Goal: Task Accomplishment & Management: Use online tool/utility

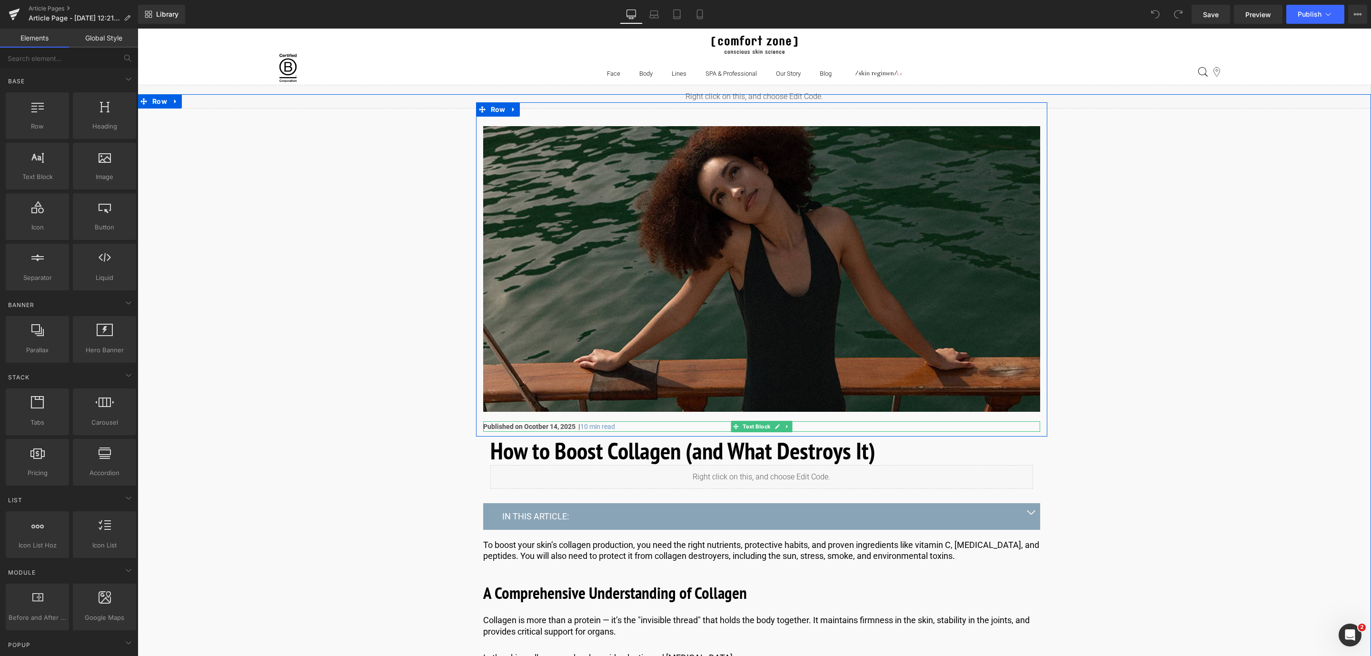
click at [544, 425] on strong "Published on Ocotber 14, 2025 |" at bounding box center [531, 427] width 97 height 8
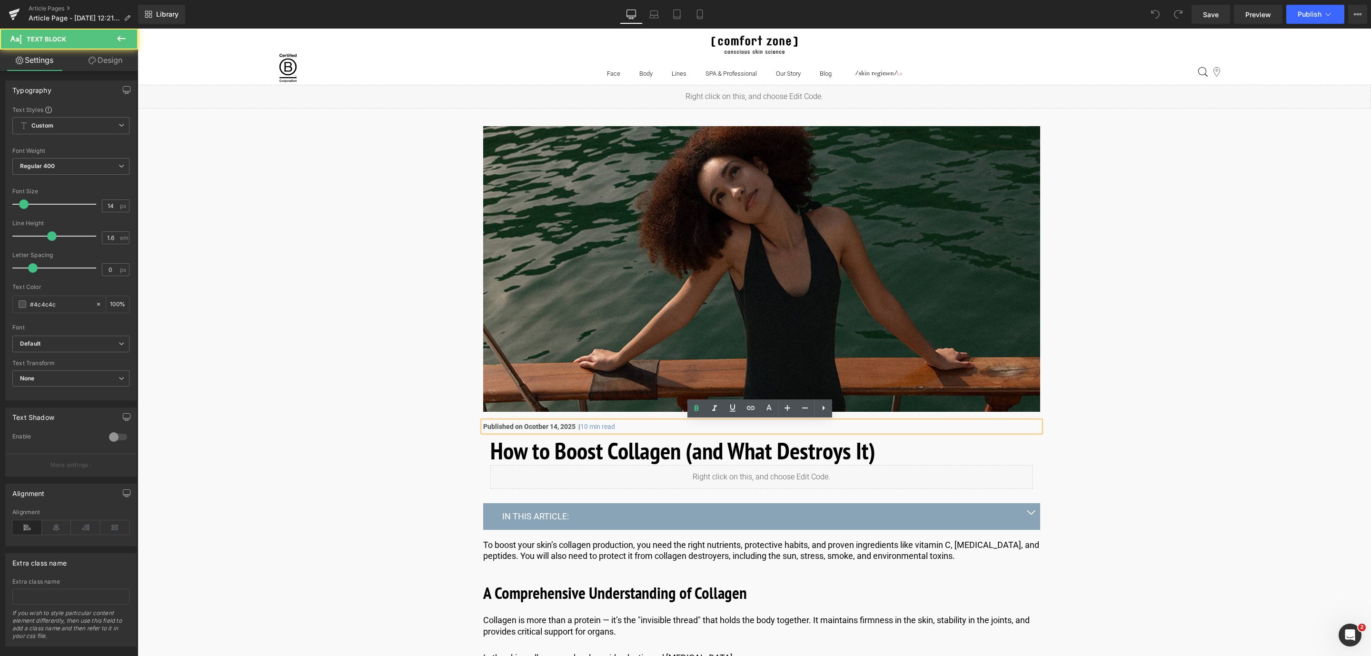
click at [533, 425] on strong "Published on Ocotber 14, 2025 |" at bounding box center [531, 427] width 97 height 8
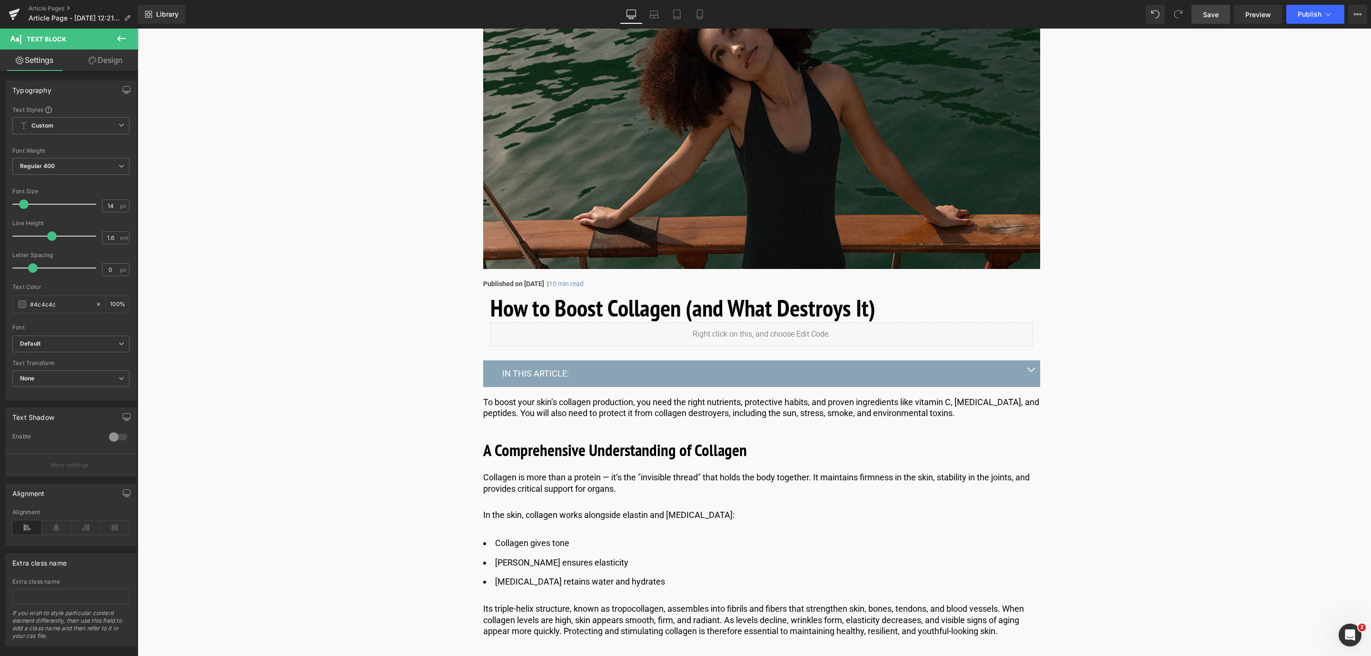
click at [1214, 18] on span "Save" at bounding box center [1211, 15] width 16 height 10
click at [1033, 368] on button "button" at bounding box center [1030, 373] width 19 height 26
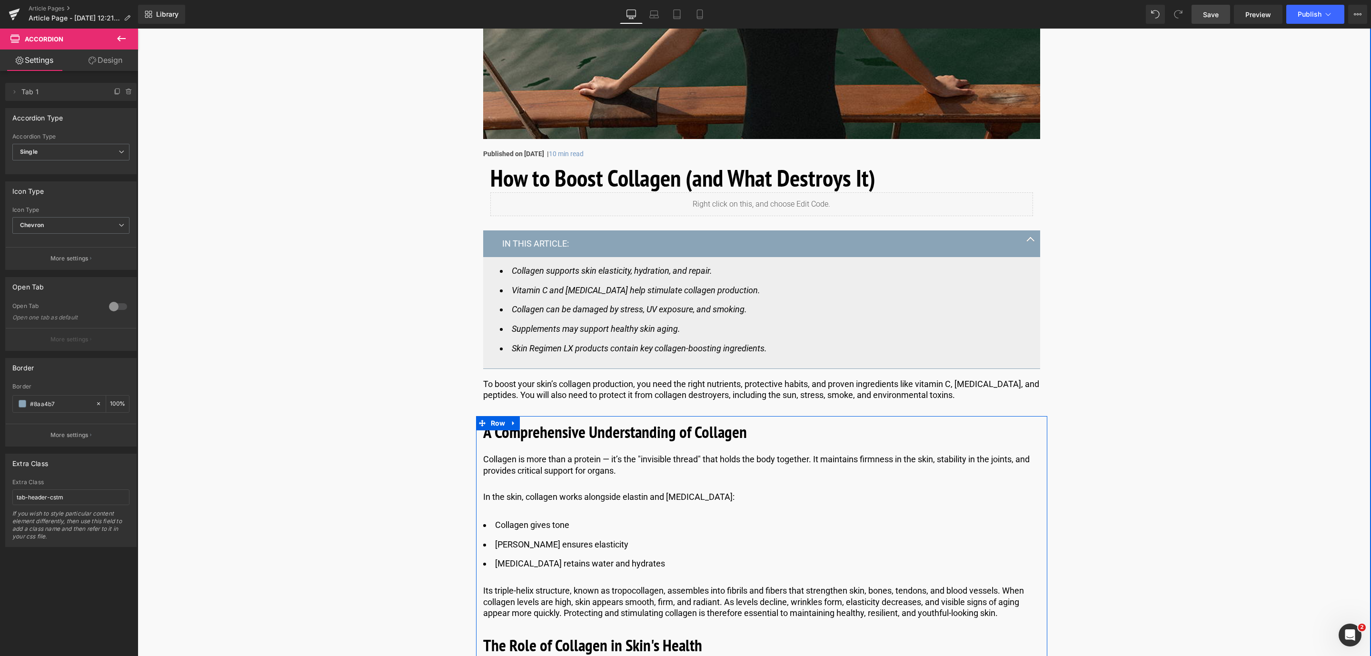
scroll to position [286, 0]
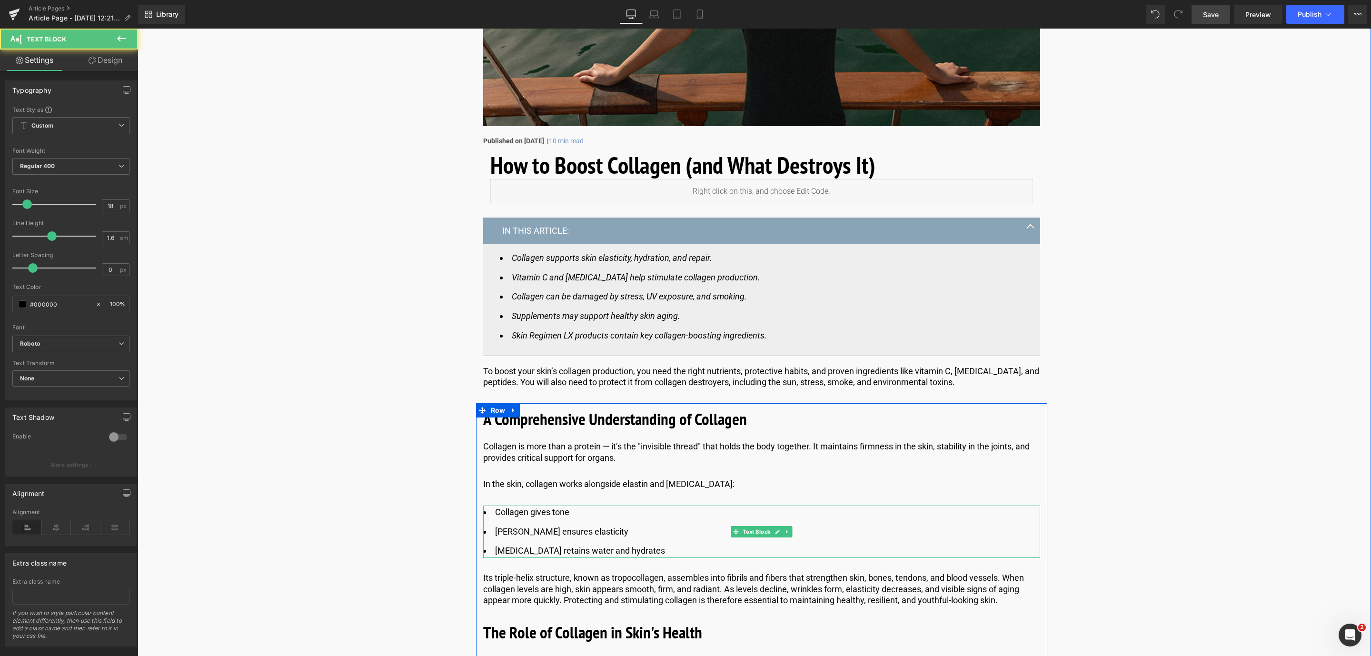
click at [656, 552] on li "[MEDICAL_DATA] retains water and hydrates" at bounding box center [761, 551] width 557 height 14
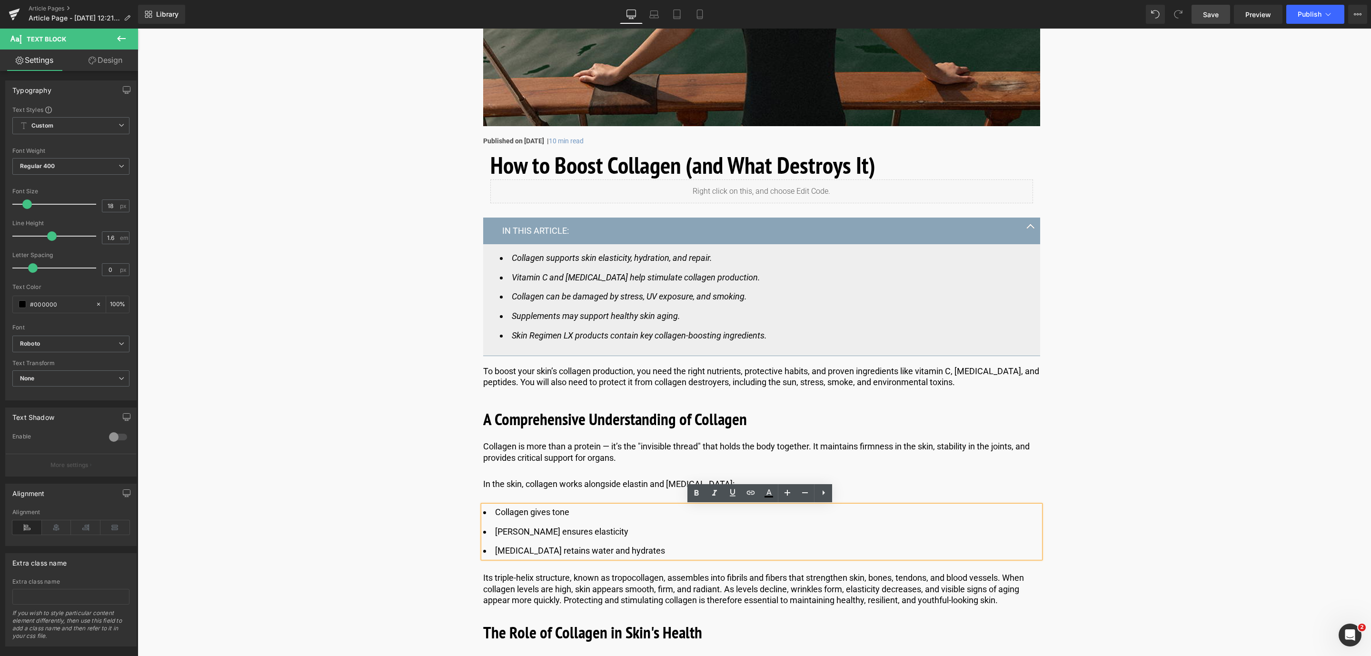
click at [654, 549] on li "[MEDICAL_DATA] retains water and hydrates" at bounding box center [761, 551] width 557 height 14
drag, startPoint x: 634, startPoint y: 549, endPoint x: 520, endPoint y: 520, distance: 116.8
click at [526, 524] on ul "Collagen gives tone Elastin ensures elasticity Hyaluronic acid retains water an…" at bounding box center [761, 532] width 557 height 52
click at [516, 520] on ul "Collagen gives tone Elastin ensures elasticity Hyaluronic acid retains water an…" at bounding box center [761, 532] width 557 height 52
drag, startPoint x: 492, startPoint y: 511, endPoint x: 660, endPoint y: 557, distance: 174.6
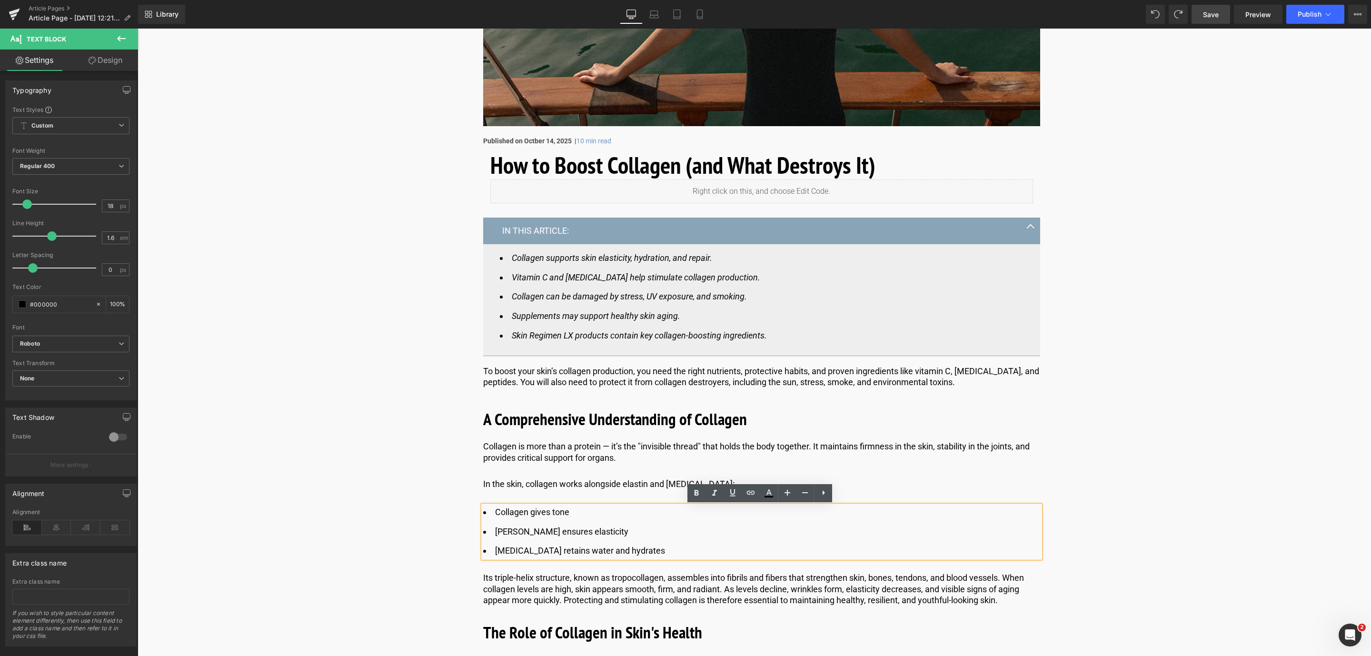
click at [660, 557] on ul "Collagen gives tone Elastin ensures elasticity Hyaluronic acid retains water an…" at bounding box center [761, 532] width 557 height 52
click at [688, 496] on link at bounding box center [696, 493] width 18 height 18
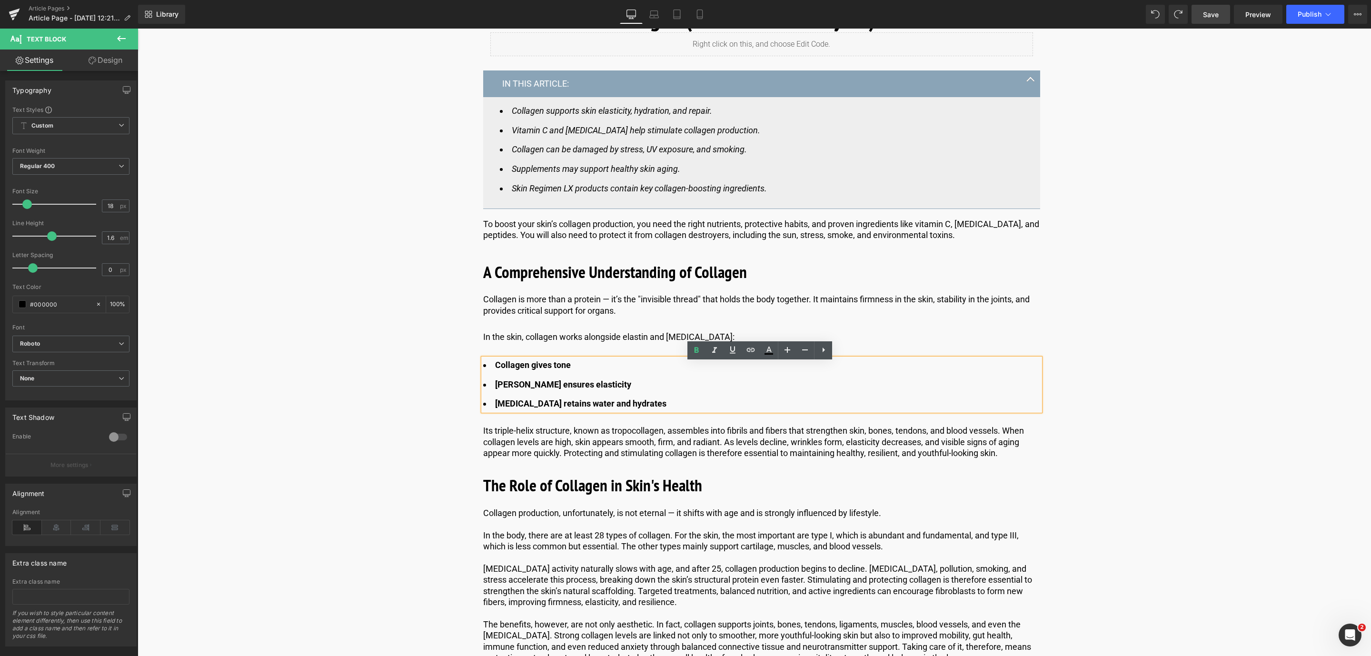
scroll to position [571, 0]
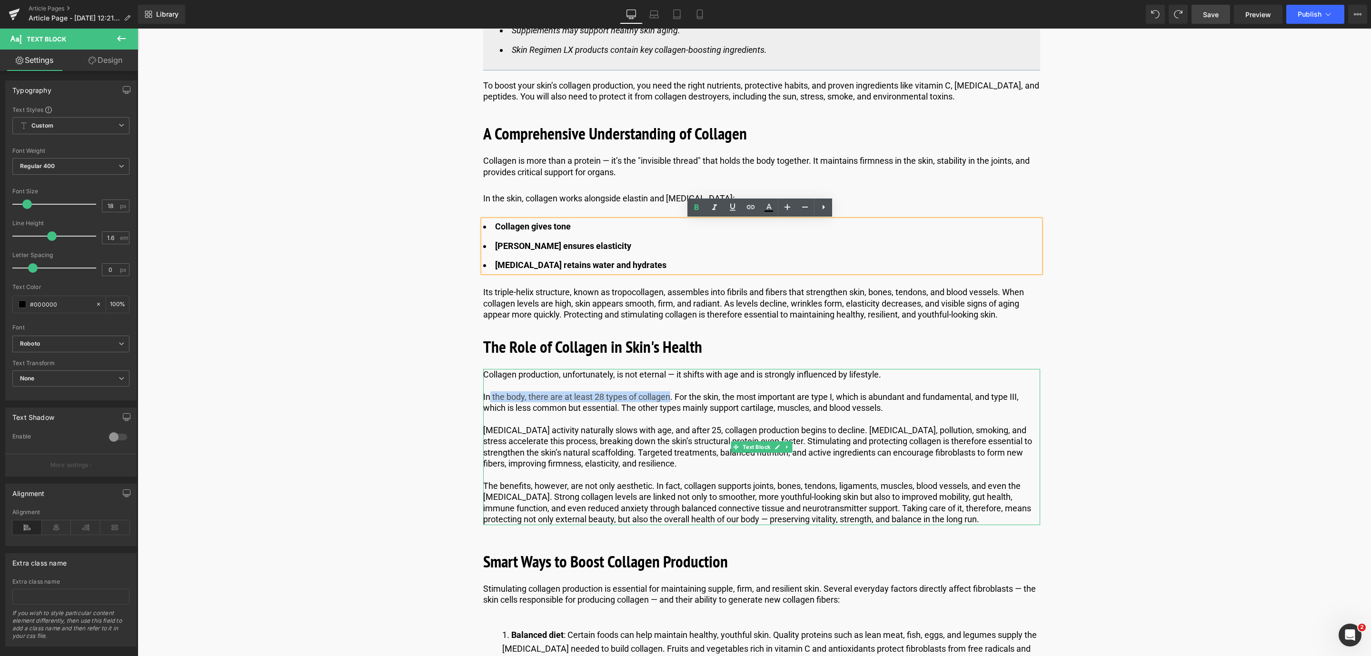
drag, startPoint x: 669, startPoint y: 398, endPoint x: 486, endPoint y: 397, distance: 183.3
click at [486, 397] on p "In the body, there are at least 28 types of collagen. For the skin, the most im…" at bounding box center [761, 402] width 557 height 22
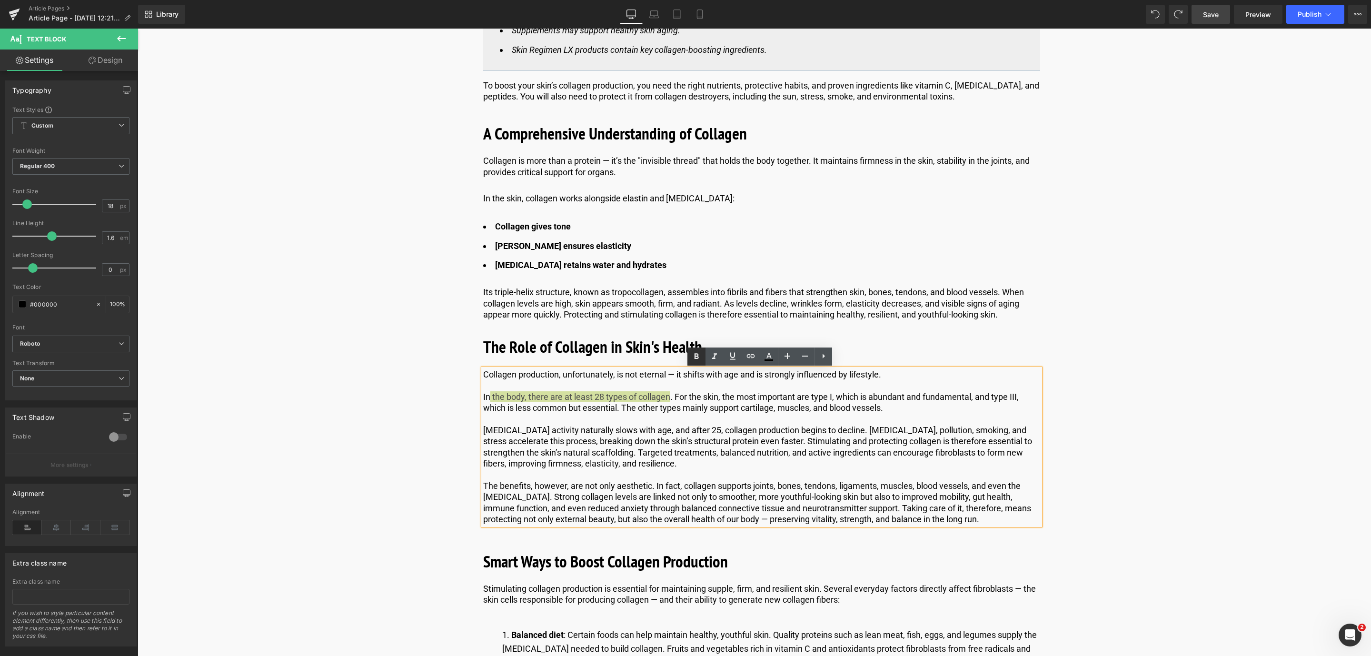
click at [694, 358] on icon at bounding box center [696, 356] width 4 height 6
drag, startPoint x: 481, startPoint y: 397, endPoint x: 491, endPoint y: 397, distance: 10.0
click at [491, 397] on p "In the body, there are at least 28 types of collagen . For the skin, the most i…" at bounding box center [761, 402] width 557 height 22
click at [699, 360] on icon at bounding box center [696, 356] width 11 height 11
click at [1211, 19] on link "Save" at bounding box center [1210, 14] width 39 height 19
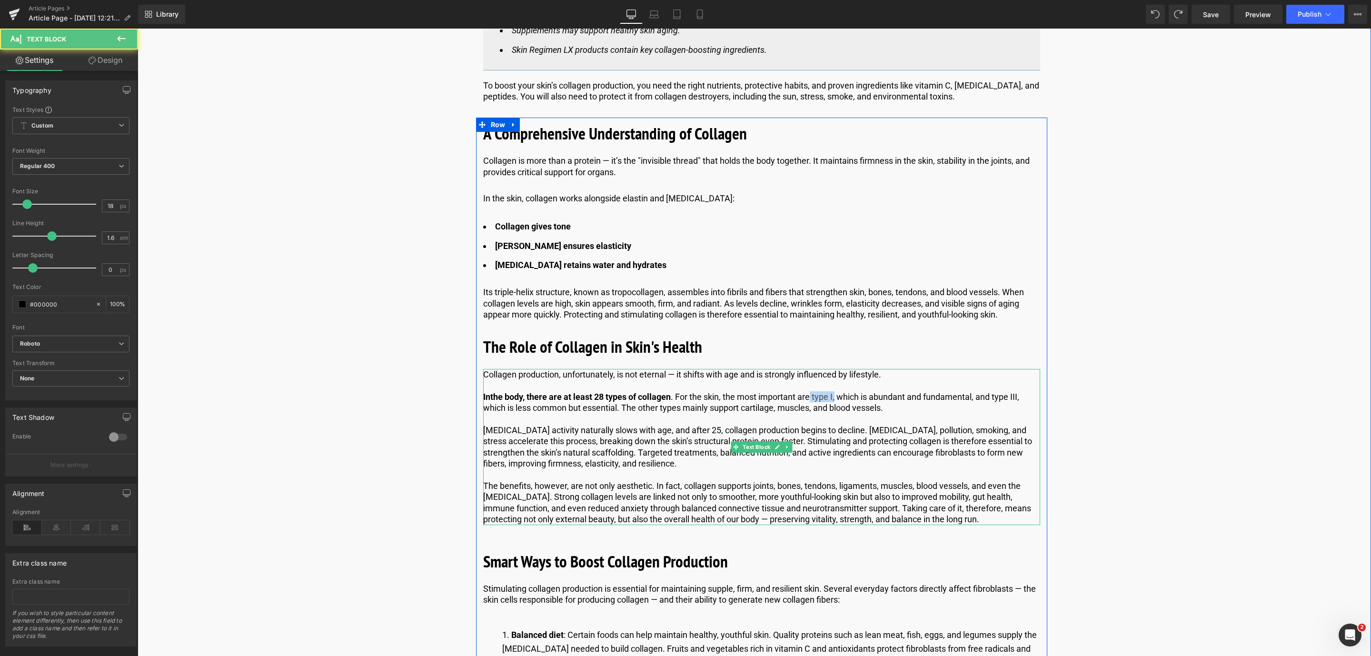
drag, startPoint x: 813, startPoint y: 399, endPoint x: 837, endPoint y: 399, distance: 24.3
click at [837, 399] on p "In the body, there are at least 28 types of collagen . For the skin, the most i…" at bounding box center [761, 402] width 557 height 22
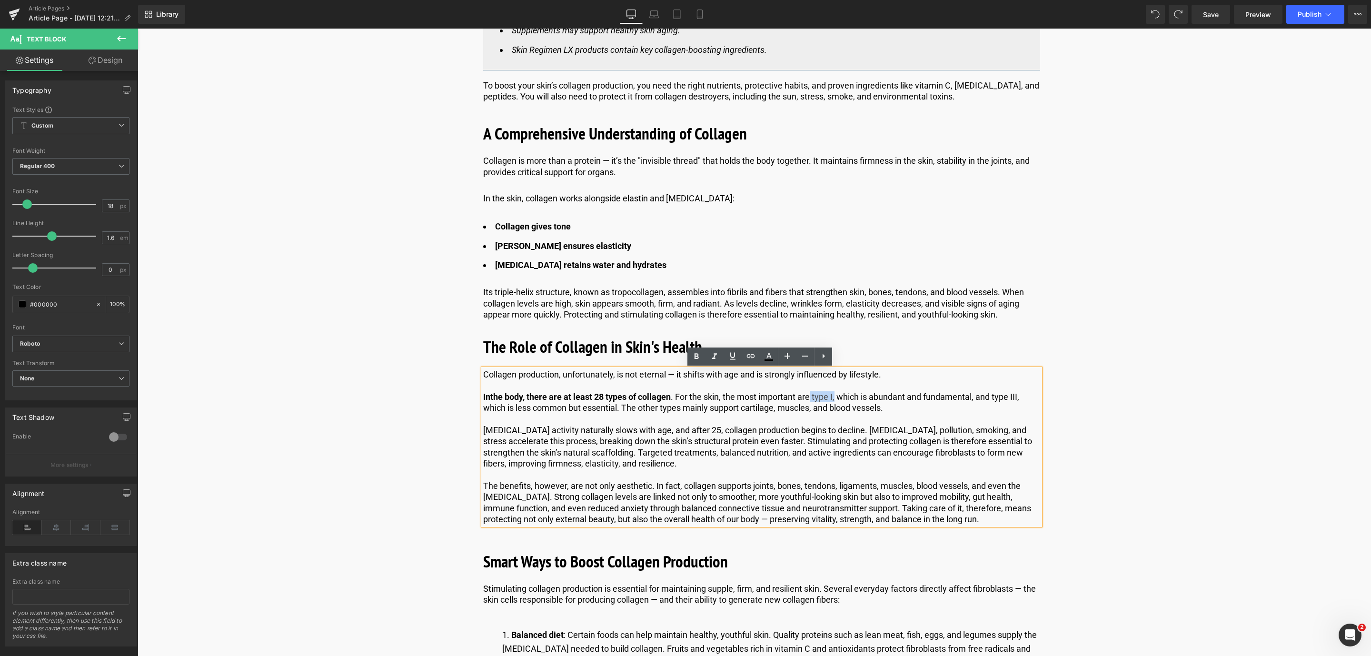
click at [837, 399] on p "In the body, there are at least 28 types of collagen . For the skin, the most i…" at bounding box center [761, 402] width 557 height 22
drag, startPoint x: 834, startPoint y: 393, endPoint x: 813, endPoint y: 396, distance: 21.2
click at [813, 396] on p "In the body, there are at least 28 types of collagen . For the skin, the most i…" at bounding box center [761, 402] width 557 height 22
click at [699, 356] on icon at bounding box center [696, 356] width 11 height 11
drag, startPoint x: 996, startPoint y: 398, endPoint x: 1022, endPoint y: 397, distance: 26.2
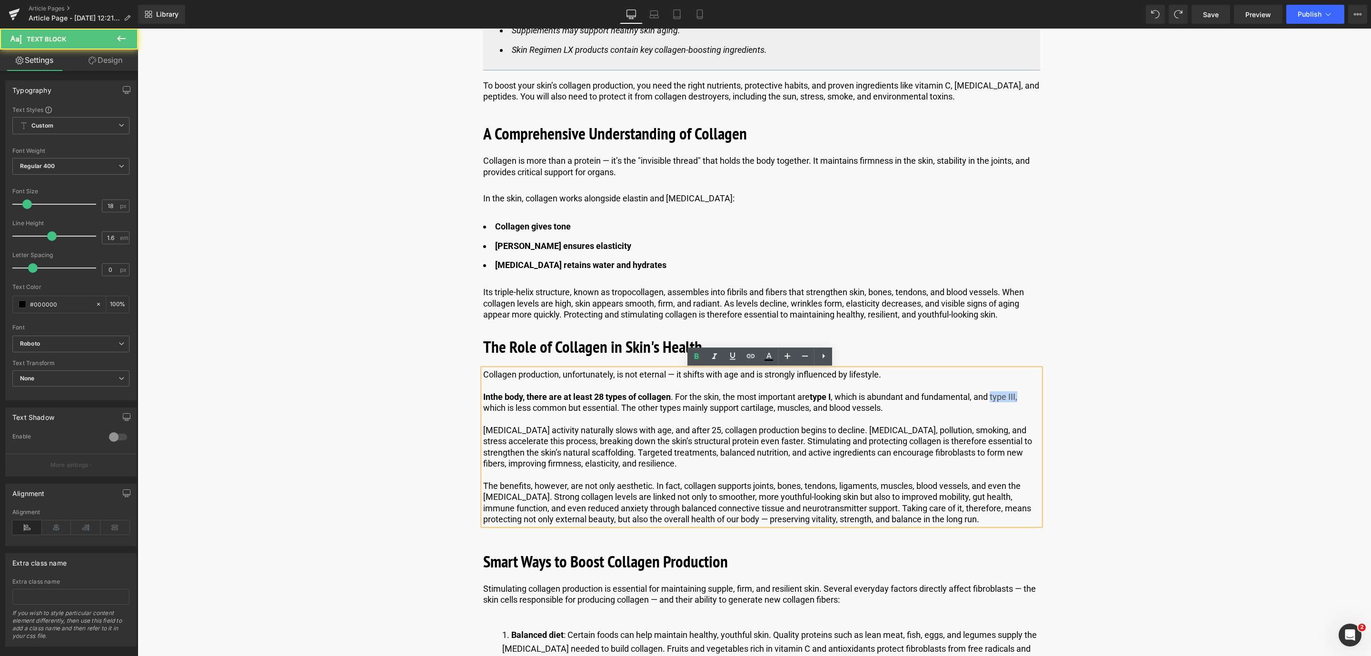
click at [1022, 397] on p "In the body, there are at least 28 types of collagen . For the skin, the most i…" at bounding box center [761, 402] width 557 height 22
click at [697, 360] on icon at bounding box center [696, 356] width 11 height 11
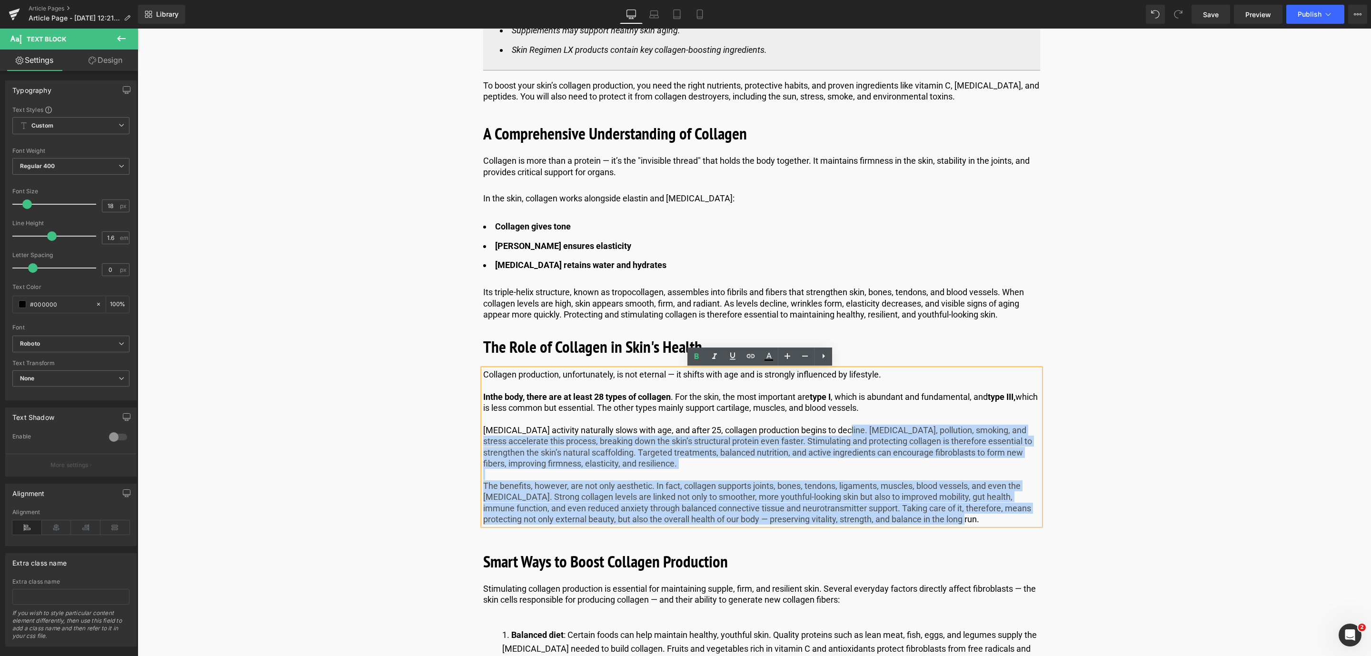
drag, startPoint x: 836, startPoint y: 432, endPoint x: 479, endPoint y: 430, distance: 357.0
click at [483, 430] on div "Collagen production, unfortunately, is not eternal — it shifts with age and is …" at bounding box center [761, 447] width 557 height 156
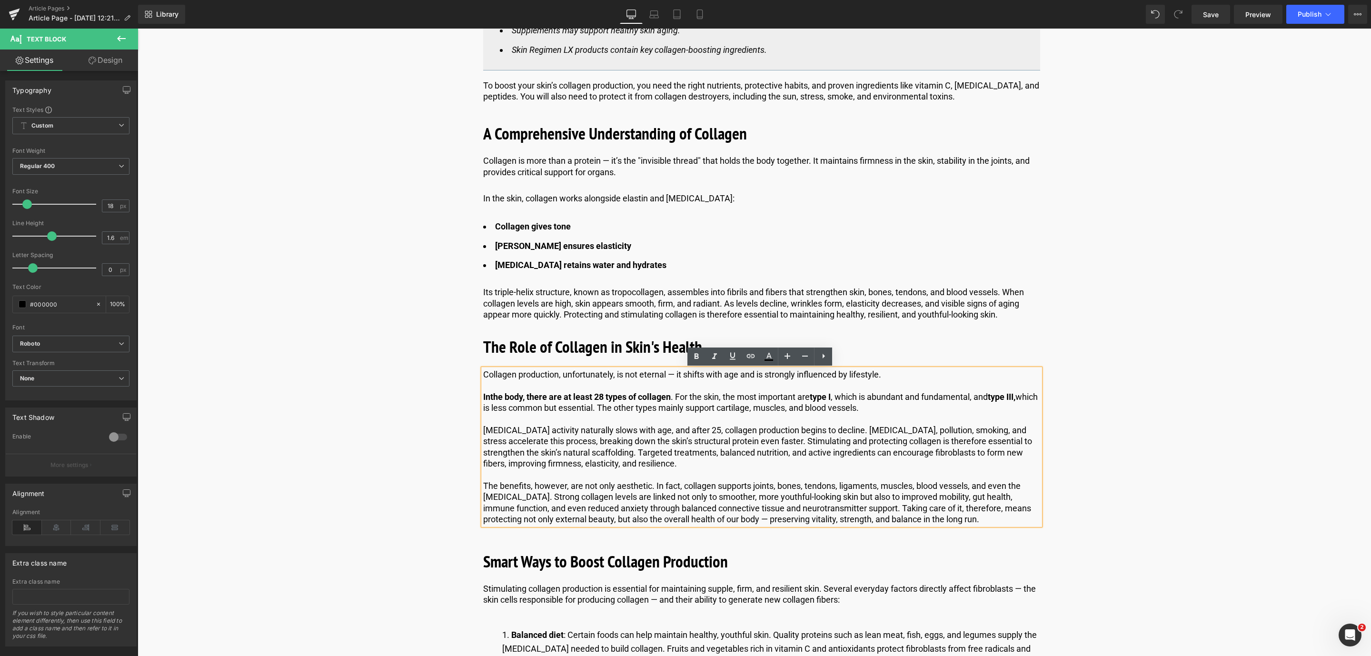
click at [483, 430] on div "Collagen production, unfortunately, is not eternal — it shifts with age and is …" at bounding box center [761, 447] width 557 height 156
drag, startPoint x: 481, startPoint y: 427, endPoint x: 837, endPoint y: 426, distance: 356.5
click at [837, 426] on p "Fibroblast activity naturally slows with age, and after 25, collagen production…" at bounding box center [761, 447] width 557 height 45
click at [691, 363] on link at bounding box center [696, 356] width 18 height 18
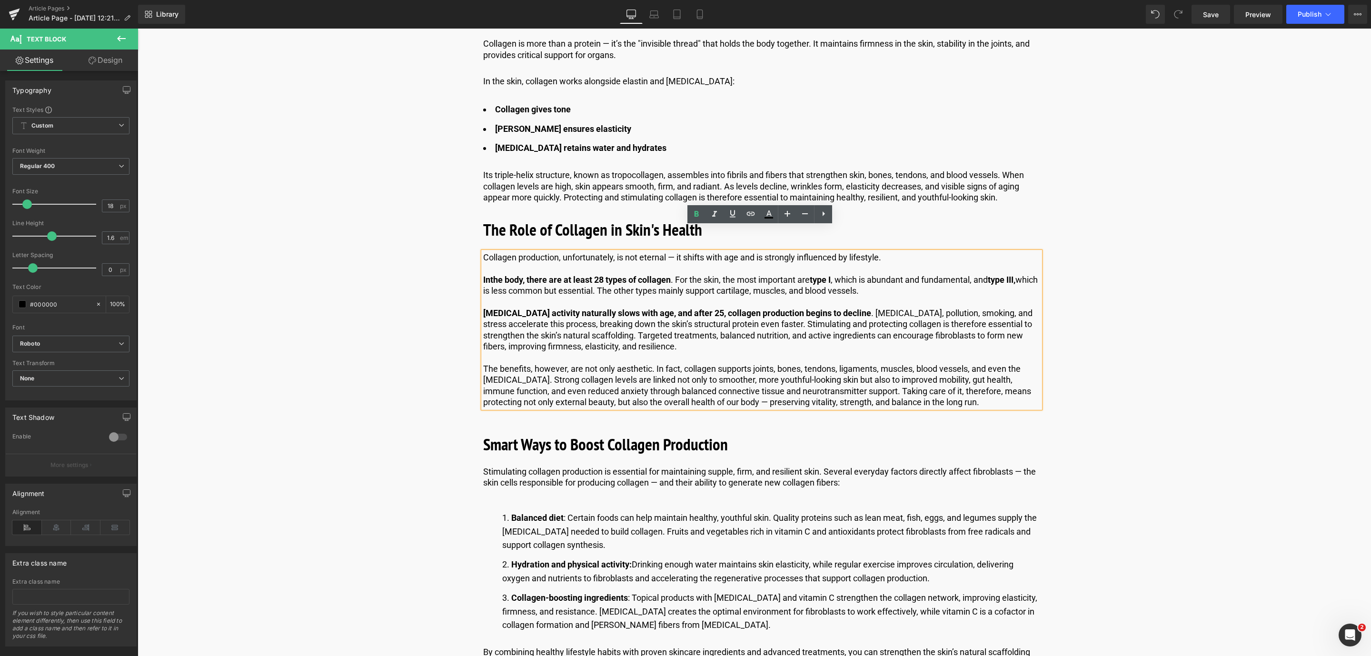
scroll to position [714, 0]
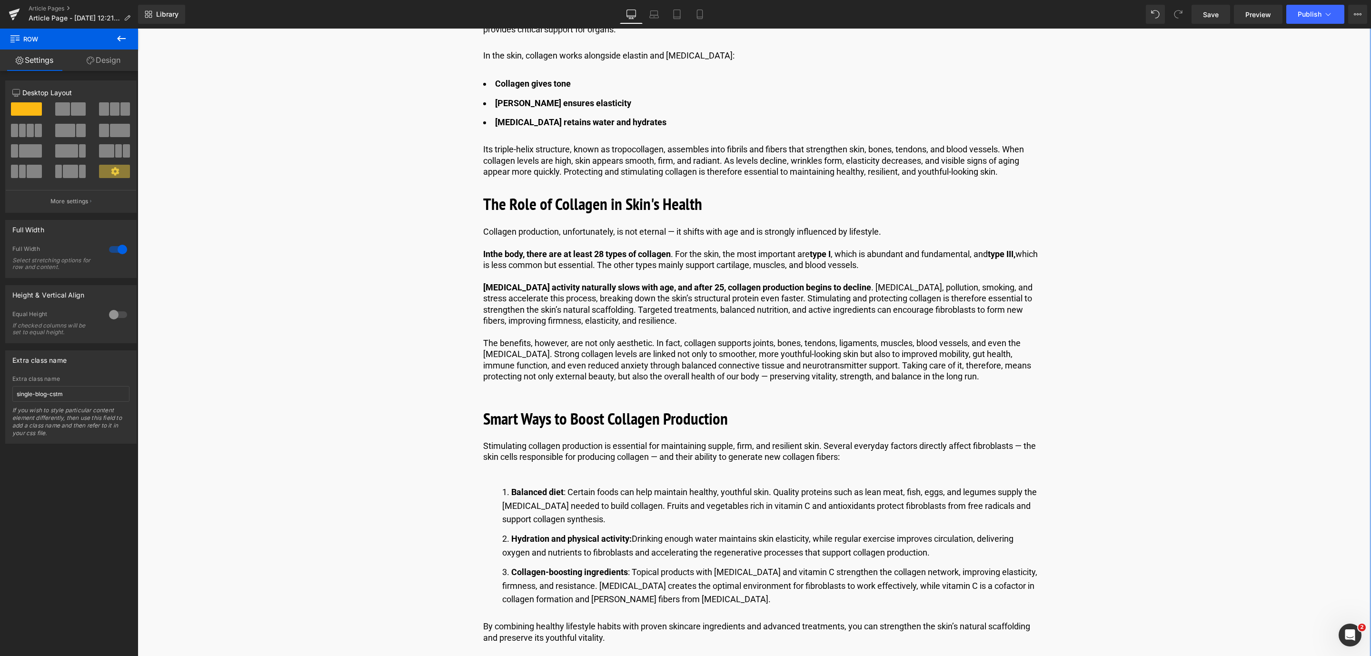
click at [126, 44] on button at bounding box center [121, 39] width 33 height 21
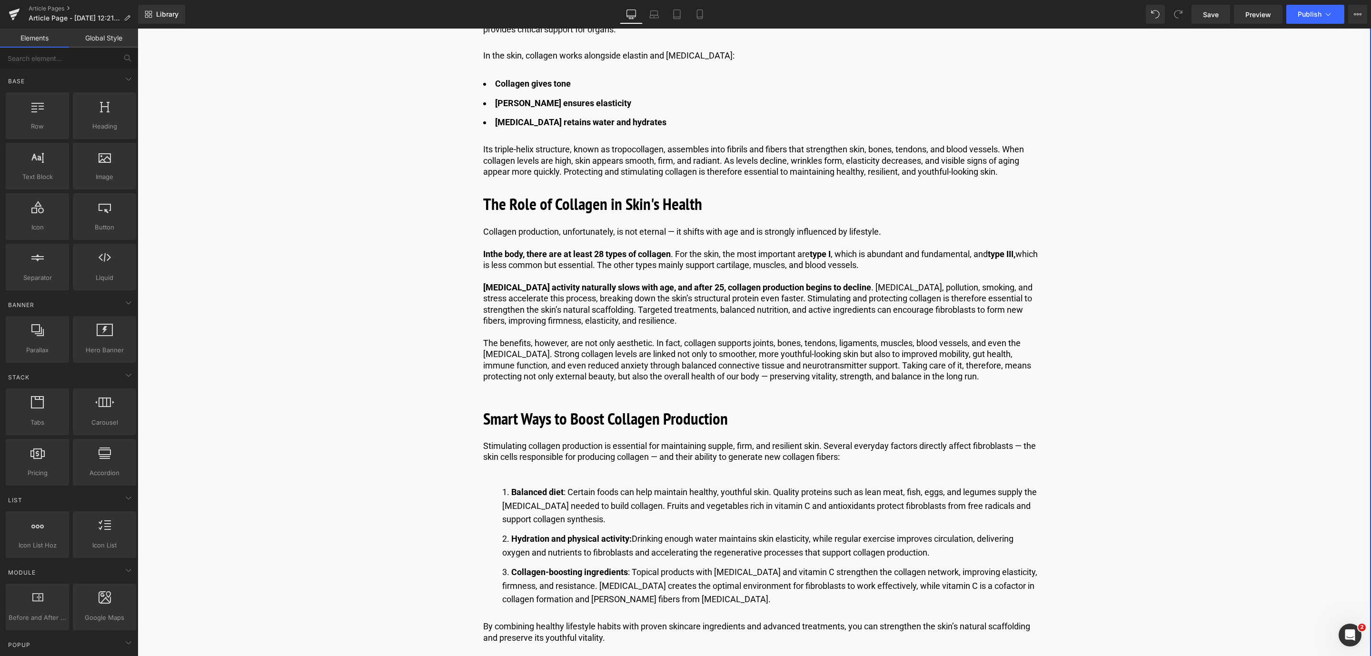
click at [505, 233] on p "Collagen production, unfortunately, is not eternal — it shifts with age and is …" at bounding box center [761, 231] width 557 height 11
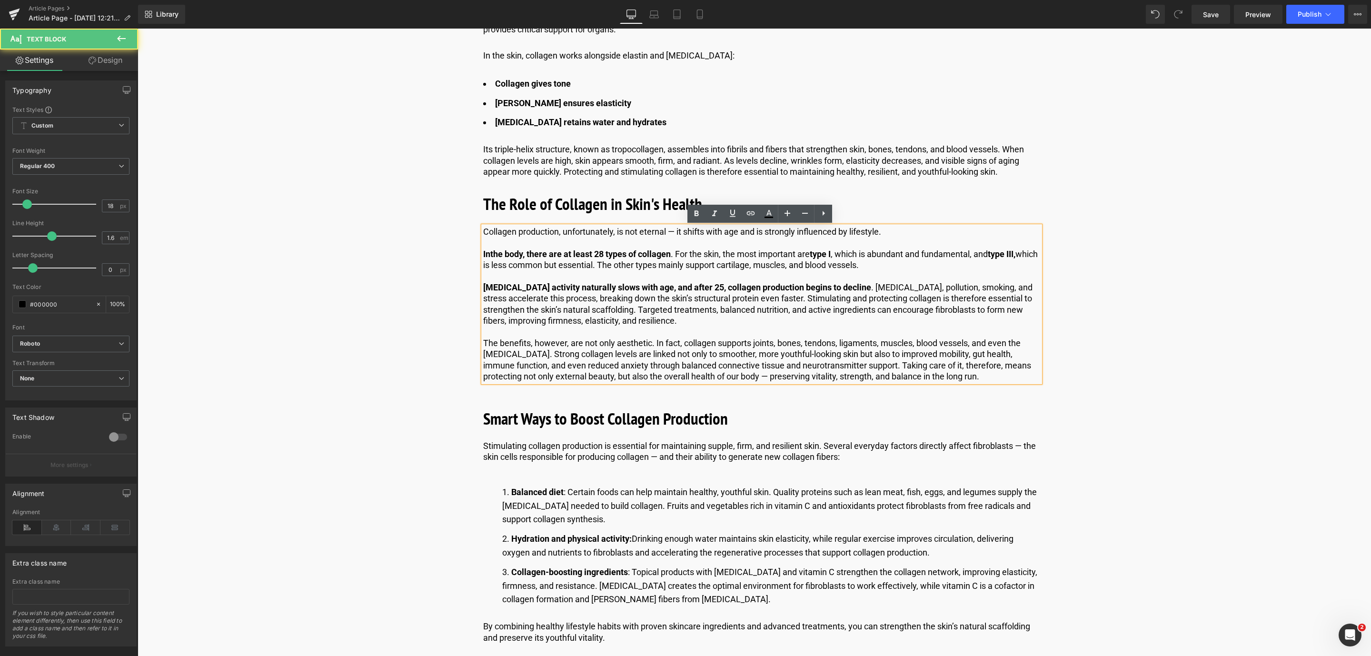
click at [557, 235] on p "Collagen production, unfortunately, is not eternal — it shifts with age and is …" at bounding box center [761, 231] width 557 height 11
click at [119, 45] on button at bounding box center [121, 39] width 33 height 21
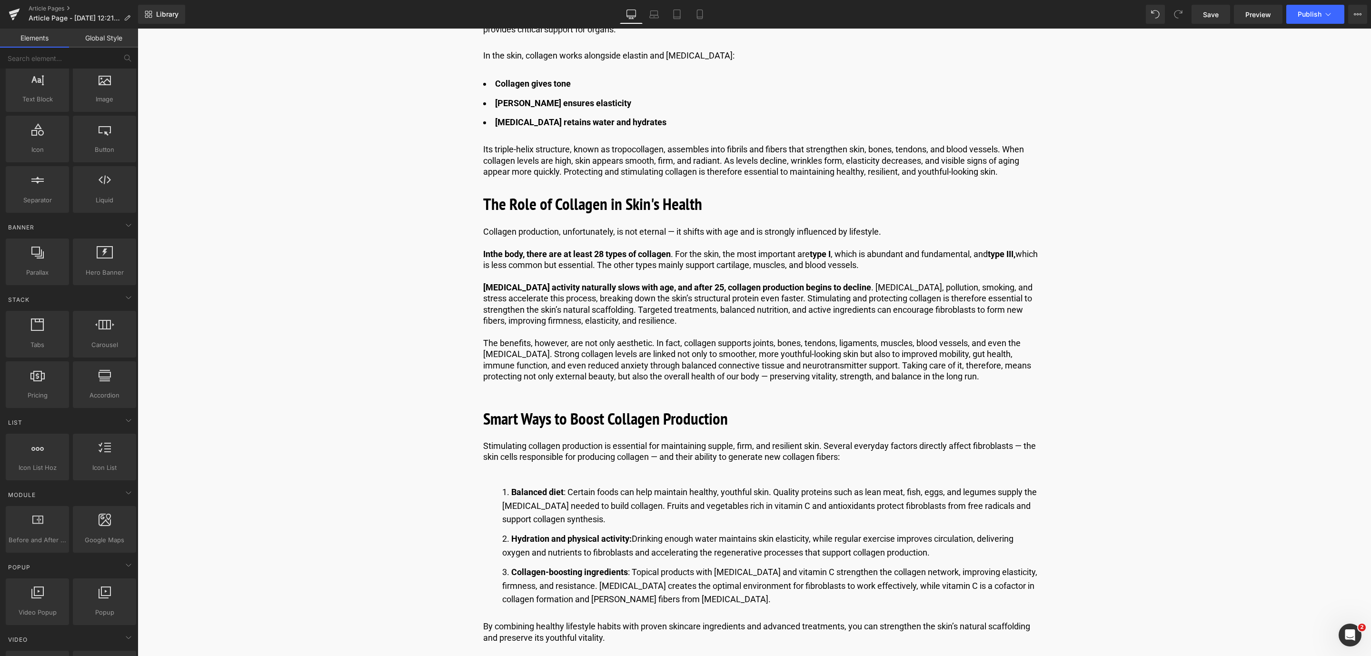
scroll to position [0, 0]
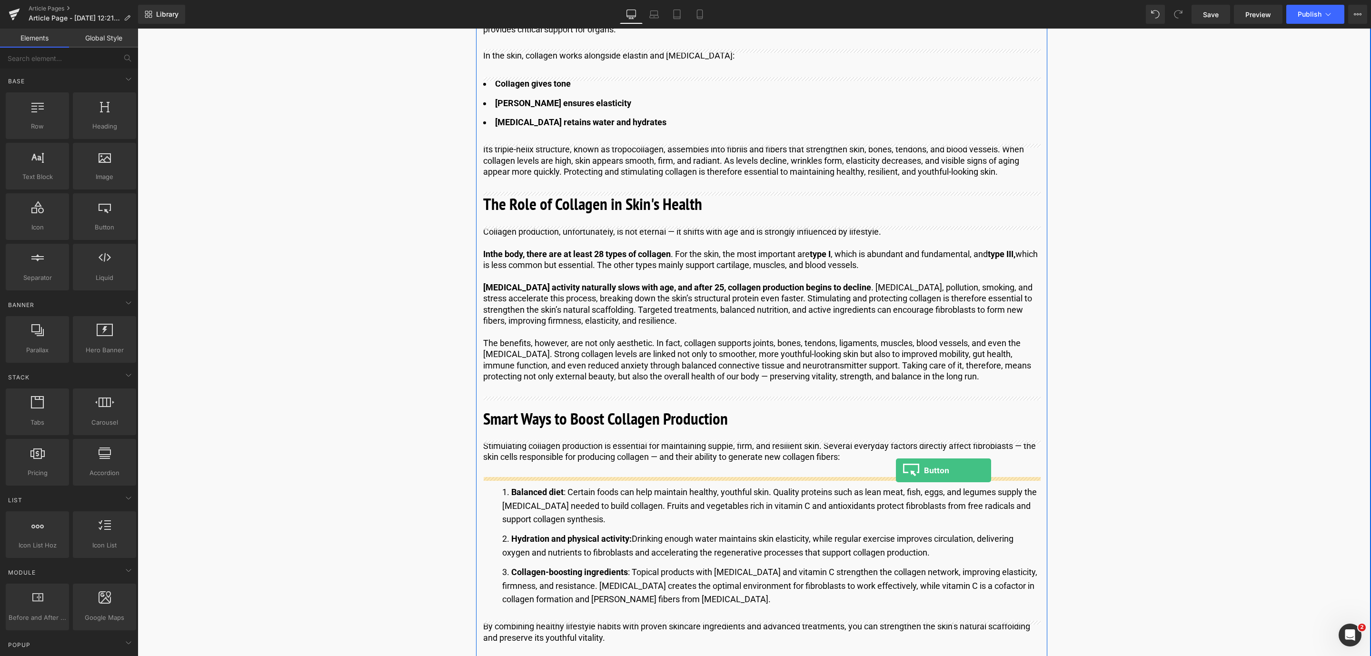
drag, startPoint x: 245, startPoint y: 244, endPoint x: 849, endPoint y: 426, distance: 630.7
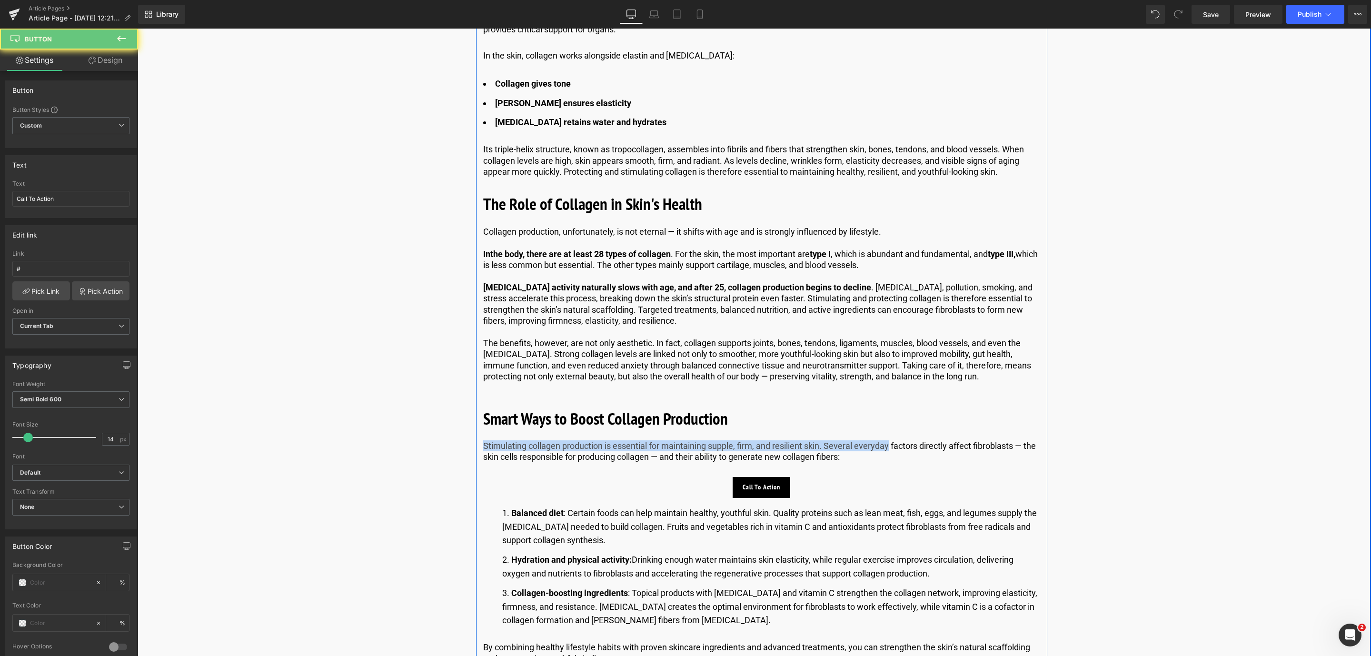
drag, startPoint x: 849, startPoint y: 426, endPoint x: 794, endPoint y: 400, distance: 60.0
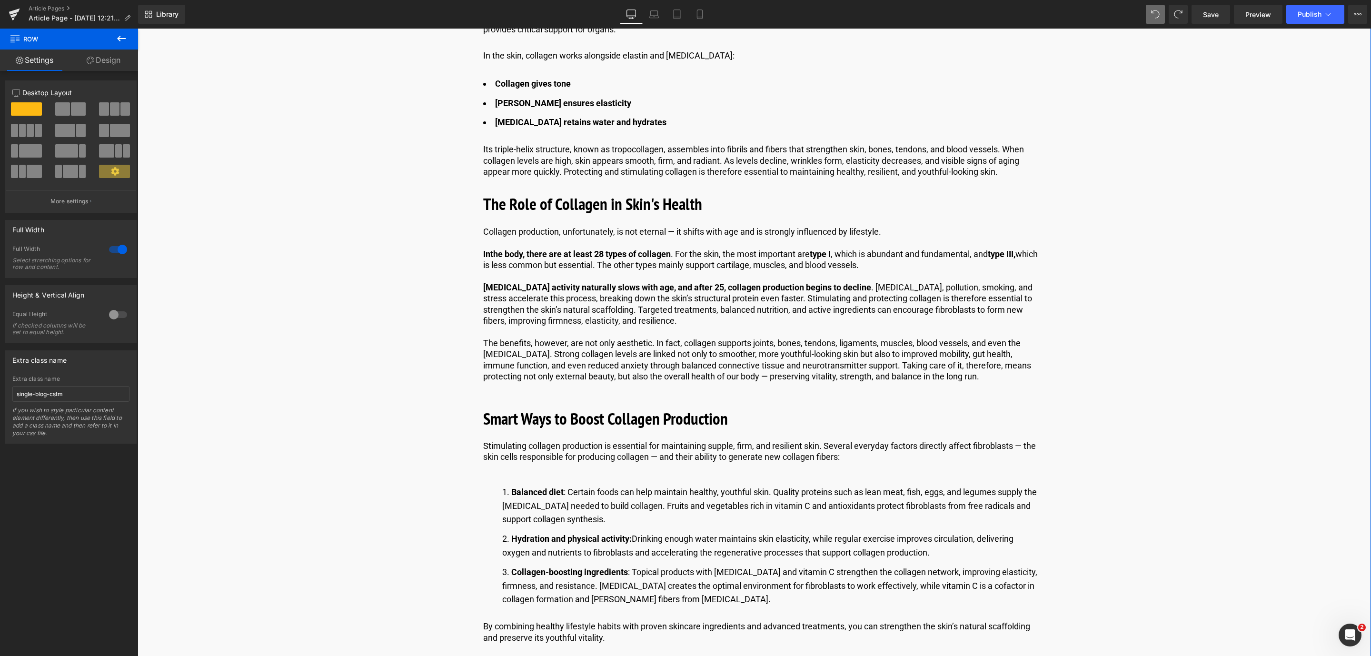
click at [102, 63] on link "Design" at bounding box center [103, 60] width 69 height 21
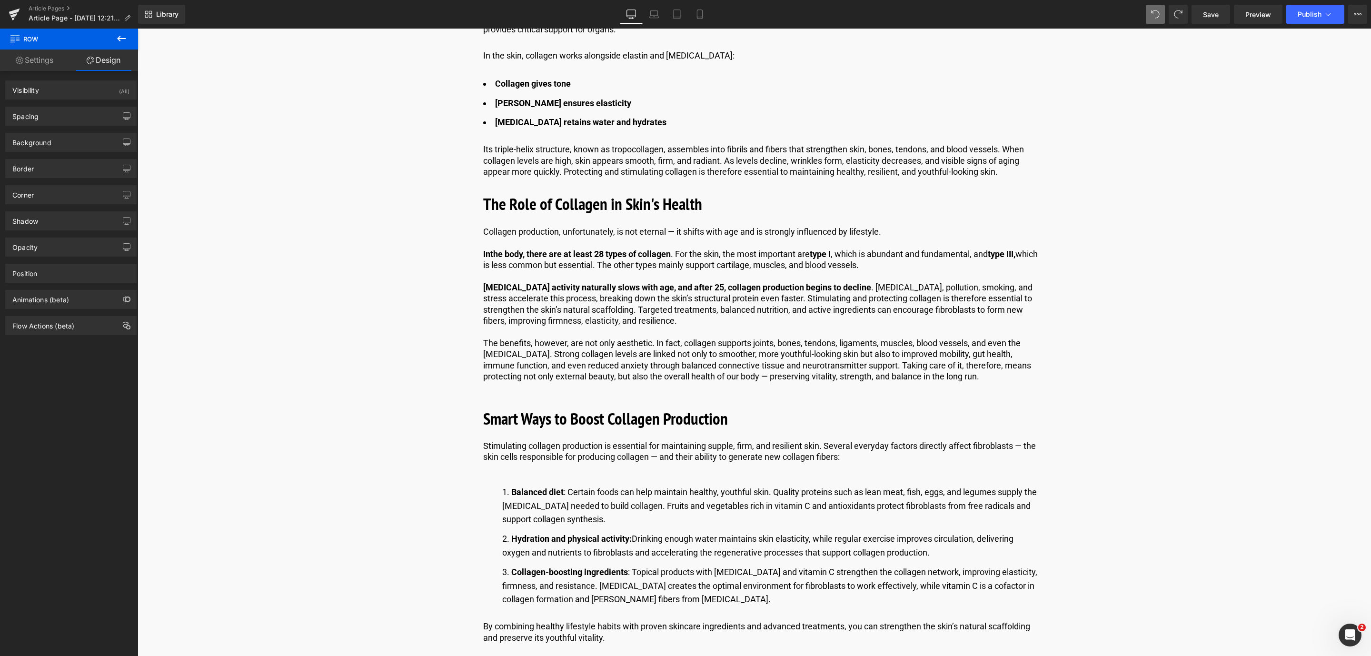
click at [123, 40] on icon at bounding box center [121, 38] width 11 height 11
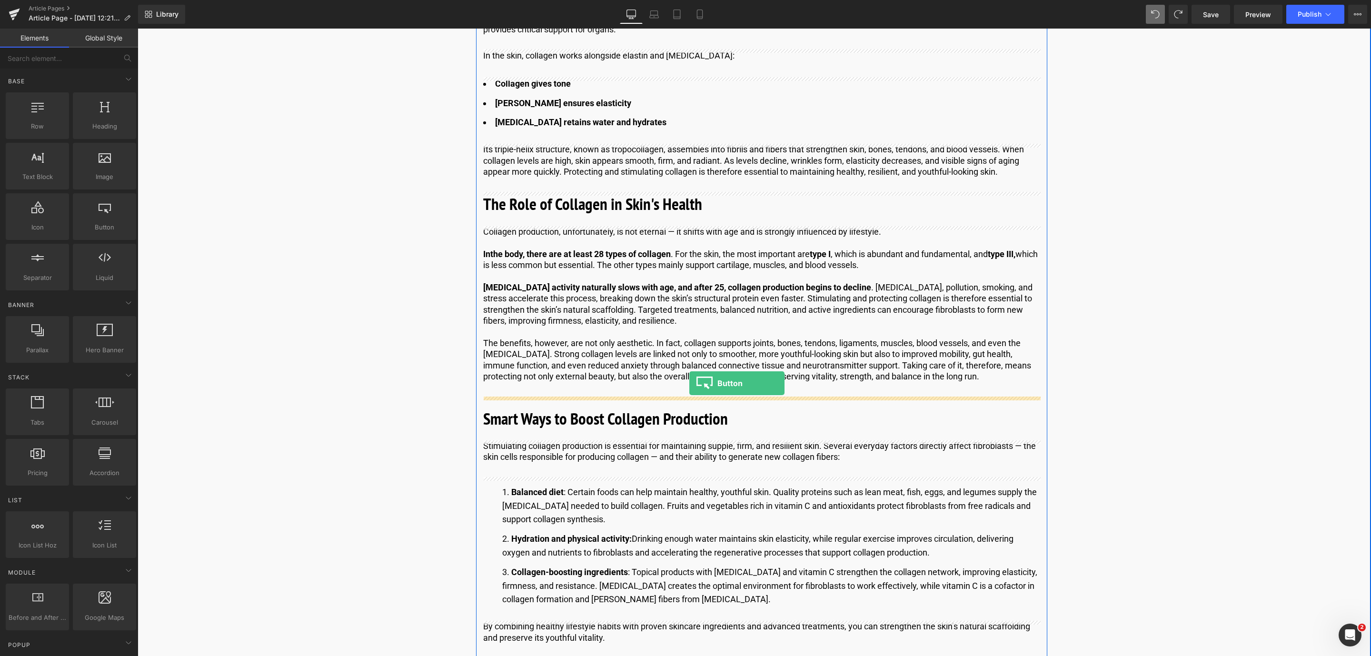
drag, startPoint x: 248, startPoint y: 258, endPoint x: 689, endPoint y: 383, distance: 459.0
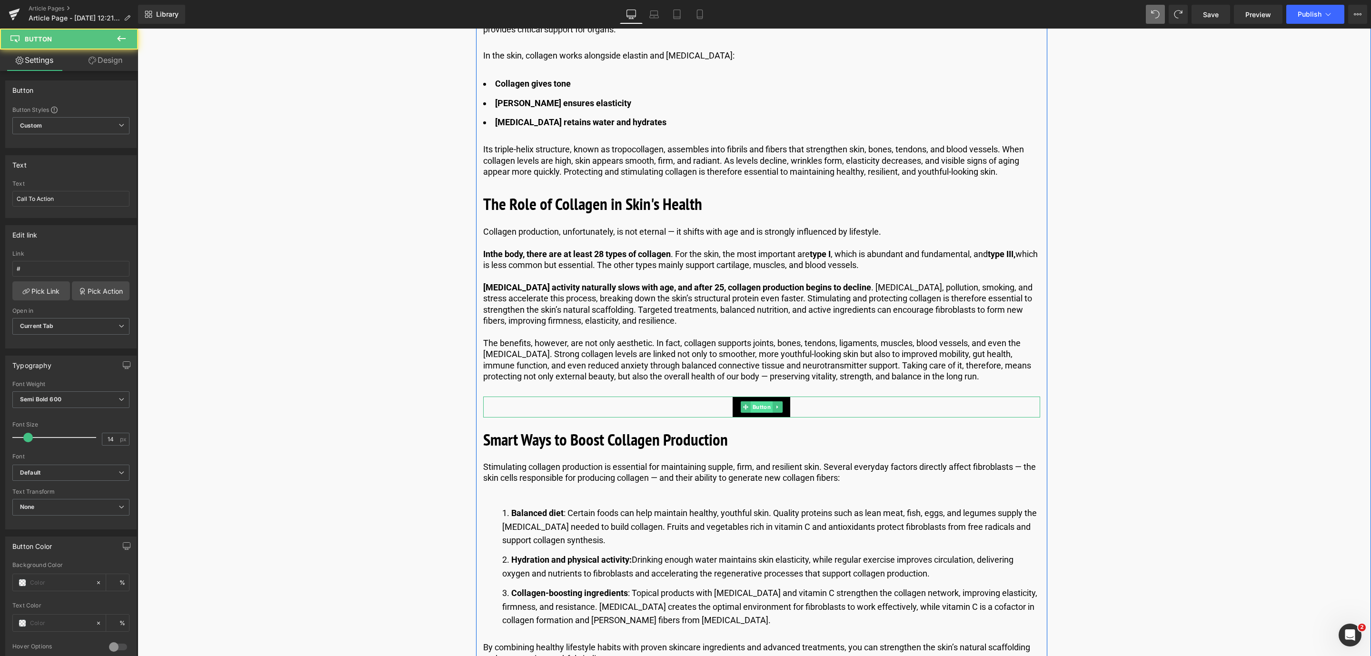
click at [757, 403] on div "Call To Action Button" at bounding box center [761, 407] width 557 height 21
drag, startPoint x: 80, startPoint y: 199, endPoint x: 4, endPoint y: 192, distance: 76.0
click at [4, 192] on div "Text Call To Action Text Call To Action" at bounding box center [71, 183] width 142 height 70
type input "Discover more"
click at [66, 269] on input "#" at bounding box center [70, 269] width 117 height 16
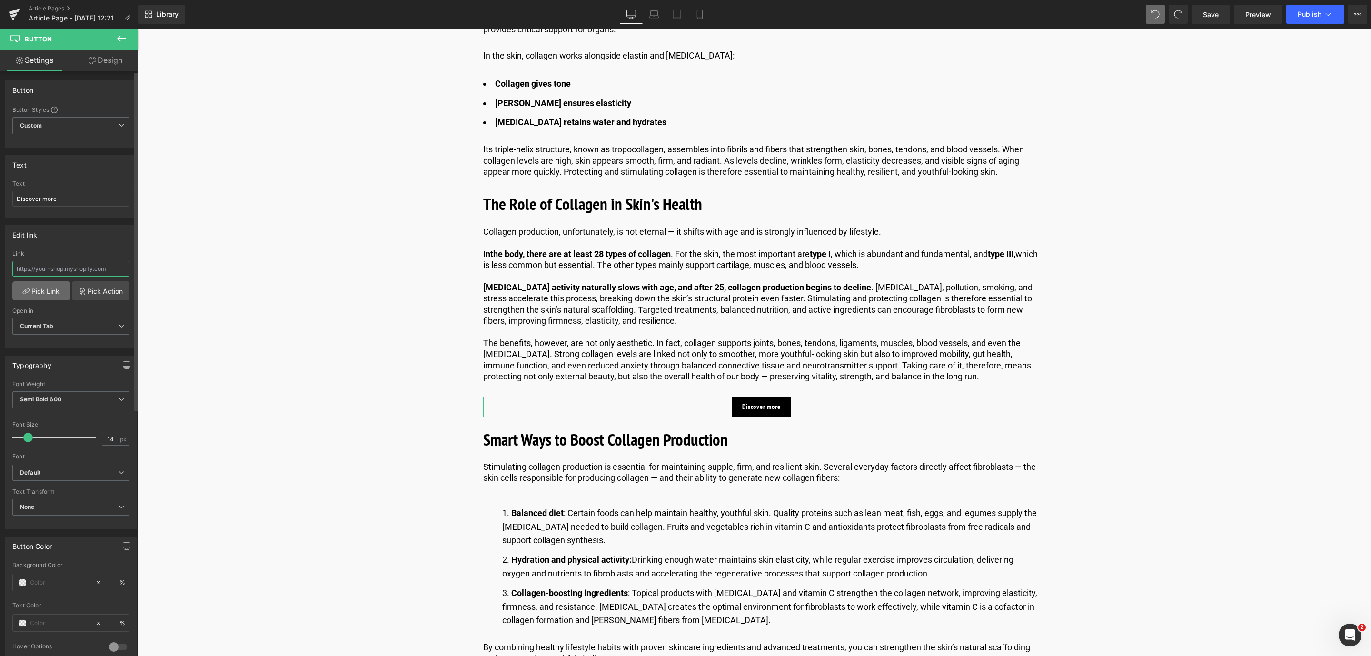
paste input "https://world.comfortzoneskin.com/blogs/blog/what-is-collagen"
type input "https://world.comfortzoneskin.com/blogs/blog/what-is-collagen"
click at [39, 294] on link "Pick Link" at bounding box center [41, 290] width 58 height 19
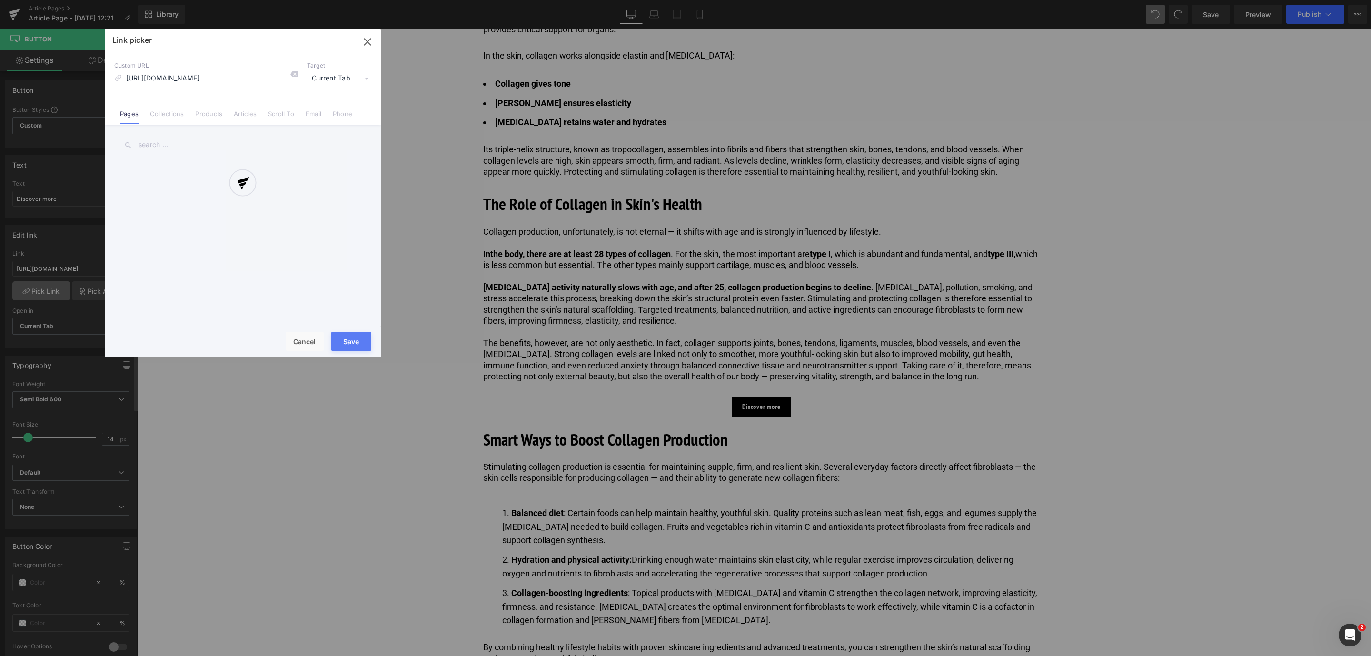
scroll to position [0, 36]
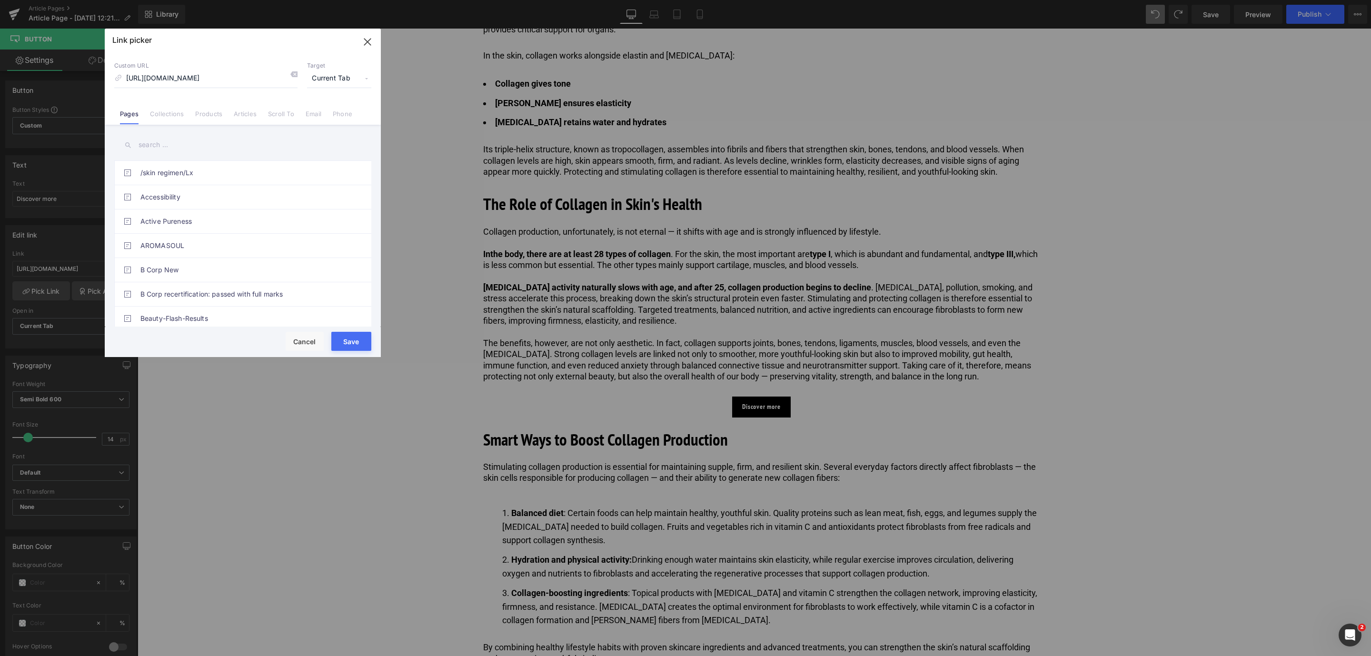
click at [356, 350] on button "Save" at bounding box center [351, 341] width 40 height 19
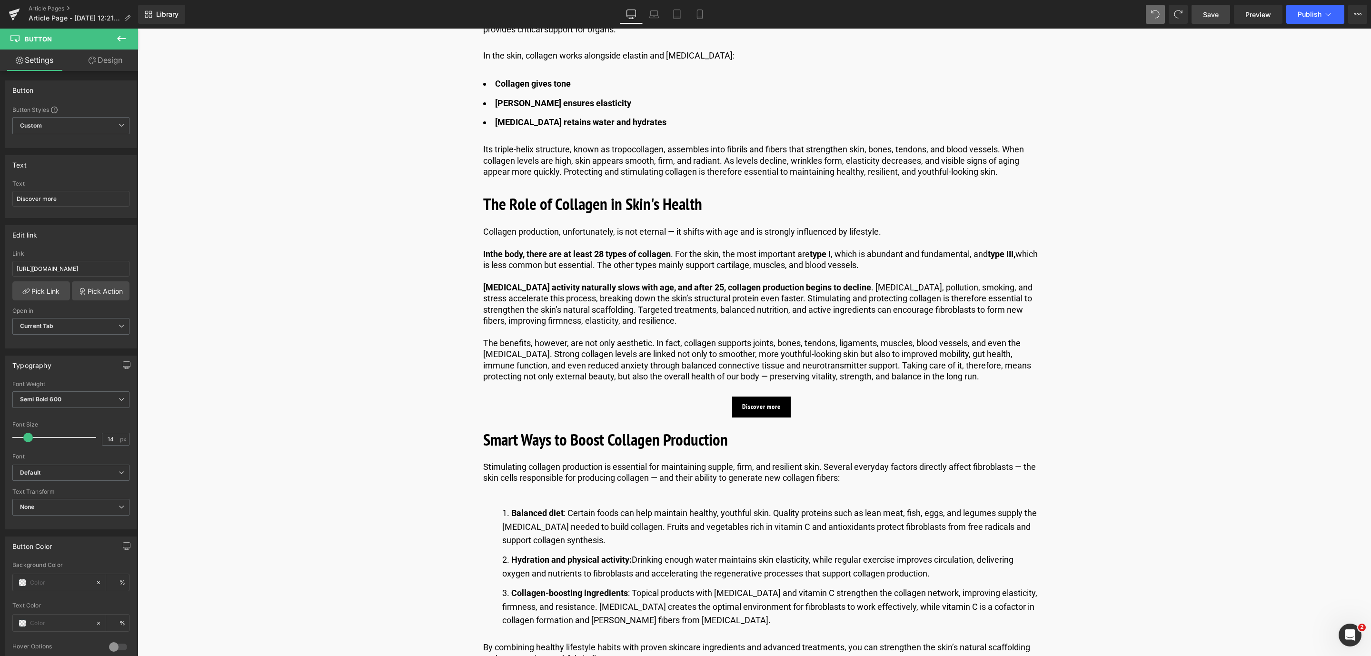
click at [1210, 23] on link "Save" at bounding box center [1210, 14] width 39 height 19
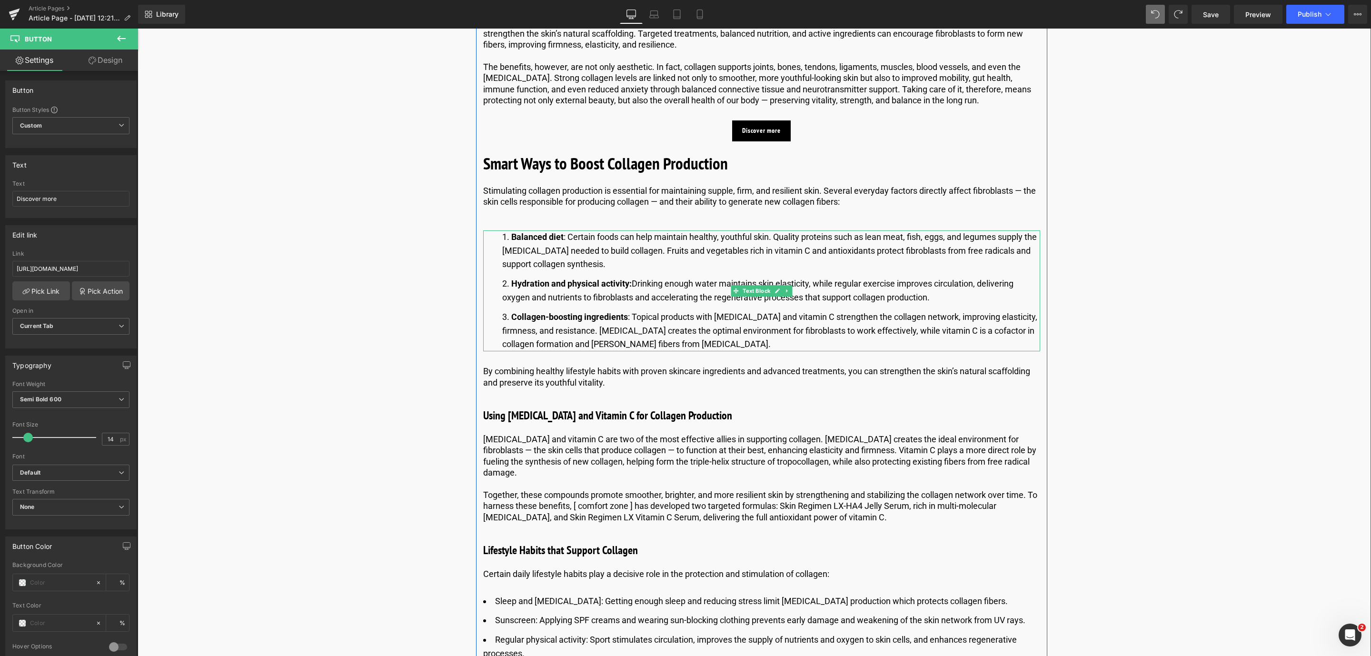
scroll to position [1000, 0]
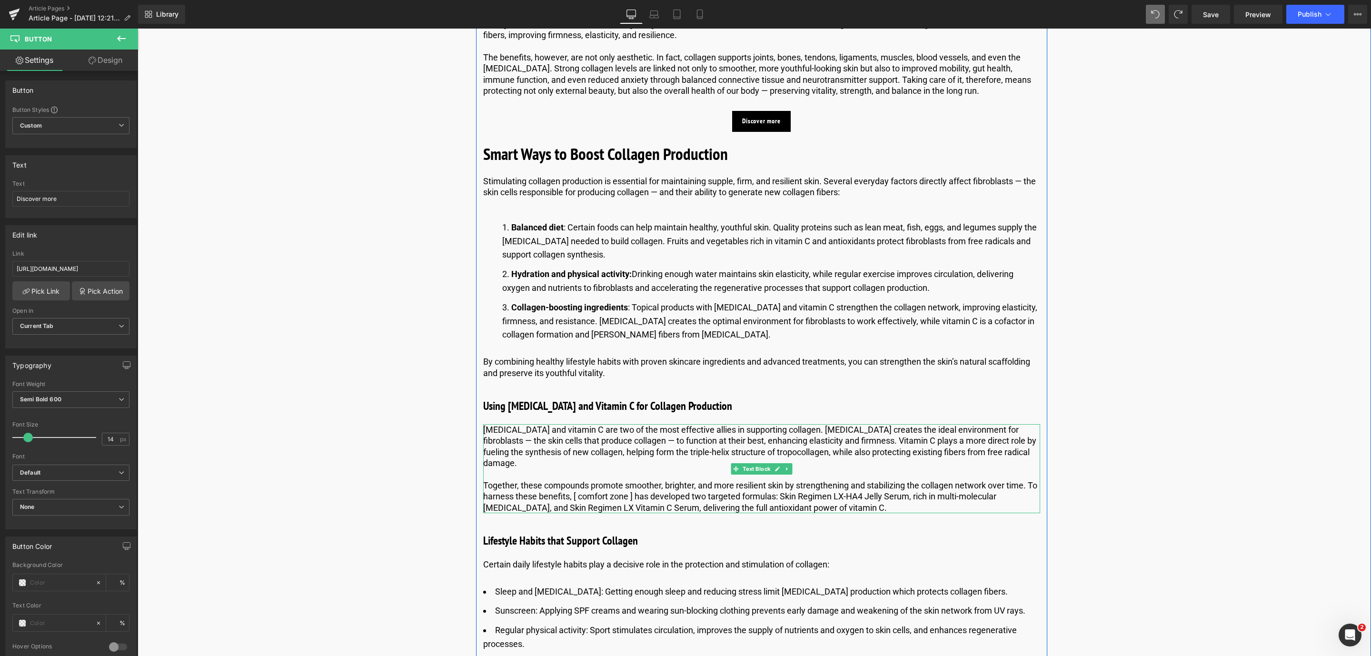
click at [518, 444] on p "Hyaluronic acid and vitamin C are two of the most effective allies in supportin…" at bounding box center [761, 446] width 557 height 45
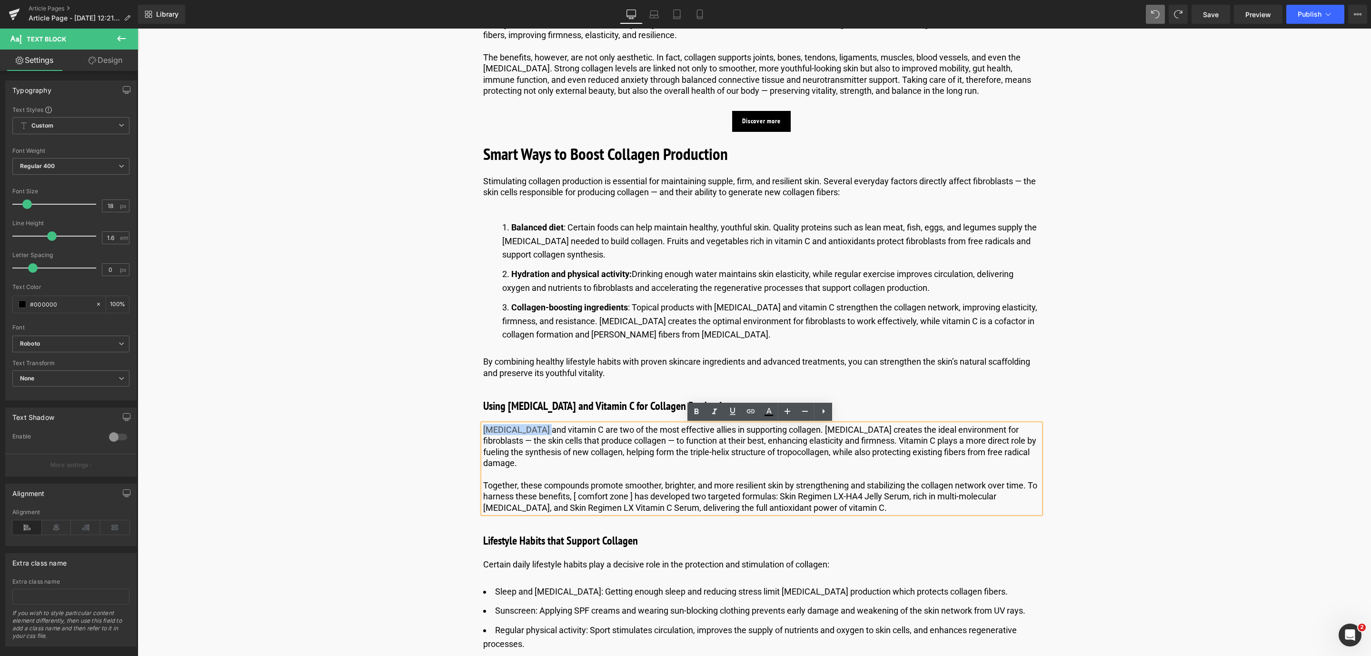
drag, startPoint x: 539, startPoint y: 428, endPoint x: 482, endPoint y: 427, distance: 57.6
click at [483, 427] on p "Hyaluronic acid and vitamin C are two of the most effective allies in supportin…" at bounding box center [761, 446] width 557 height 45
click at [737, 416] on icon at bounding box center [732, 411] width 11 height 11
click at [754, 410] on icon at bounding box center [751, 411] width 8 height 4
click at [578, 451] on input "text" at bounding box center [550, 450] width 147 height 24
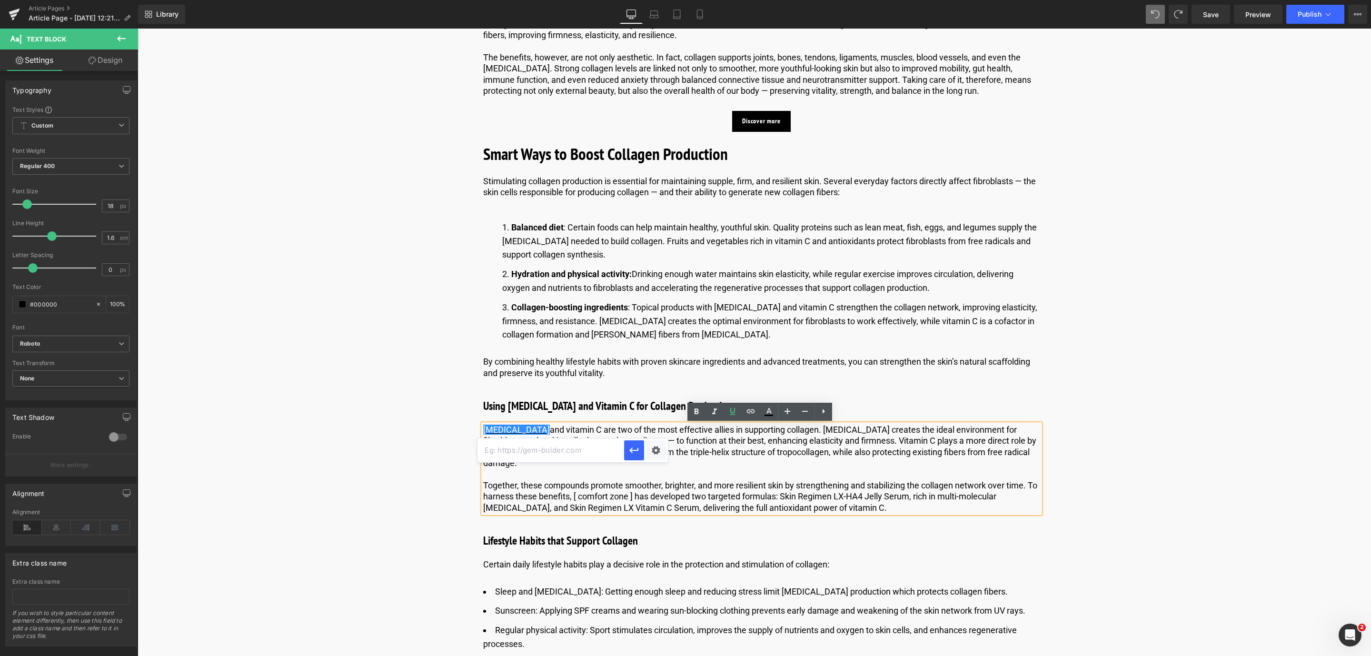
paste input "https://world.comfortzoneskin.com/blogs/blog/benefits-of-hyaluronic-acid-for-yo…"
type input "https://world.comfortzoneskin.com/blogs/blog/benefits-of-hyaluronic-acid-for-yo…"
click at [633, 449] on icon "button" at bounding box center [633, 450] width 11 height 11
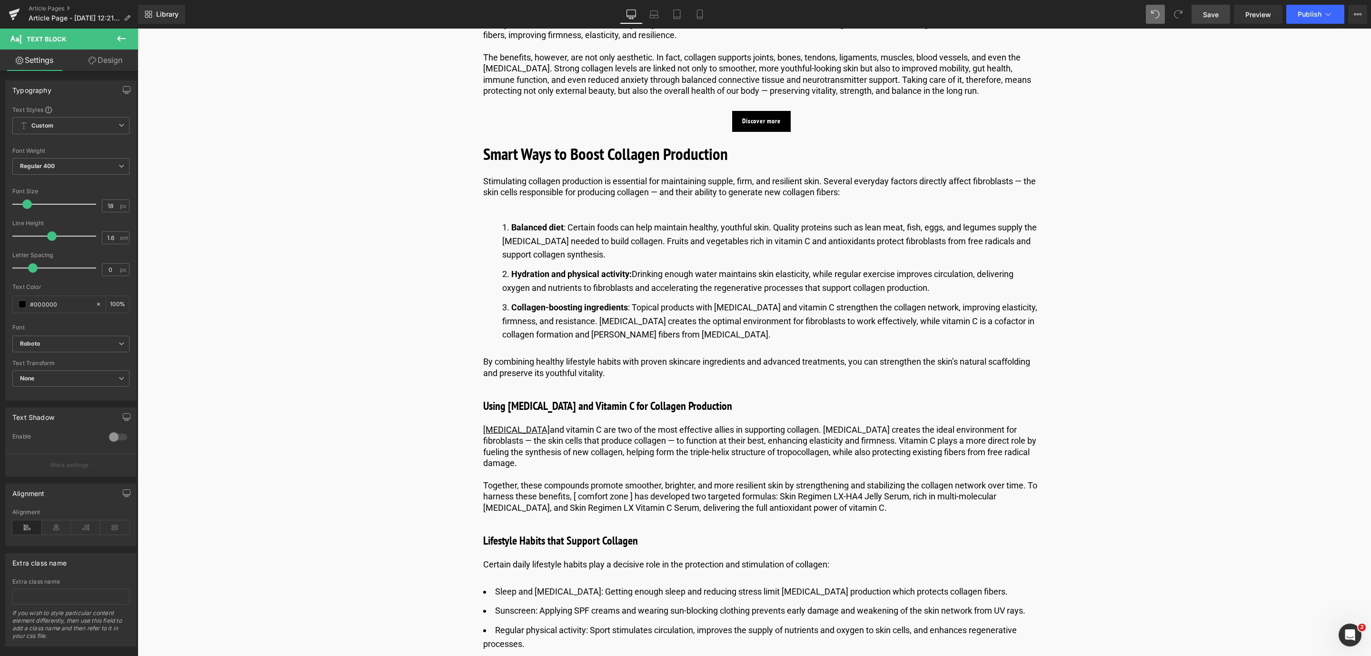
click at [1211, 23] on div "Library Desktop Desktop Laptop Tablet Mobile Save Preview Publish Scheduled Vie…" at bounding box center [754, 14] width 1233 height 29
click at [639, 452] on p "Hyaluronic acid and vitamin C are two of the most effective allies in supportin…" at bounding box center [761, 446] width 557 height 45
click at [1206, 16] on span "Save" at bounding box center [1211, 15] width 16 height 10
click at [1217, 13] on span "Save" at bounding box center [1211, 15] width 16 height 10
drag, startPoint x: 1199, startPoint y: 13, endPoint x: 559, endPoint y: 408, distance: 751.9
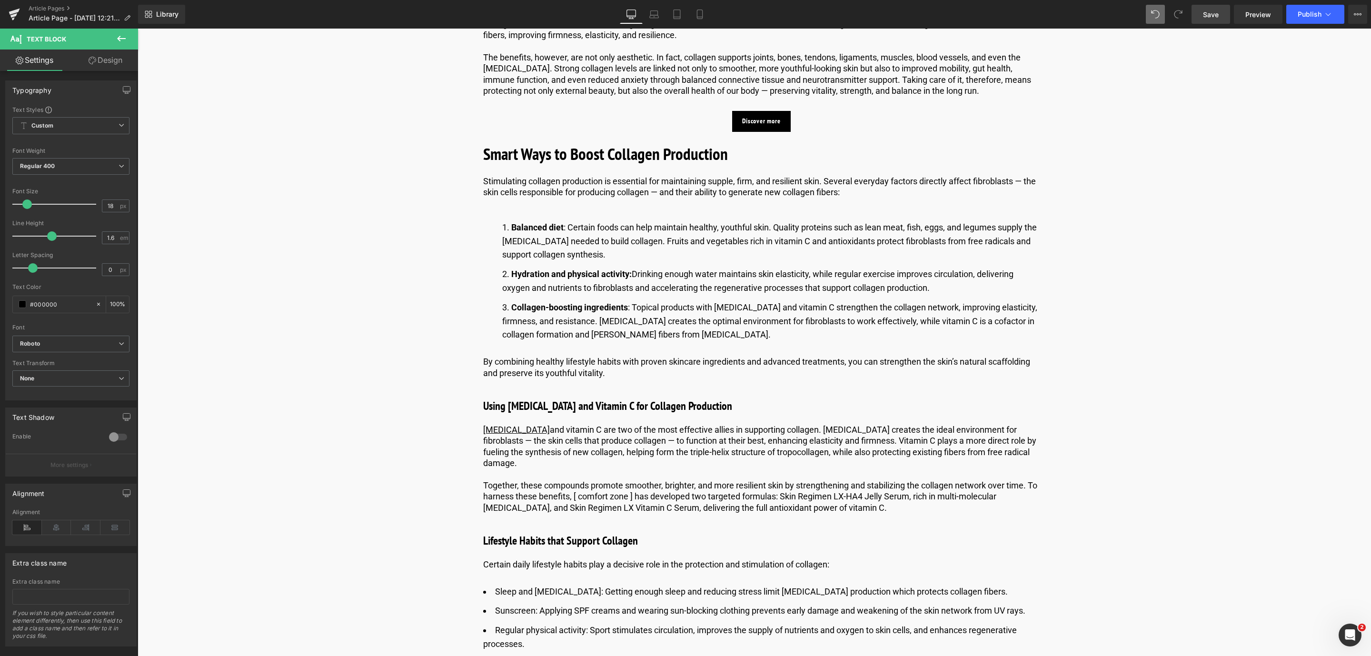
click at [1199, 13] on link "Save" at bounding box center [1210, 14] width 39 height 19
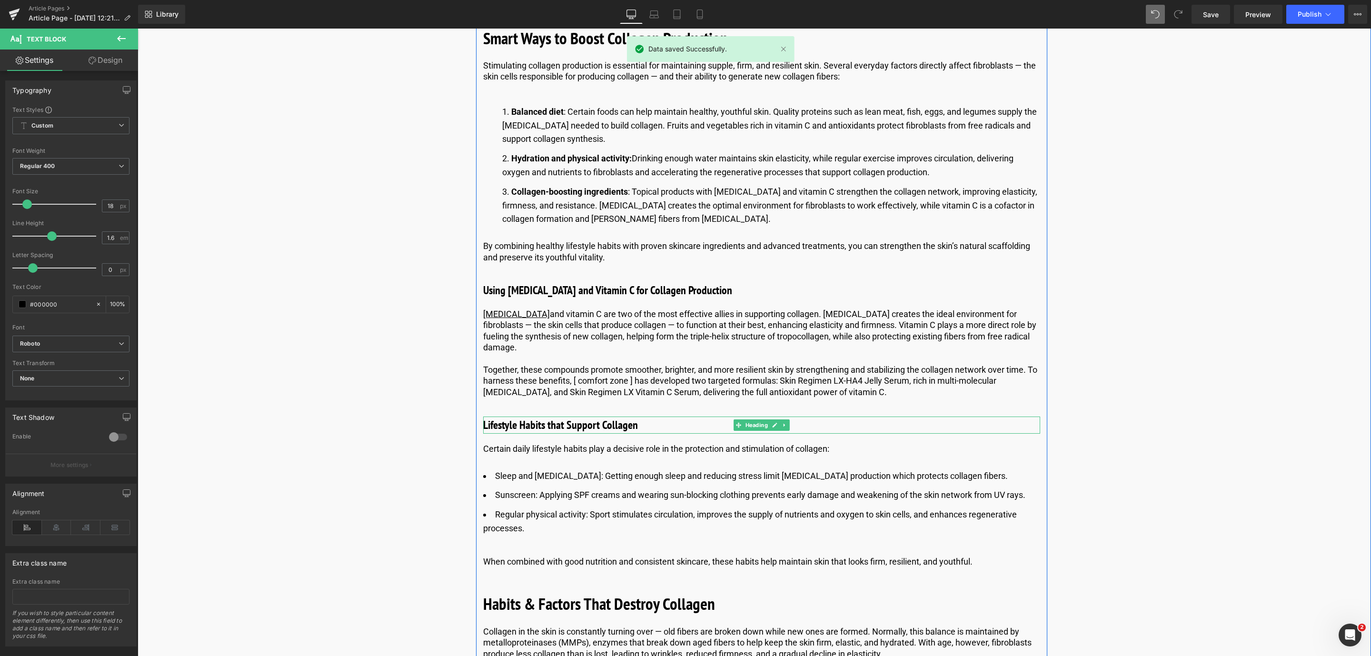
scroll to position [1142, 0]
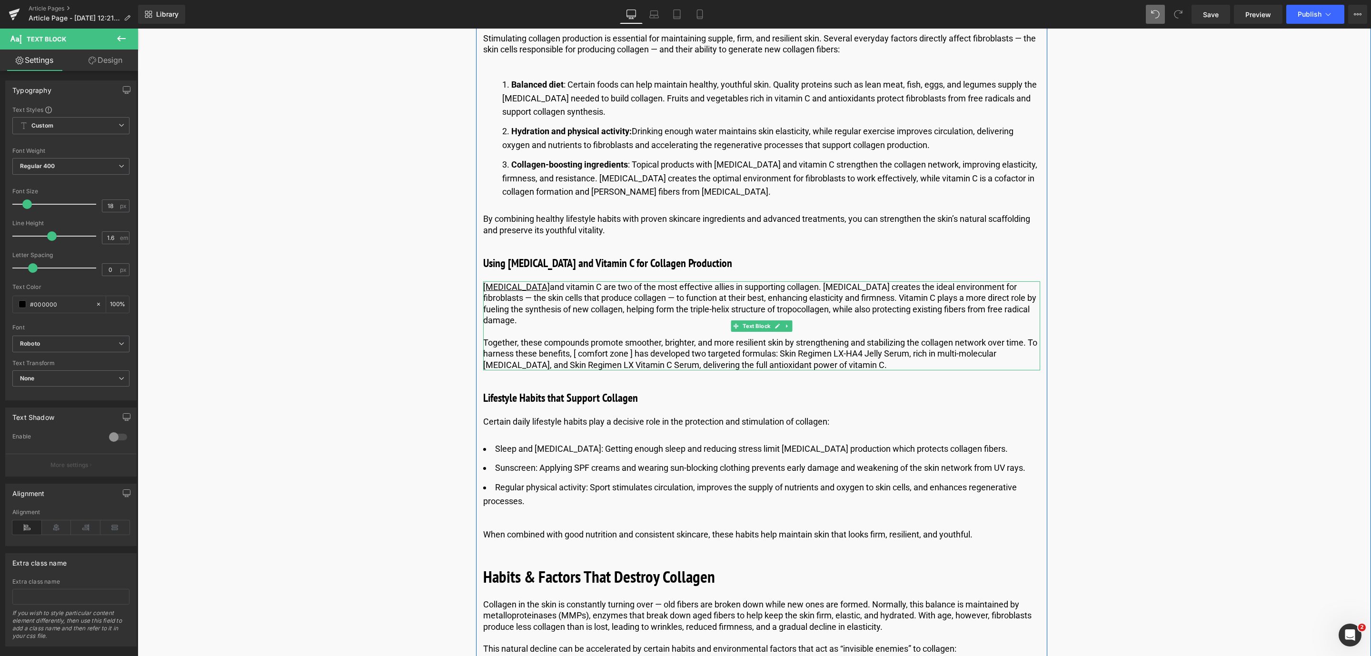
click at [630, 356] on p "Together, these compounds promote smoother, brighter, and more resilient skin b…" at bounding box center [761, 353] width 557 height 33
drag, startPoint x: 772, startPoint y: 353, endPoint x: 900, endPoint y: 353, distance: 128.0
click at [900, 353] on p "Together, these compounds promote smoother, brighter, and more resilient skin b…" at bounding box center [761, 353] width 557 height 33
click at [742, 266] on link at bounding box center [751, 269] width 18 height 18
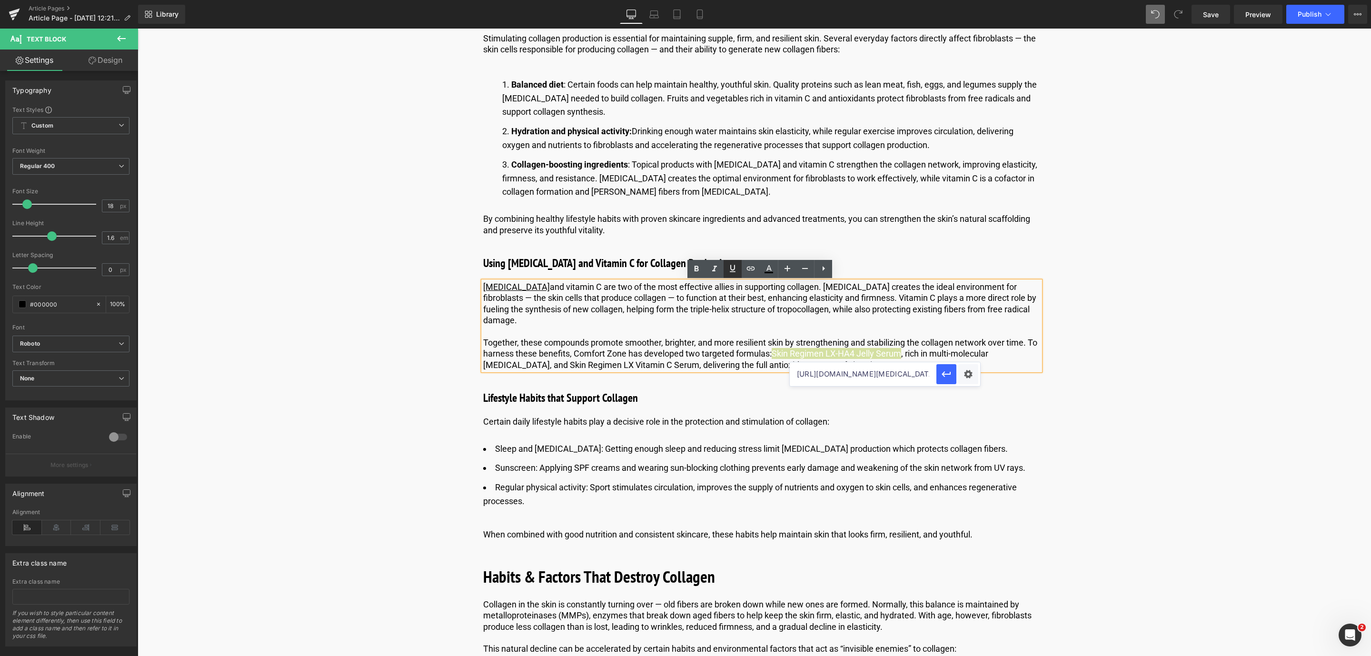
click at [732, 268] on icon at bounding box center [732, 268] width 11 height 11
click at [903, 354] on p "Together, these compounds promote smoother, brighter, and more resilient skin b…" at bounding box center [761, 353] width 557 height 33
drag, startPoint x: 903, startPoint y: 354, endPoint x: 772, endPoint y: 355, distance: 130.9
click at [772, 355] on p "Together, these compounds promote smoother, brighter, and more resilient skin b…" at bounding box center [761, 353] width 557 height 33
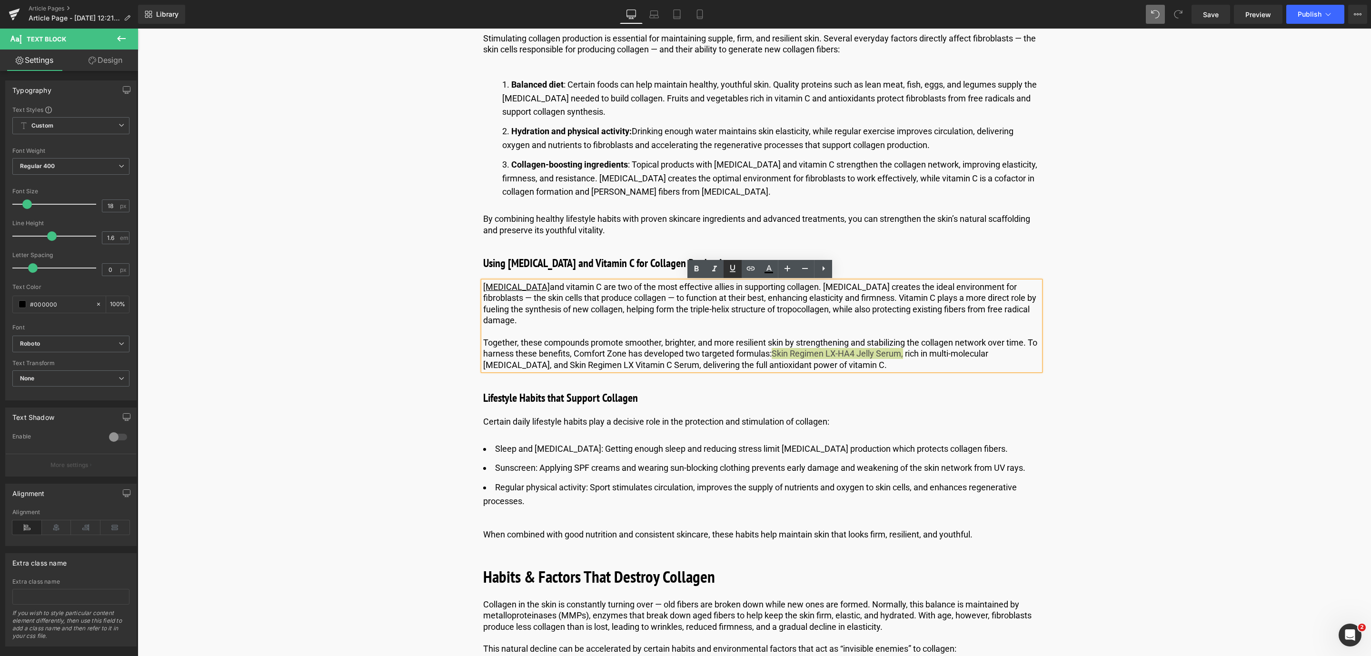
click at [731, 269] on icon at bounding box center [733, 268] width 6 height 7
drag, startPoint x: 519, startPoint y: 366, endPoint x: 644, endPoint y: 366, distance: 124.2
click at [644, 366] on p "Together, these compounds promote smoother, brighter, and more resilient skin b…" at bounding box center [761, 353] width 557 height 33
click at [727, 267] on icon at bounding box center [732, 268] width 11 height 11
drag, startPoint x: 772, startPoint y: 353, endPoint x: 903, endPoint y: 357, distance: 131.4
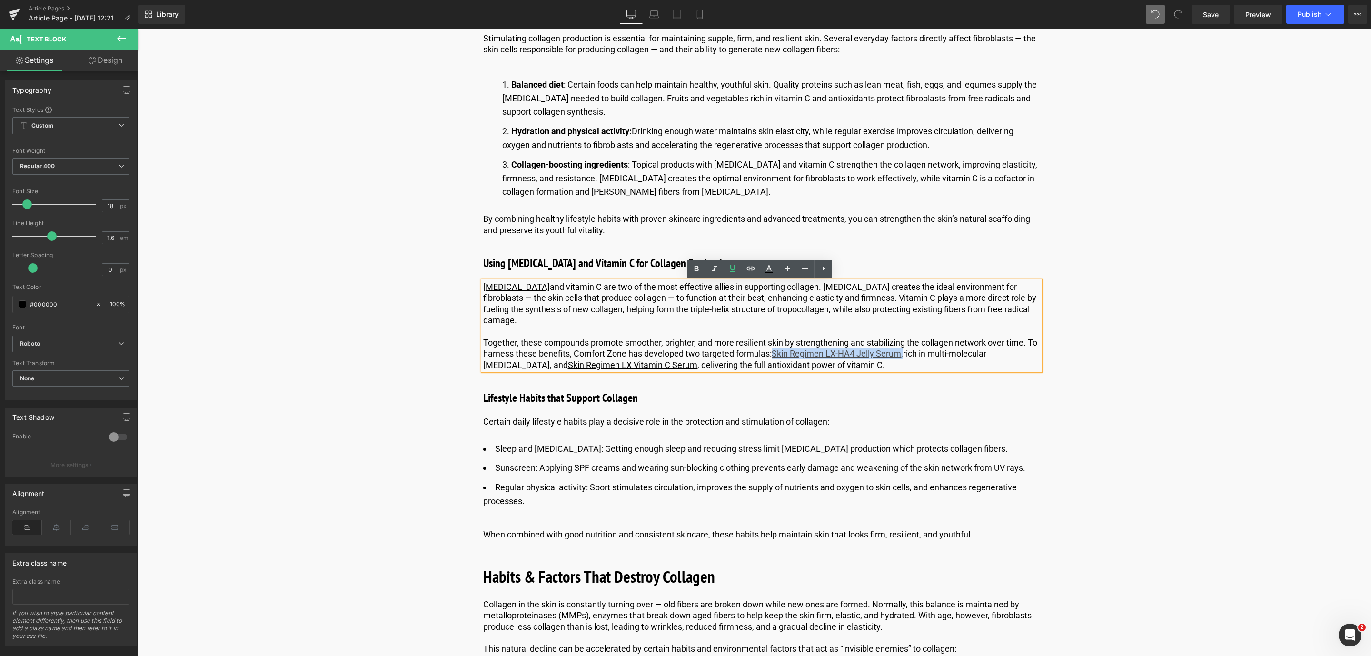
click at [903, 357] on p "Together, these compounds promote smoother, brighter, and more resilient skin b…" at bounding box center [761, 353] width 557 height 33
click at [745, 267] on icon at bounding box center [750, 268] width 11 height 11
click at [824, 380] on input "https://world.comfortzoneskin.com/blogs/blog/benefits-of-hyaluronic-acid-for-yo…" at bounding box center [863, 374] width 147 height 24
click at [801, 378] on input "https://world.comfortzoneskin.com/blogs/blog/benefits-of-hyaluronic-acid-for-yo…" at bounding box center [863, 374] width 147 height 24
paste input "https://world.comfortzoneskin.com/products/skin-regimen-lx-ha4-jelly-serum"
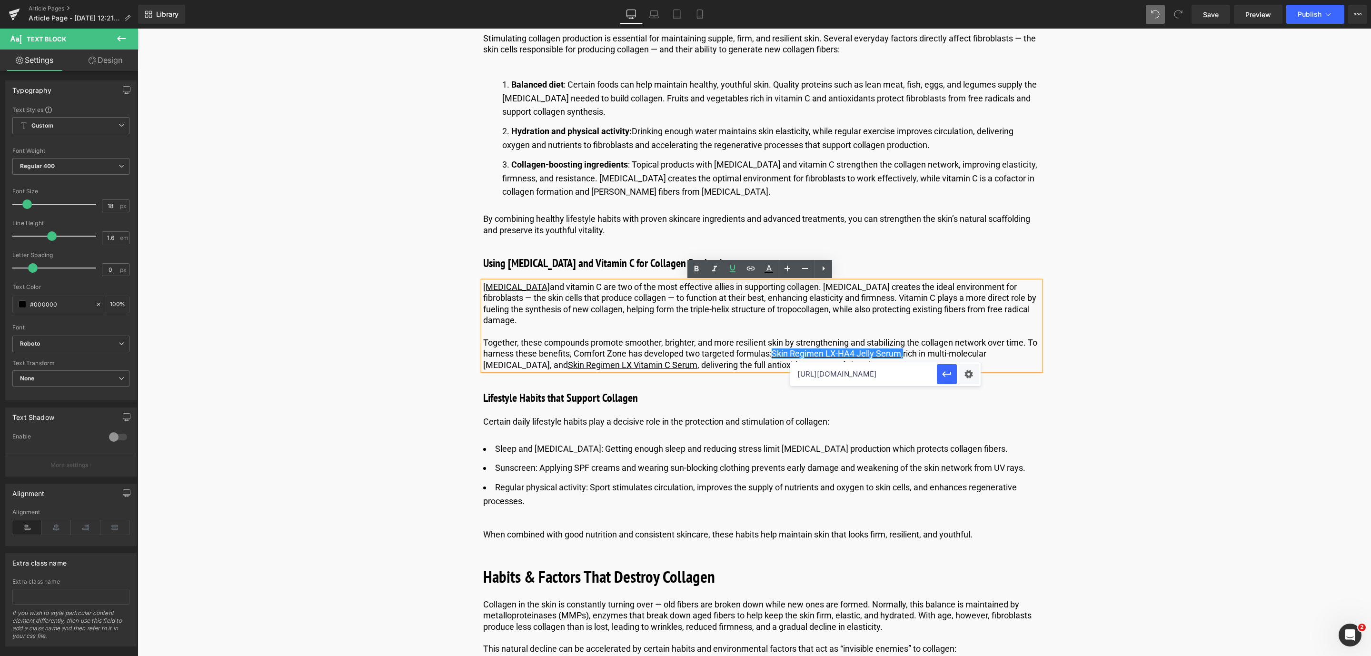
scroll to position [0, 142]
click at [801, 378] on input "https://world.comfortzoneskin.com/products/skin-regimen-lx-ha4-jelly-serum" at bounding box center [863, 374] width 147 height 24
type input "https://world.comfortzoneskin.com/products/skin-regimen-lx-ha4-jelly-serum"
click at [940, 382] on button "button" at bounding box center [947, 374] width 20 height 20
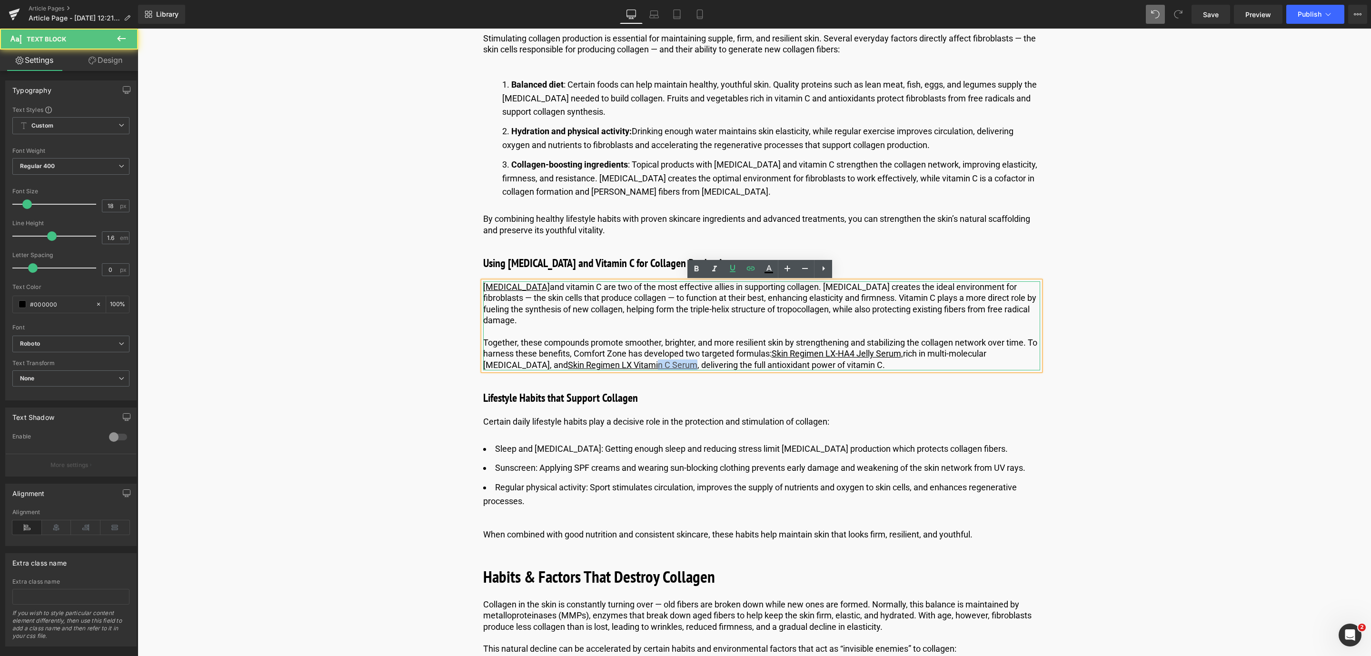
drag, startPoint x: 647, startPoint y: 367, endPoint x: 549, endPoint y: 364, distance: 98.1
click at [592, 367] on p "Together, these compounds promote smoother, brighter, and more resilient skin b…" at bounding box center [761, 353] width 557 height 33
click at [568, 363] on u "Skin Regimen LX Vitamin C Serum" at bounding box center [632, 365] width 129 height 10
drag, startPoint x: 519, startPoint y: 366, endPoint x: 528, endPoint y: 366, distance: 8.6
click at [568, 366] on u "Skin Regimen LX Vitamin C Serum" at bounding box center [632, 365] width 129 height 10
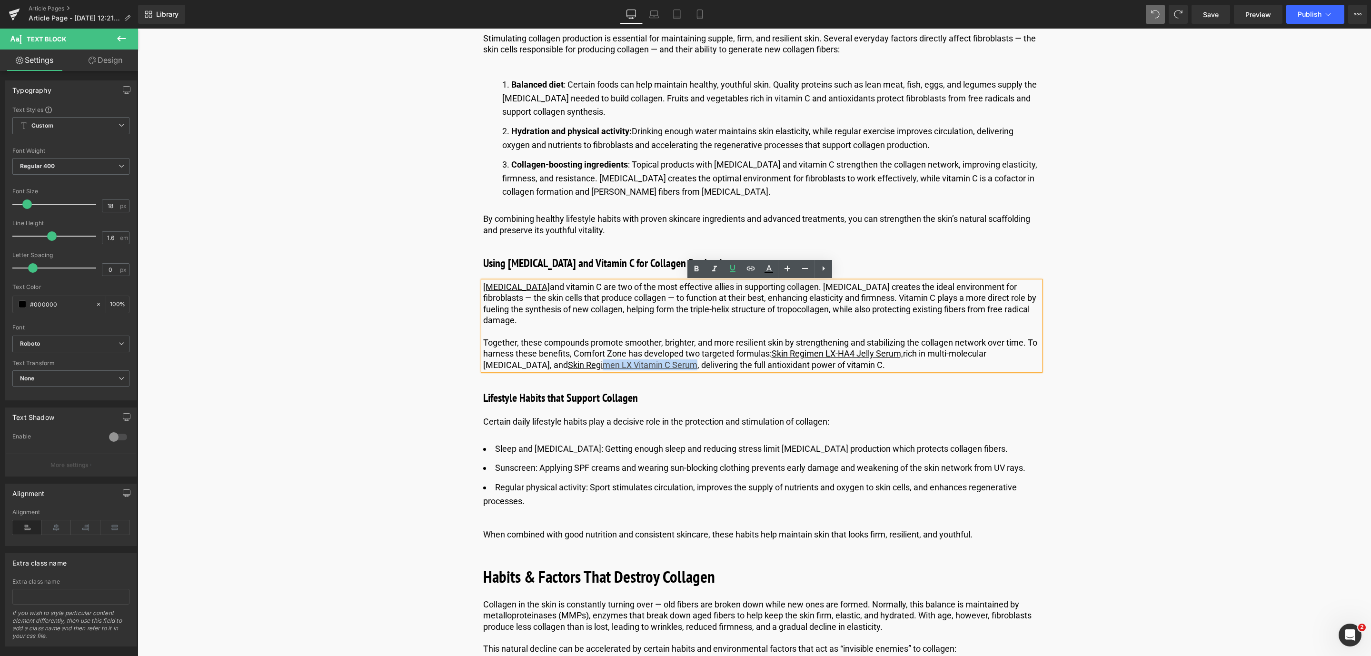
drag, startPoint x: 569, startPoint y: 366, endPoint x: 646, endPoint y: 369, distance: 77.7
click at [646, 369] on p "Together, these compounds promote smoother, brighter, and more resilient skin b…" at bounding box center [761, 353] width 557 height 33
click at [744, 272] on link at bounding box center [751, 269] width 18 height 18
click at [574, 379] on input "https://world.comfortzoneskin.com/products/skin-regimen-lx-ha4-jelly-serum" at bounding box center [626, 385] width 147 height 24
click at [568, 363] on u "Skin Regi men LX Vitamin C Serum" at bounding box center [632, 365] width 129 height 10
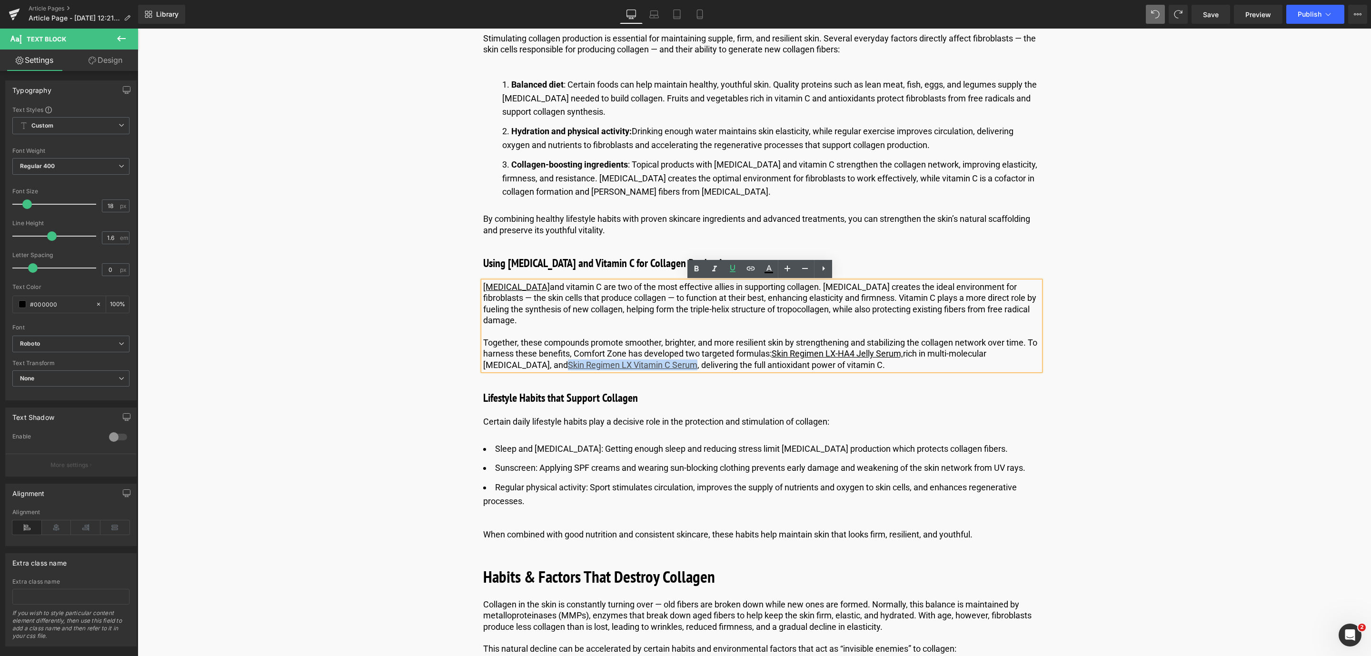
drag, startPoint x: 519, startPoint y: 361, endPoint x: 645, endPoint y: 366, distance: 126.2
click at [645, 366] on u "Skin Regi men LX Vitamin C Serum" at bounding box center [632, 365] width 129 height 10
click at [749, 267] on icon at bounding box center [750, 268] width 11 height 11
click at [657, 383] on input "https://world.comfortzoneskin.com/products/skin-regimen-lx-ha4-jelly-serum" at bounding box center [608, 385] width 147 height 24
paste input "https://world.comfortzoneskin.com/products/skin-regimen-lx-vitamin-c-serum"
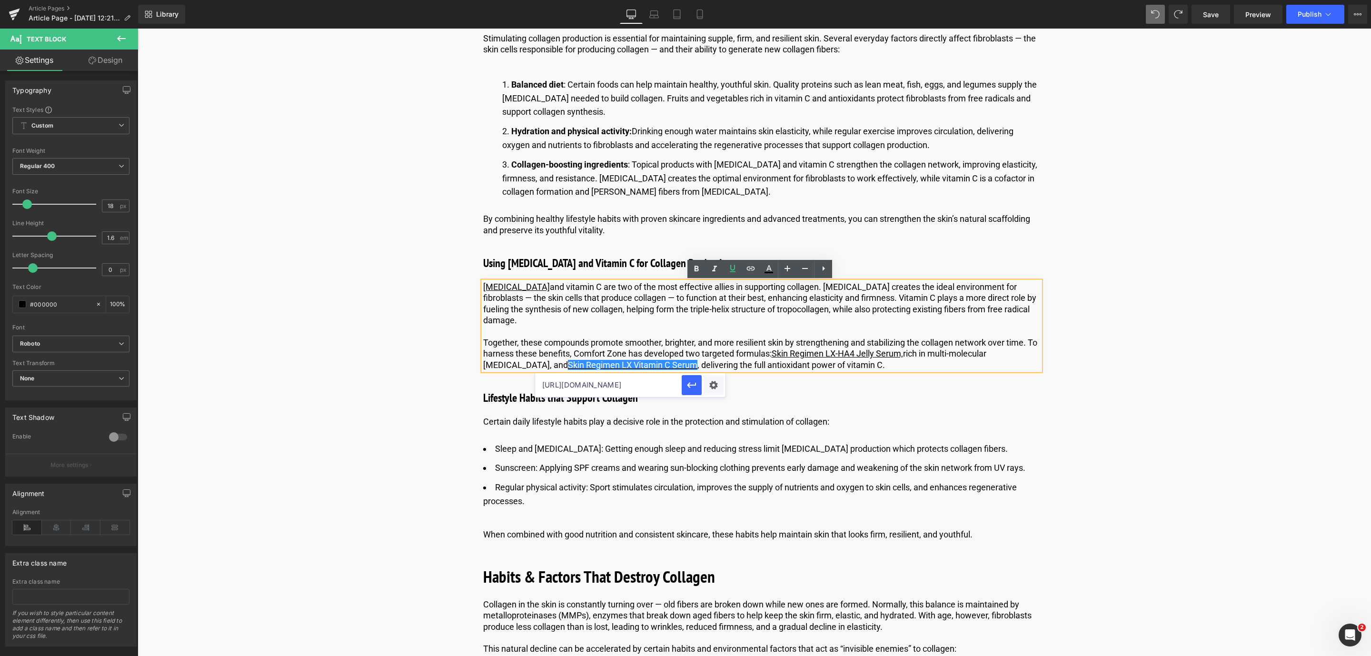
scroll to position [0, 144]
type input "https://world.comfortzoneskin.com/products/skin-regimen-lx-vitamin-c-serum"
click at [690, 387] on icon "button" at bounding box center [691, 385] width 9 height 6
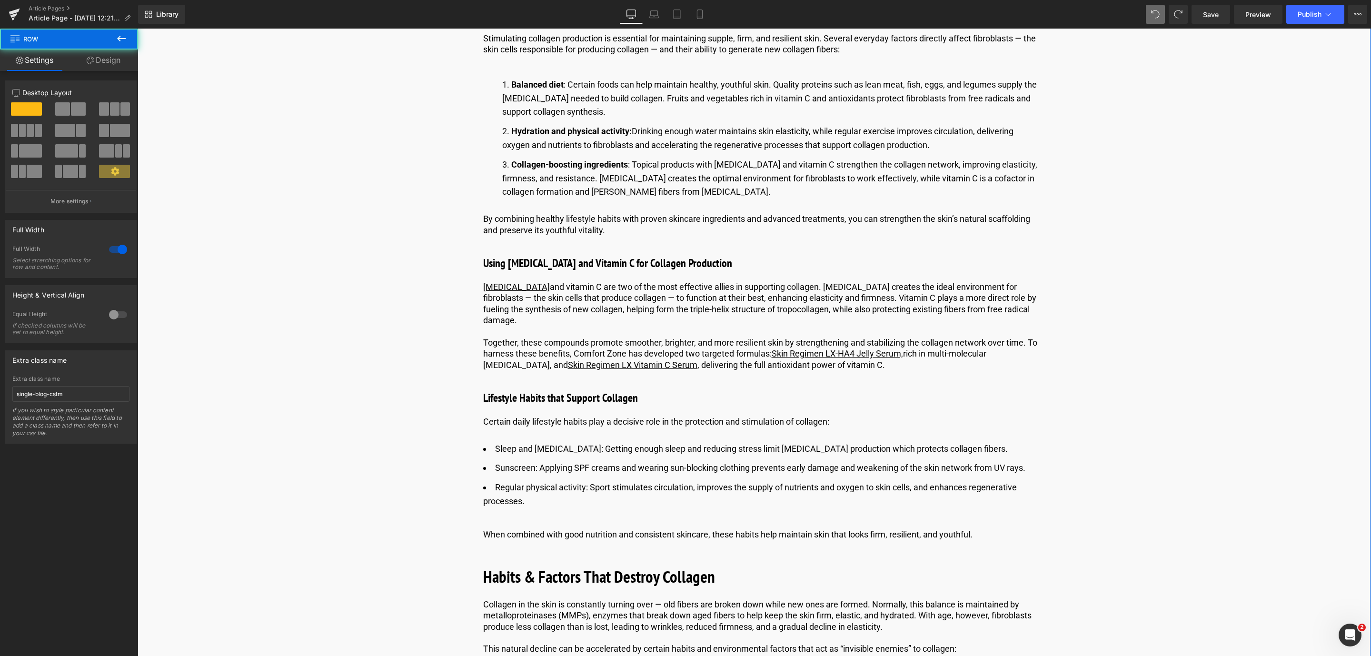
click at [133, 50] on link "Design" at bounding box center [103, 60] width 69 height 21
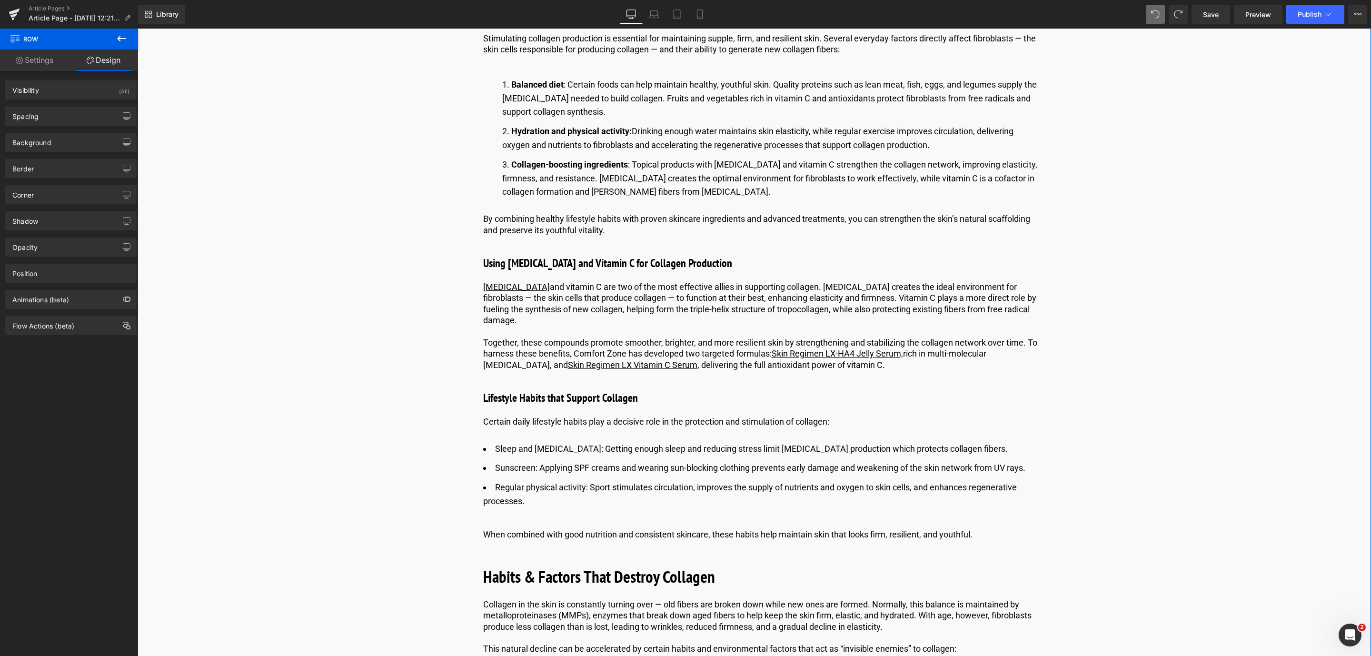
click at [36, 51] on link "Settings" at bounding box center [34, 60] width 69 height 21
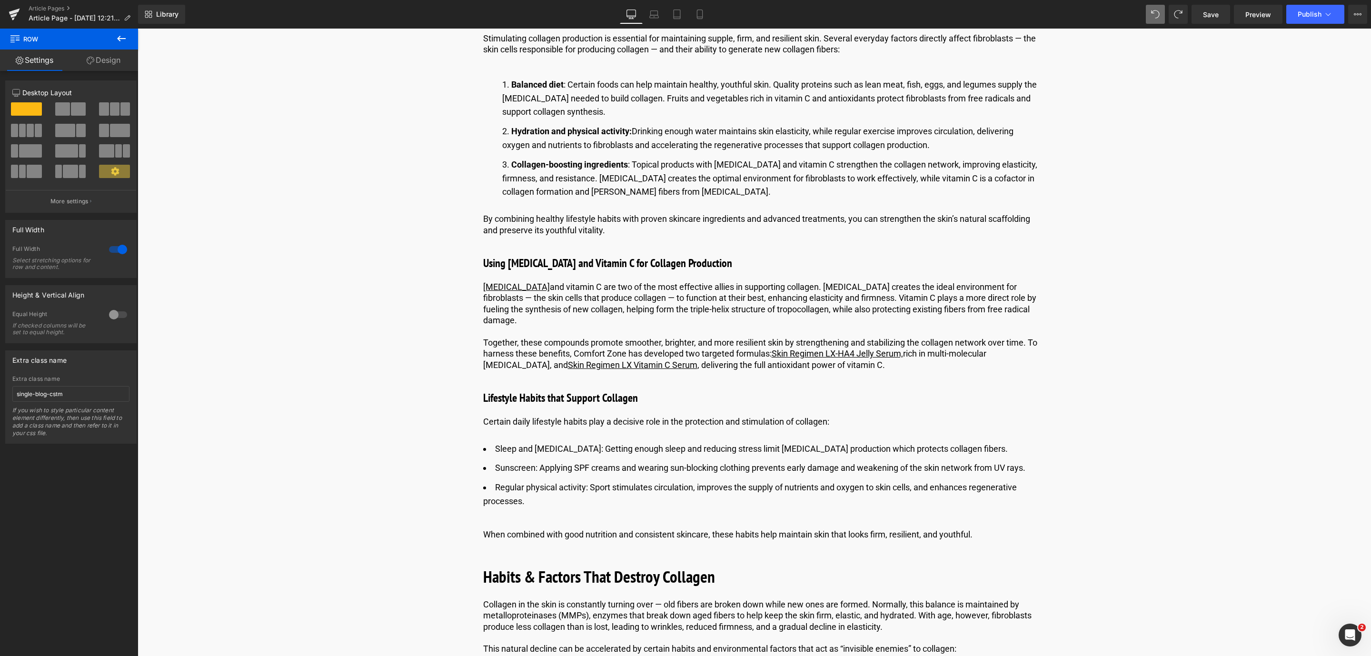
click at [126, 36] on icon at bounding box center [121, 38] width 11 height 11
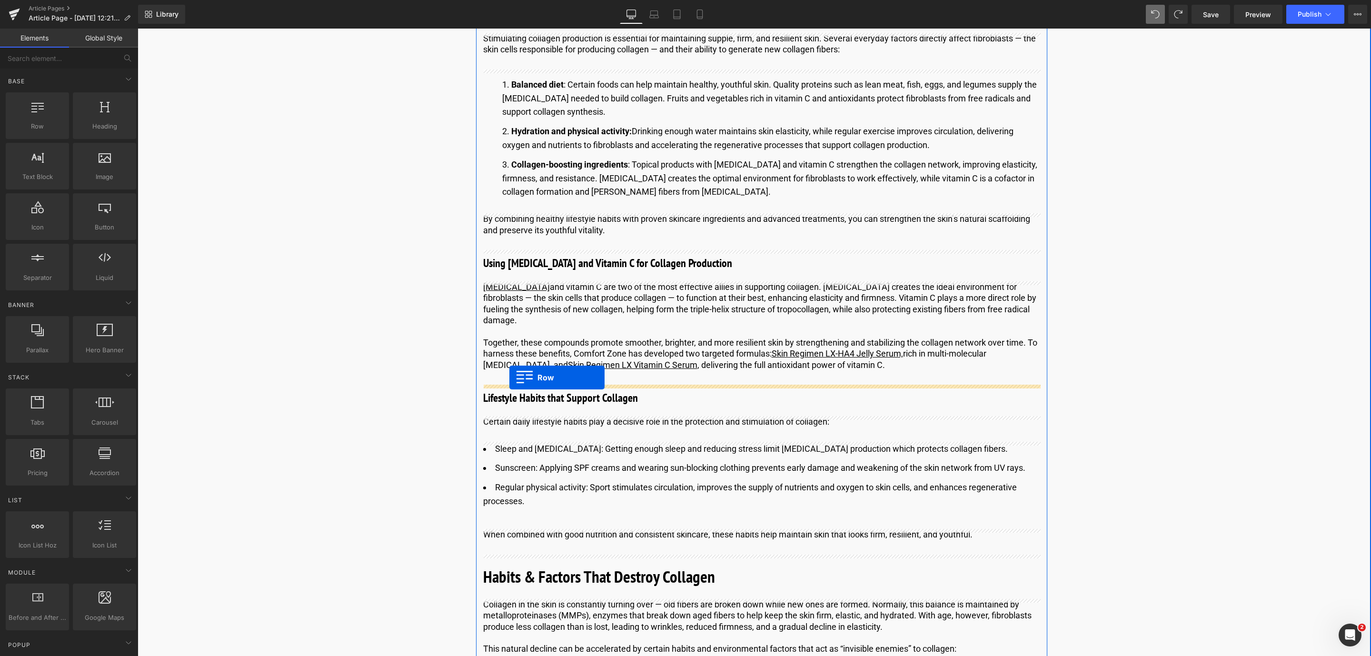
drag, startPoint x: 190, startPoint y: 157, endPoint x: 509, endPoint y: 377, distance: 387.7
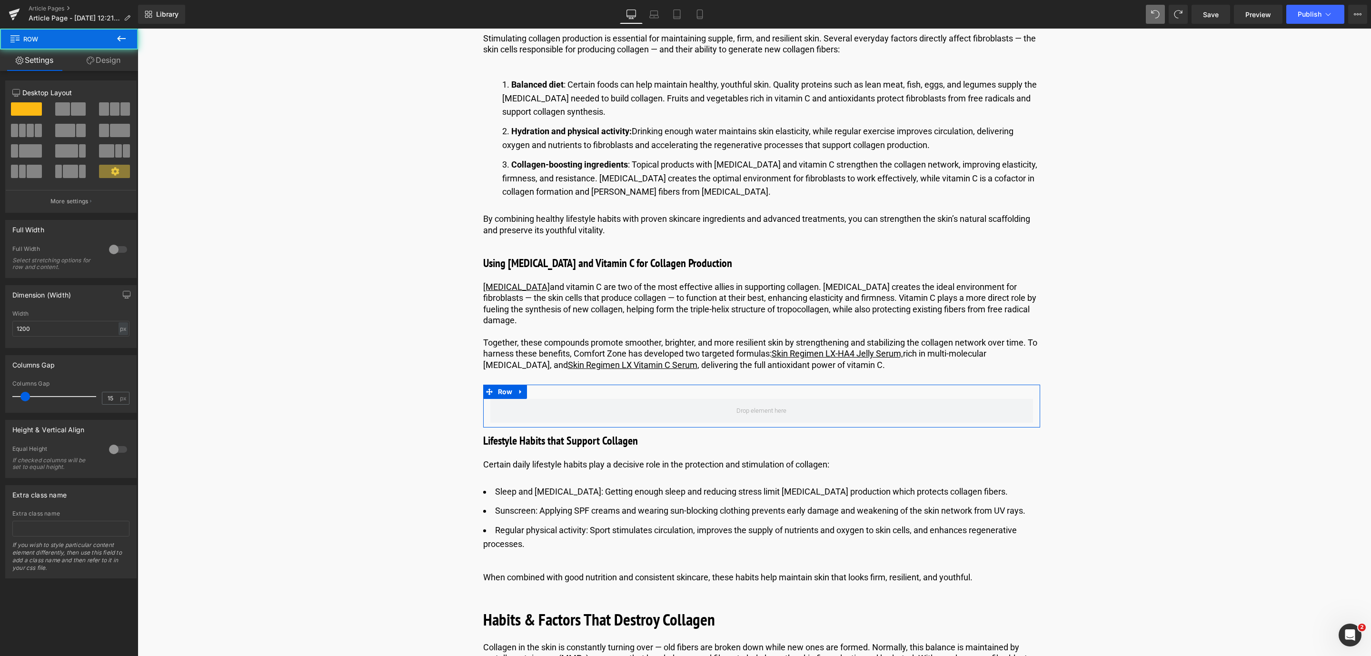
click at [66, 119] on div at bounding box center [71, 112] width 44 height 20
click at [71, 104] on span at bounding box center [78, 108] width 15 height 13
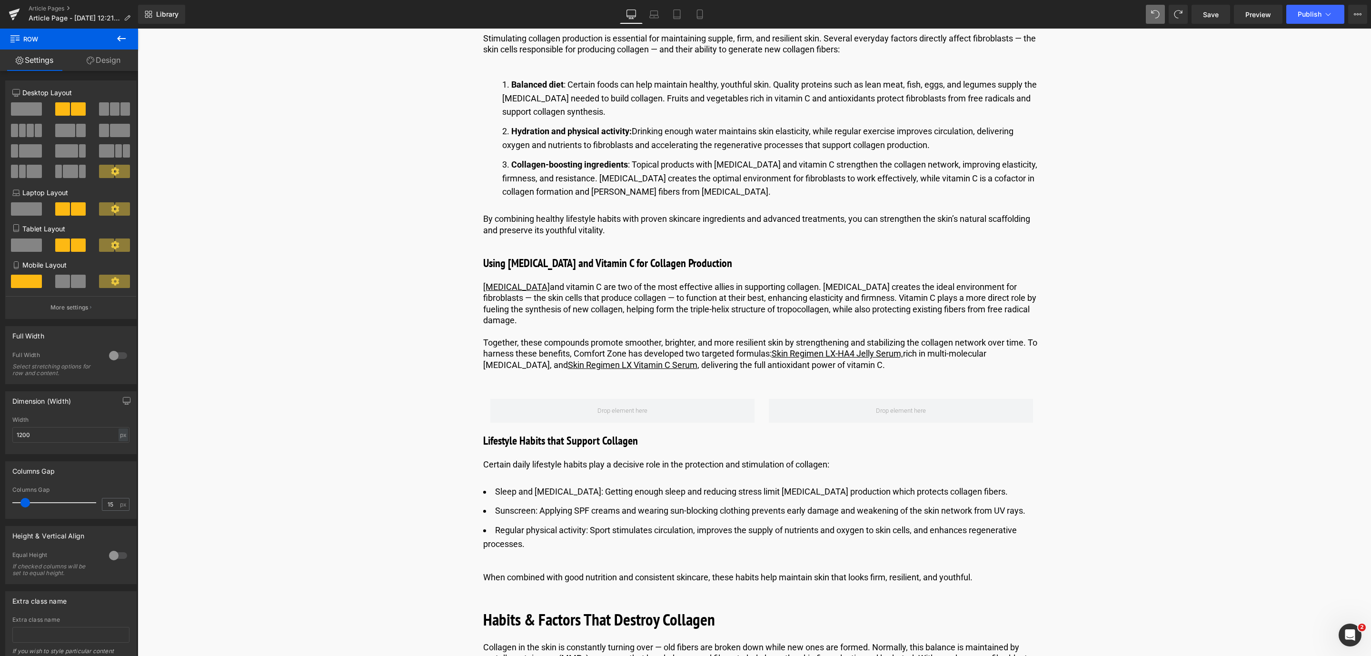
click at [120, 38] on icon at bounding box center [121, 38] width 11 height 11
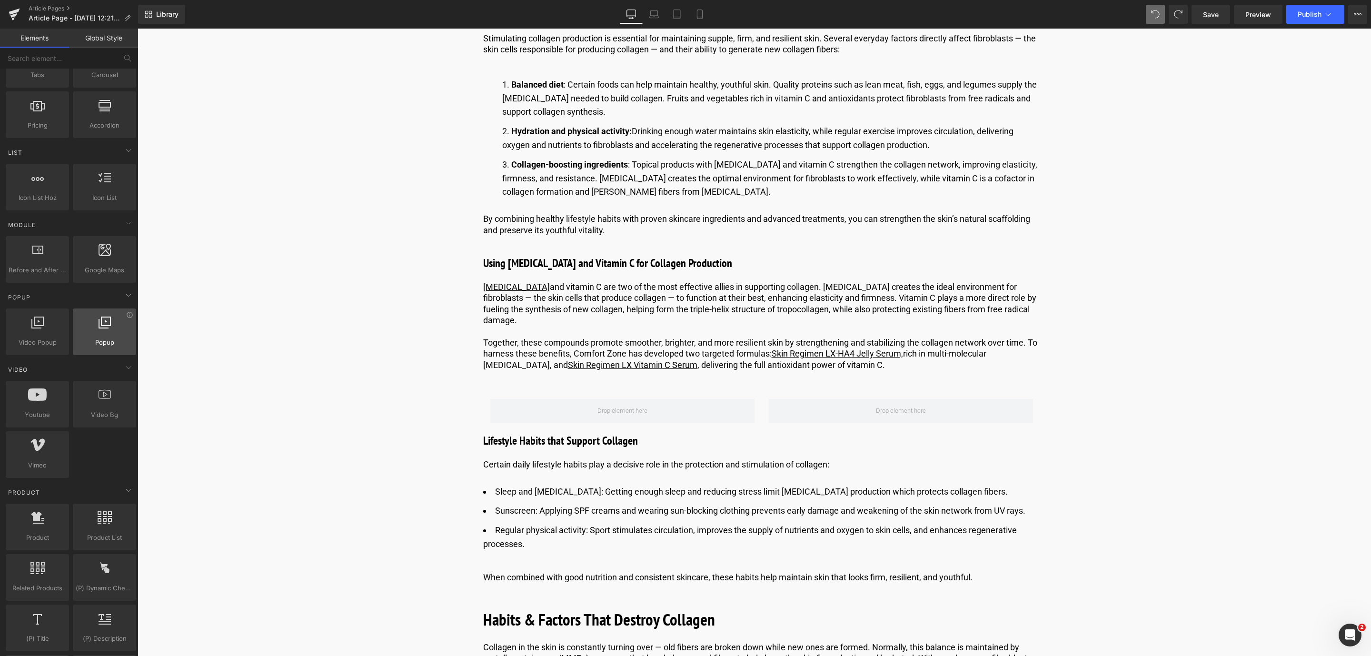
scroll to position [357, 0]
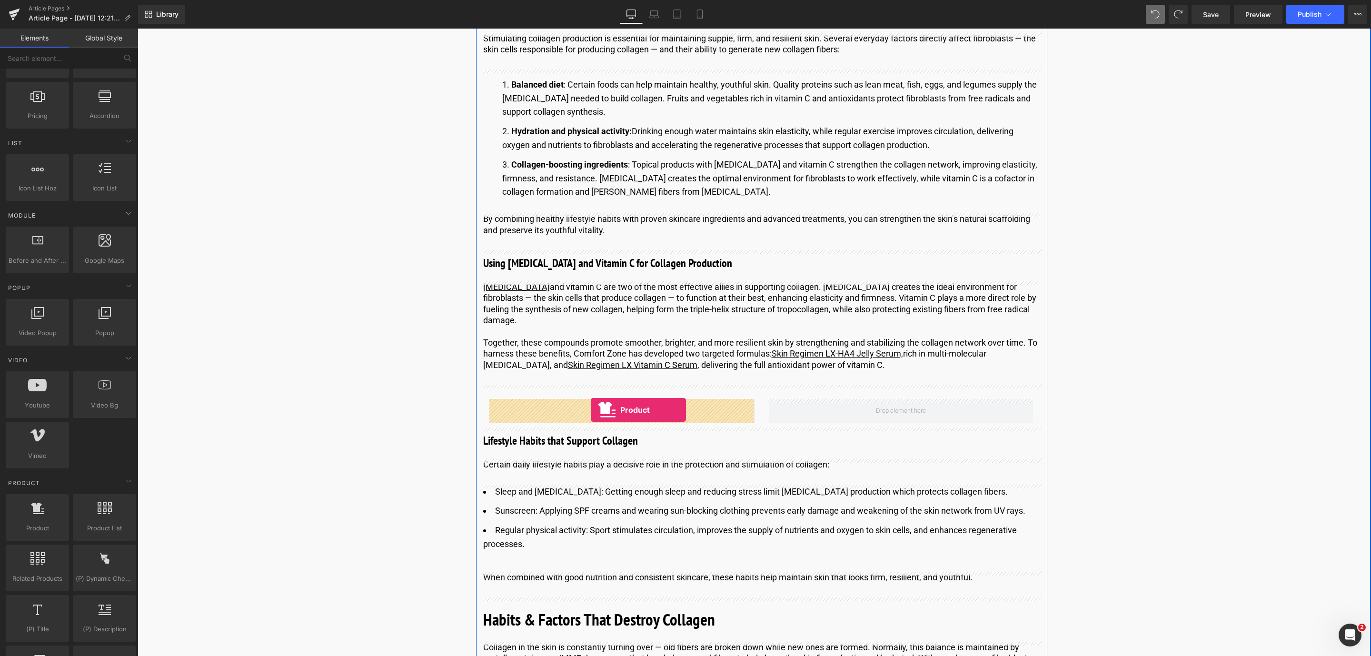
drag, startPoint x: 178, startPoint y: 557, endPoint x: 591, endPoint y: 410, distance: 438.6
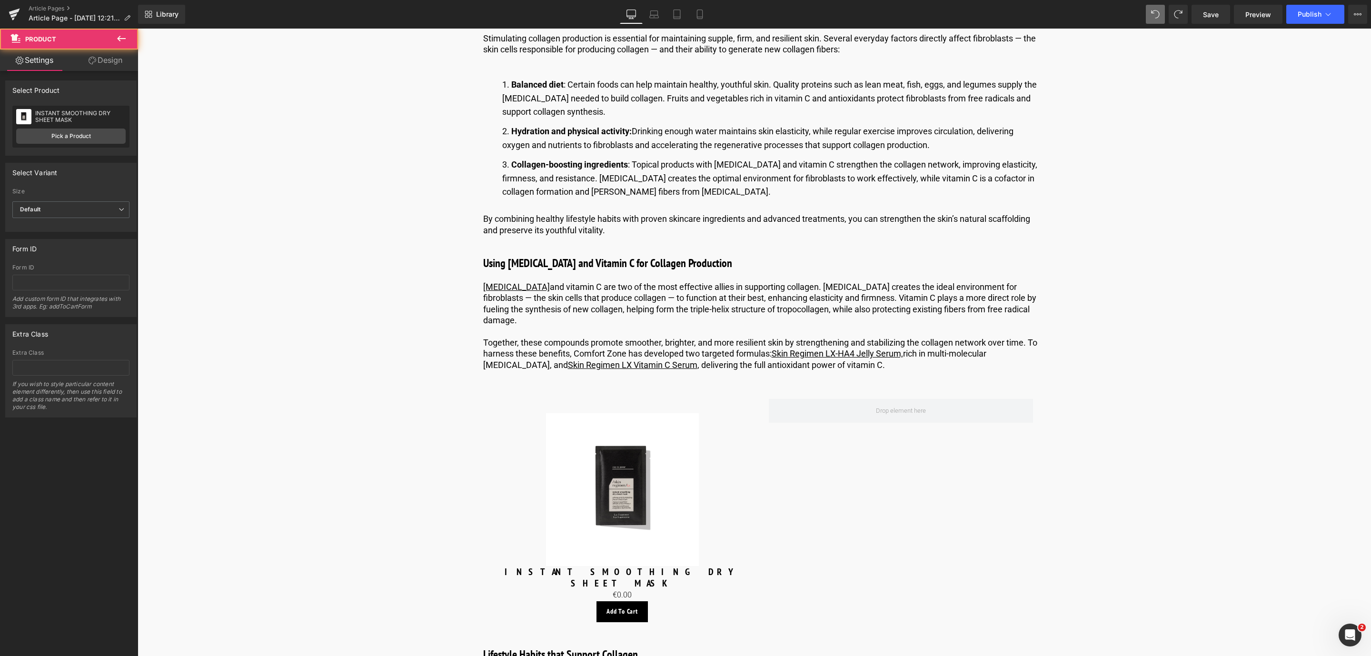
click at [121, 30] on button at bounding box center [121, 39] width 33 height 21
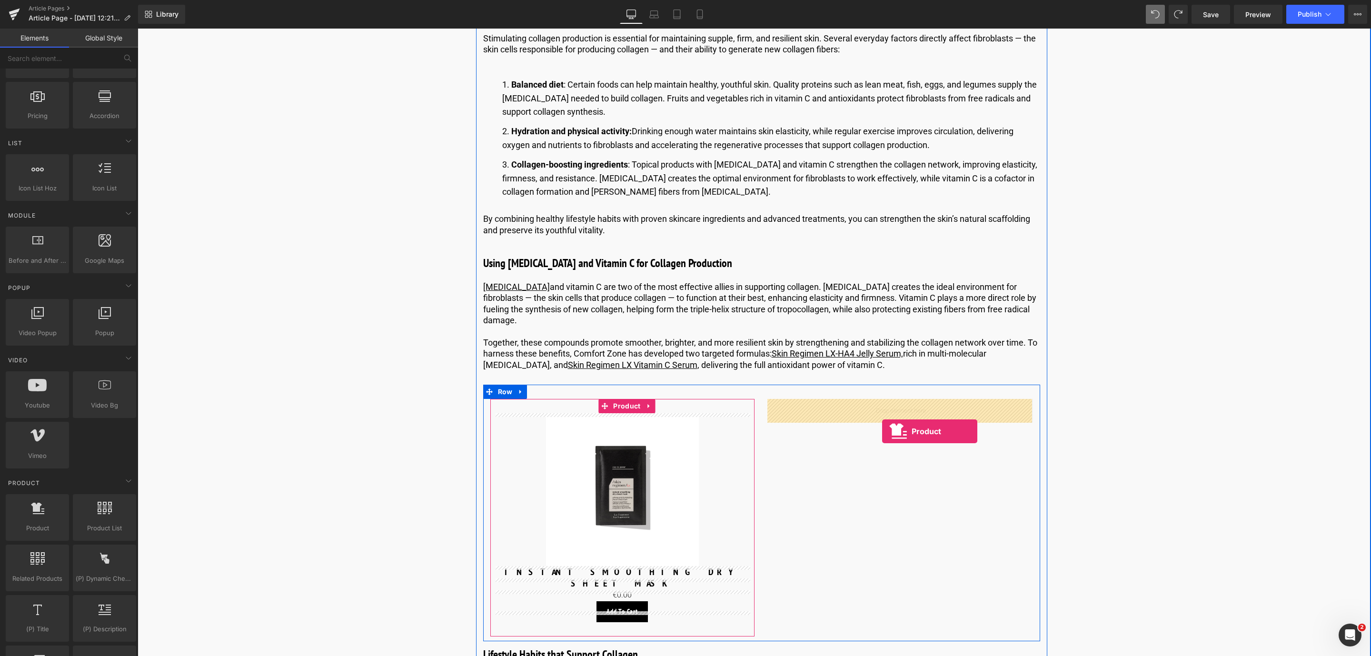
drag, startPoint x: 169, startPoint y: 553, endPoint x: 882, endPoint y: 431, distance: 722.8
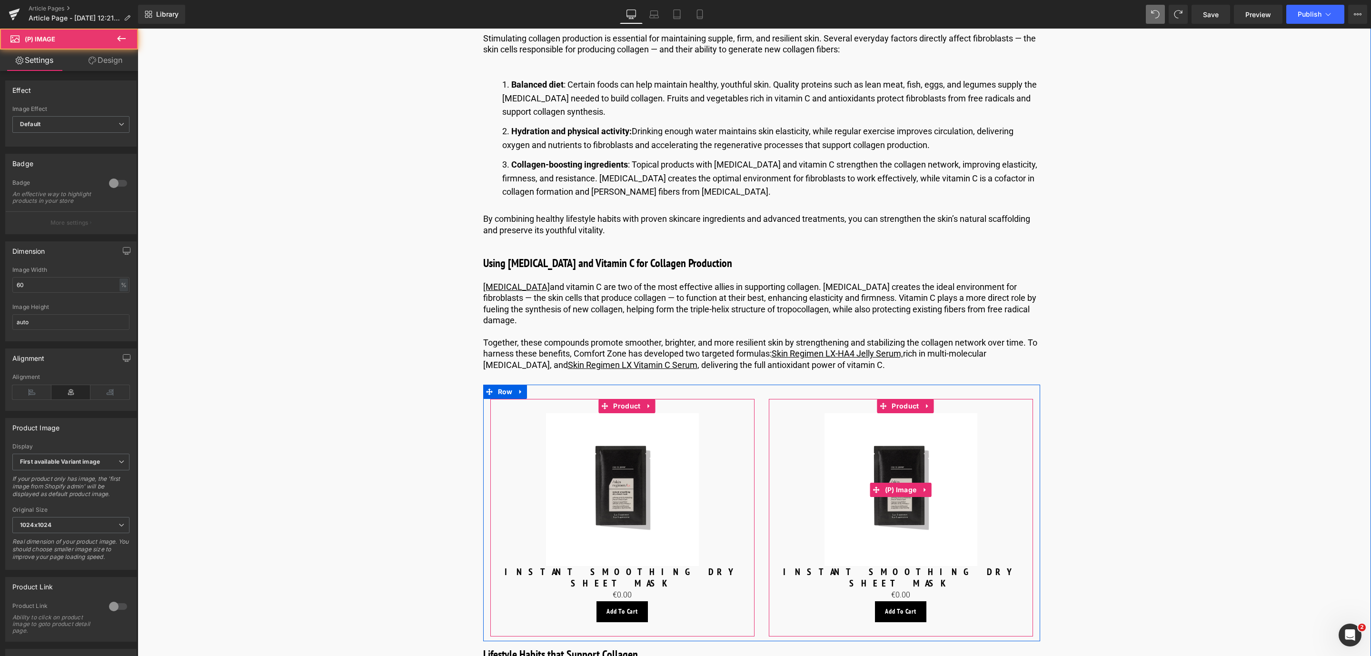
click at [882, 431] on img at bounding box center [900, 489] width 153 height 153
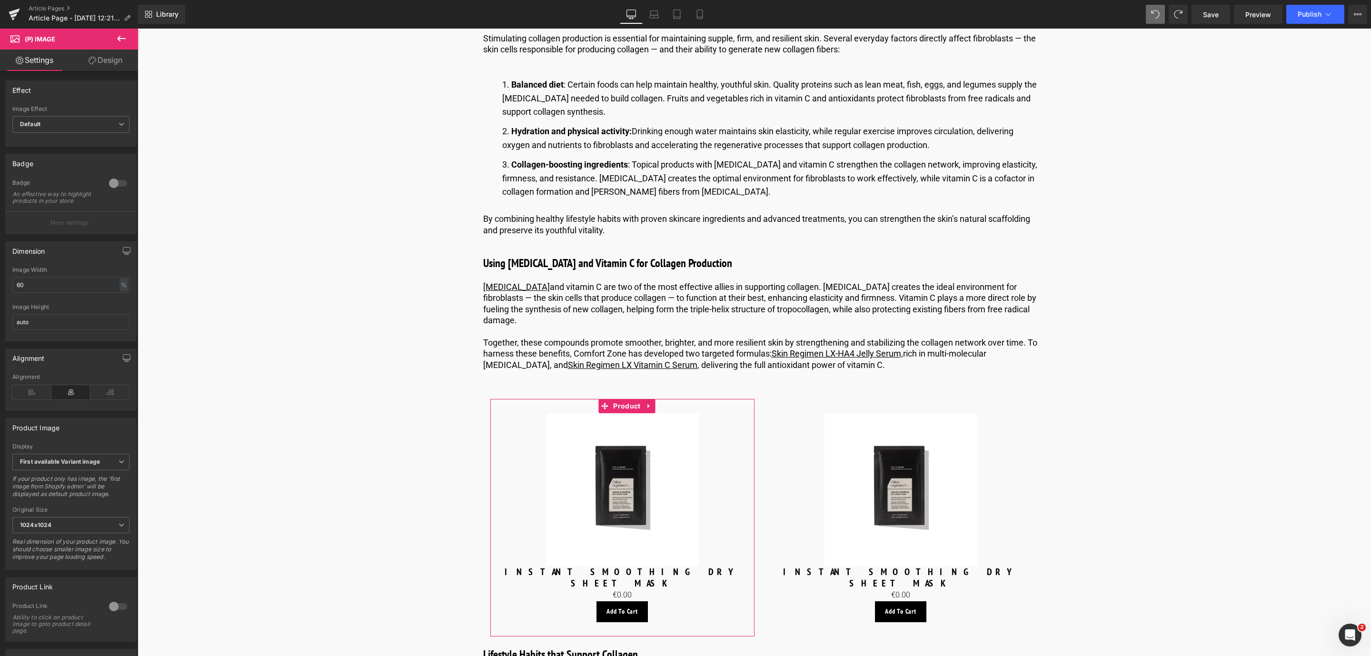
click at [1219, 25] on div "Library Desktop Desktop Laptop Tablet Mobile Save Preview Publish Scheduled Vie…" at bounding box center [754, 14] width 1233 height 29
click at [1214, 18] on span "Save" at bounding box center [1211, 15] width 16 height 10
click at [617, 403] on span "Product" at bounding box center [627, 406] width 32 height 14
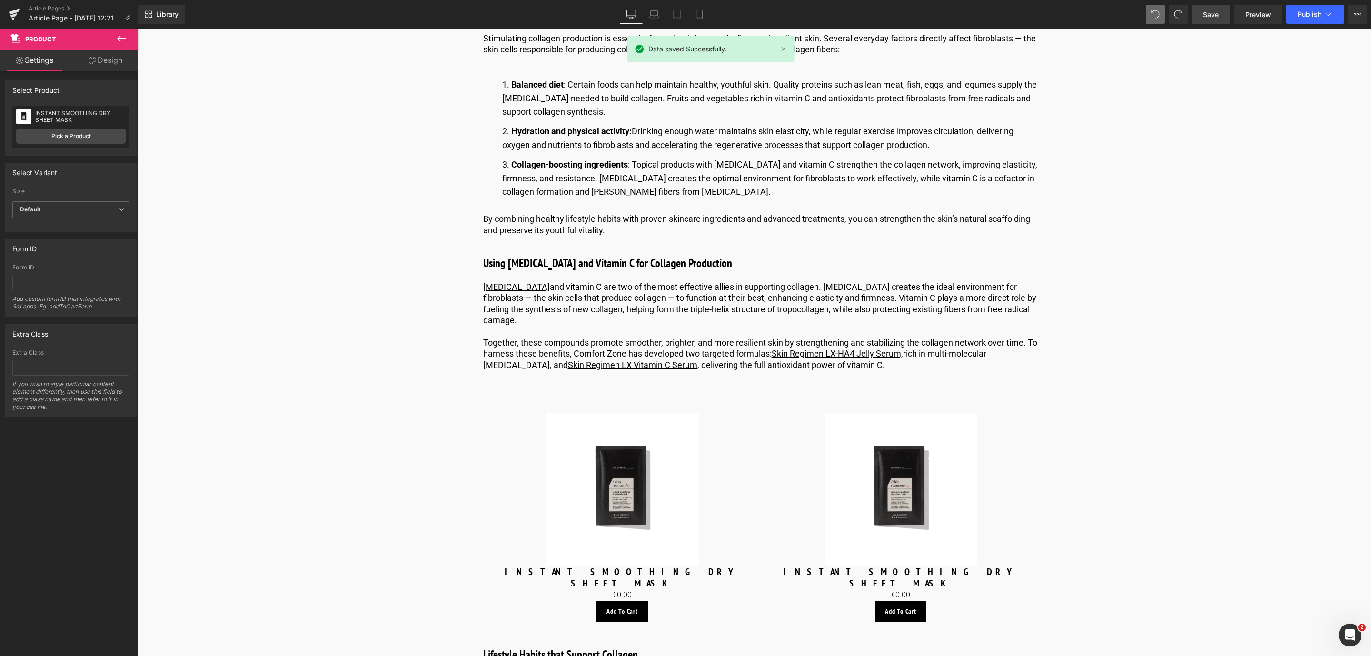
click at [114, 34] on button at bounding box center [121, 39] width 33 height 21
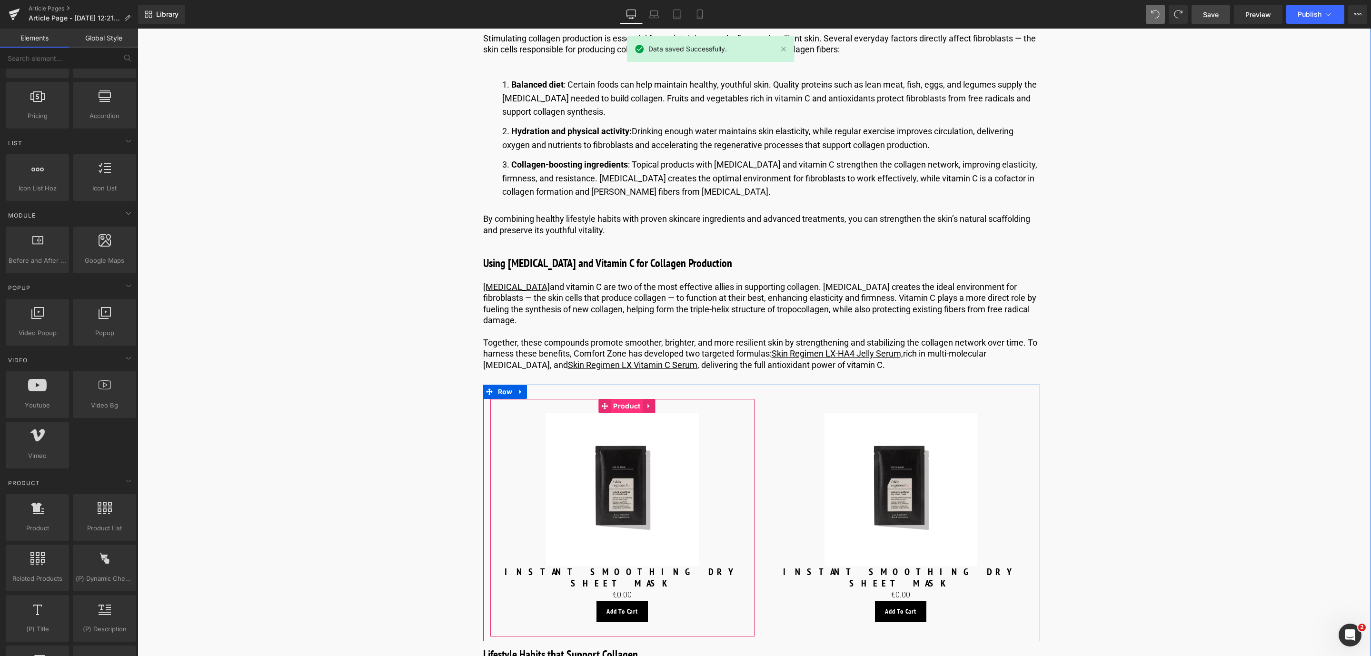
click at [612, 410] on span "Product" at bounding box center [627, 406] width 32 height 14
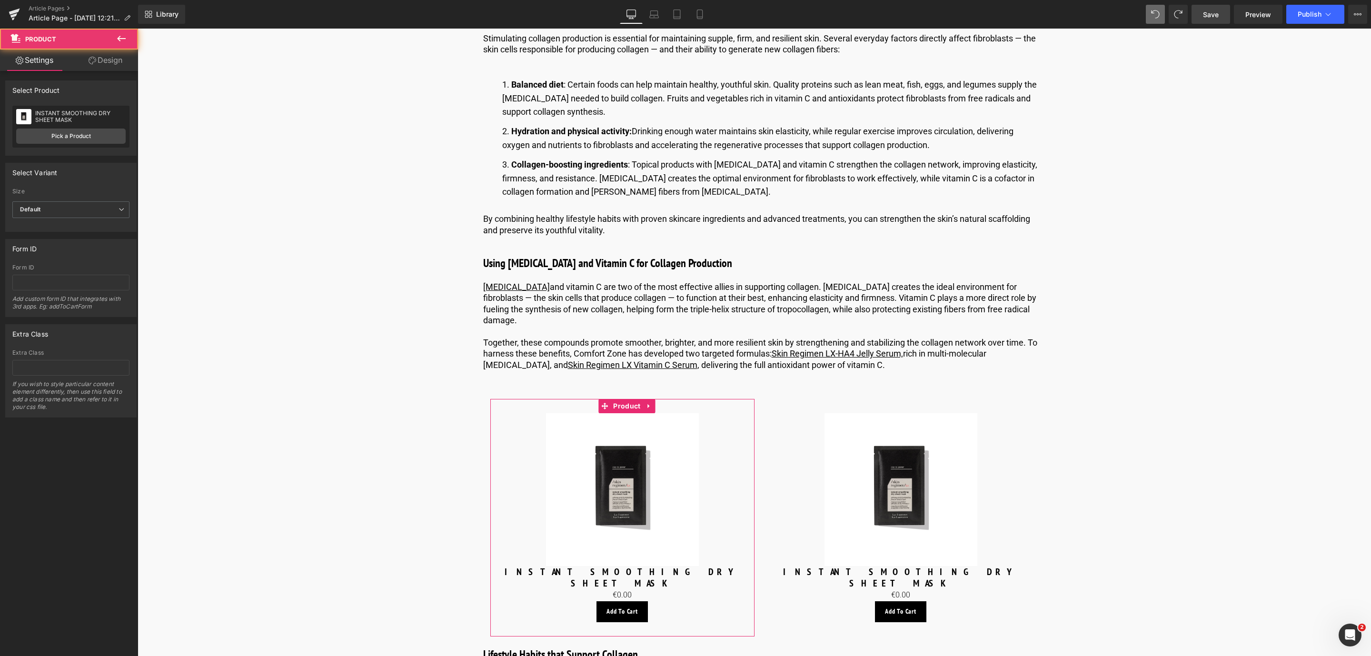
click at [77, 146] on div "INSTANT SMOOTHING DRY SHEET MASK INSTANT SMOOTHING DRY SHEET MASK Pick a Product" at bounding box center [70, 127] width 117 height 42
click at [76, 133] on link "Pick a Product" at bounding box center [70, 136] width 109 height 15
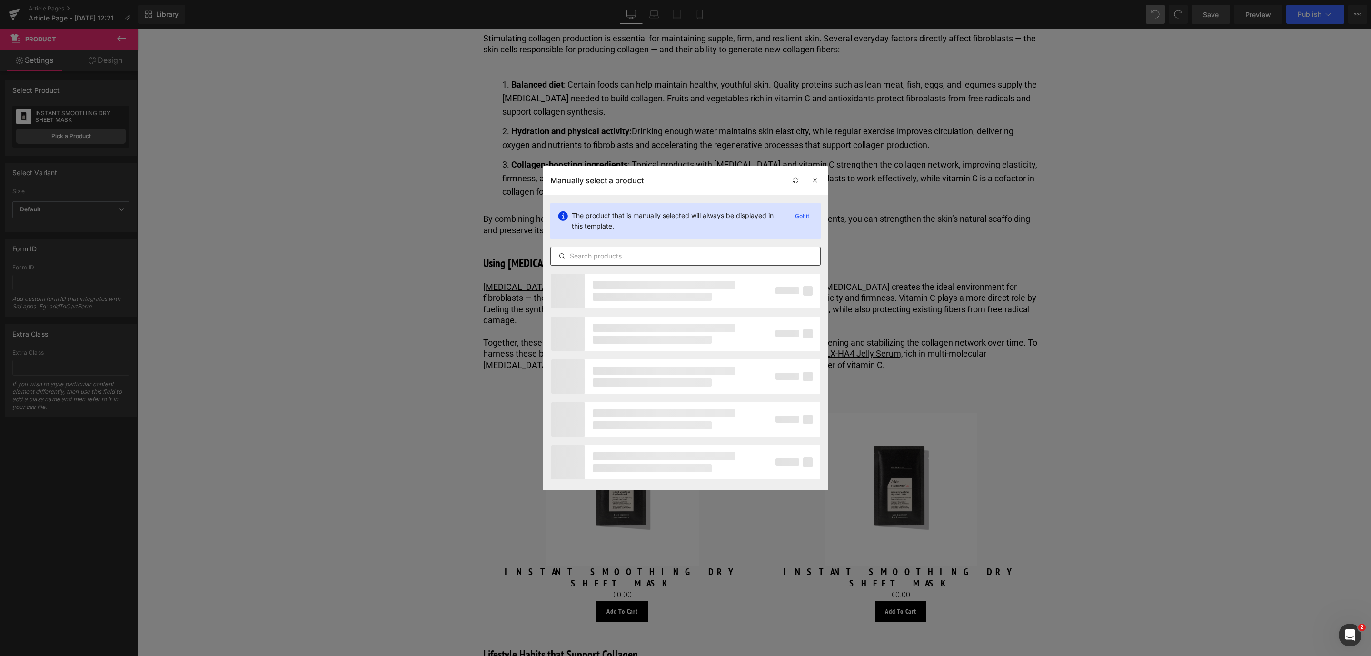
click at [655, 258] on input "text" at bounding box center [685, 255] width 269 height 11
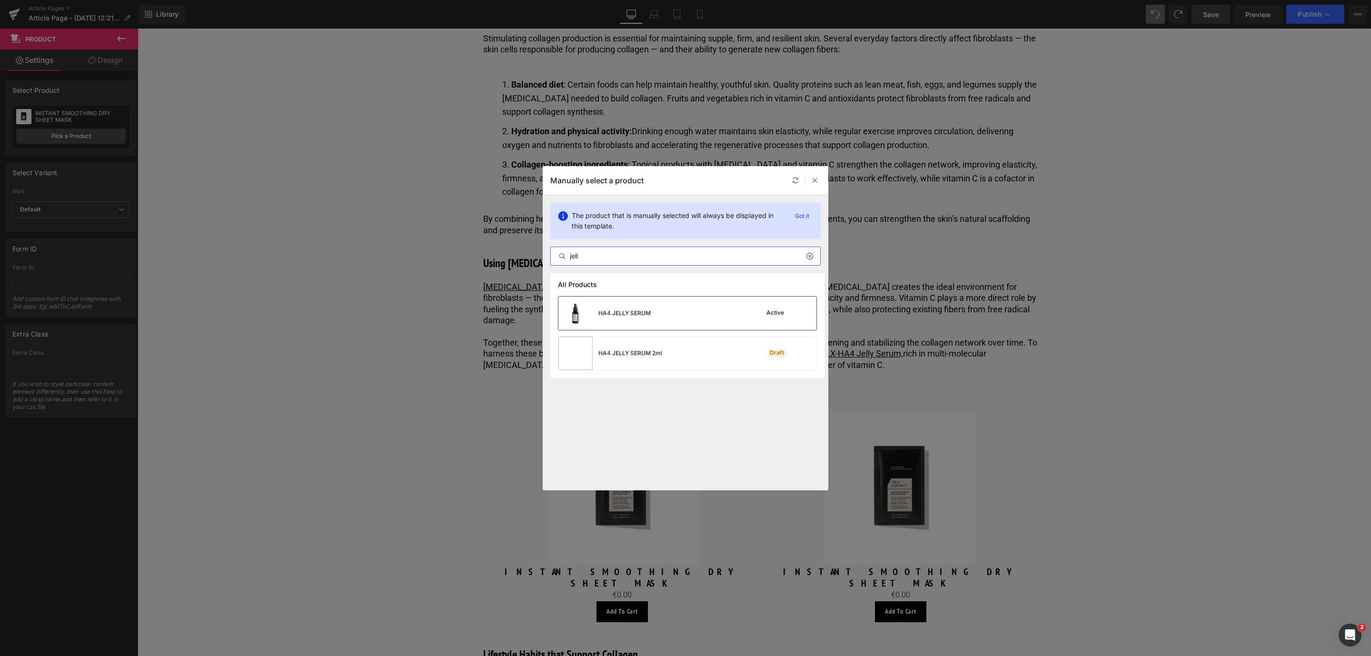
type input "jell"
click at [665, 303] on div "HA4 JELLY SERUM Active" at bounding box center [687, 313] width 258 height 33
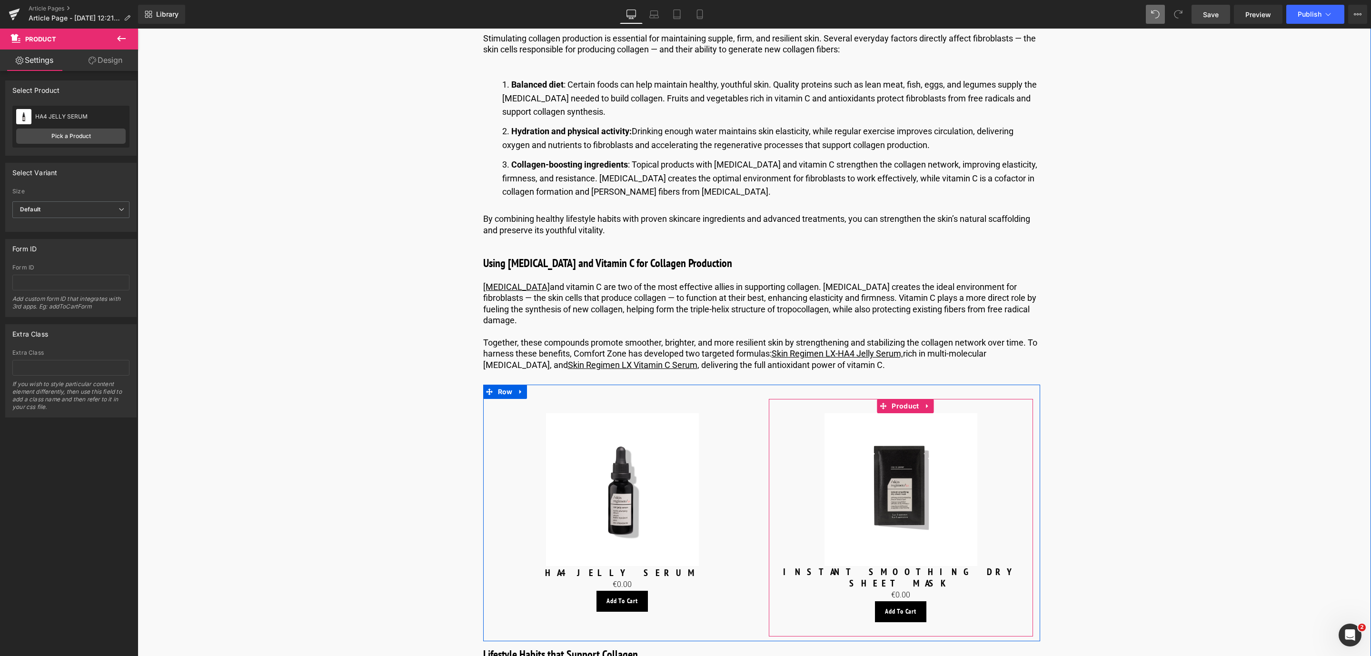
click at [896, 413] on li "Product" at bounding box center [899, 406] width 44 height 14
click at [896, 407] on span "Product" at bounding box center [905, 406] width 32 height 14
click at [899, 405] on span "Product" at bounding box center [905, 406] width 32 height 14
click at [102, 132] on link "Pick a Product" at bounding box center [70, 136] width 109 height 15
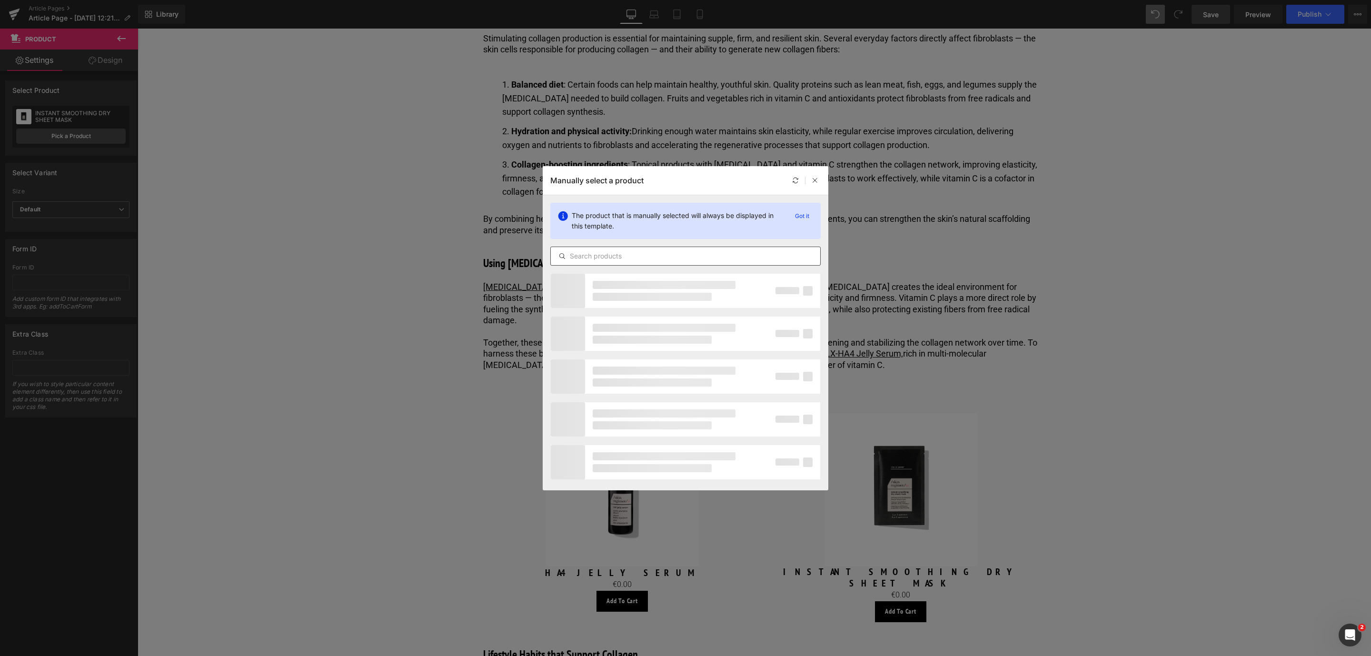
click at [592, 258] on input "text" at bounding box center [685, 255] width 269 height 11
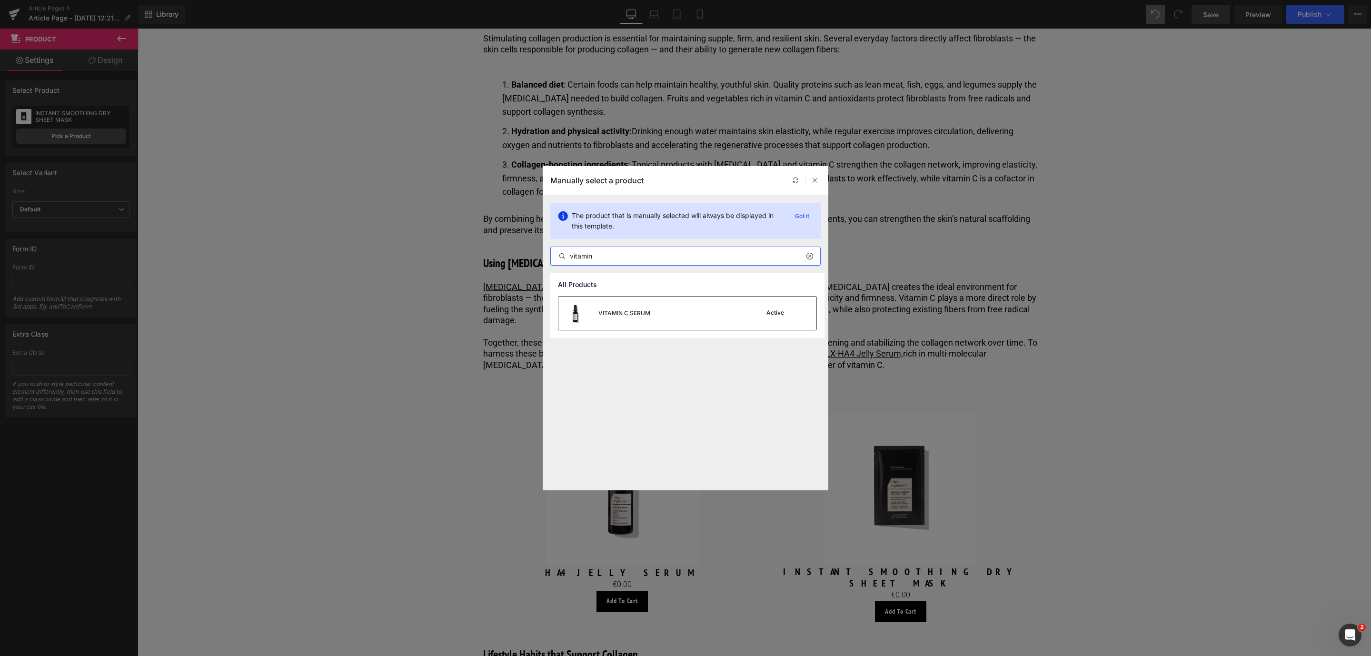
type input "vitamin"
click at [633, 316] on div "VITAMIN C SERUM" at bounding box center [624, 313] width 52 height 9
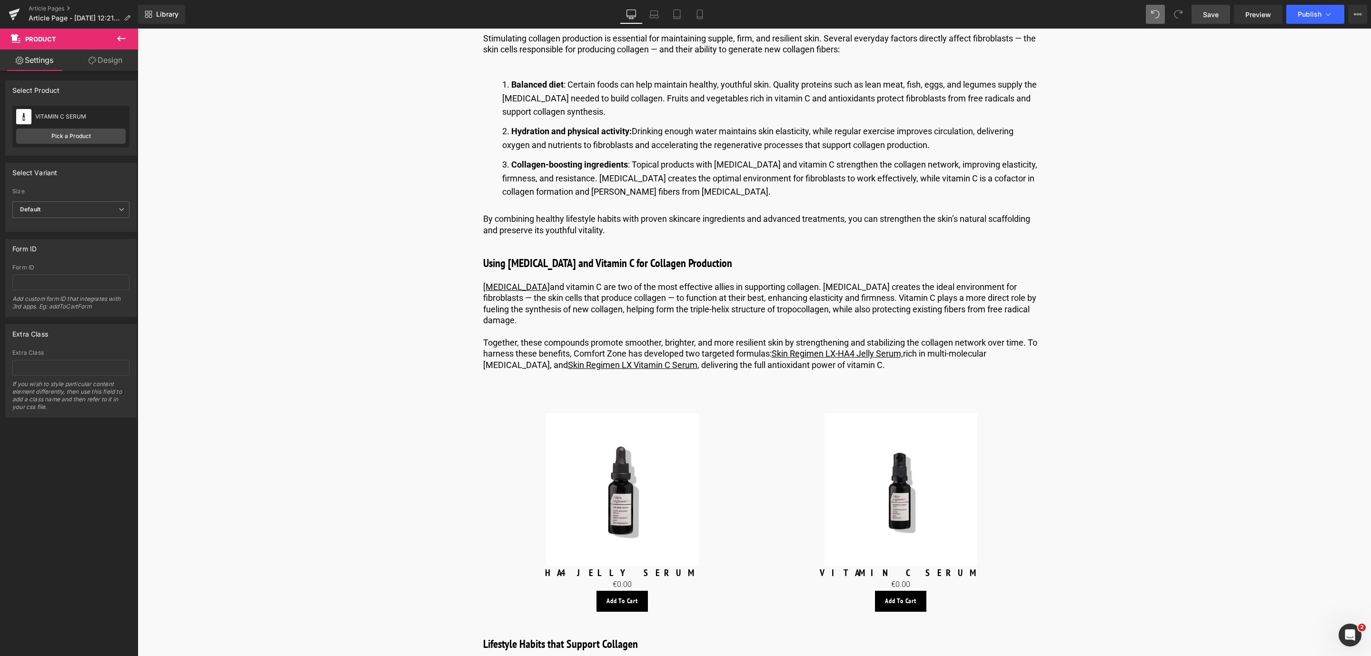
click at [1209, 6] on link "Save" at bounding box center [1210, 14] width 39 height 19
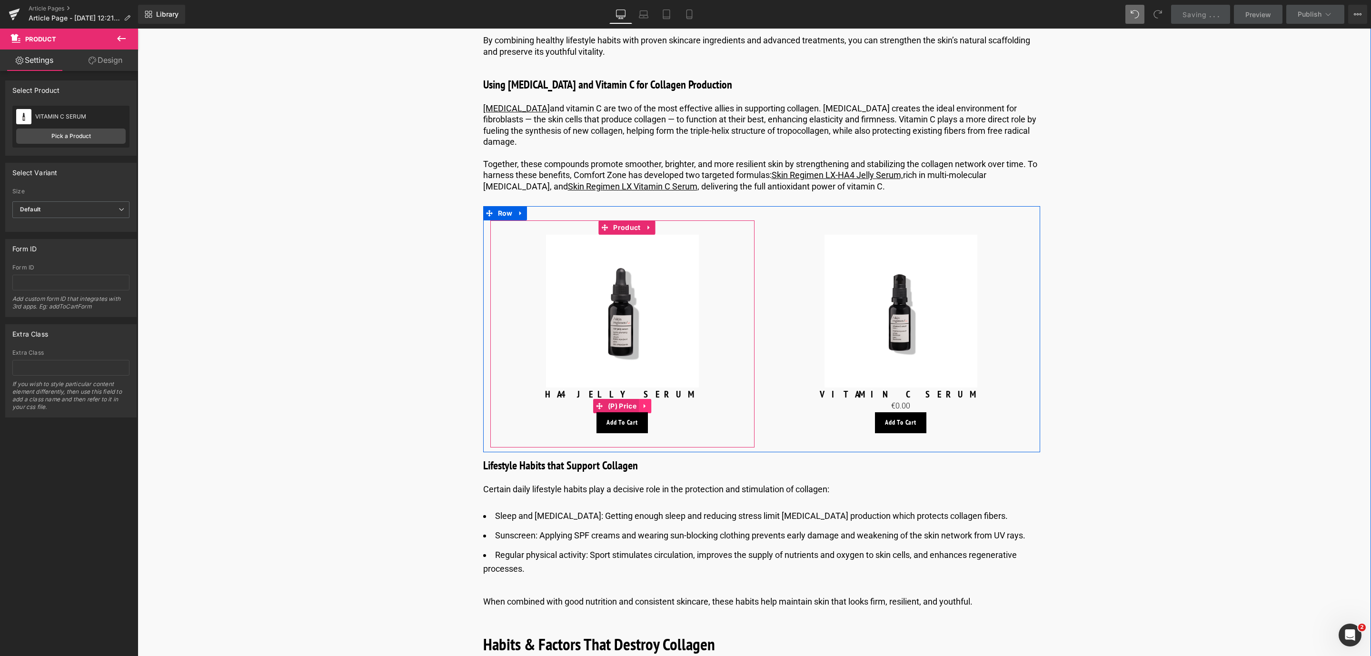
click at [645, 408] on icon at bounding box center [645, 406] width 7 height 7
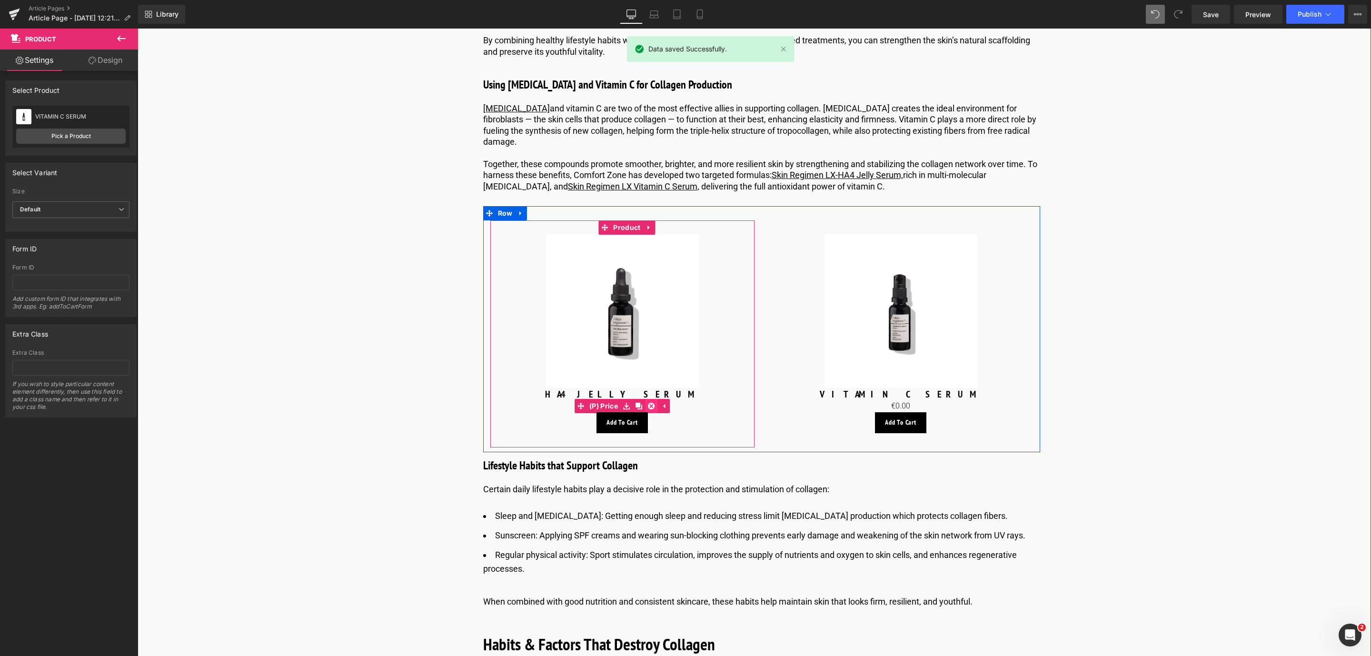
click at [645, 408] on link at bounding box center [651, 406] width 12 height 14
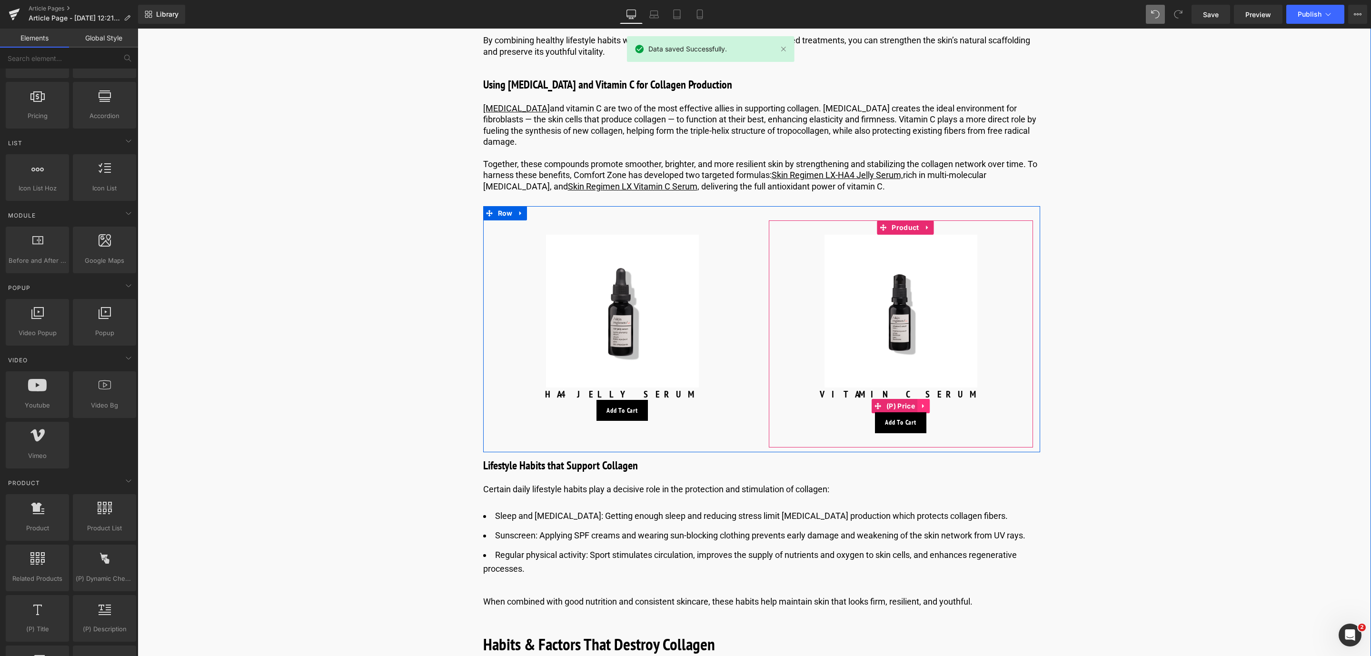
click at [922, 406] on icon at bounding box center [923, 406] width 2 height 4
click at [929, 407] on icon at bounding box center [929, 406] width 7 height 7
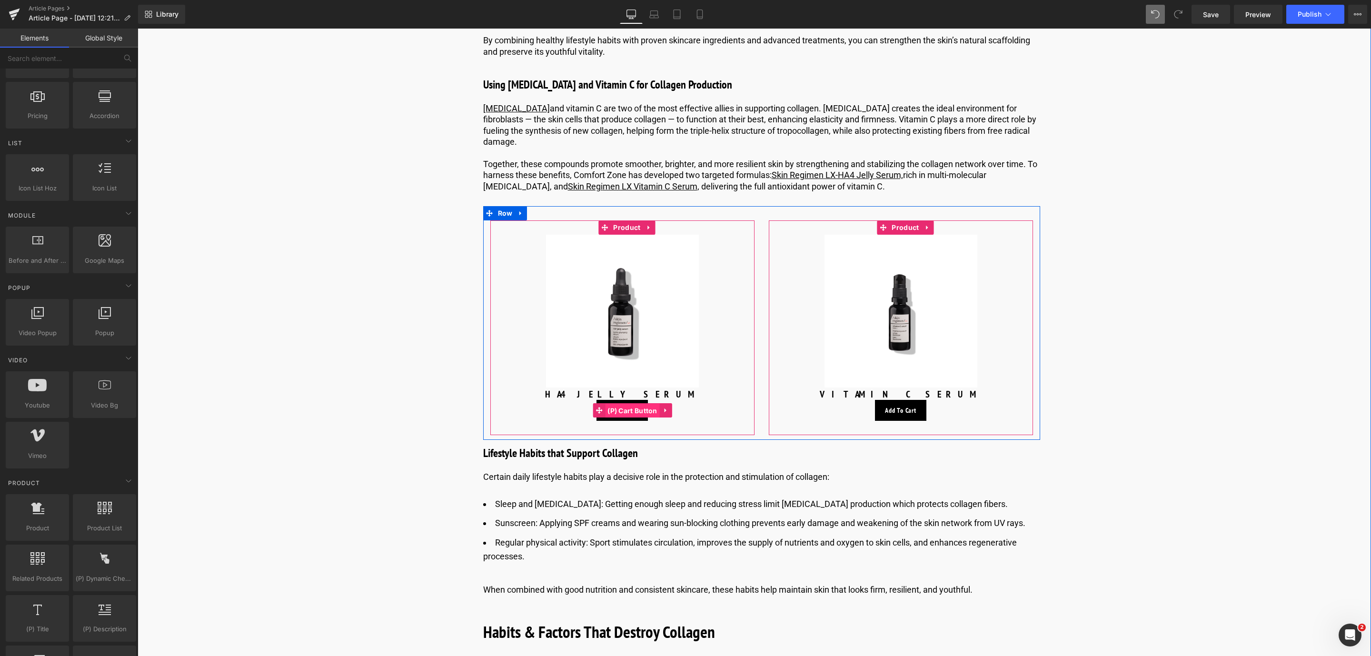
click at [625, 410] on span "(P) Cart Button" at bounding box center [632, 411] width 55 height 14
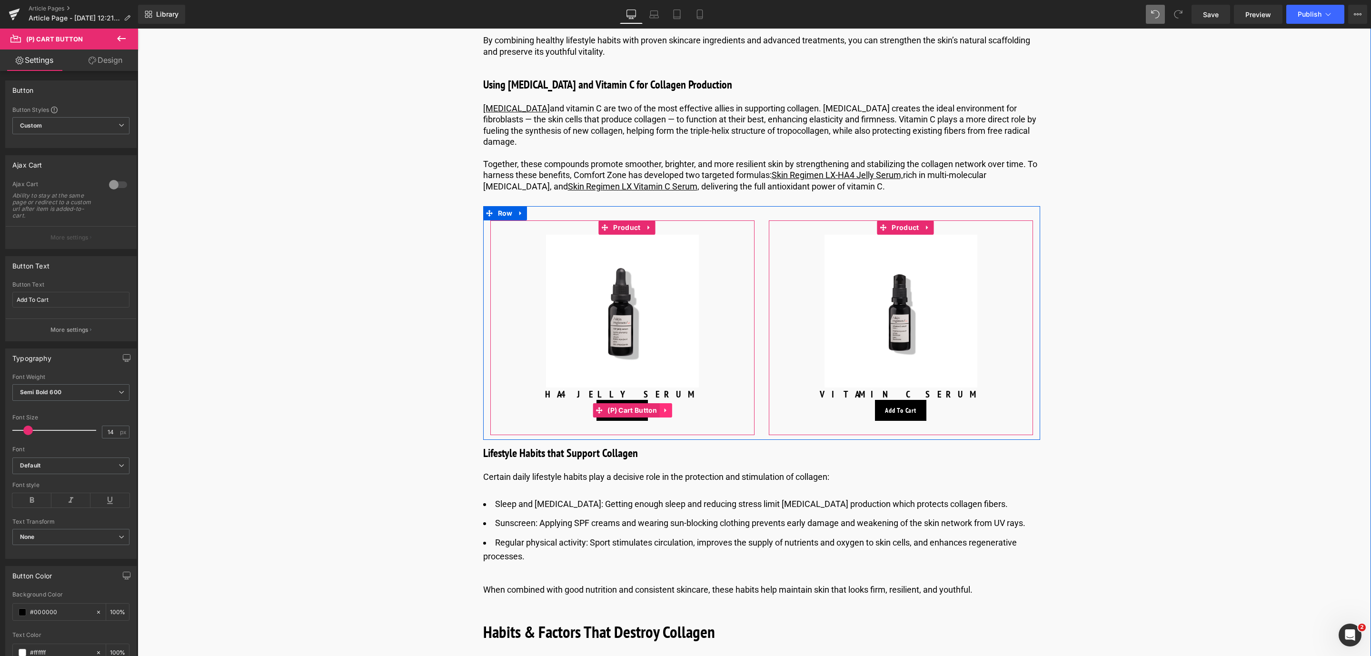
click at [663, 411] on icon at bounding box center [666, 410] width 7 height 7
click at [669, 412] on icon at bounding box center [672, 410] width 7 height 7
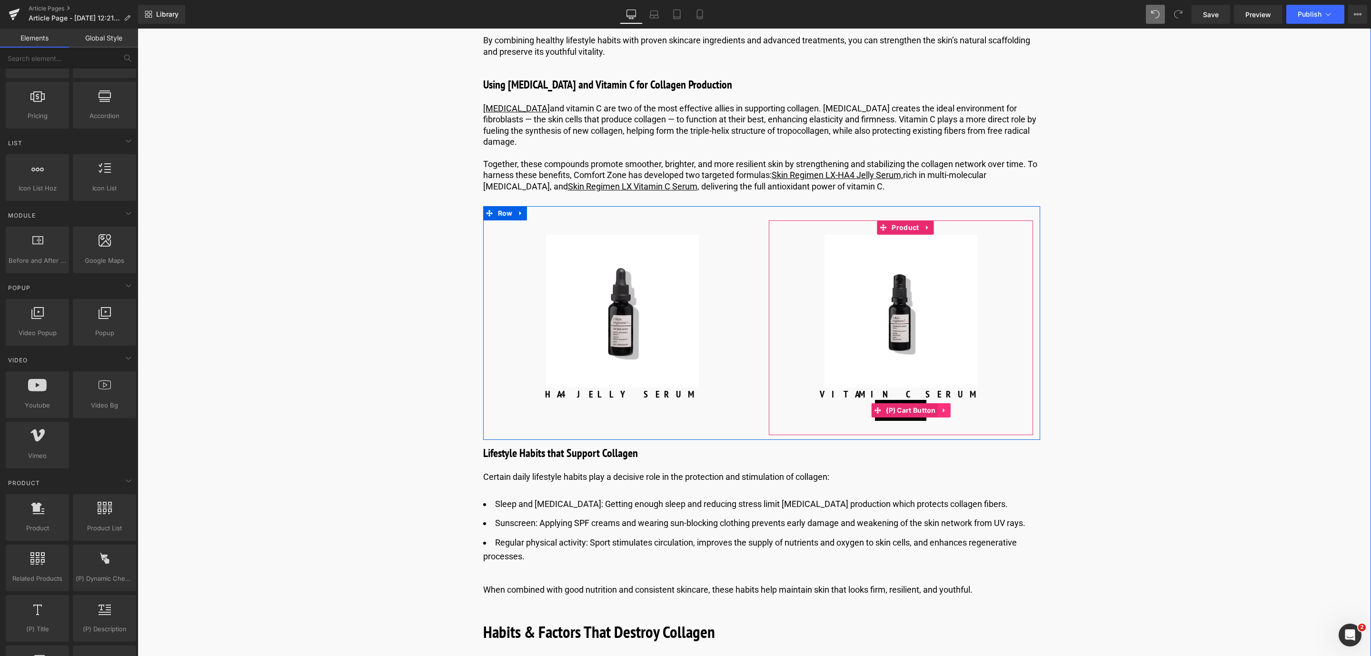
click at [943, 412] on icon at bounding box center [944, 410] width 2 height 4
click at [951, 413] on icon at bounding box center [950, 410] width 7 height 7
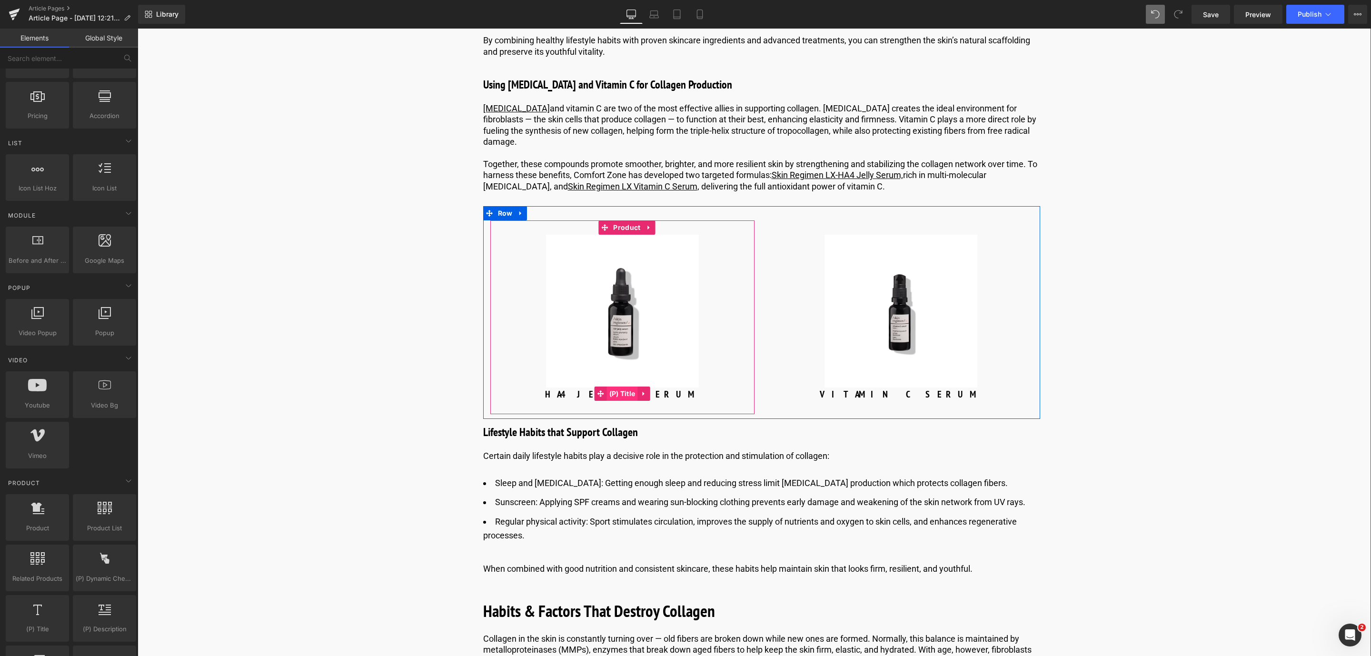
click at [614, 390] on span "(P) Title" at bounding box center [622, 394] width 31 height 14
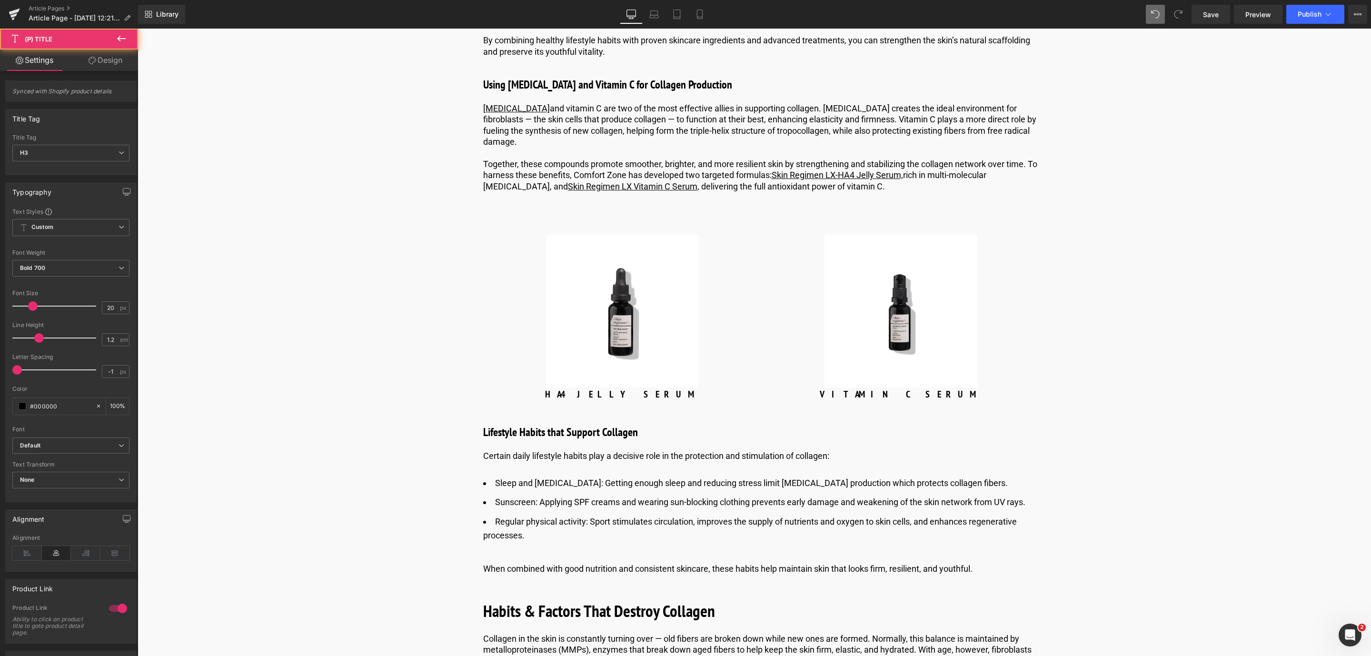
click at [95, 61] on link "Design" at bounding box center [105, 60] width 69 height 21
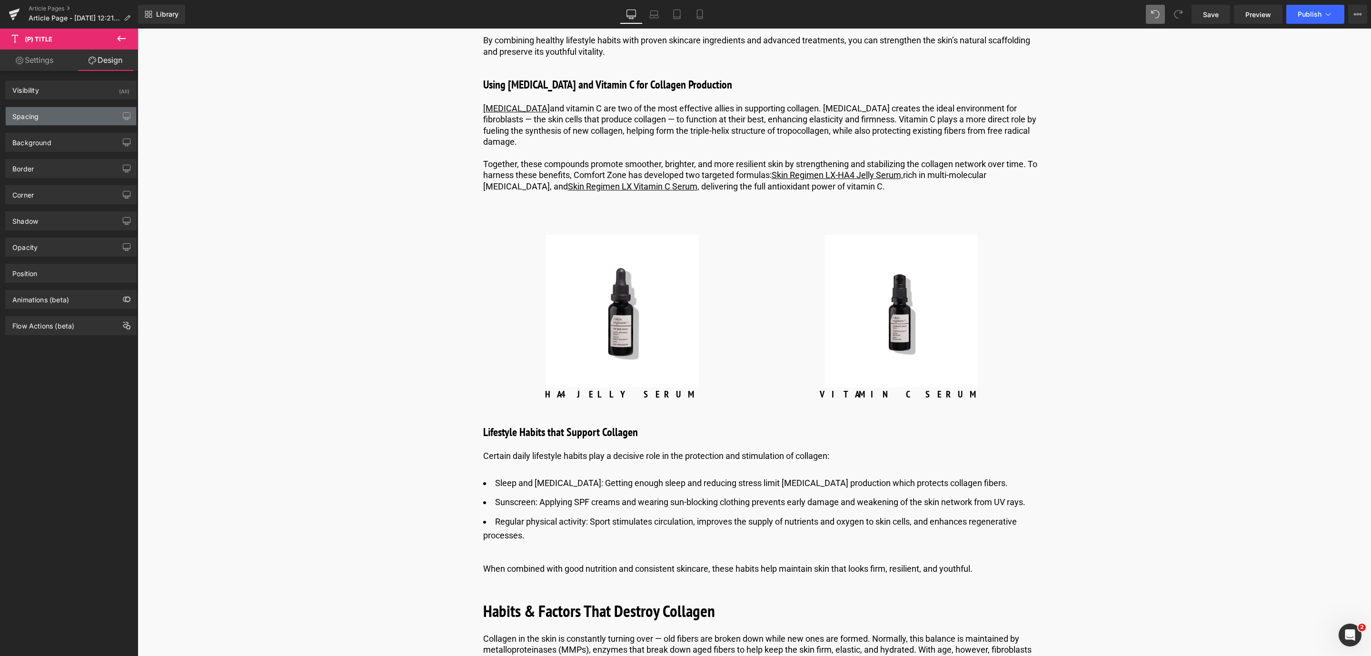
click at [62, 118] on div "Spacing" at bounding box center [71, 116] width 130 height 18
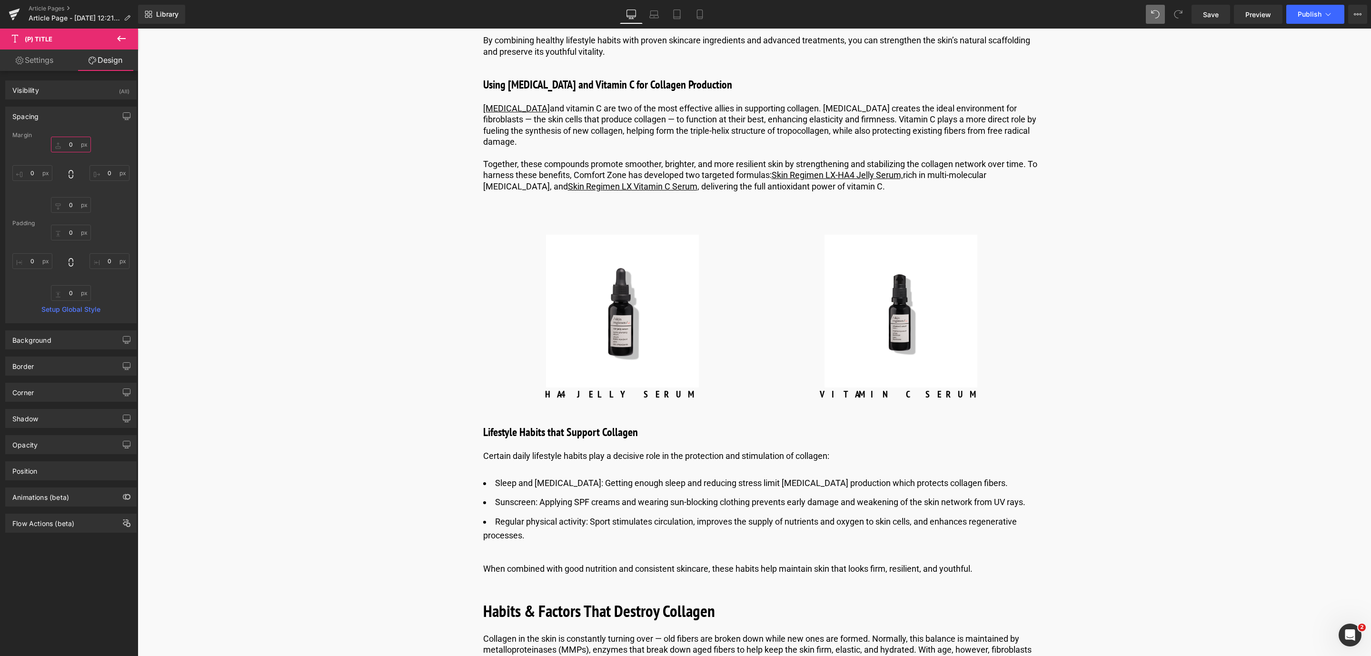
click at [71, 141] on input "0" at bounding box center [71, 145] width 40 height 16
type input "10"
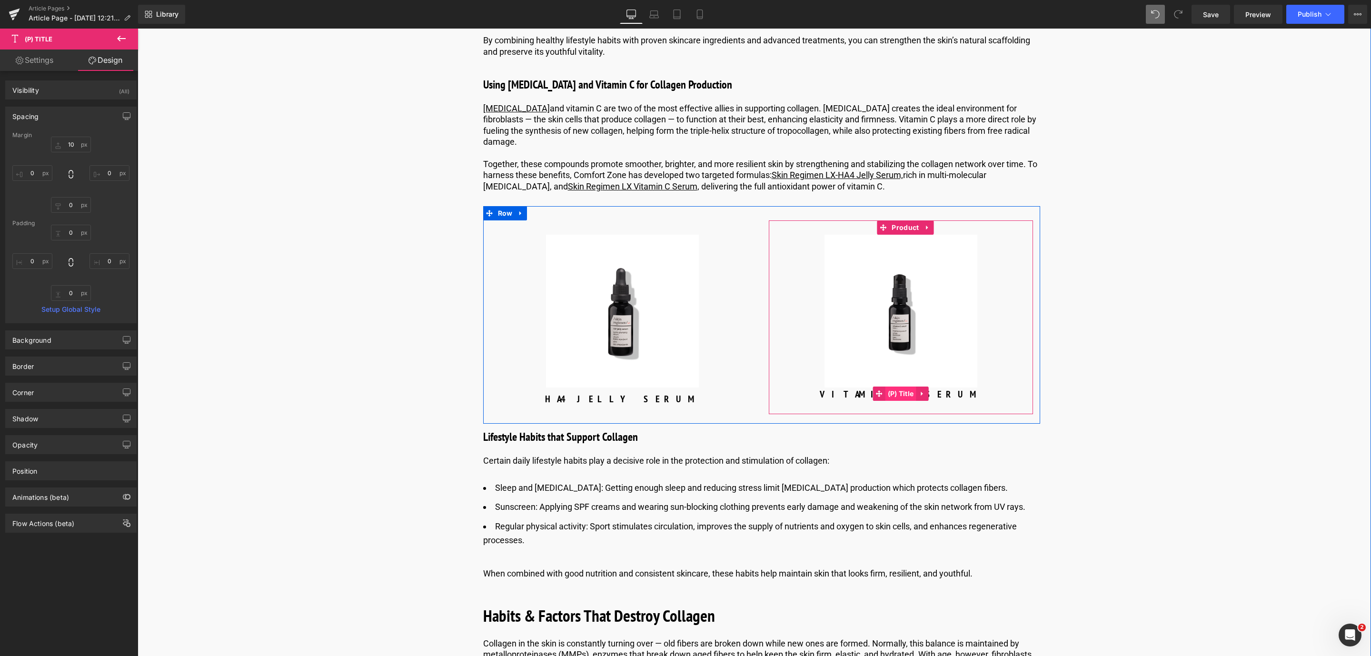
click at [909, 393] on span "(P) Title" at bounding box center [900, 394] width 31 height 14
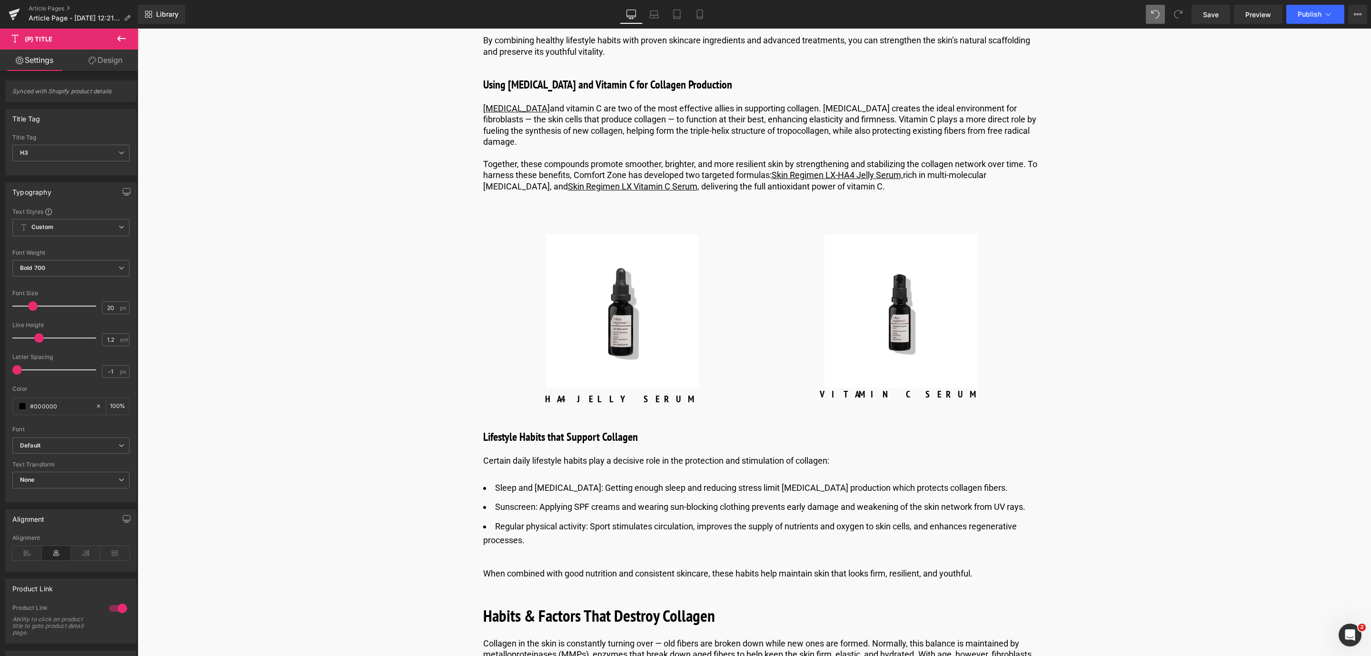
click at [114, 60] on link "Design" at bounding box center [105, 60] width 69 height 21
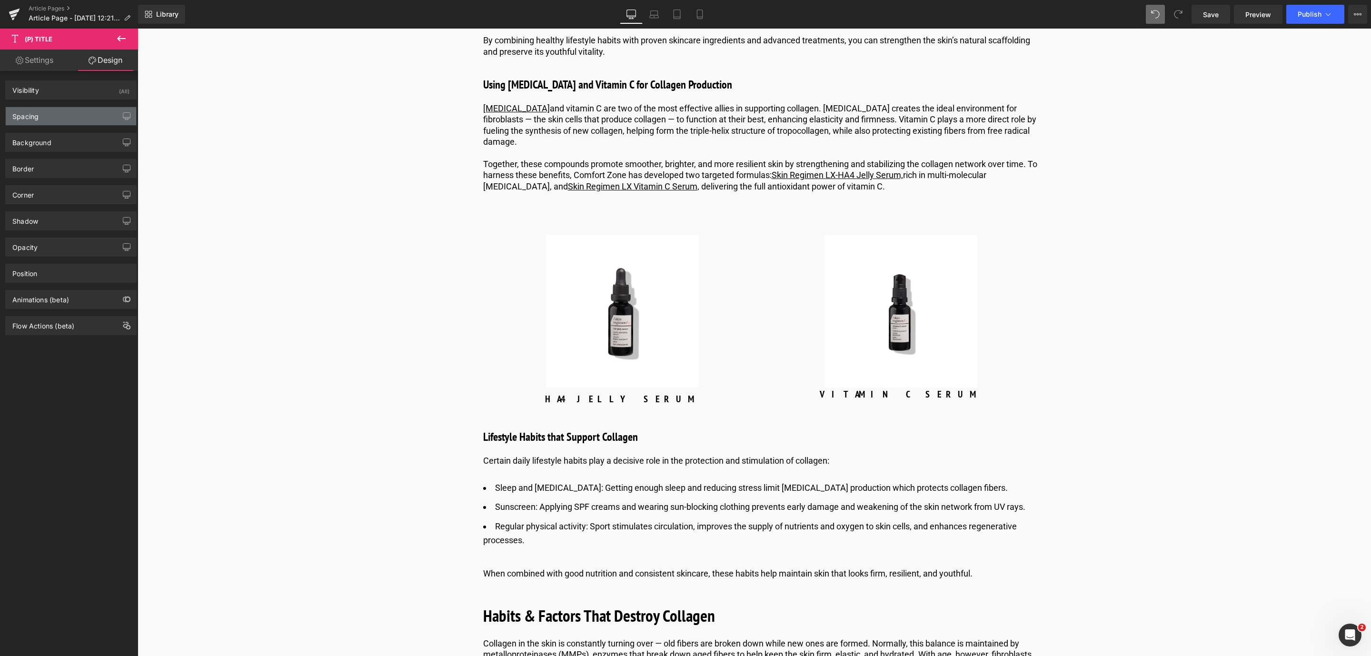
click at [79, 123] on div "Spacing" at bounding box center [71, 116] width 130 height 18
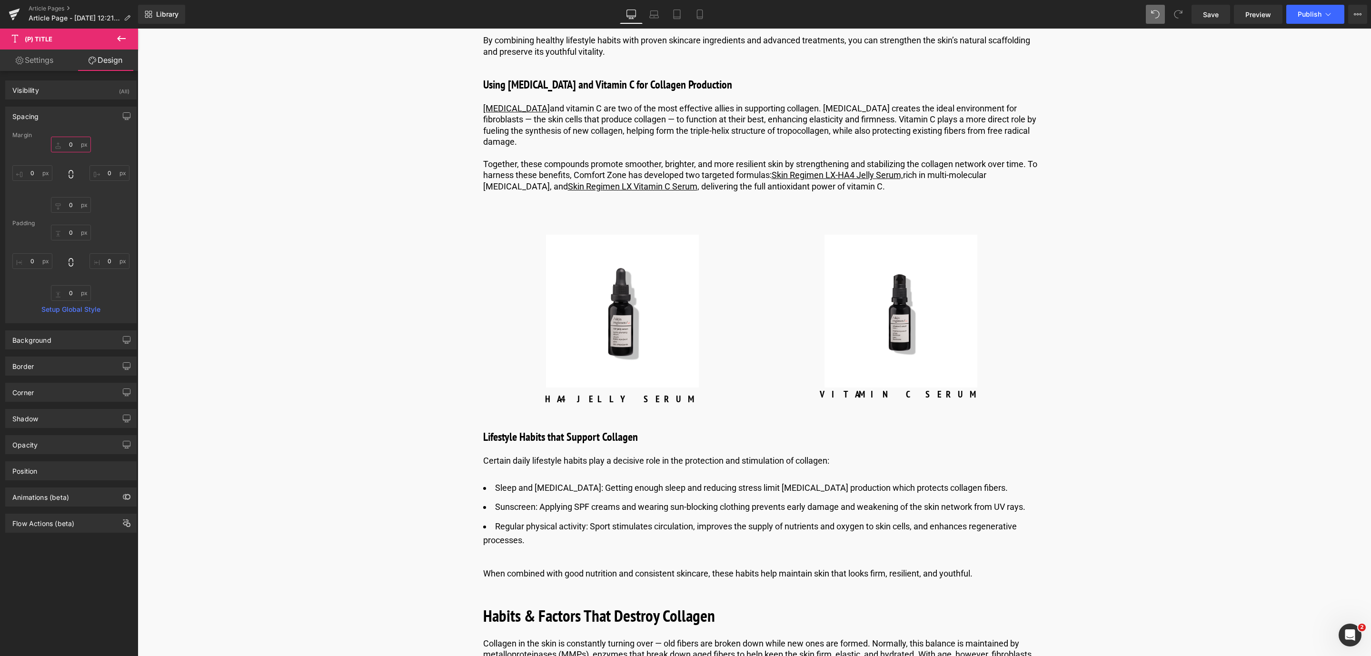
click at [78, 145] on input "0" at bounding box center [71, 145] width 40 height 16
type input "10"
click at [116, 35] on icon at bounding box center [121, 38] width 11 height 11
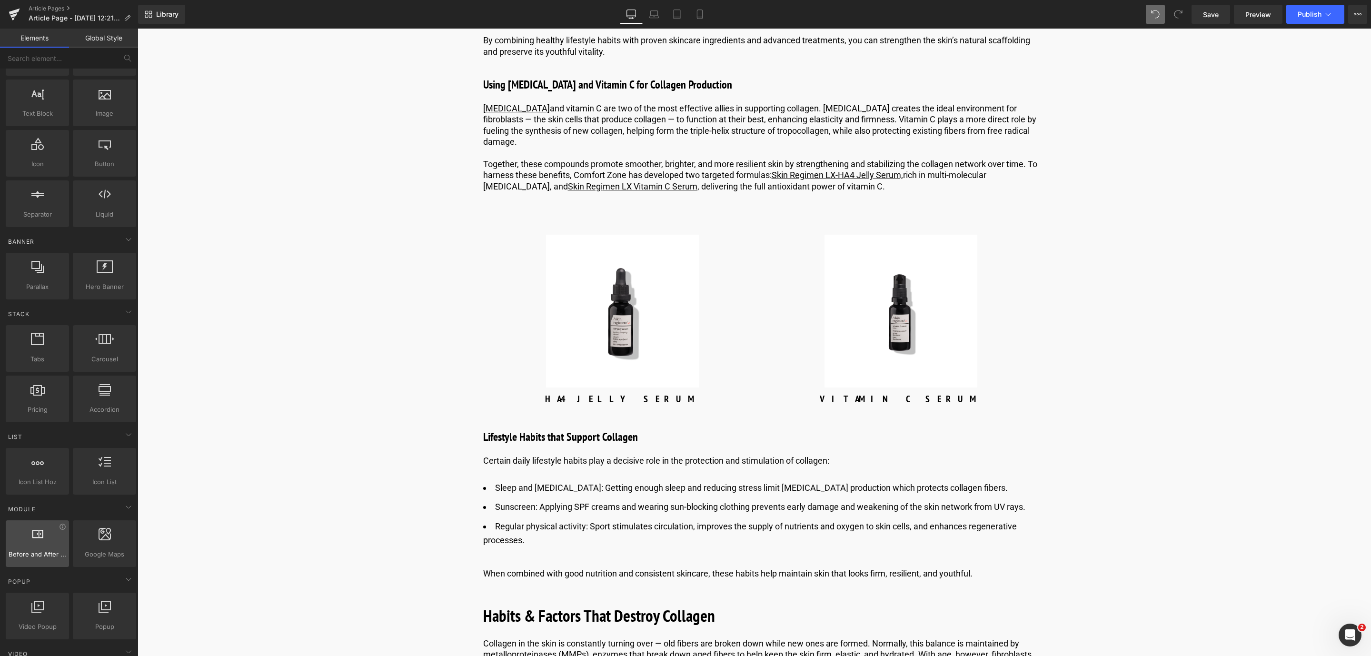
scroll to position [0, 0]
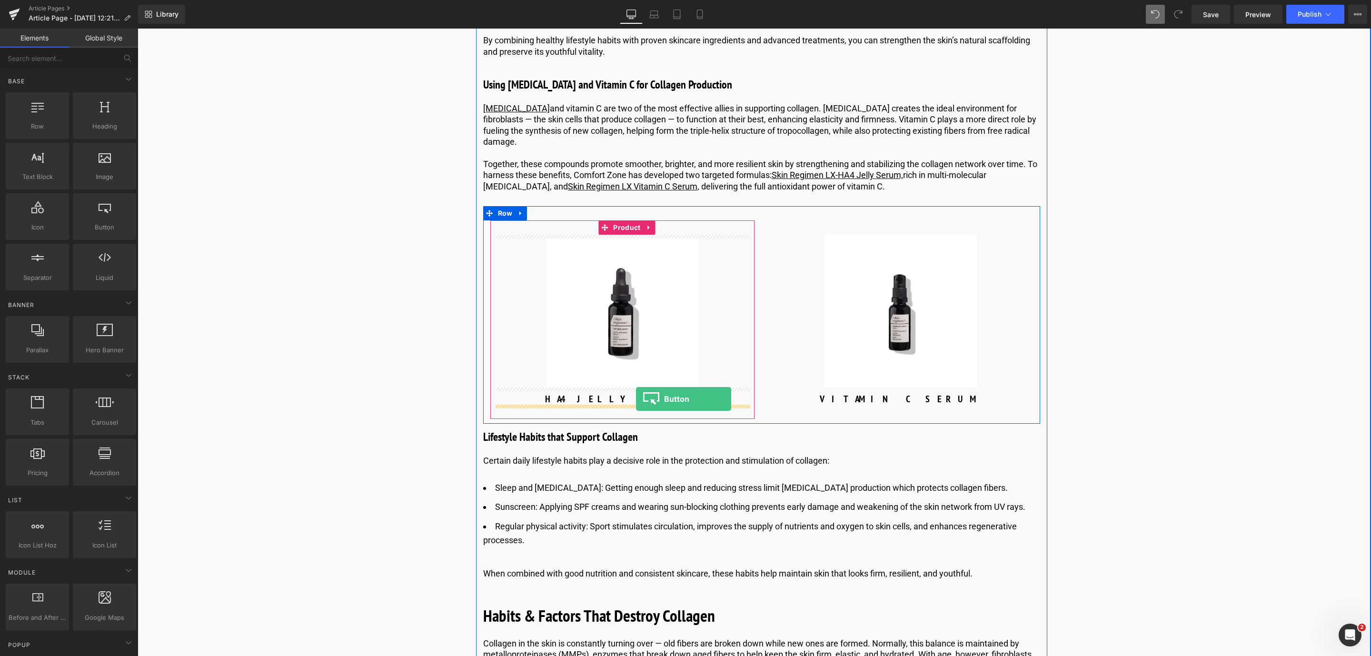
drag, startPoint x: 235, startPoint y: 250, endPoint x: 636, endPoint y: 399, distance: 427.6
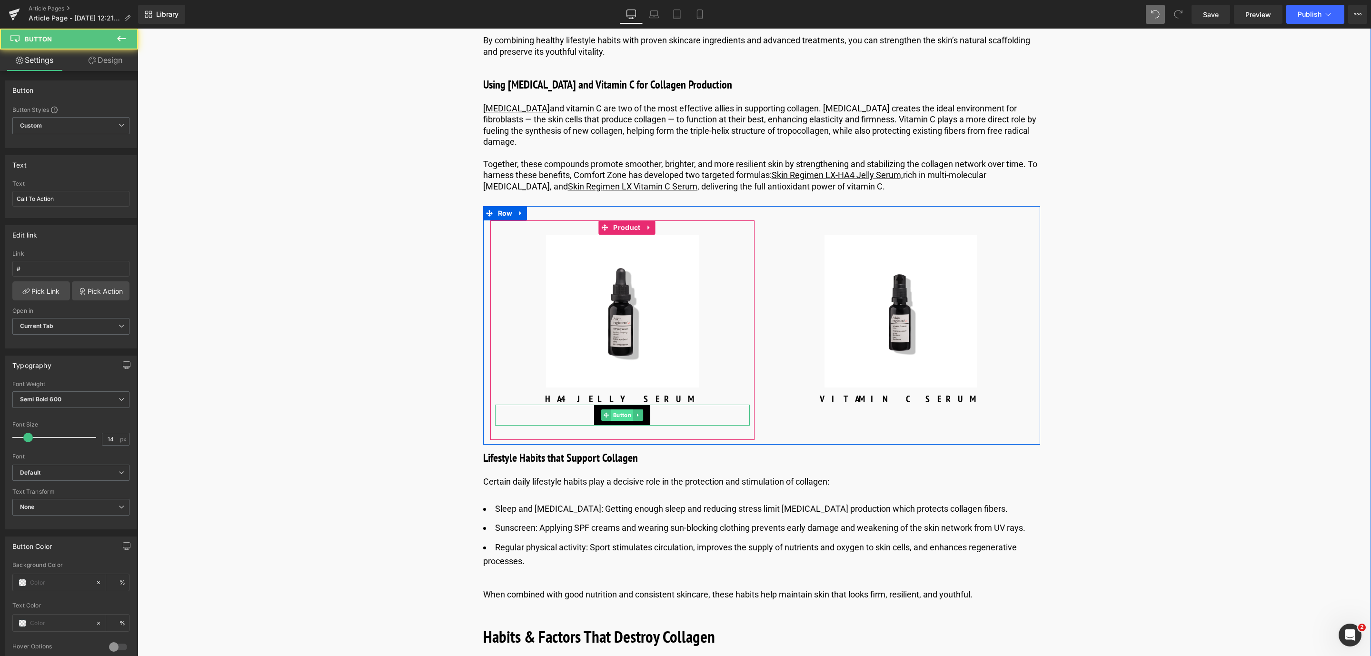
click at [616, 413] on span "Button" at bounding box center [622, 414] width 22 height 11
click at [111, 70] on link "Design" at bounding box center [105, 60] width 69 height 21
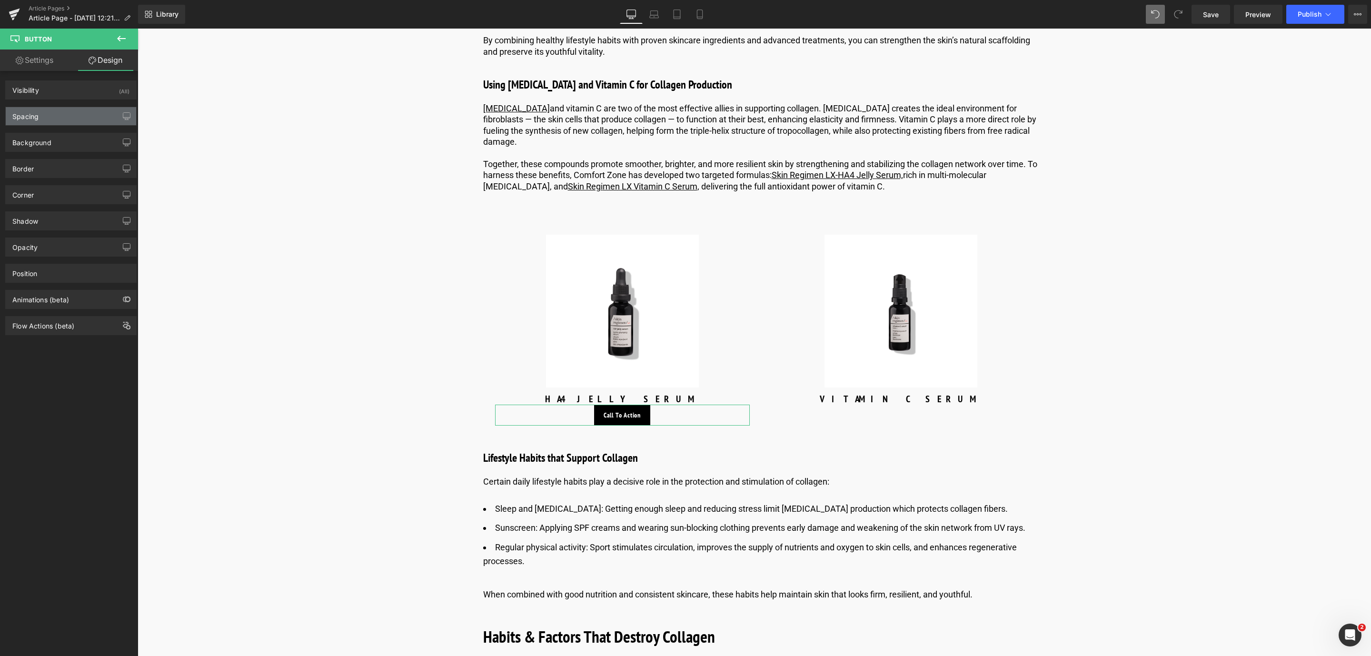
click at [105, 110] on div "Spacing" at bounding box center [71, 116] width 130 height 18
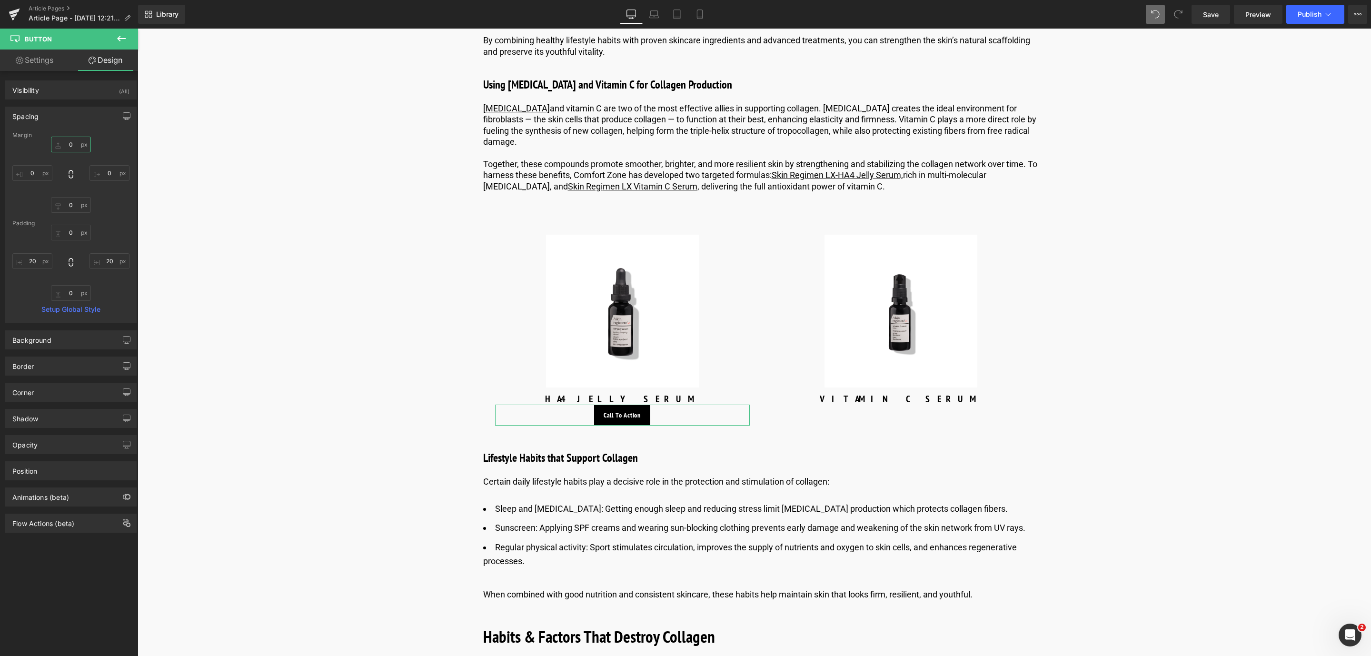
click at [70, 149] on input "0" at bounding box center [71, 145] width 40 height 16
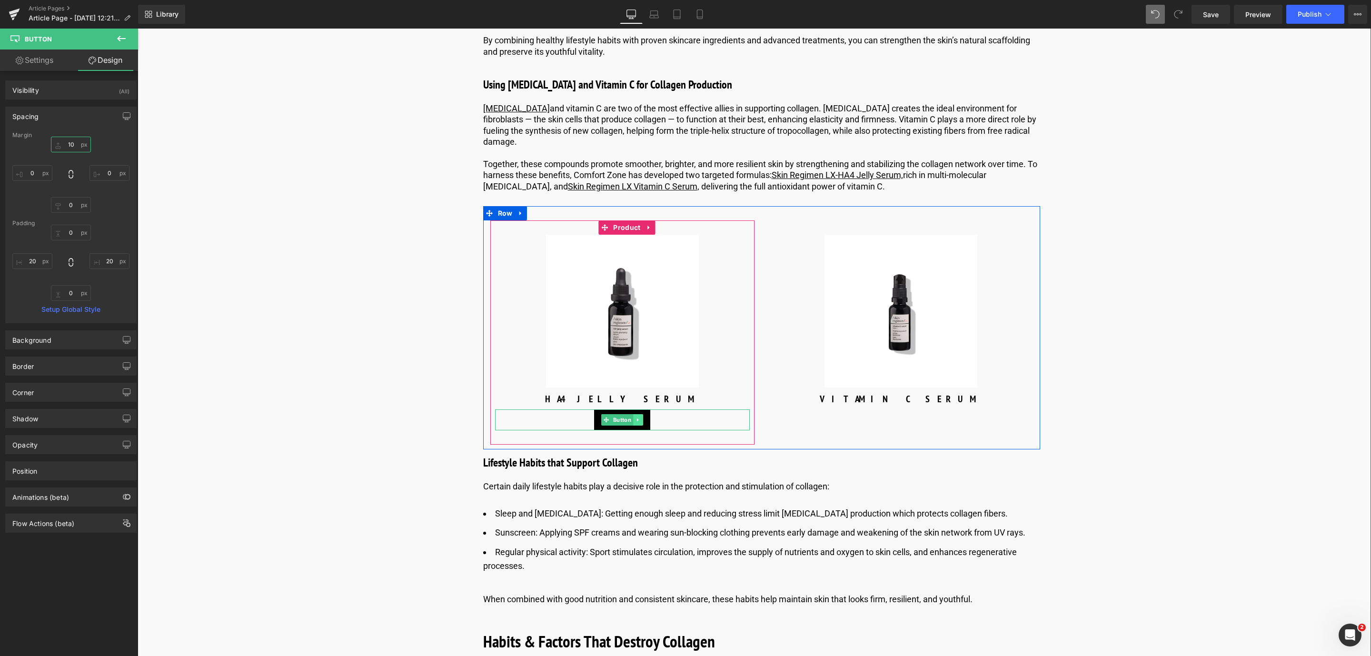
type input "10"
click at [639, 420] on link at bounding box center [638, 419] width 10 height 11
click at [631, 420] on icon at bounding box center [633, 419] width 5 height 5
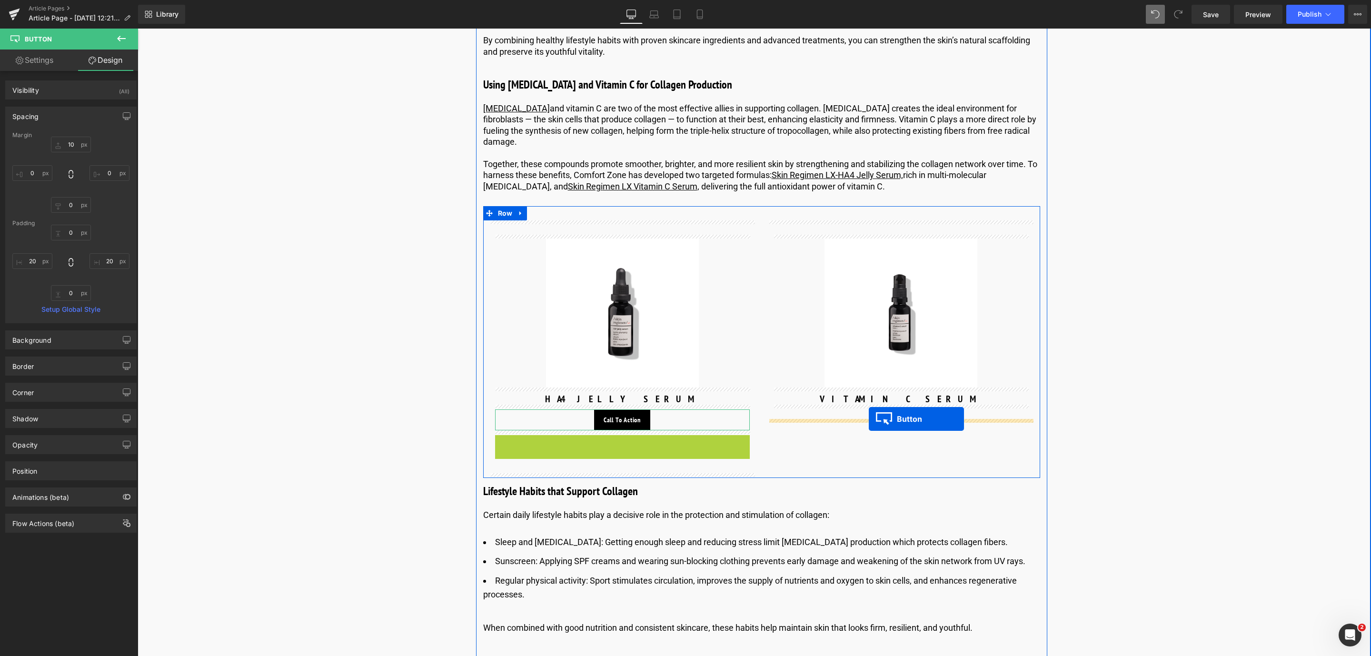
drag, startPoint x: 604, startPoint y: 444, endPoint x: 869, endPoint y: 419, distance: 266.3
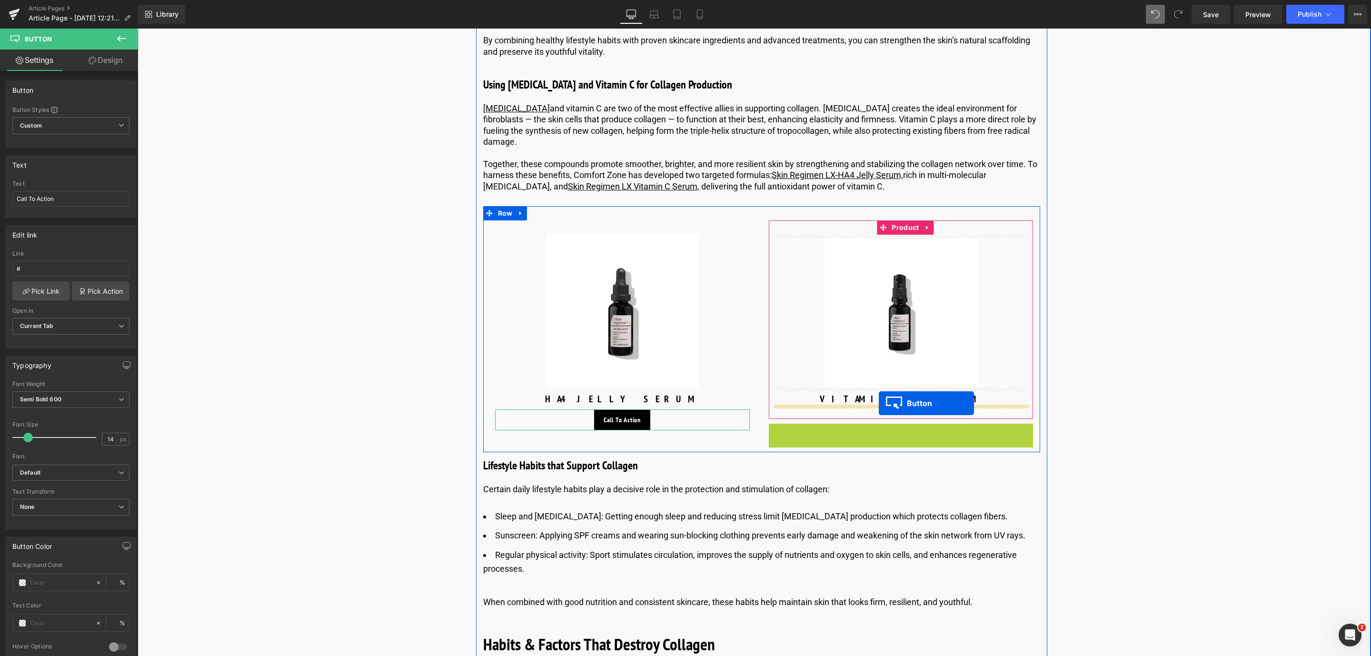
drag, startPoint x: 883, startPoint y: 431, endPoint x: 879, endPoint y: 403, distance: 28.4
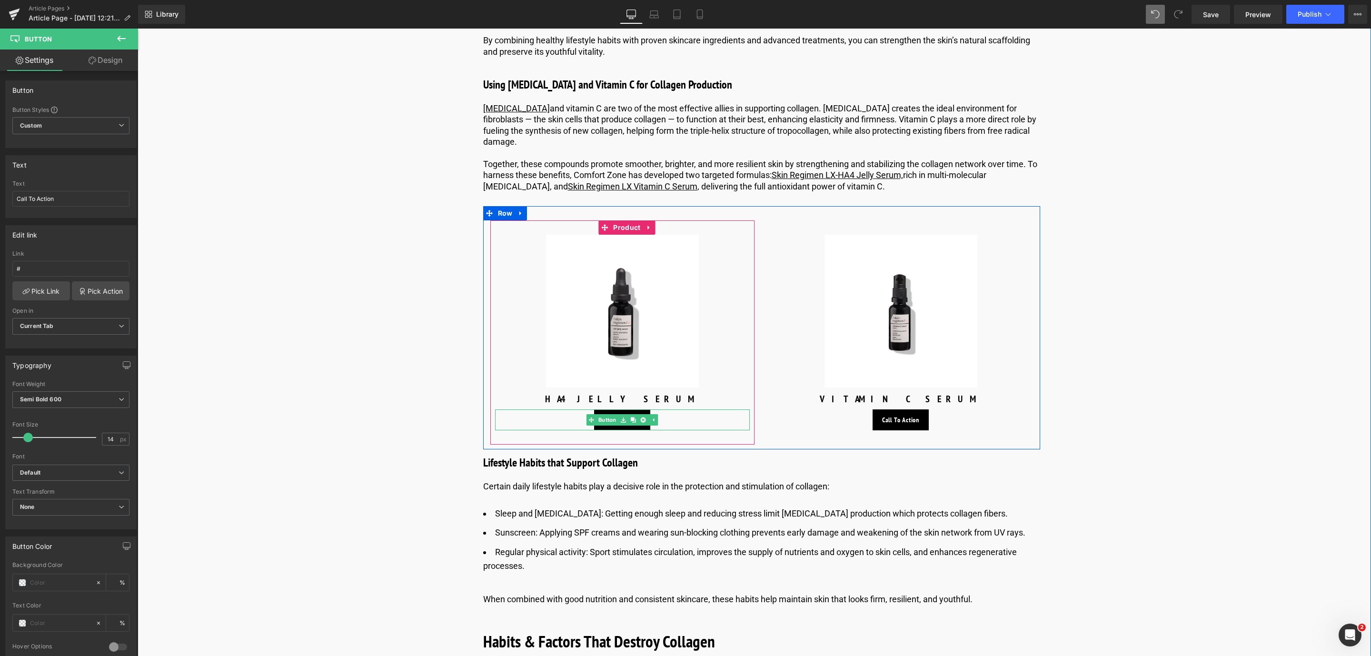
drag, startPoint x: 622, startPoint y: 421, endPoint x: 676, endPoint y: 423, distance: 54.3
click at [676, 423] on div "Call To Action Button" at bounding box center [622, 419] width 255 height 21
click at [546, 419] on div "Call To Action" at bounding box center [622, 419] width 255 height 21
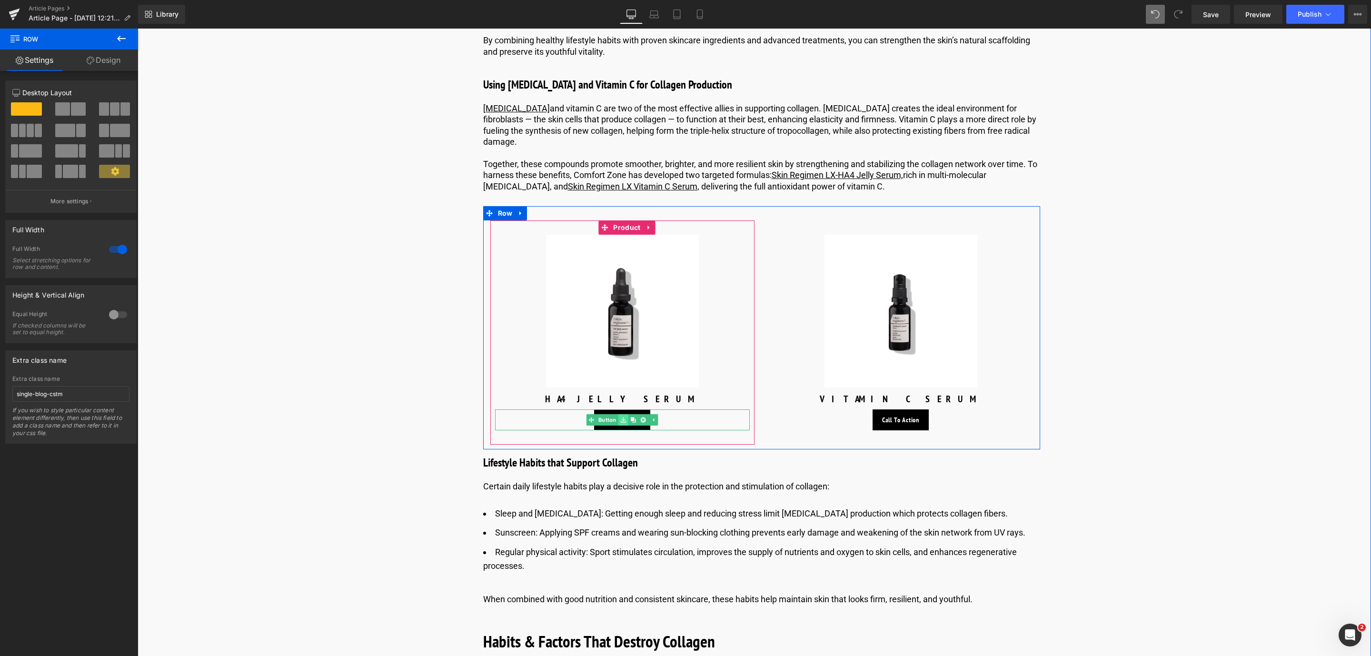
click at [618, 417] on link at bounding box center [623, 419] width 10 height 11
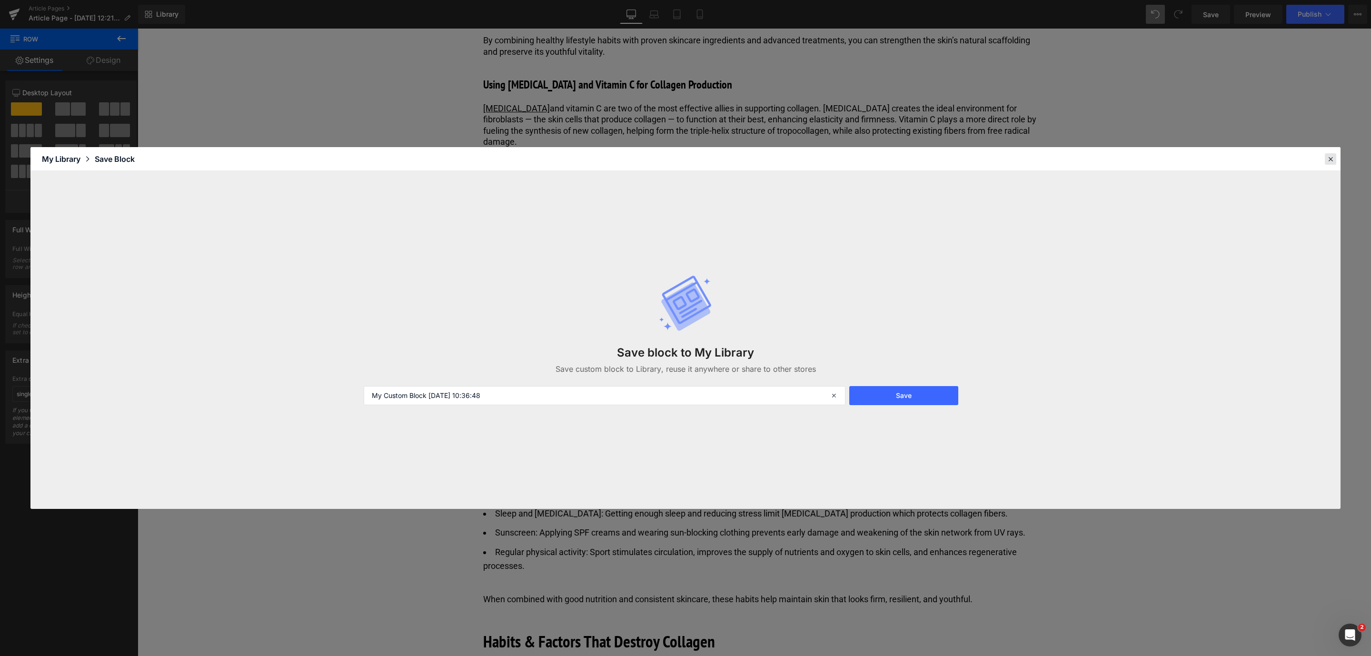
click at [1335, 156] on div at bounding box center [1330, 158] width 11 height 11
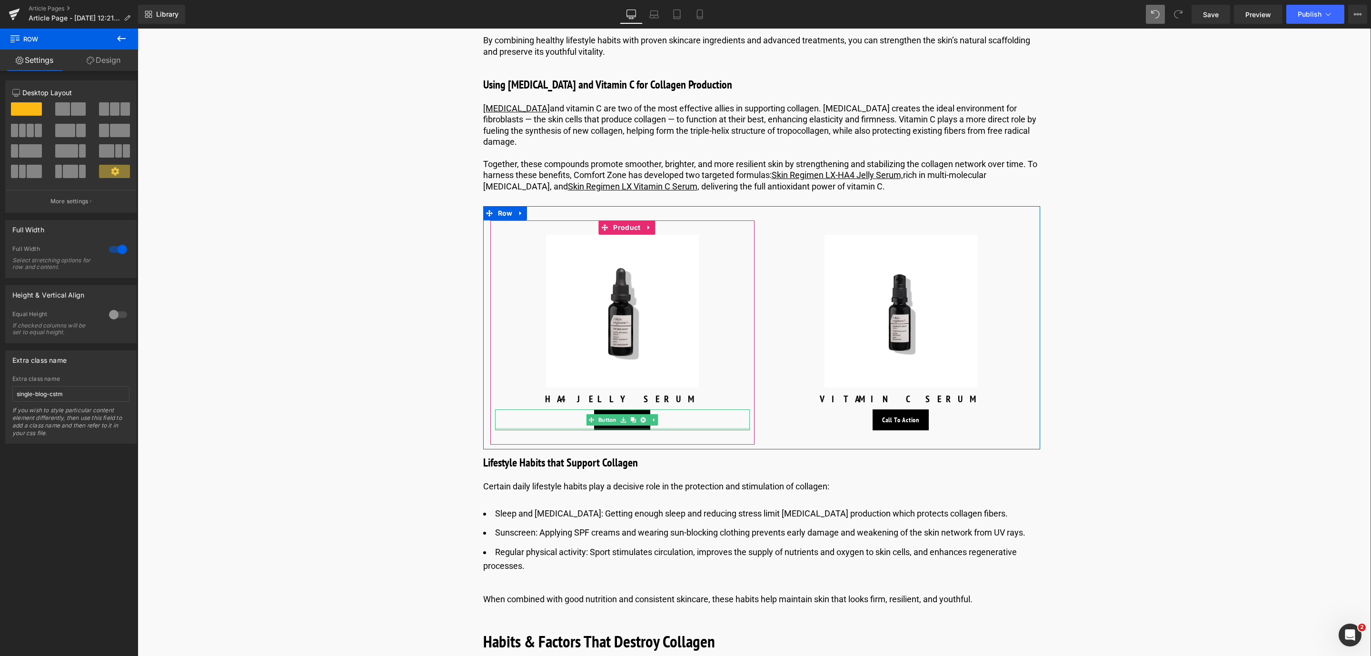
click at [666, 428] on div at bounding box center [622, 429] width 255 height 2
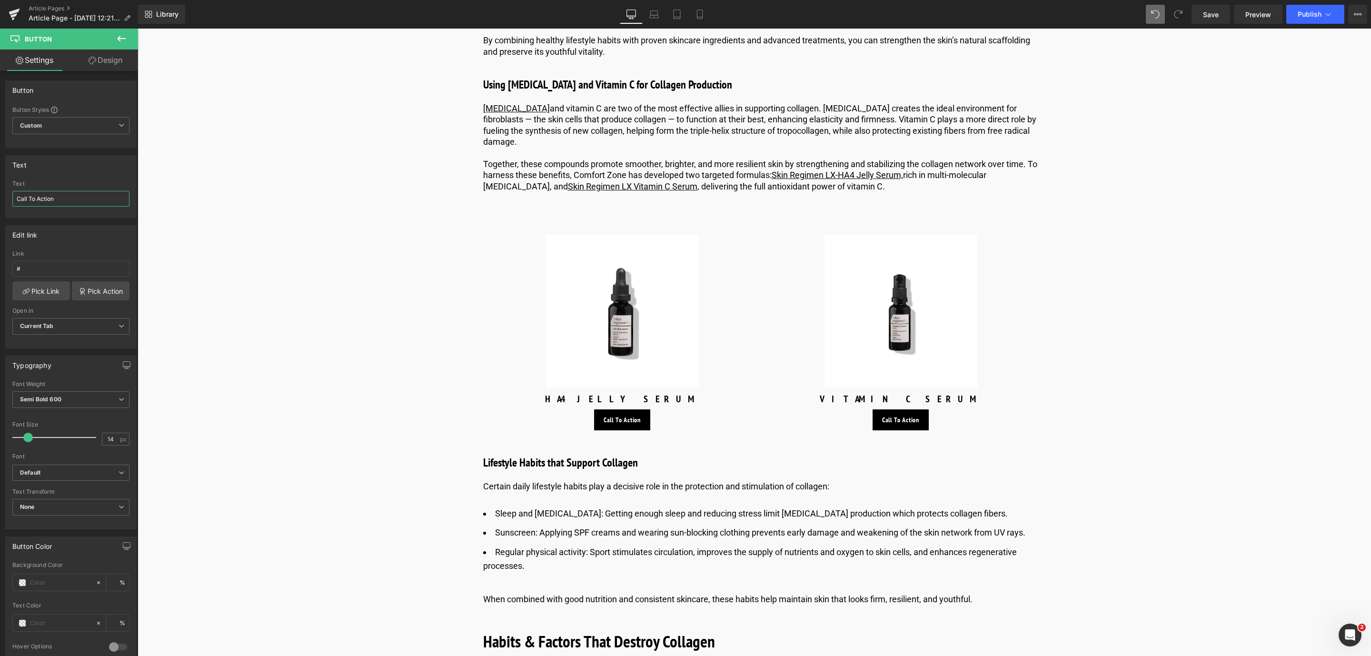
drag, startPoint x: 74, startPoint y: 196, endPoint x: -49, endPoint y: 190, distance: 123.0
click at [0, 190] on html "Button You are previewing how the will restyle your page. You can not edit Elem…" at bounding box center [685, 328] width 1371 height 656
type input "Discover more"
drag, startPoint x: 35, startPoint y: 203, endPoint x: 5, endPoint y: 203, distance: 30.0
click at [5, 203] on div "Text Call To Action Text Discover more" at bounding box center [70, 186] width 131 height 63
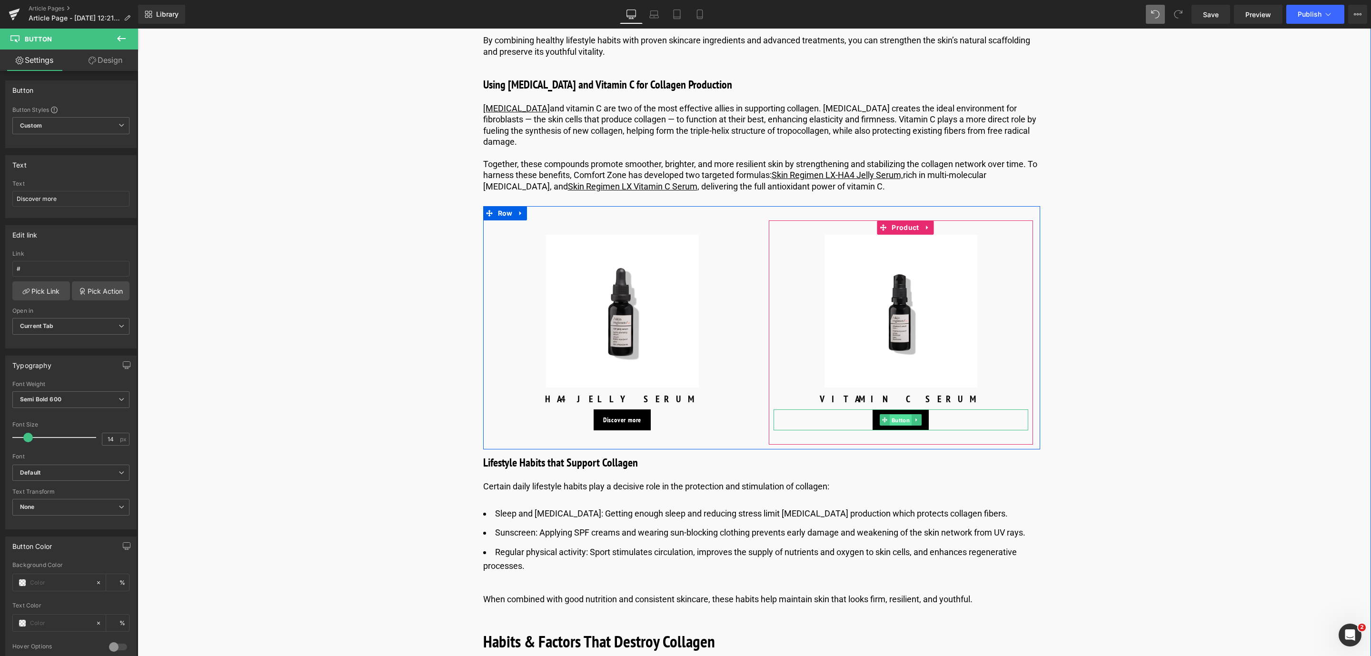
click at [903, 420] on span "Button" at bounding box center [901, 420] width 22 height 11
drag, startPoint x: 80, startPoint y: 198, endPoint x: 1, endPoint y: 196, distance: 79.1
click at [13, 198] on input "Call To Action" at bounding box center [70, 199] width 117 height 16
paste input "Discover more"
type input "Discover more"
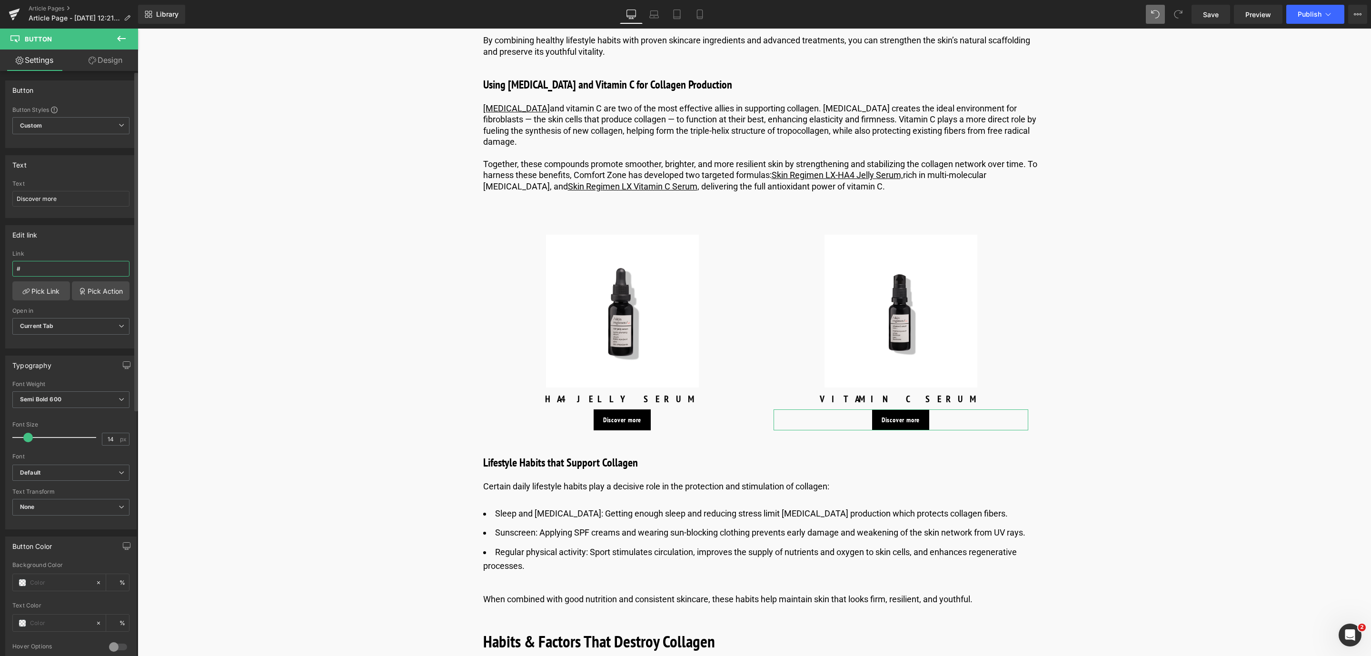
click at [25, 270] on input "#" at bounding box center [70, 269] width 117 height 16
paste input "https://world.comfortzoneskin.com/products/skin-regimen-lx-vitamin-c-serum"
type input "https://world.comfortzoneskin.com/products/skin-regimen-lx-vitamin-c-serum"
click at [49, 296] on link "Pick Link" at bounding box center [41, 290] width 58 height 19
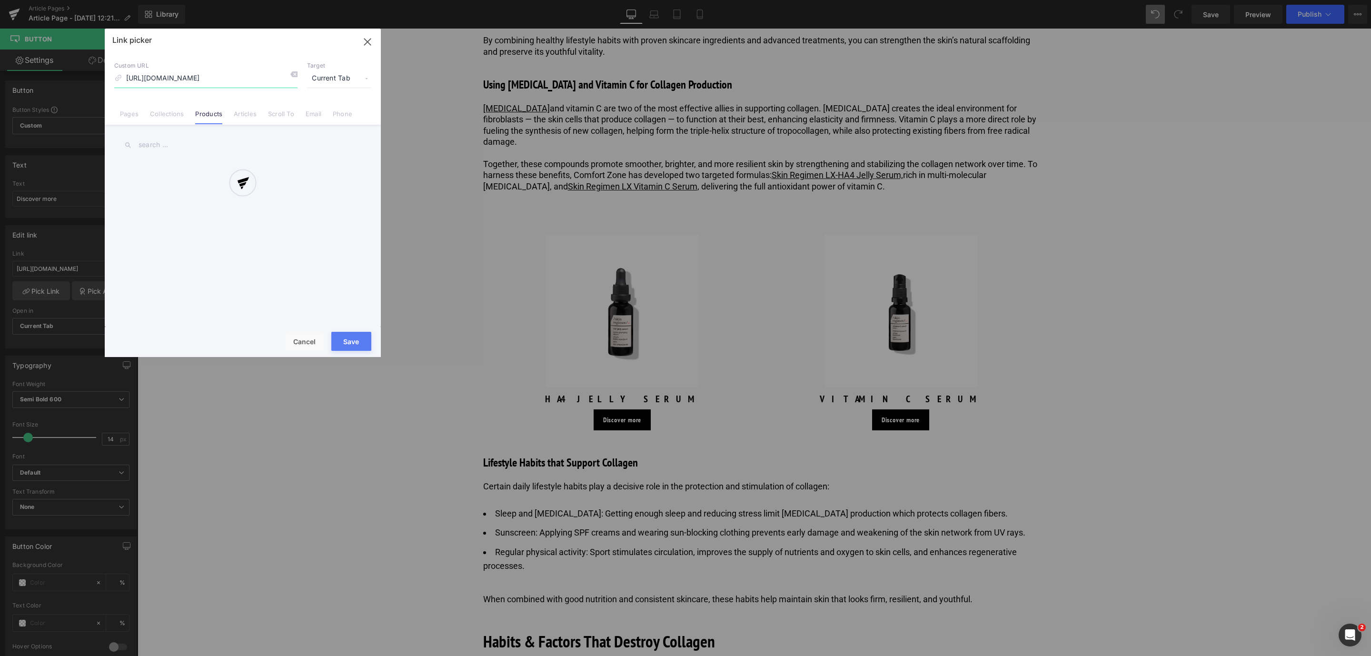
scroll to position [0, 82]
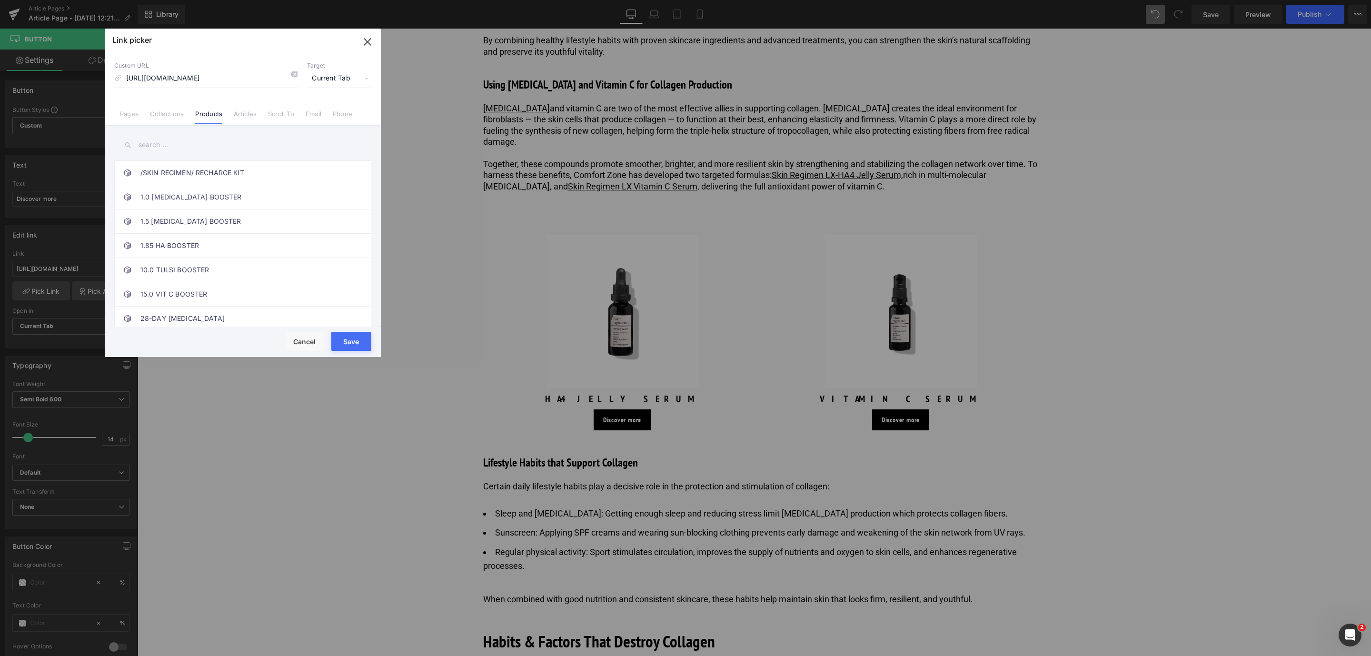
click at [353, 333] on button "Save" at bounding box center [351, 341] width 40 height 19
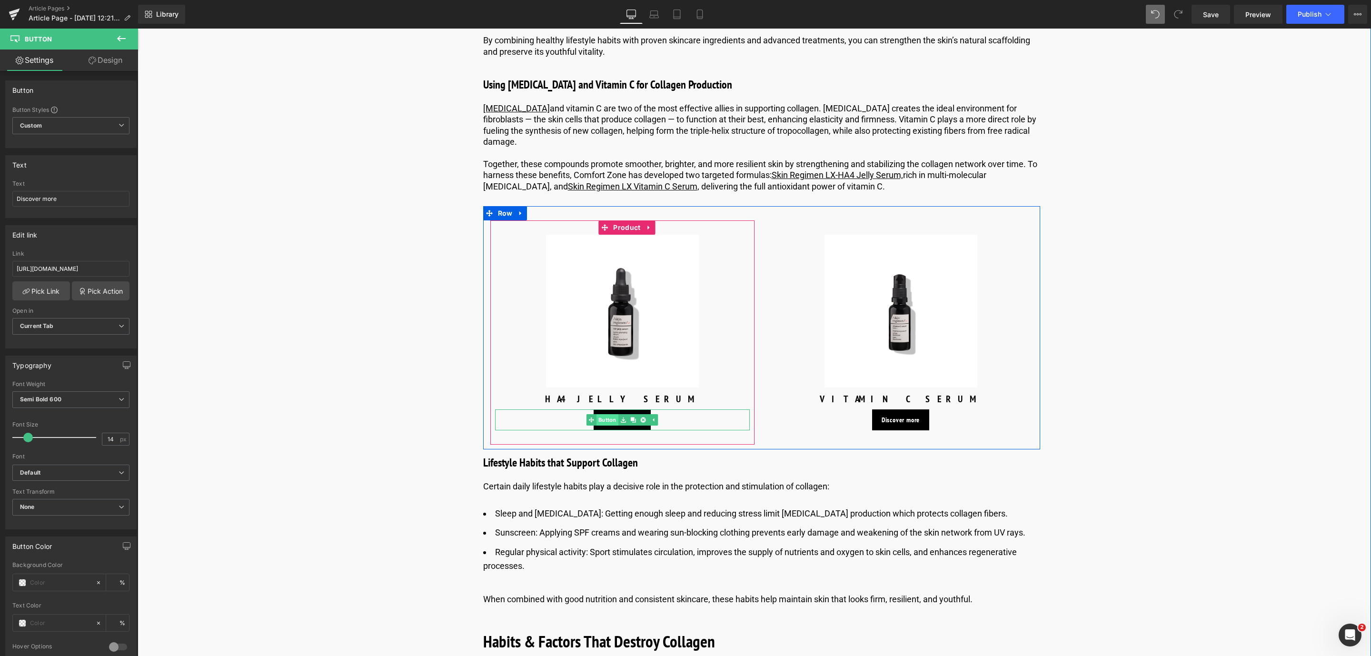
click at [613, 414] on span "Button" at bounding box center [607, 419] width 22 height 11
click at [43, 266] on input "#" at bounding box center [70, 269] width 117 height 16
paste input "https://world.comfortzoneskin.com/products/skin-regimen-lx-ha4-jelly-serum"
type input "https://world.comfortzoneskin.com/products/skin-regimen-lx-ha4-jelly-serum"
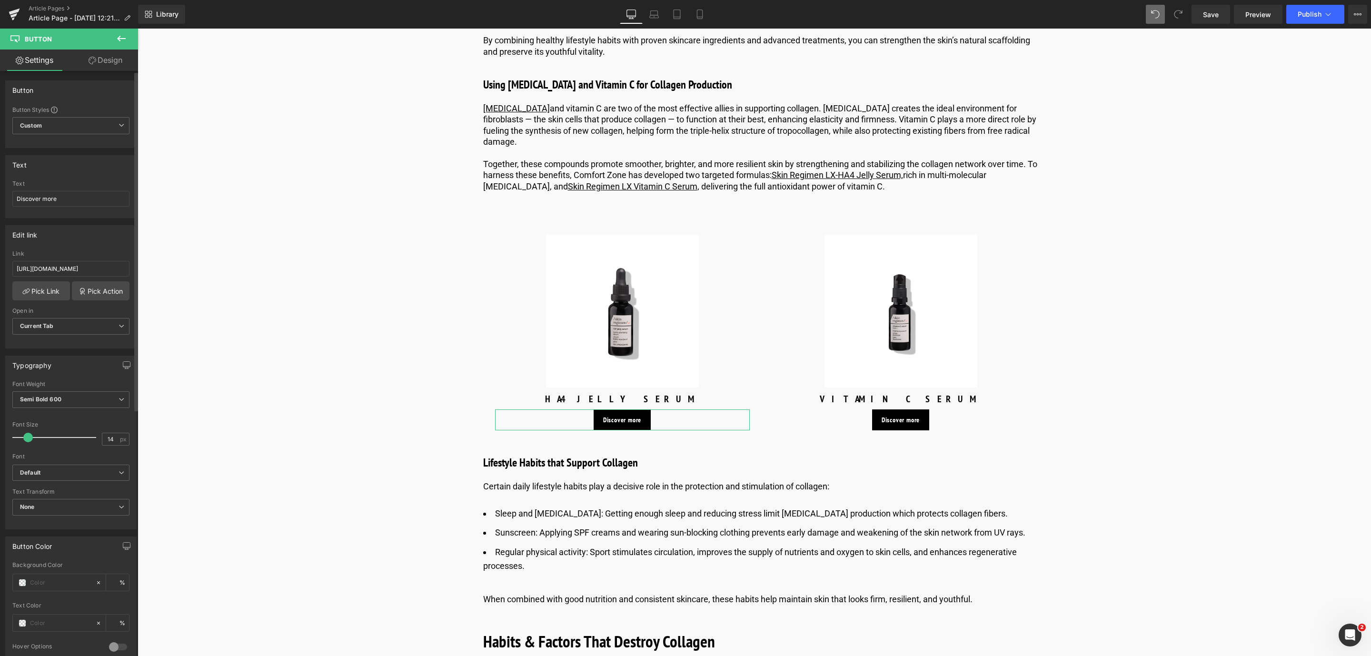
click at [33, 303] on div "# Link https://world.comfortzoneskin.com/products/skin-regimen-lx-ha4-jelly-ser…" at bounding box center [71, 299] width 130 height 98
click at [31, 287] on link "Pick Link" at bounding box center [41, 290] width 58 height 19
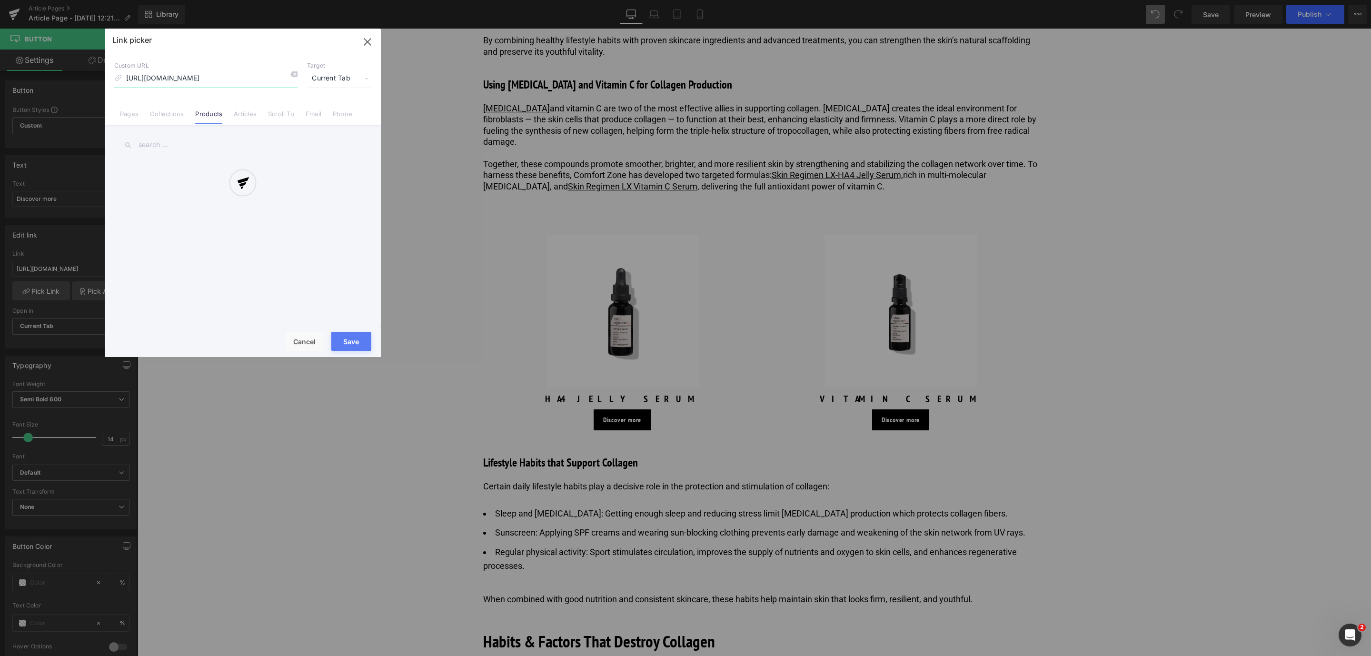
scroll to position [0, 80]
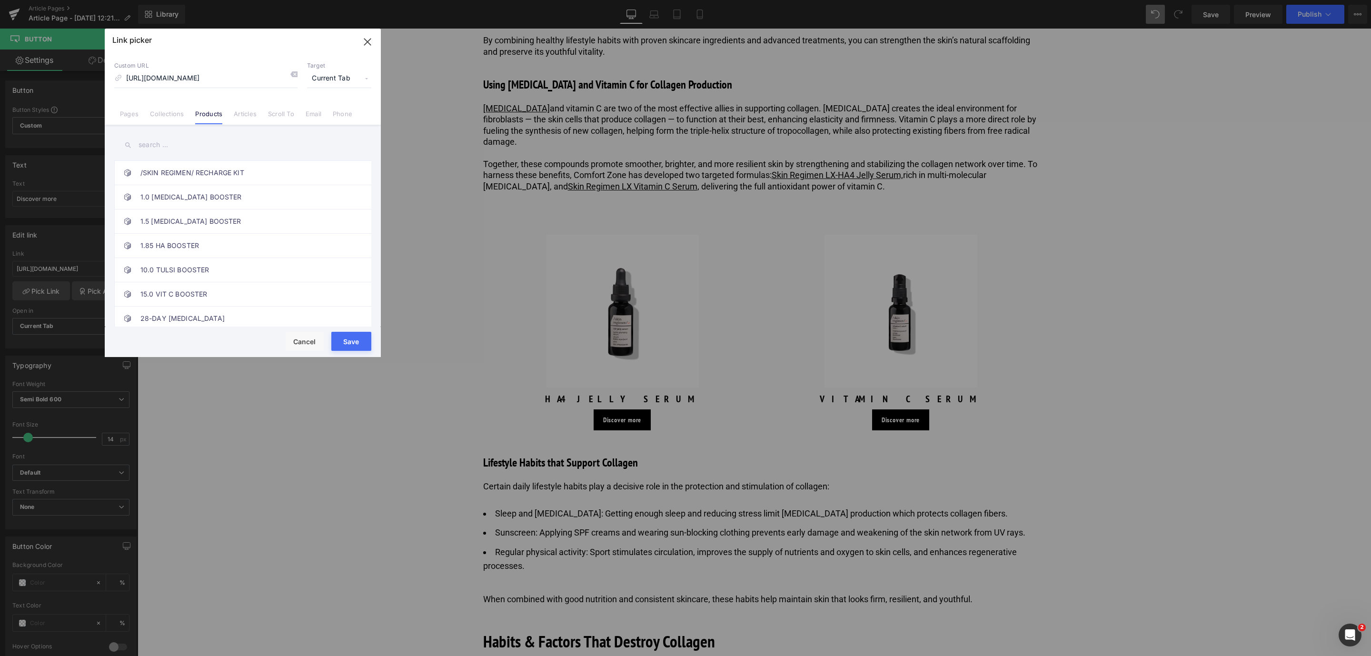
click at [357, 343] on button "Save" at bounding box center [351, 341] width 40 height 19
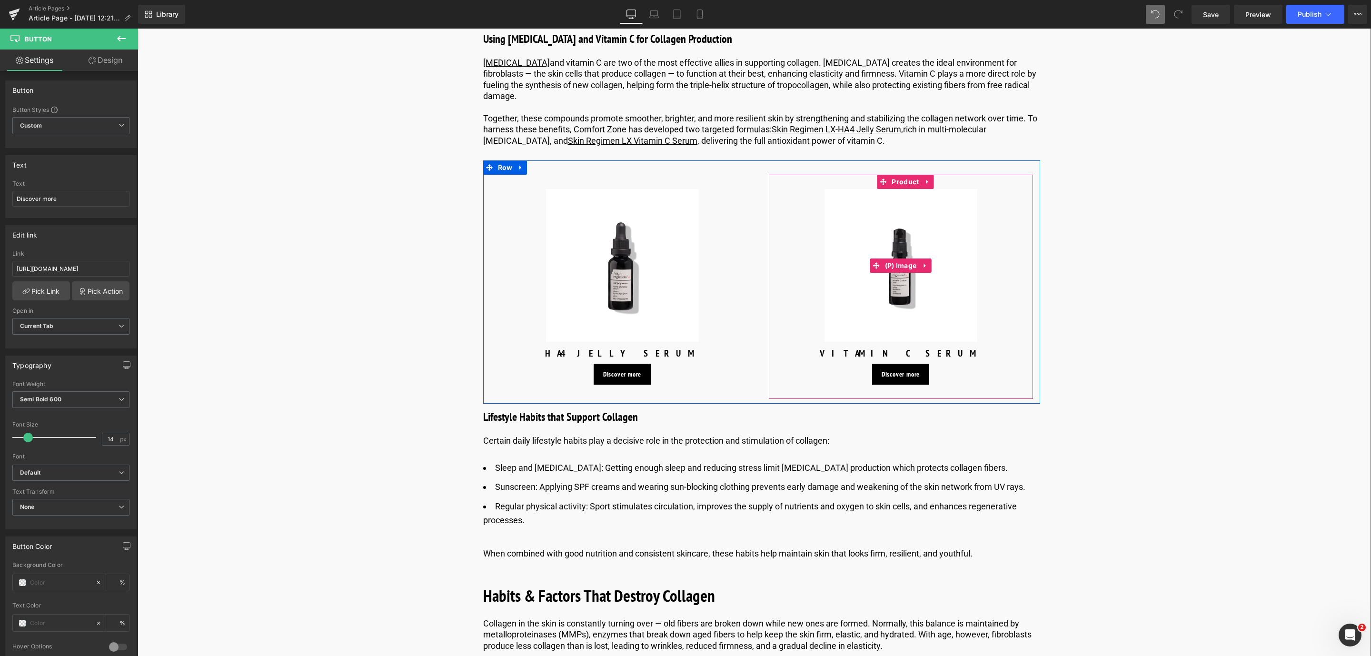
scroll to position [1392, 0]
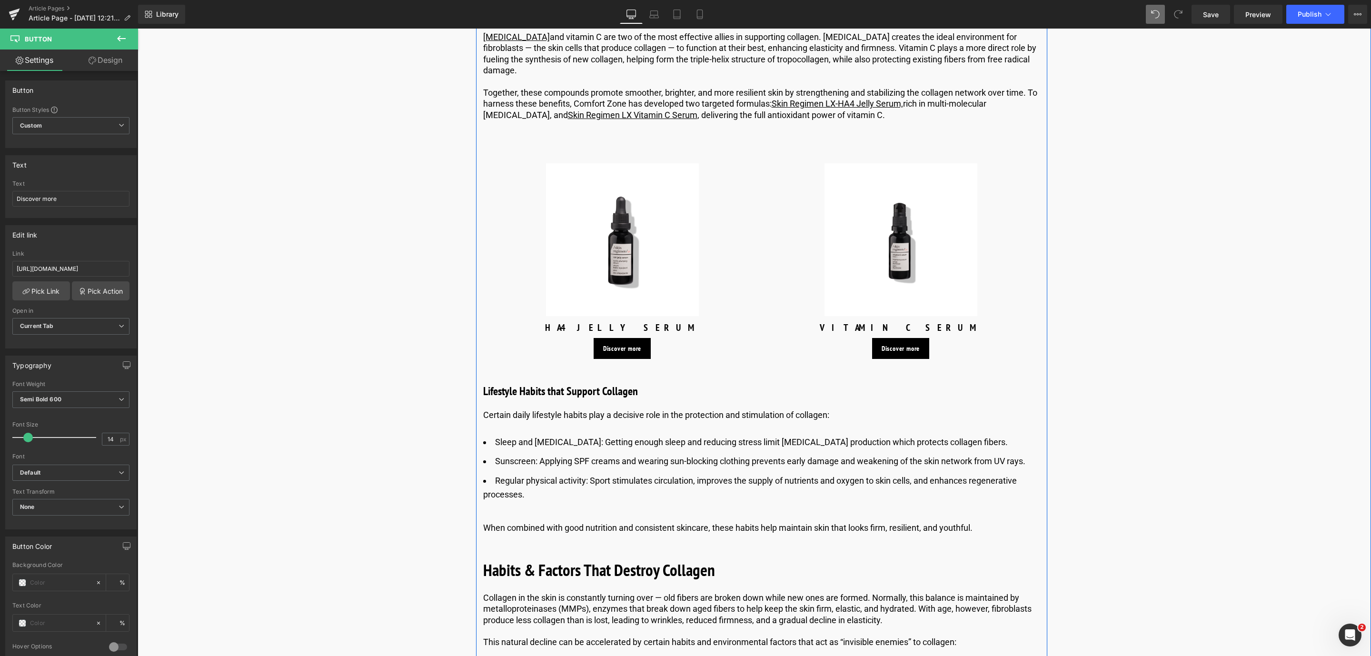
click at [605, 442] on li "Sleep and stress management: Getting enough sleep and reducing stress limit cor…" at bounding box center [761, 443] width 557 height 14
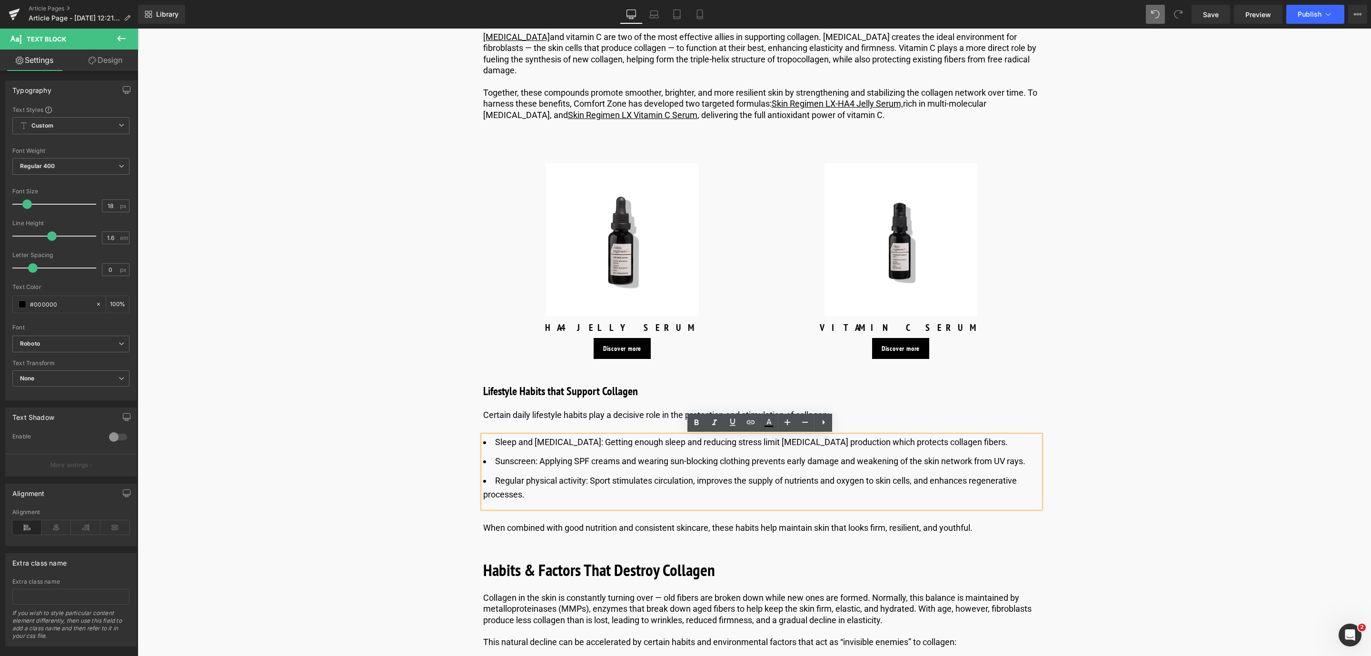
drag, startPoint x: 609, startPoint y: 443, endPoint x: 567, endPoint y: 445, distance: 41.4
click at [592, 445] on li "Sleep and stress management: Getting enough sleep and reducing stress limit cor…" at bounding box center [761, 443] width 557 height 14
drag, startPoint x: 502, startPoint y: 437, endPoint x: 487, endPoint y: 436, distance: 14.4
click at [487, 436] on li "Sleep and stress management: Getting enough sleep and reducing stress limit cor…" at bounding box center [761, 443] width 557 height 14
click at [584, 451] on ul "Sleep and stress management: Getting enough sleep and reducing stress limit cor…" at bounding box center [761, 469] width 557 height 66
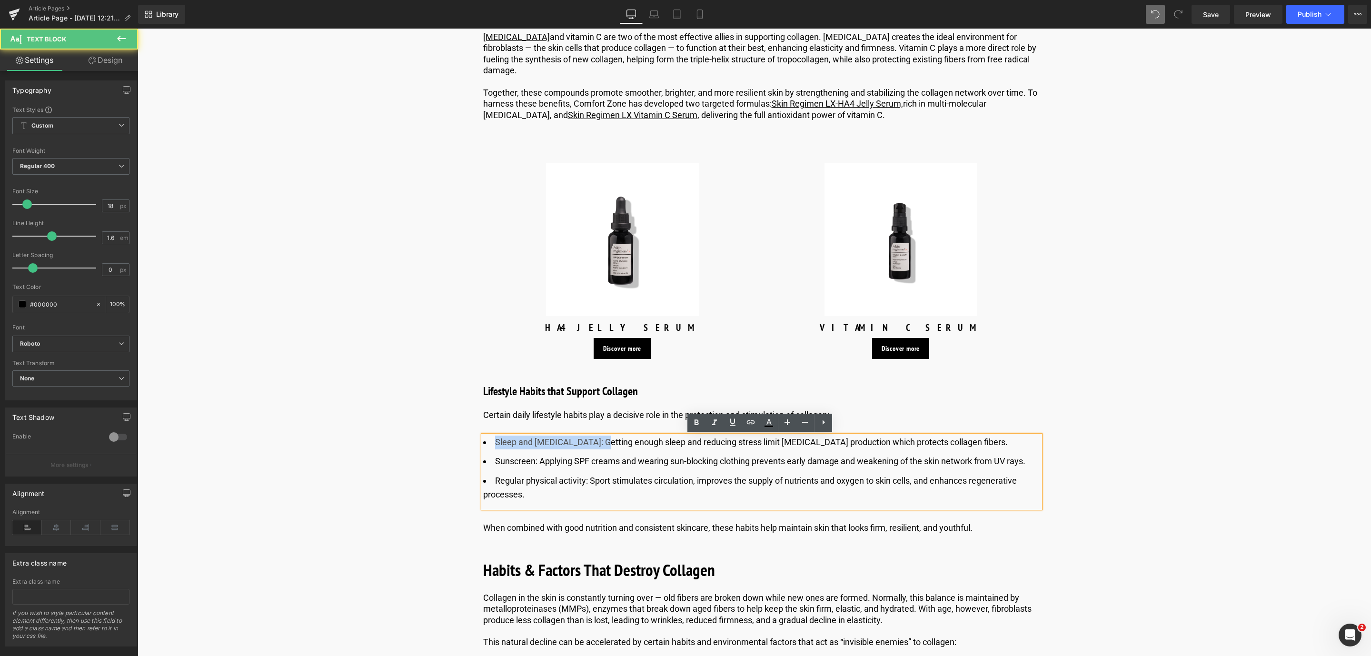
drag, startPoint x: 608, startPoint y: 443, endPoint x: 494, endPoint y: 443, distance: 114.2
click at [494, 443] on li "Sleep and stress management: Getting enough sleep and reducing stress limit cor…" at bounding box center [761, 443] width 557 height 14
click at [696, 417] on icon at bounding box center [696, 422] width 11 height 11
drag, startPoint x: 492, startPoint y: 461, endPoint x: 534, endPoint y: 467, distance: 42.3
click at [534, 467] on li "Sunscreen: Applying SPF creams and wearing sun-blocking clothing prevents early…" at bounding box center [761, 462] width 557 height 14
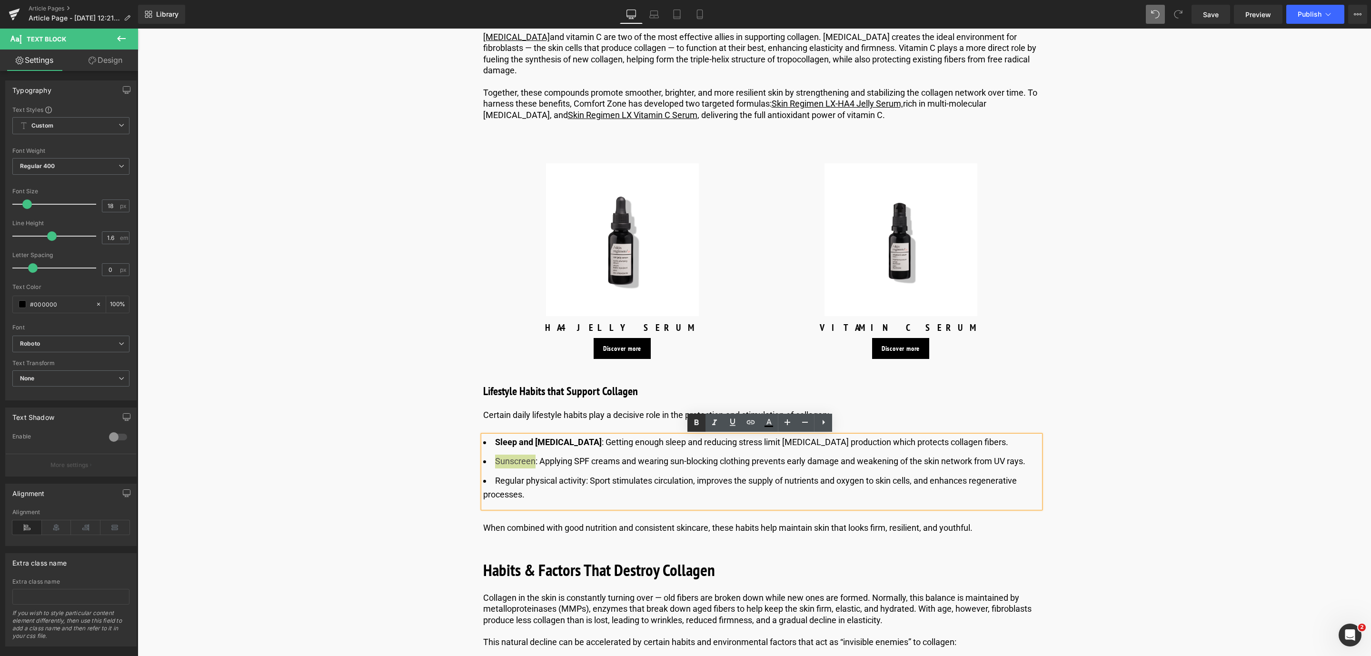
click at [702, 420] on icon at bounding box center [696, 422] width 11 height 11
drag, startPoint x: 491, startPoint y: 480, endPoint x: 586, endPoint y: 486, distance: 95.9
click at [586, 486] on li "Regular physical activity: Sport stimulates circulation, improves the supply of…" at bounding box center [761, 488] width 557 height 28
drag, startPoint x: 587, startPoint y: 480, endPoint x: 532, endPoint y: 478, distance: 55.2
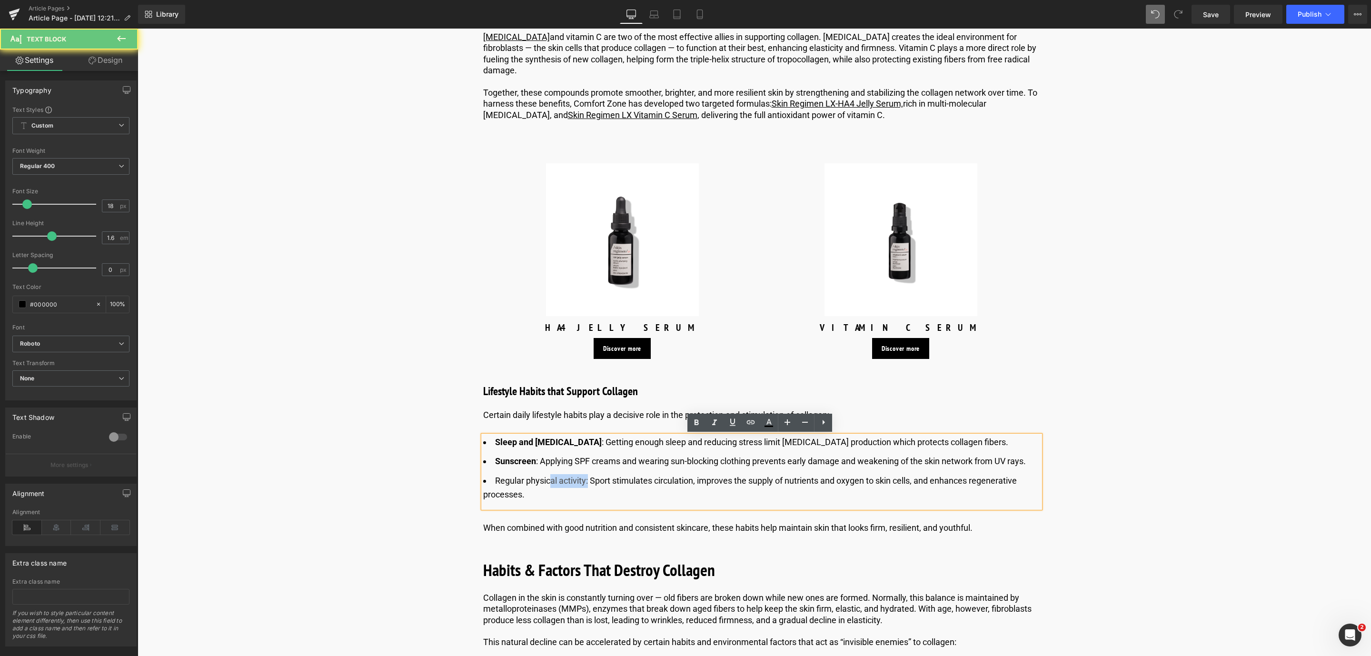
click at [540, 479] on li "Regular physical activity: Sport stimulates circulation, improves the supply of…" at bounding box center [761, 488] width 557 height 28
click at [536, 478] on li "Regular physical activity: Sport stimulates circulation, improves the supply of…" at bounding box center [761, 488] width 557 height 28
drag, startPoint x: 532, startPoint y: 478, endPoint x: 509, endPoint y: 478, distance: 22.8
click at [526, 478] on li "Regular physical activity: Sport stimulates circulation, improves the supply of…" at bounding box center [761, 488] width 557 height 28
drag, startPoint x: 509, startPoint y: 478, endPoint x: 502, endPoint y: 478, distance: 7.6
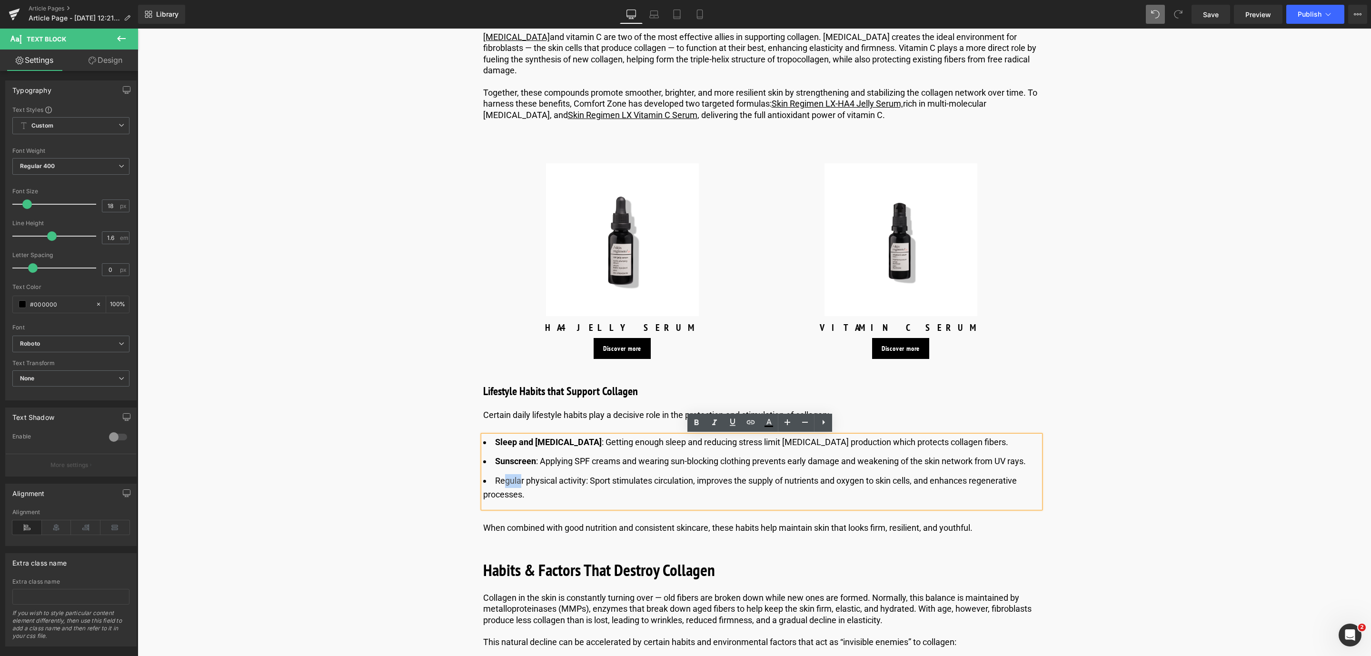
click at [502, 478] on li "Regular physical activity: Sport stimulates circulation, improves the supply of…" at bounding box center [761, 488] width 557 height 28
click at [539, 478] on li "Regular physical activity: Sport stimulates circulation, improves the supply of…" at bounding box center [761, 488] width 557 height 28
drag, startPoint x: 586, startPoint y: 481, endPoint x: 493, endPoint y: 481, distance: 93.3
click at [493, 481] on li "Regular physical activity: Sport stimulates circulation, improves the supply of…" at bounding box center [761, 488] width 557 height 28
click at [692, 417] on icon at bounding box center [696, 422] width 11 height 11
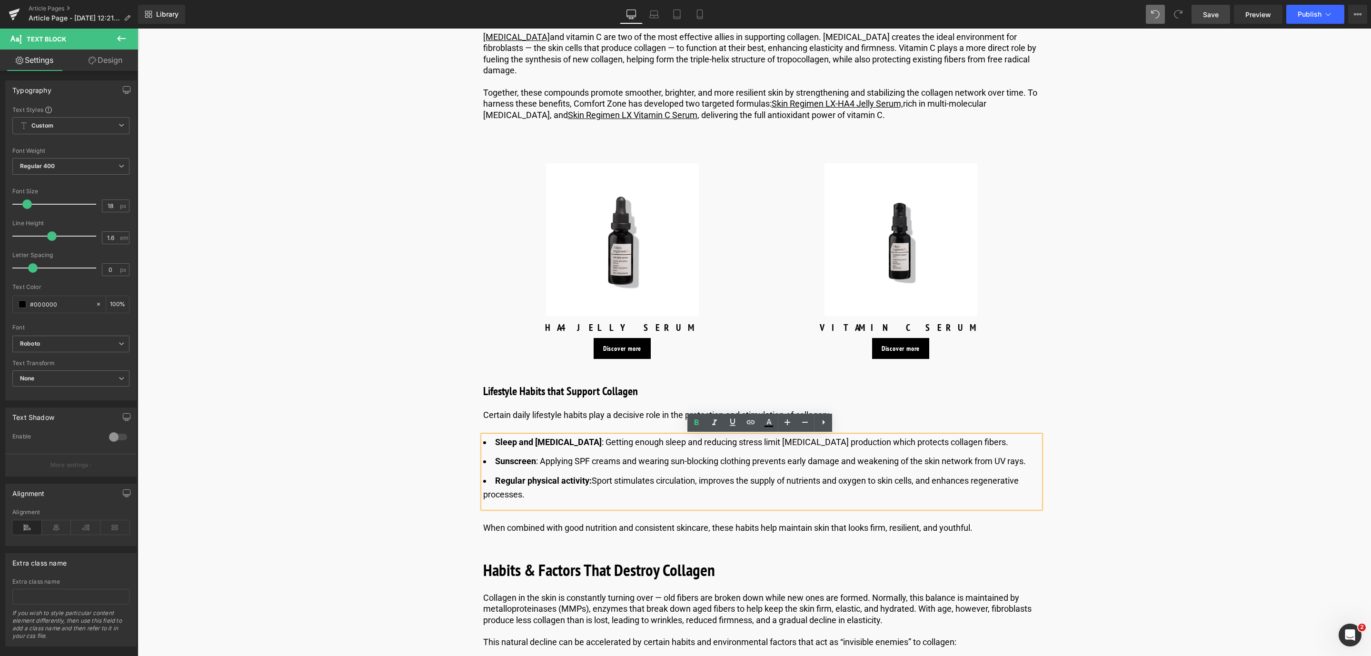
click at [1214, 16] on span "Save" at bounding box center [1211, 15] width 16 height 10
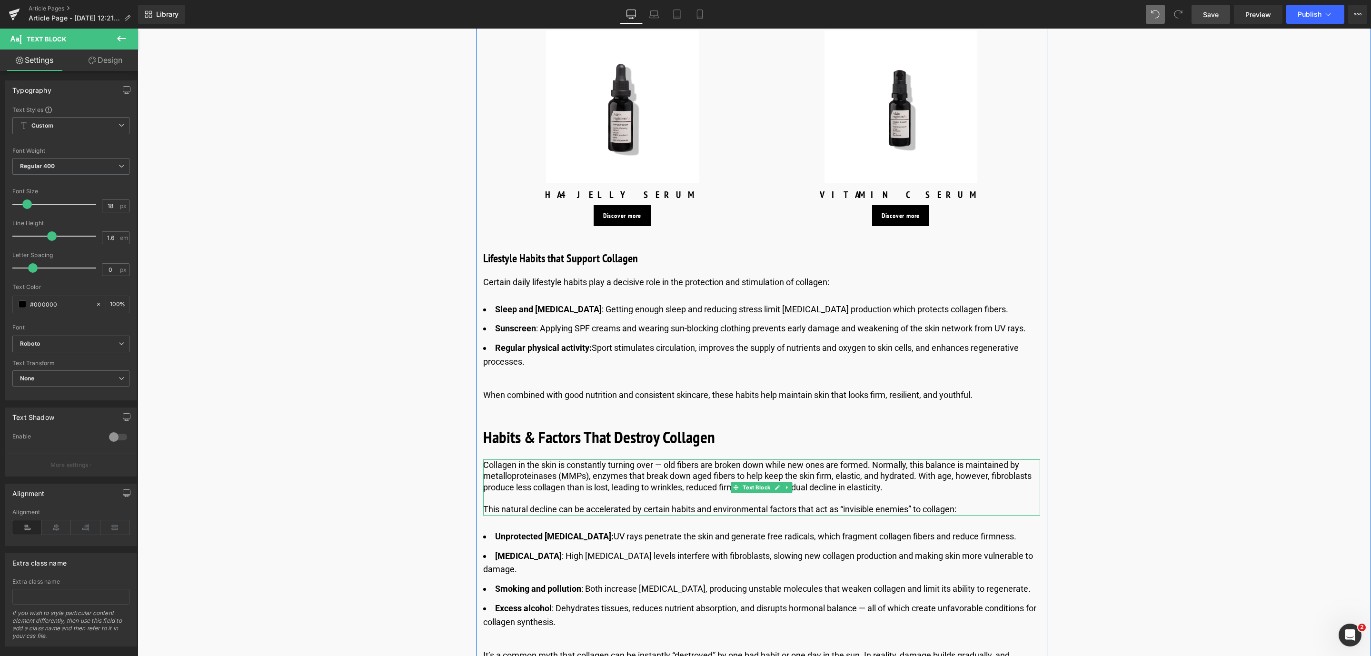
scroll to position [1607, 0]
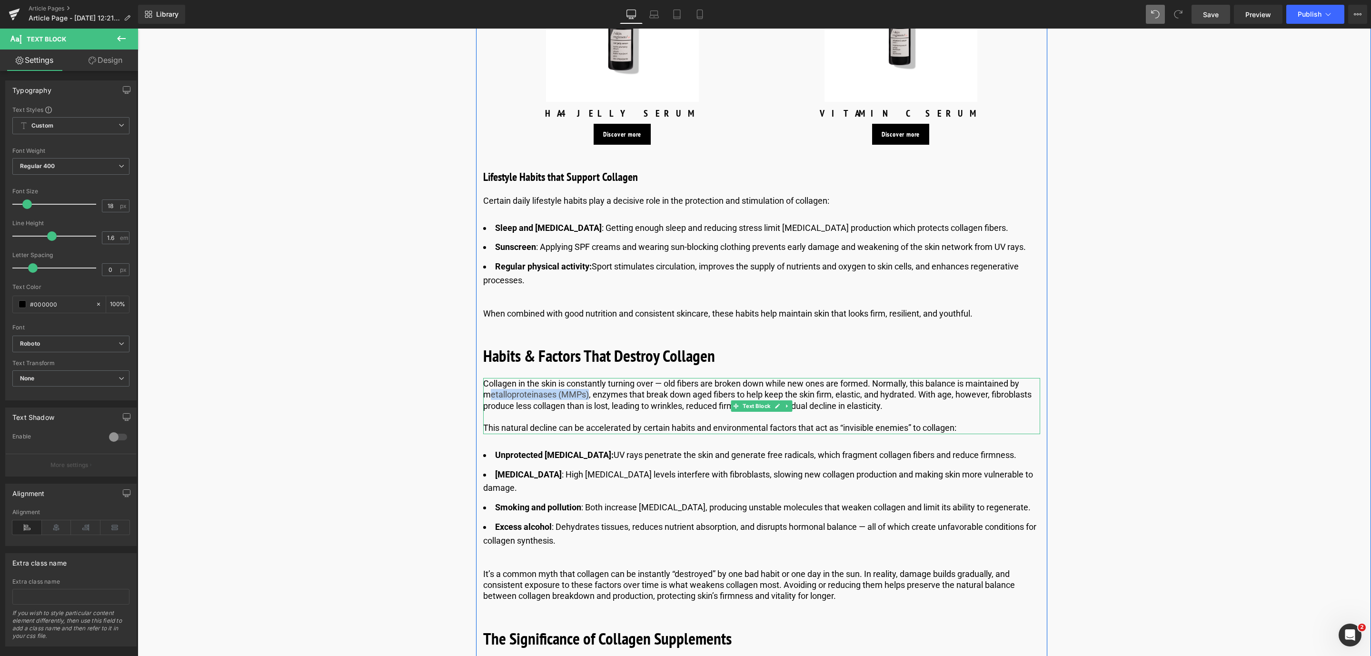
drag, startPoint x: 588, startPoint y: 396, endPoint x: 485, endPoint y: 395, distance: 102.8
click at [485, 395] on p "Collagen in the skin is constantly turning over — old fibers are broken down wh…" at bounding box center [761, 394] width 557 height 33
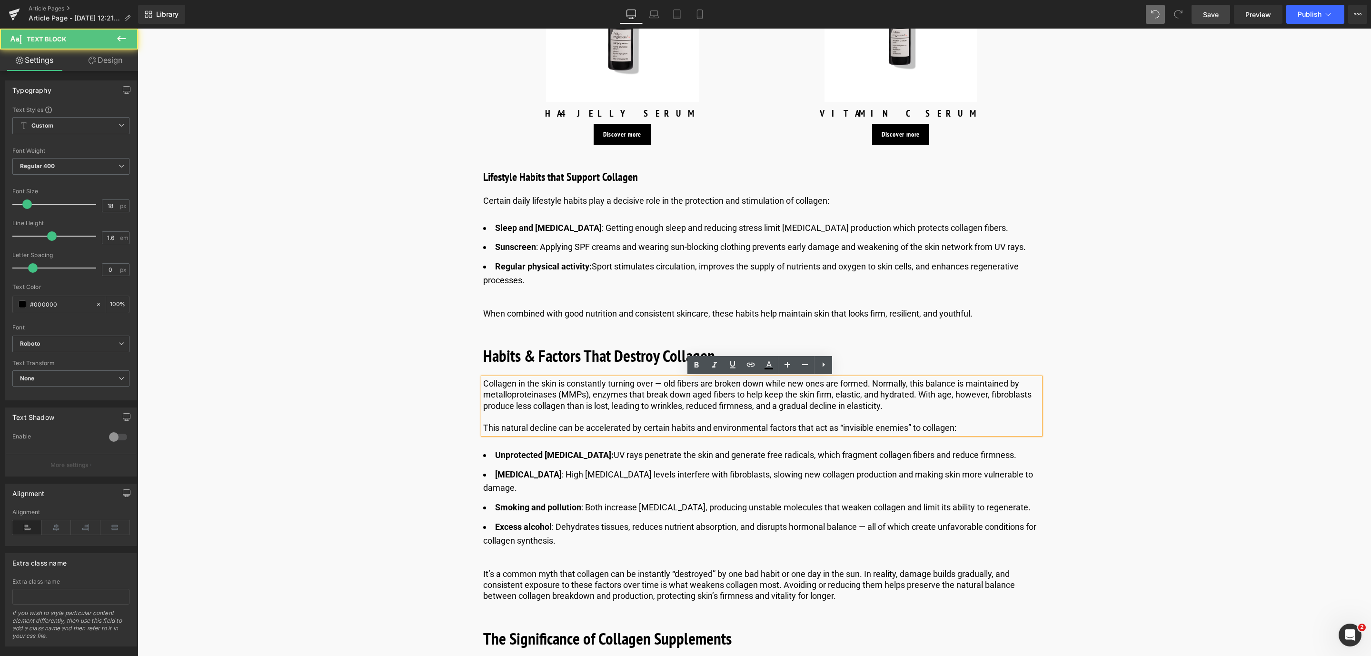
click at [483, 393] on p "Collagen in the skin is constantly turning over — old fibers are broken down wh…" at bounding box center [761, 394] width 557 height 33
drag, startPoint x: 482, startPoint y: 393, endPoint x: 518, endPoint y: 393, distance: 35.7
click at [518, 393] on p "Collagen in the skin is constantly turning over — old fibers are broken down wh…" at bounding box center [761, 394] width 557 height 33
click at [531, 398] on p "Collagen in the skin is constantly turning over — old fibers are broken down wh…" at bounding box center [761, 394] width 557 height 33
drag, startPoint x: 480, startPoint y: 396, endPoint x: 532, endPoint y: 391, distance: 51.6
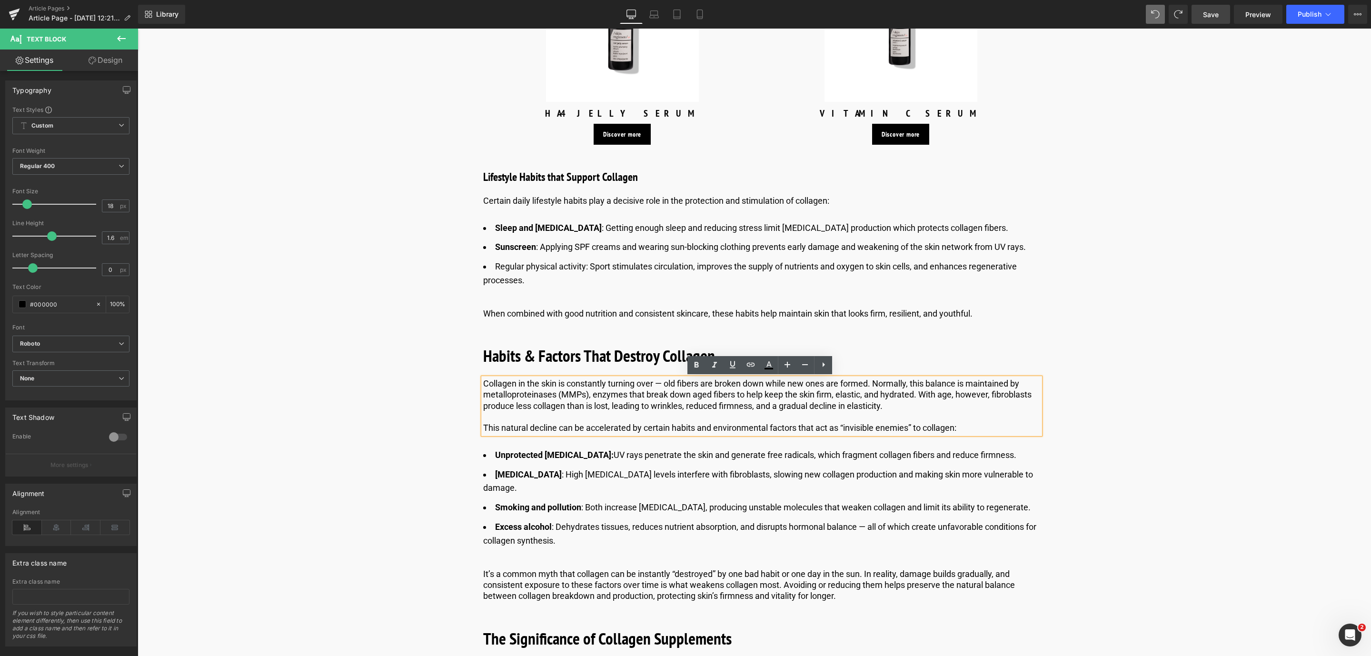
click at [532, 391] on div "Collagen in the skin is constantly turning over — old fibers are broken down wh…" at bounding box center [761, 406] width 557 height 56
click at [560, 394] on p "Collagen in the skin is constantly turning over — old fibers are broken down wh…" at bounding box center [761, 394] width 557 height 33
click at [589, 396] on p "Collagen in the skin is constantly turning over — old fibers are broken down wh…" at bounding box center [761, 394] width 557 height 33
drag, startPoint x: 585, startPoint y: 394, endPoint x: 485, endPoint y: 390, distance: 100.5
click at [485, 390] on p "Collagen in the skin is constantly turning over — old fibers are broken down wh…" at bounding box center [761, 394] width 557 height 33
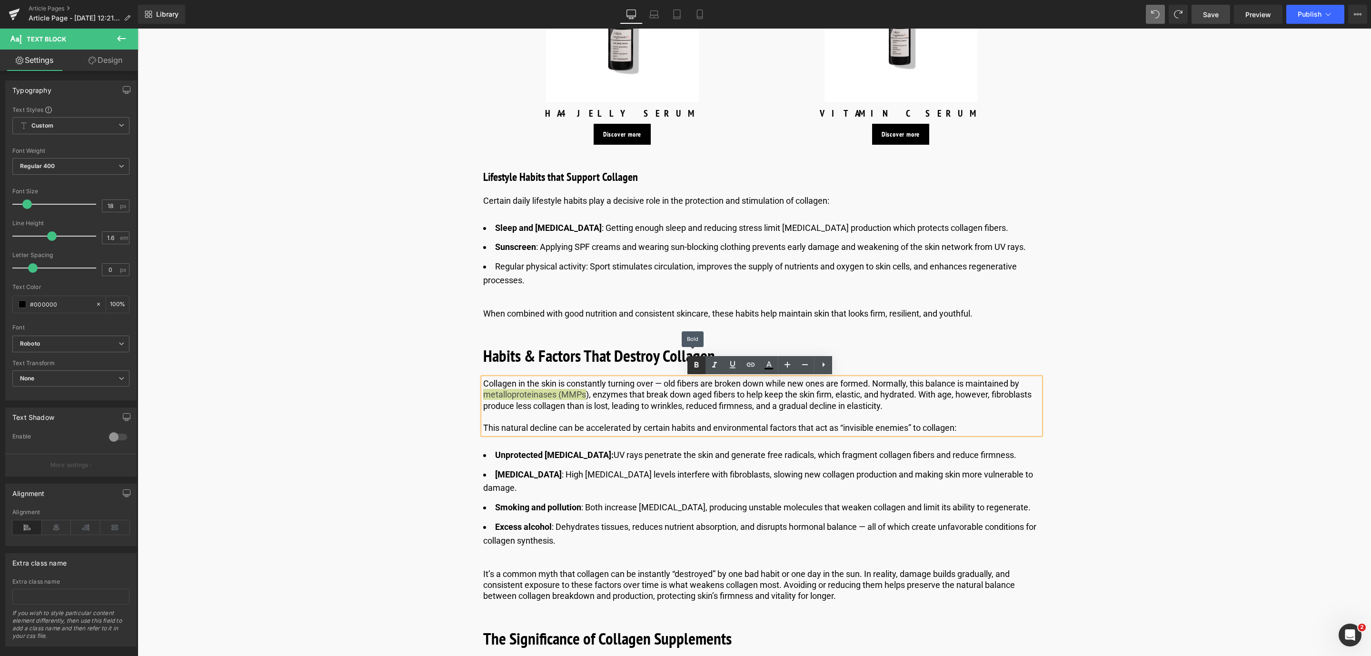
click at [687, 372] on link at bounding box center [696, 365] width 18 height 18
click at [585, 395] on p "Collagen in the skin is constantly turning over — old fibers are broken down wh…" at bounding box center [761, 394] width 557 height 33
click at [695, 365] on icon at bounding box center [696, 365] width 4 height 6
click at [1211, 13] on span "Save" at bounding box center [1211, 15] width 16 height 10
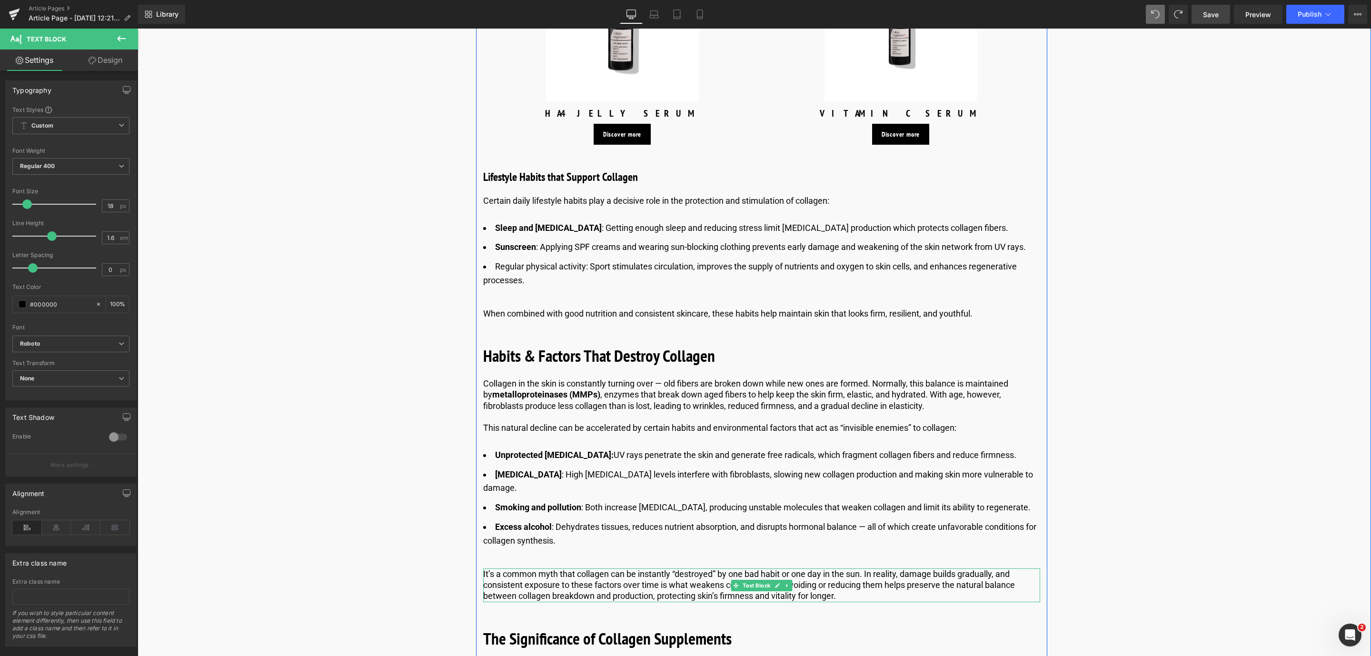
click at [652, 570] on p "It’s a common myth that collagen can be instantly “destroyed” by one bad habit …" at bounding box center [761, 584] width 557 height 33
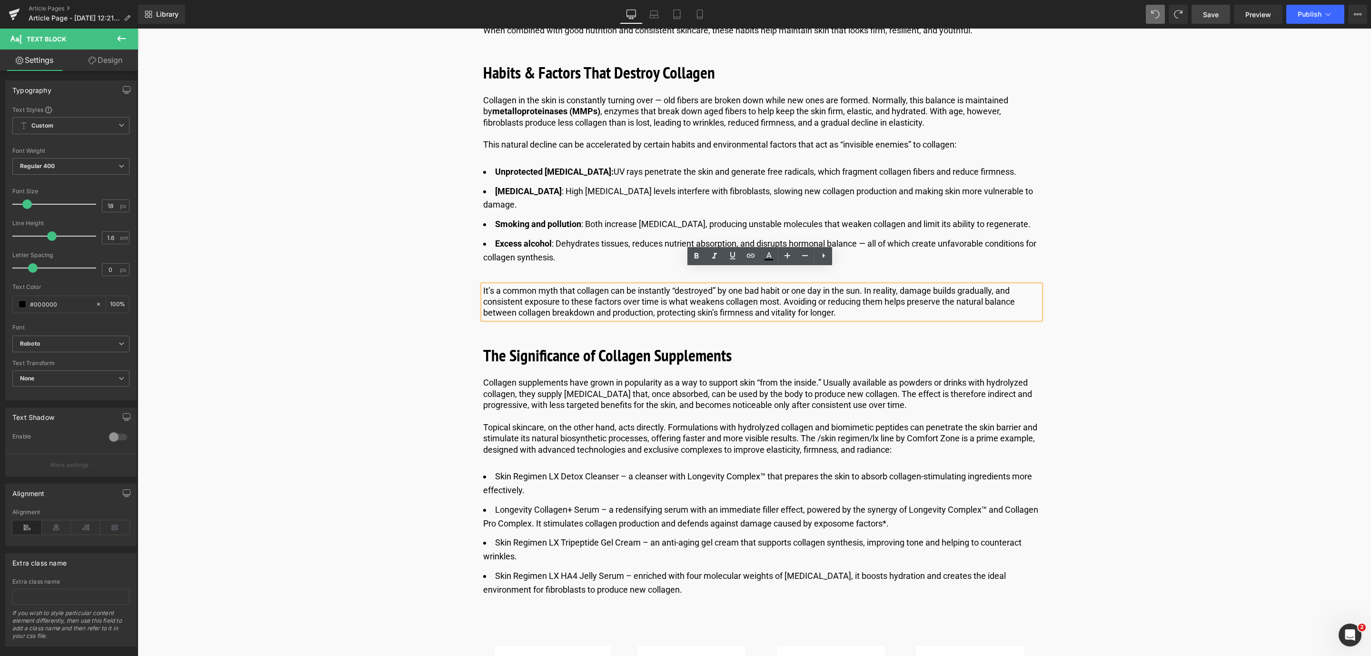
scroll to position [1892, 0]
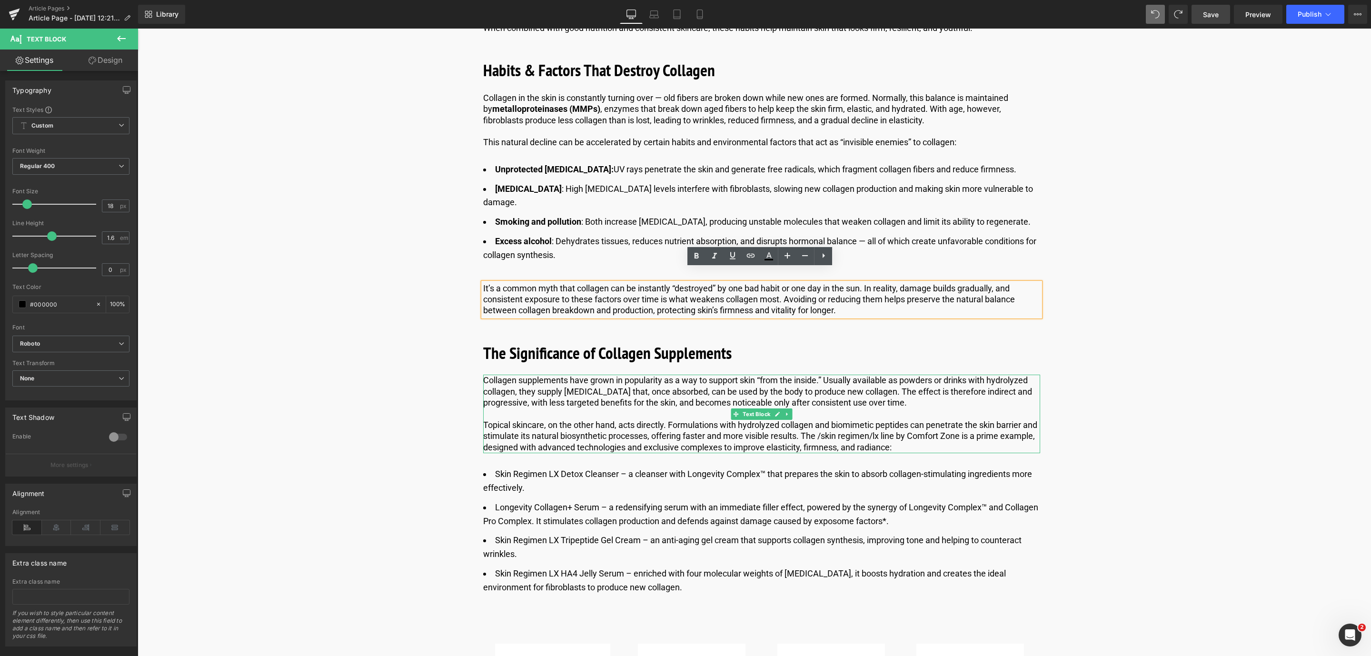
click at [633, 375] on p "Collagen supplements have grown in popularity as a way to support skin “from th…" at bounding box center [761, 391] width 557 height 33
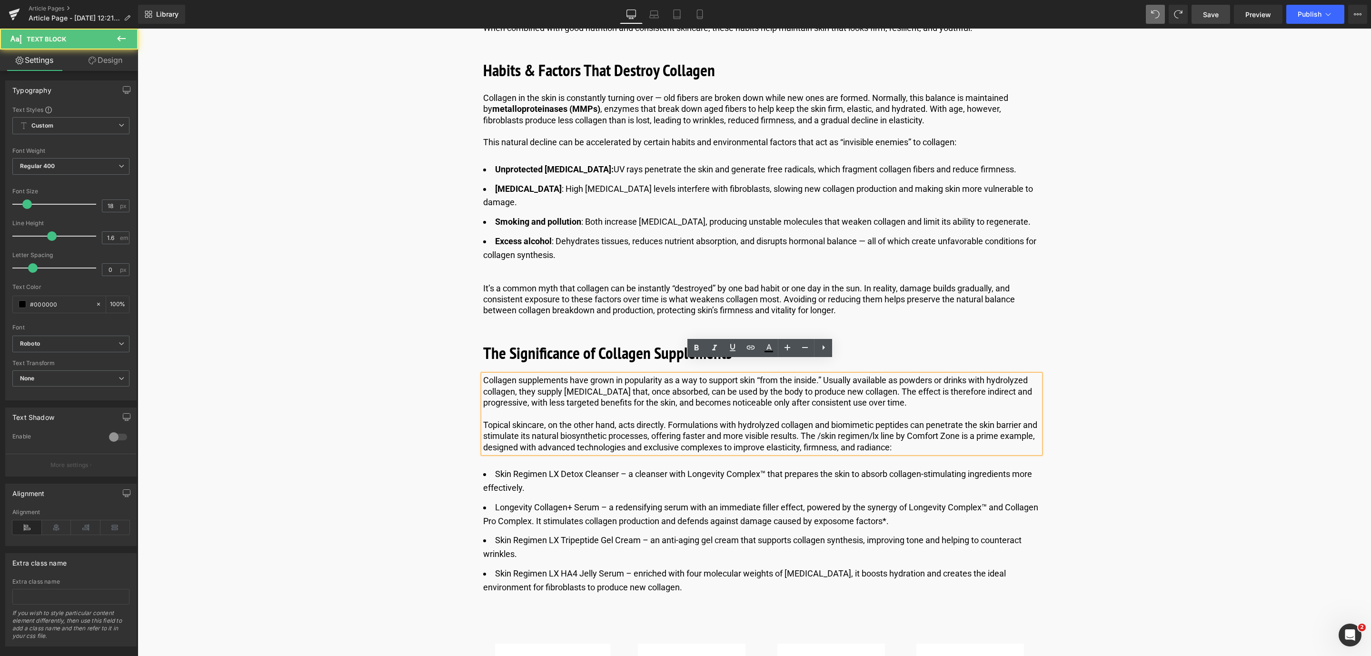
drag, startPoint x: 480, startPoint y: 366, endPoint x: 529, endPoint y: 366, distance: 49.0
click at [529, 375] on div "Collagen supplements have grown in popularity as a way to support skin “from th…" at bounding box center [761, 414] width 557 height 79
click at [529, 375] on p "Collagen supplements have grown in popularity as a way to support skin “from th…" at bounding box center [761, 391] width 557 height 33
drag, startPoint x: 564, startPoint y: 366, endPoint x: 504, endPoint y: 366, distance: 60.0
click at [504, 375] on p "Collagen supplements have grown in popularity as a way to support skin “from th…" at bounding box center [761, 391] width 557 height 33
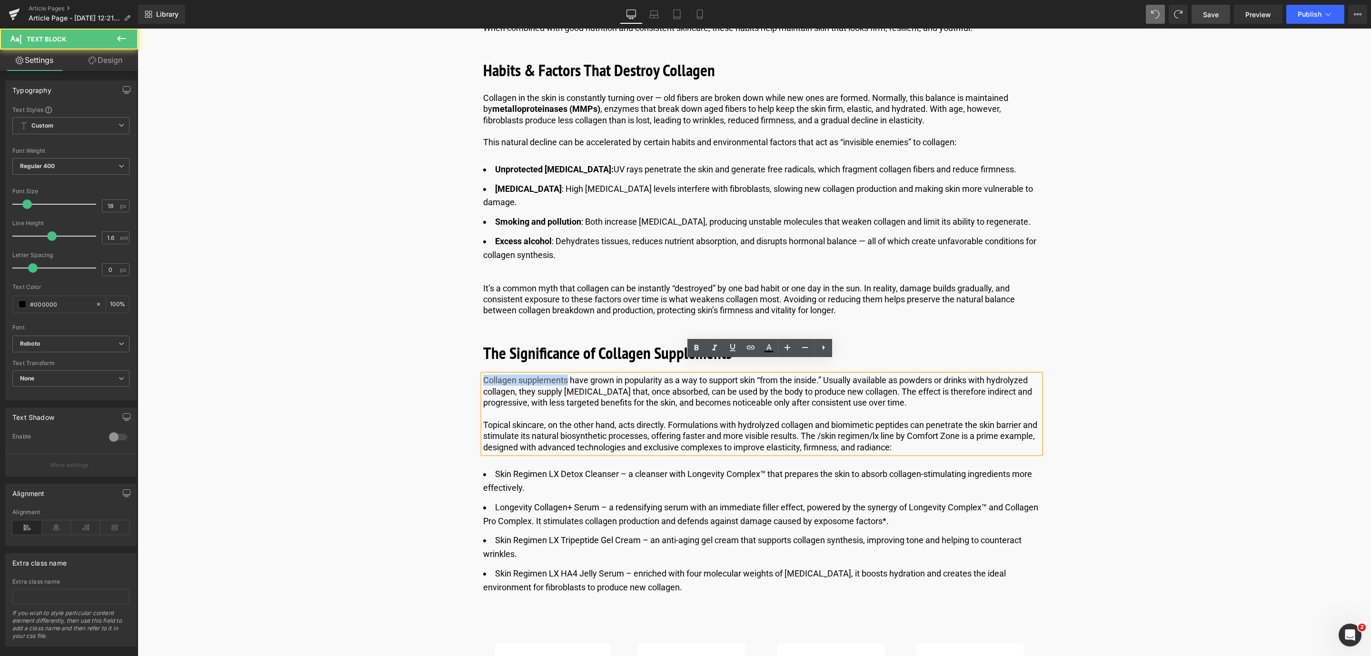
drag, startPoint x: 565, startPoint y: 364, endPoint x: 482, endPoint y: 366, distance: 82.8
click at [483, 375] on p "Collagen supplements have grown in popularity as a way to support skin “from th…" at bounding box center [761, 391] width 557 height 33
click at [696, 350] on icon at bounding box center [696, 347] width 11 height 11
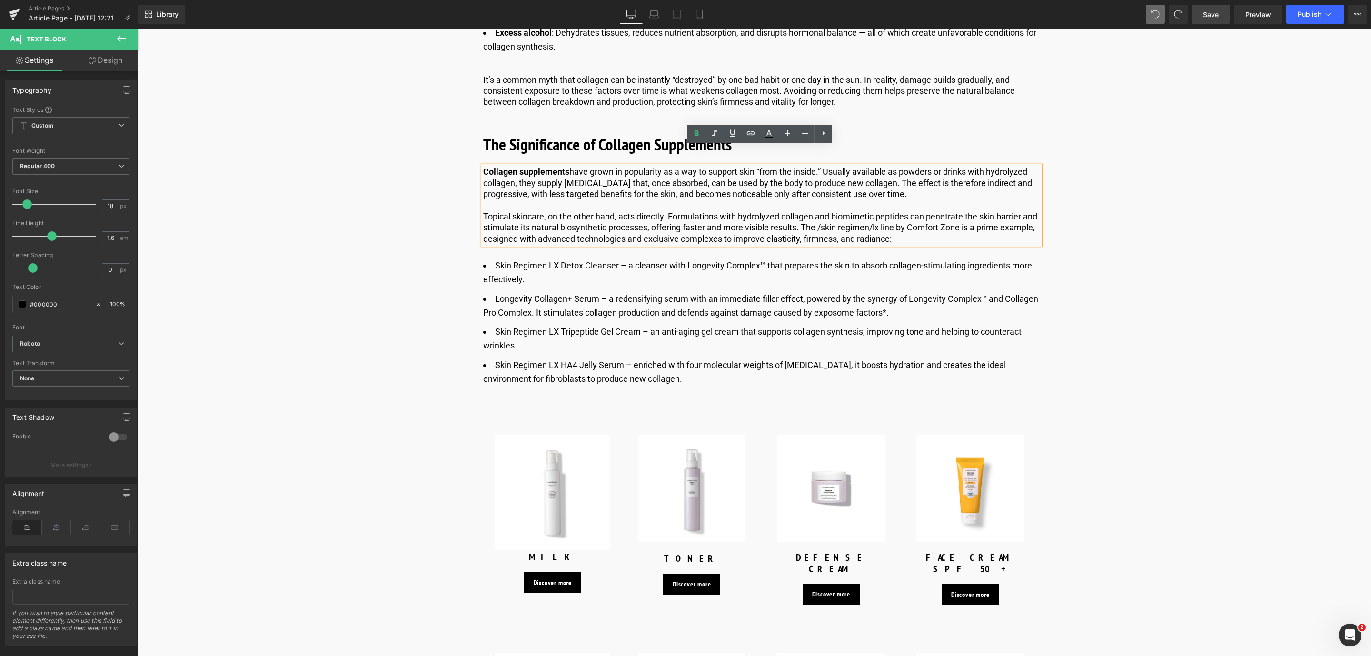
scroll to position [2106, 0]
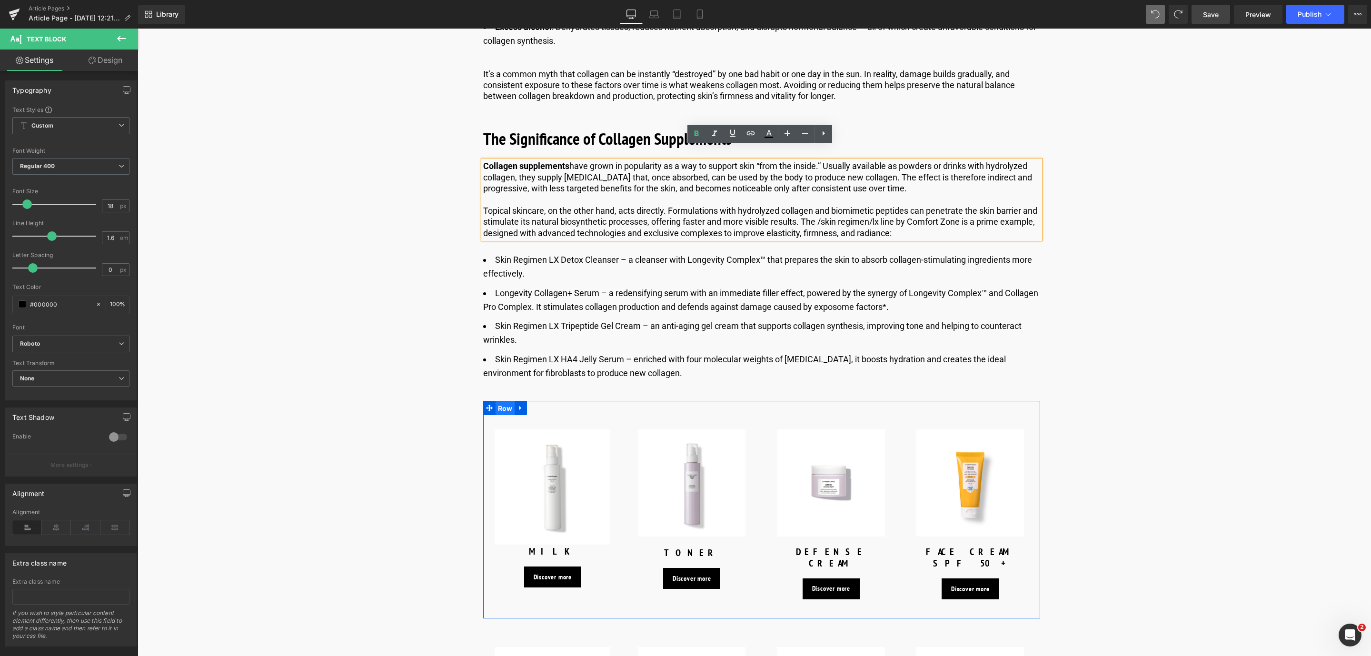
click at [506, 401] on span "Row" at bounding box center [506, 408] width 20 height 14
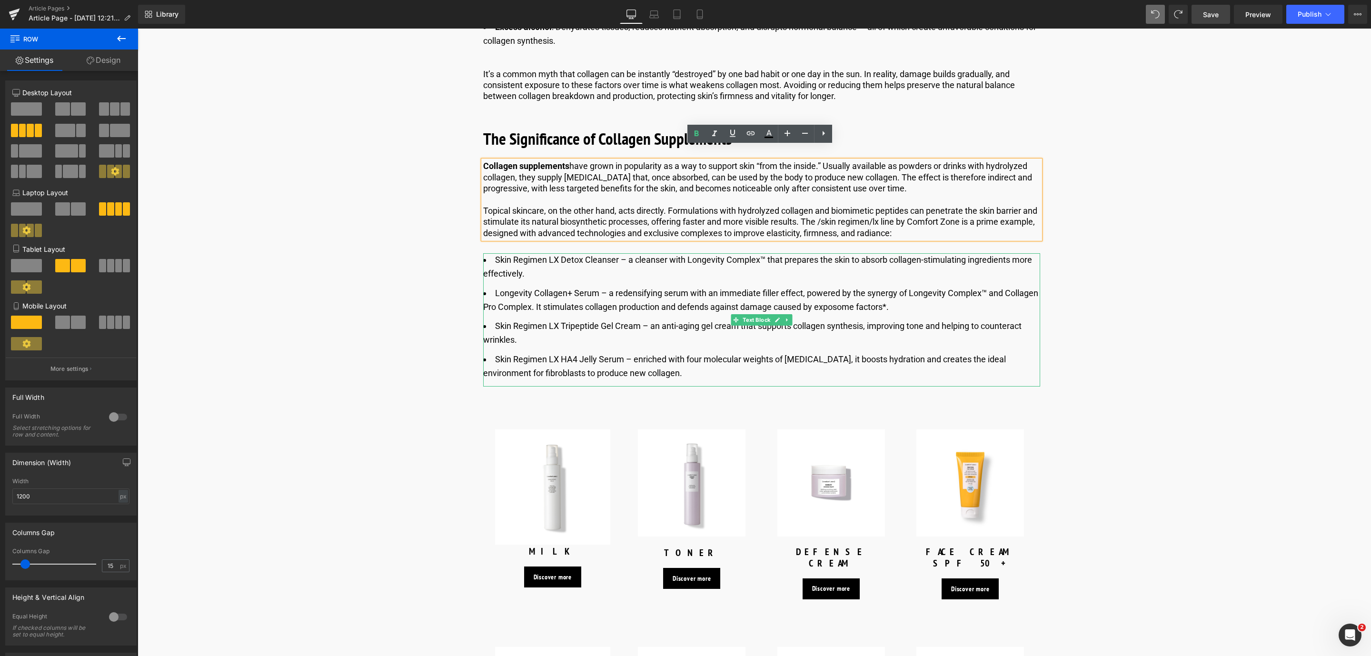
click at [594, 253] on li "Skin Regimen LX Detox Cleanser​ – a cleanser with Longevity Complex™ that prepa…" at bounding box center [761, 267] width 557 height 28
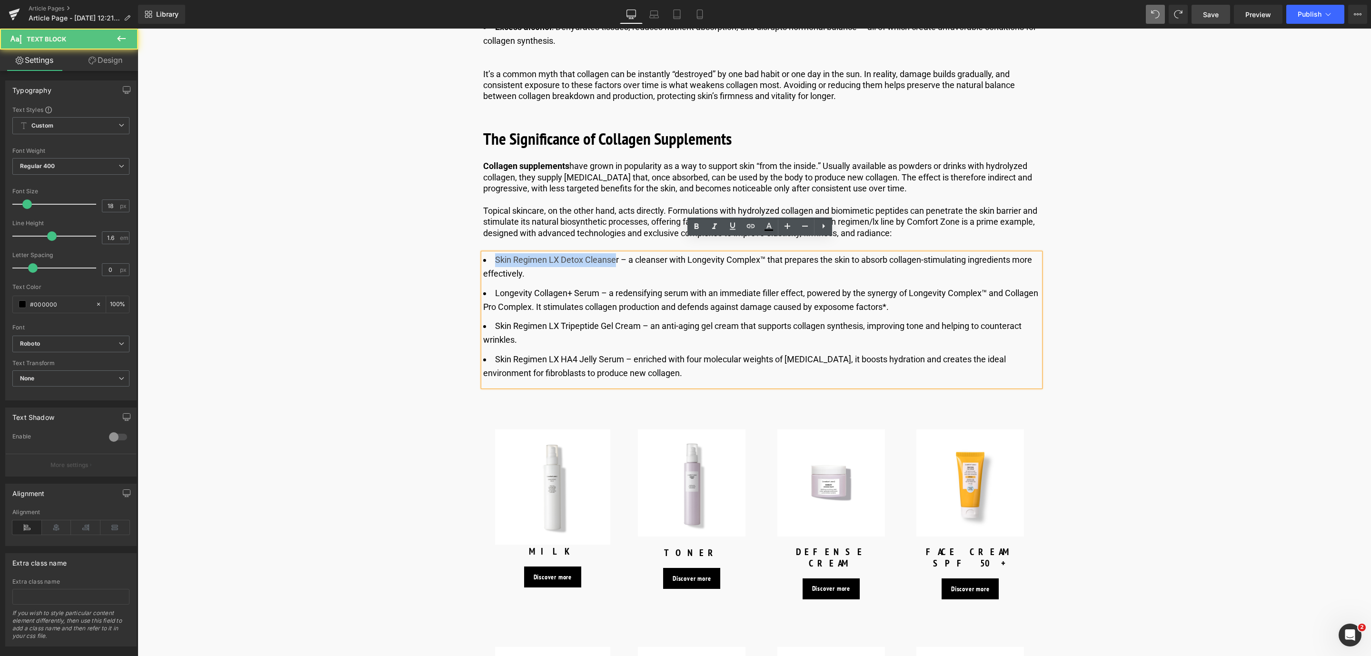
drag, startPoint x: 615, startPoint y: 245, endPoint x: 495, endPoint y: 245, distance: 120.0
click at [495, 253] on li "Skin Regimen LX Detox Cleanser​ – a cleanser with Longevity Complex™ that prepa…" at bounding box center [761, 267] width 557 height 28
click at [731, 226] on icon at bounding box center [733, 225] width 6 height 7
click at [751, 232] on link at bounding box center [751, 227] width 18 height 18
click at [138, 29] on div at bounding box center [138, 29] width 0 height 0
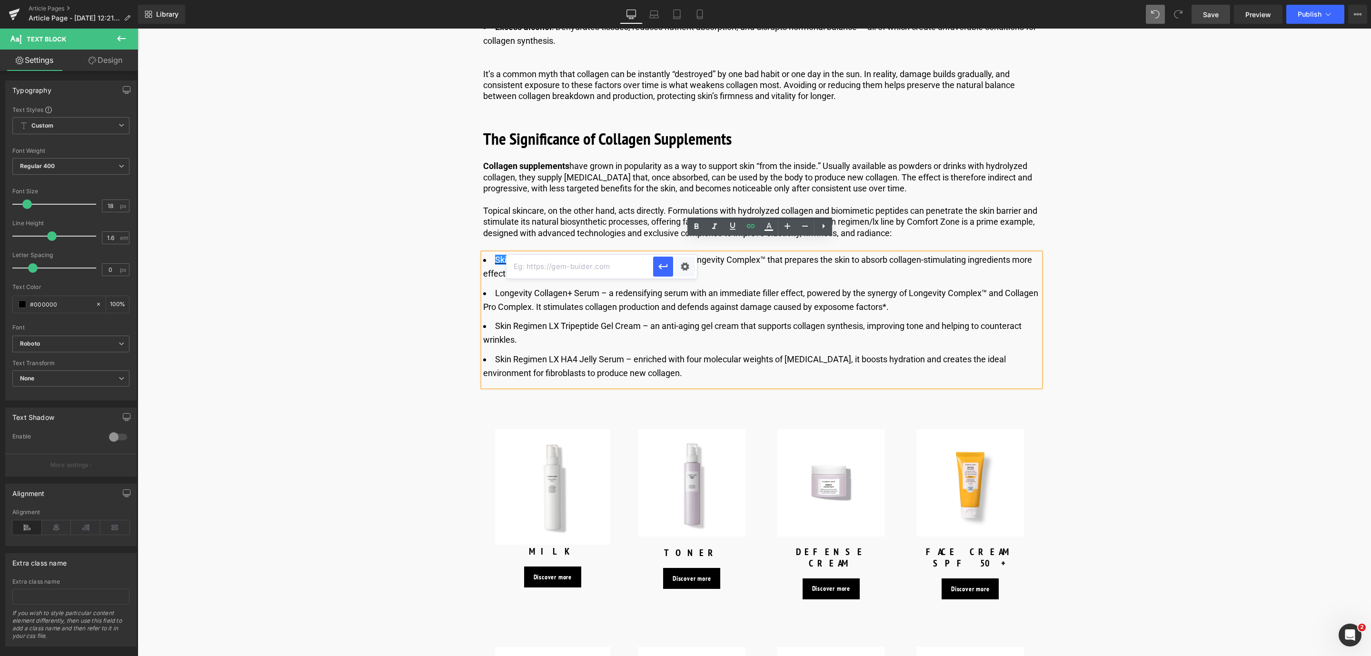
click at [619, 253] on li "Skin Regimen LX Detox Cleanse r​ – a cleanser with Longevity Complex™ that prep…" at bounding box center [761, 267] width 557 height 28
drag, startPoint x: 616, startPoint y: 246, endPoint x: 577, endPoint y: 246, distance: 38.6
click at [595, 253] on li "Skin Regimen LX Detox Cleanse r​ – a cleanser with Longevity Complex™ that prep…" at bounding box center [761, 267] width 557 height 28
click at [502, 255] on u "Skin Regimen LX Detox Cleanse" at bounding box center [555, 260] width 121 height 10
drag, startPoint x: 492, startPoint y: 248, endPoint x: 617, endPoint y: 250, distance: 125.2
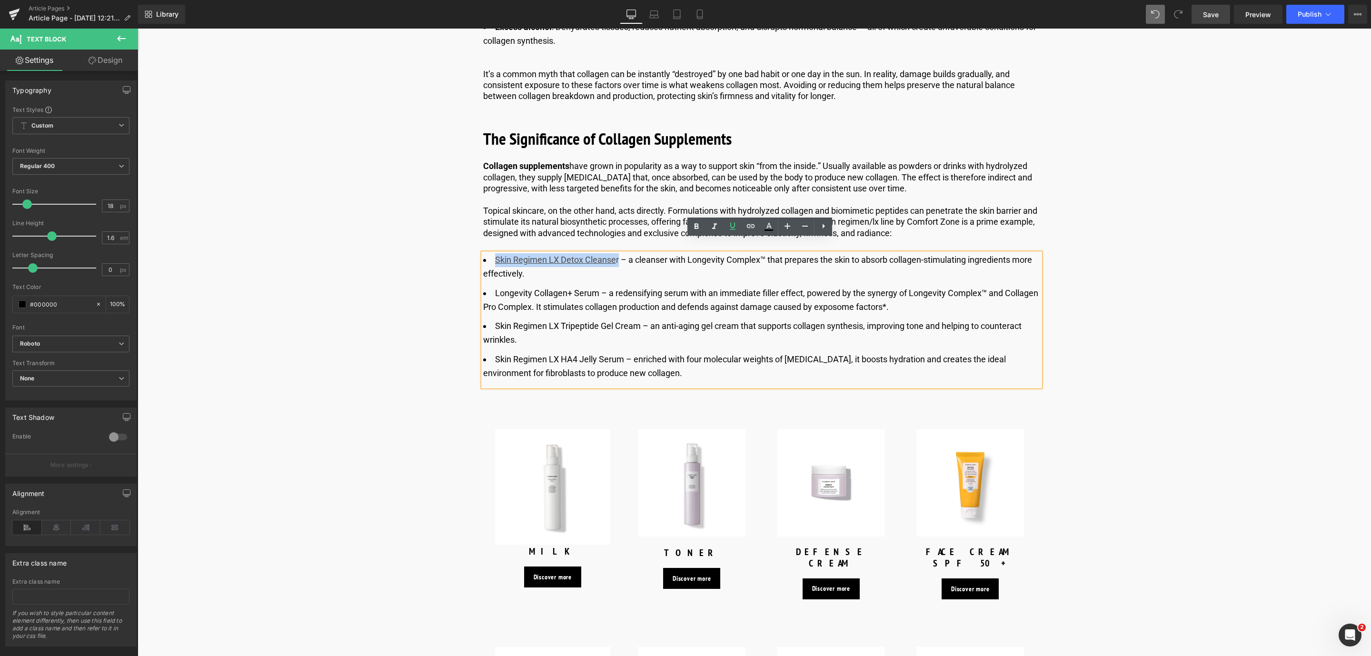
click at [617, 253] on li "Skin Regimen LX Detox Cleanse r​ – a cleanser with Longevity Complex™ that prep…" at bounding box center [761, 267] width 557 height 28
click at [734, 226] on icon at bounding box center [732, 225] width 11 height 11
click at [748, 228] on icon at bounding box center [750, 225] width 11 height 11
click at [720, 223] on icon at bounding box center [714, 226] width 11 height 11
click at [714, 228] on icon at bounding box center [714, 226] width 5 height 6
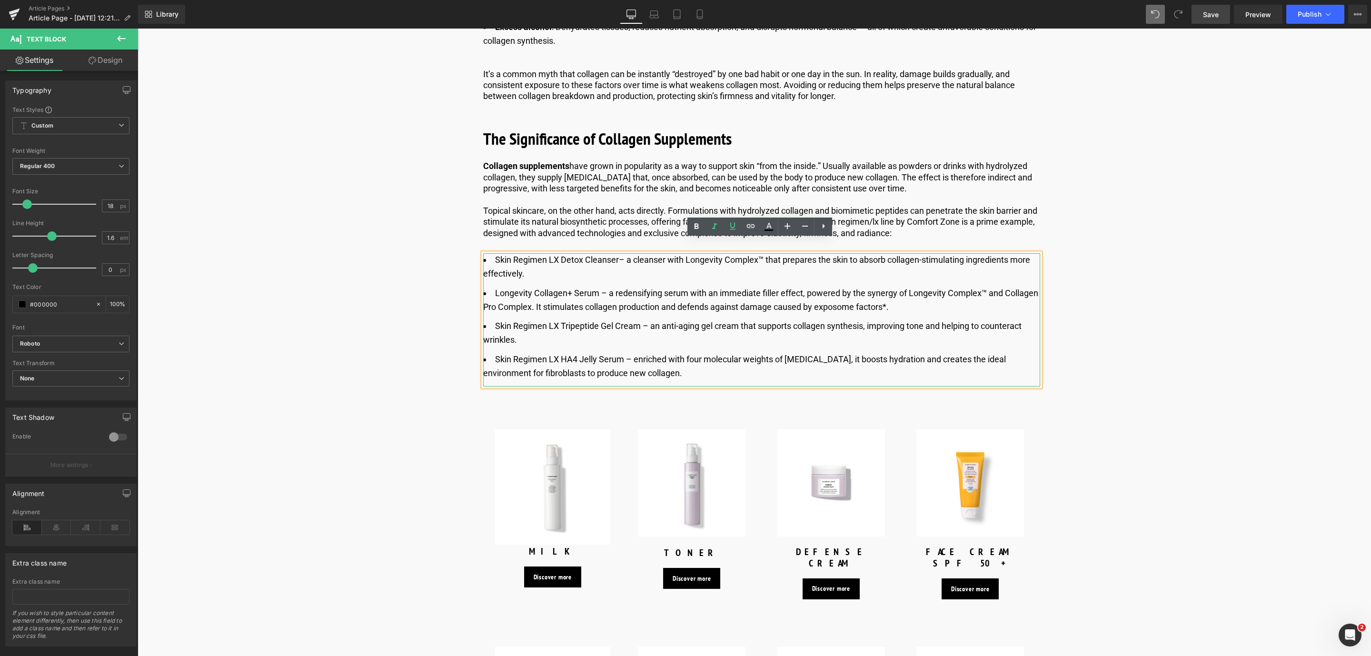
click at [618, 253] on li "Skin Regimen LX Detox Cleanser​ – a cleanser with Longevity Complex™ that prepa…" at bounding box center [761, 267] width 557 height 28
drag, startPoint x: 616, startPoint y: 246, endPoint x: 570, endPoint y: 246, distance: 45.7
click at [573, 253] on li "Skin Regimen LX Detox Cleanser​ – a cleanser with Longevity Complex™ that prepa…" at bounding box center [761, 267] width 557 height 28
drag, startPoint x: 570, startPoint y: 246, endPoint x: 562, endPoint y: 246, distance: 8.1
click at [566, 253] on li "Skin Regimen LX Detox Cleanser​ – a cleanser with Longevity Complex™ that prepa…" at bounding box center [761, 267] width 557 height 28
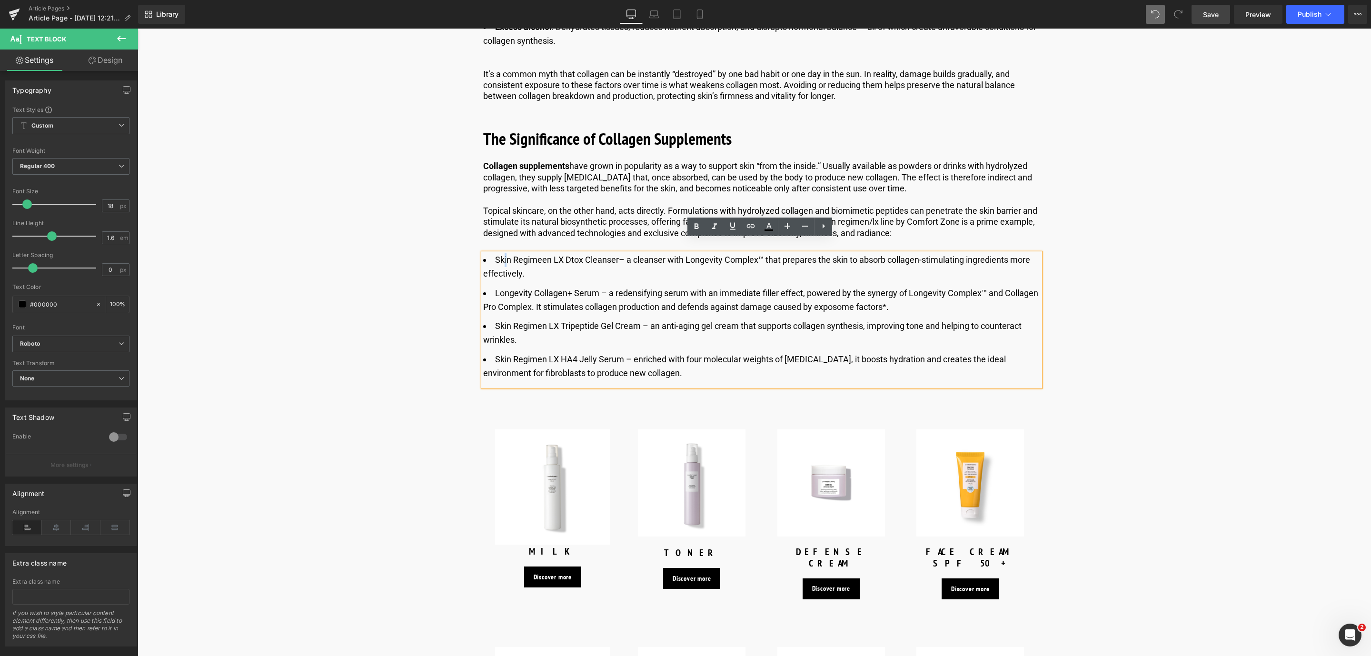
click at [502, 253] on li "Skin Regime en LX Dtox Cleanser​ – a cleanser with Longevity Complex™ that prep…" at bounding box center [761, 267] width 557 height 28
click at [565, 270] on ul "Skin Regimen LX Detox Cleanser​ – a cleanser with Longevity Complex™ that prepa…" at bounding box center [761, 316] width 557 height 127
drag, startPoint x: 495, startPoint y: 246, endPoint x: 616, endPoint y: 252, distance: 121.5
click at [616, 253] on li "Skin Regimen LX Detox Cleanser​ – a cleanser with Longevity Complex™ that prepa…" at bounding box center [761, 267] width 557 height 28
click at [727, 223] on icon at bounding box center [732, 225] width 11 height 11
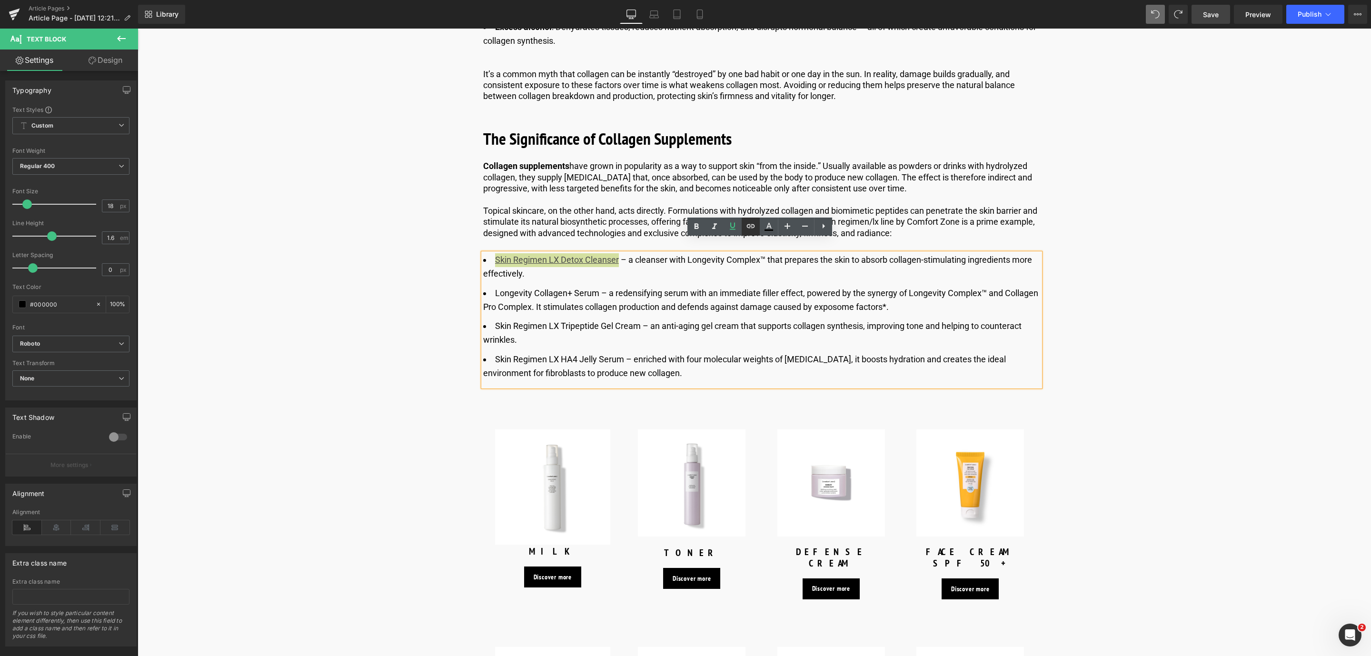
click at [751, 226] on icon at bounding box center [751, 226] width 8 height 4
click at [577, 276] on input "text" at bounding box center [581, 267] width 147 height 24
paste input "https://world.comfortzoneskin.com/products/skin-regimen-lx-detox-cleanser"
type input "https://world.comfortzoneskin.com/products/skin-regimen-lx-detox-cleanser"
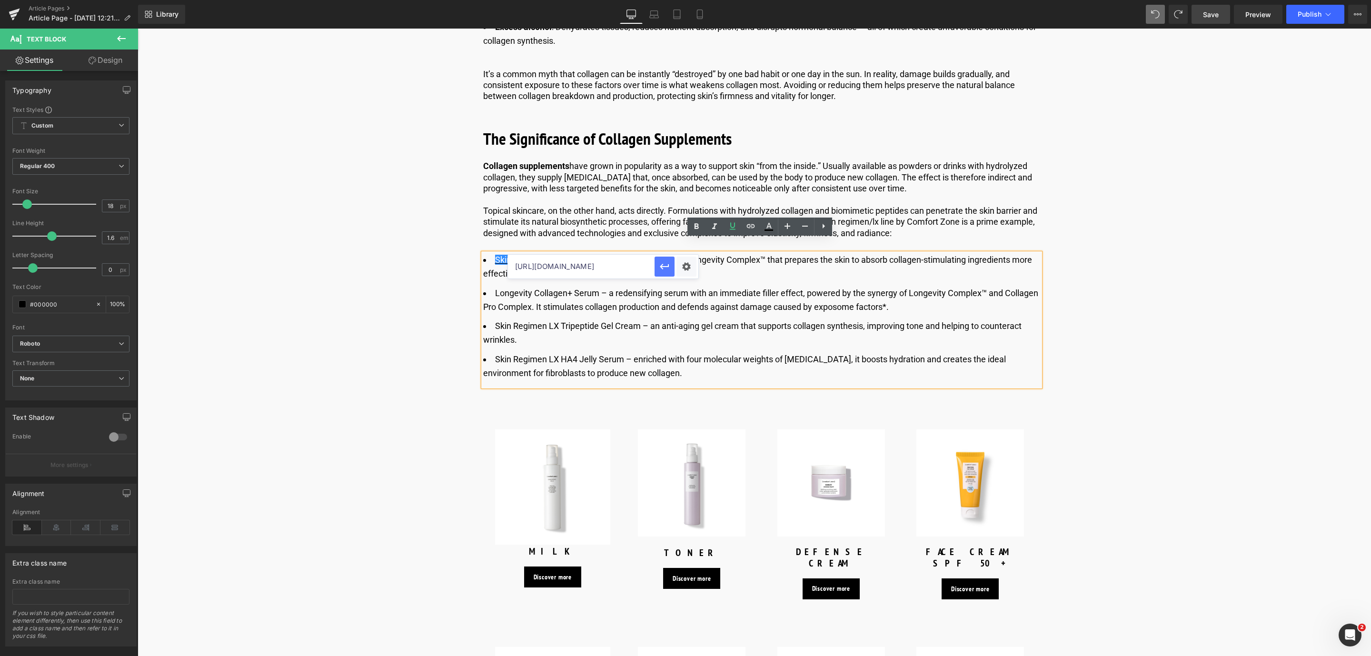
click at [656, 263] on button "button" at bounding box center [665, 267] width 20 height 20
drag, startPoint x: 495, startPoint y: 279, endPoint x: 502, endPoint y: 279, distance: 7.1
click at [502, 287] on li "Longevity Collagen+ Serum​ – a redensifying serum with an immediate filler effe…" at bounding box center [761, 301] width 557 height 28
drag, startPoint x: 550, startPoint y: 279, endPoint x: 591, endPoint y: 279, distance: 40.5
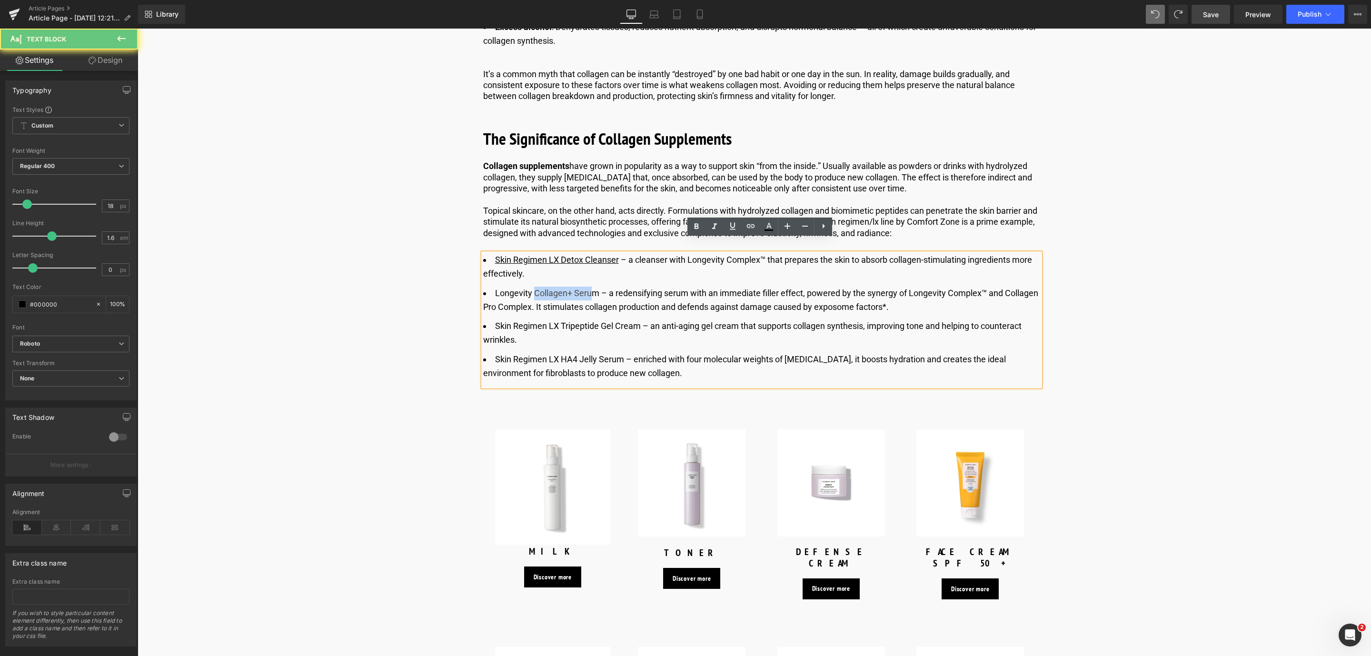
click at [591, 287] on li "Longevity Collagen+ Serum​ – a redensifying serum with an immediate filler effe…" at bounding box center [761, 301] width 557 height 28
click at [593, 287] on li "Longevity Collagen+ Serum​ – a redensifying serum with an immediate filler effe…" at bounding box center [761, 301] width 557 height 28
drag, startPoint x: 596, startPoint y: 280, endPoint x: 479, endPoint y: 277, distance: 116.7
click at [483, 277] on div "Skin Regimen LX Detox Cleanser ​ – a cleanser with Longevity Complex™ that prep…" at bounding box center [761, 319] width 557 height 133
click at [507, 287] on li "Longevity Collagen+ Serum​ – a redensifying serum with an immediate filler effe…" at bounding box center [761, 301] width 557 height 28
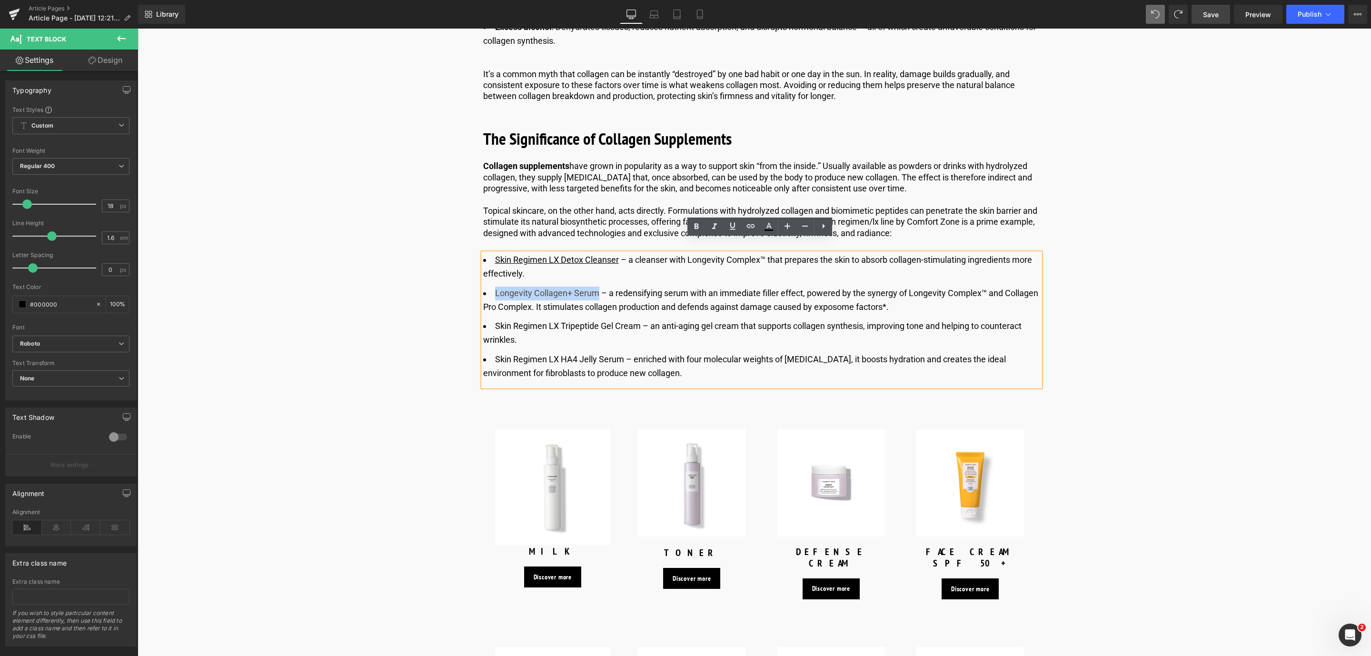
drag, startPoint x: 595, startPoint y: 277, endPoint x: 492, endPoint y: 277, distance: 103.3
click at [492, 287] on li "Longevity Collagen+ Serum​ – a redensifying serum with an immediate filler effe…" at bounding box center [761, 301] width 557 height 28
click at [729, 228] on icon at bounding box center [732, 225] width 11 height 11
click at [599, 287] on li "Longevity Collagen+ Serum ​ – a redensifying serum with an immediate filler eff…" at bounding box center [761, 301] width 557 height 28
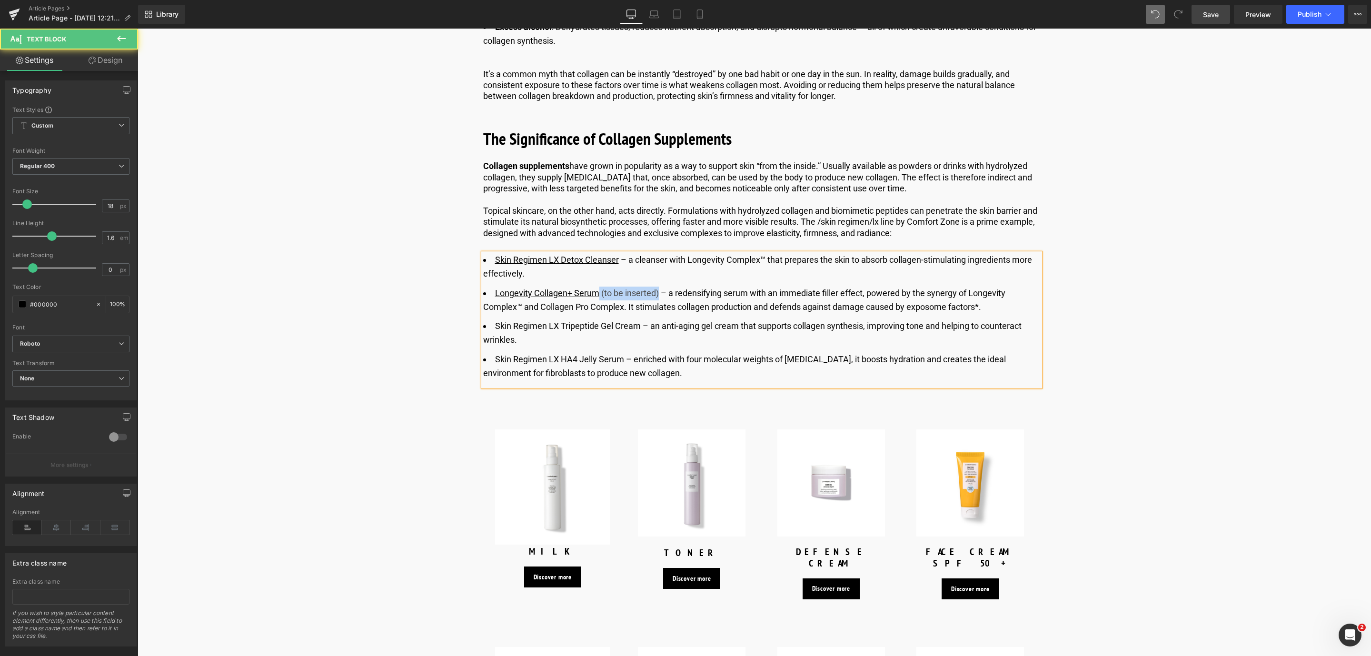
drag, startPoint x: 656, startPoint y: 278, endPoint x: 598, endPoint y: 280, distance: 58.6
click at [598, 287] on li "Longevity Collagen+ Serum ​ (to be inserted) – a redensifying serum with an imm…" at bounding box center [761, 301] width 557 height 28
click at [774, 227] on link at bounding box center [769, 227] width 18 height 18
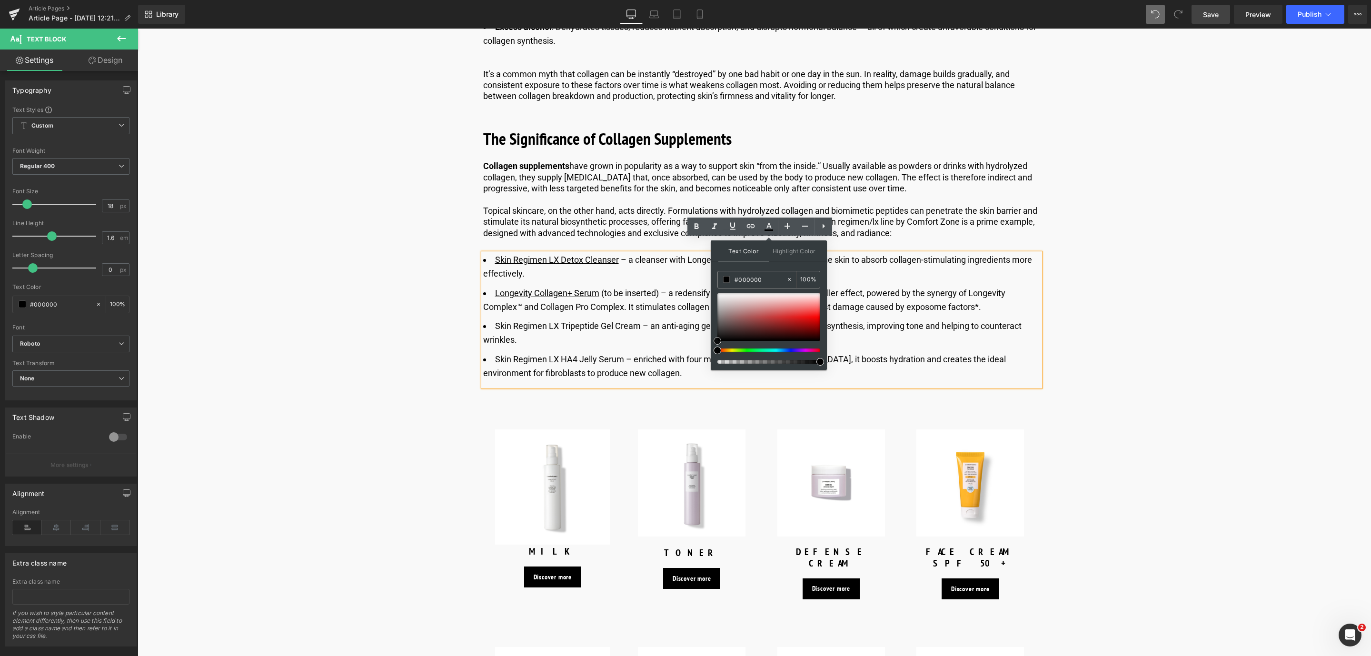
click at [807, 325] on div at bounding box center [768, 317] width 103 height 48
click at [727, 278] on span at bounding box center [726, 279] width 7 height 7
click at [904, 305] on ul "Skin Regimen LX Detox Cleanser ​ – a cleanser with Longevity Complex™ that prep…" at bounding box center [761, 316] width 557 height 127
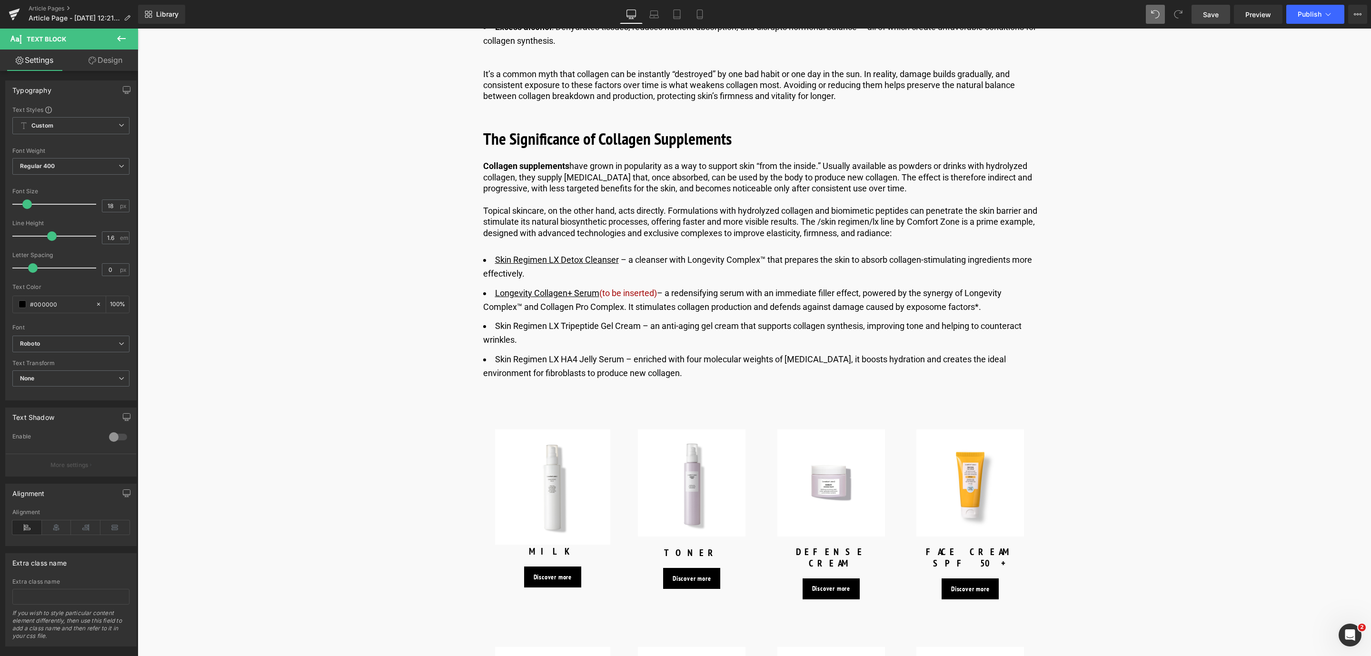
drag, startPoint x: 1210, startPoint y: 10, endPoint x: 435, endPoint y: 278, distance: 820.1
click at [1210, 10] on span "Save" at bounding box center [1211, 15] width 16 height 10
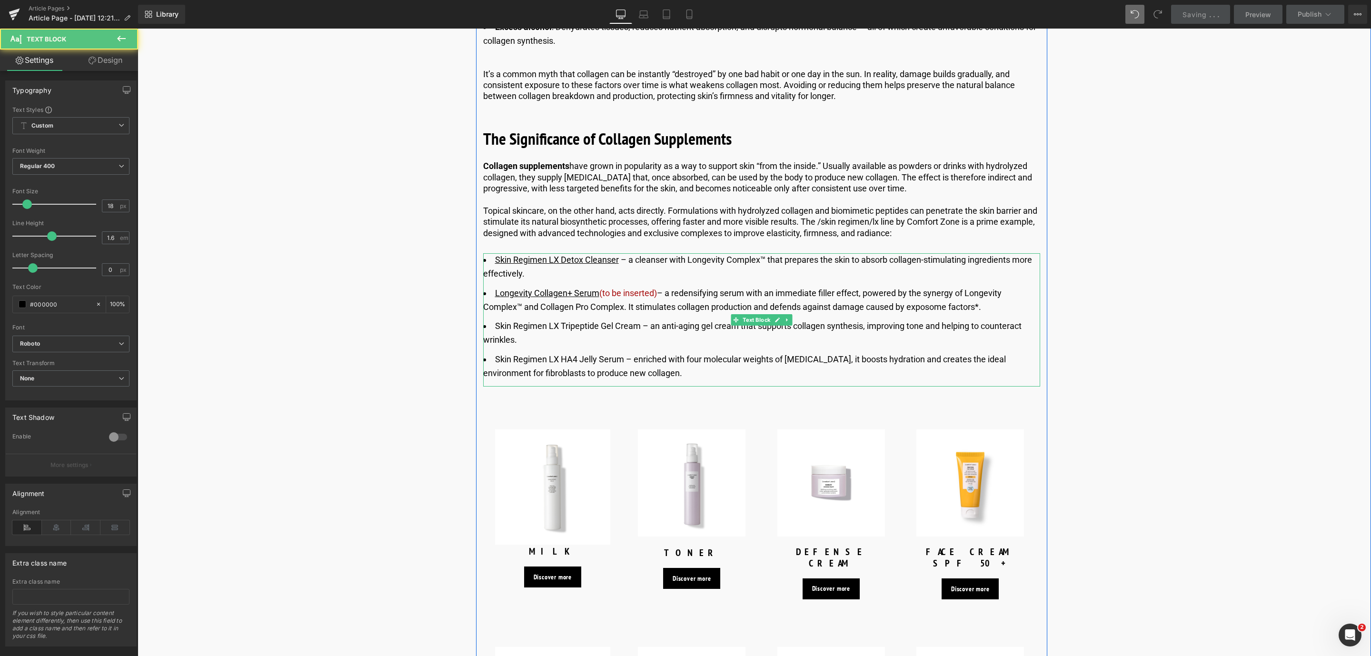
click at [584, 319] on li "Skin Regimen LX Tripeptide Gel Cream – an anti-aging gel cream that supports co…" at bounding box center [761, 333] width 557 height 28
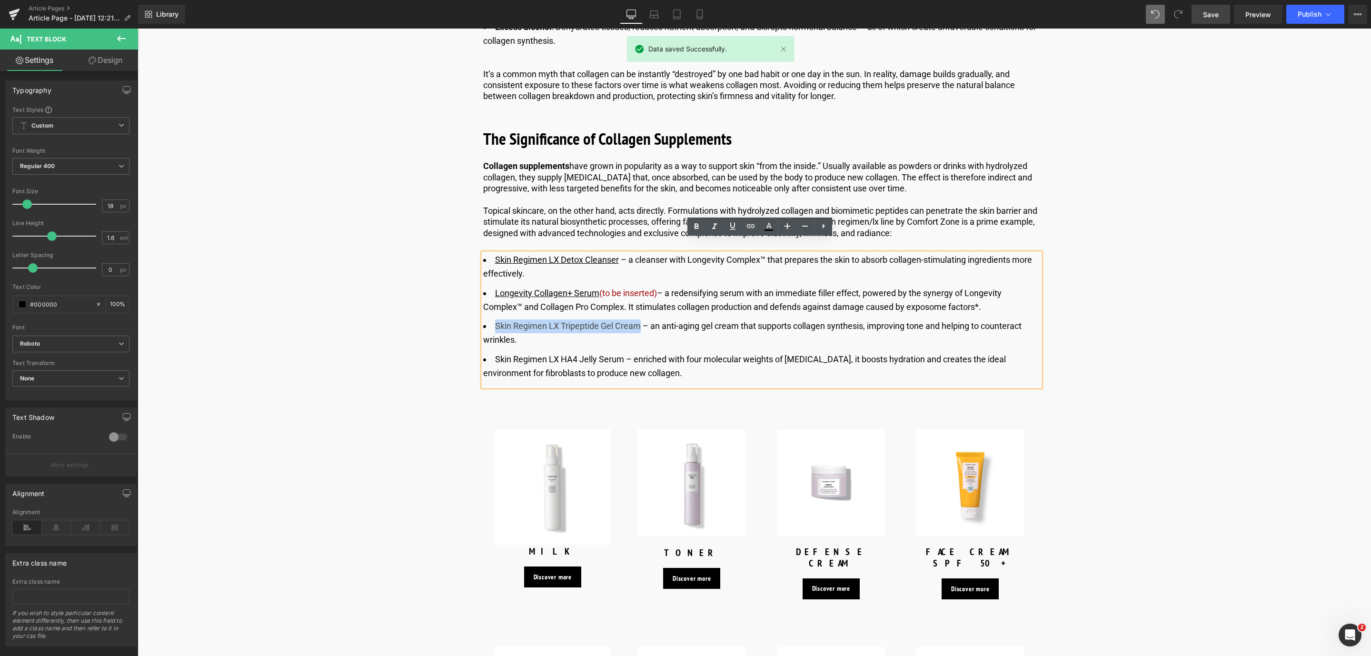
drag, startPoint x: 639, startPoint y: 313, endPoint x: 495, endPoint y: 309, distance: 143.8
click at [495, 319] on li "Skin Regimen LX Tripeptide Gel Cream – an anti-aging gel cream that supports co…" at bounding box center [761, 333] width 557 height 28
click at [732, 230] on icon at bounding box center [732, 225] width 11 height 11
click at [747, 228] on icon at bounding box center [750, 225] width 11 height 11
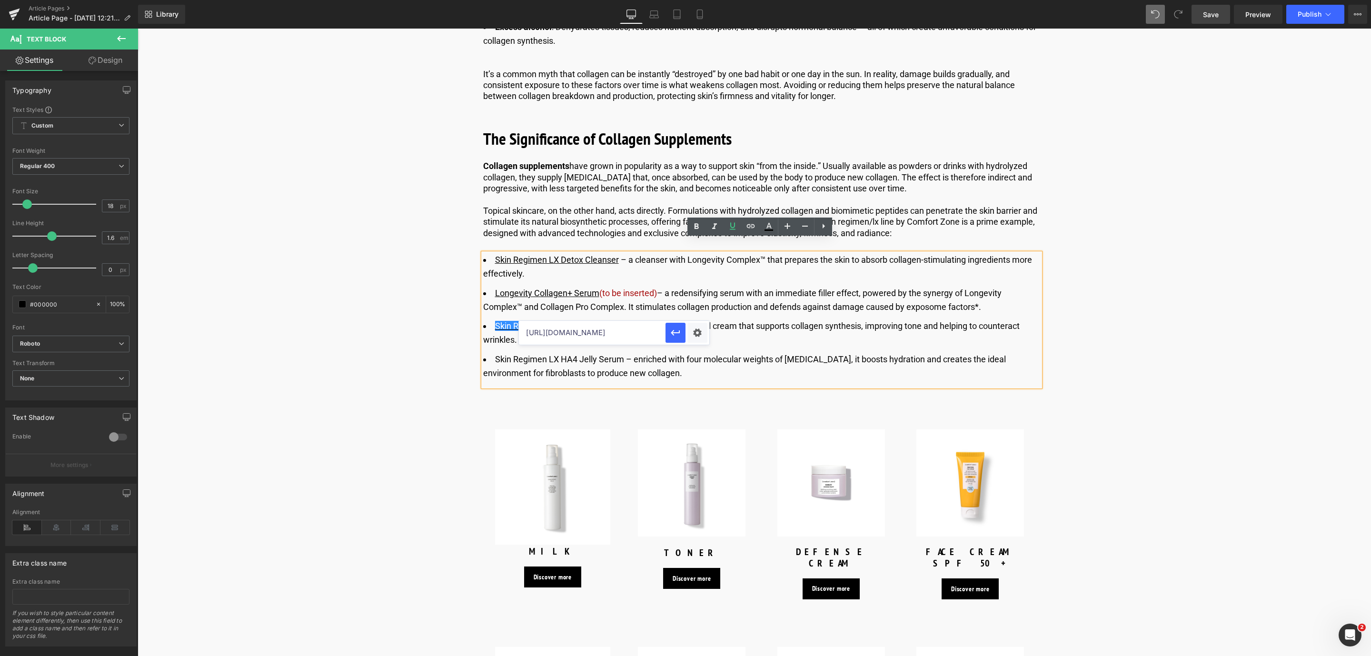
click at [536, 325] on input "https://world.comfortzoneskin.com/products/skin-regimen-lx-detox-cleanser" at bounding box center [592, 333] width 147 height 24
paste input "https://world.comfortzoneskin.com/products/skin-regimen-lx-tripeptide-gel-cream"
type input "https://world.comfortzoneskin.com/products/skin-regimen-lx-tripeptide-gel-cream"
click at [667, 336] on button "button" at bounding box center [675, 333] width 20 height 20
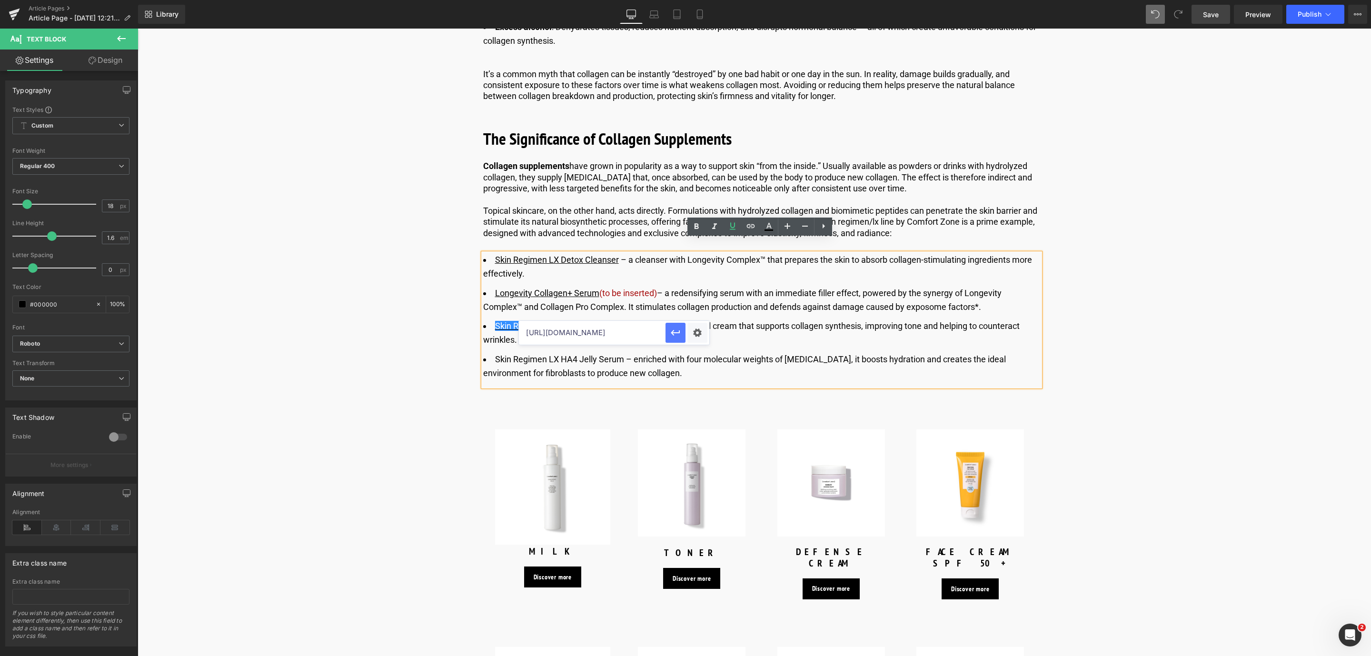
scroll to position [0, 0]
click at [616, 353] on li "Skin Regimen LX HA4 Jelly Serum – enriched with four molecular weights of hyalu…" at bounding box center [761, 367] width 557 height 28
drag, startPoint x: 622, startPoint y: 345, endPoint x: 492, endPoint y: 345, distance: 129.5
click at [492, 353] on li "Skin Regimen LX HA4 Jelly Serum – enriched with four molecular weights of hyalu…" at bounding box center [761, 367] width 557 height 28
click at [727, 227] on icon at bounding box center [732, 225] width 11 height 11
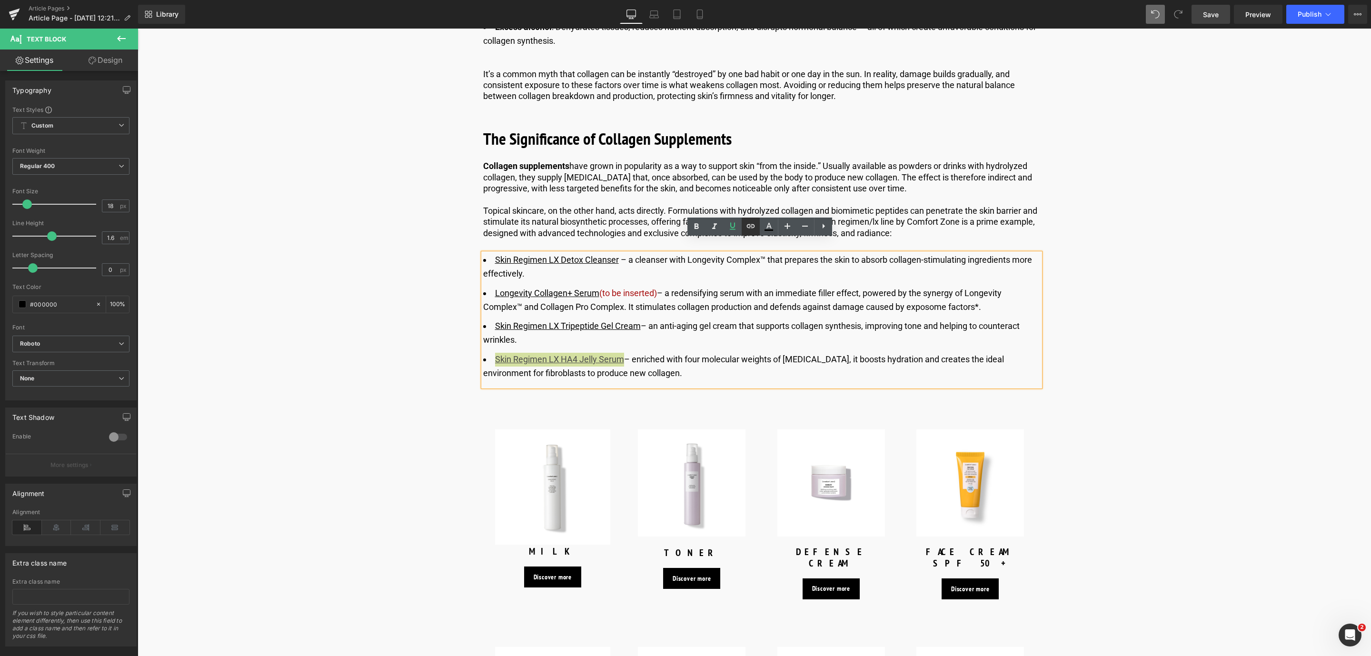
click at [750, 225] on icon at bounding box center [750, 225] width 11 height 11
click at [534, 360] on input "https://world.comfortzoneskin.com/products/skin-regimen-lx-tripeptide-gel-cream" at bounding box center [583, 366] width 147 height 24
paste input "https://world.comfortzoneskin.com/products/skin-regimen-lx-ha4-jelly-serum"
type input "https://world.comfortzoneskin.com/products/skin-regimen-lx-ha4-jelly-serum"
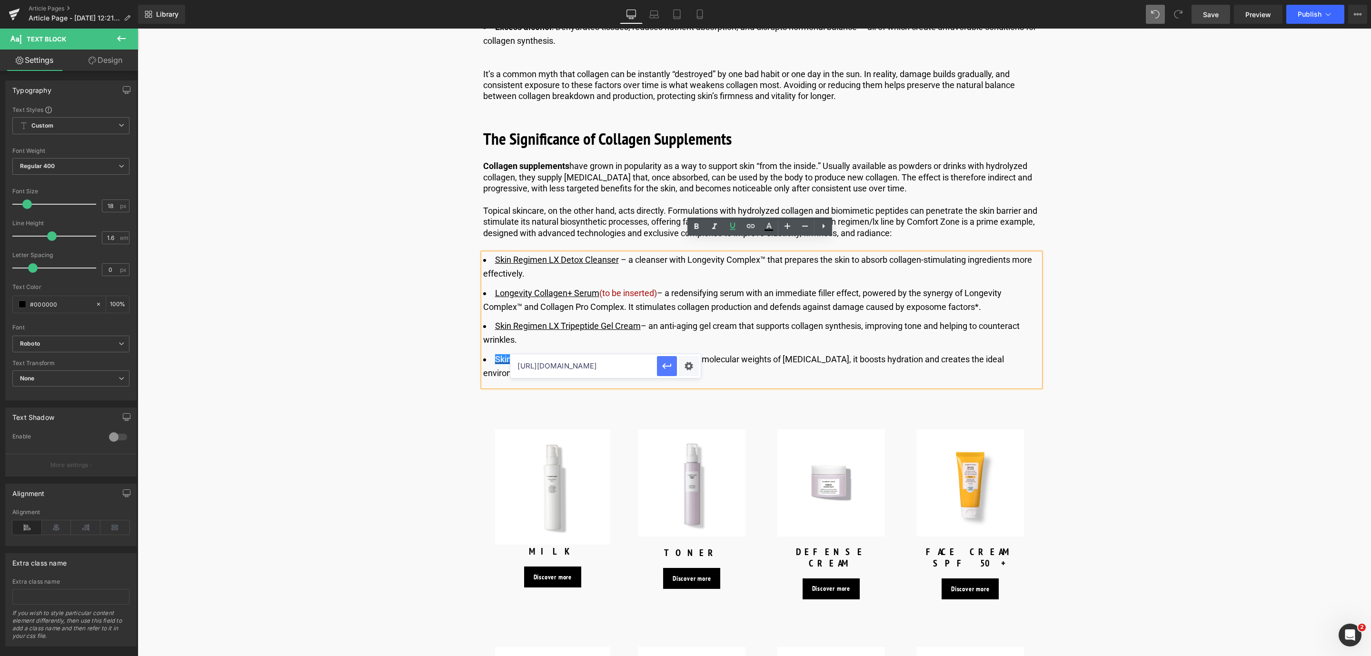
click at [670, 372] on button "button" at bounding box center [667, 366] width 20 height 20
click at [1220, 18] on link "Save" at bounding box center [1210, 14] width 39 height 19
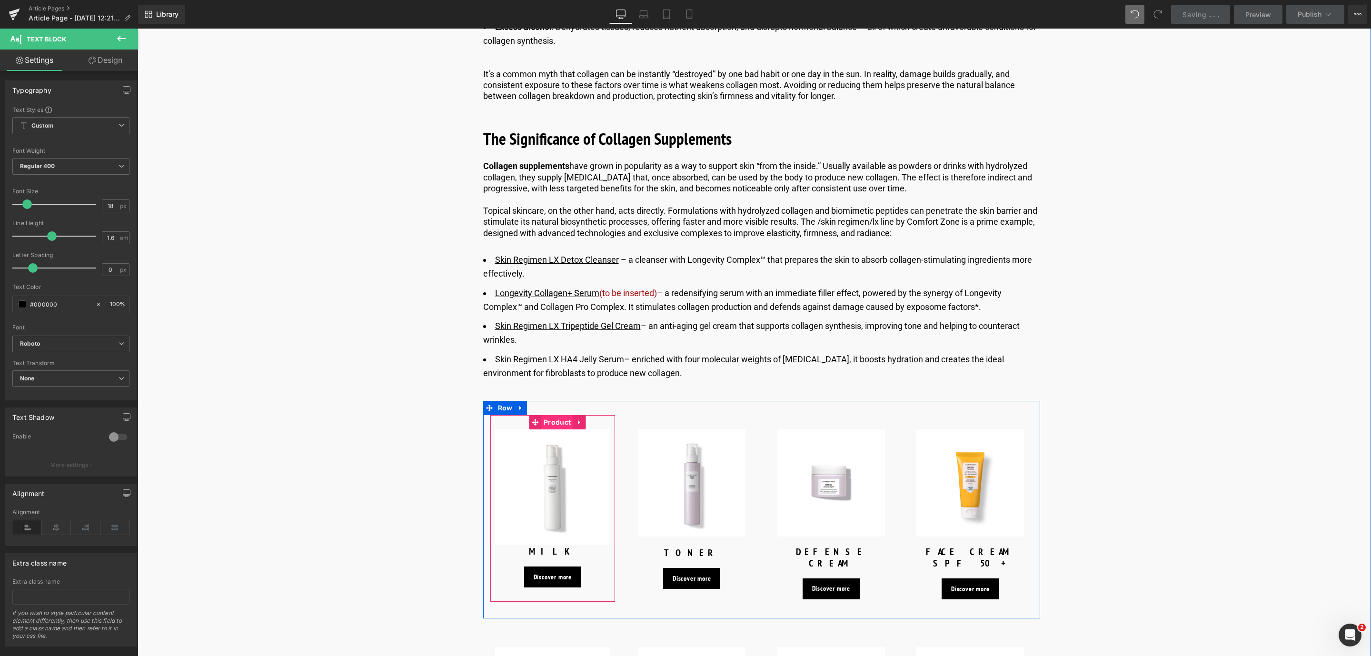
click at [556, 415] on span "Product" at bounding box center [557, 422] width 32 height 14
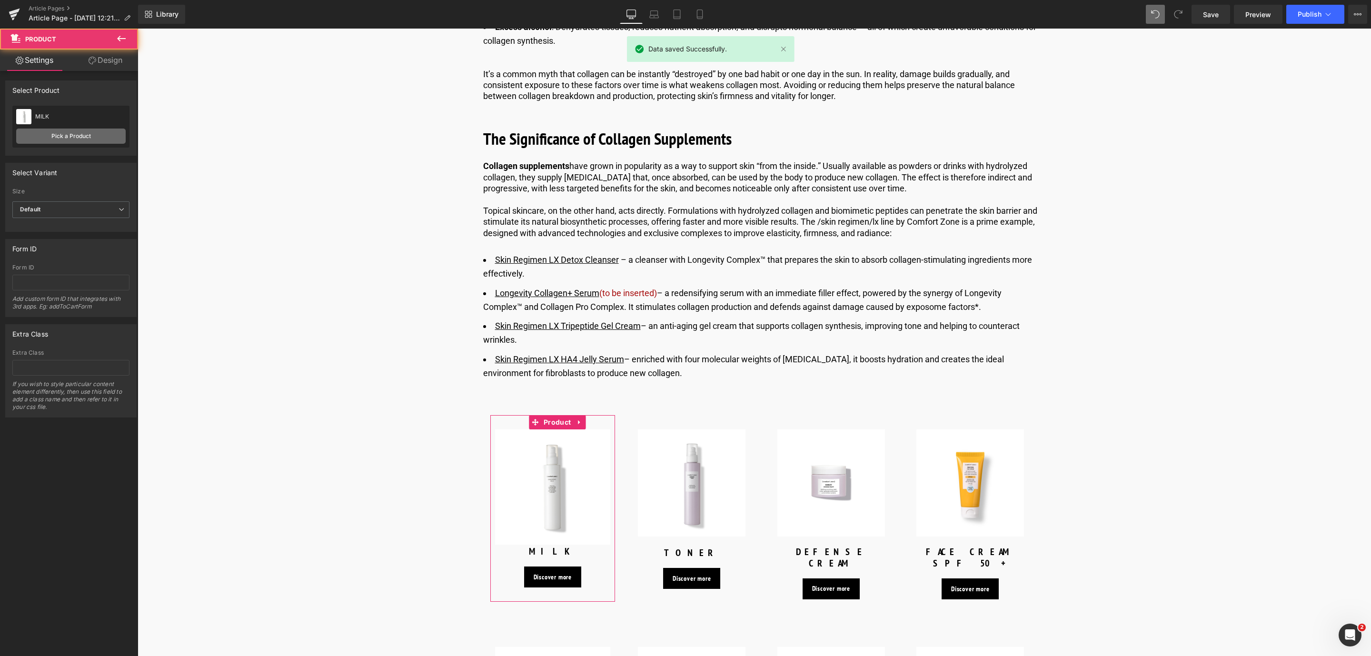
click at [75, 129] on link "Pick a Product" at bounding box center [70, 136] width 109 height 15
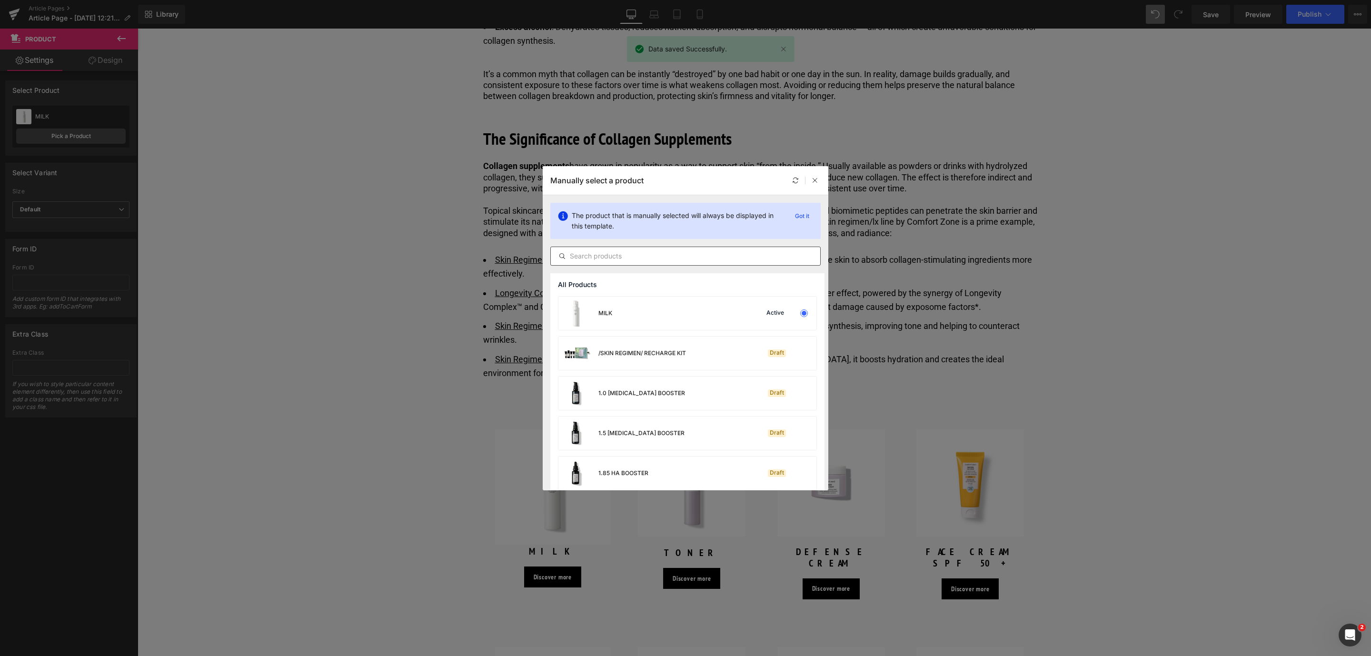
click at [648, 258] on input "text" at bounding box center [685, 255] width 269 height 11
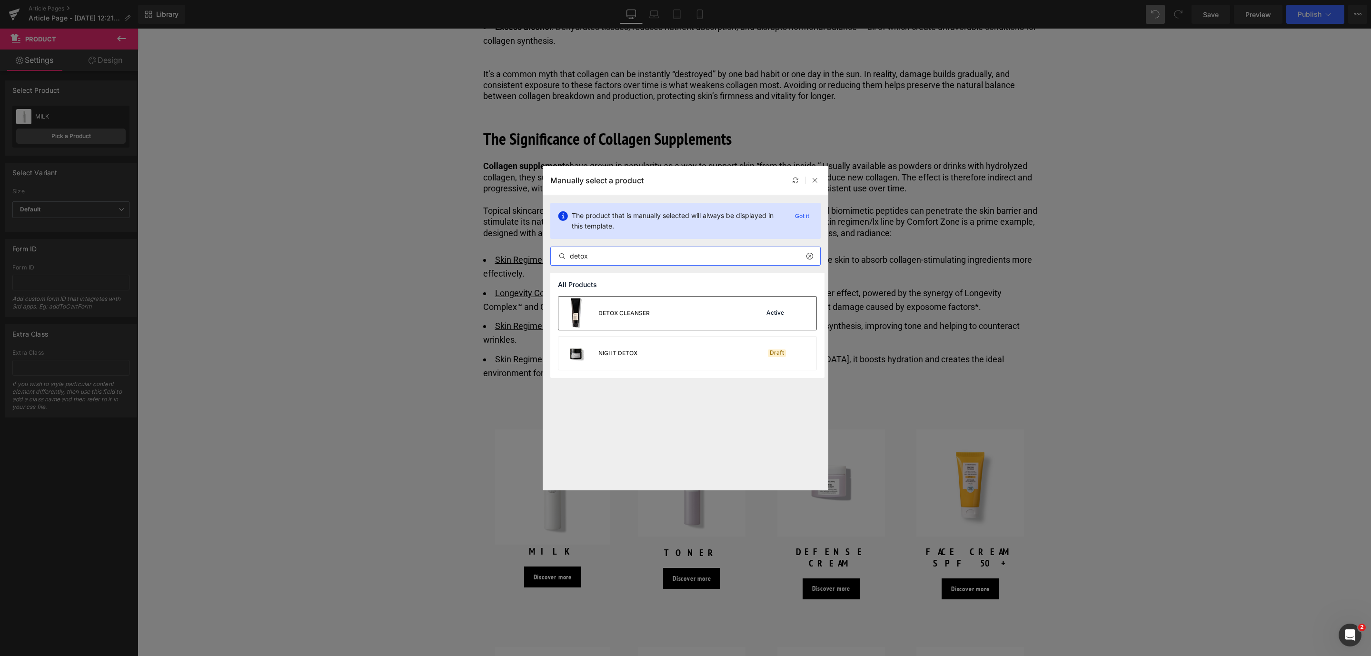
type input "detox"
click at [650, 312] on div "DETOX CLEANSER Active" at bounding box center [687, 313] width 258 height 33
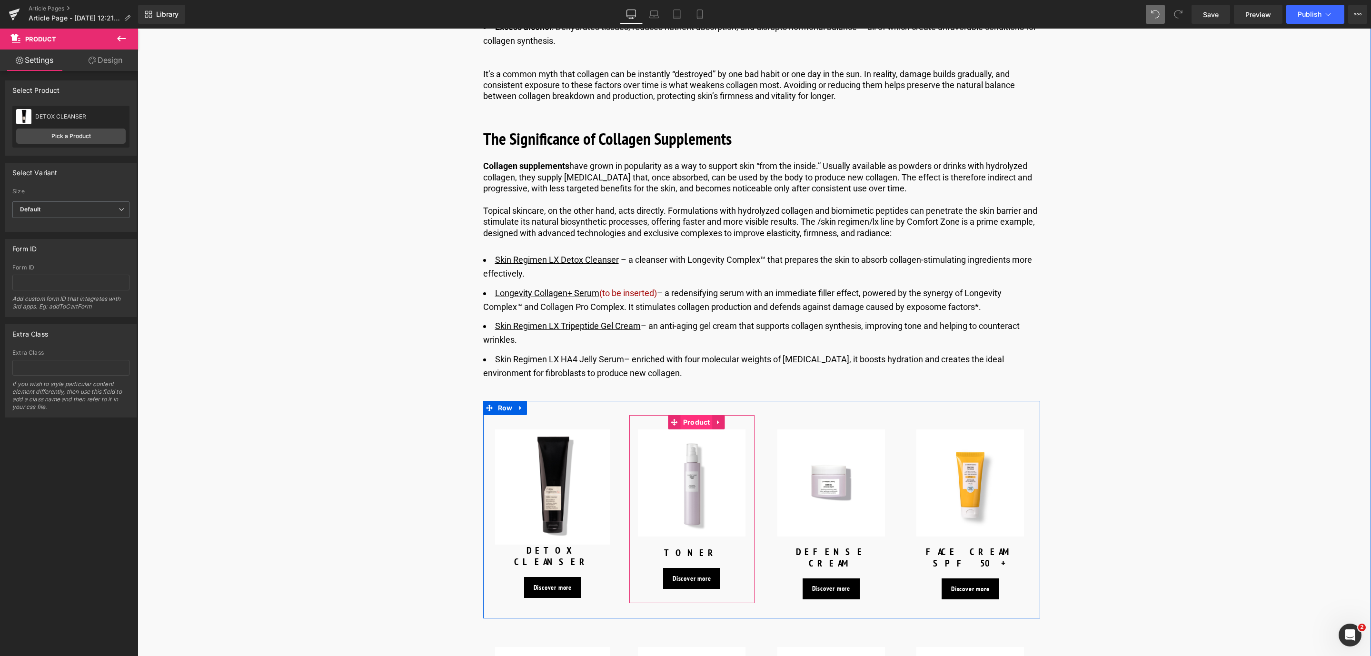
click at [696, 415] on span "Product" at bounding box center [697, 422] width 32 height 14
click at [103, 146] on div "TONER TONER Pick a Product" at bounding box center [70, 127] width 117 height 42
click at [99, 136] on link "Pick a Product" at bounding box center [70, 136] width 109 height 15
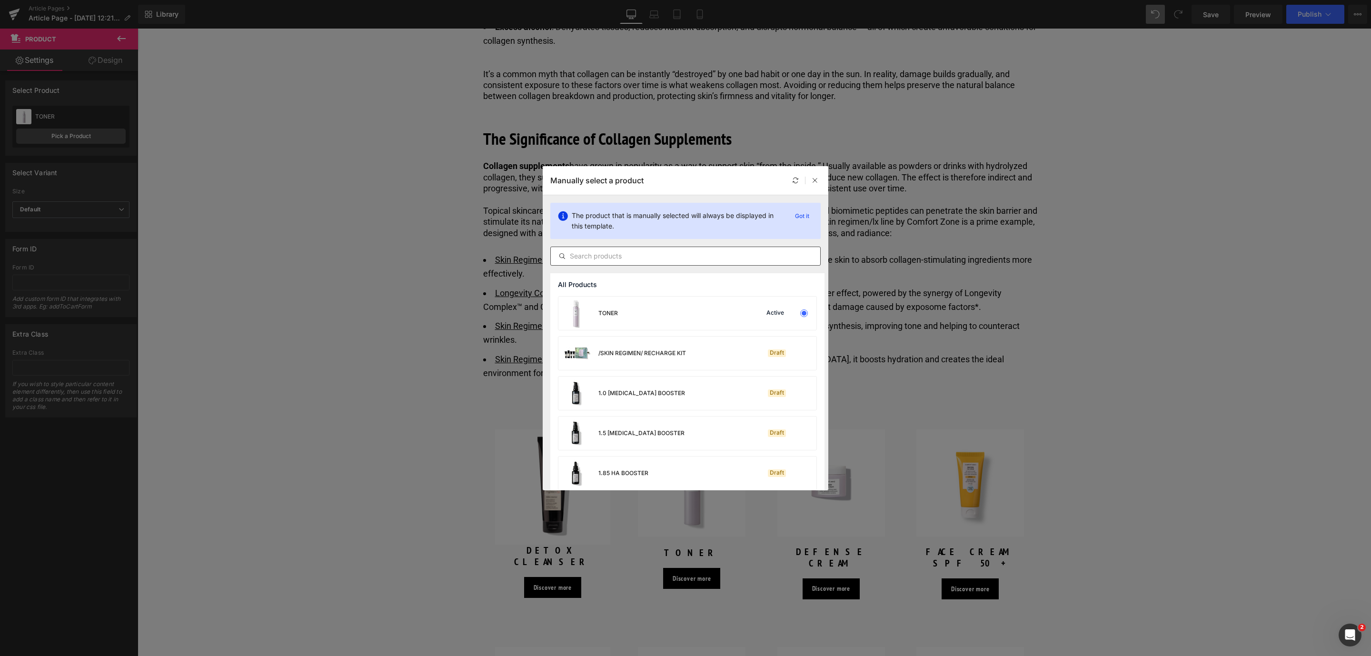
click at [650, 259] on input "text" at bounding box center [685, 255] width 269 height 11
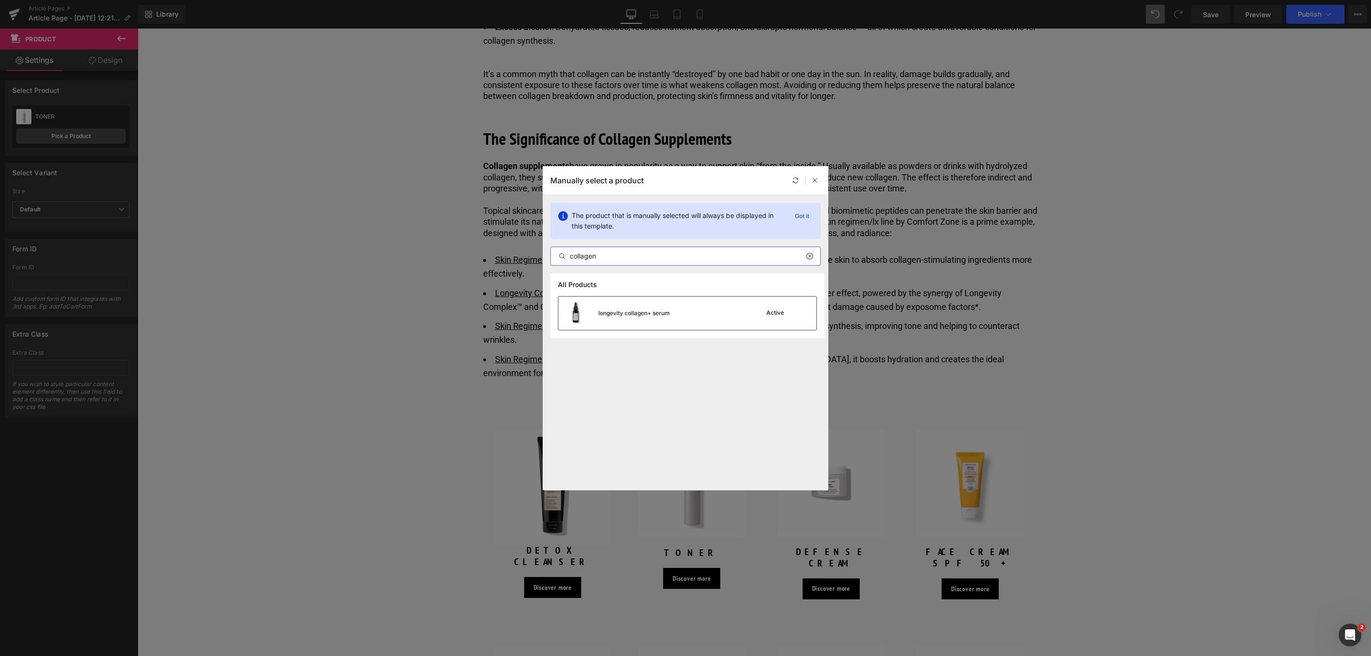
type input "collagen"
click at [633, 307] on div "longevity collagen+ serum" at bounding box center [613, 313] width 111 height 33
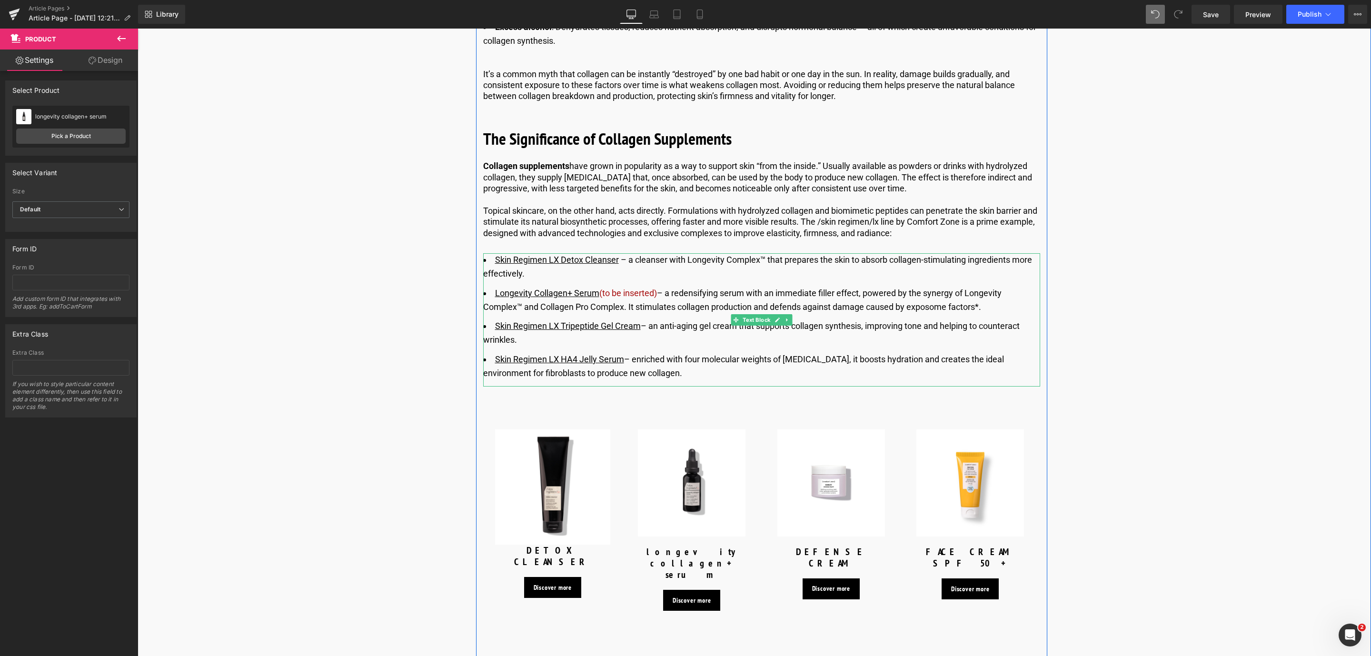
click at [596, 288] on u "Longevity Collagen+ Serum" at bounding box center [547, 293] width 104 height 10
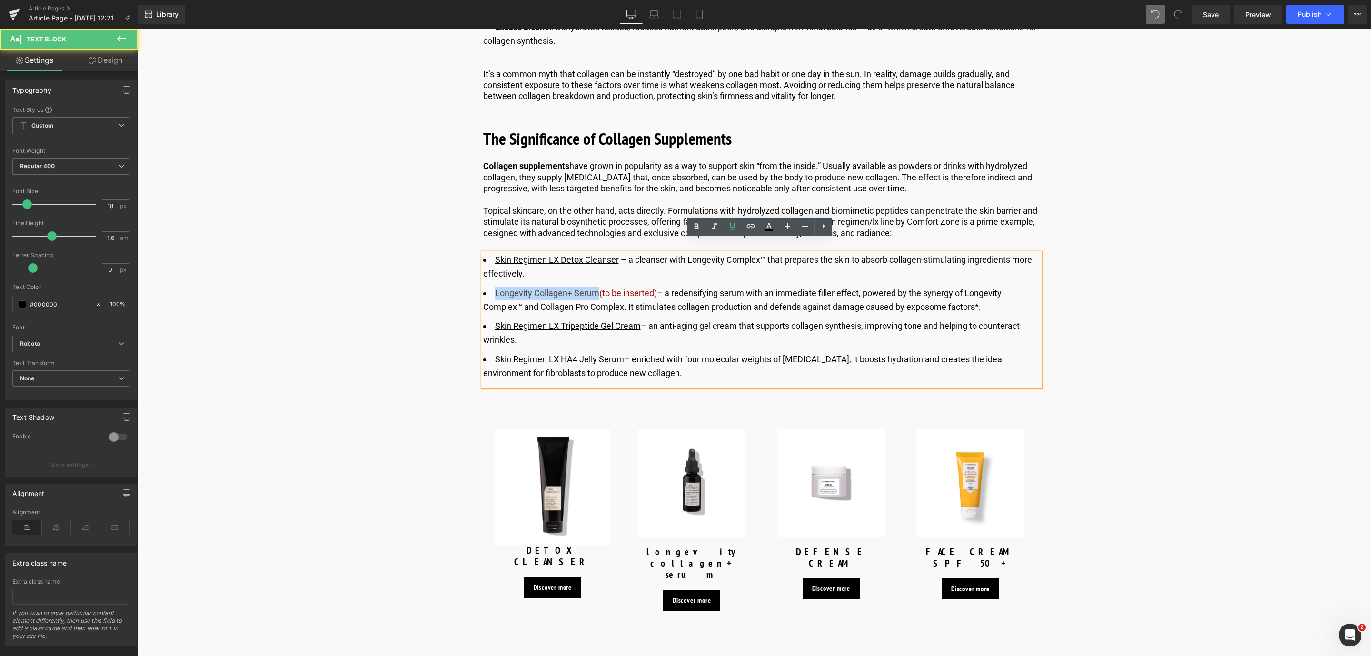
drag, startPoint x: 492, startPoint y: 280, endPoint x: 594, endPoint y: 280, distance: 101.4
click at [594, 287] on li "Longevity Collagen+ Serum ​ (to be inserted) – a redensifying serum with an imm…" at bounding box center [761, 301] width 557 height 28
click at [752, 224] on icon at bounding box center [751, 226] width 8 height 4
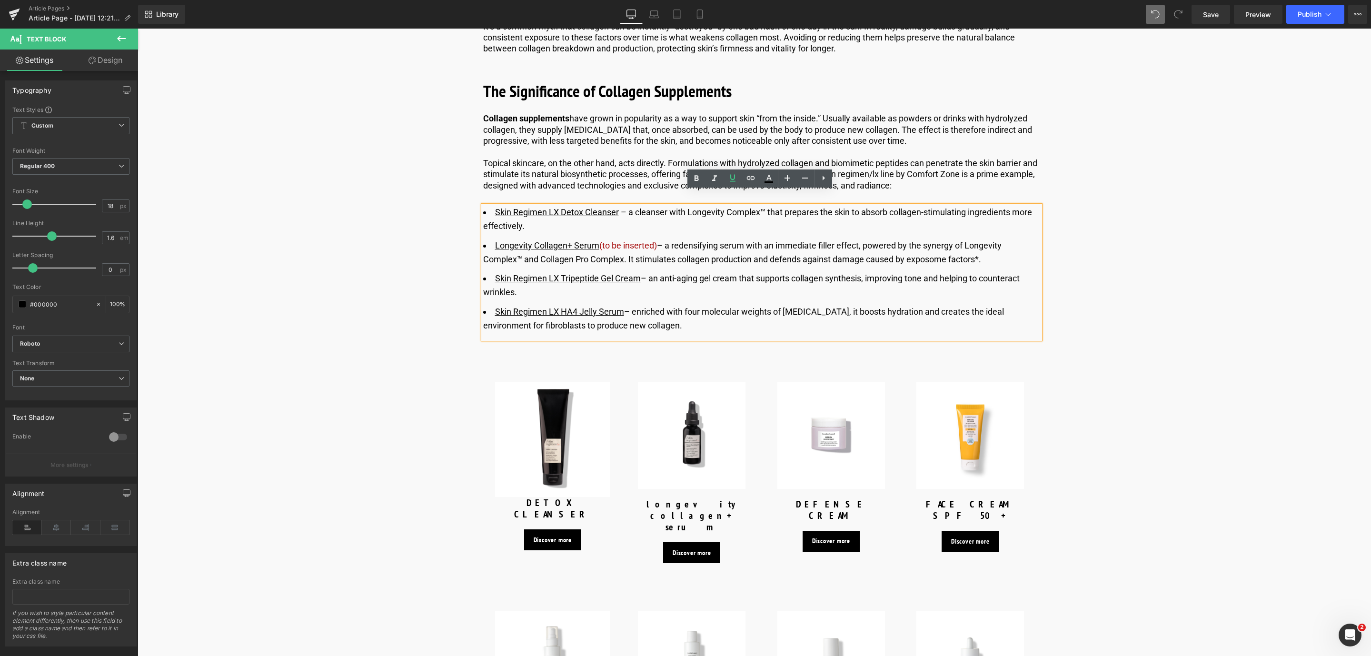
scroll to position [2178, 0]
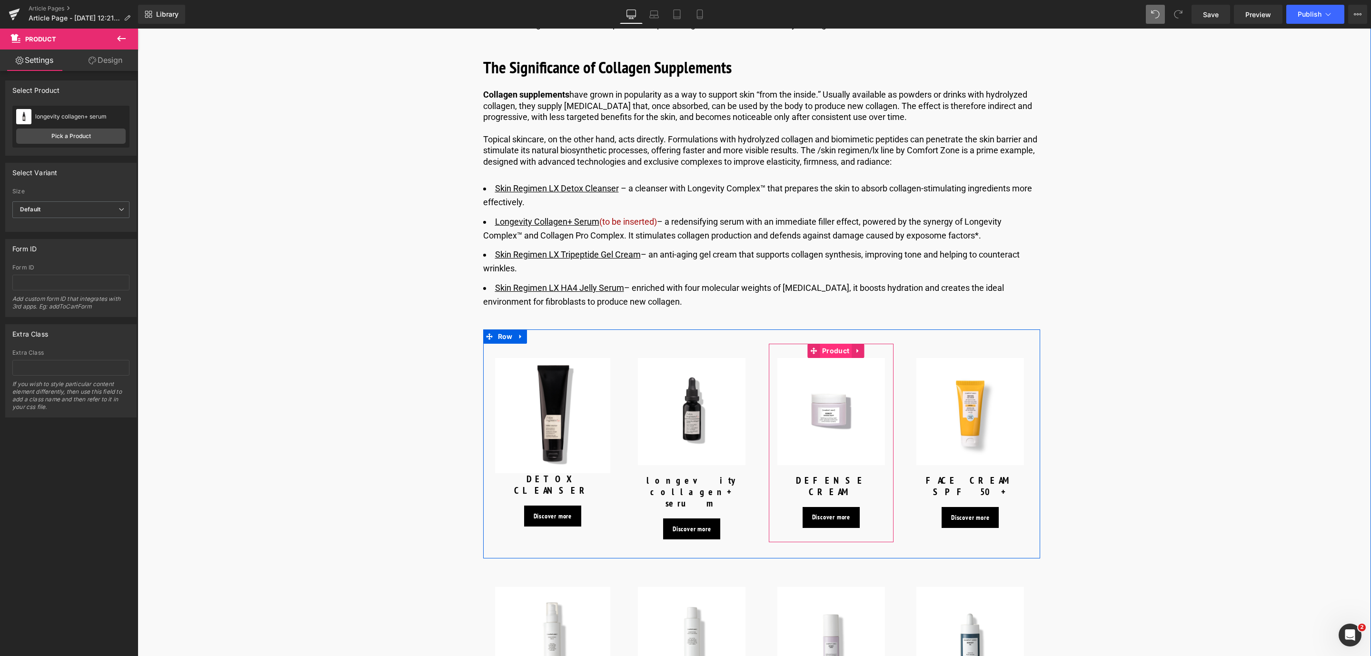
click at [836, 344] on span "Product" at bounding box center [836, 351] width 32 height 14
click at [109, 141] on link "Pick a Product" at bounding box center [70, 136] width 109 height 15
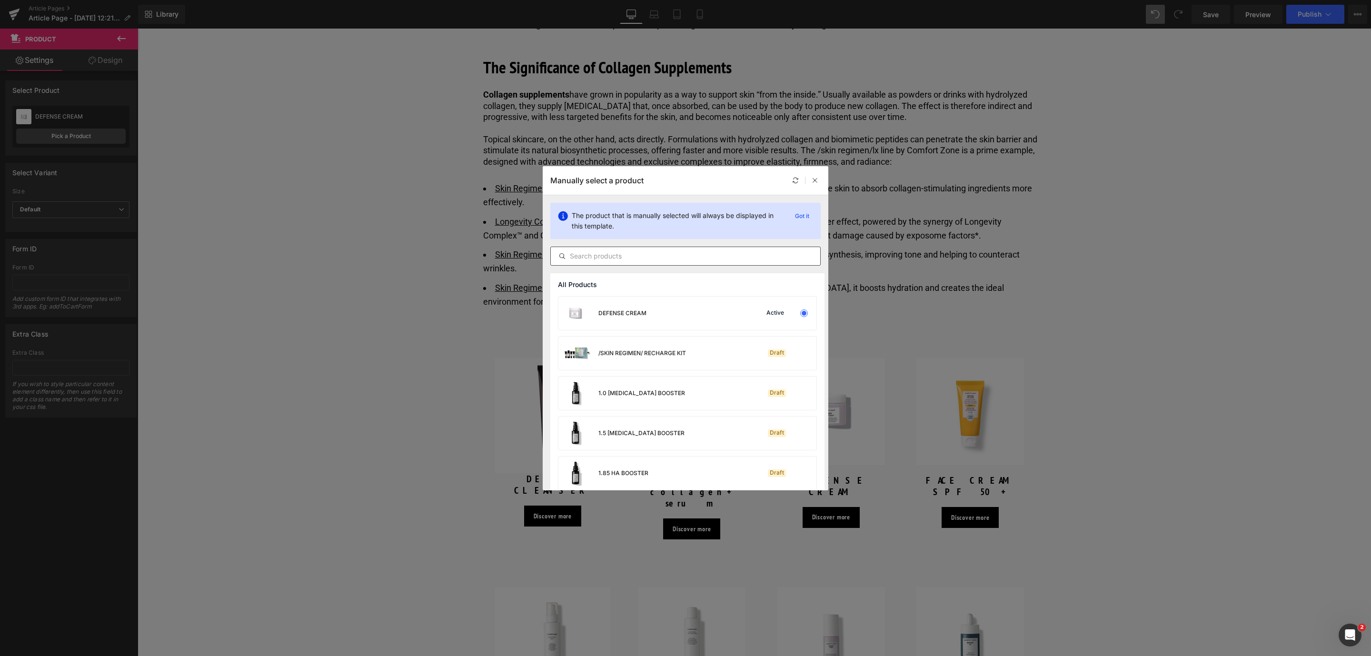
click at [677, 248] on div at bounding box center [685, 256] width 270 height 19
click at [680, 256] on input "text" at bounding box center [685, 255] width 269 height 11
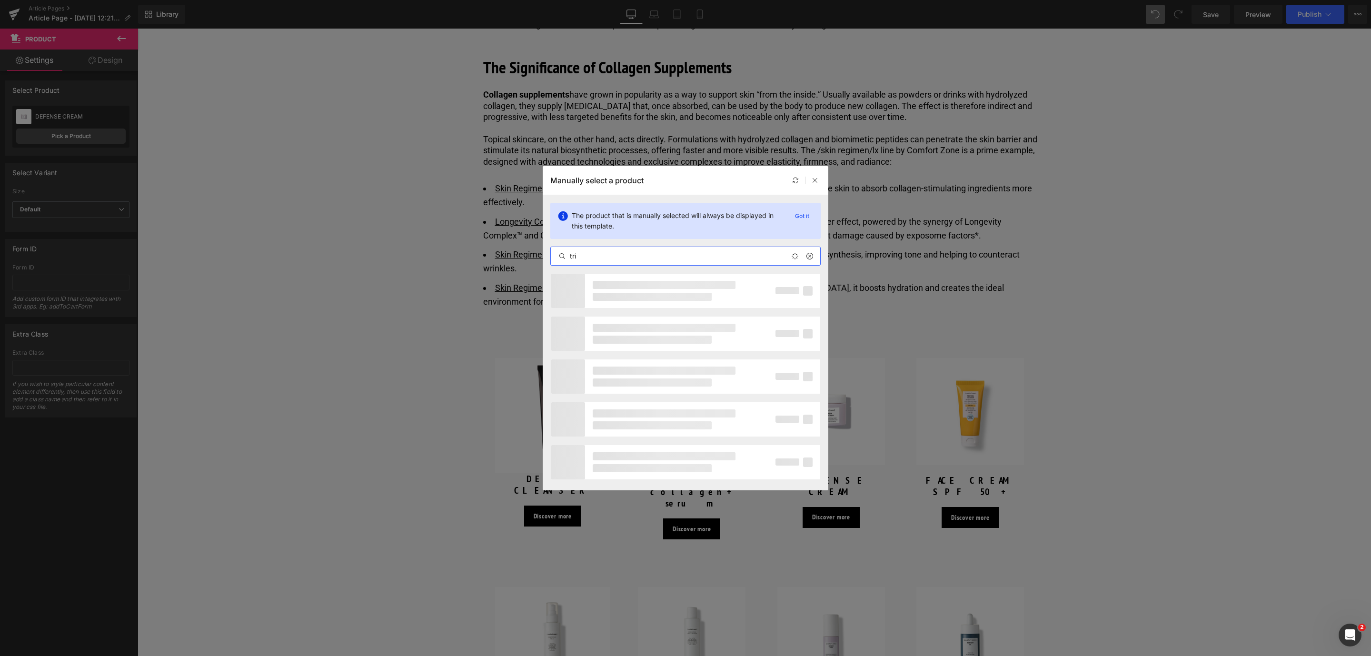
type input "trip"
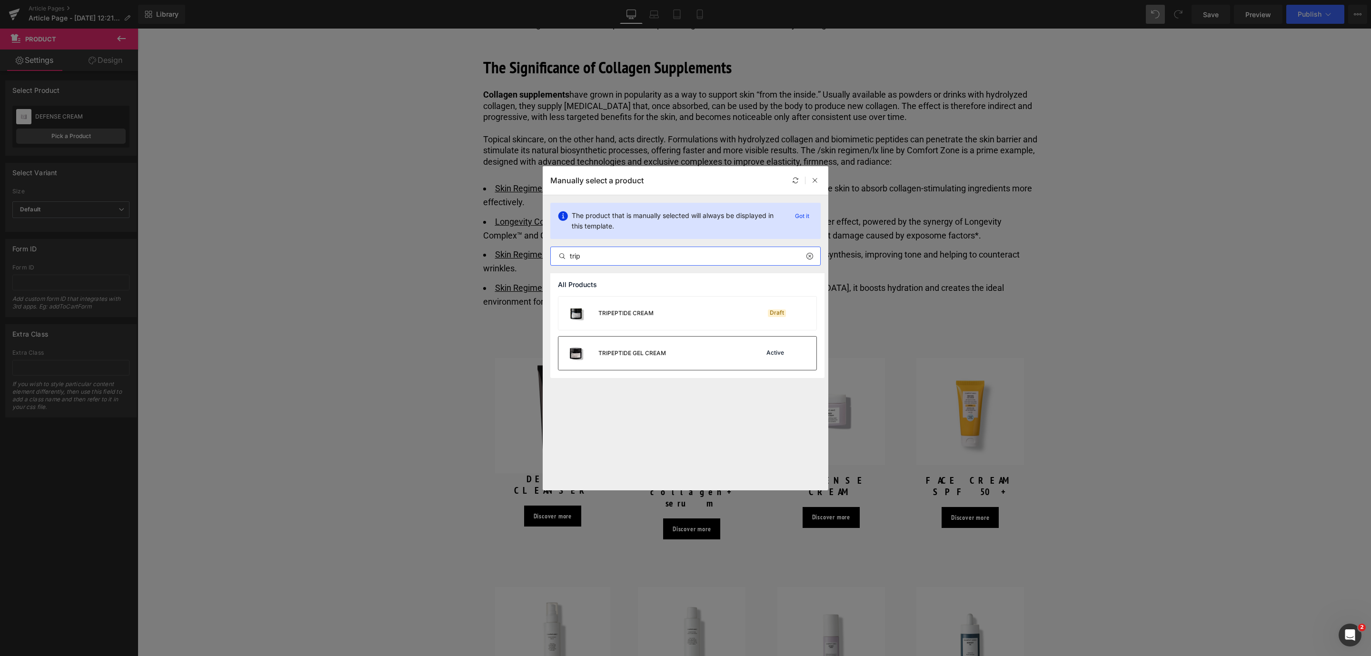
click at [646, 352] on div "TRIPEPTIDE GEL CREAM" at bounding box center [632, 353] width 68 height 9
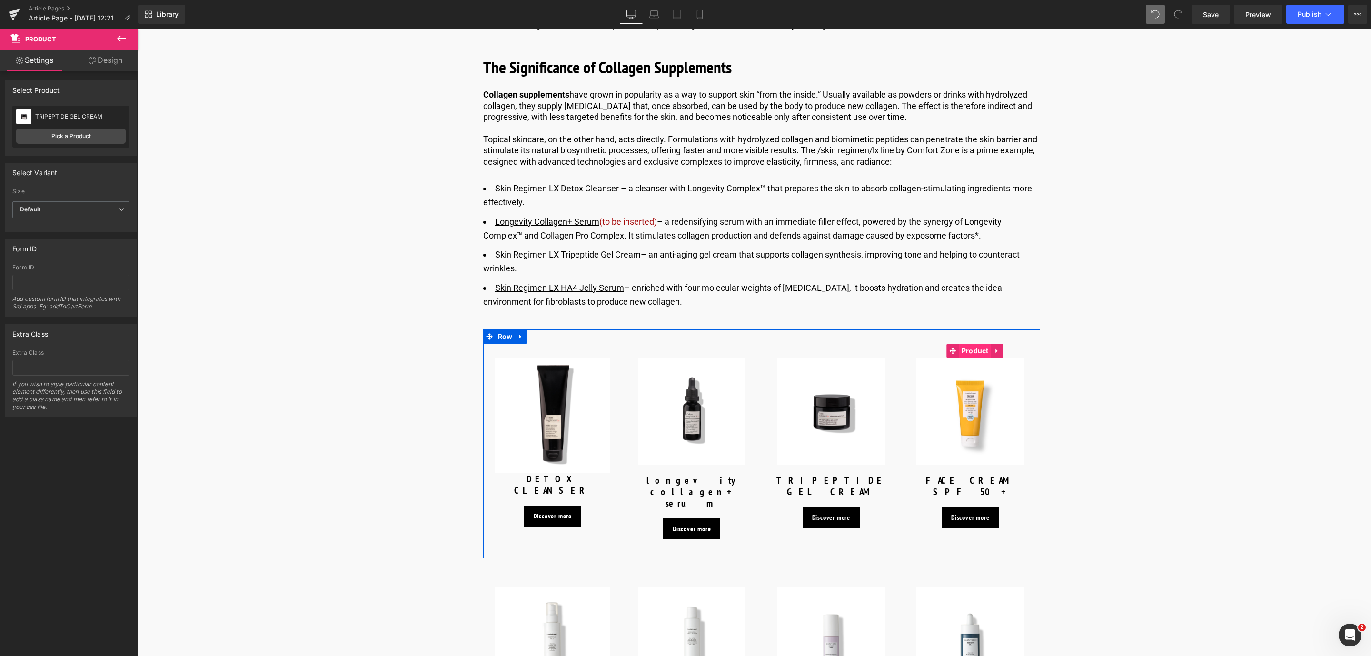
click at [976, 344] on span "Product" at bounding box center [975, 351] width 32 height 14
click at [95, 139] on link "Pick a Product" at bounding box center [70, 136] width 109 height 15
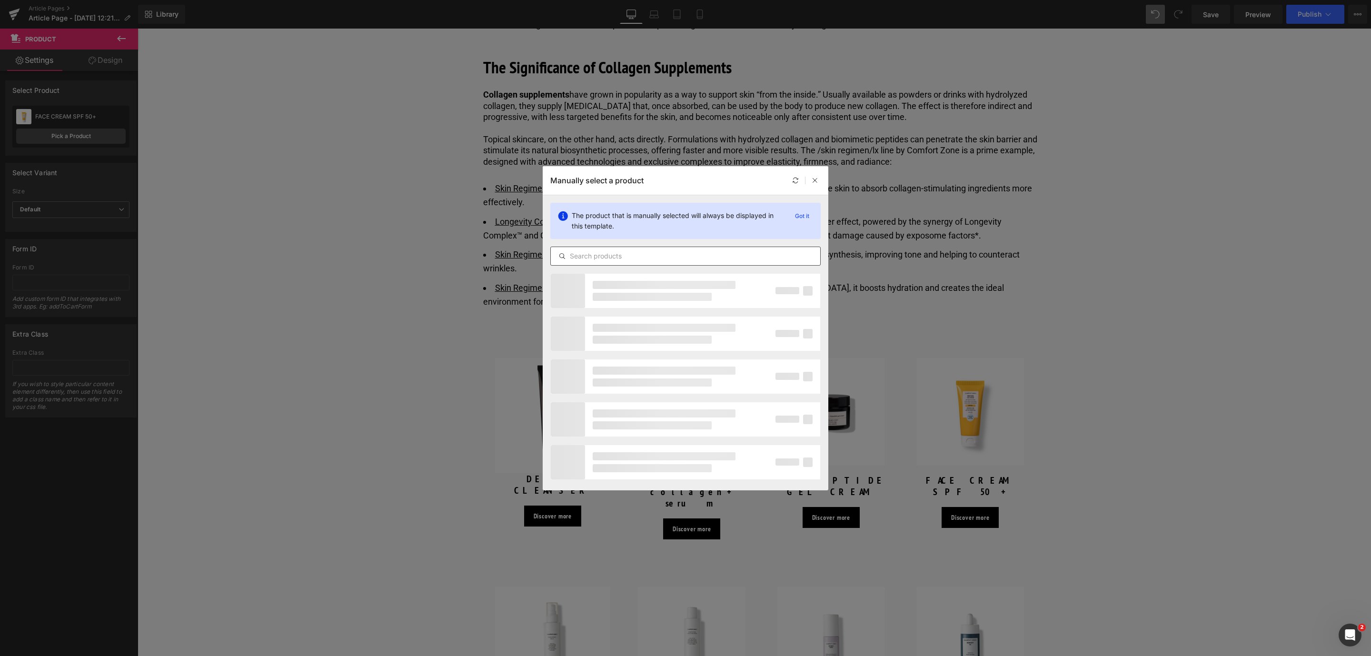
click at [648, 262] on div at bounding box center [685, 256] width 270 height 19
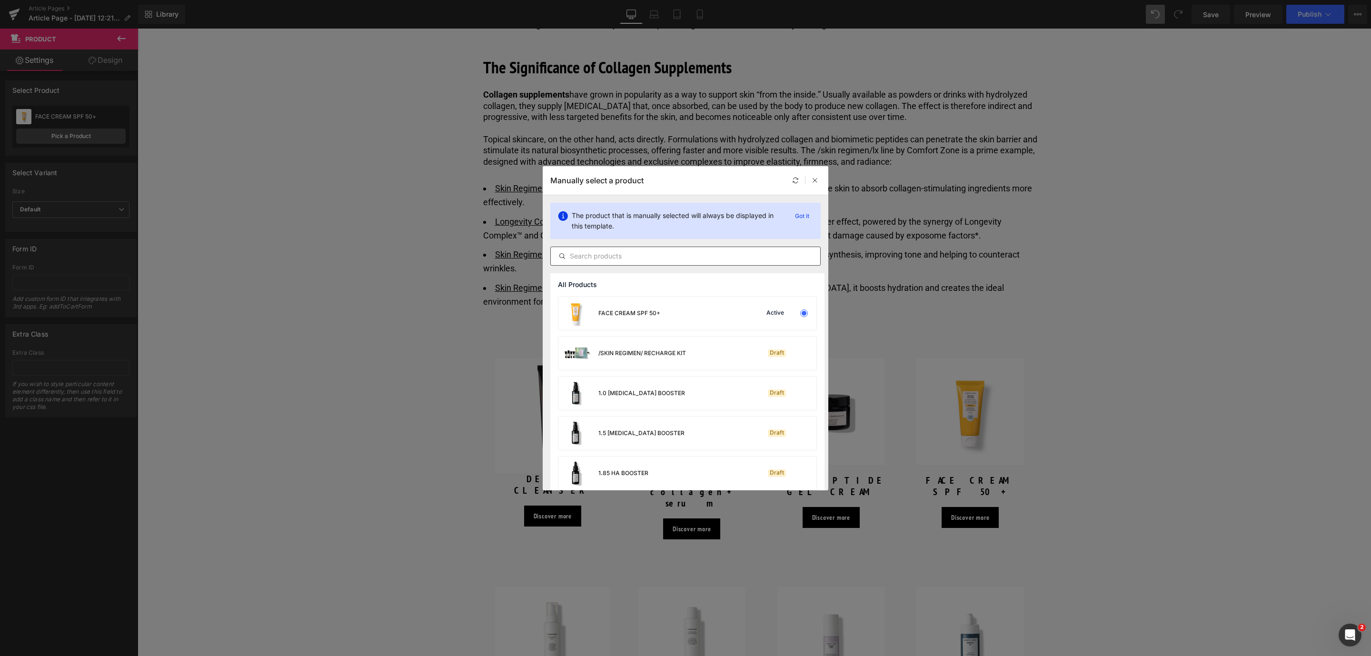
click at [637, 253] on input "text" at bounding box center [685, 255] width 269 height 11
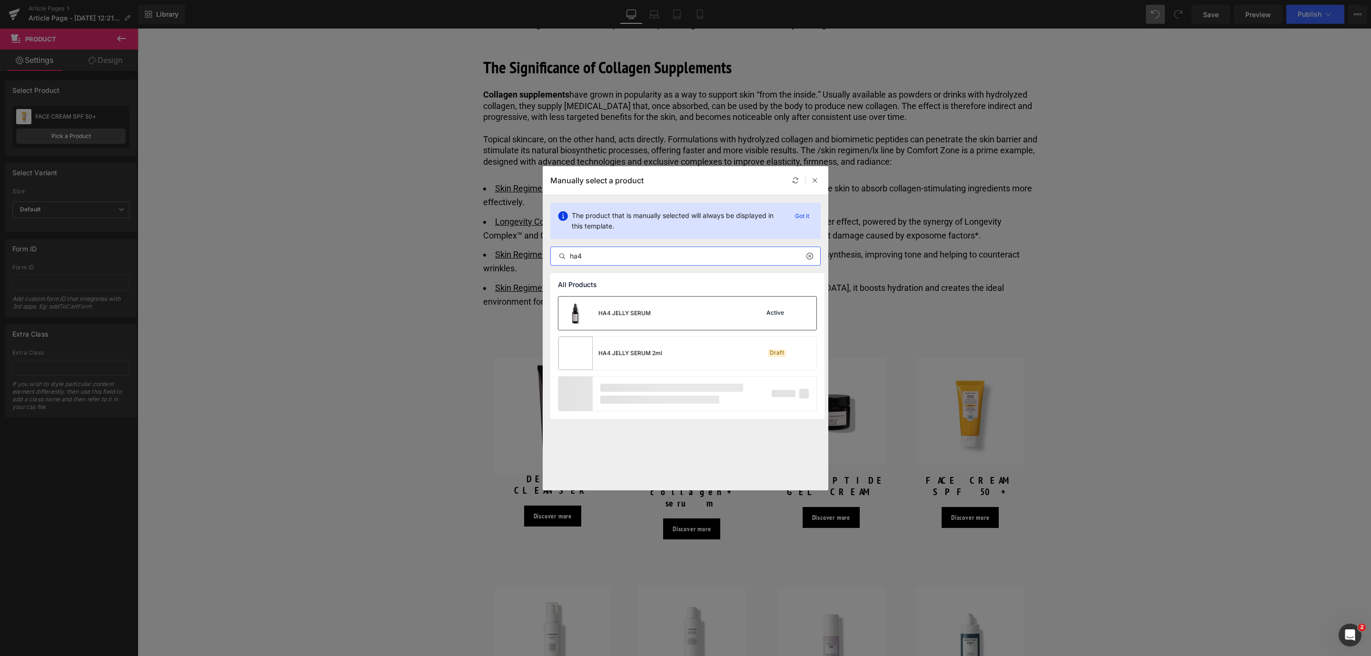
type input "ha4"
click at [643, 307] on div "HA4 JELLY SERUM" at bounding box center [604, 313] width 92 height 33
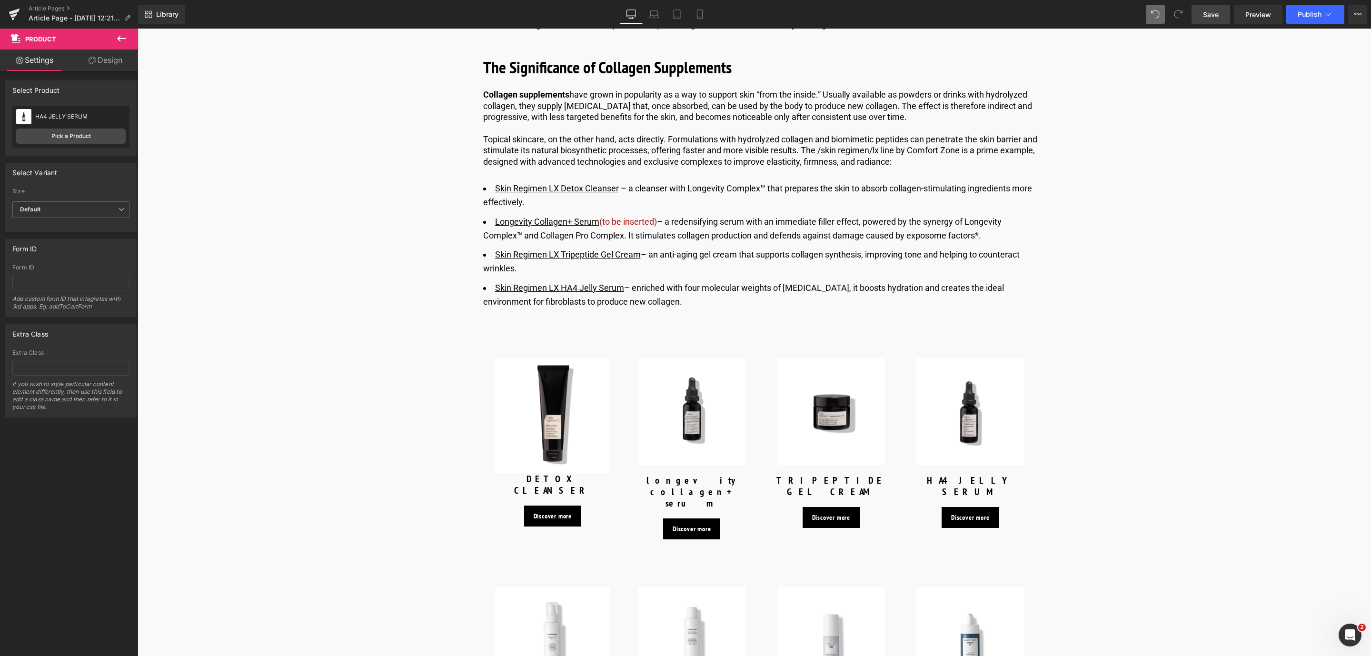
click at [1200, 19] on link "Save" at bounding box center [1210, 14] width 39 height 19
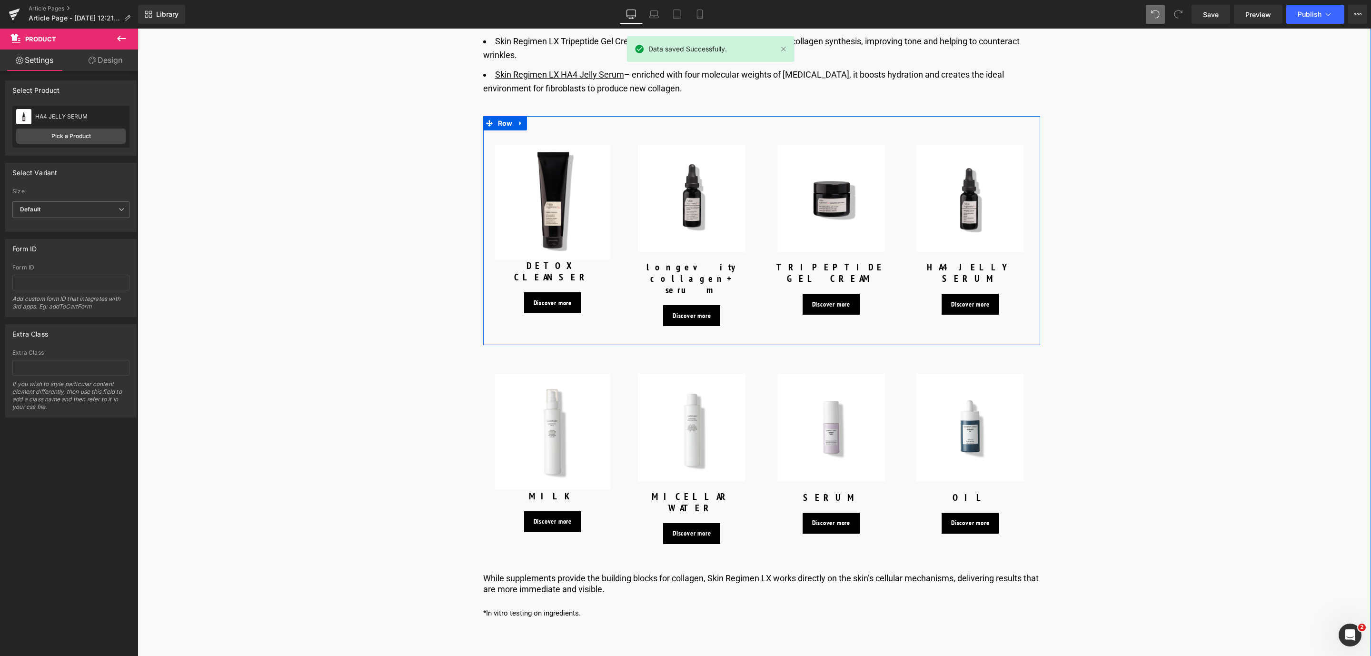
scroll to position [2392, 0]
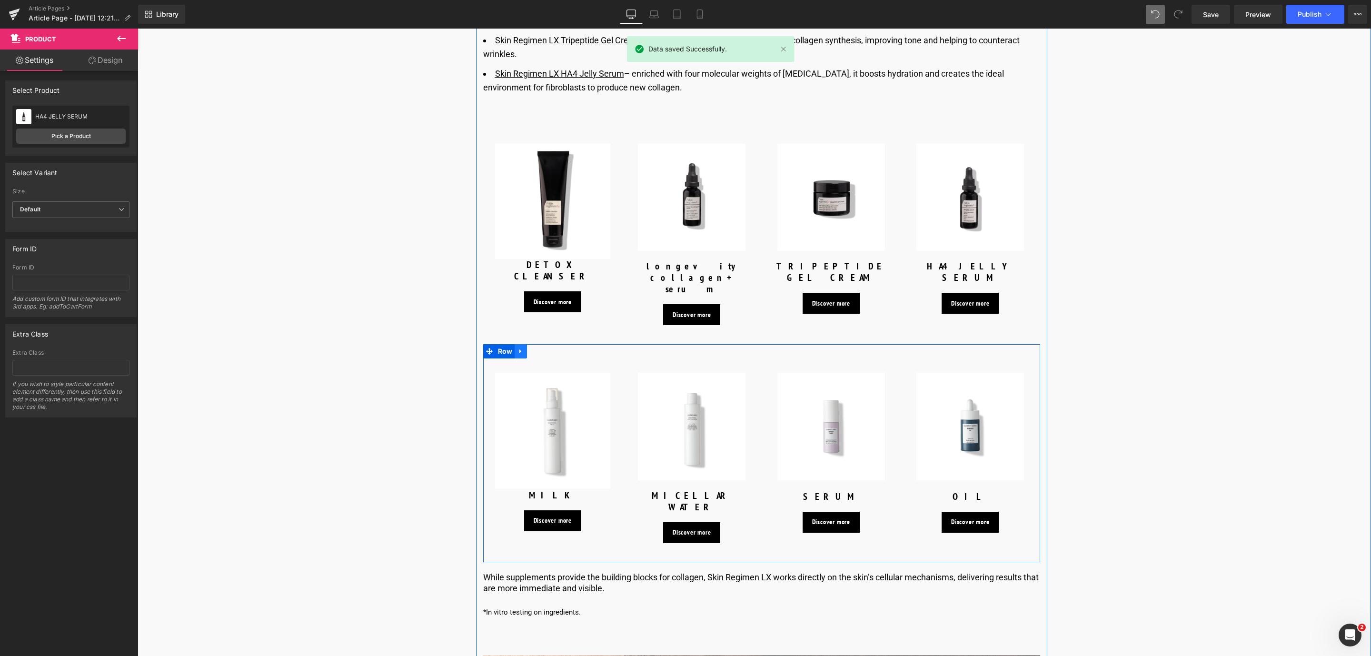
click at [515, 344] on link at bounding box center [521, 351] width 12 height 14
click at [539, 344] on link at bounding box center [545, 351] width 12 height 14
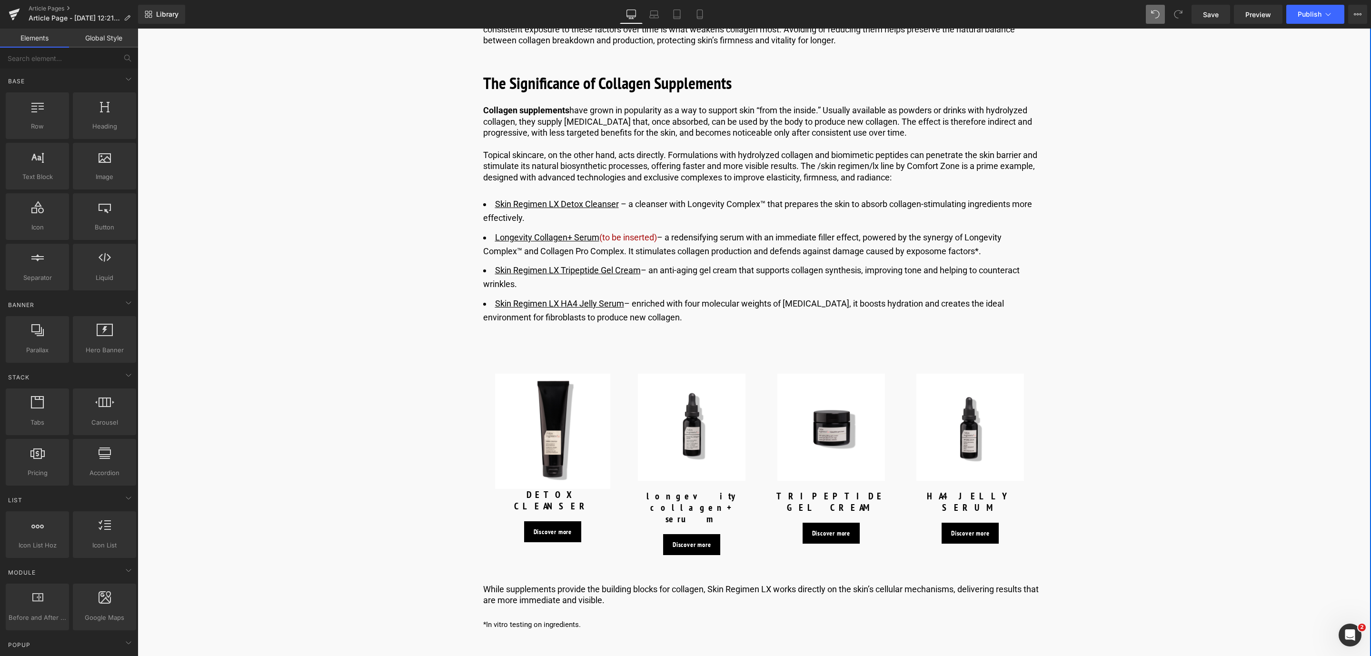
scroll to position [2321, 0]
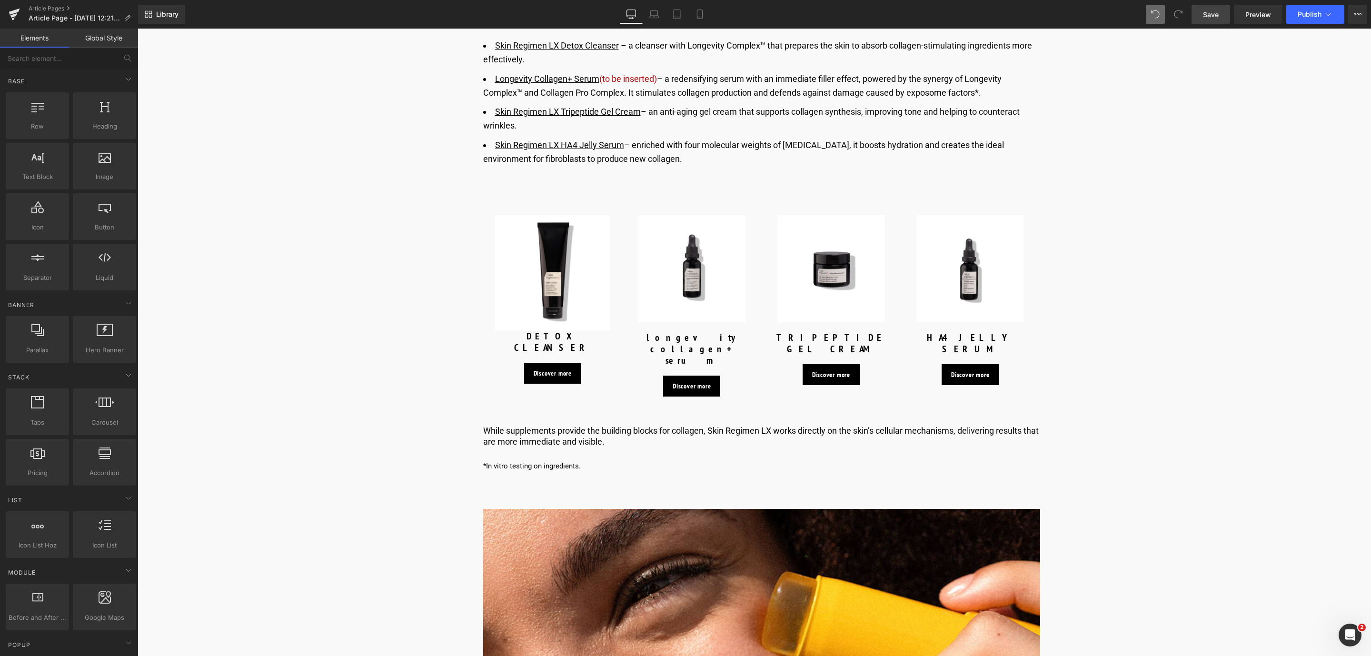
click at [1223, 13] on link "Save" at bounding box center [1210, 14] width 39 height 19
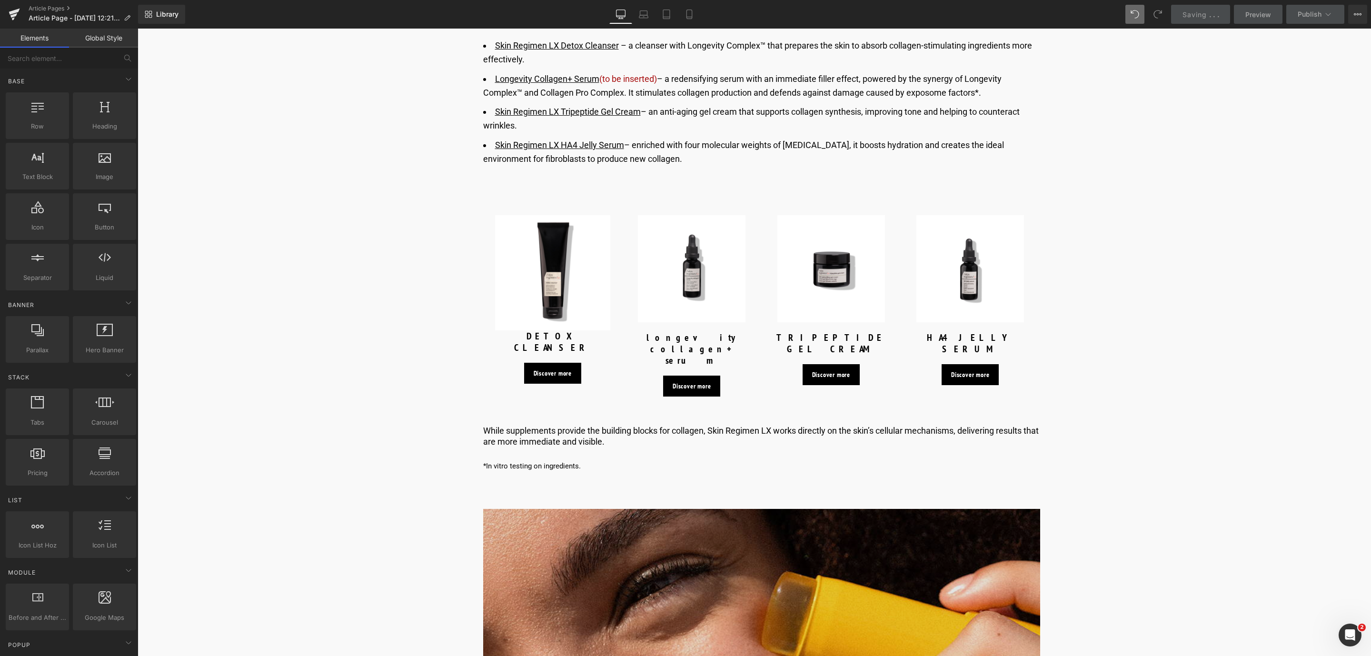
scroll to position [2606, 0]
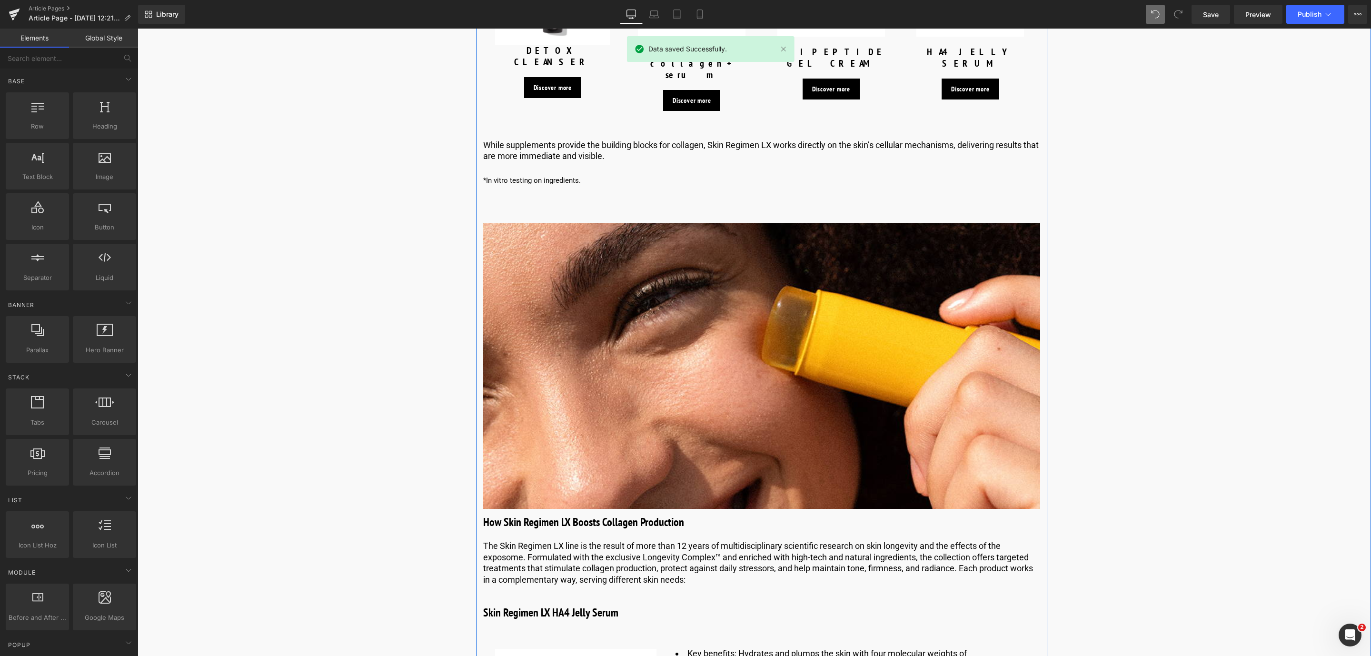
click at [551, 514] on div "How Skin Regimen LX Boosts Collagen Production Heading" at bounding box center [761, 522] width 557 height 17
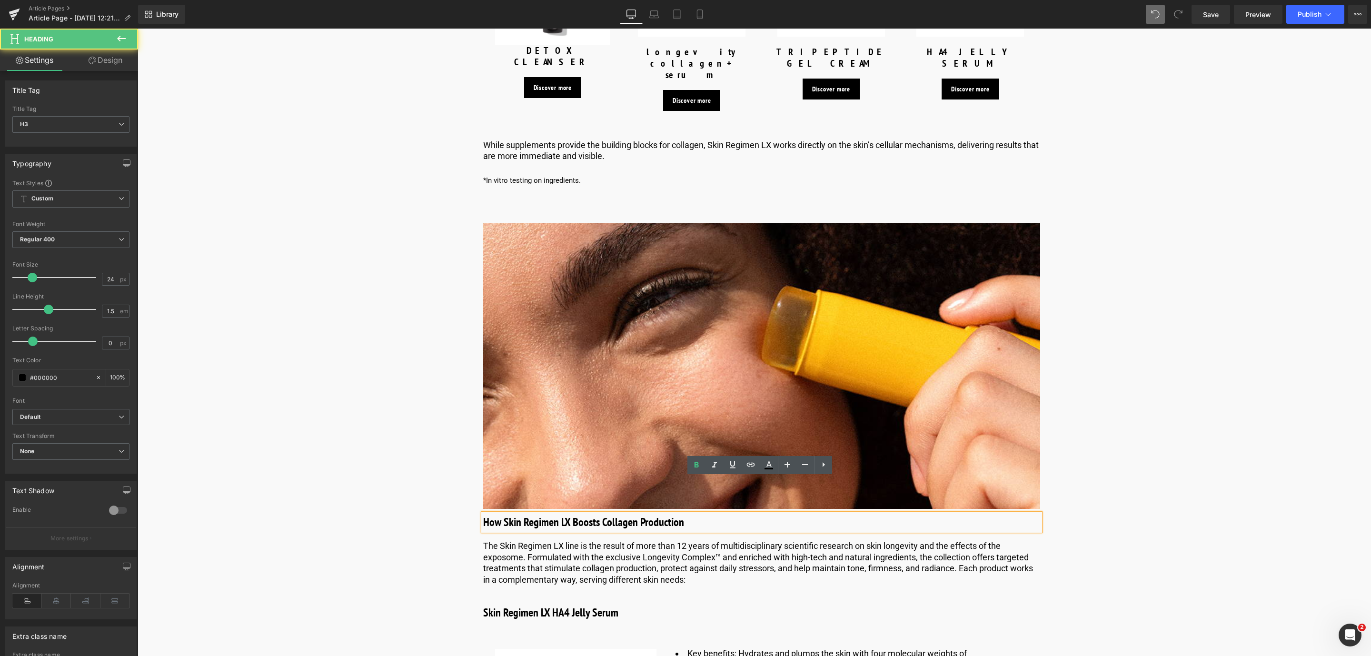
click at [505, 514] on h3 "How Skin Regimen LX Boosts Collagen Production" at bounding box center [761, 522] width 557 height 17
click at [543, 540] on p "The Skin Regimen LX​ line is the result of more than 12 years of multidisciplin…" at bounding box center [761, 562] width 557 height 45
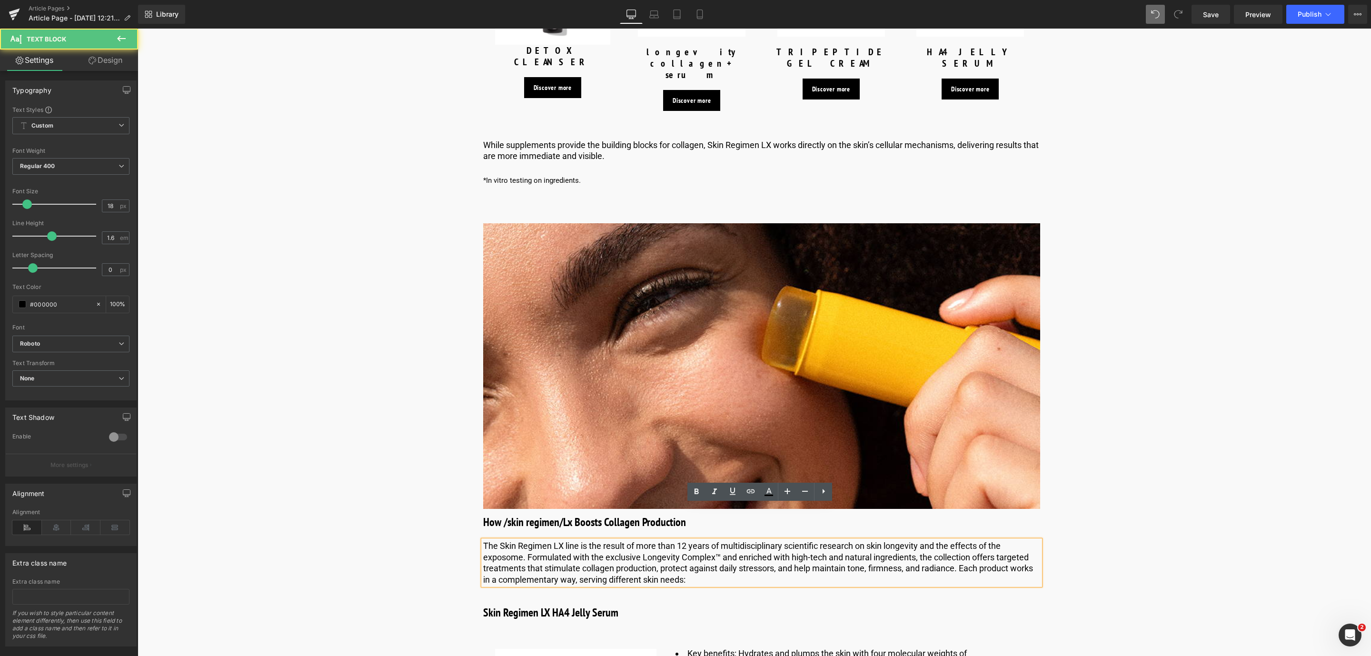
click at [560, 540] on p "The Skin Regimen LX​ line is the result of more than 12 years of multidisciplin…" at bounding box center [761, 562] width 557 height 45
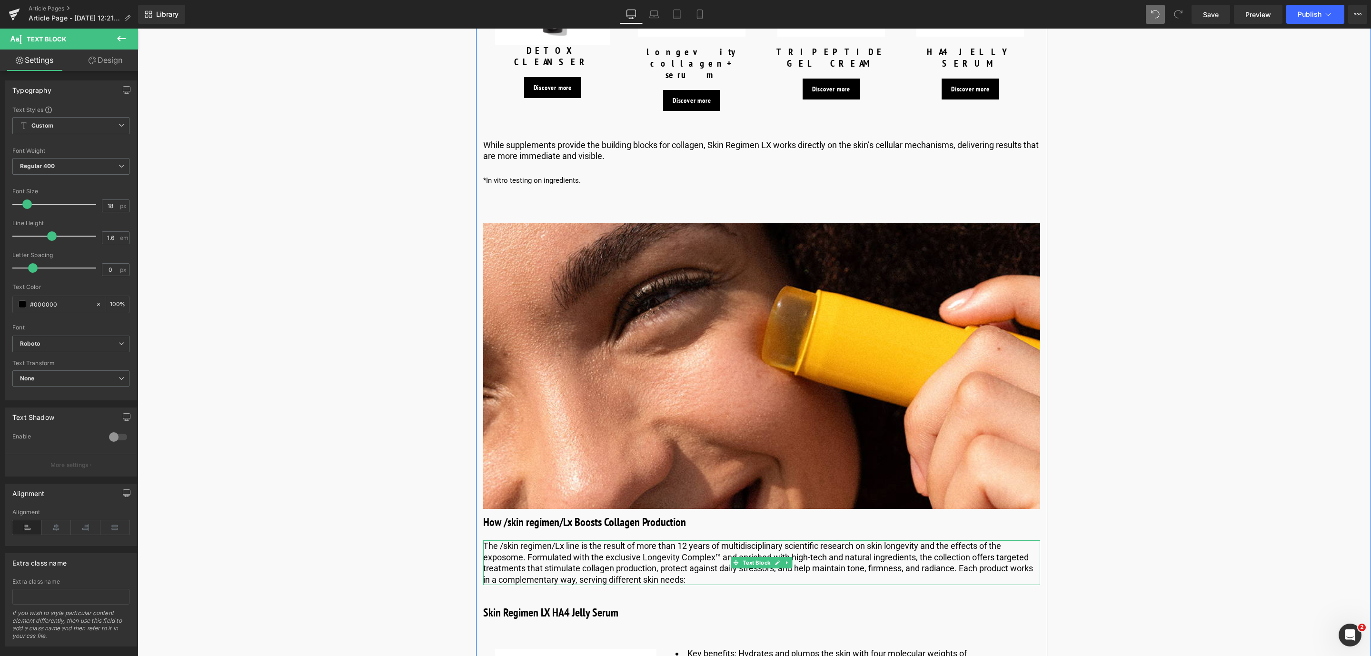
click at [574, 540] on p "The /skin regimen/Lx​ line is the result of more than 12 years of multidiscipli…" at bounding box center [761, 562] width 557 height 45
drag, startPoint x: 576, startPoint y: 510, endPoint x: 548, endPoint y: 512, distance: 28.6
click at [565, 540] on p "The /skin regimen/Lx​ line is the result of more than 12 years of multidiscipli…" at bounding box center [761, 562] width 557 height 45
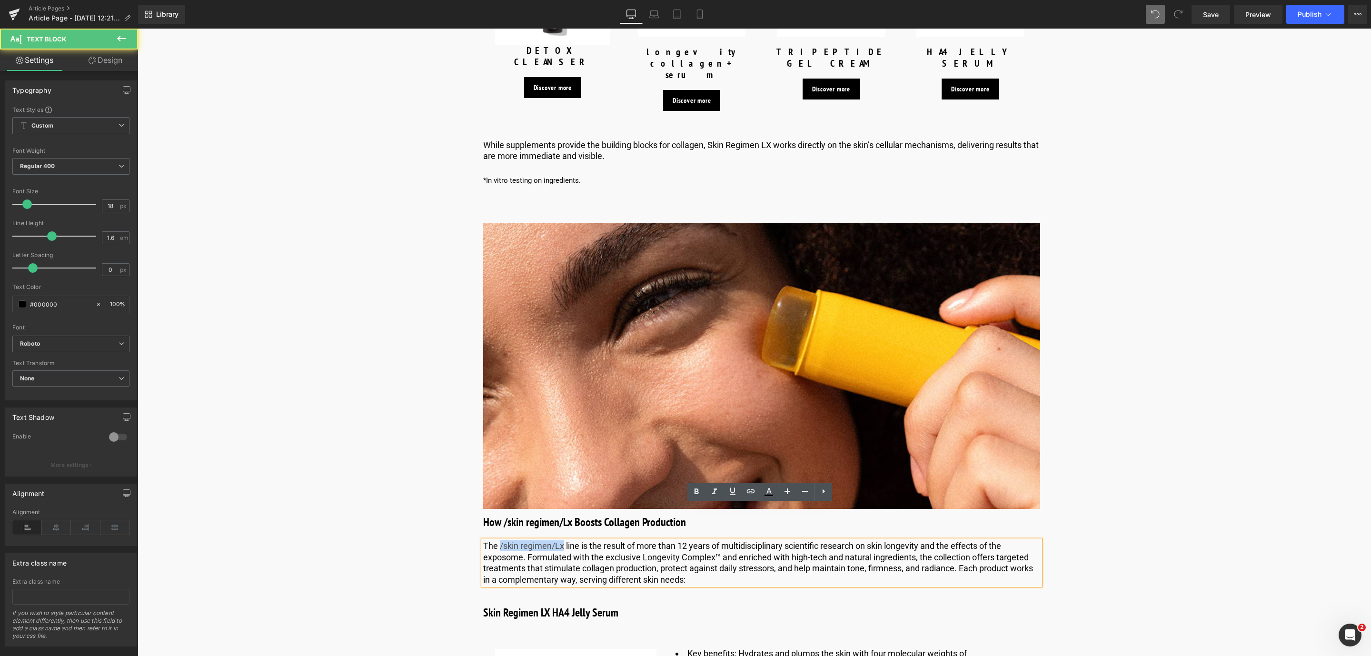
drag, startPoint x: 498, startPoint y: 508, endPoint x: 562, endPoint y: 513, distance: 64.0
click at [562, 540] on p "The /skin regimen/Lx​ line is the result of more than 12 years of multidiscipli…" at bounding box center [761, 562] width 557 height 45
drag, startPoint x: 562, startPoint y: 513, endPoint x: 574, endPoint y: 513, distance: 11.9
click at [574, 541] on span "ne is the result of more than 12 years of multidisciplinary scientific research…" at bounding box center [758, 562] width 550 height 43
click at [579, 541] on span "ne is the result of more than 12 years of multidisciplinary scientific research…" at bounding box center [758, 562] width 550 height 43
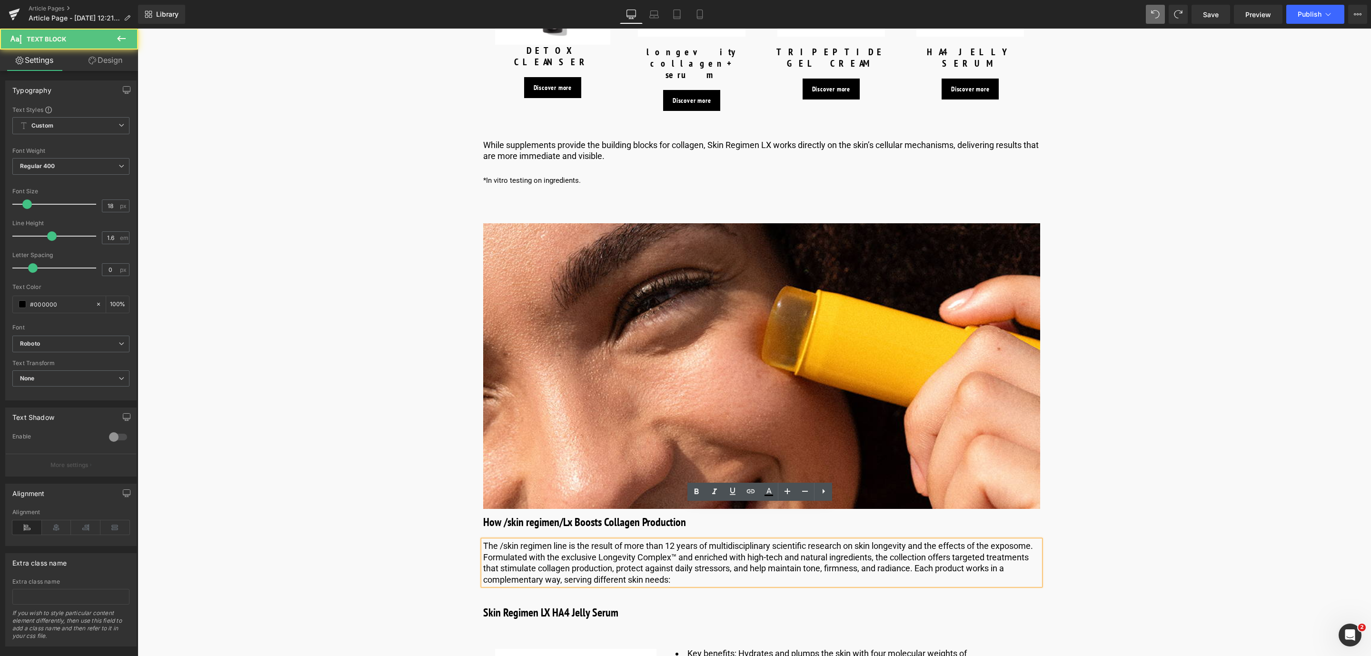
click at [516, 540] on p "The /skin regimen​ line is the result of more than 12 years of multidisciplinar…" at bounding box center [761, 562] width 557 height 45
click at [496, 540] on p "The /skin regimen​ line is the result of more than 12 years of multidisciplinar…" at bounding box center [761, 562] width 557 height 45
click at [499, 540] on p "The /skin regimen​ line is the result of more than 12 years of multidisciplinar…" at bounding box center [761, 562] width 557 height 45
click at [501, 540] on p "The /skin regimen​ line is the result of more than 12 years of multidisciplinar…" at bounding box center [761, 562] width 557 height 45
click at [1173, 19] on button at bounding box center [1178, 14] width 19 height 19
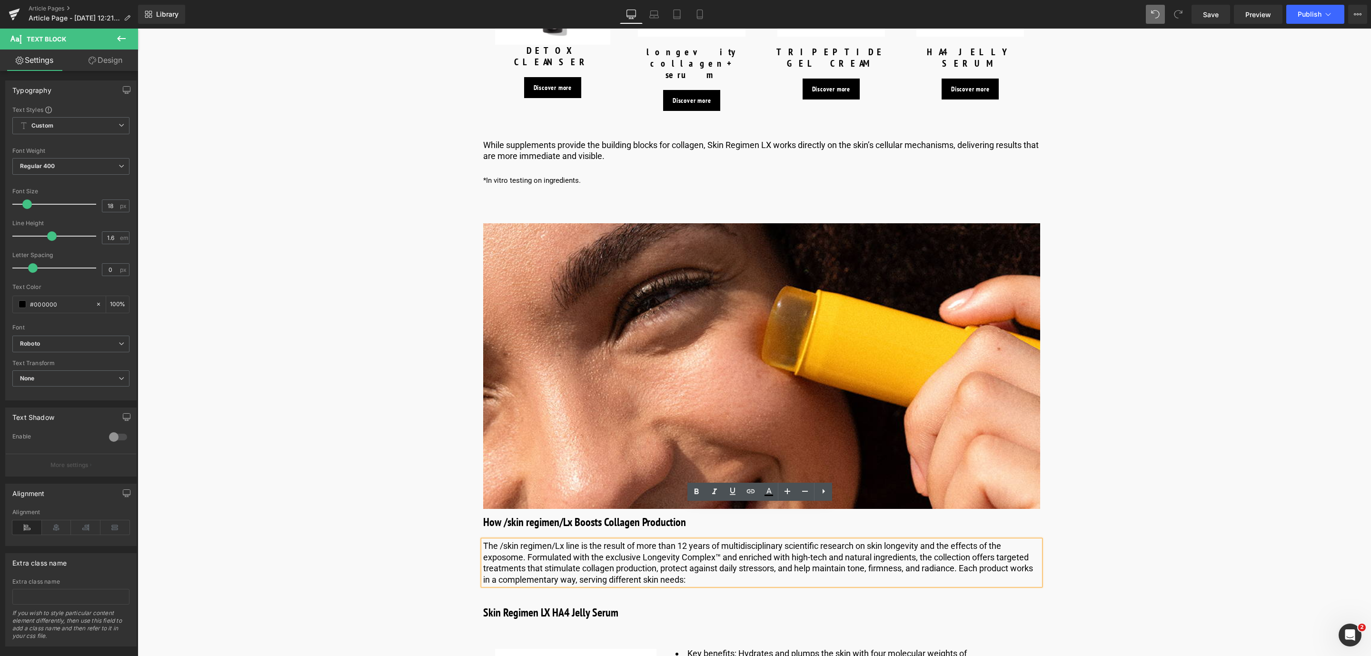
click at [1173, 19] on span at bounding box center [1178, 14] width 19 height 19
click at [569, 540] on p "The /skin regimen/Lx​ line is the result of more than 12 years of multidiscipli…" at bounding box center [761, 562] width 557 height 45
click at [508, 540] on p "The /skin regimen/Lx​ line is the result of more than 12 years of multidiscipli…" at bounding box center [761, 562] width 557 height 45
drag, startPoint x: 497, startPoint y: 506, endPoint x: 576, endPoint y: 513, distance: 78.8
click at [576, 540] on p "The /skin regimen/Lx​ line is the result of more than 12 years of multidiscipli…" at bounding box center [761, 562] width 557 height 45
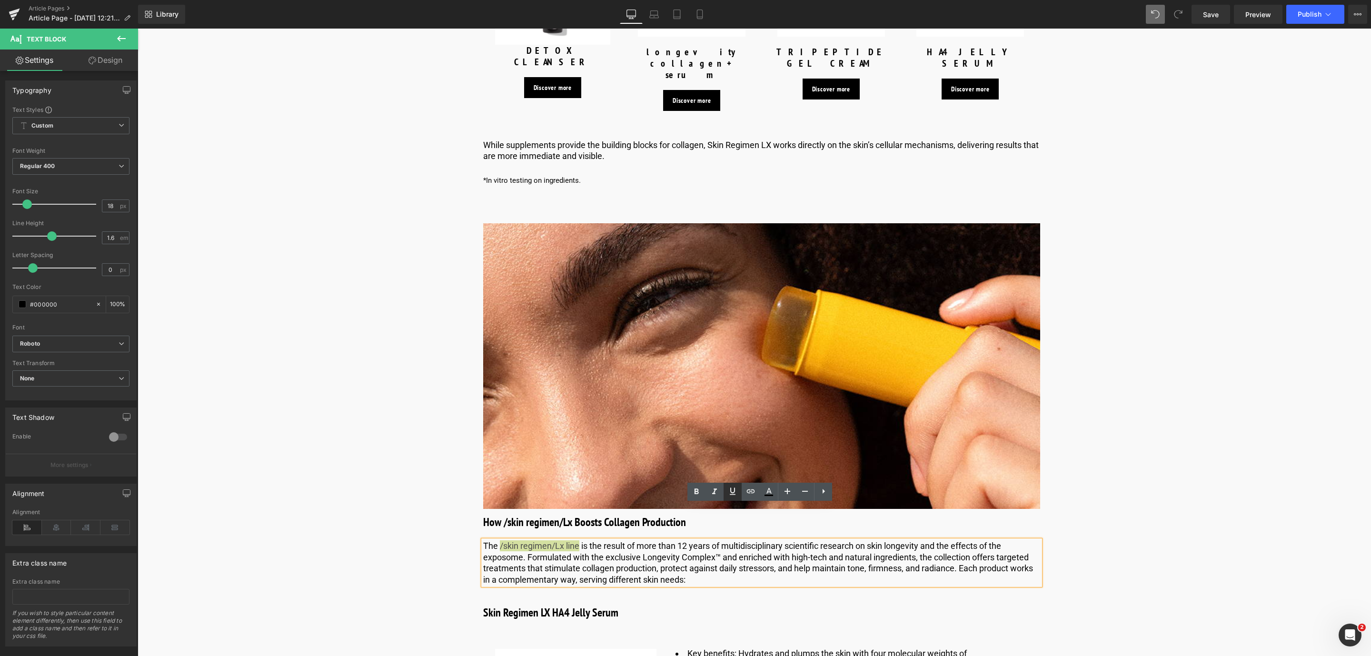
click at [734, 491] on icon at bounding box center [733, 490] width 6 height 7
click at [751, 491] on icon at bounding box center [751, 491] width 8 height 4
click at [537, 533] on input "text" at bounding box center [563, 530] width 147 height 24
paste input "https://world.comfortzoneskin.com/pages/skin-regimen-lx"
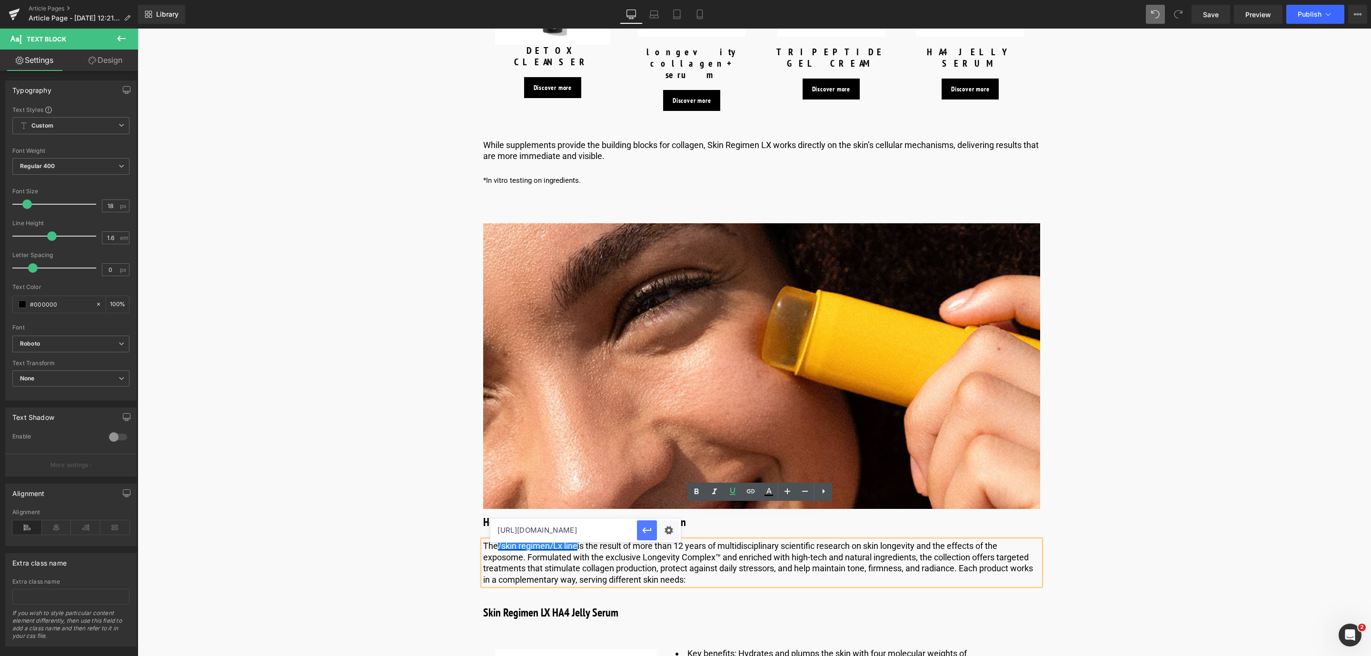
type input "https://world.comfortzoneskin.com/pages/skin-regimen-lx"
click at [648, 530] on icon "button" at bounding box center [647, 530] width 9 height 6
click at [745, 500] on link at bounding box center [751, 492] width 18 height 18
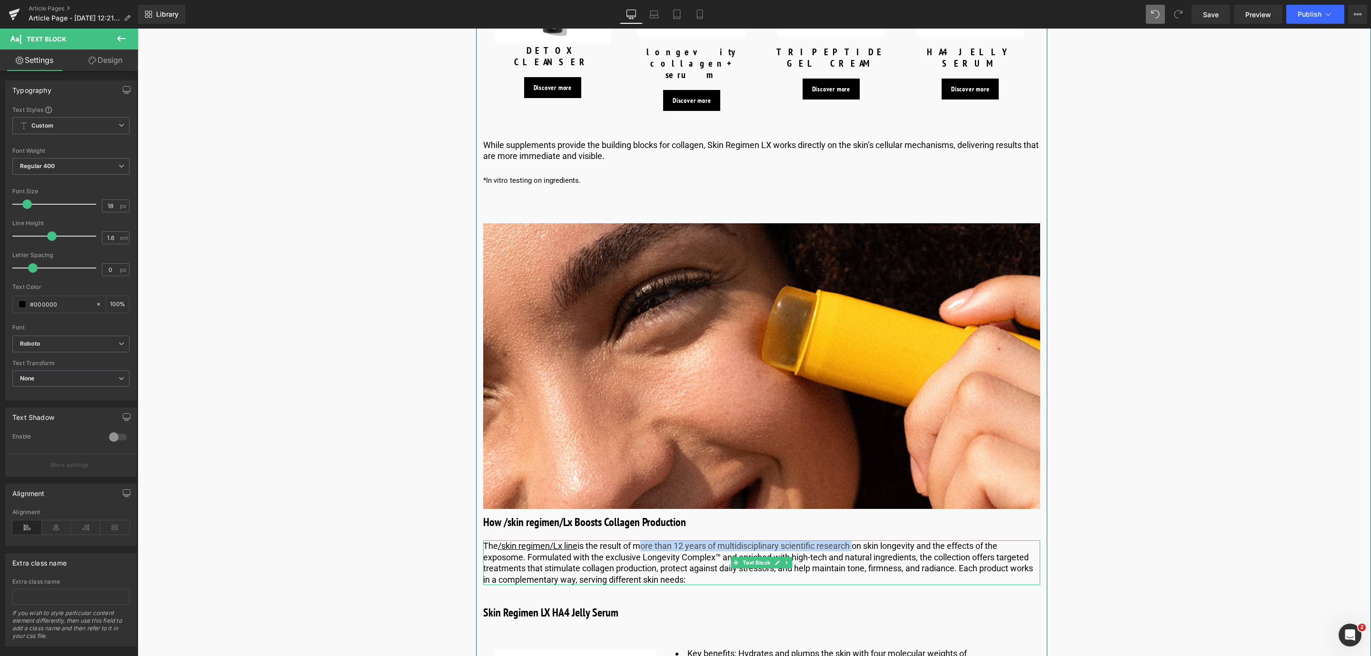
drag, startPoint x: 639, startPoint y: 512, endPoint x: 856, endPoint y: 512, distance: 216.6
click at [856, 540] on p "The /skin regimen/Lx​ line is the result of more than 12 years of multidiscipli…" at bounding box center [761, 562] width 557 height 45
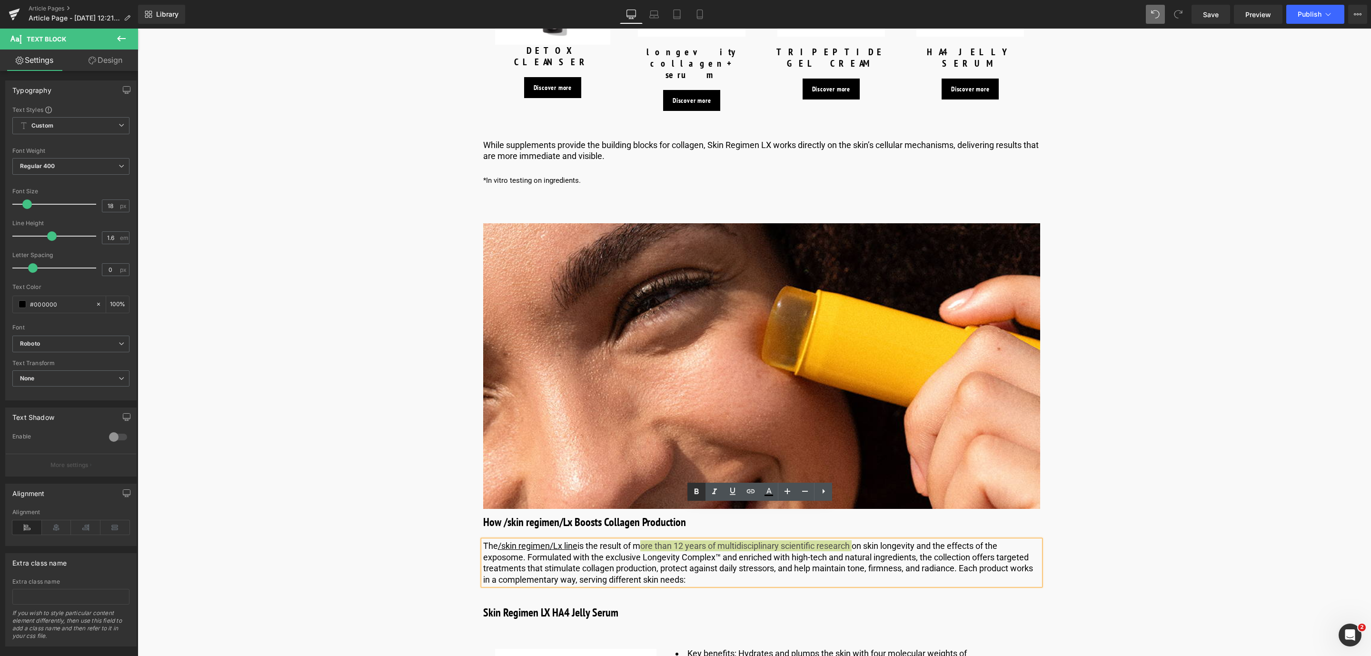
click at [698, 487] on icon at bounding box center [696, 491] width 11 height 11
click at [519, 540] on p "The /skin regimen/Lx​ line is the result of more than 12 years of multidiscipli…" at bounding box center [761, 562] width 557 height 45
click at [517, 540] on p "The /skin regimen/Lx​ line is the result of more than 12 years of multidiscipli…" at bounding box center [761, 562] width 557 height 45
drag, startPoint x: 481, startPoint y: 521, endPoint x: 519, endPoint y: 519, distance: 38.6
click at [519, 540] on p "The /skin regimen/Lx​ line is the result of more than 12 years of multidiscipli…" at bounding box center [761, 562] width 557 height 45
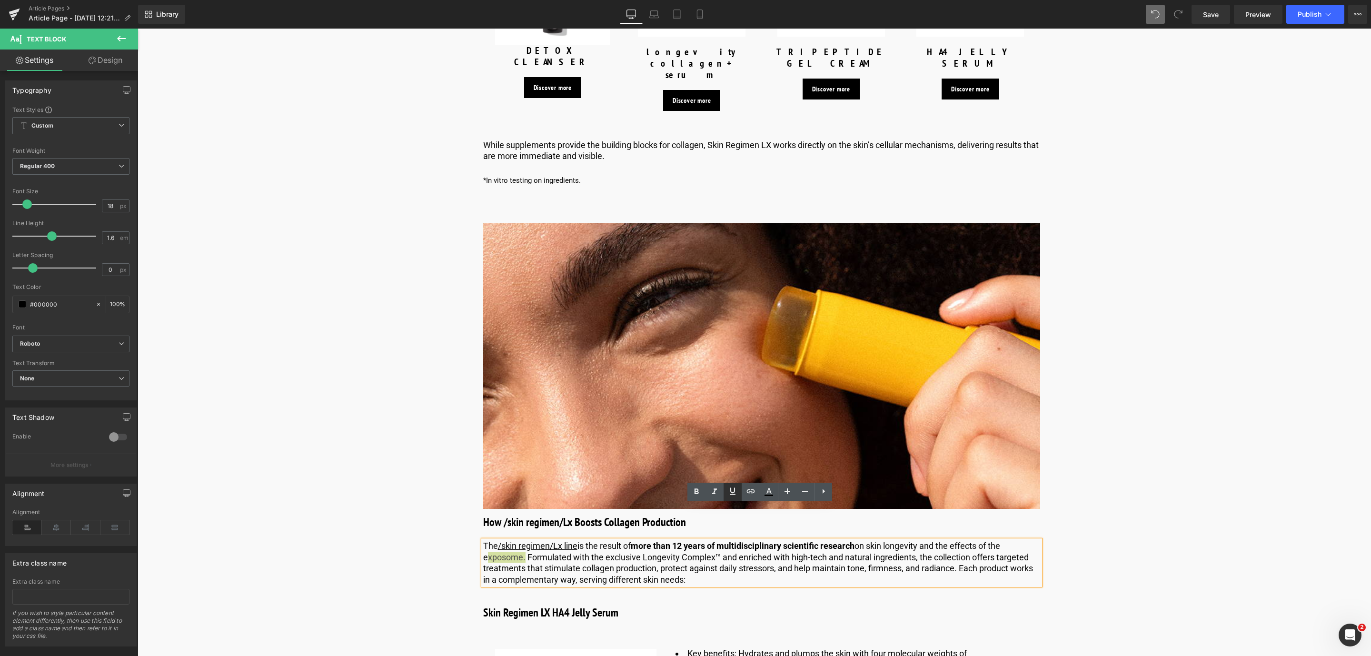
click at [733, 489] on icon at bounding box center [732, 491] width 11 height 11
click at [745, 489] on icon at bounding box center [750, 491] width 11 height 11
click at [540, 539] on input "https://world.comfortzoneskin.com/pages/skin-regimen-lx" at bounding box center [550, 541] width 147 height 24
paste input "https://world.comfortzoneskin.com/blogs/blog/understanding-the-exposome-and-how…"
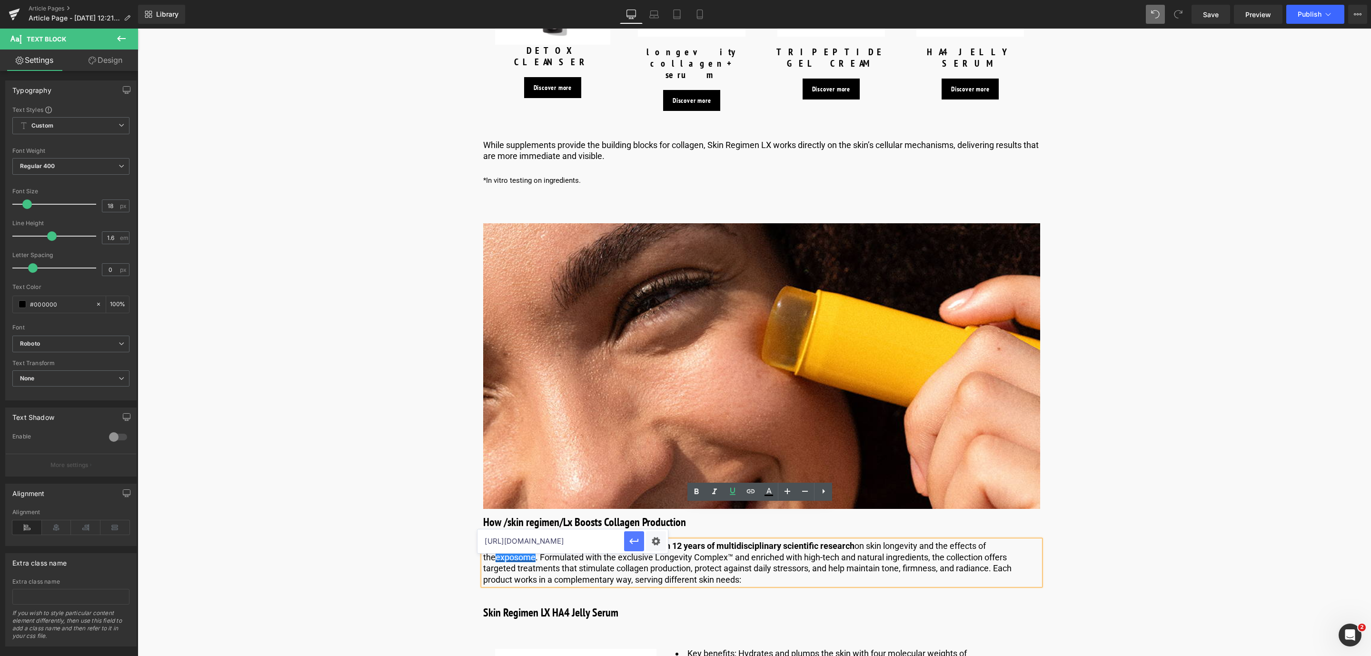
type input "https://world.comfortzoneskin.com/blogs/blog/understanding-the-exposome-and-how…"
click at [628, 546] on icon "button" at bounding box center [633, 541] width 11 height 11
click at [1217, 15] on span "Save" at bounding box center [1211, 15] width 16 height 10
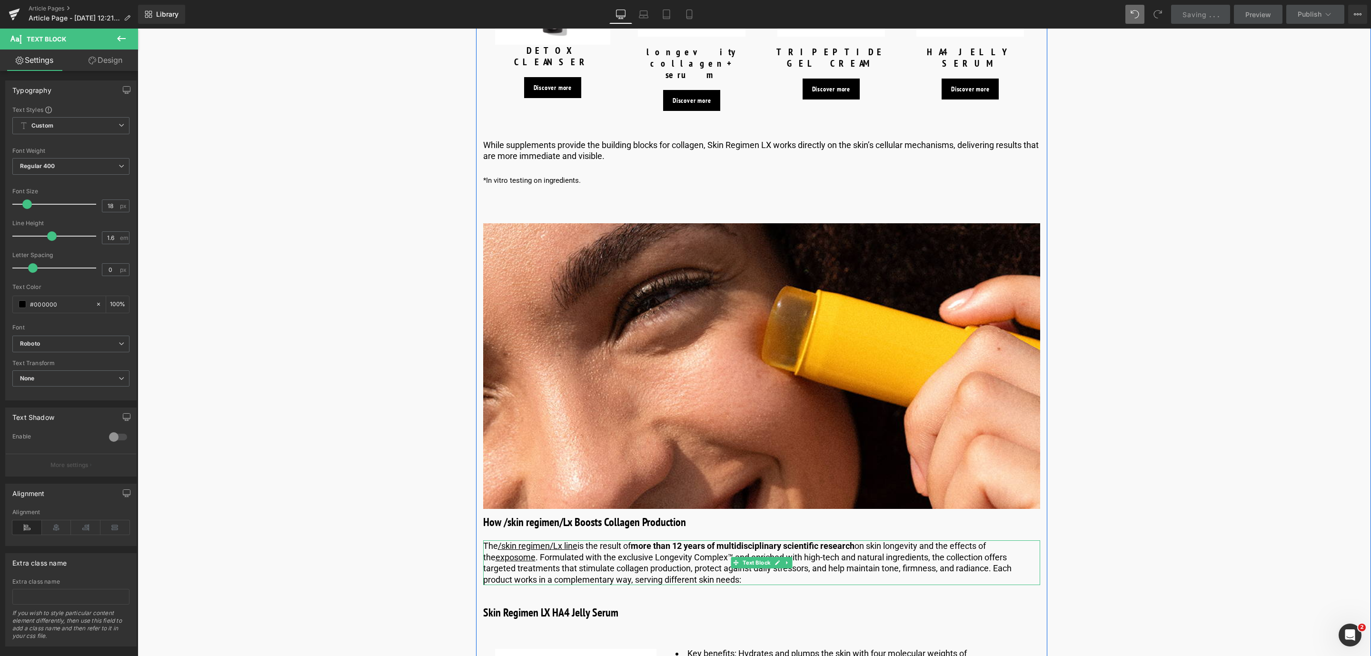
click at [684, 540] on p "The /skin regimen/Lx​ line is the result of more than 12 years of multidiscipli…" at bounding box center [761, 562] width 557 height 45
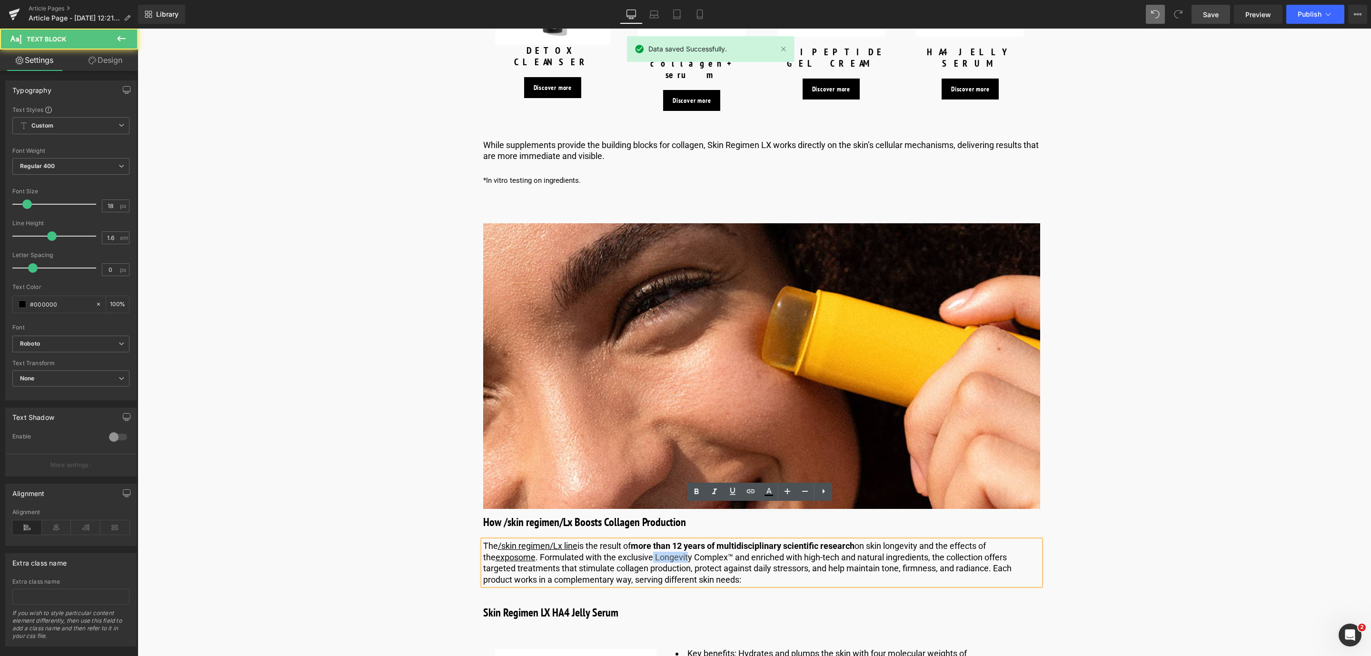
drag, startPoint x: 639, startPoint y: 521, endPoint x: 674, endPoint y: 521, distance: 34.3
click at [674, 540] on p "The /skin regimen/Lx​ line is the result of more than 12 years of multidiscipli…" at bounding box center [761, 562] width 557 height 45
drag, startPoint x: 717, startPoint y: 516, endPoint x: 640, endPoint y: 521, distance: 77.3
click at [640, 540] on p "The /skin regimen/Lx​ line is the result of more than 12 years of multidiscipli…" at bounding box center [761, 562] width 557 height 45
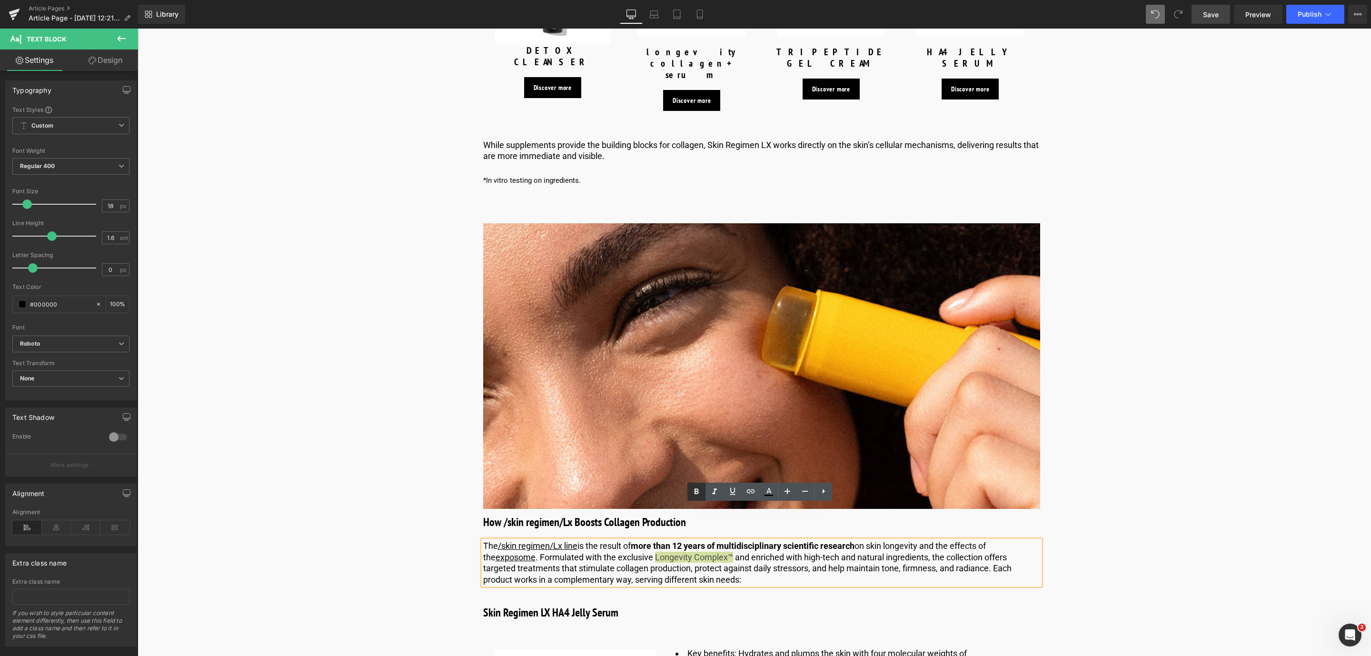
click at [697, 492] on icon at bounding box center [696, 491] width 4 height 6
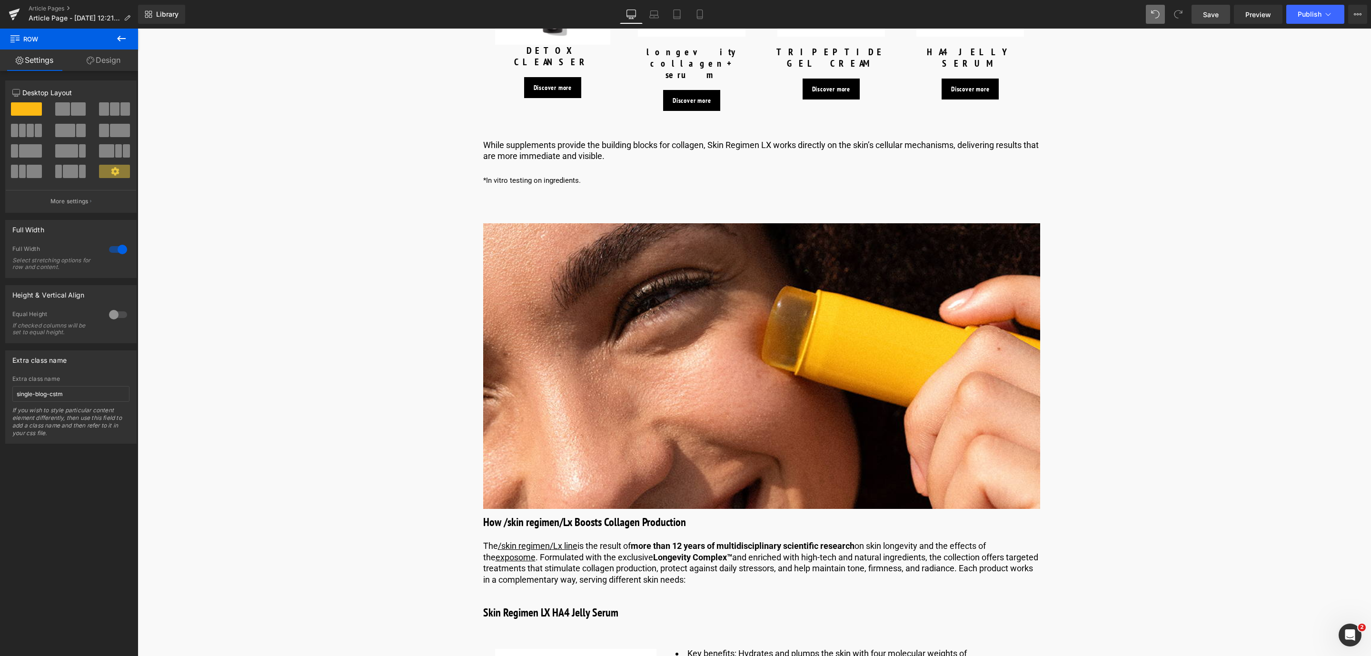
click at [1207, 16] on span "Save" at bounding box center [1211, 15] width 16 height 10
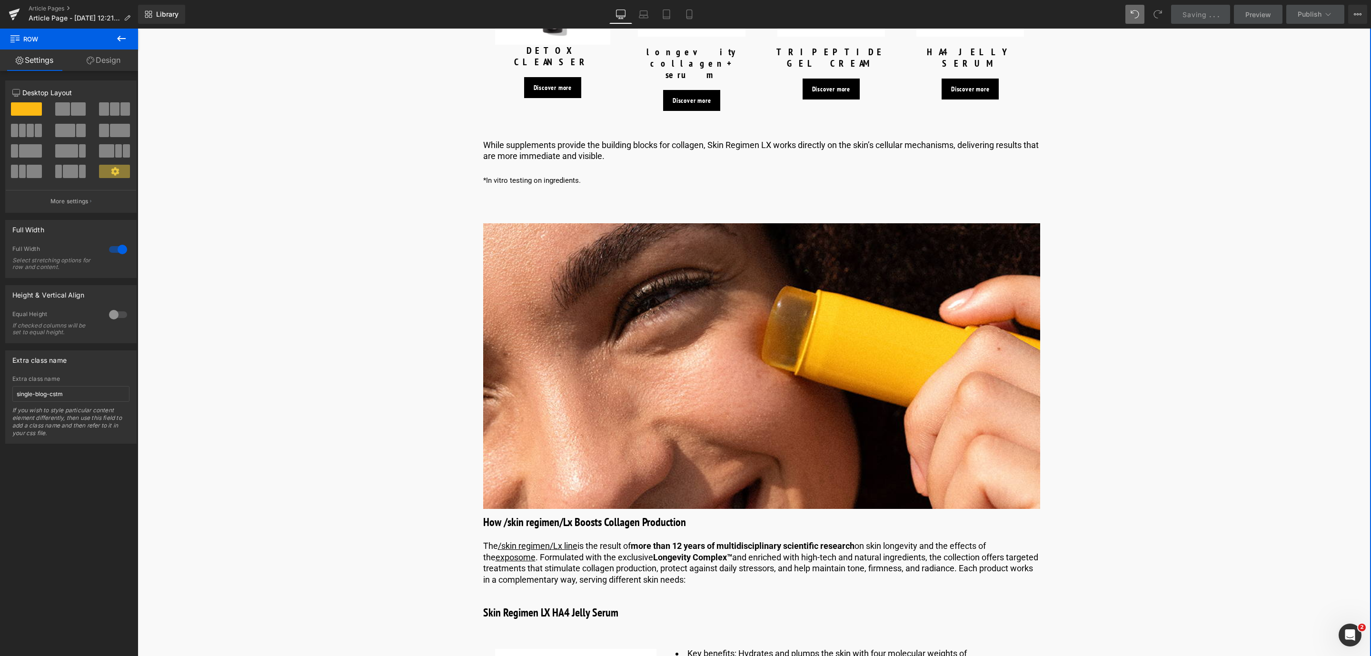
scroll to position [2892, 0]
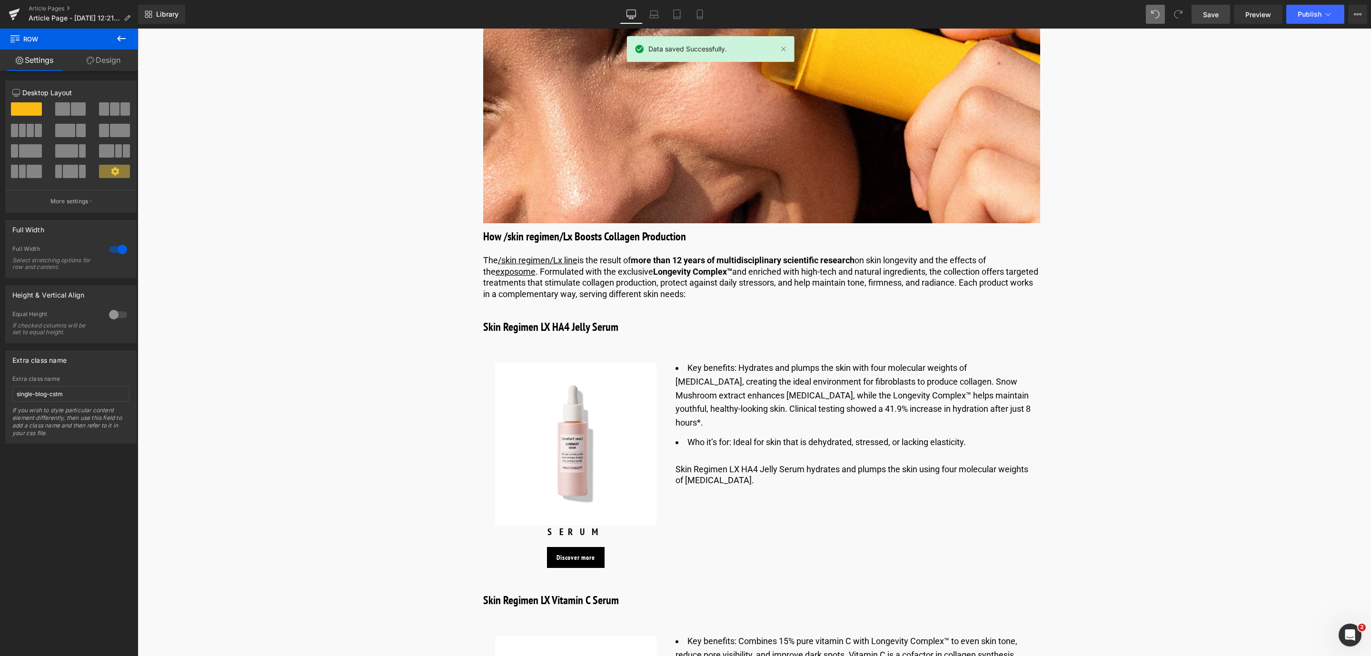
click at [111, 40] on button at bounding box center [121, 39] width 33 height 21
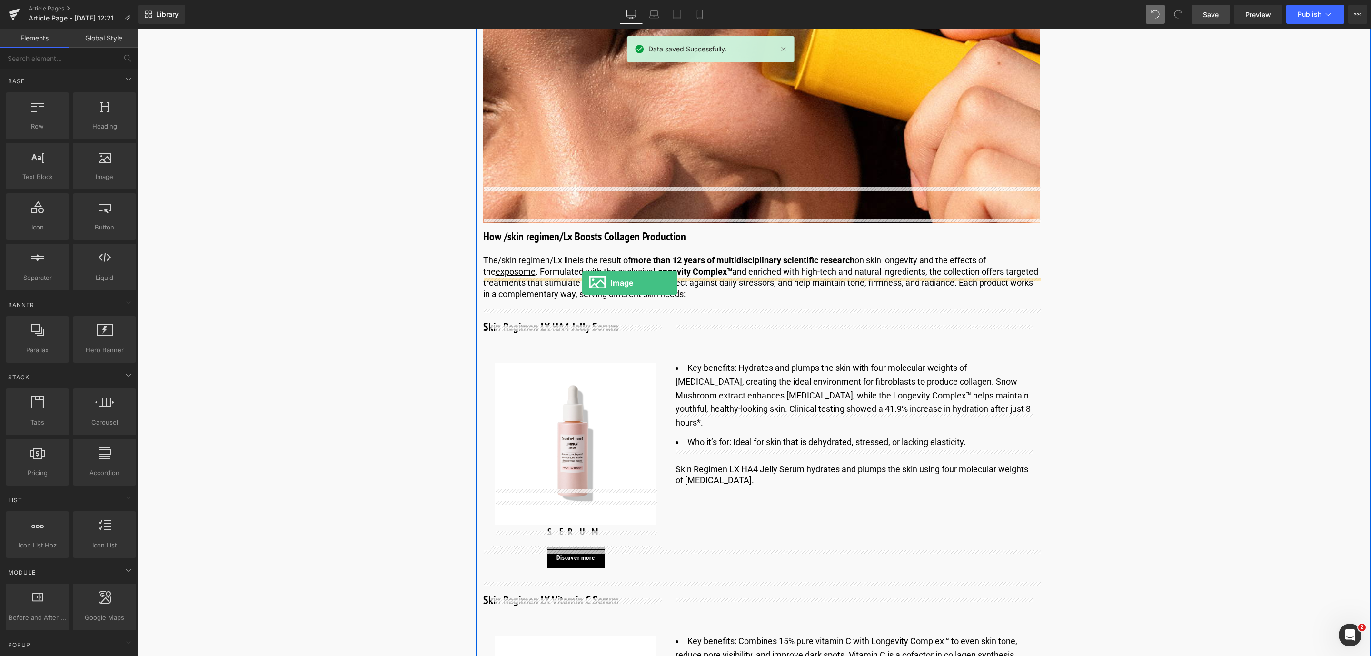
drag, startPoint x: 239, startPoint y: 215, endPoint x: 582, endPoint y: 283, distance: 349.4
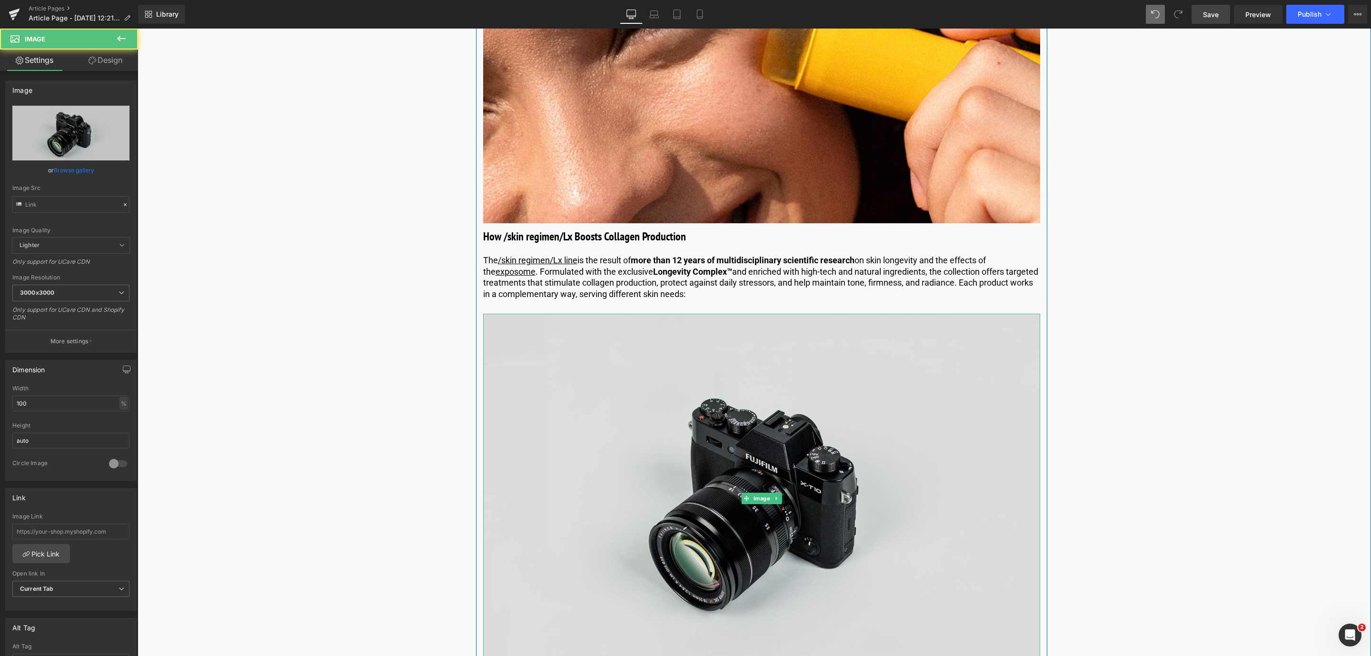
click at [571, 389] on img at bounding box center [761, 498] width 557 height 369
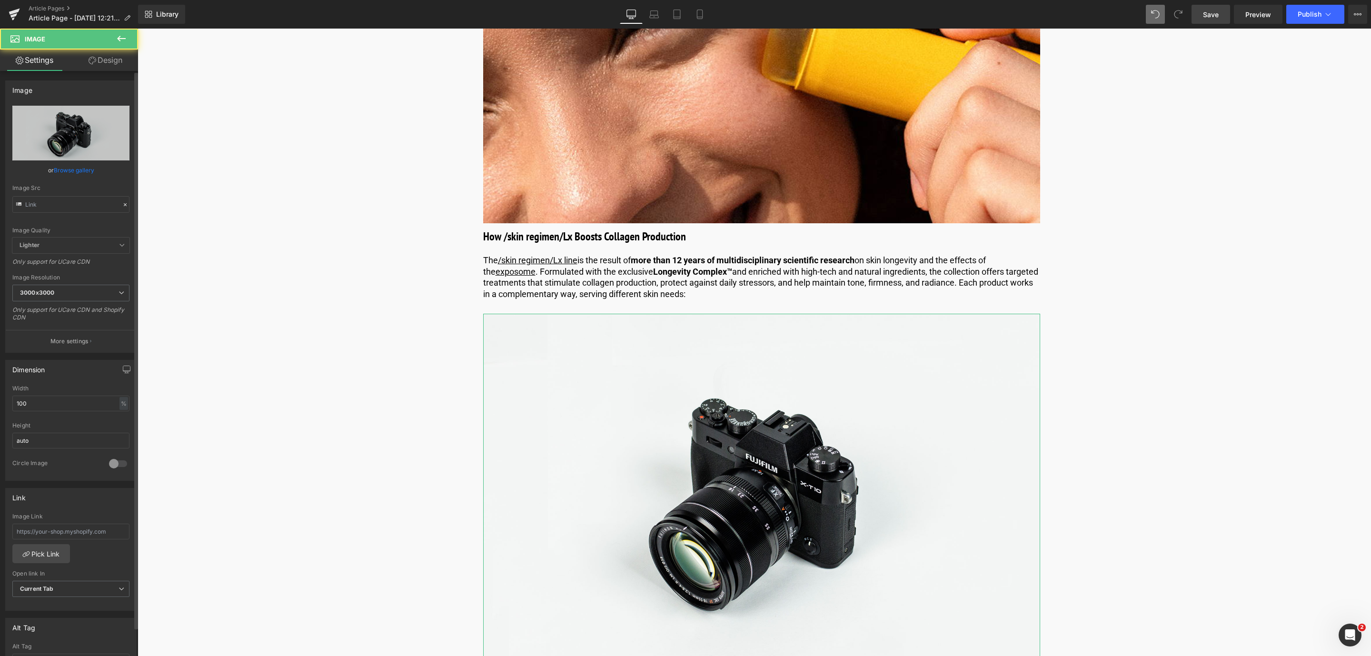
click at [70, 169] on link "Browse gallery" at bounding box center [74, 170] width 40 height 17
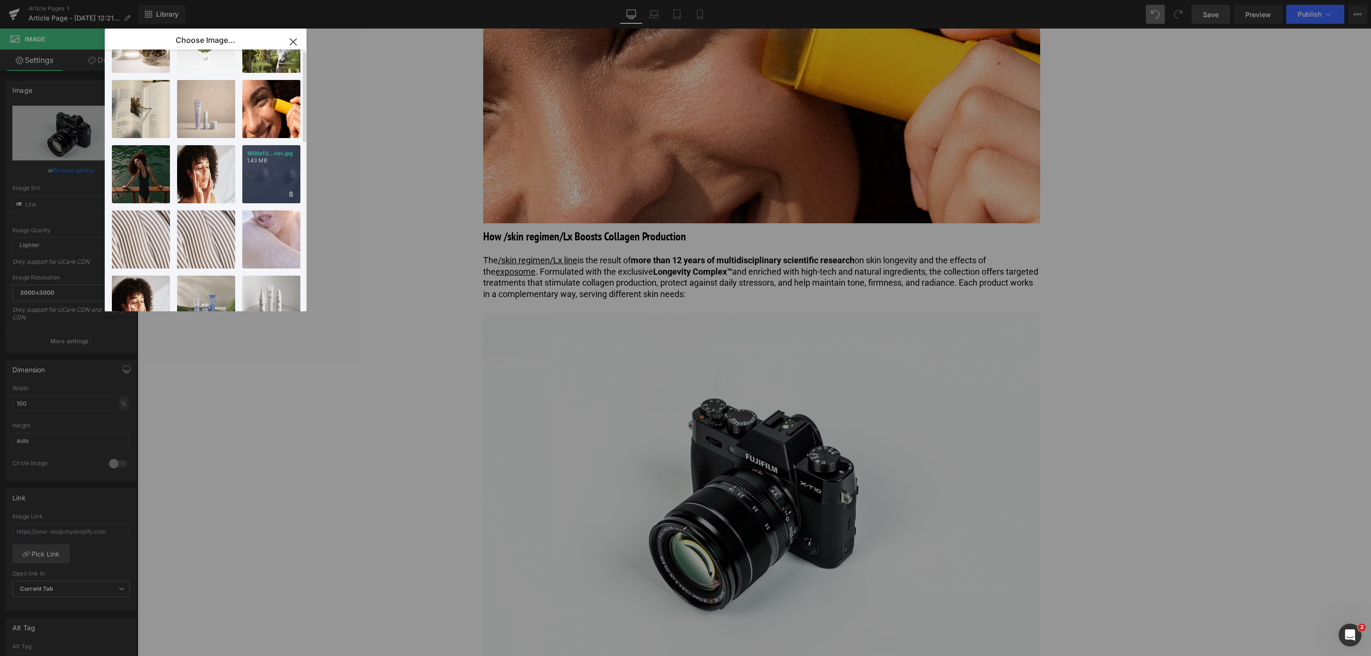
scroll to position [0, 0]
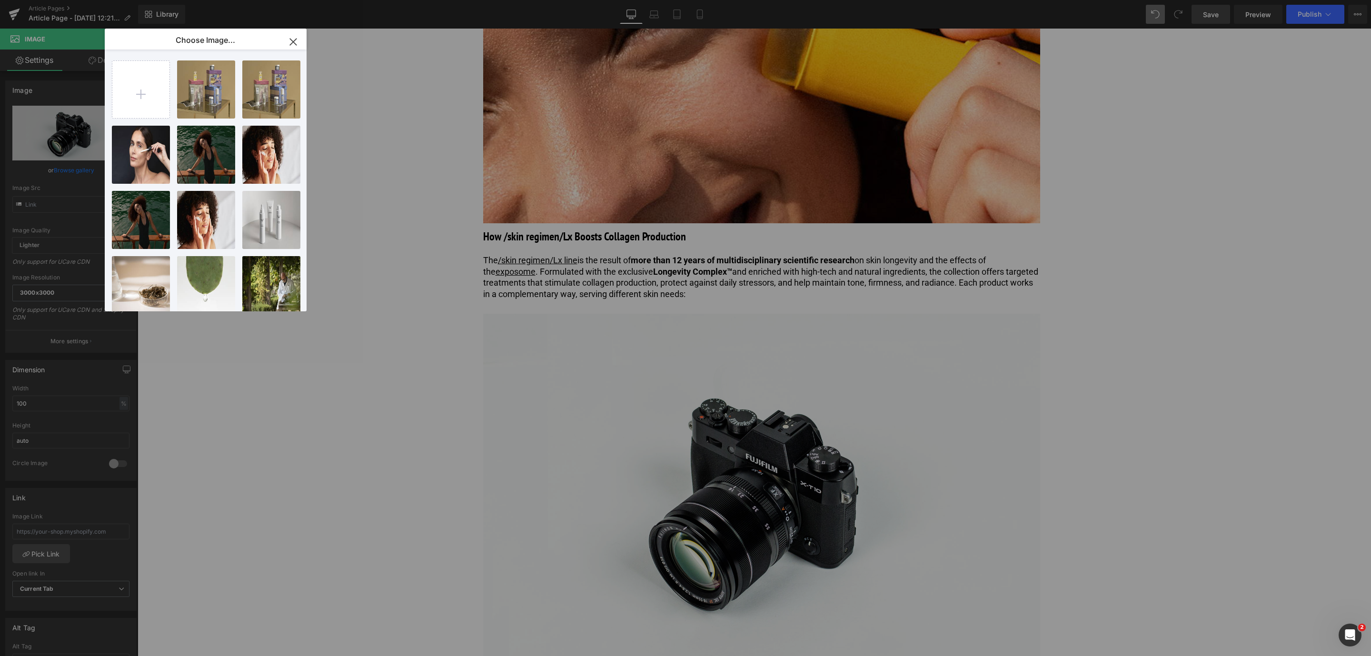
click at [294, 39] on icon "button" at bounding box center [293, 41] width 15 height 15
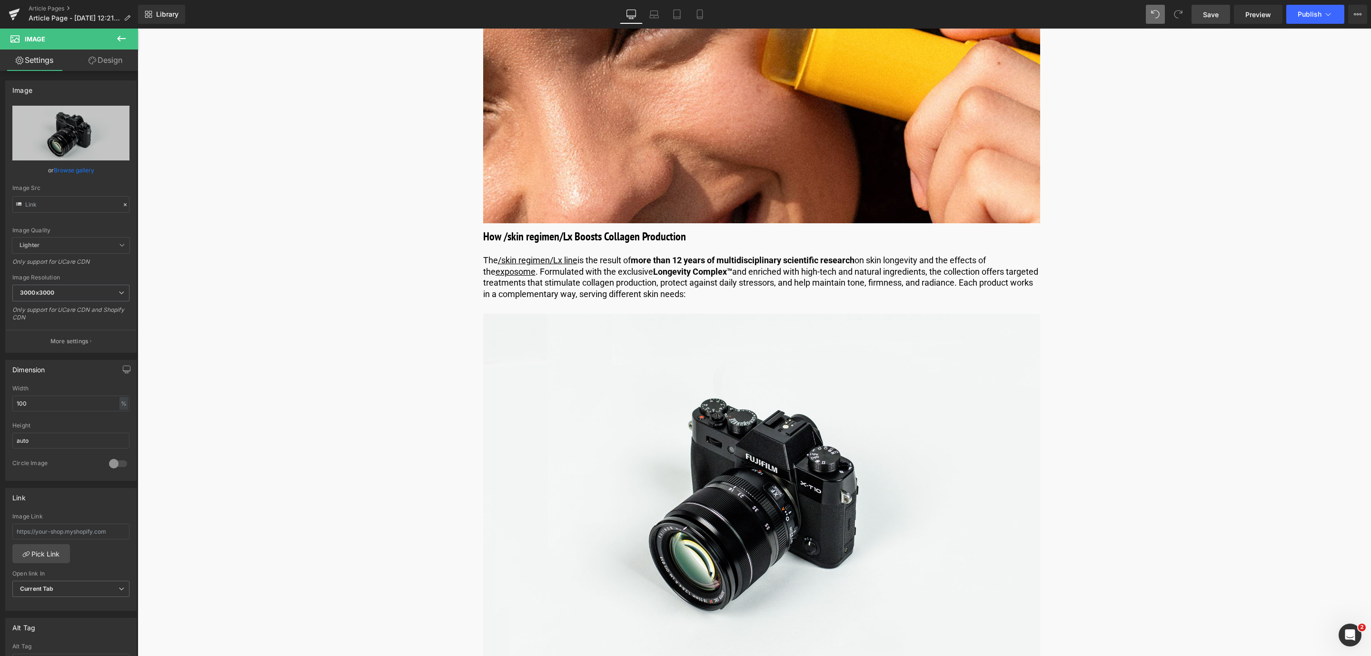
click at [1213, 20] on link "Save" at bounding box center [1210, 14] width 39 height 19
click at [53, 11] on link "Article Pages" at bounding box center [83, 9] width 109 height 8
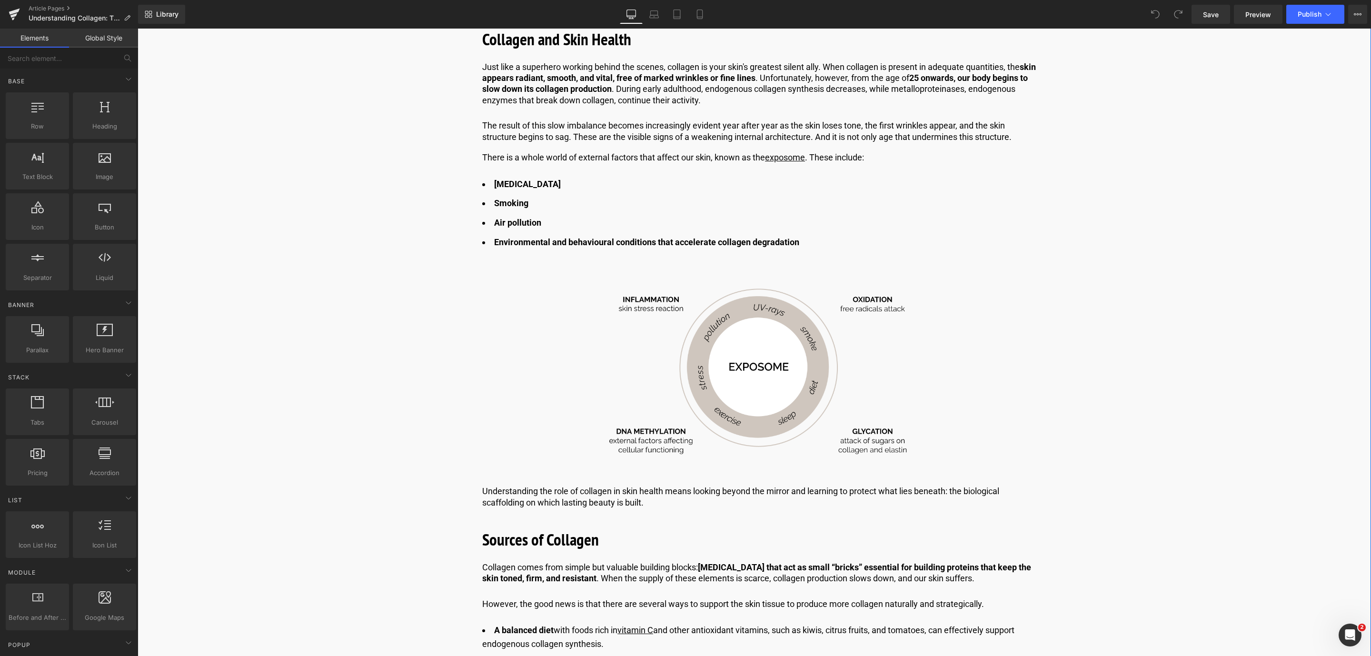
scroll to position [643, 0]
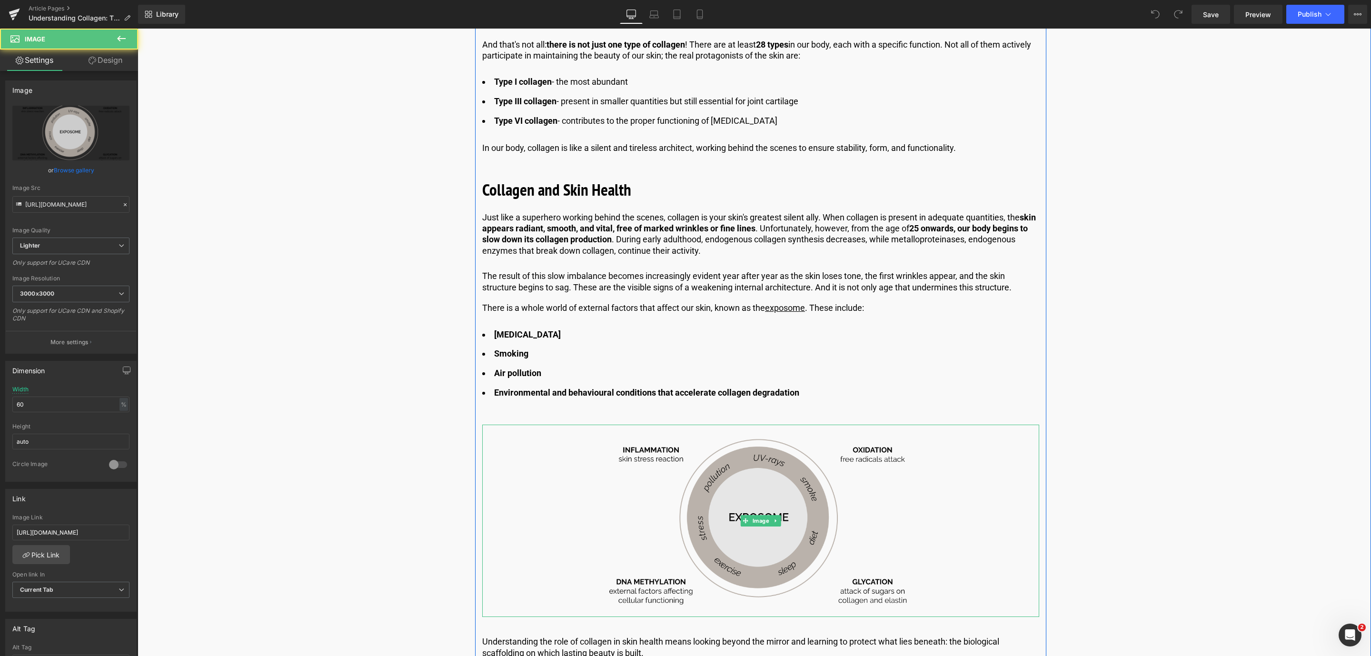
click at [719, 467] on img at bounding box center [761, 521] width 334 height 193
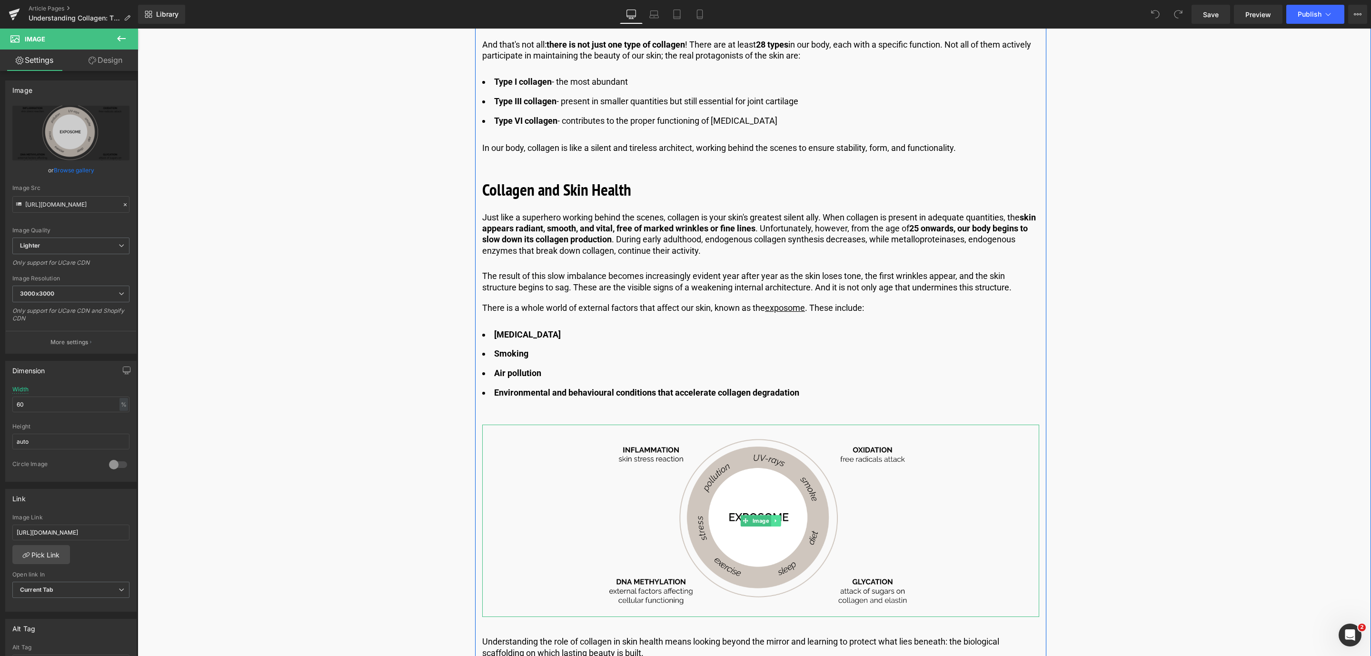
click at [773, 523] on icon at bounding box center [775, 521] width 5 height 6
click at [761, 522] on icon at bounding box center [760, 521] width 5 height 6
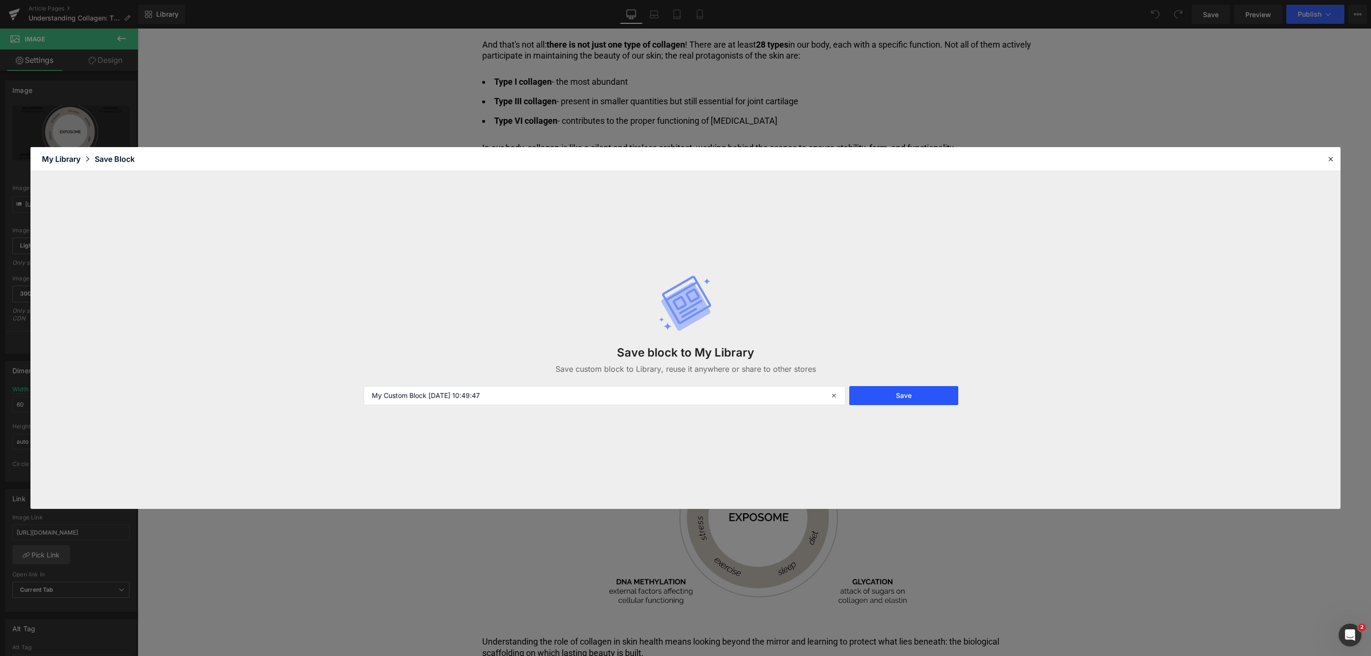
click at [888, 393] on button "Save" at bounding box center [903, 395] width 109 height 19
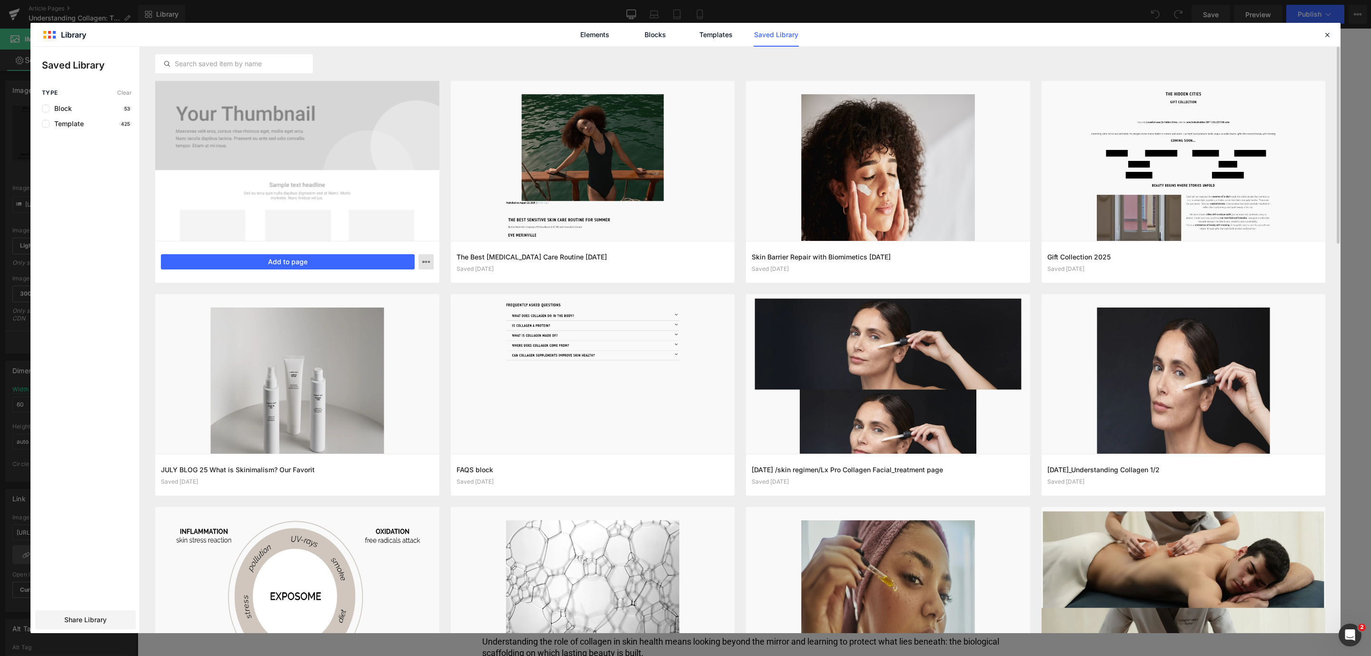
click at [427, 258] on icon "button" at bounding box center [426, 262] width 8 height 8
click at [388, 304] on div "Delete" at bounding box center [379, 303] width 109 height 20
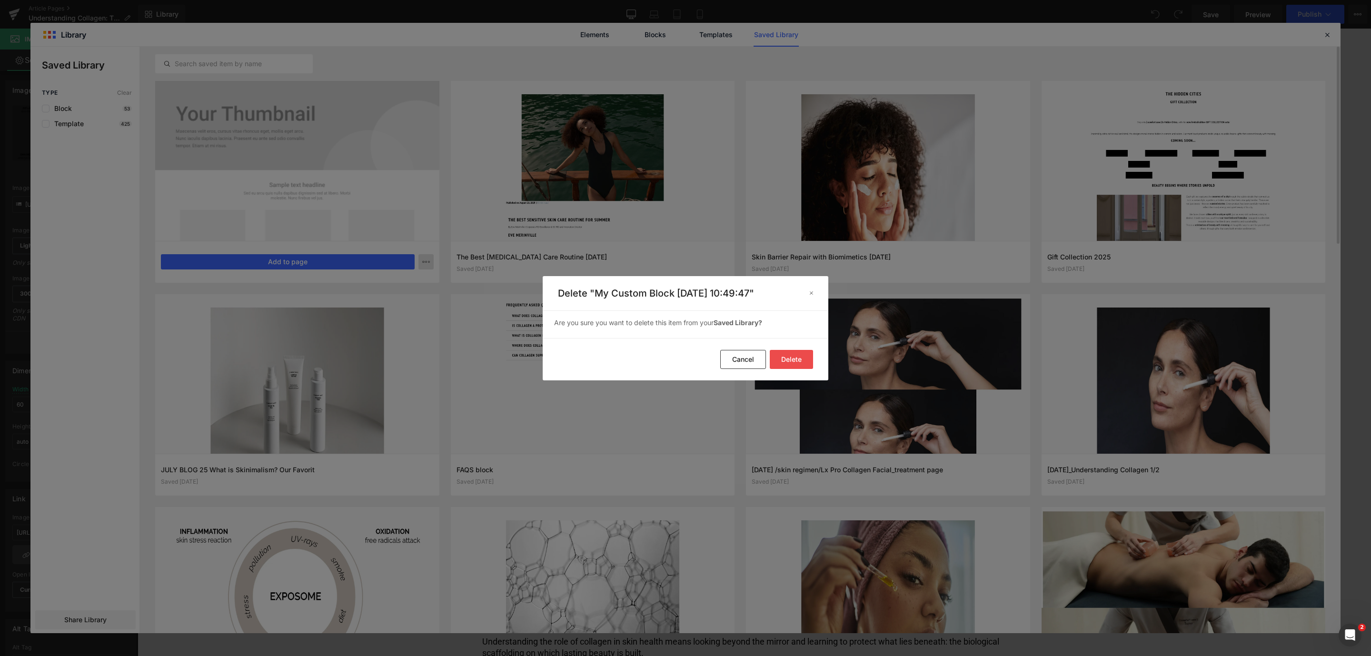
click at [797, 363] on button "Delete" at bounding box center [791, 359] width 43 height 19
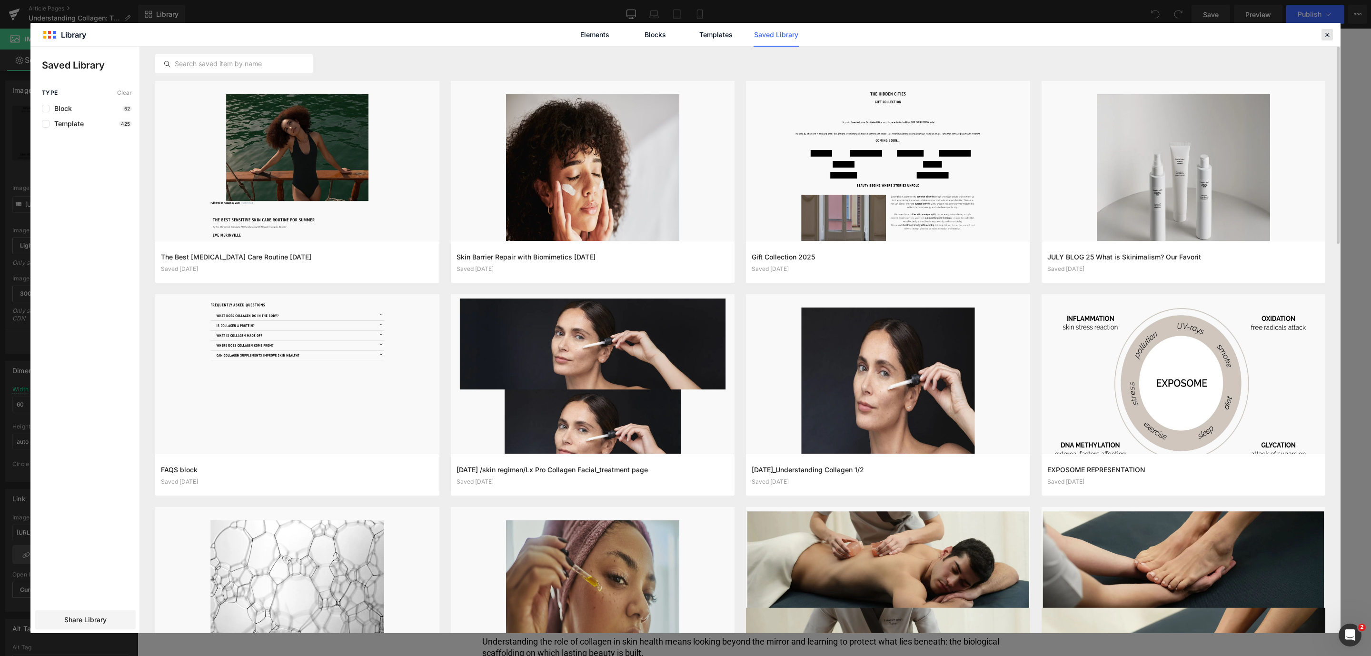
drag, startPoint x: 1324, startPoint y: 36, endPoint x: 864, endPoint y: 12, distance: 460.0
click at [1324, 36] on icon at bounding box center [1327, 34] width 9 height 9
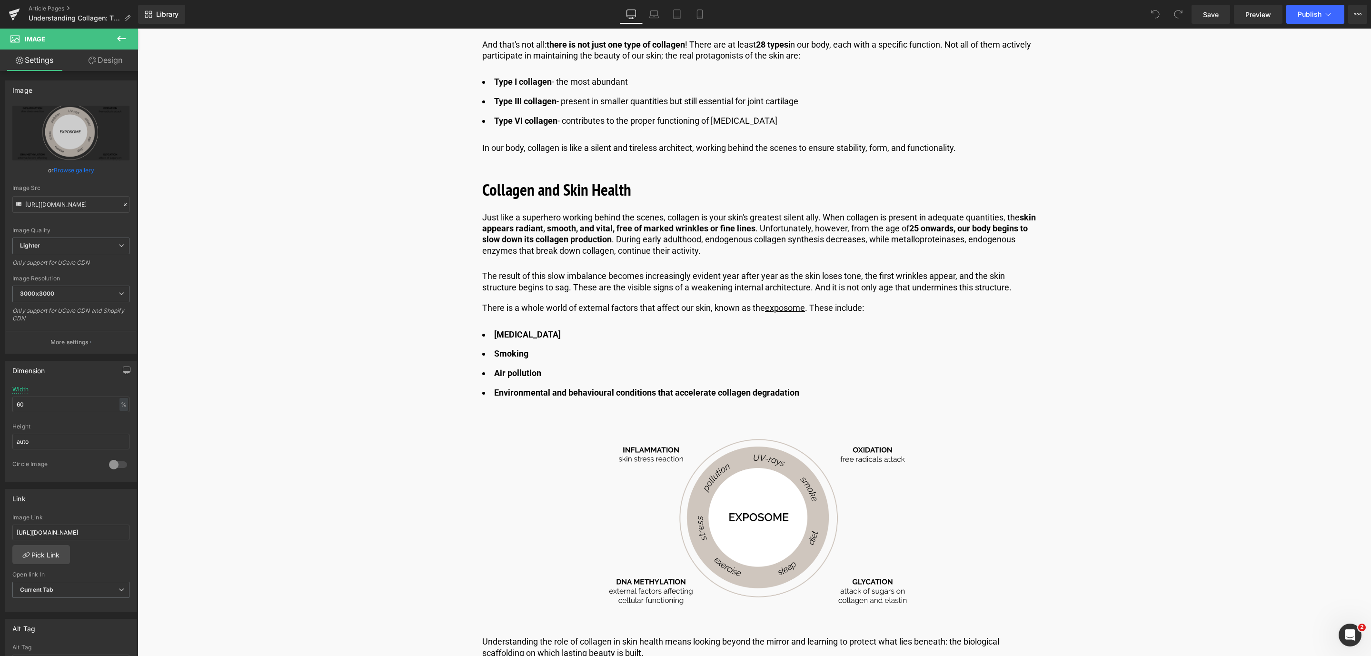
click at [69, 3] on div "Article Pages Understanding Collagen: The Protein Behind Firm, Healthy Skin" at bounding box center [69, 14] width 138 height 29
click at [57, 9] on link "Article Pages" at bounding box center [83, 9] width 109 height 8
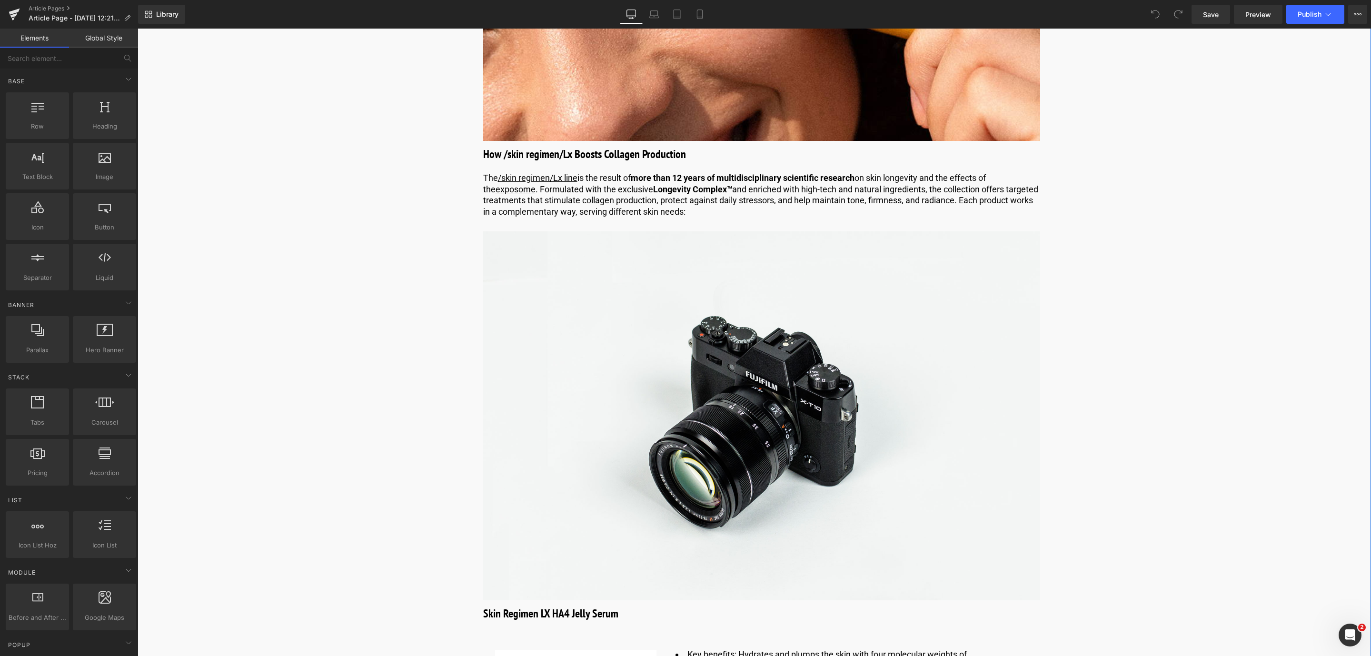
scroll to position [2713, 0]
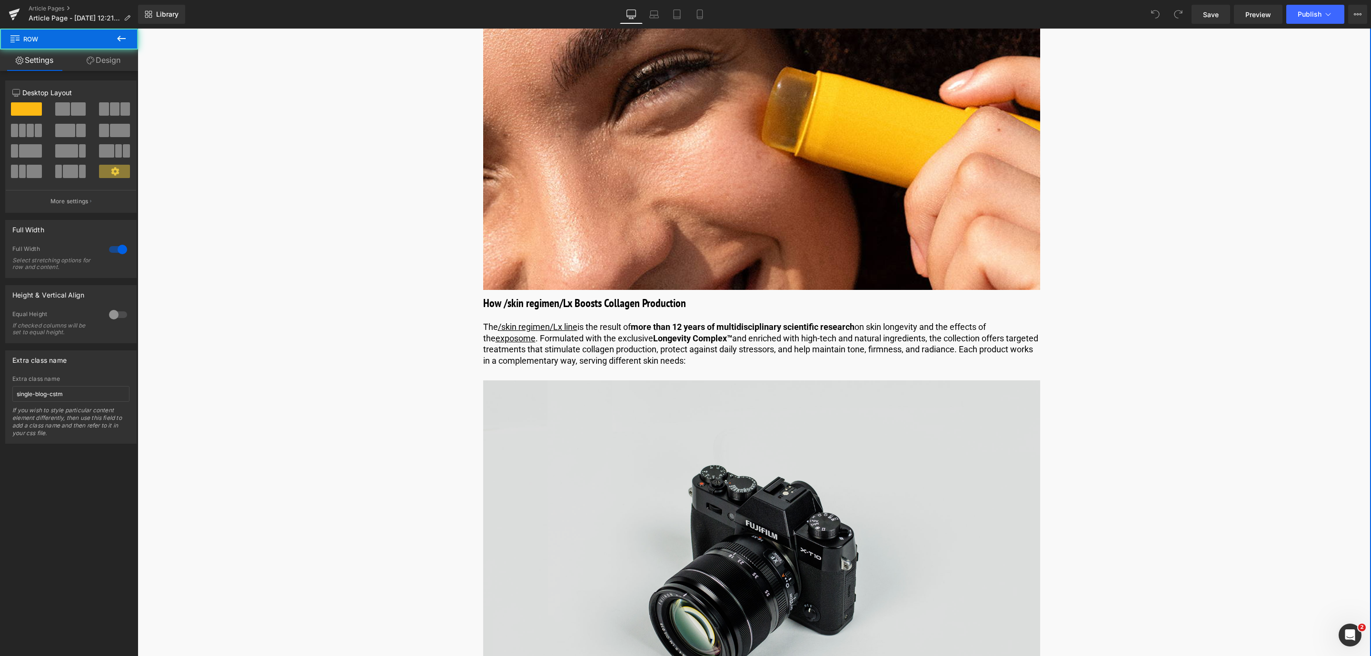
click at [761, 380] on img at bounding box center [761, 564] width 557 height 369
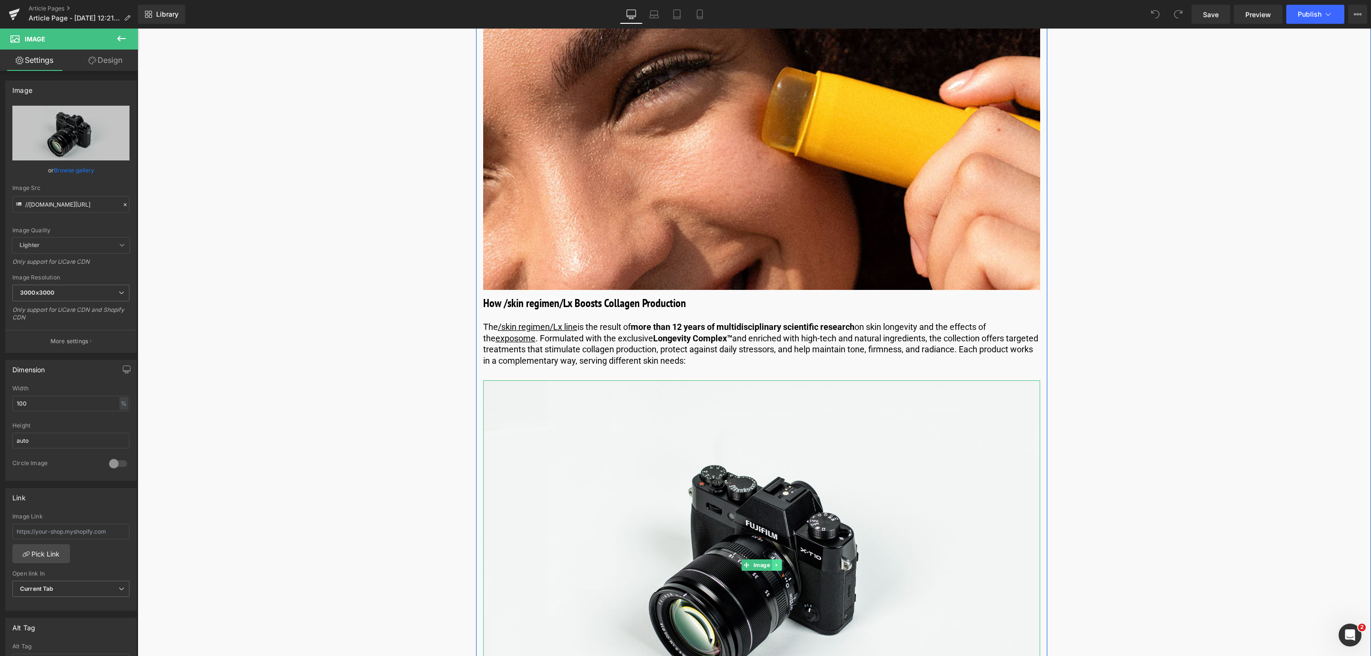
click at [777, 562] on icon at bounding box center [776, 565] width 5 height 6
click at [779, 562] on icon at bounding box center [781, 565] width 5 height 6
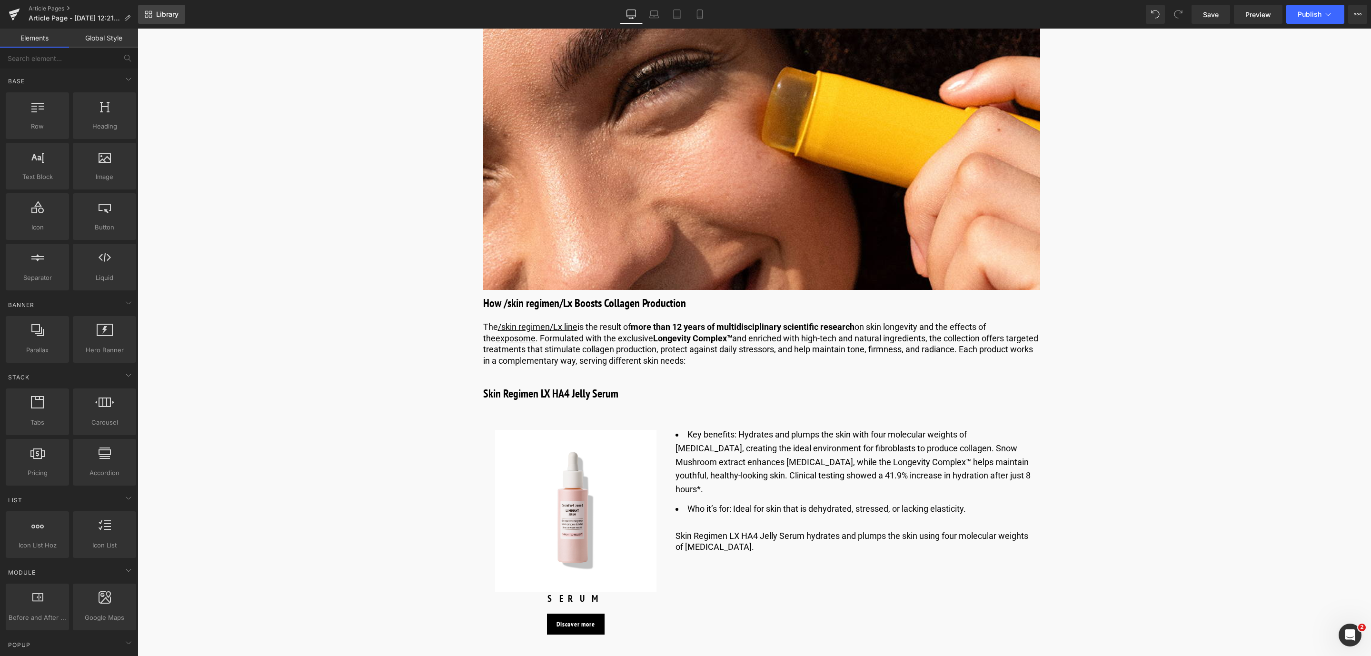
click at [153, 13] on link "Library" at bounding box center [161, 14] width 47 height 19
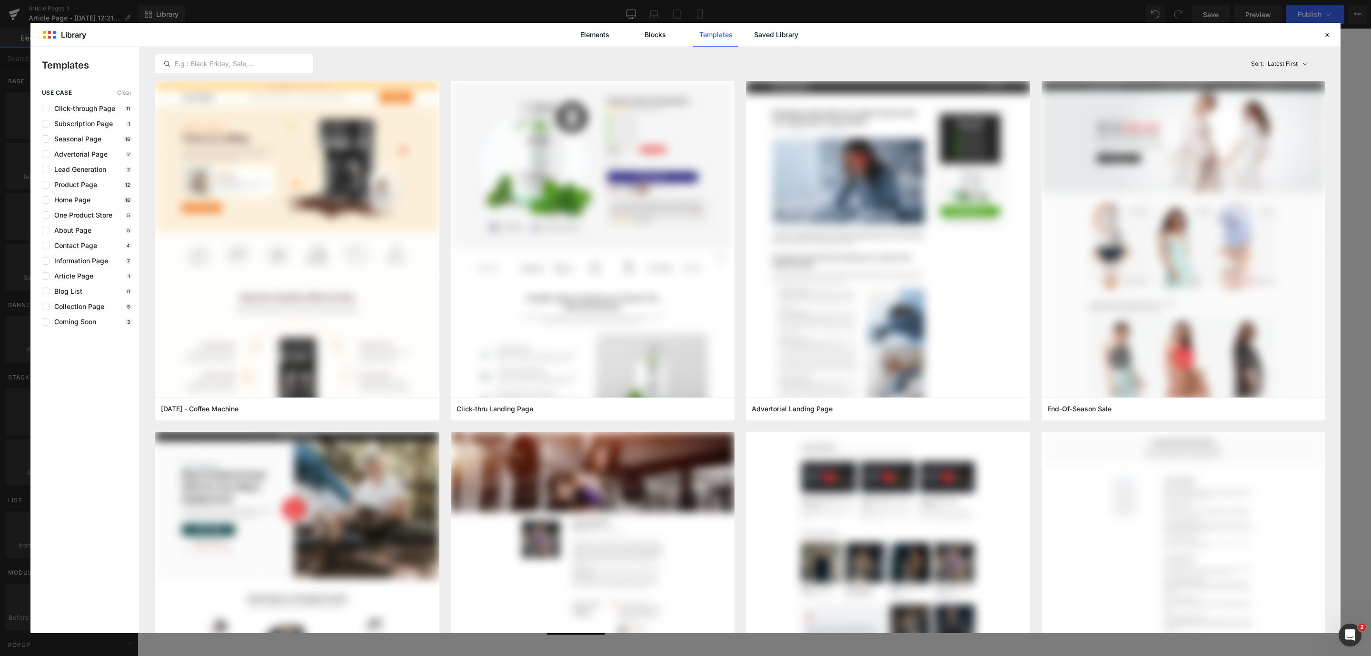
click at [767, 39] on link "Saved Library" at bounding box center [776, 35] width 45 height 24
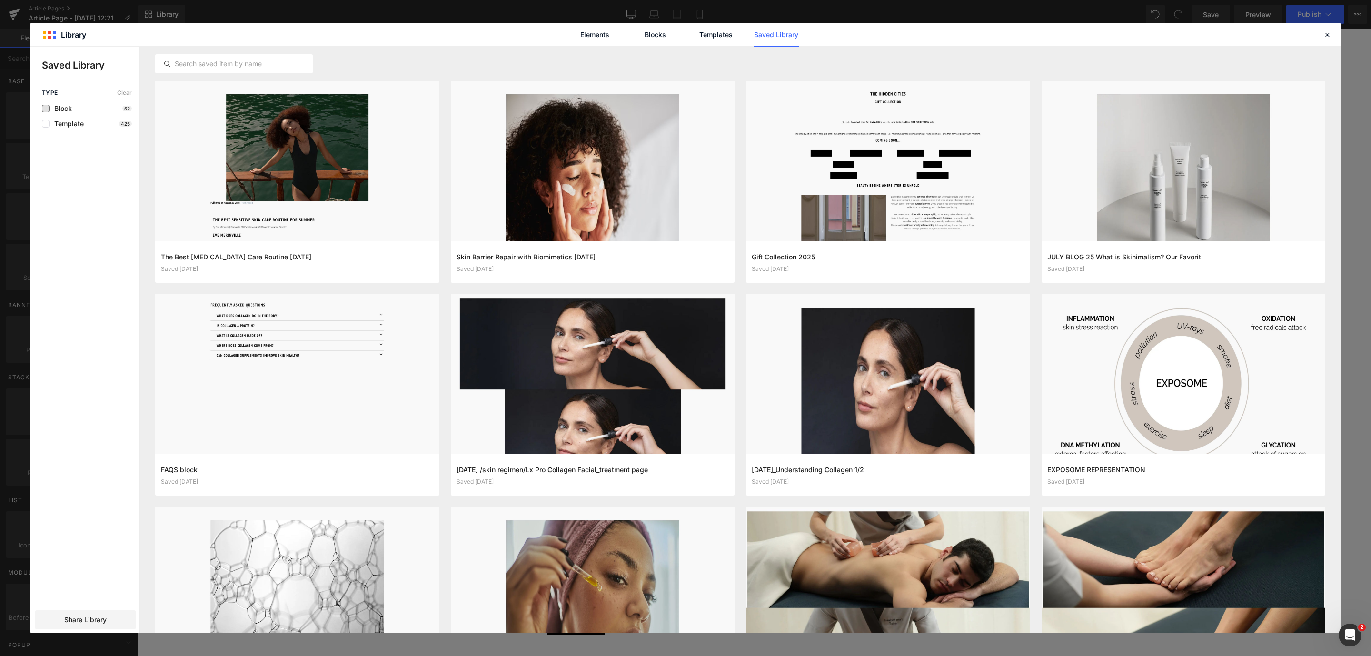
click at [65, 107] on span "Block" at bounding box center [61, 109] width 22 height 8
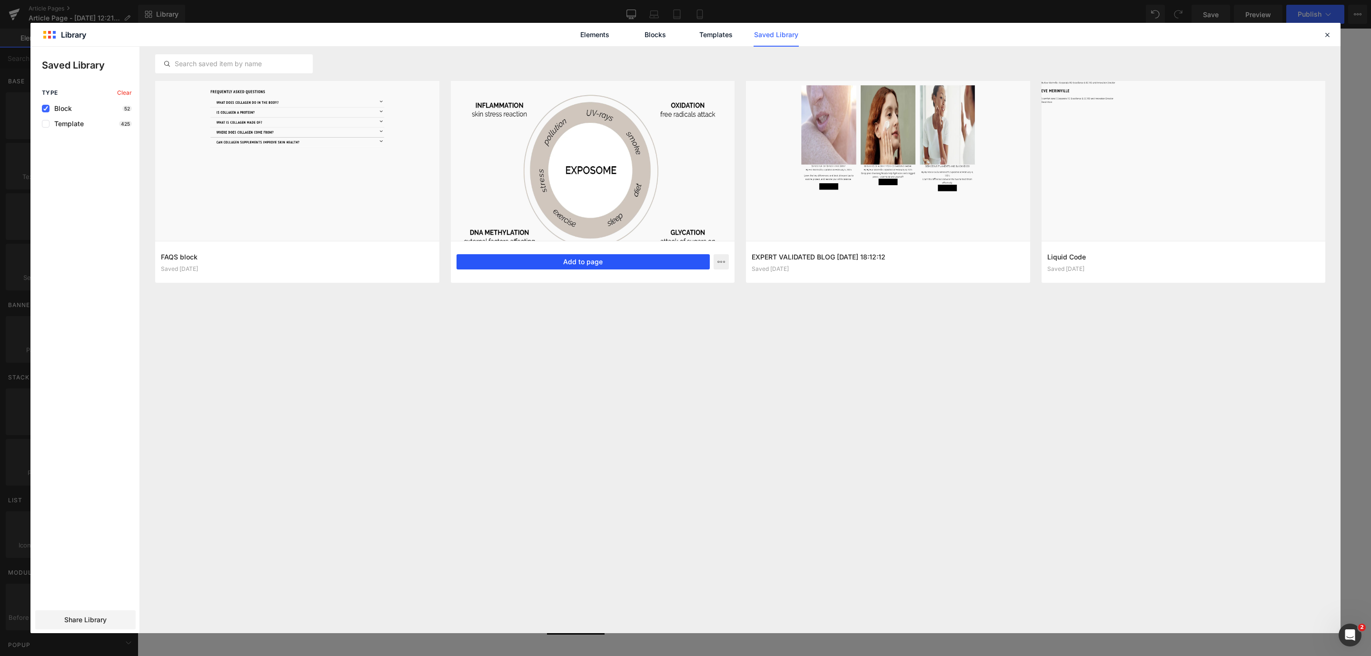
click at [648, 259] on button "Add to page" at bounding box center [583, 261] width 254 height 15
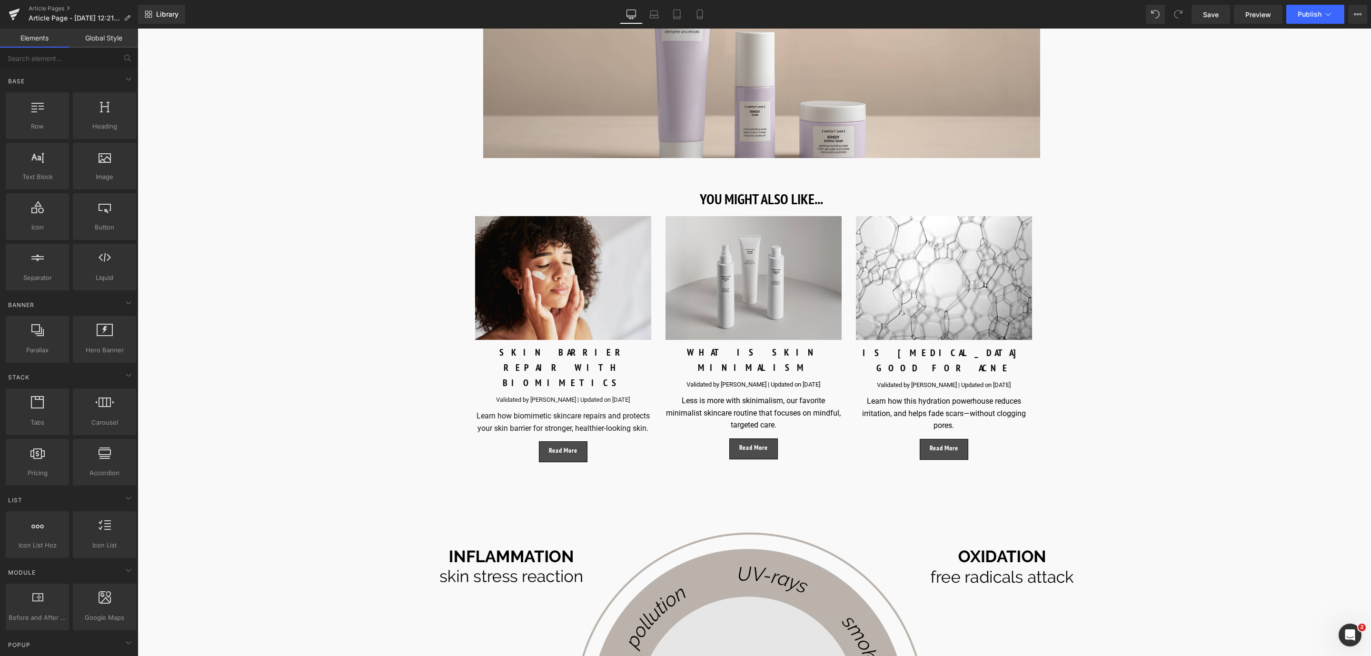
scroll to position [4681, 0]
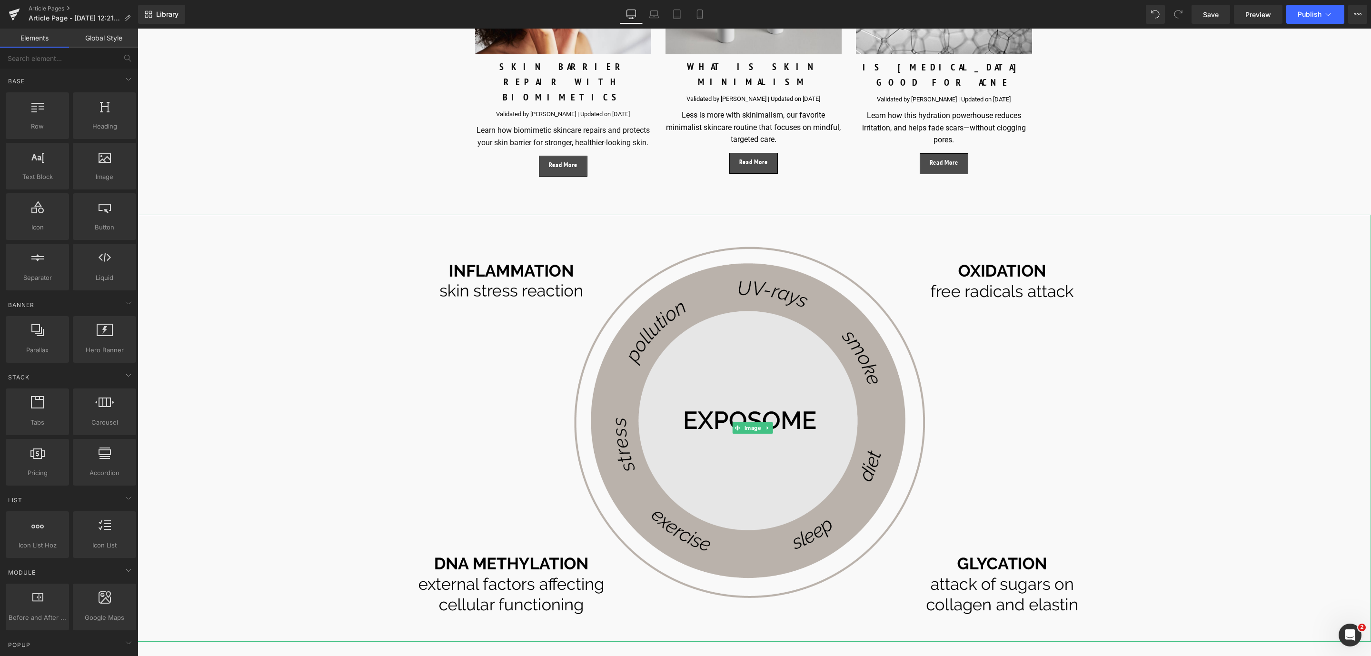
click at [649, 427] on img at bounding box center [754, 428] width 740 height 426
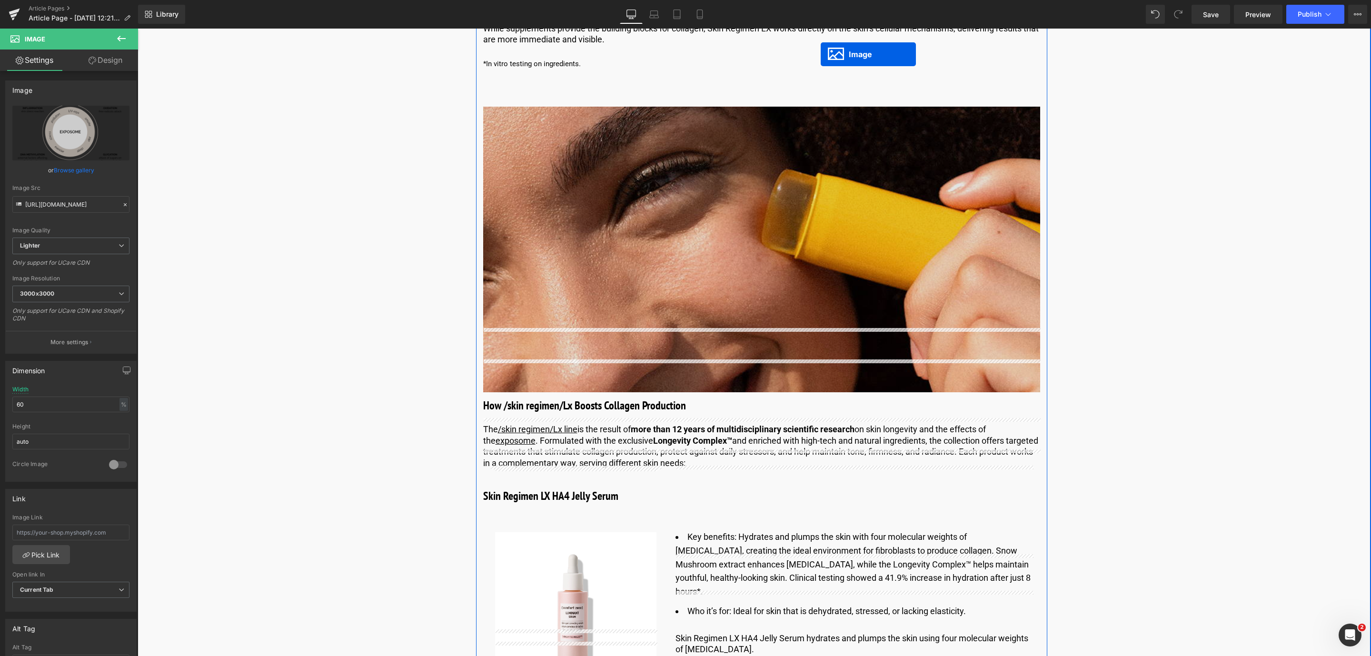
scroll to position [2583, 0]
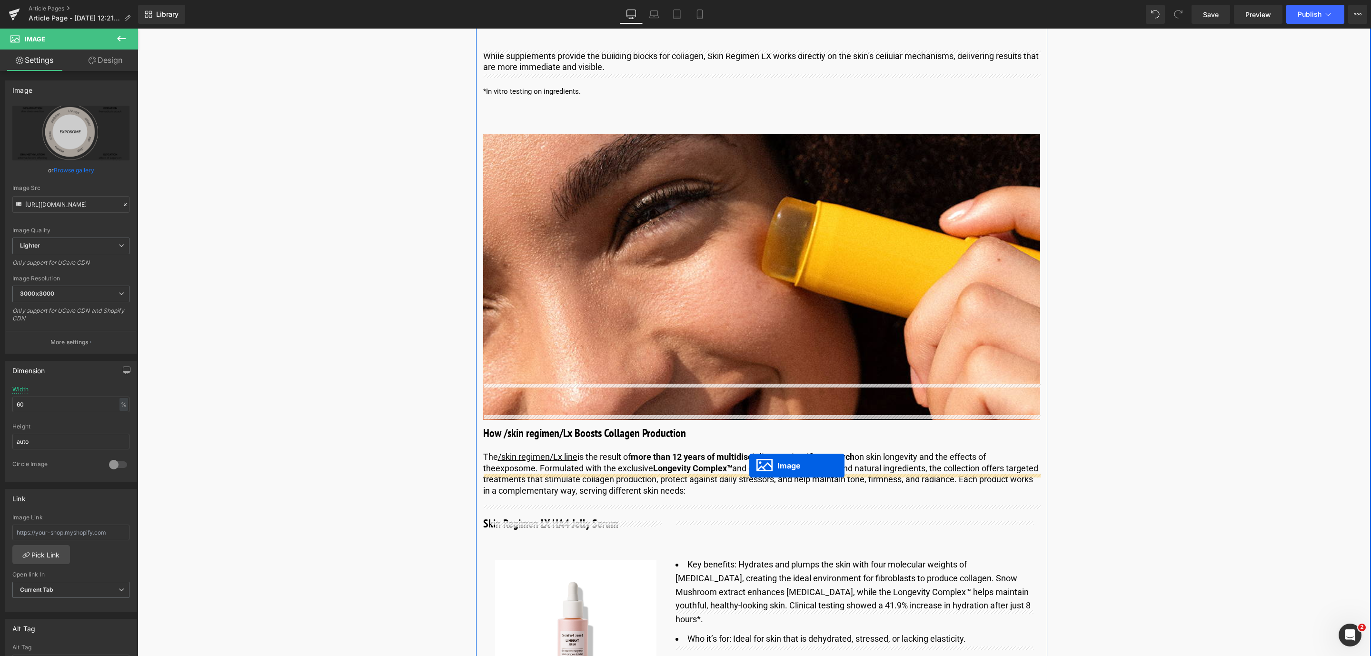
drag, startPoint x: 734, startPoint y: 372, endPoint x: 749, endPoint y: 466, distance: 94.9
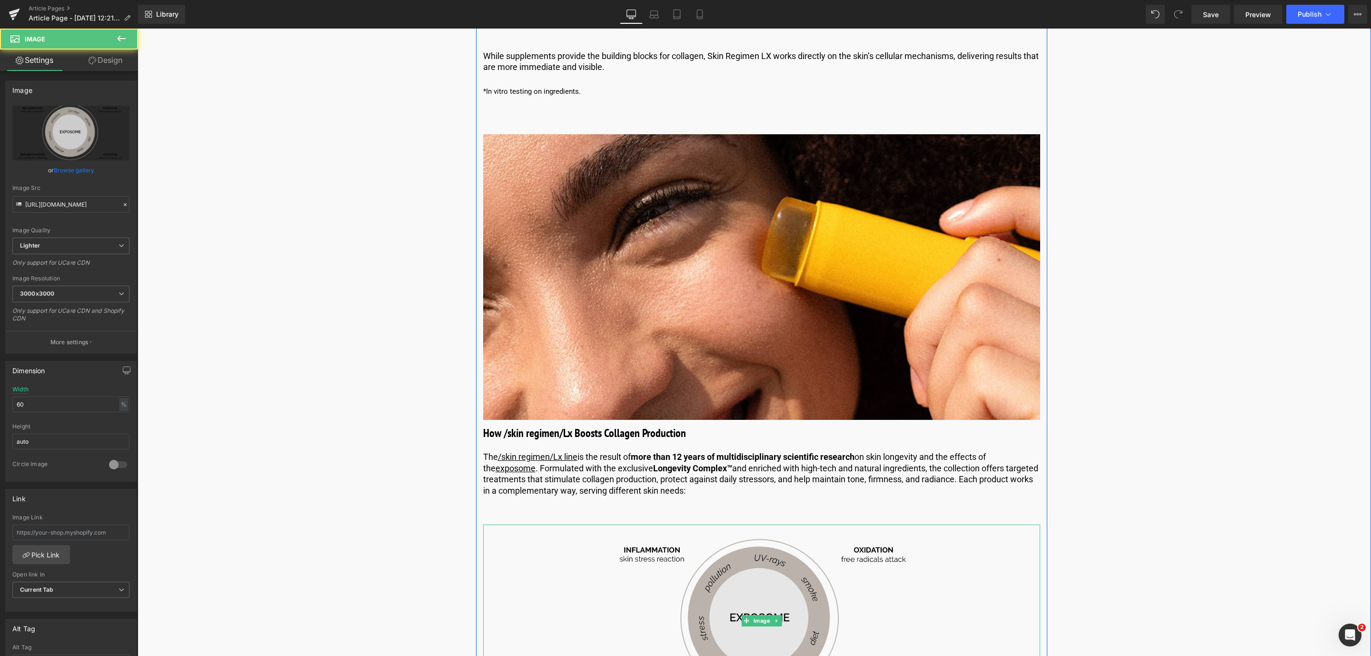
scroll to position [2869, 0]
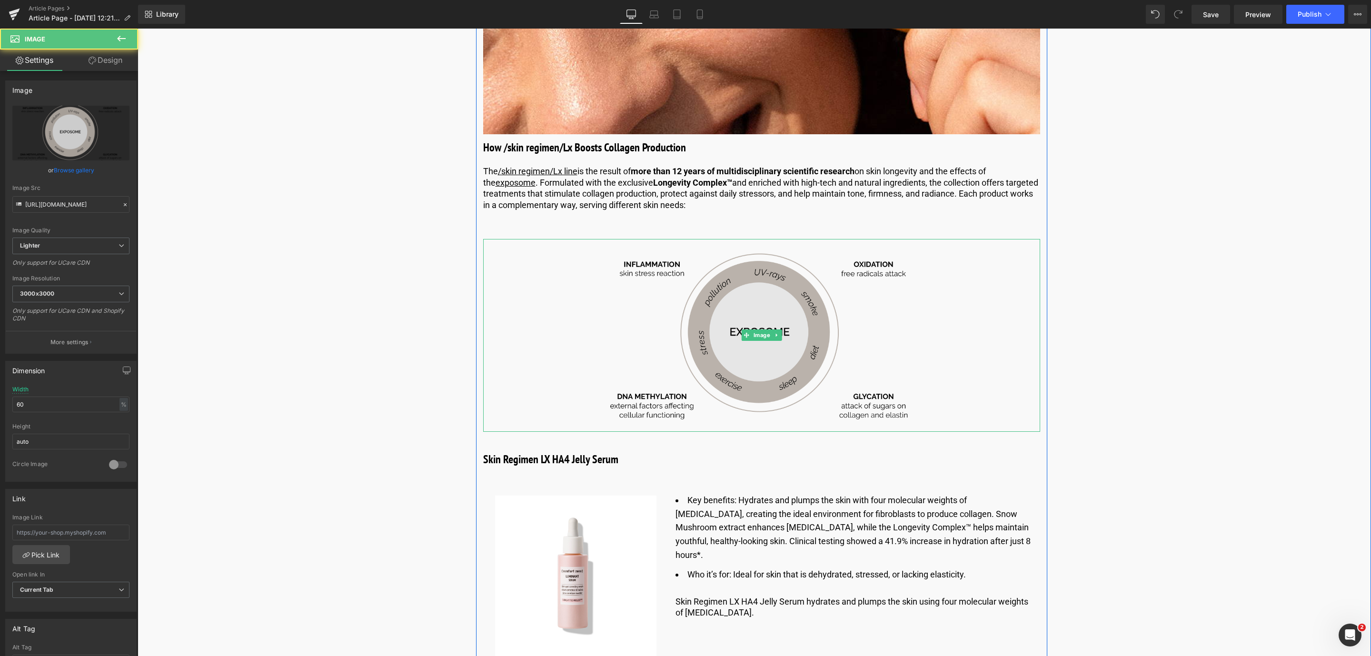
click at [630, 310] on img at bounding box center [762, 335] width 334 height 193
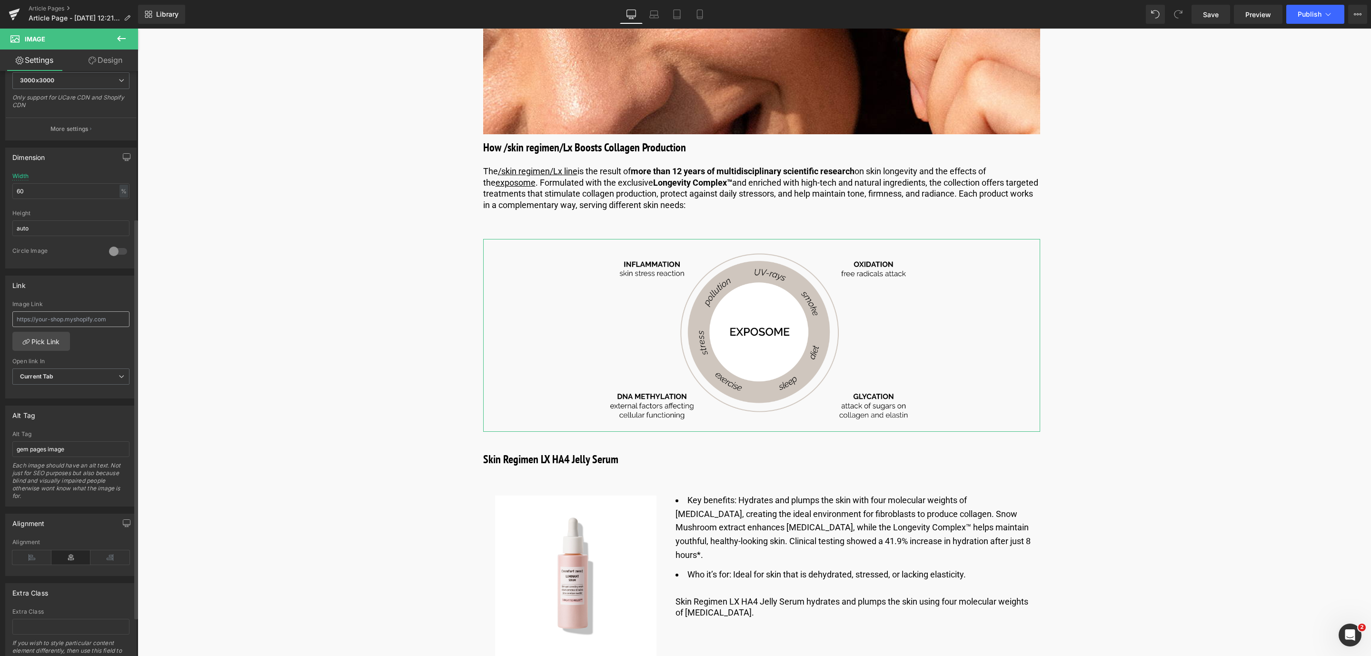
scroll to position [214, 0]
drag, startPoint x: 83, startPoint y: 458, endPoint x: -31, endPoint y: 457, distance: 114.7
click at [0, 457] on html "Image You are previewing how the will restyle your page. You can not edit Eleme…" at bounding box center [685, 328] width 1371 height 656
type input "Exposome representation"
click at [1213, 16] on span "Save" at bounding box center [1211, 15] width 16 height 10
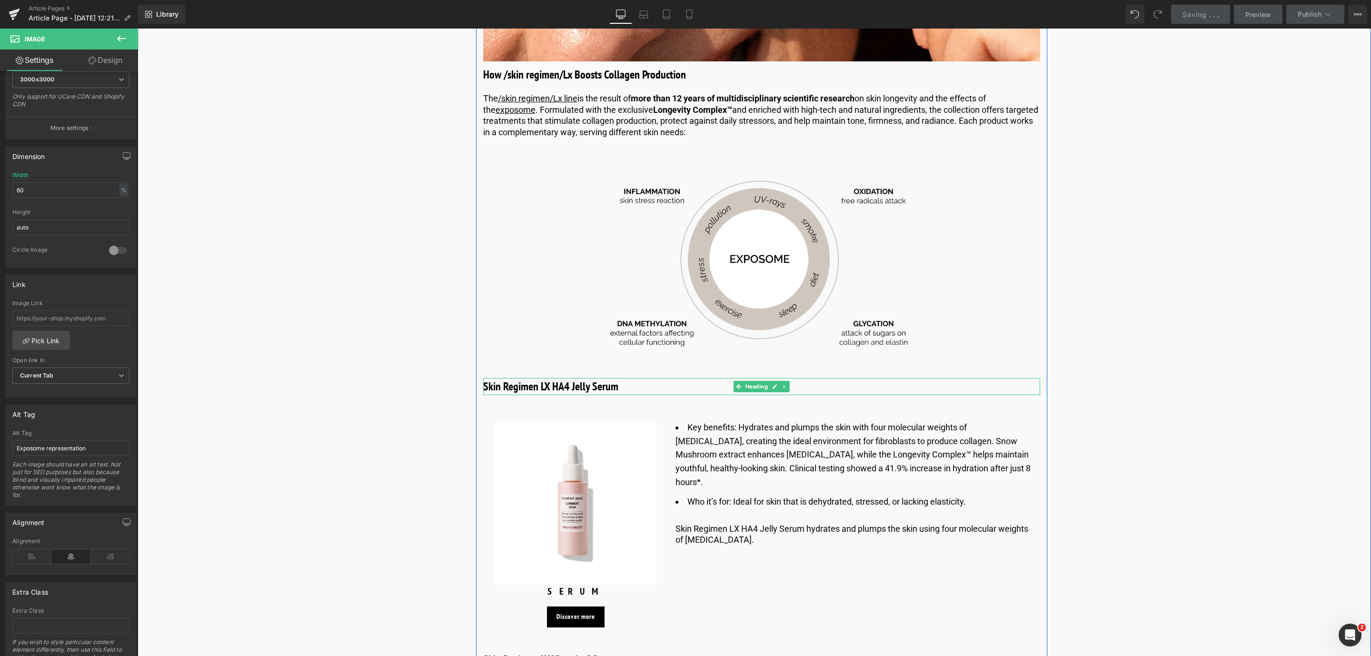
scroll to position [3012, 0]
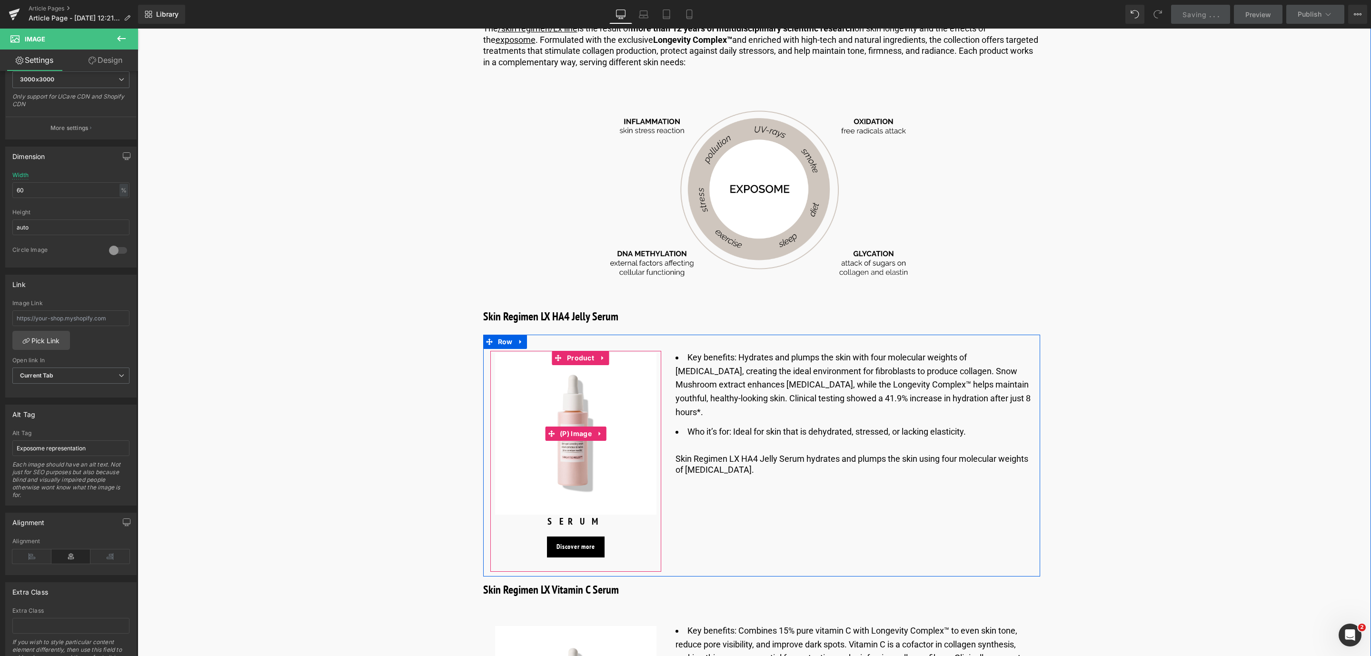
click at [495, 353] on img at bounding box center [576, 434] width 162 height 162
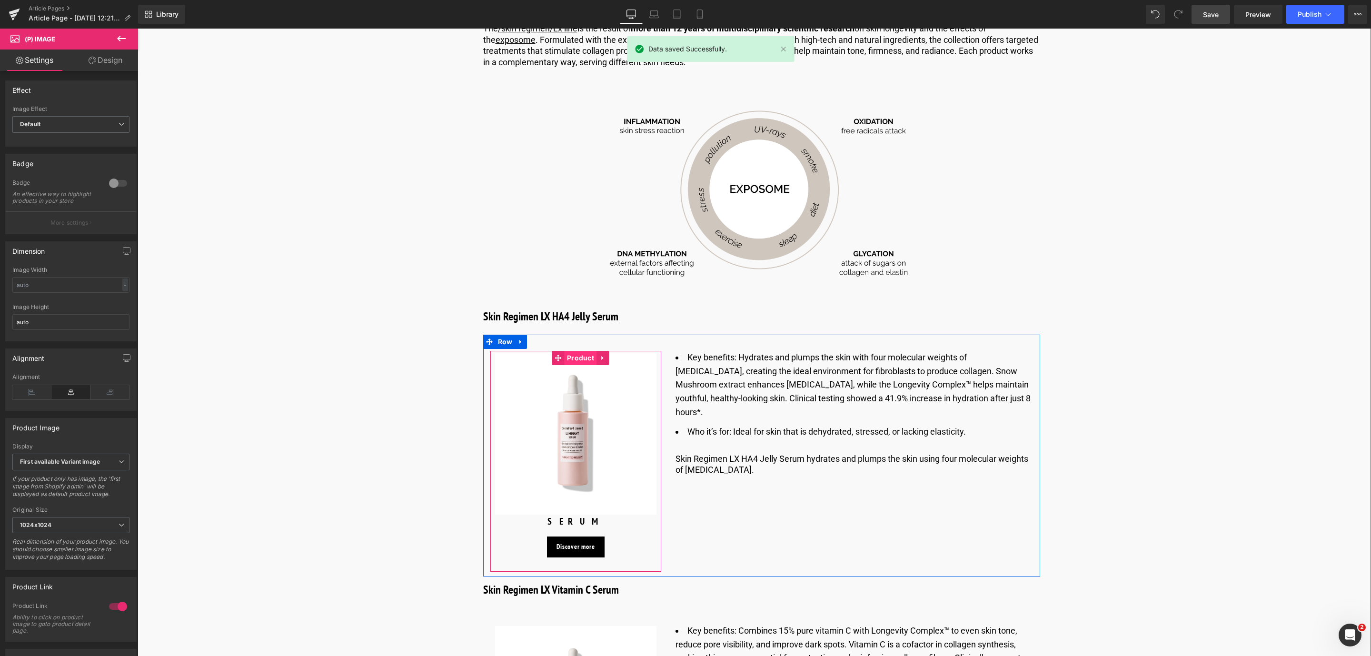
click at [575, 351] on span "Product" at bounding box center [581, 358] width 32 height 14
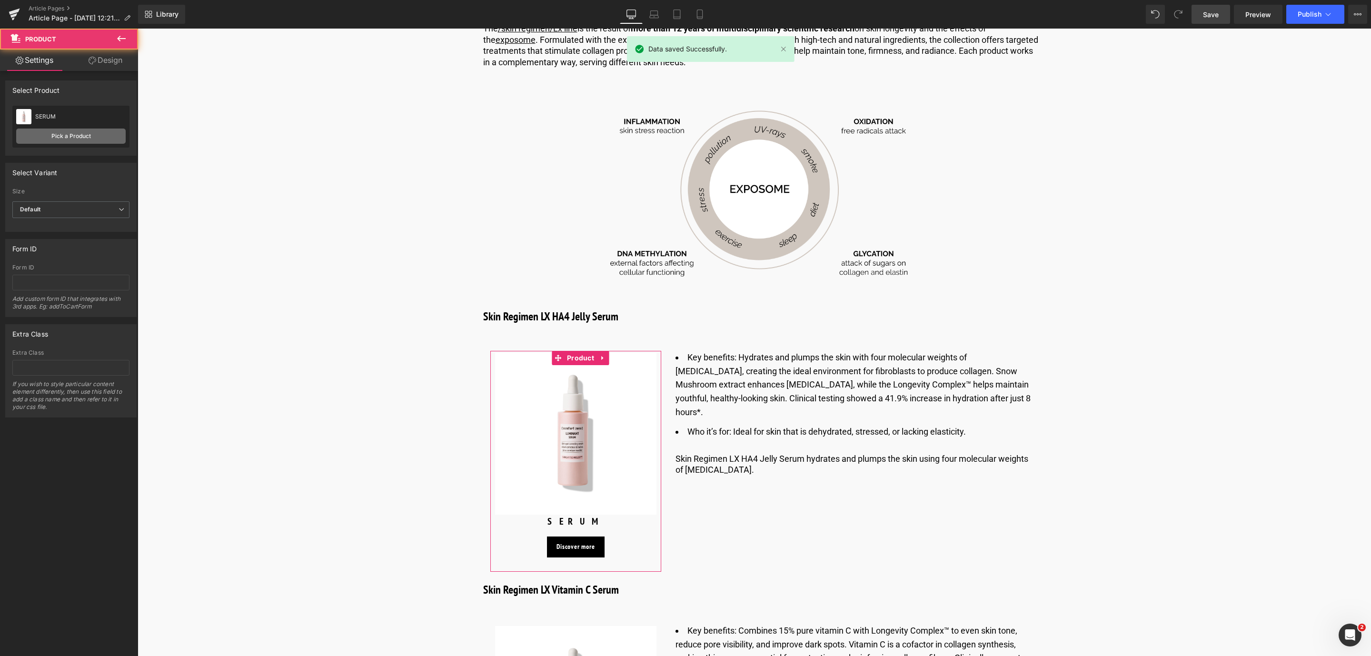
click at [69, 136] on link "Pick a Product" at bounding box center [70, 136] width 109 height 15
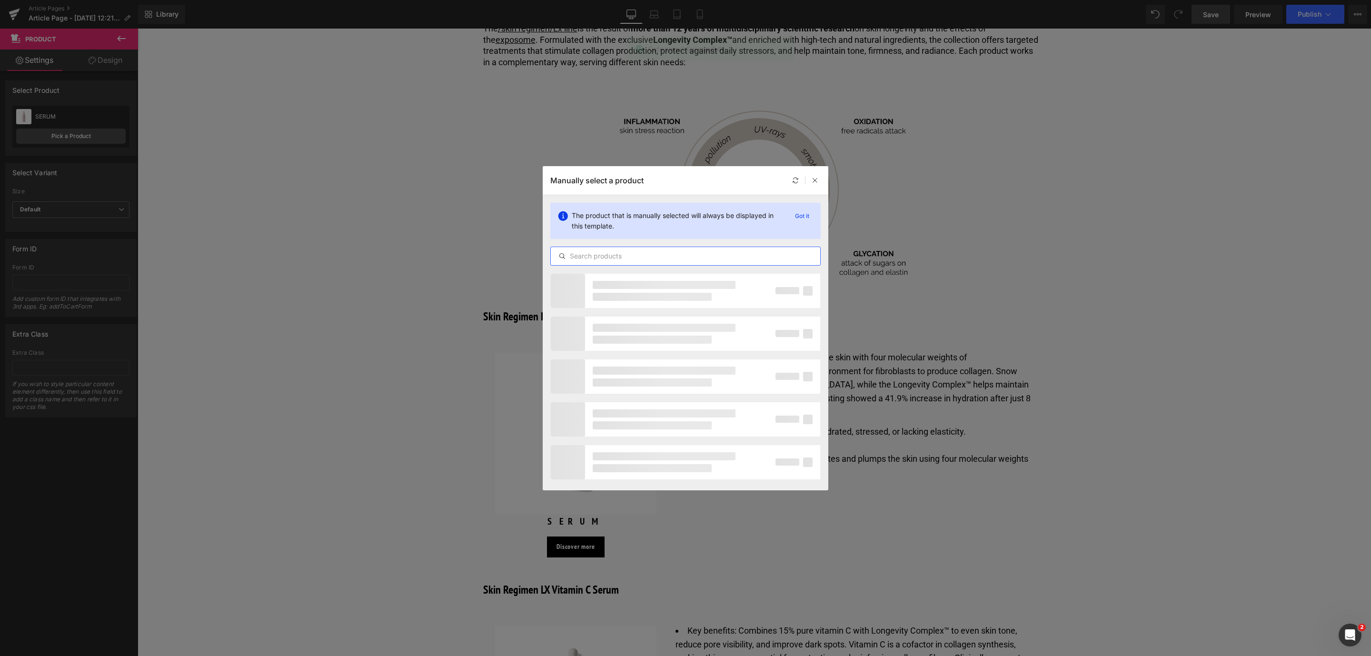
click at [600, 253] on input "text" at bounding box center [685, 255] width 269 height 11
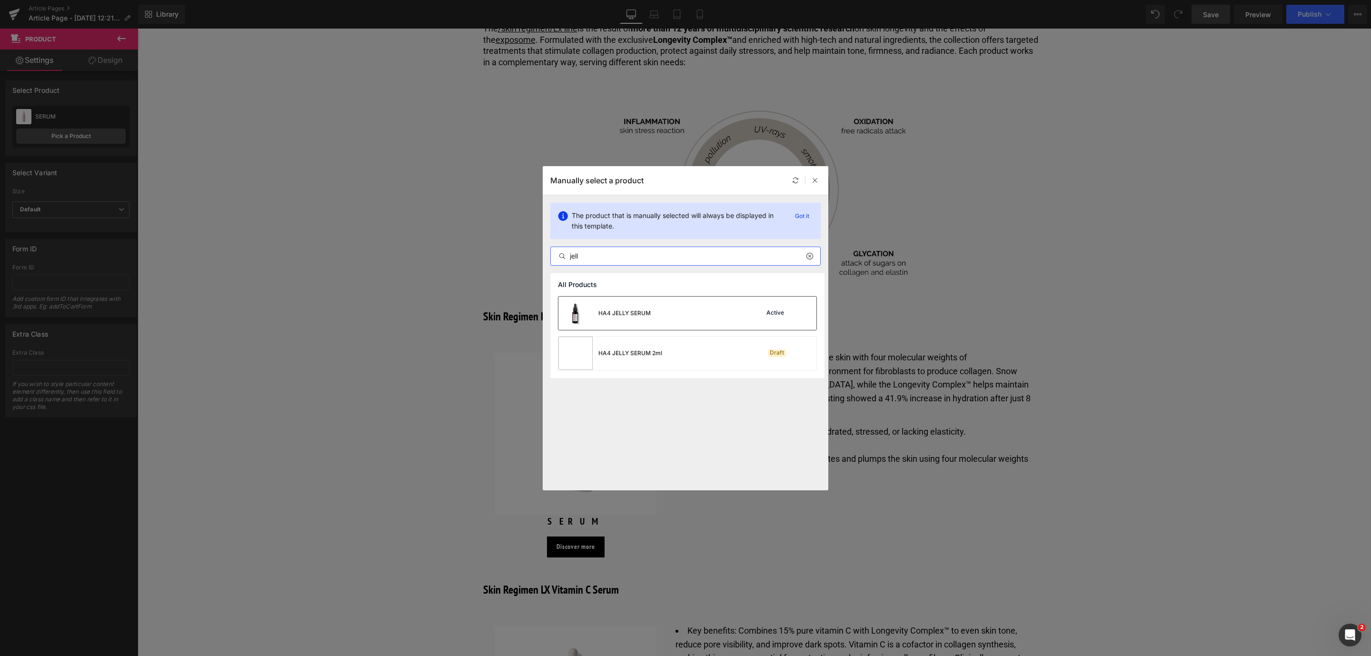
type input "jell"
click at [644, 306] on div "HA4 JELLY SERUM" at bounding box center [604, 313] width 92 height 33
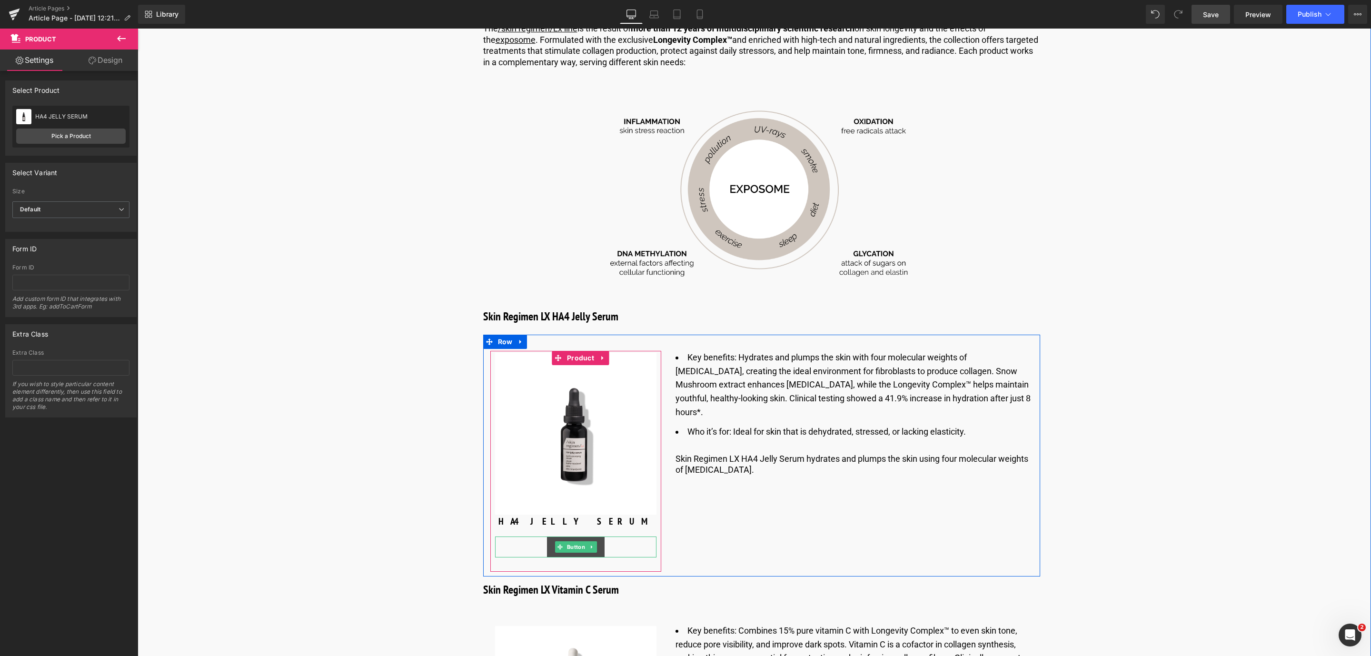
click at [566, 541] on span "Button" at bounding box center [576, 546] width 22 height 11
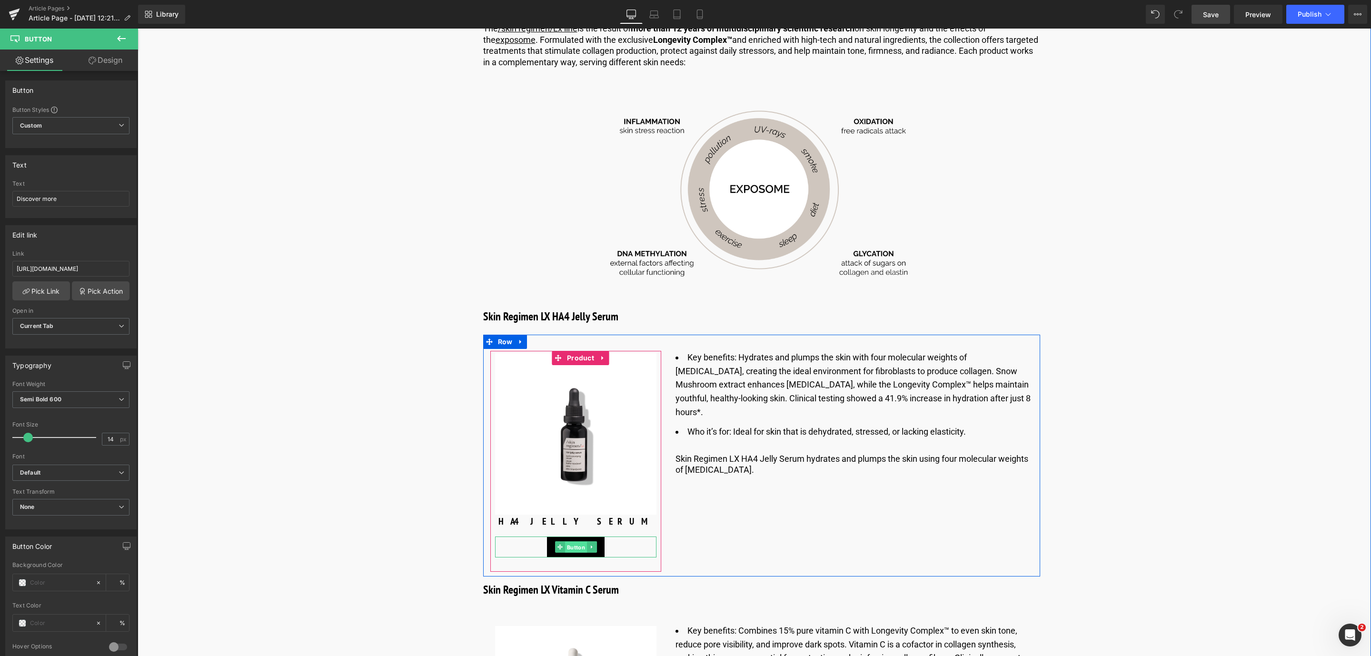
click at [572, 542] on span "Button" at bounding box center [576, 547] width 22 height 11
drag, startPoint x: 155, startPoint y: 296, endPoint x: 166, endPoint y: 268, distance: 30.8
paste input "https://world.comfortzoneskin.com/products/skin-regimen-lx-ha4-jelly-serum"
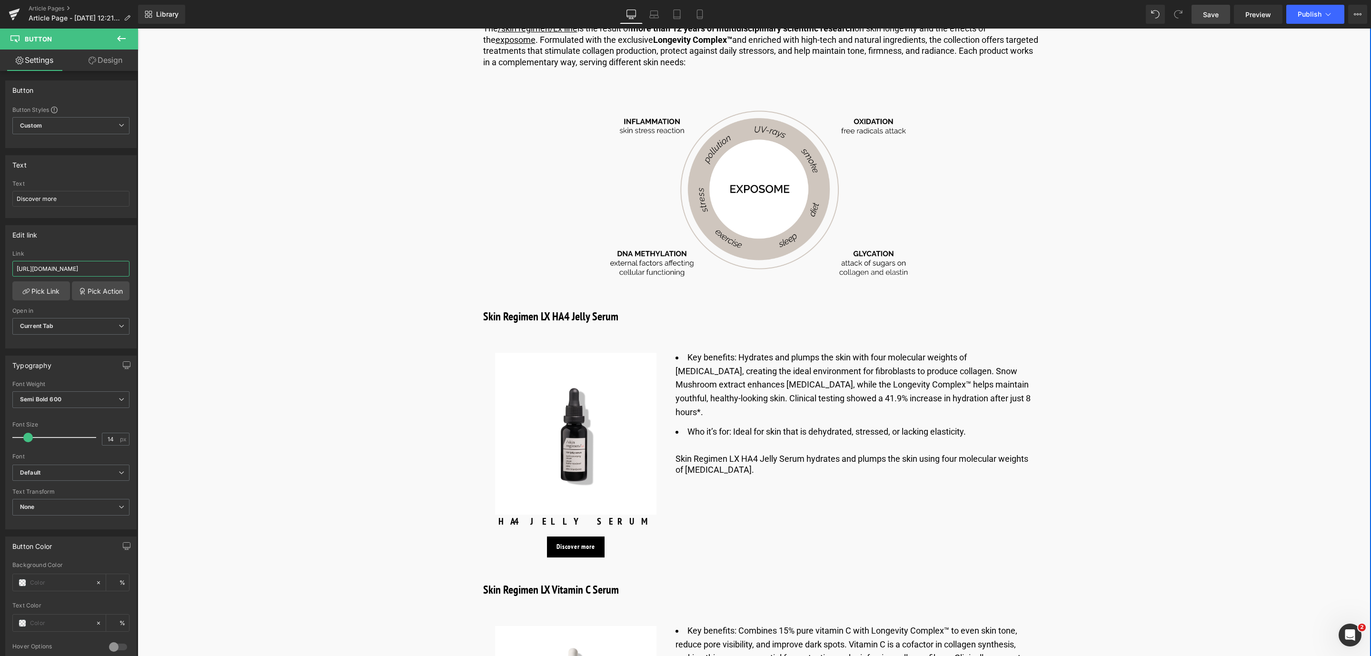
scroll to position [0, 106]
type input "https://world.comfortzoneskin.com/products/skin-regimen-lx-ha4-jelly-serum"
click at [42, 290] on link "Pick Link" at bounding box center [41, 290] width 58 height 19
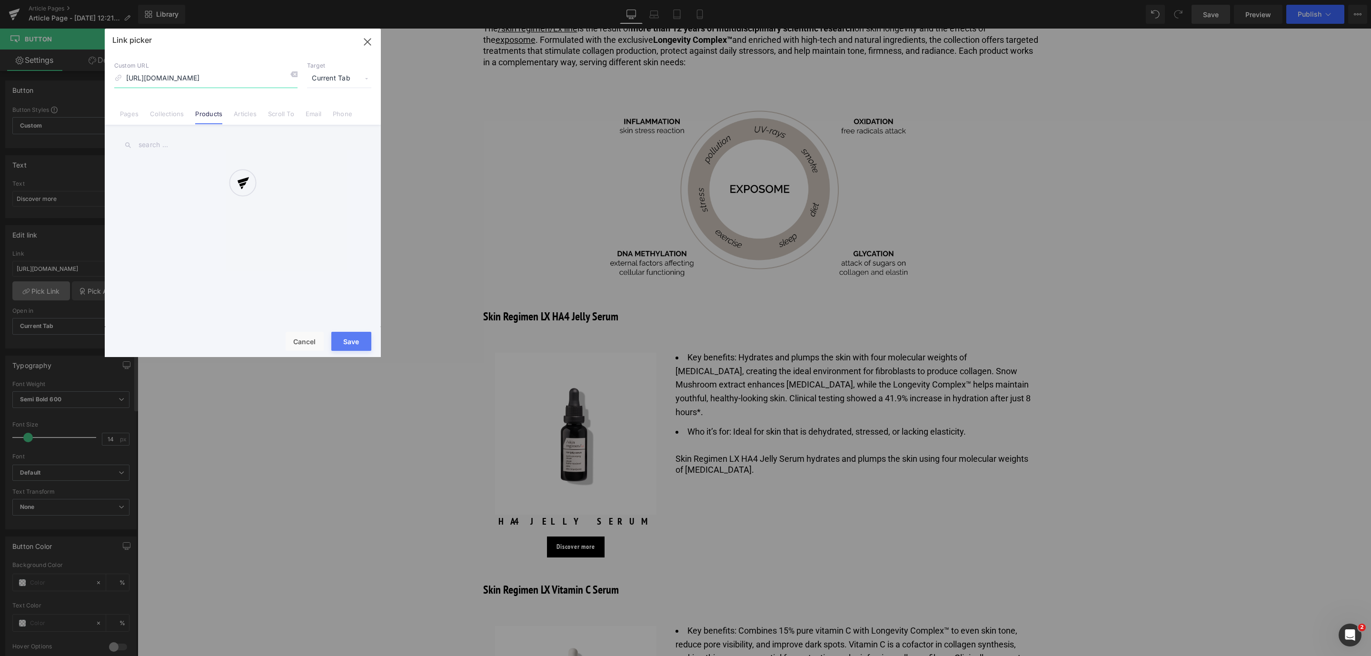
scroll to position [0, 80]
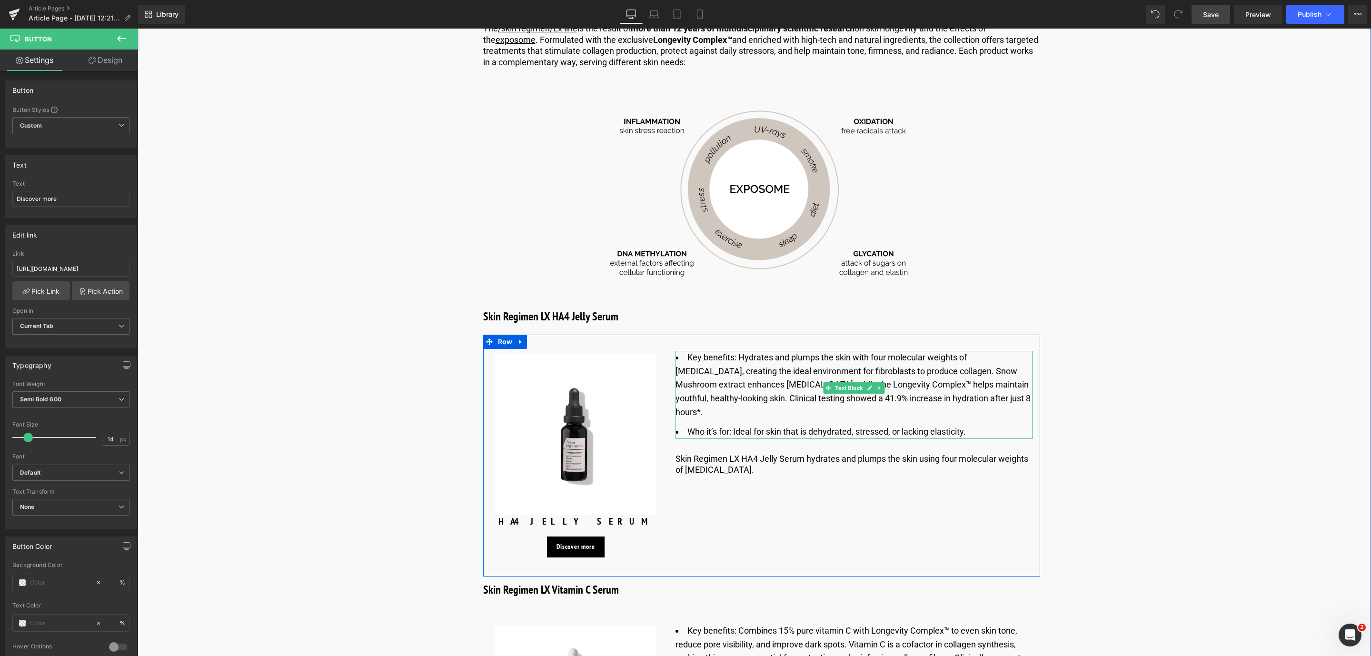
click at [739, 351] on li "Key benefits:​ Hydrates and plumps the skin with four molecular weights of hyal…" at bounding box center [853, 385] width 357 height 69
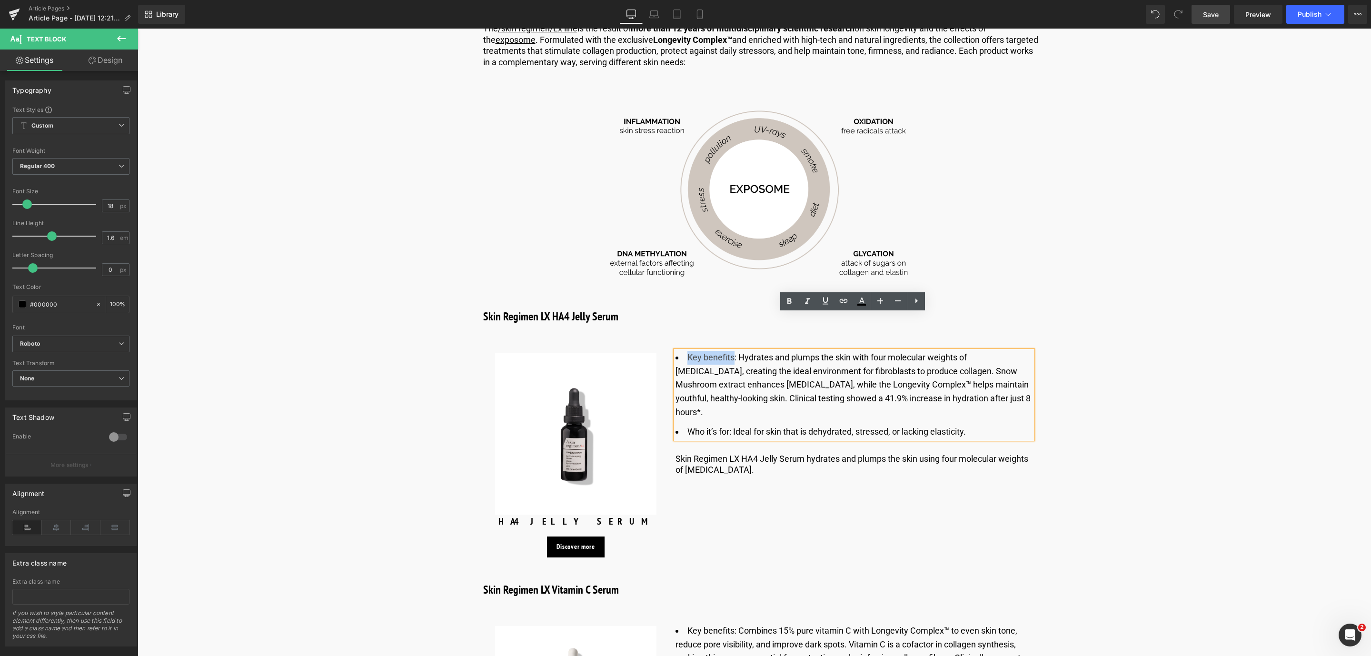
drag, startPoint x: 732, startPoint y: 317, endPoint x: 686, endPoint y: 318, distance: 45.7
click at [686, 351] on li "Key benefits:​ Hydrates and plumps the skin with four molecular weights of hyal…" at bounding box center [853, 385] width 357 height 69
click at [784, 303] on icon at bounding box center [789, 301] width 11 height 11
click at [939, 459] on div "Sale Off (P) Image HA4 JELLY SERUM (P) Title Discover more Button Product Key b…" at bounding box center [761, 456] width 557 height 242
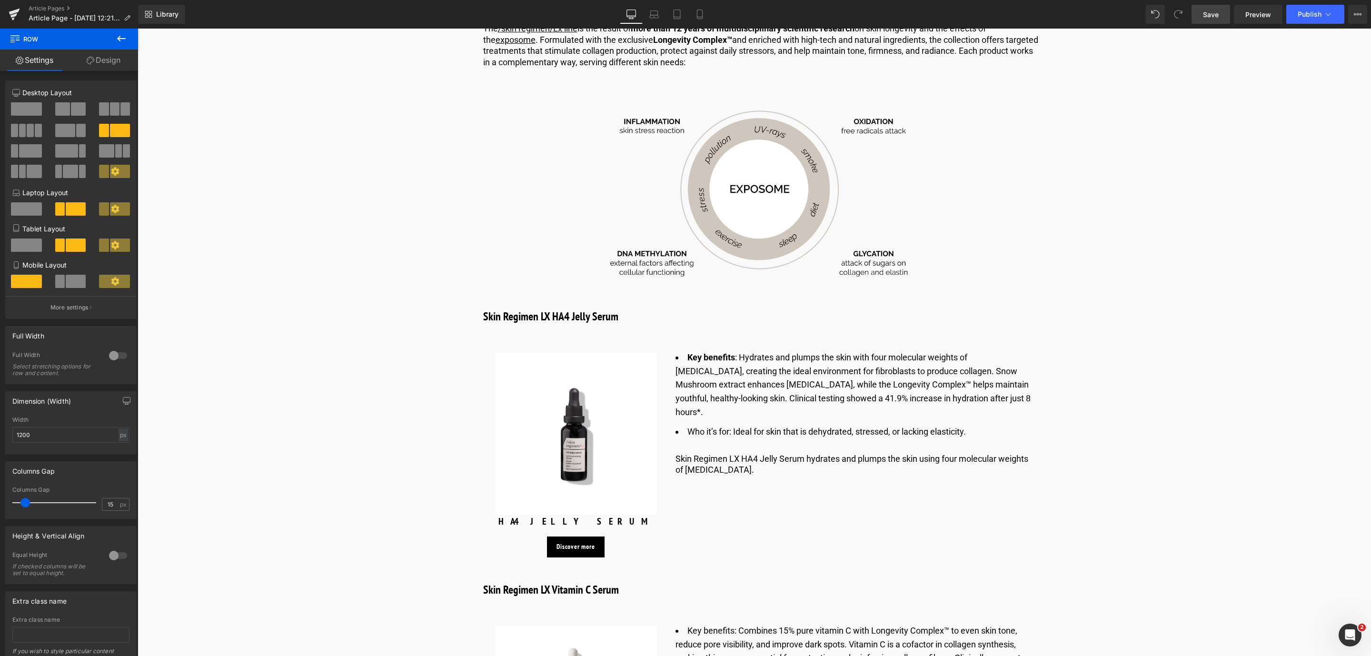
click at [131, 38] on button at bounding box center [121, 39] width 33 height 21
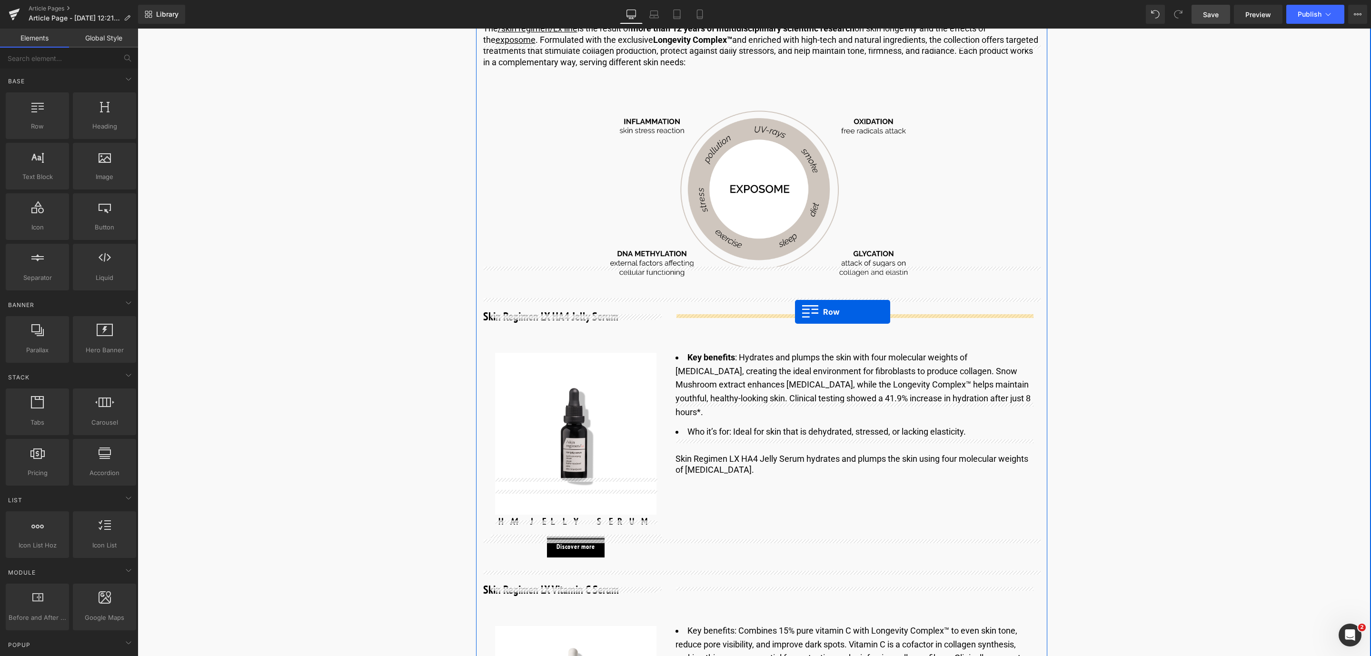
drag, startPoint x: 239, startPoint y: 159, endPoint x: 795, endPoint y: 312, distance: 576.3
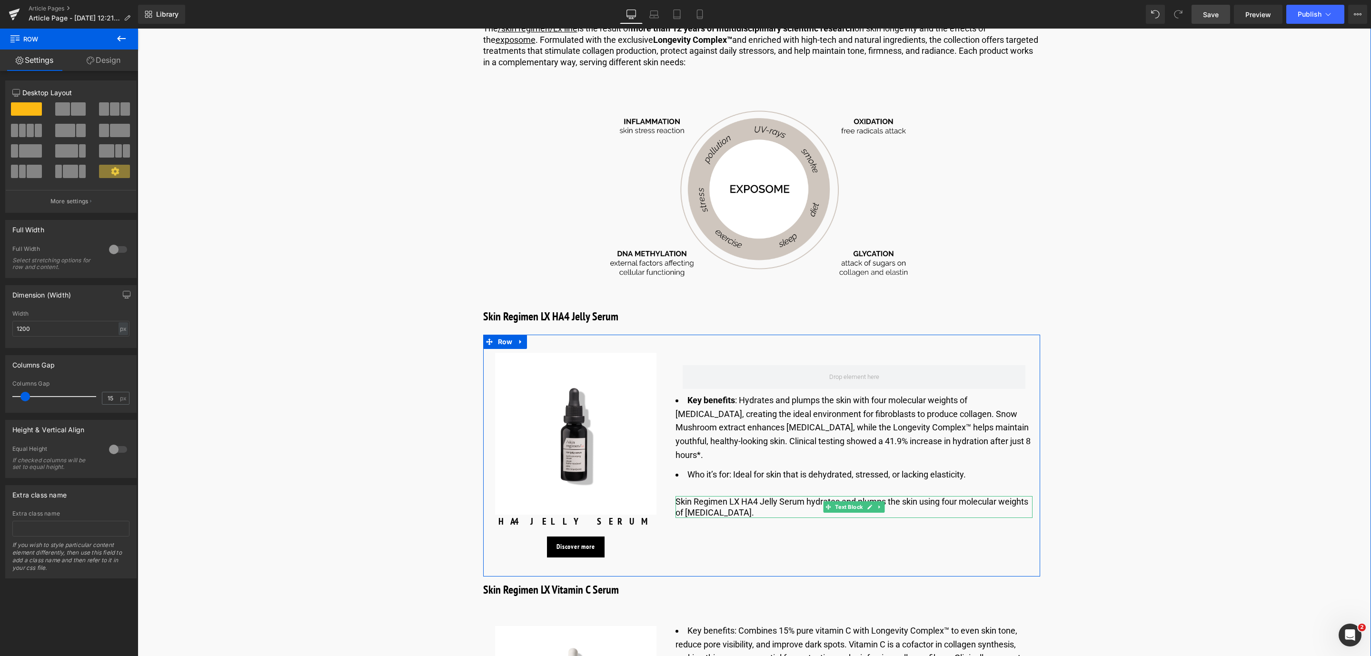
click at [769, 496] on p "Skin Regimen LX HA4 Jelly Serum hydrates and plumps the skin using four molecul…" at bounding box center [853, 507] width 357 height 22
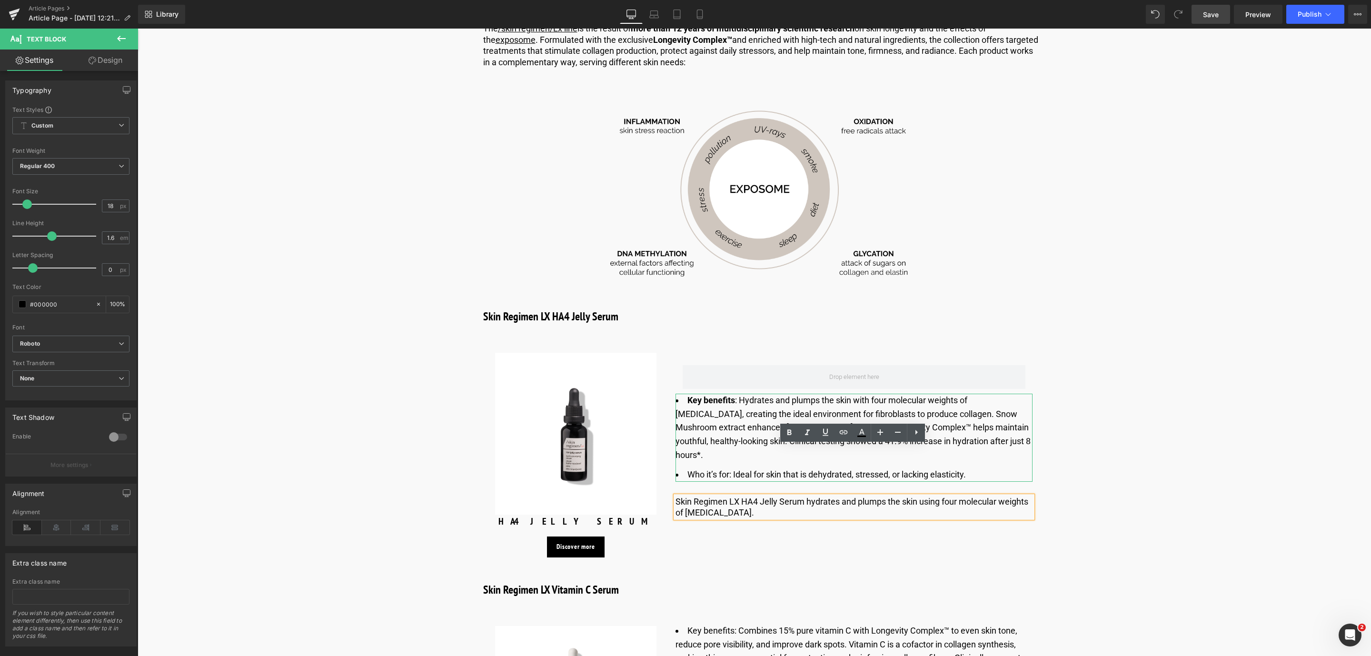
click at [705, 468] on li "Who it’s for: Ideal for skin that is dehydrated, stressed, or lacking elasticit…" at bounding box center [853, 475] width 357 height 14
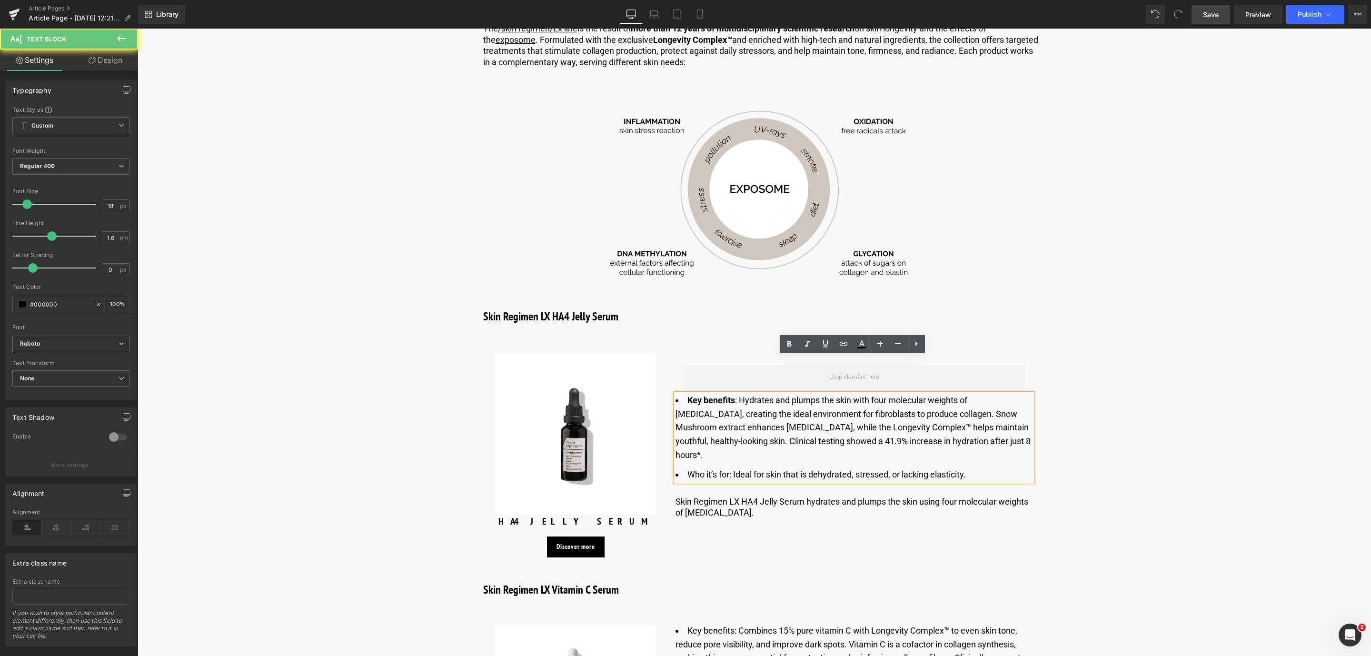
drag, startPoint x: 686, startPoint y: 423, endPoint x: 702, endPoint y: 423, distance: 15.7
click at [696, 468] on li "Who it’s for: Ideal for skin that is dehydrated, stressed, or lacking elasticit…" at bounding box center [853, 475] width 357 height 14
drag, startPoint x: 710, startPoint y: 423, endPoint x: 723, endPoint y: 423, distance: 12.9
click at [723, 468] on li "Who it’s for: Ideal for skin that is dehydrated, stressed, or lacking elasticit…" at bounding box center [853, 475] width 357 height 14
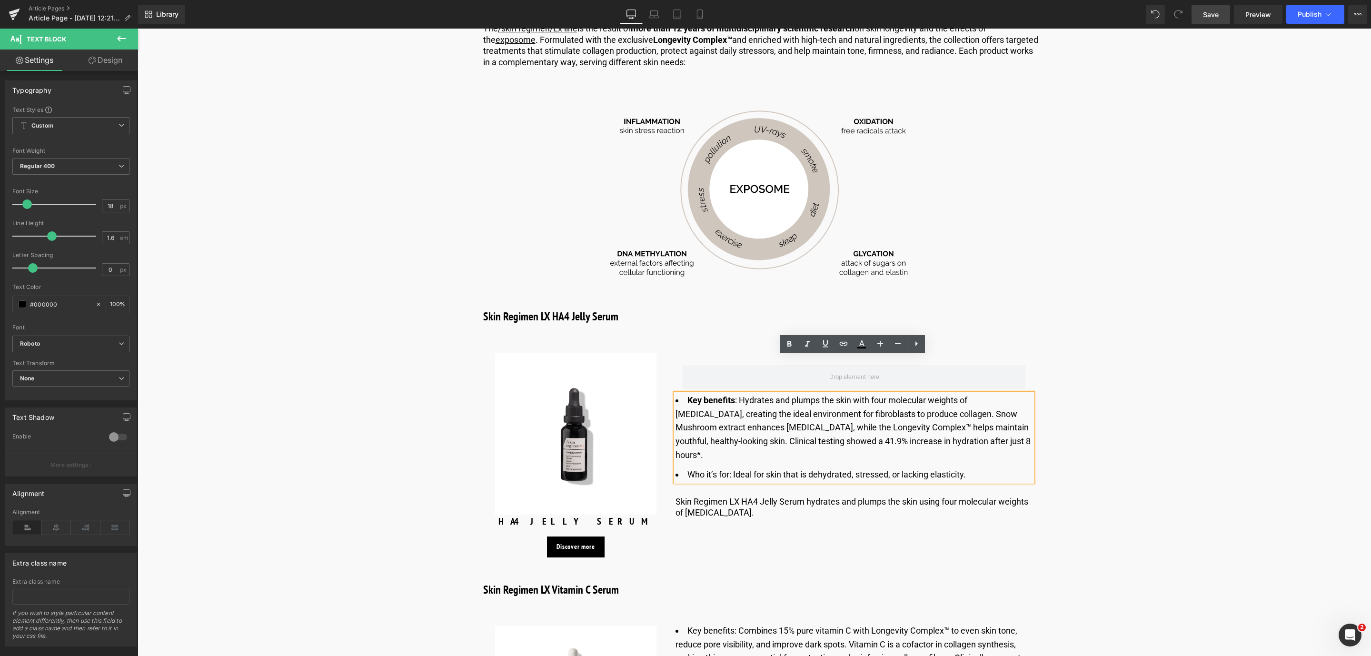
click at [728, 468] on li "Who it’s for: Ideal for skin that is dehydrated, stressed, or lacking elasticit…" at bounding box center [853, 475] width 357 height 14
drag, startPoint x: 729, startPoint y: 428, endPoint x: 710, endPoint y: 427, distance: 18.6
click at [718, 468] on li "Who it’s for: Ideal for skin that is dehydrated, stressed, or lacking elasticit…" at bounding box center [853, 475] width 357 height 14
drag, startPoint x: 699, startPoint y: 427, endPoint x: 688, endPoint y: 427, distance: 10.9
click at [688, 468] on li "Who it’s for: Ideal for skin that is dehydrated, stressed, or lacking elasticit…" at bounding box center [853, 475] width 357 height 14
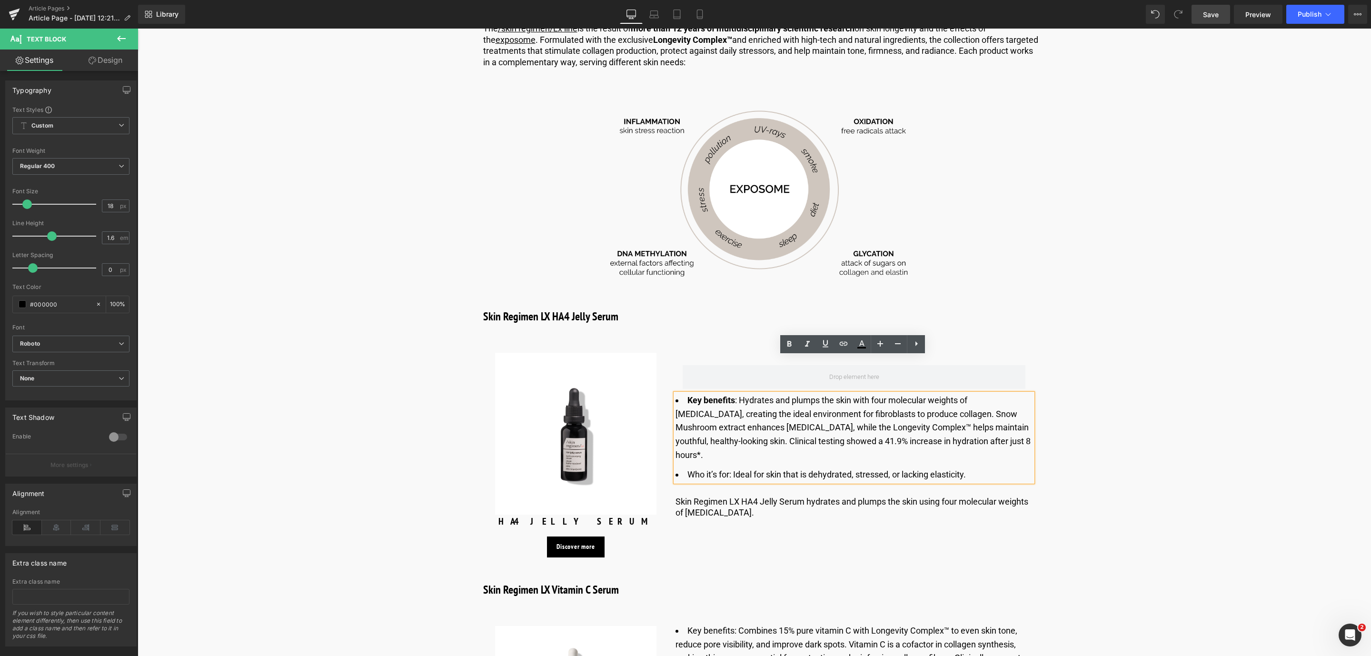
click at [721, 468] on li "Who it’s for: Ideal for skin that is dehydrated, stressed, or lacking elasticit…" at bounding box center [853, 475] width 357 height 14
drag, startPoint x: 730, startPoint y: 424, endPoint x: 687, endPoint y: 425, distance: 42.8
click at [687, 468] on li "Who it’s for: Ideal for skin that is dehydrated, stressed, or lacking elasticit…" at bounding box center [853, 475] width 357 height 14
click at [788, 347] on icon at bounding box center [789, 343] width 11 height 11
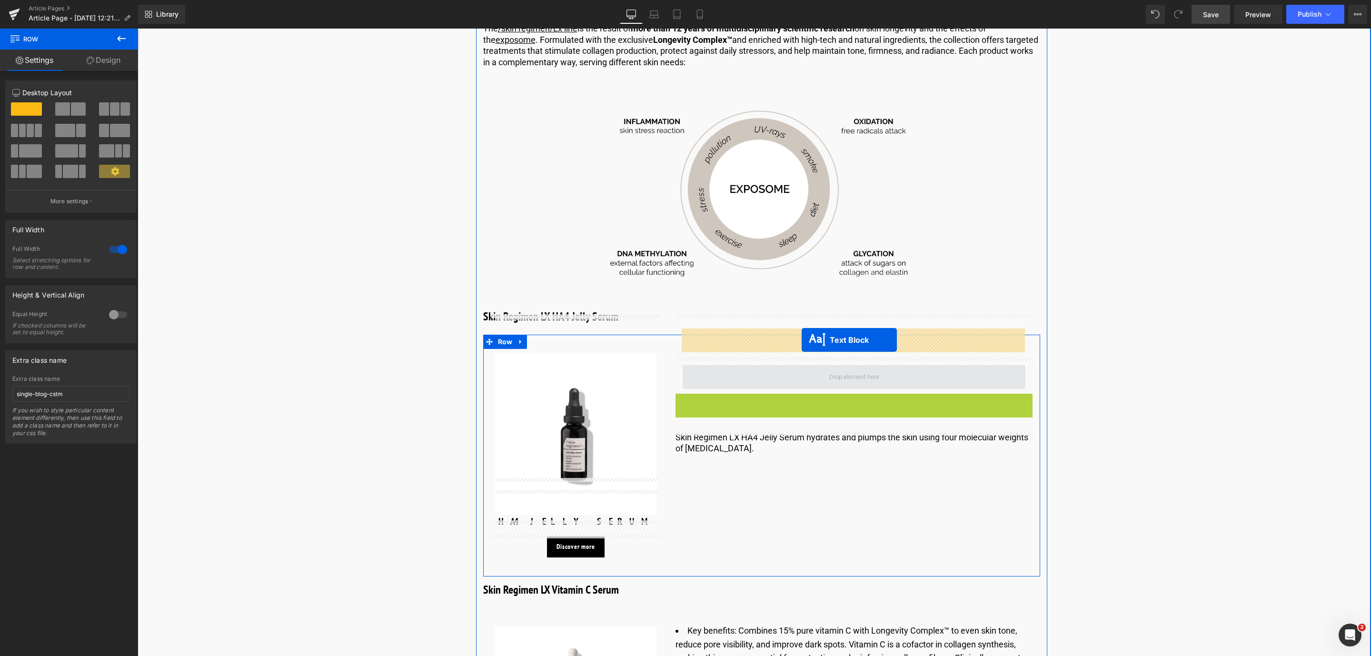
drag, startPoint x: 824, startPoint y: 397, endPoint x: 802, endPoint y: 340, distance: 62.0
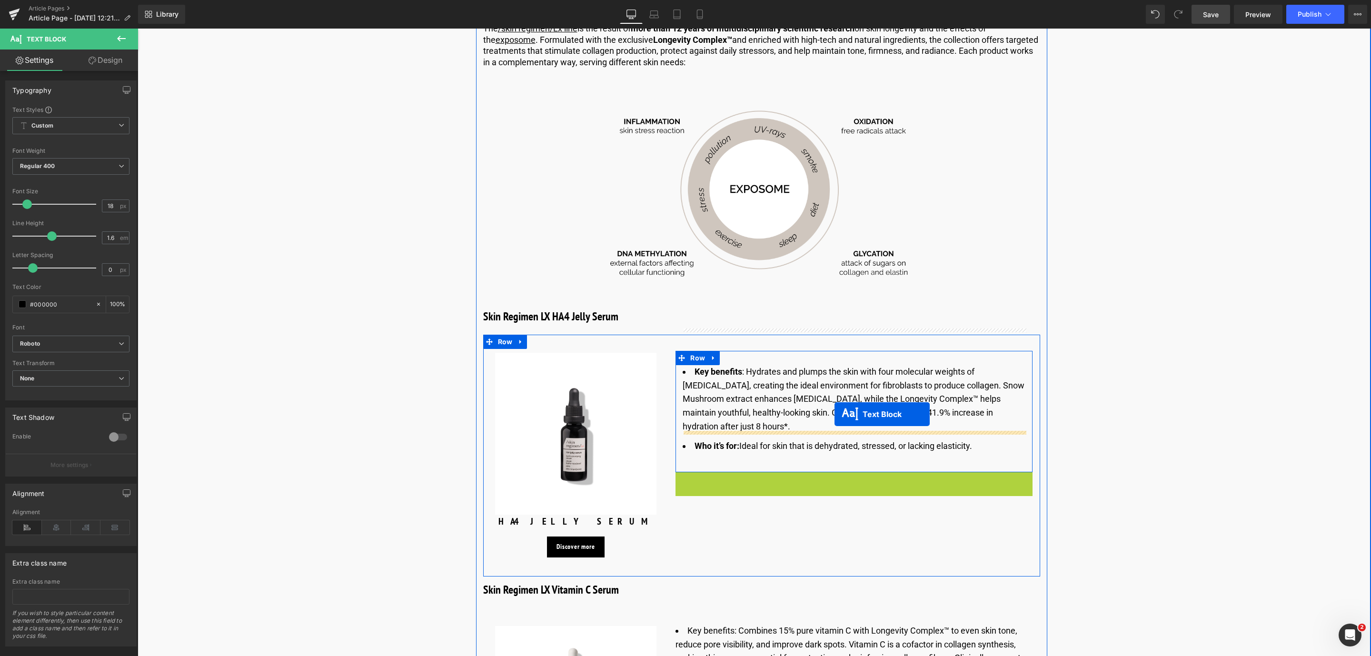
drag, startPoint x: 826, startPoint y: 444, endPoint x: 834, endPoint y: 414, distance: 31.1
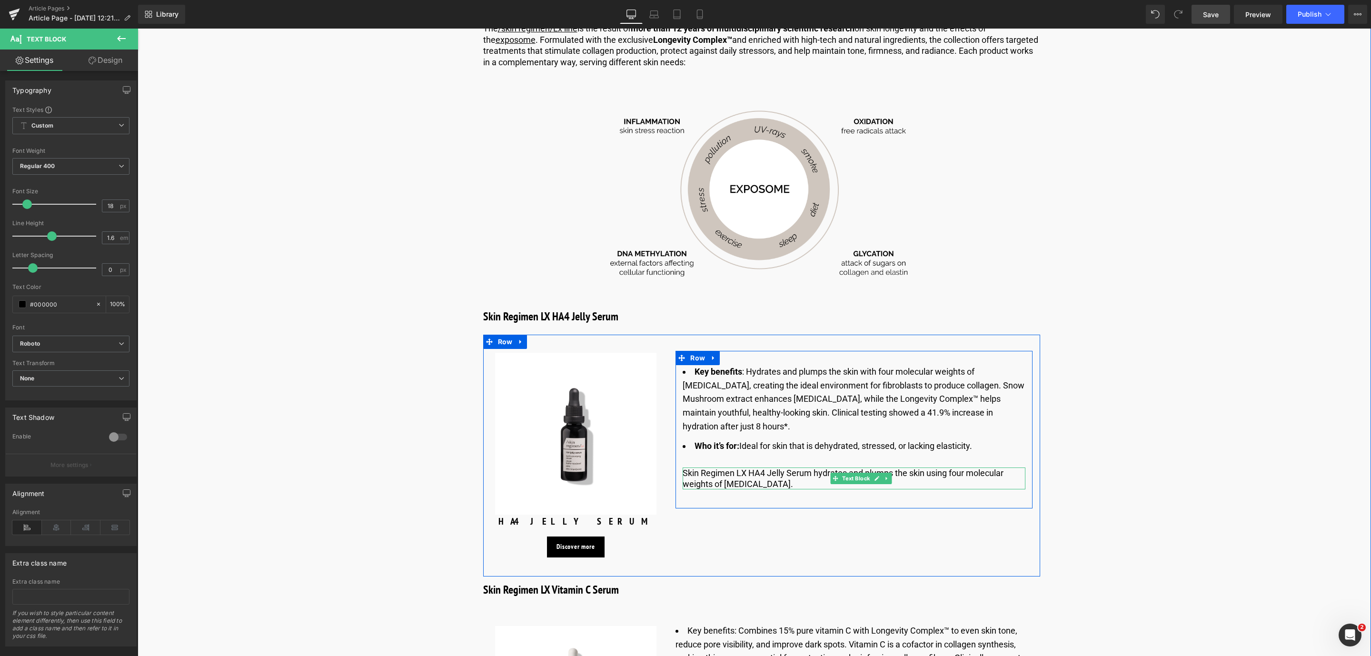
drag, startPoint x: 694, startPoint y: 325, endPoint x: 594, endPoint y: 296, distance: 104.0
click at [694, 351] on span "Row" at bounding box center [698, 358] width 20 height 14
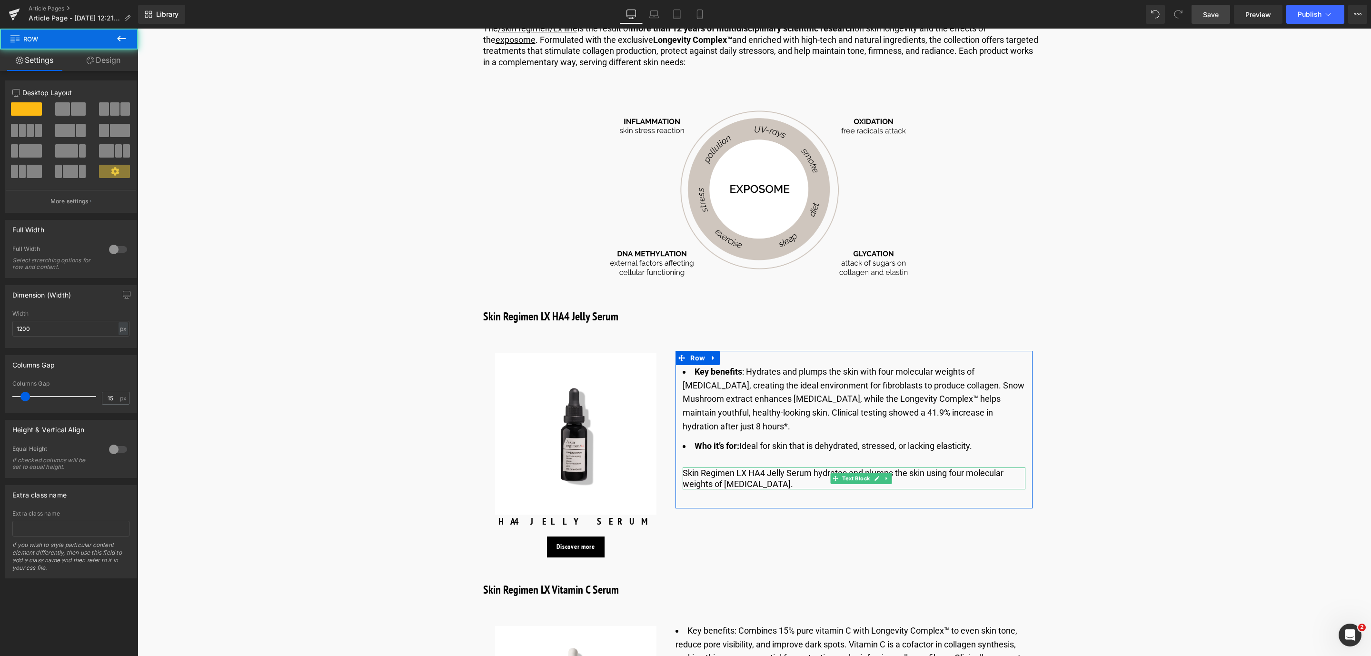
click at [117, 59] on link "Design" at bounding box center [103, 60] width 69 height 21
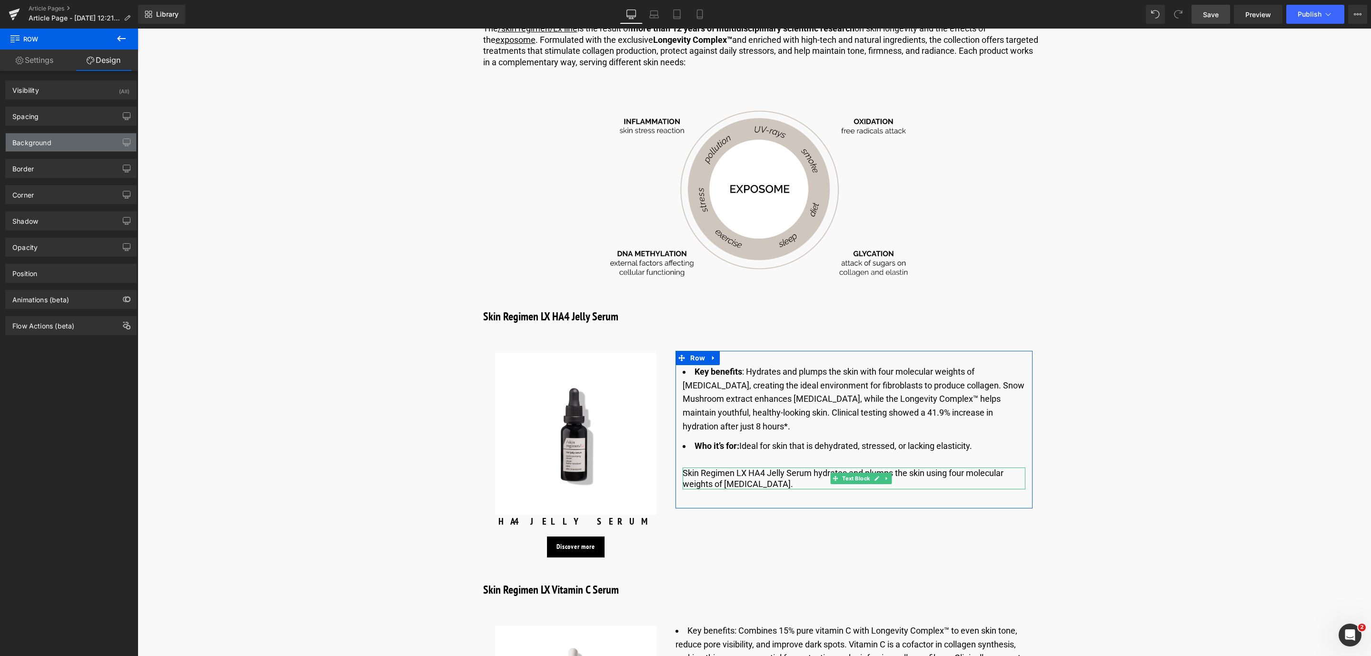
click at [95, 150] on div "Background" at bounding box center [71, 142] width 130 height 18
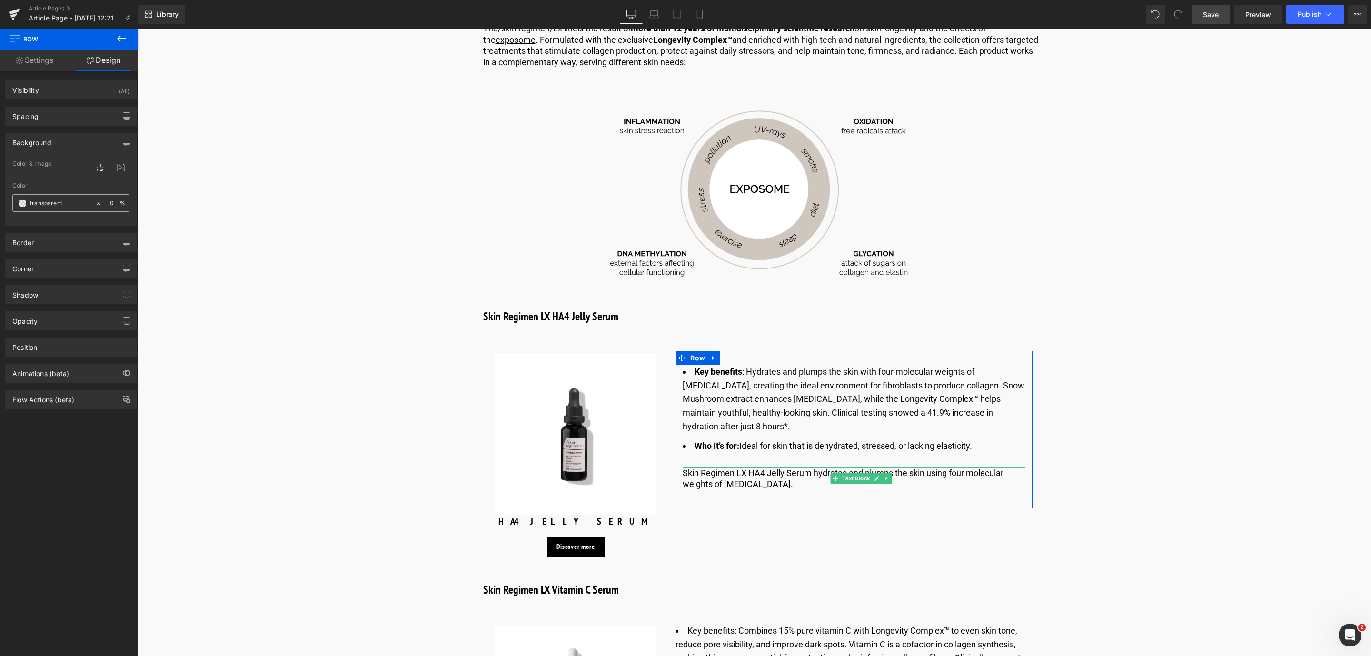
click at [73, 201] on input "transparent" at bounding box center [60, 203] width 61 height 10
type input "°"
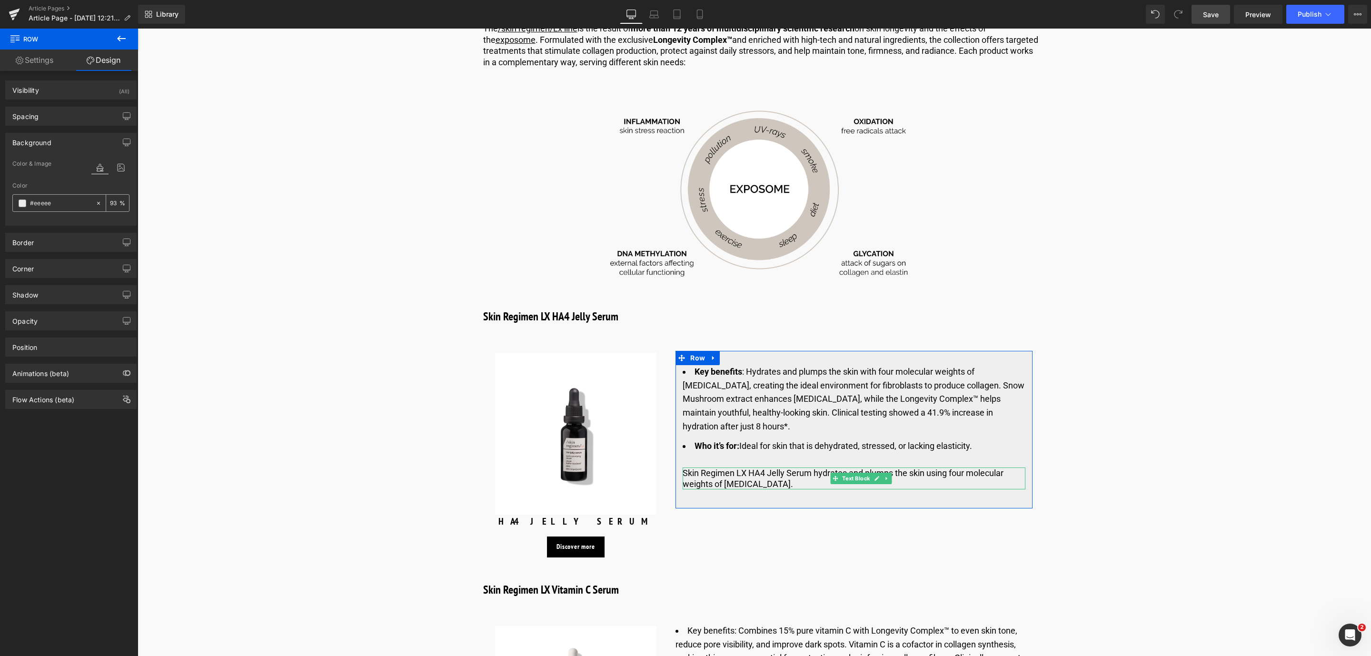
type input "#eeeeee"
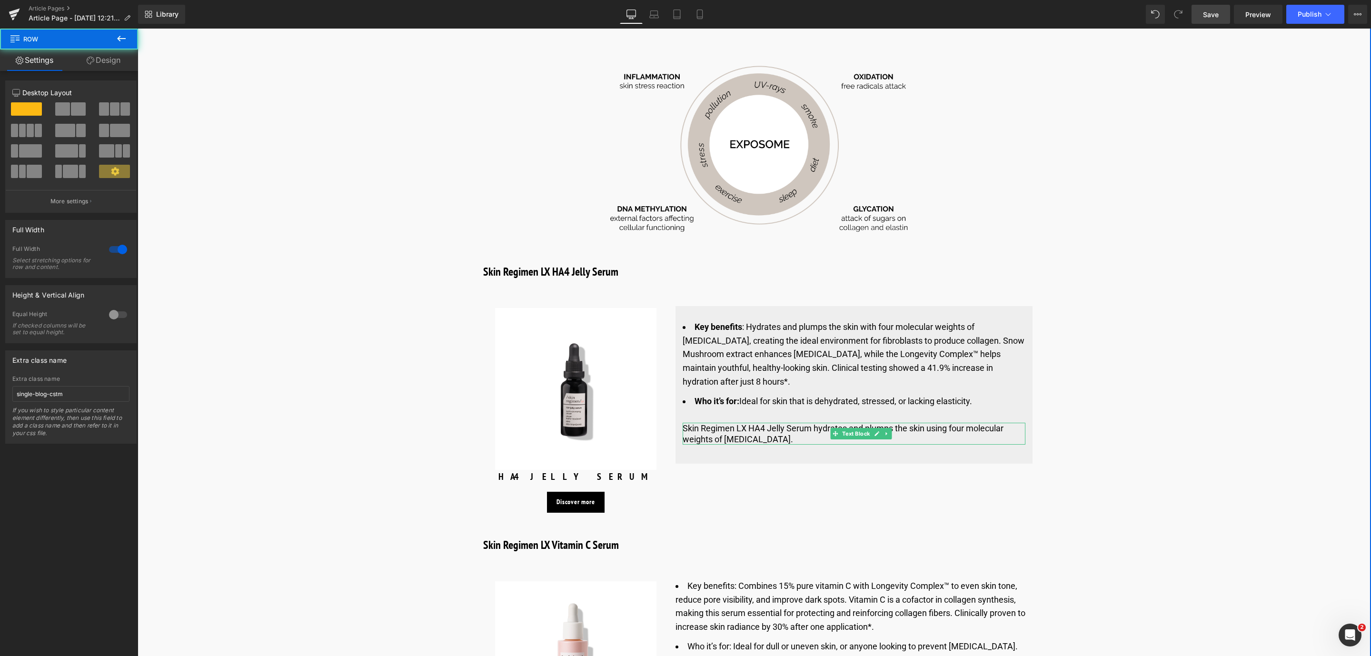
scroll to position [3154, 0]
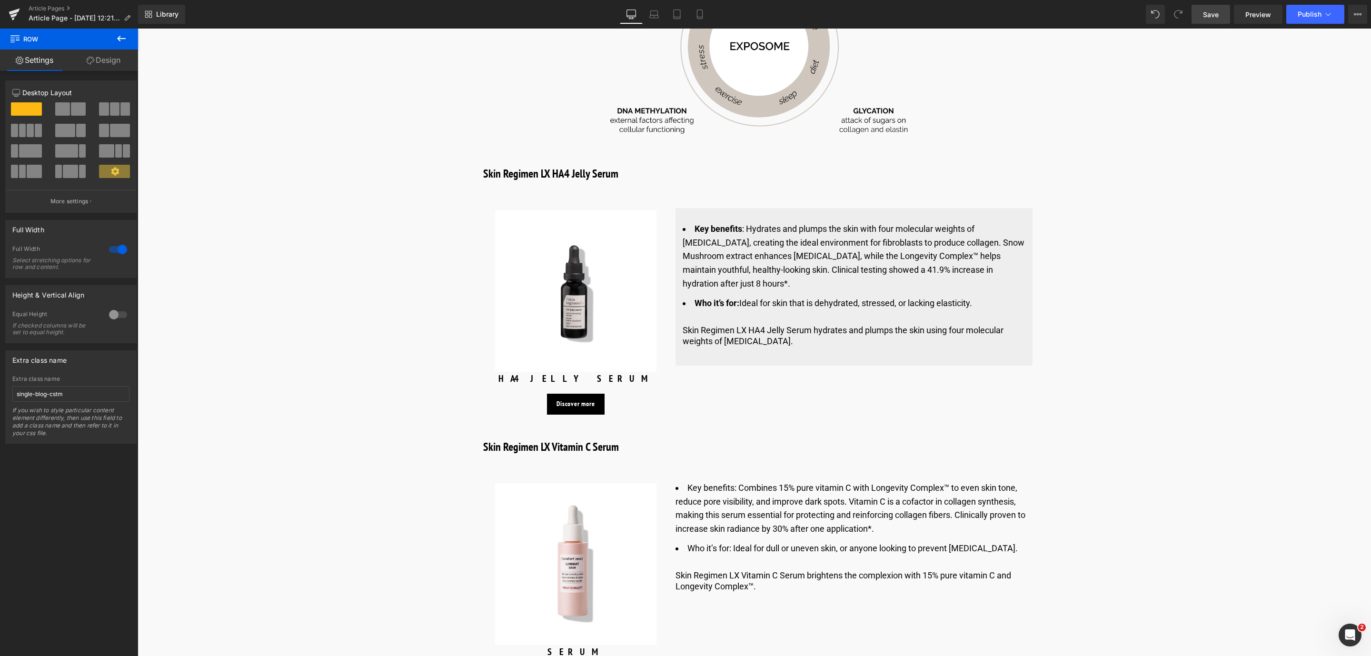
click at [136, 36] on button at bounding box center [121, 39] width 33 height 21
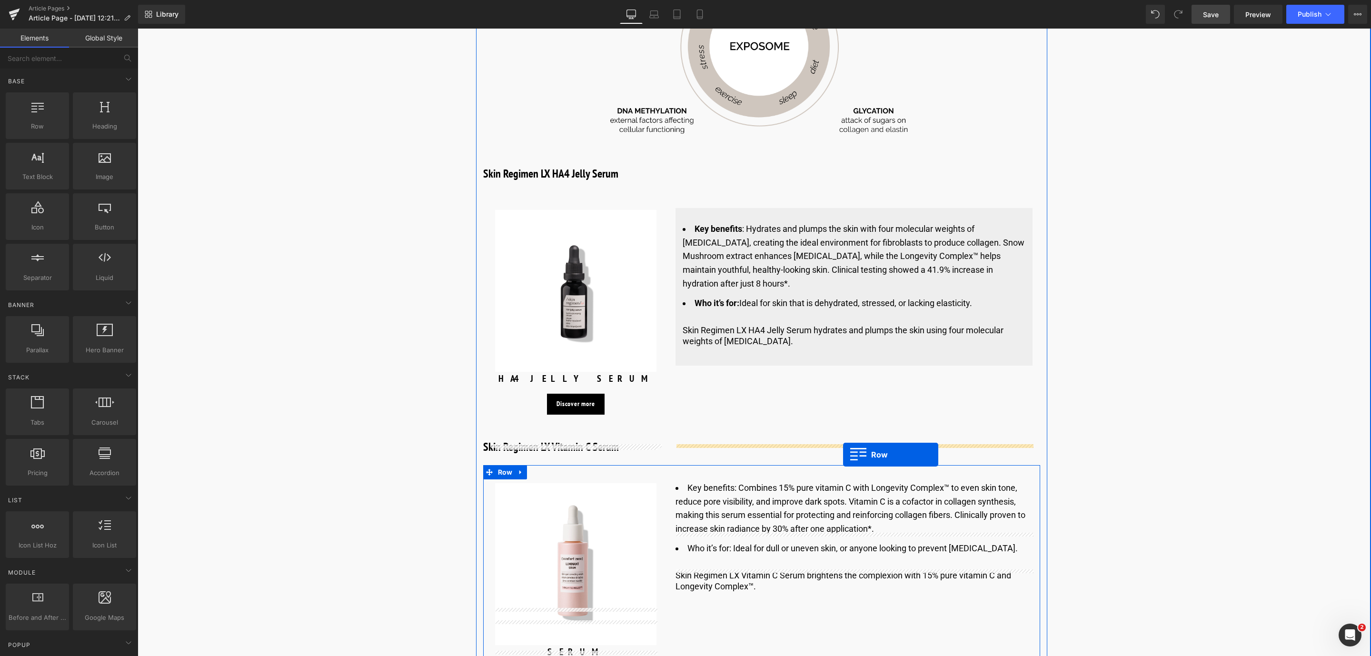
drag, startPoint x: 235, startPoint y: 177, endPoint x: 843, endPoint y: 450, distance: 666.9
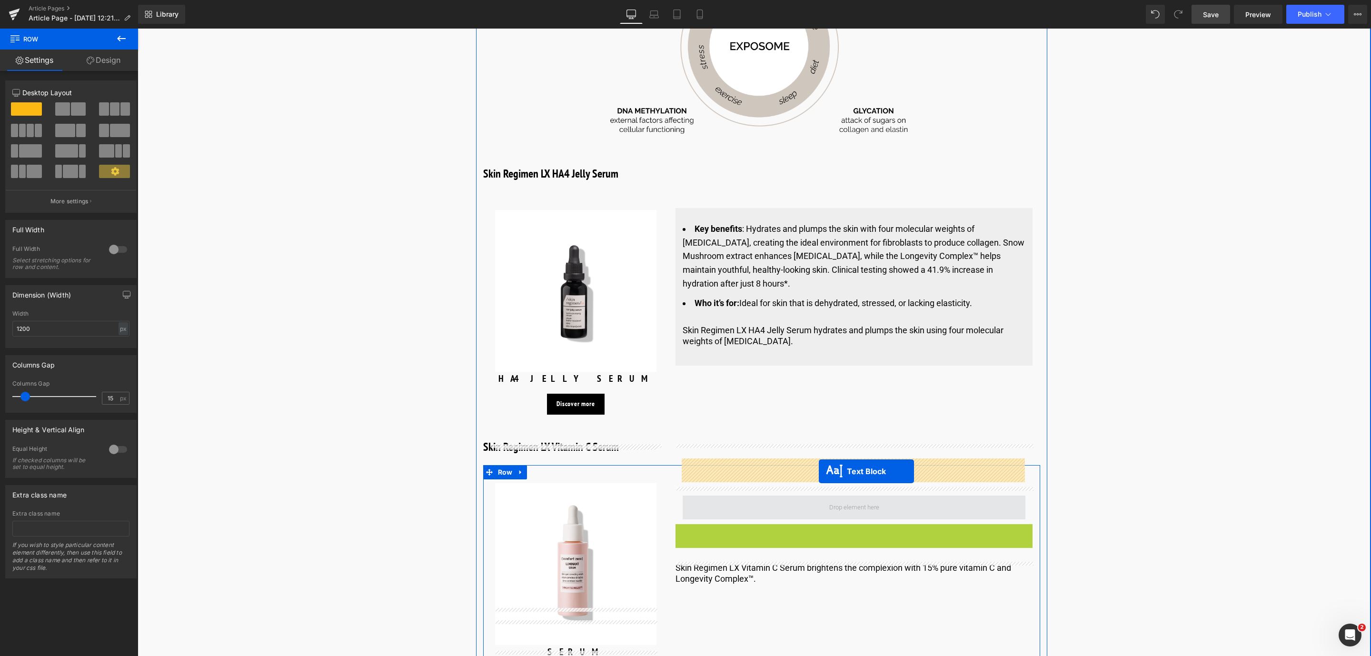
drag, startPoint x: 824, startPoint y: 528, endPoint x: 819, endPoint y: 471, distance: 57.4
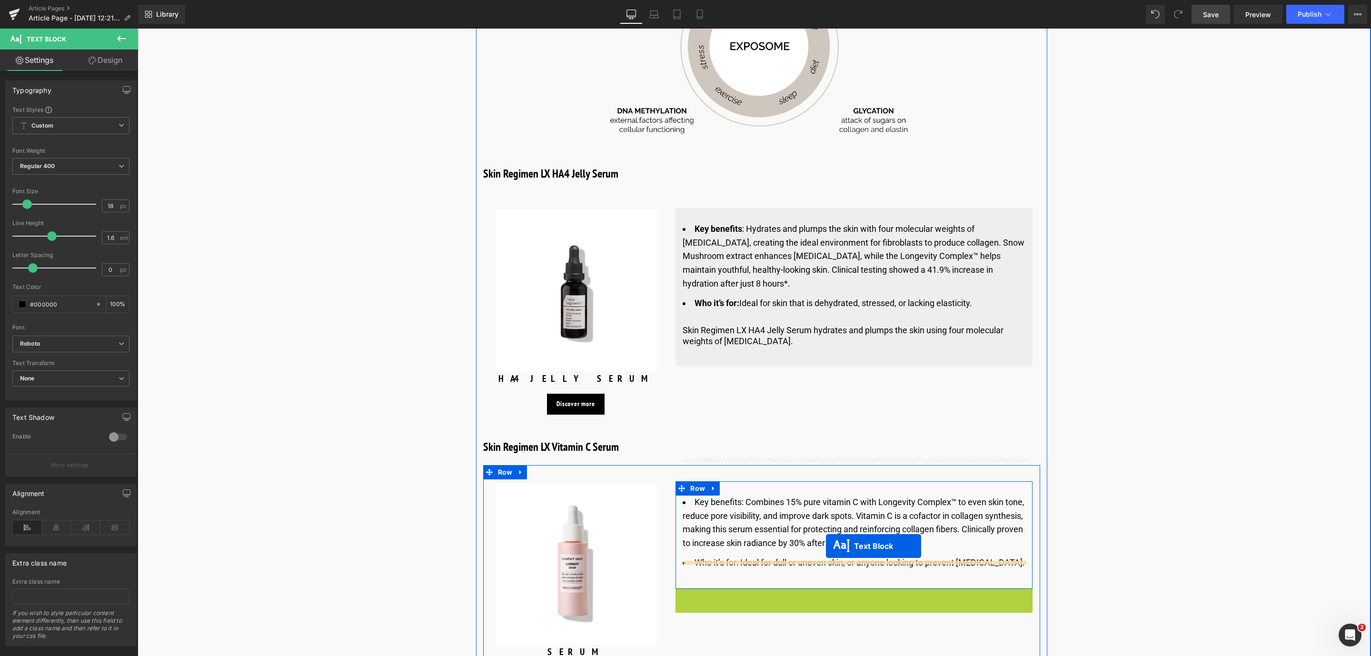
drag, startPoint x: 828, startPoint y: 579, endPoint x: 819, endPoint y: 544, distance: 35.9
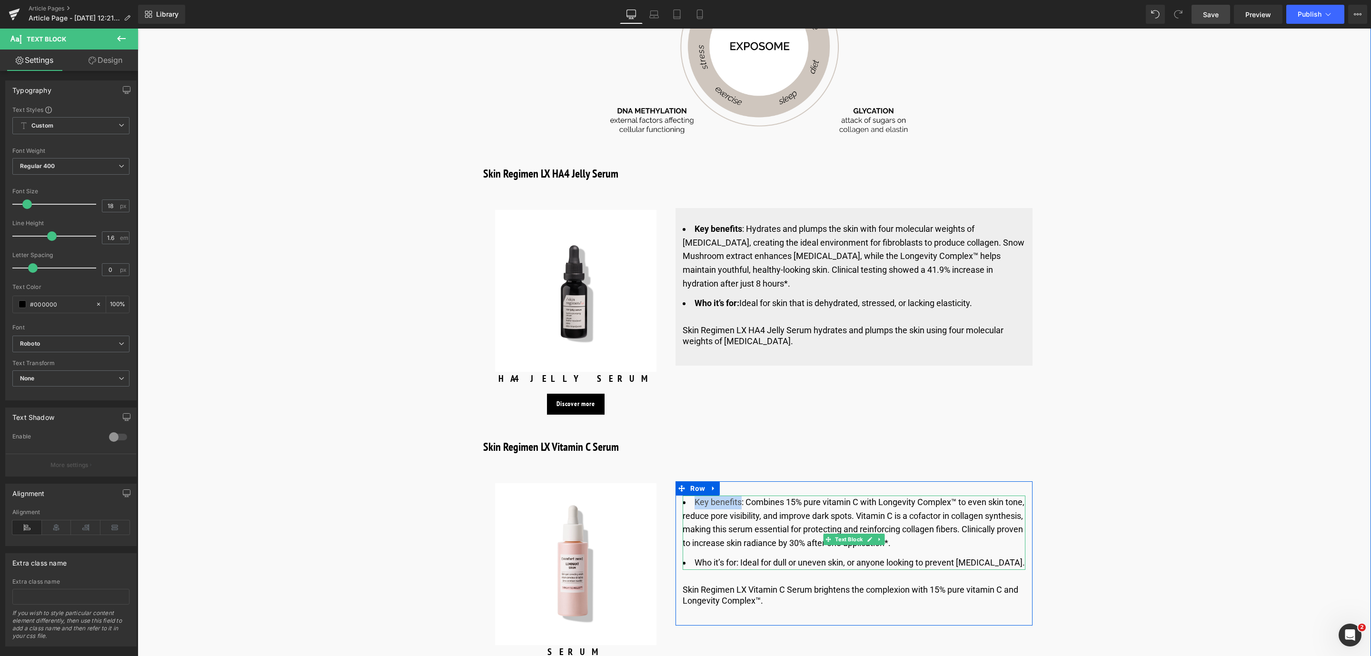
drag, startPoint x: 695, startPoint y: 467, endPoint x: 738, endPoint y: 467, distance: 42.8
click at [738, 496] on li "Key benefits:​ Combines 15% pure vitamin C with Longevity Complex™ to even skin…" at bounding box center [854, 523] width 343 height 55
click at [788, 444] on icon at bounding box center [789, 446] width 4 height 6
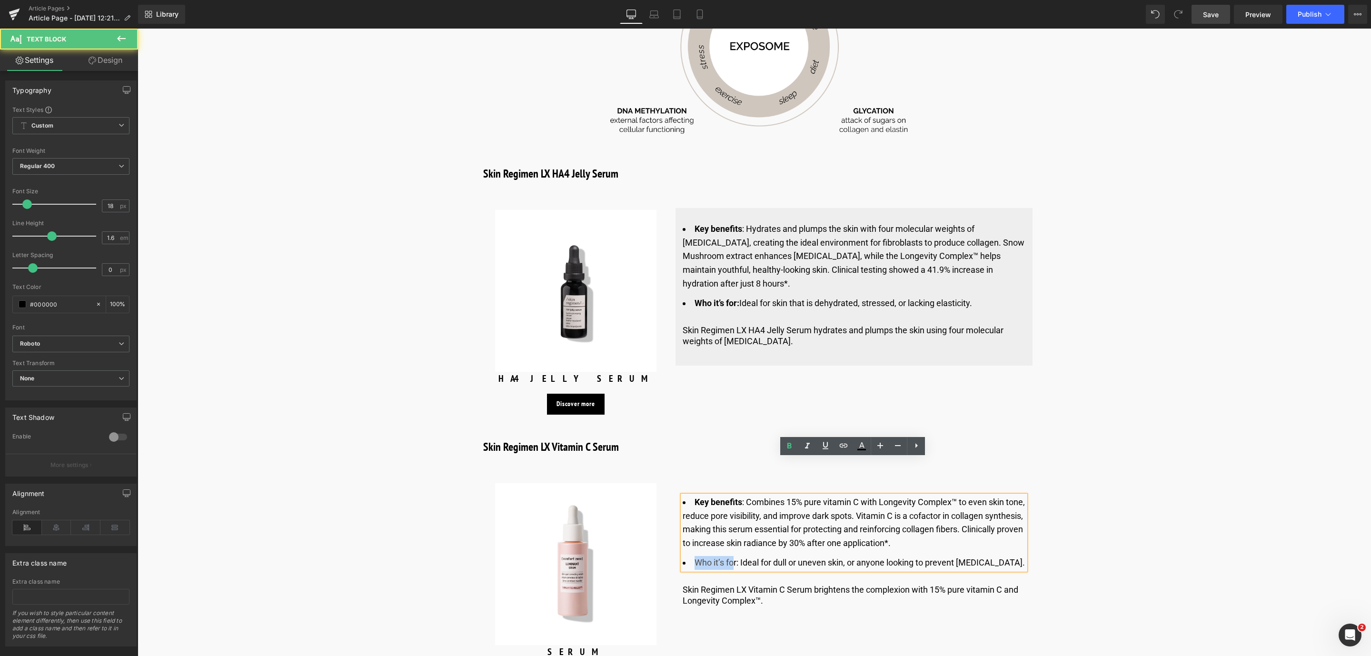
drag, startPoint x: 693, startPoint y: 524, endPoint x: 734, endPoint y: 526, distance: 41.5
click at [734, 556] on li "Who it’s for: Ideal for dull or uneven skin, or anyone looking to prevent prema…" at bounding box center [854, 563] width 343 height 14
click at [735, 556] on li "Who it’s for: Ideal for dull or uneven skin, or anyone looking to prevent prema…" at bounding box center [854, 563] width 343 height 14
drag, startPoint x: 735, startPoint y: 527, endPoint x: 694, endPoint y: 528, distance: 40.5
click at [694, 556] on li "Who it’s for: Ideal for dull or uneven skin, or anyone looking to prevent prema…" at bounding box center [854, 563] width 343 height 14
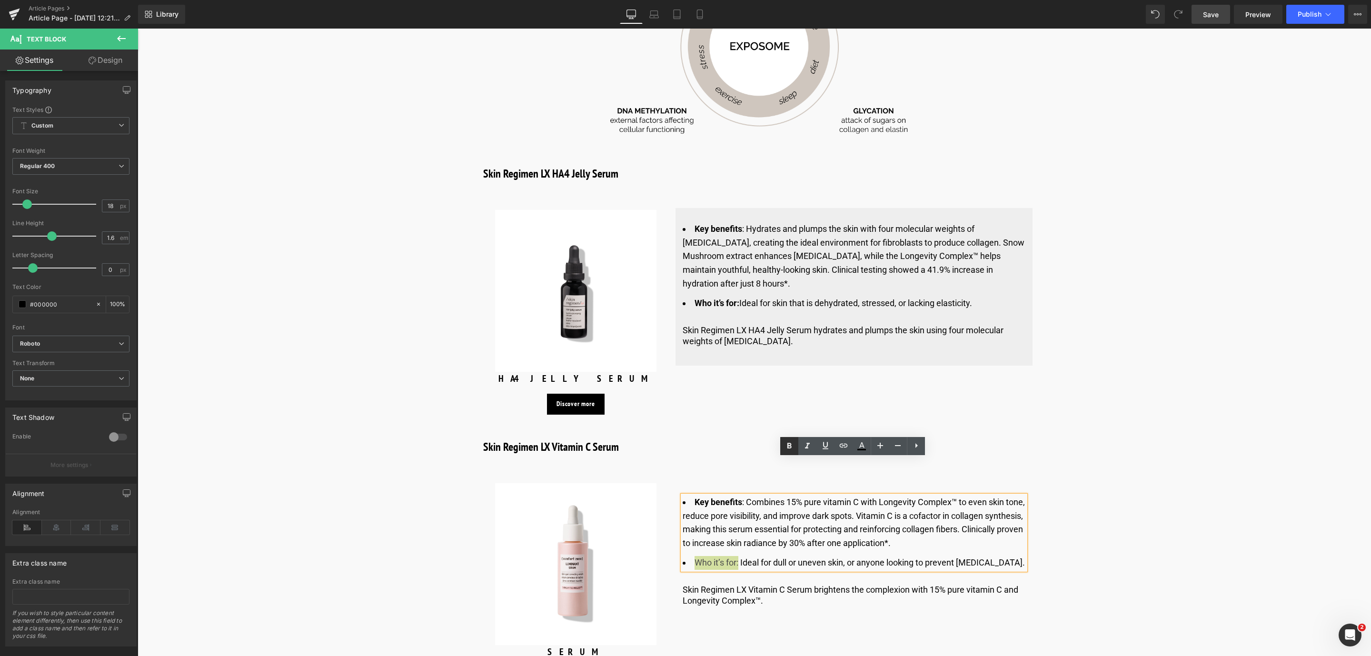
click at [790, 441] on icon at bounding box center [789, 445] width 11 height 11
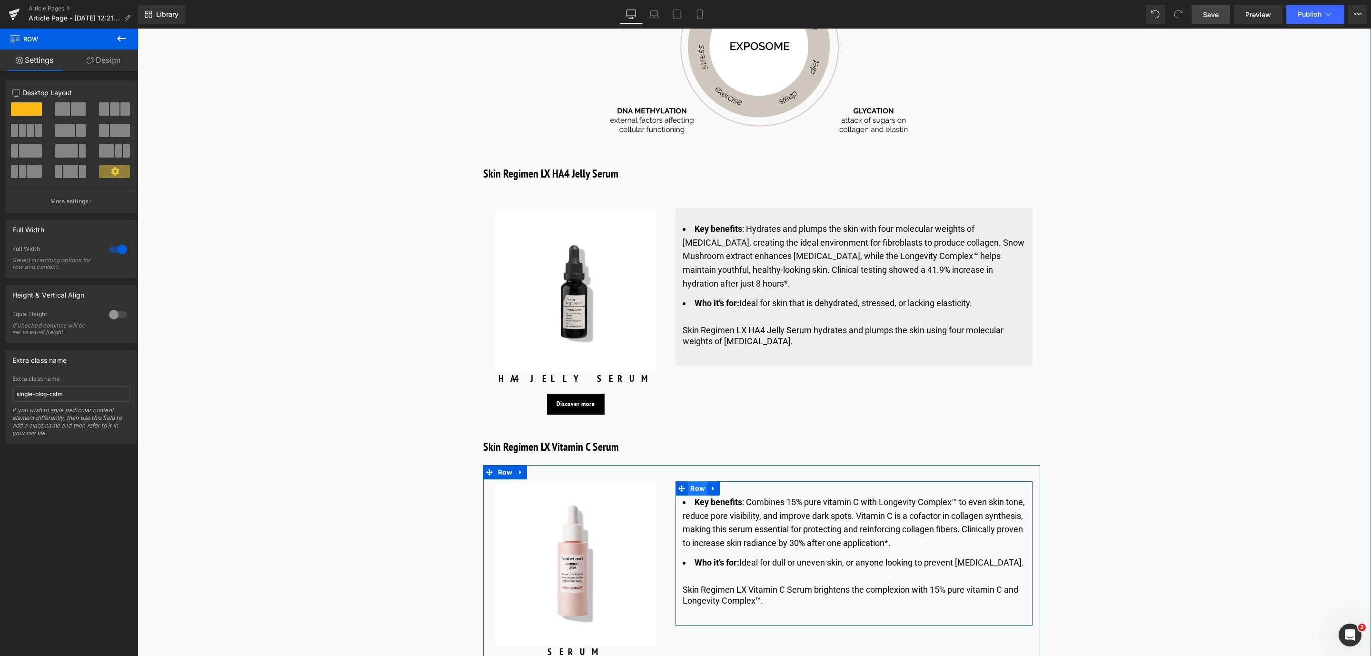
click at [701, 481] on span "Row" at bounding box center [698, 488] width 20 height 14
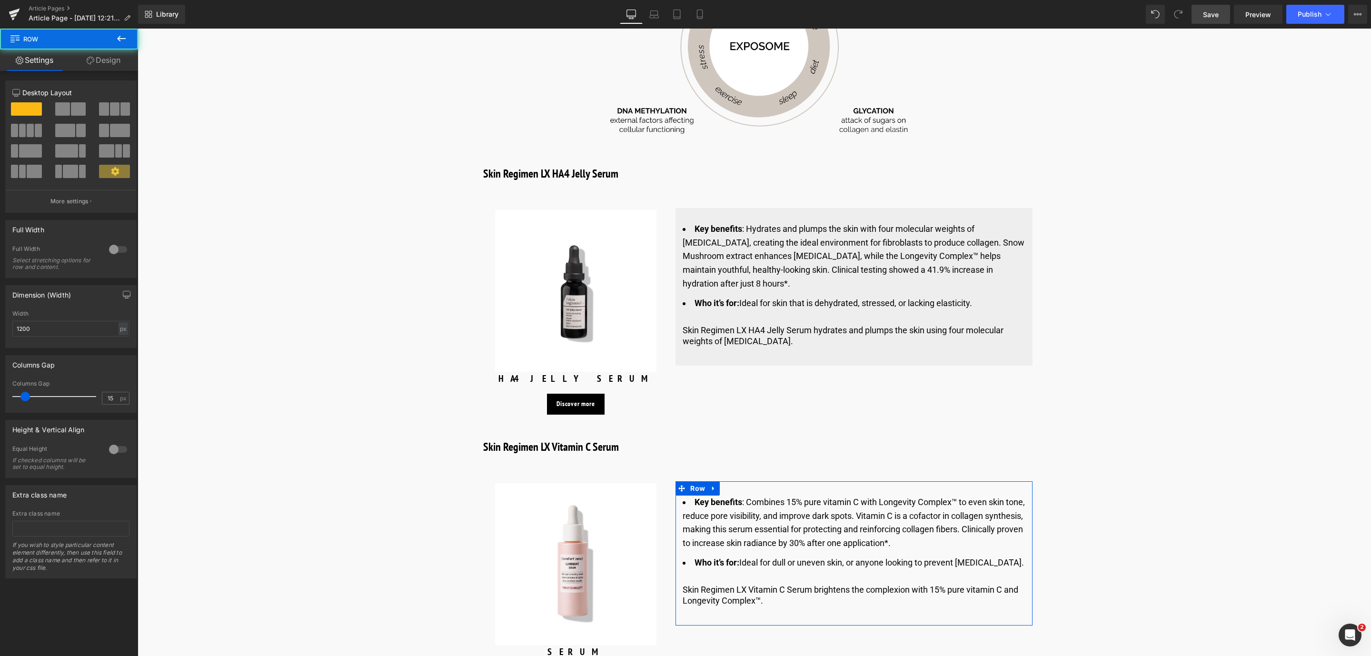
click at [112, 66] on link "Design" at bounding box center [103, 60] width 69 height 21
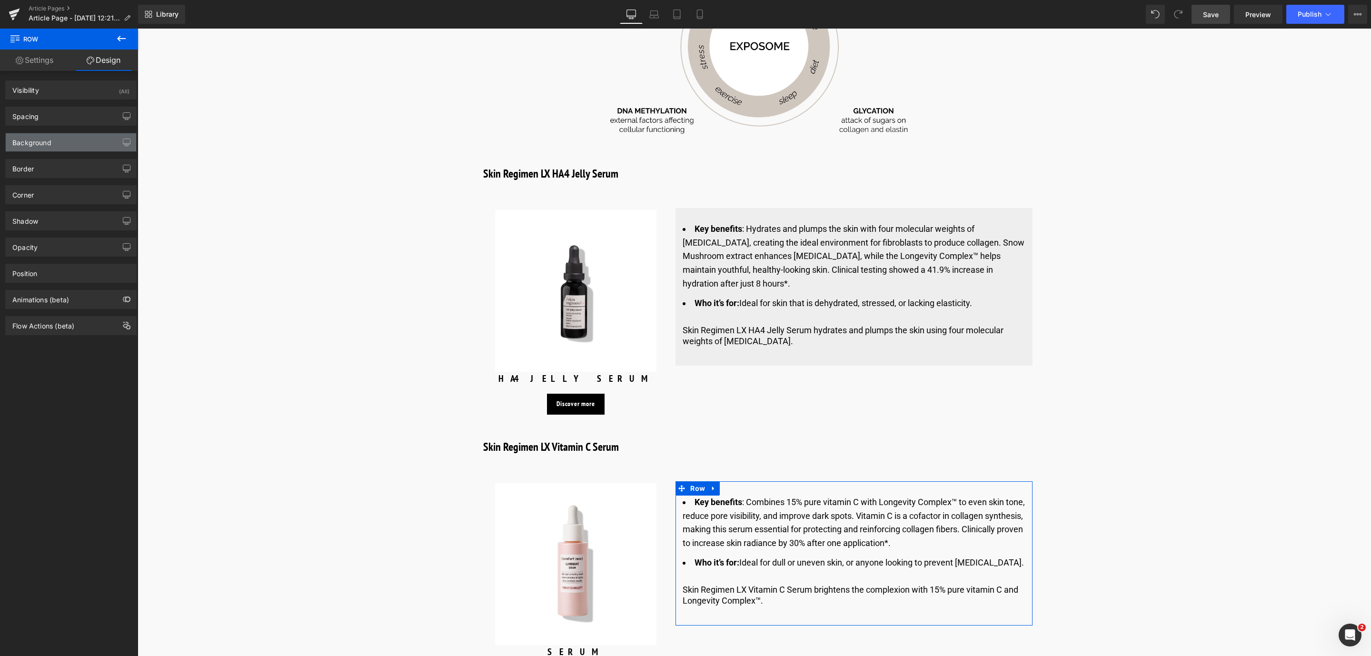
click at [96, 143] on div "Background" at bounding box center [71, 142] width 130 height 18
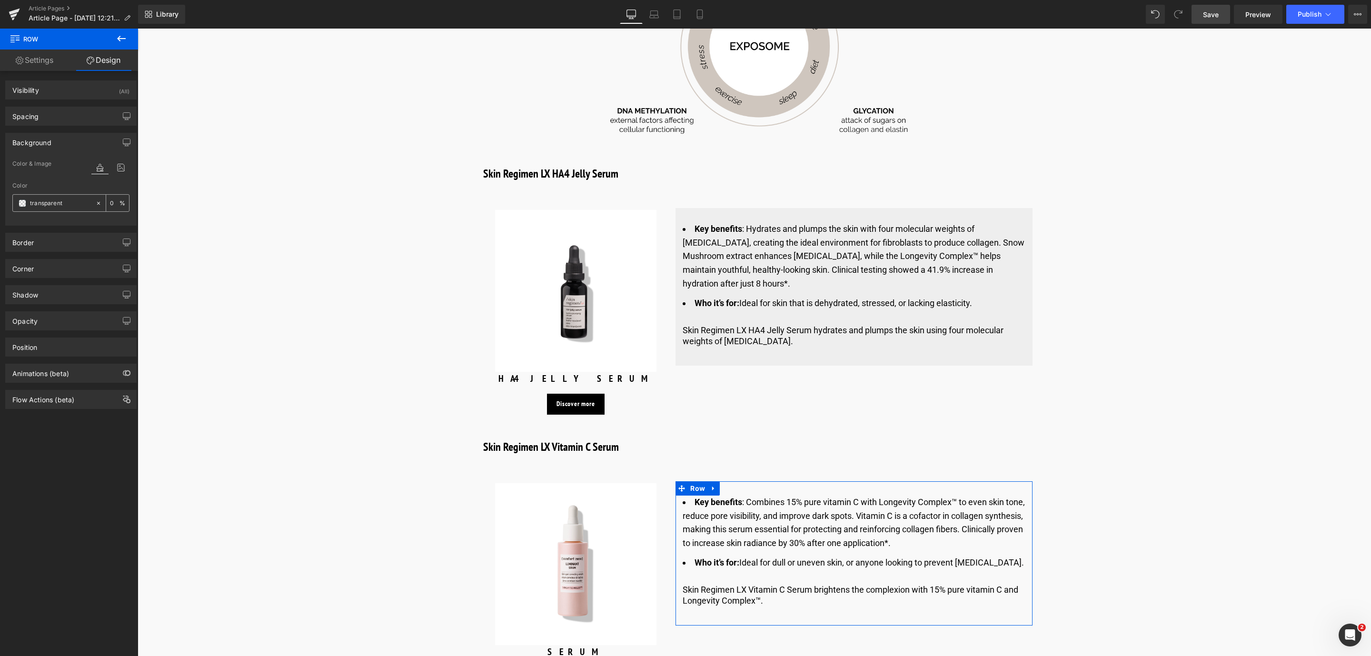
click at [79, 206] on input "transparent" at bounding box center [60, 203] width 61 height 10
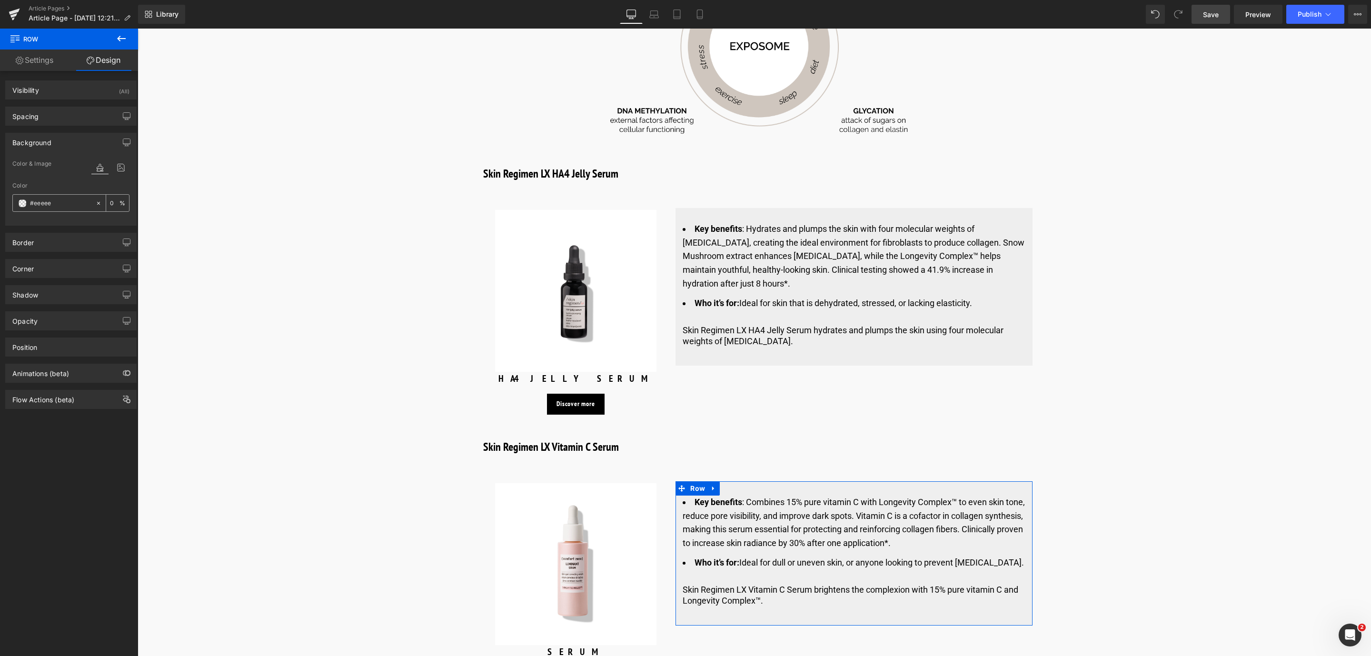
type input "#eeeeee"
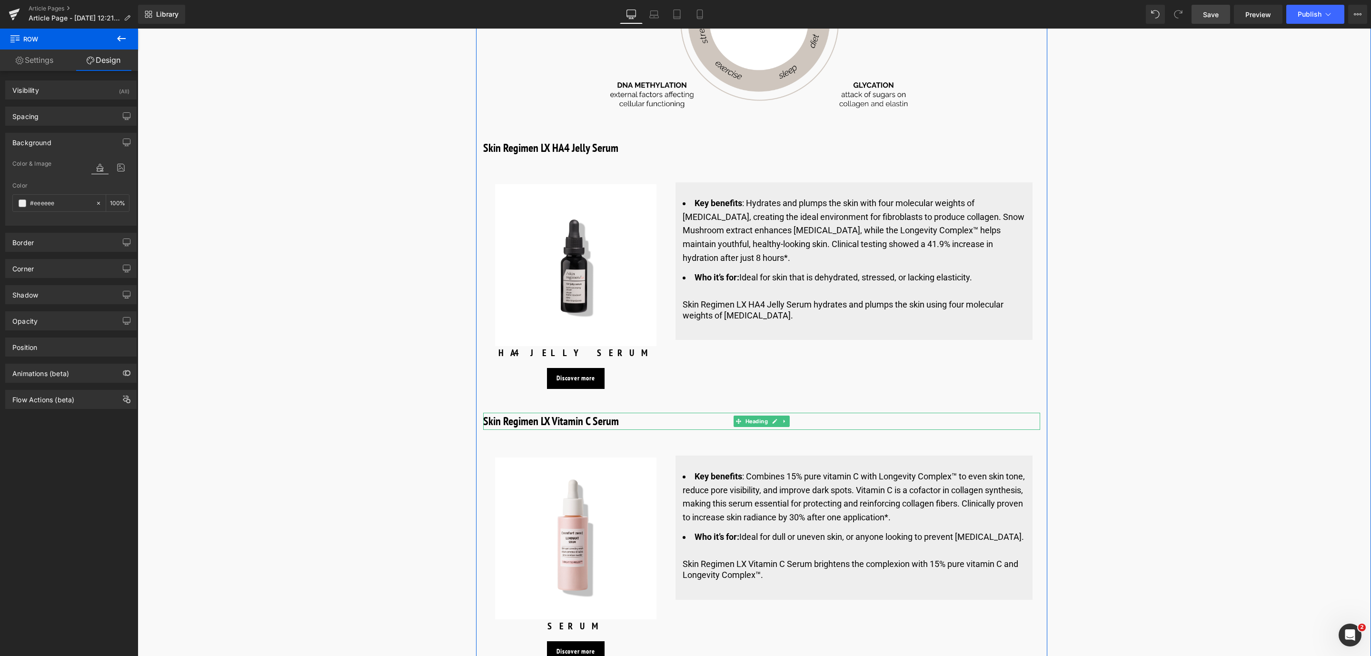
scroll to position [3083, 0]
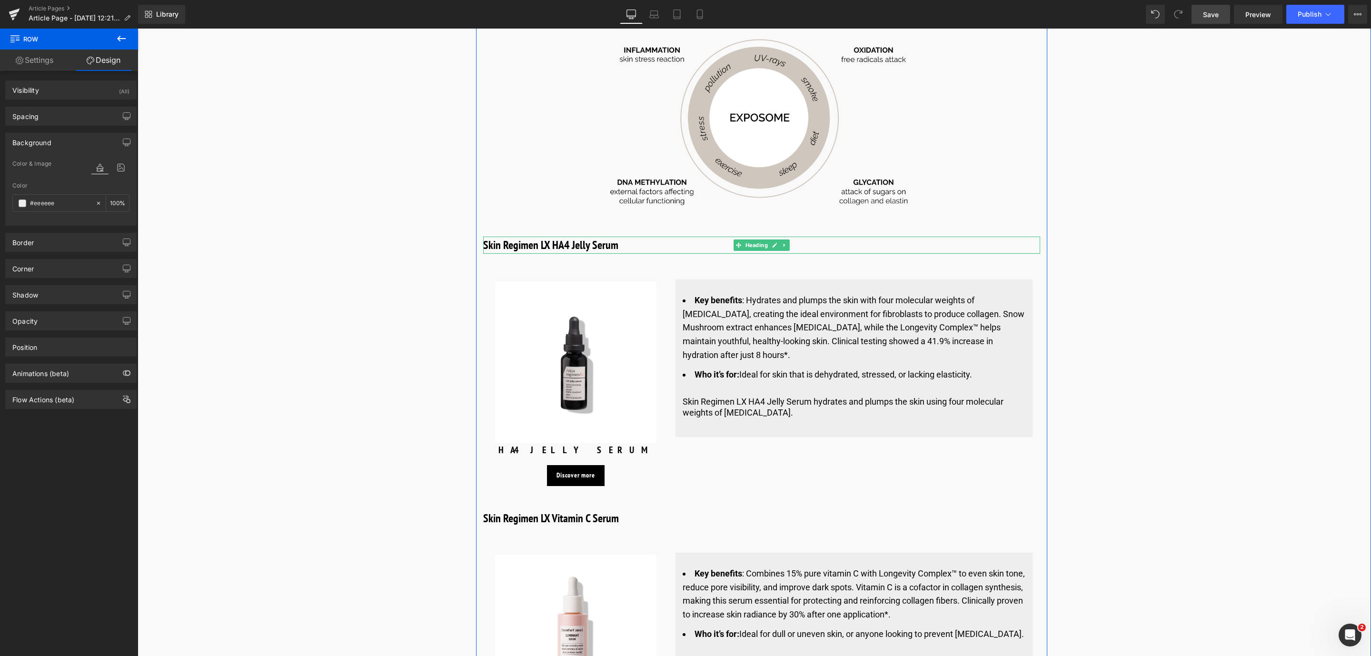
click at [548, 237] on h3 "Skin Regimen LX HA4 Jelly Serum" at bounding box center [761, 245] width 557 height 17
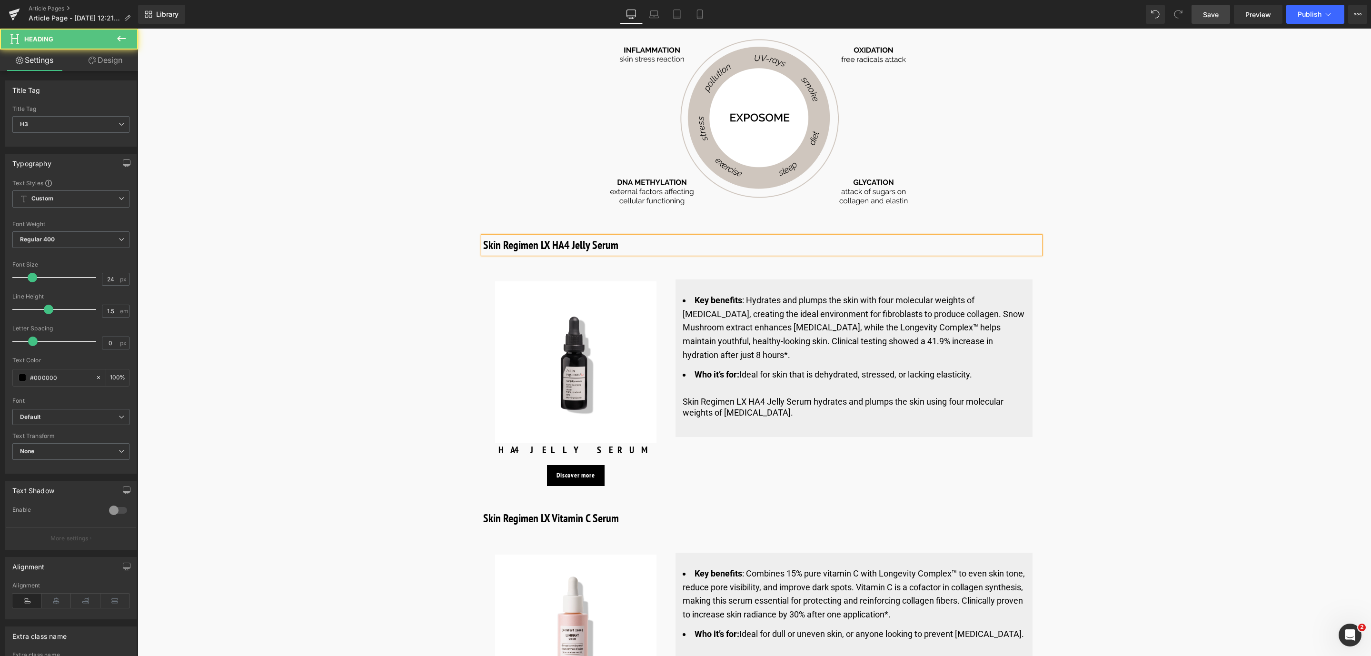
click at [548, 237] on h3 "Skin Regimen LX HA4 Jelly Serum" at bounding box center [761, 245] width 557 height 17
click at [529, 510] on h3 "Skin Regimen LX Vitamin C Serum" at bounding box center [761, 518] width 557 height 17
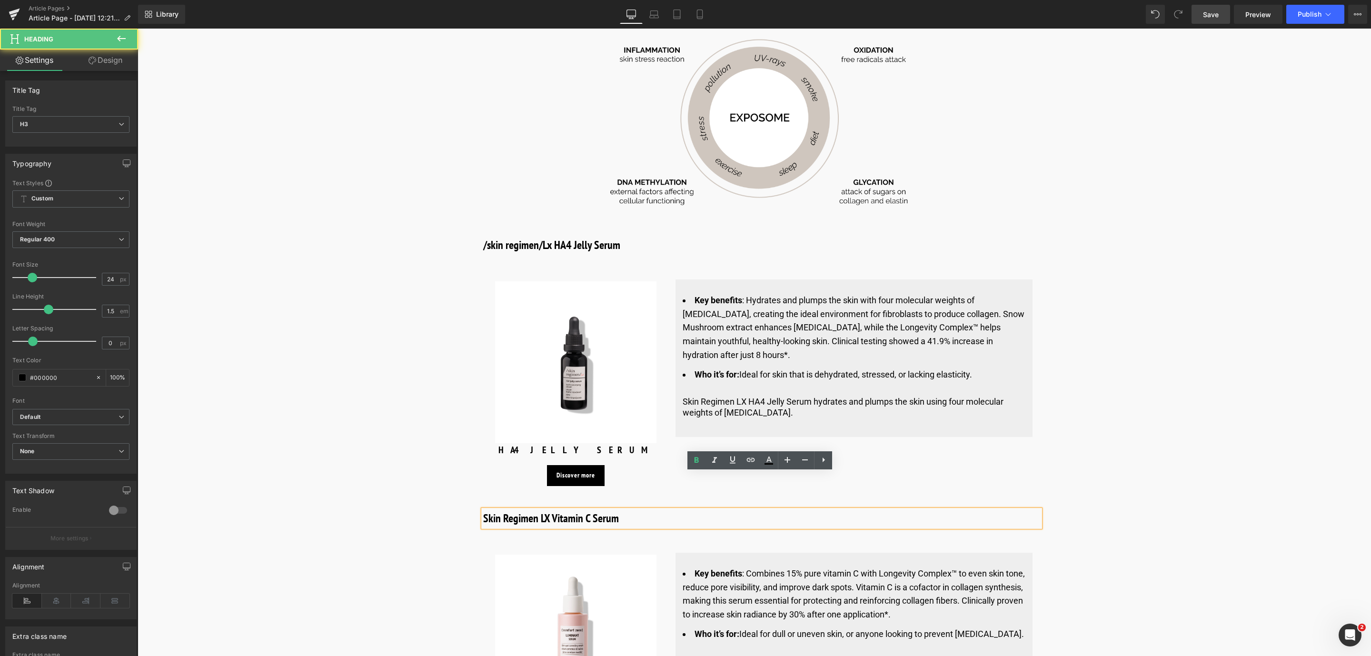
click at [550, 510] on h3 "Skin Regimen LX Vitamin C Serum" at bounding box center [761, 518] width 557 height 17
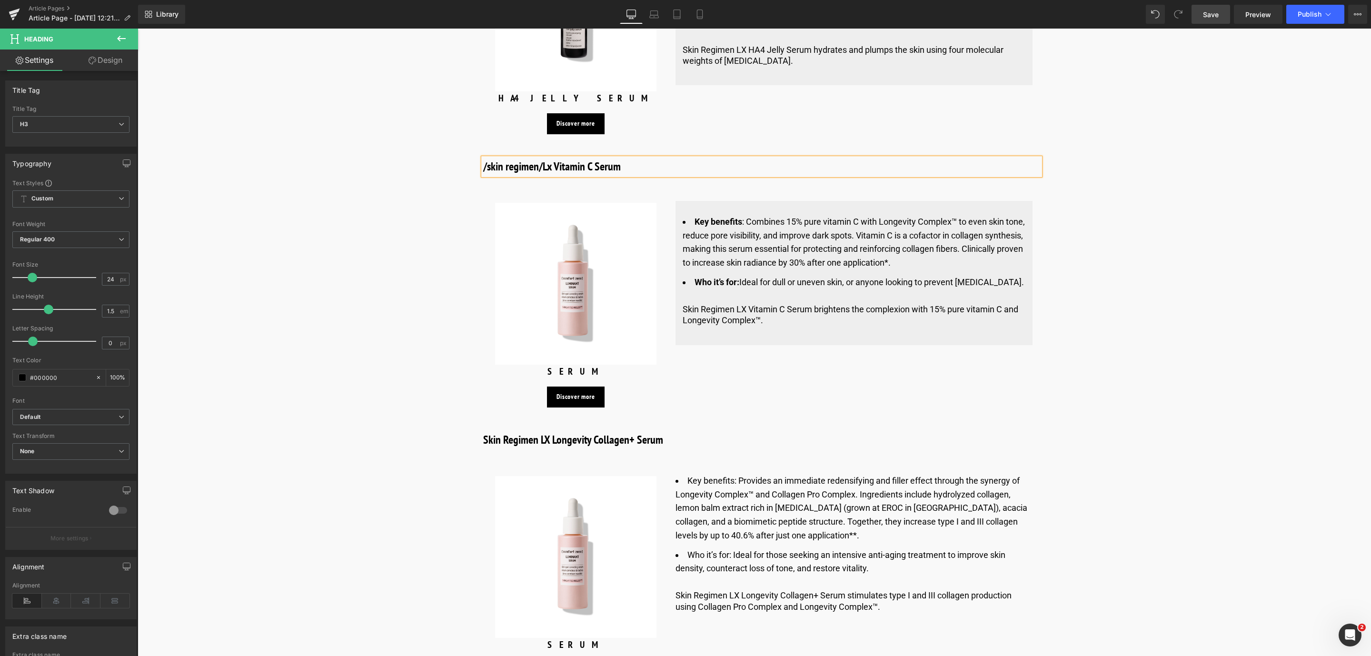
scroll to position [3440, 0]
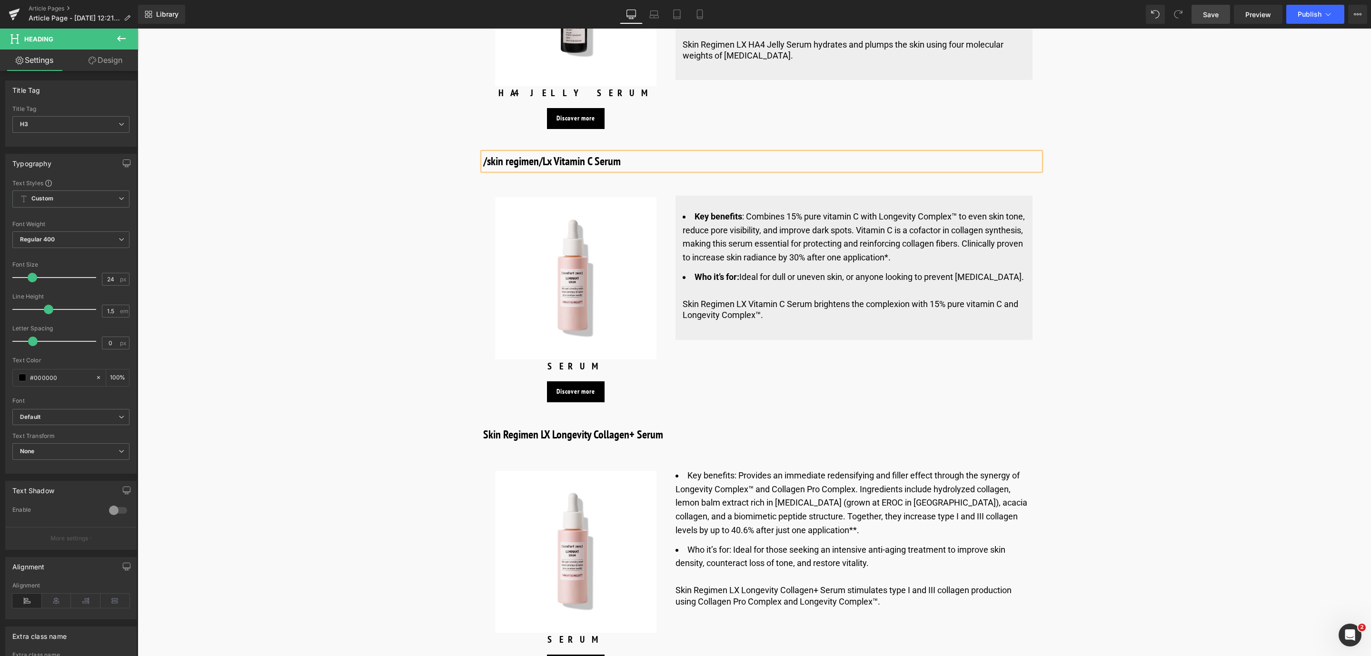
click at [559, 426] on h3 "Skin Regimen LX Longevity Collagen+ Serum" at bounding box center [761, 434] width 557 height 17
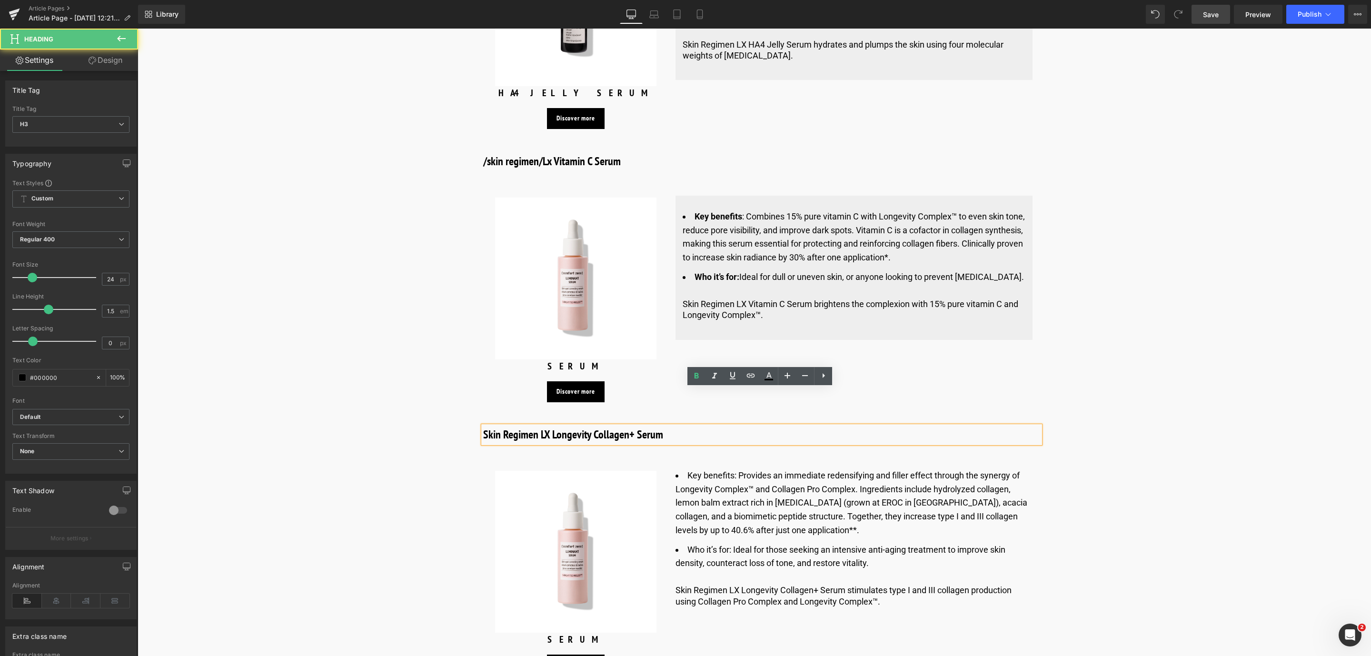
click at [547, 426] on h3 "Skin Regimen LX Longevity Collagen+ Serum" at bounding box center [761, 434] width 557 height 17
click at [506, 426] on h3 "Skin Regimen/Lx Longevity Collagen+ Serum" at bounding box center [761, 434] width 557 height 17
drag, startPoint x: 1217, startPoint y: 11, endPoint x: 704, endPoint y: 450, distance: 674.5
click at [1217, 11] on span "Save" at bounding box center [1211, 15] width 16 height 10
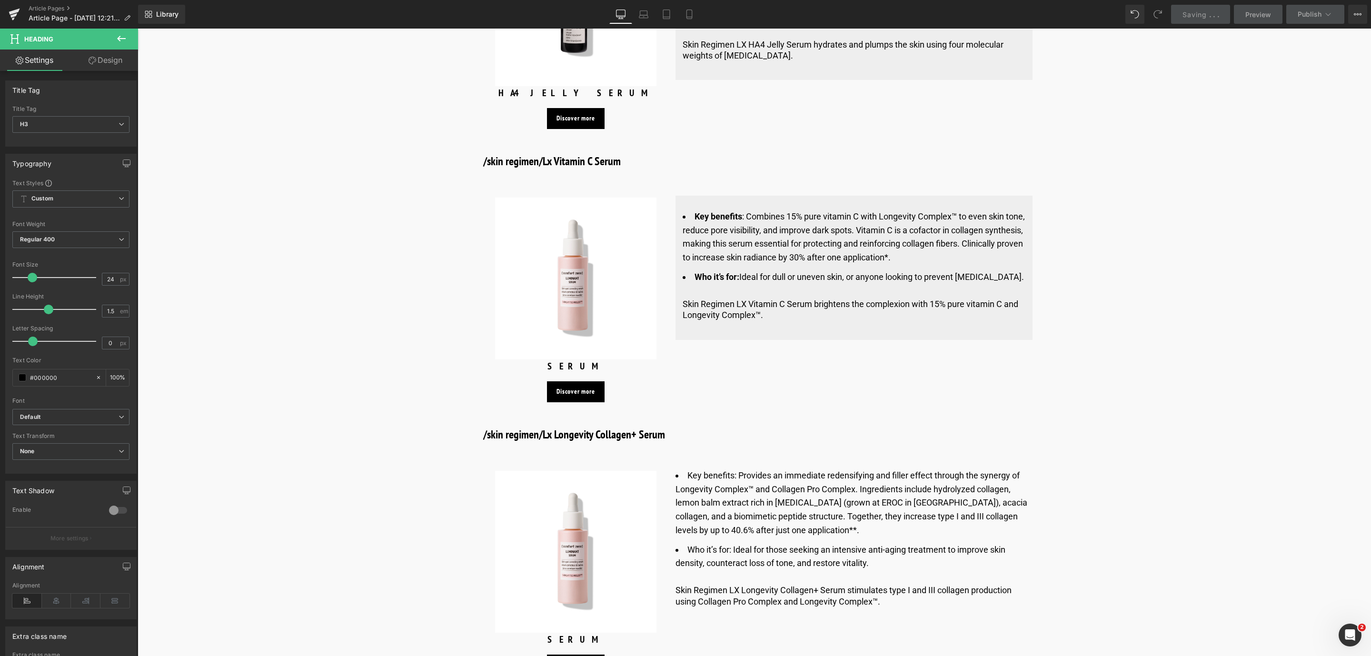
scroll to position [3646, 0]
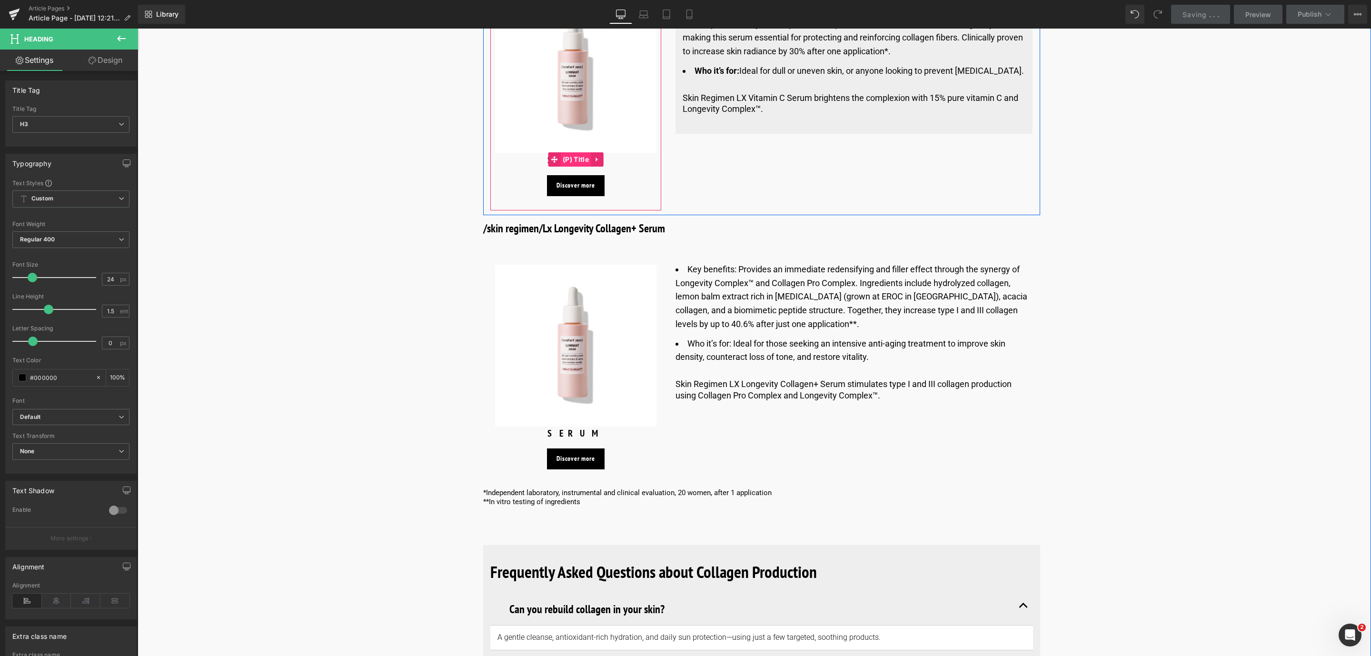
click at [575, 152] on span "(P) Title" at bounding box center [575, 159] width 31 height 14
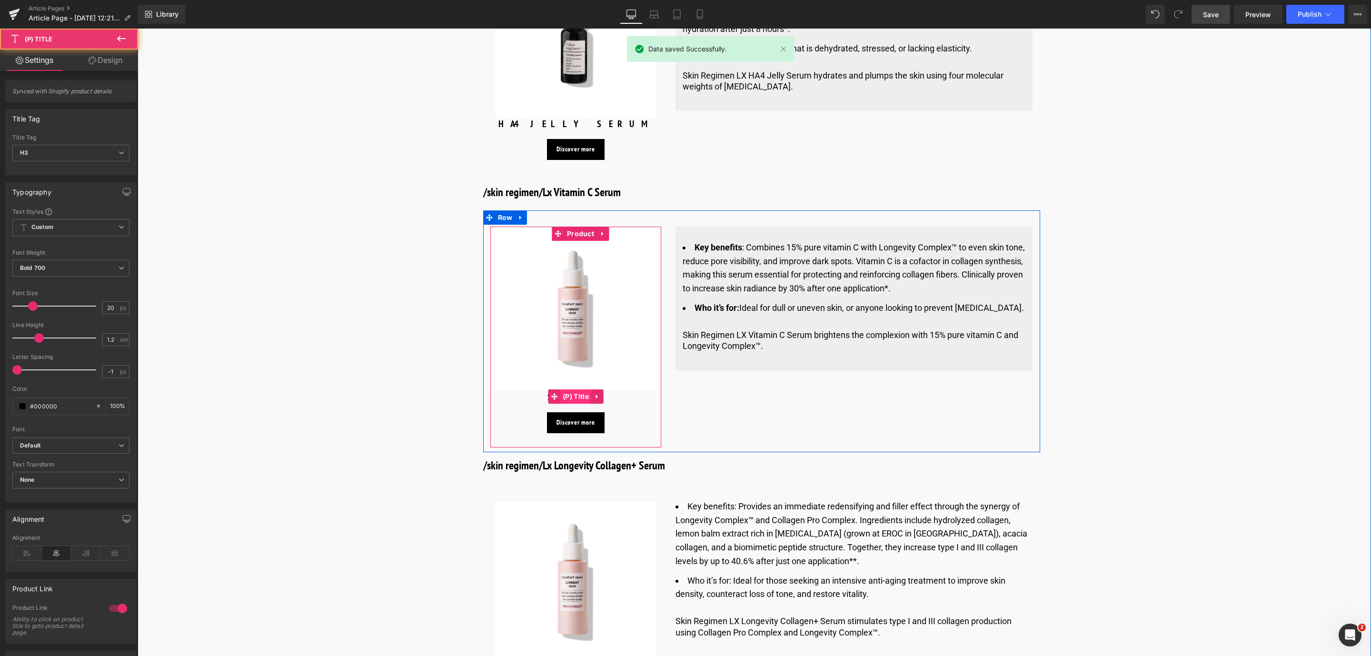
scroll to position [3402, 0]
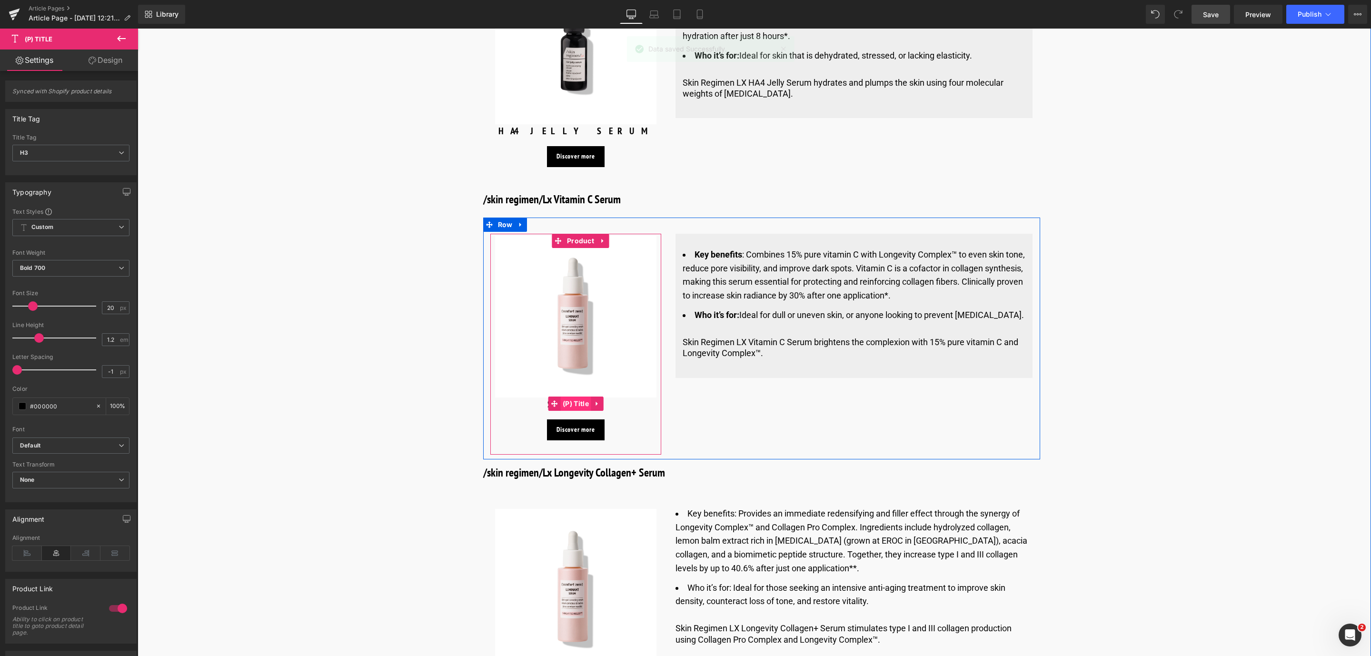
click at [573, 397] on span "(P) Title" at bounding box center [575, 404] width 31 height 14
click at [103, 65] on link "Design" at bounding box center [105, 60] width 69 height 21
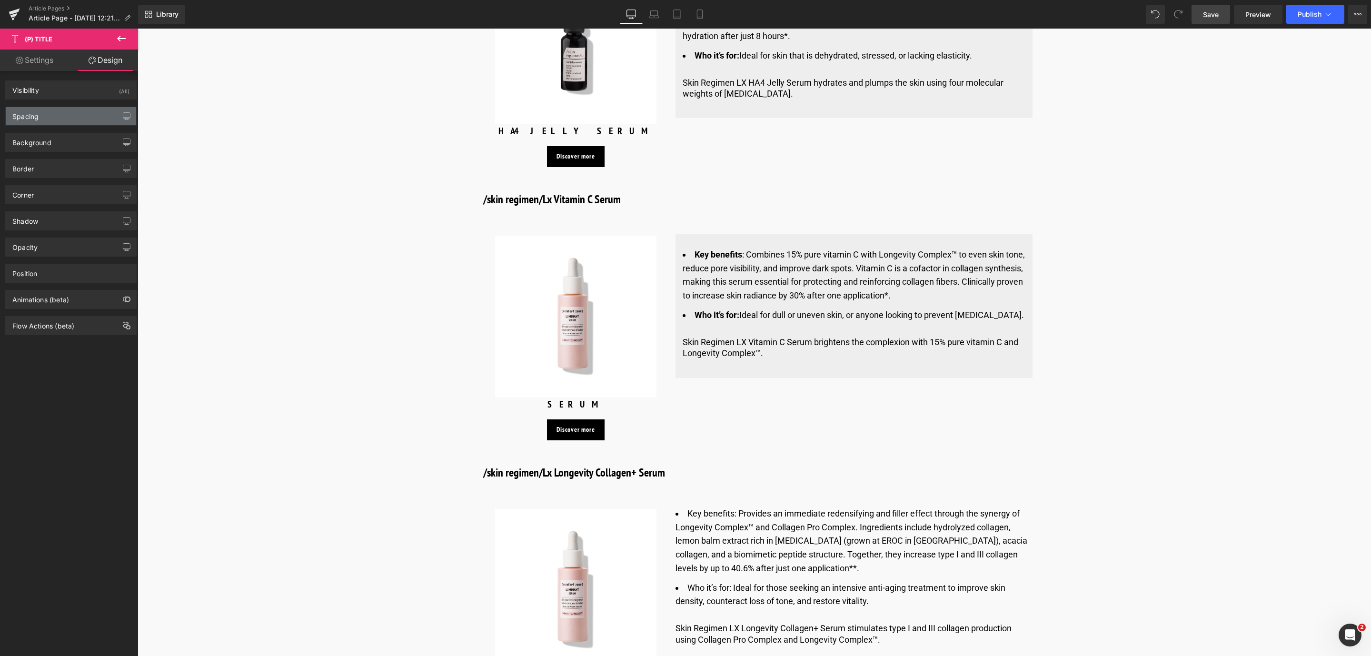
click at [59, 123] on div "Spacing" at bounding box center [71, 116] width 130 height 18
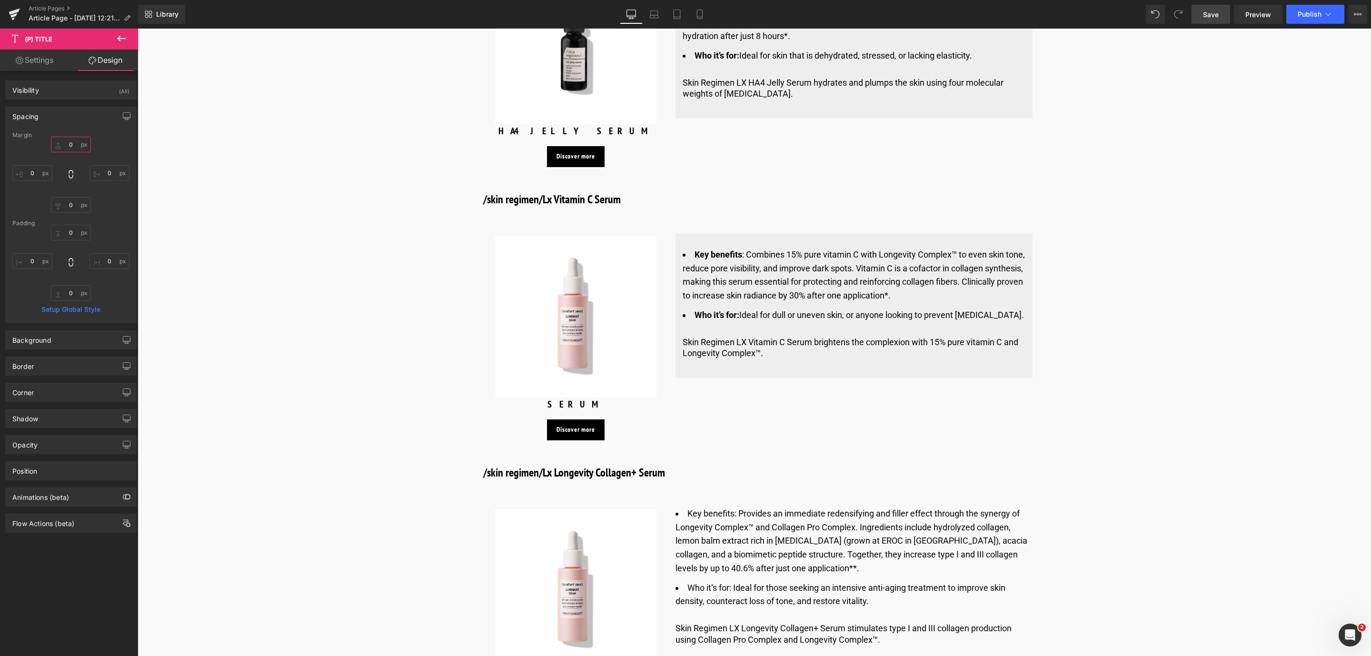
click at [70, 142] on input "0" at bounding box center [71, 145] width 40 height 16
type input "10"
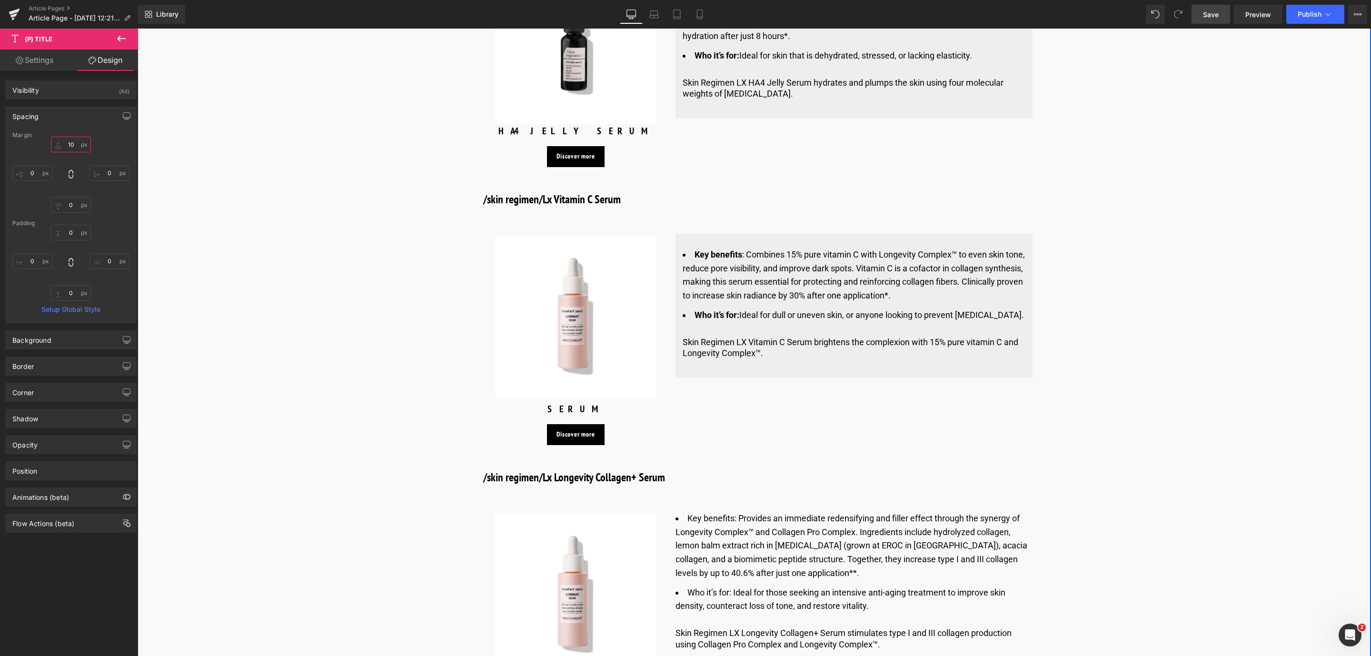
scroll to position [3622, 0]
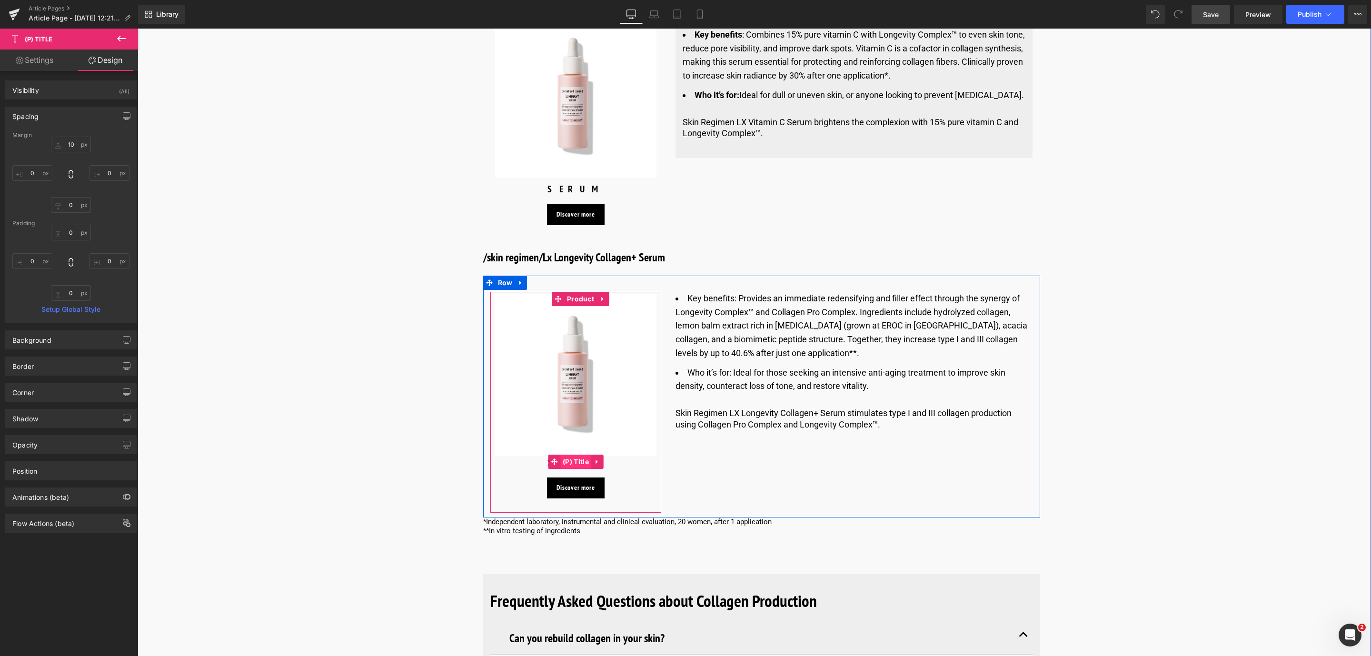
click at [575, 455] on span "(P) Title" at bounding box center [575, 462] width 31 height 14
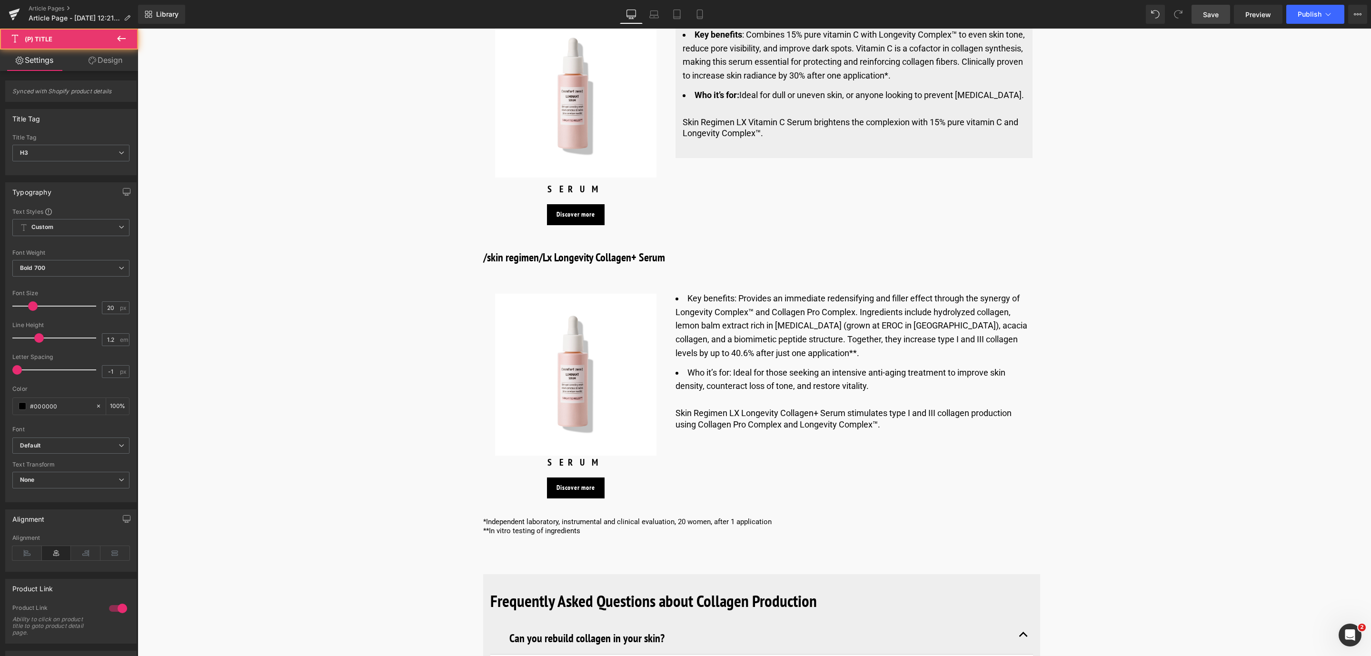
click at [110, 63] on link "Design" at bounding box center [105, 60] width 69 height 21
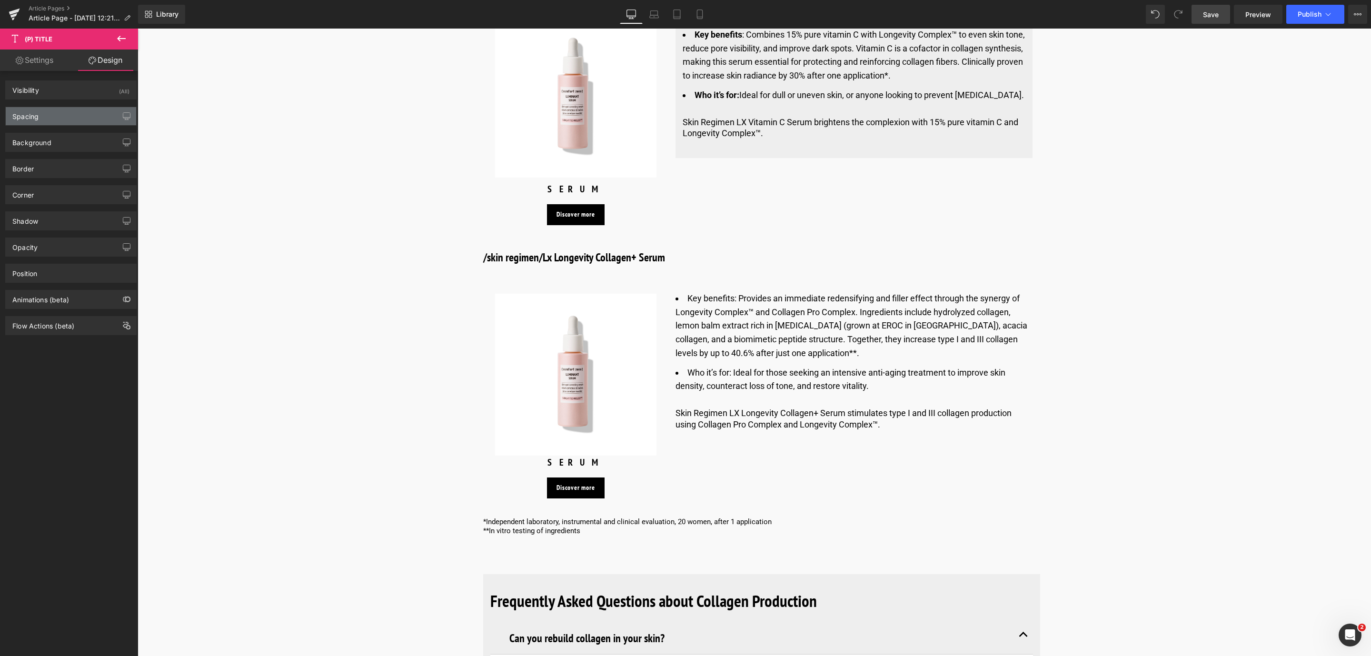
click at [60, 111] on div "Spacing" at bounding box center [71, 116] width 130 height 18
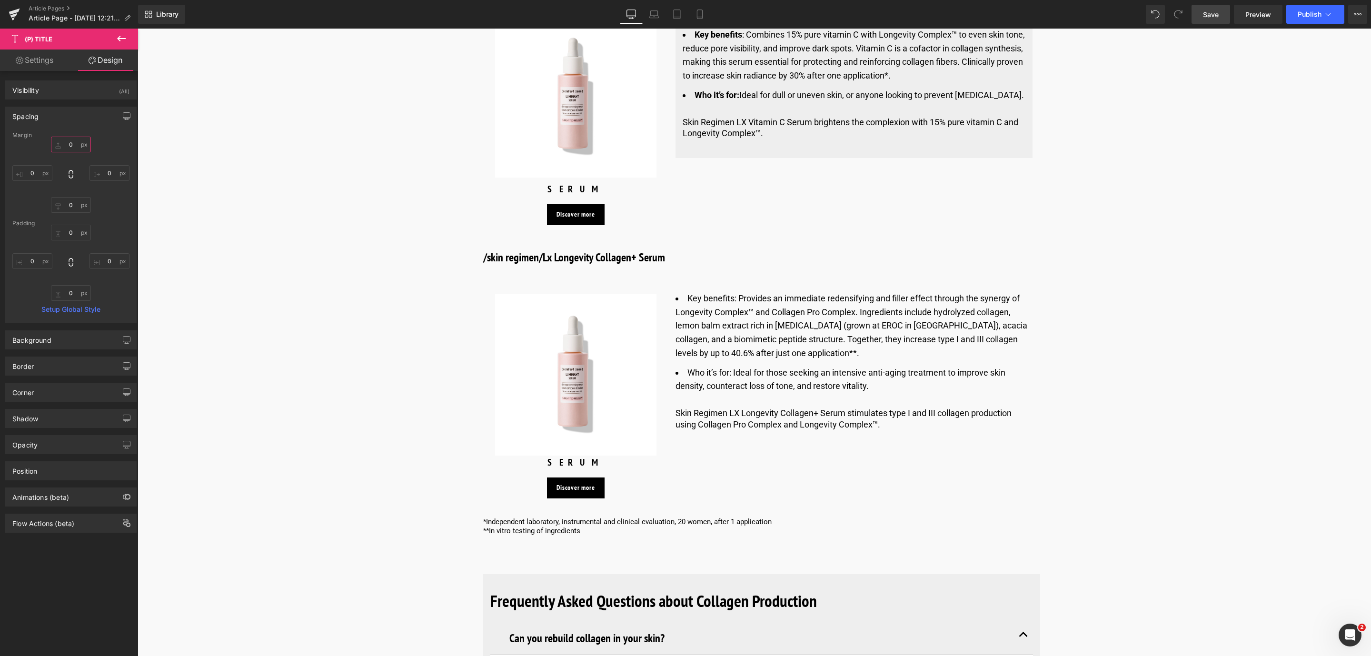
click at [69, 149] on input "0" at bounding box center [71, 145] width 40 height 16
type input "10"
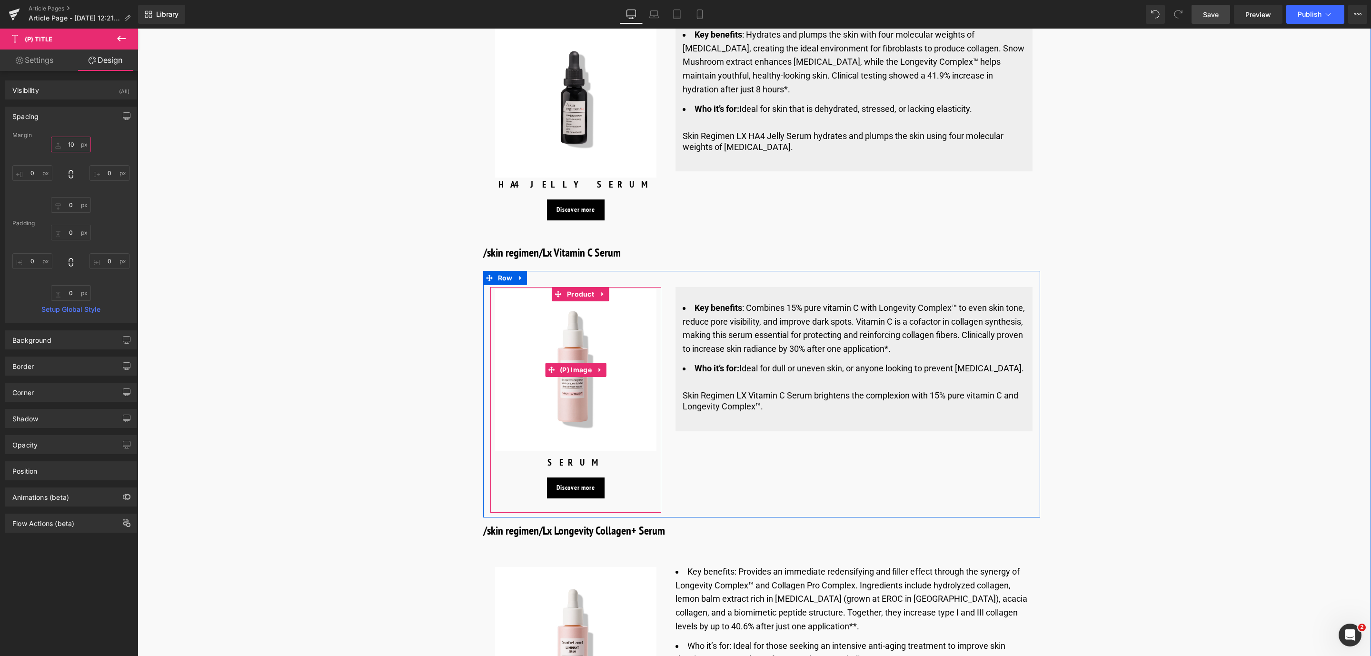
scroll to position [3336, 0]
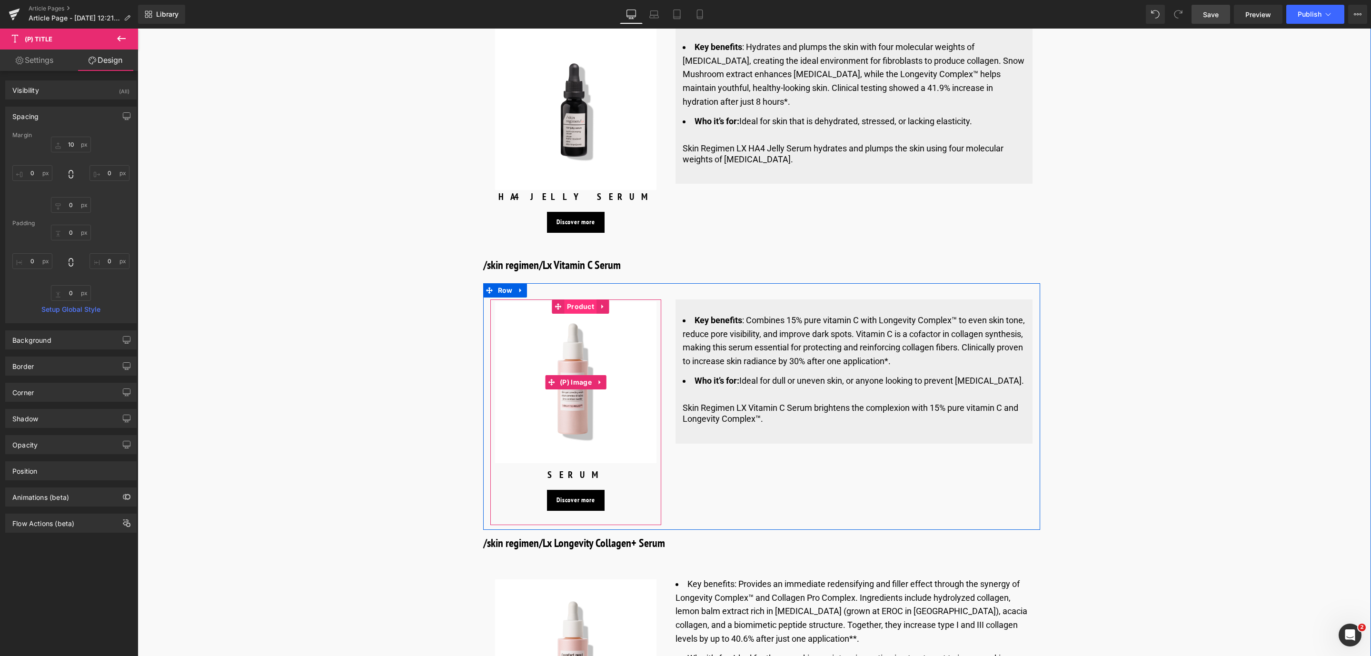
click at [580, 299] on span "Product" at bounding box center [581, 306] width 32 height 14
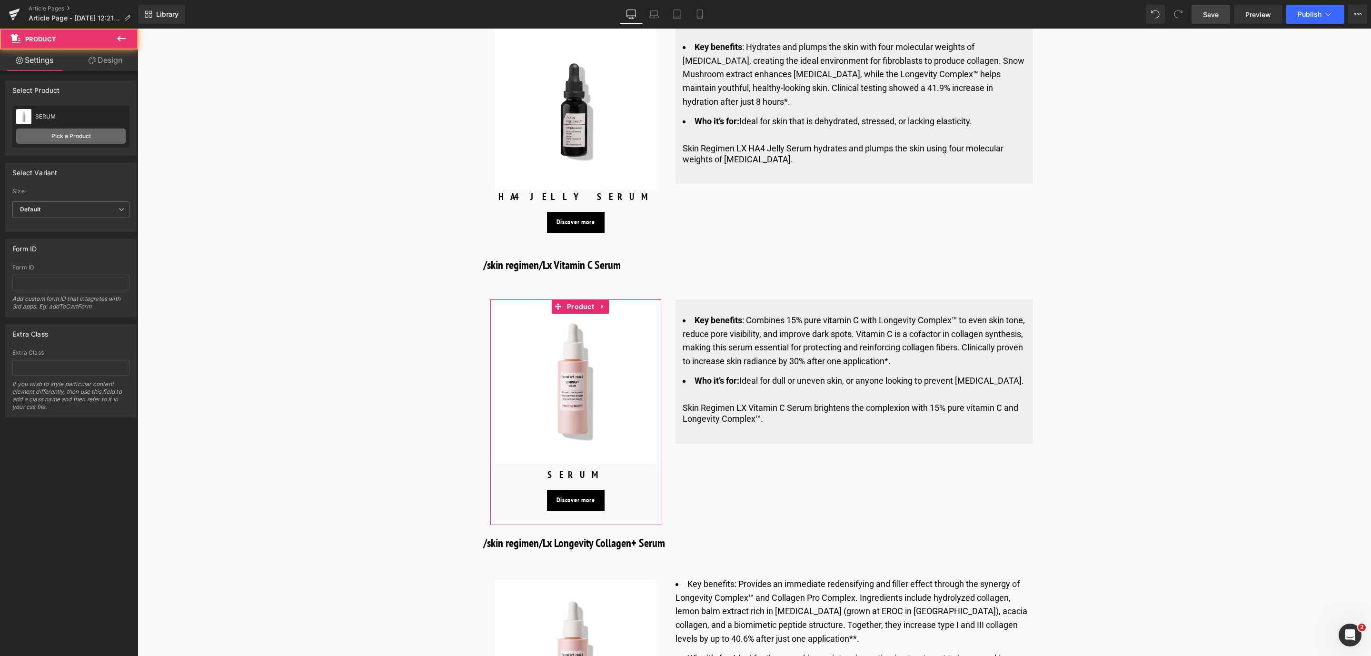
click at [75, 132] on link "Pick a Product" at bounding box center [70, 136] width 109 height 15
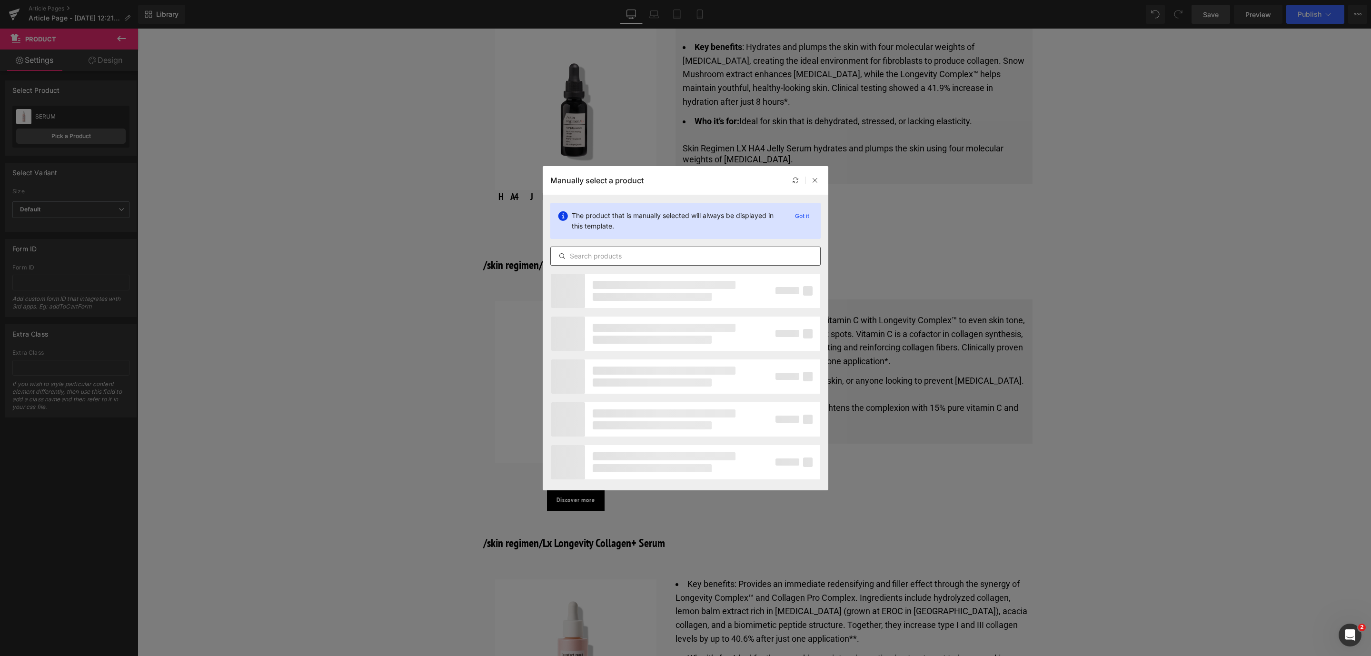
click at [612, 258] on input "text" at bounding box center [685, 255] width 269 height 11
type input "jell"
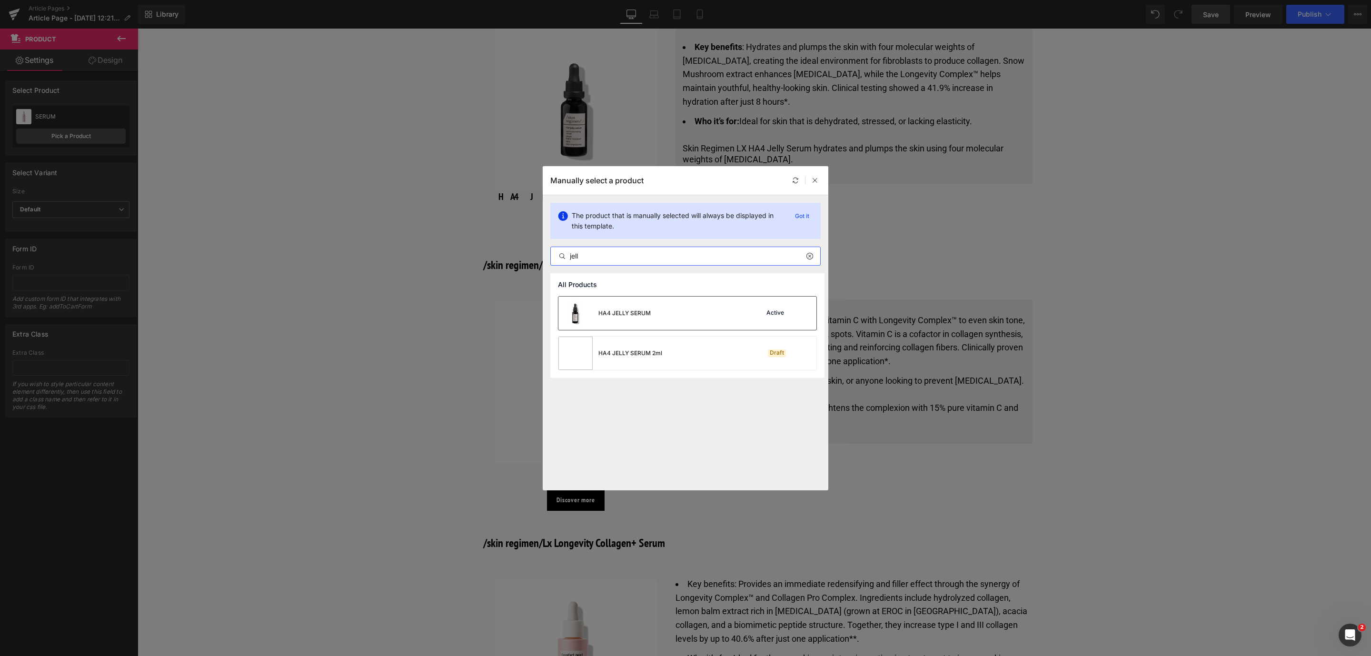
click at [667, 304] on div "HA4 JELLY SERUM Active" at bounding box center [687, 313] width 258 height 33
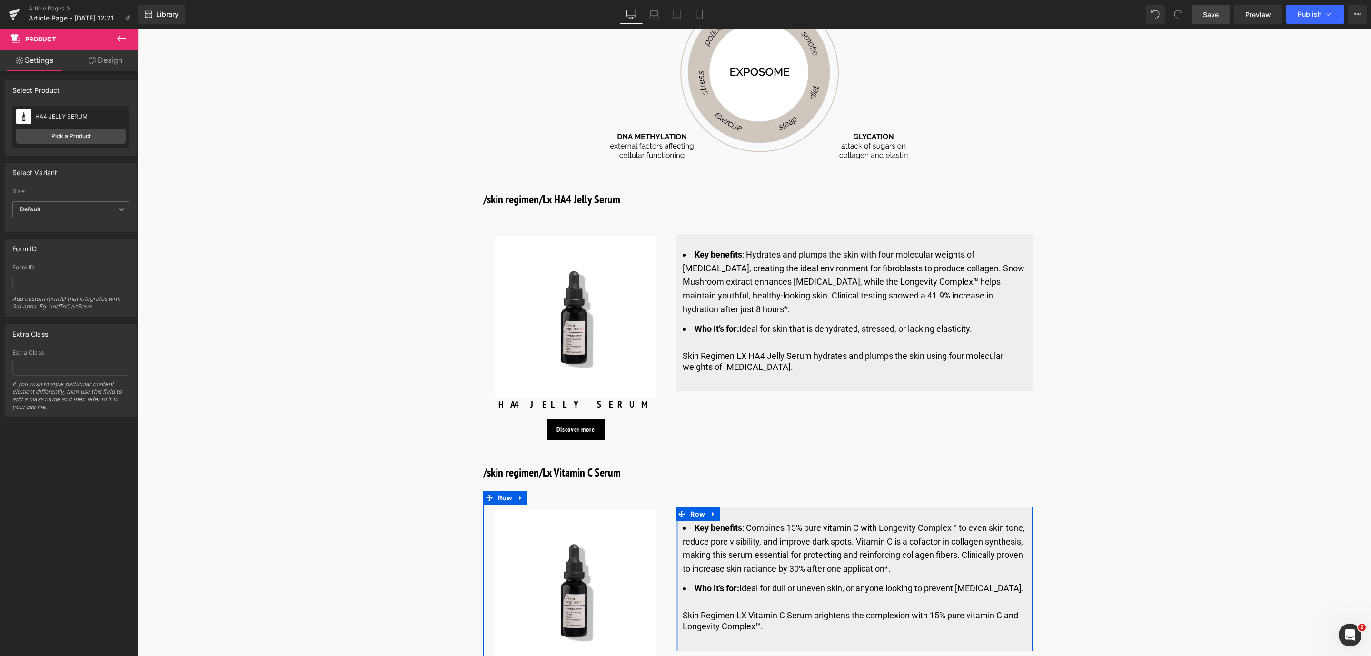
scroll to position [3122, 0]
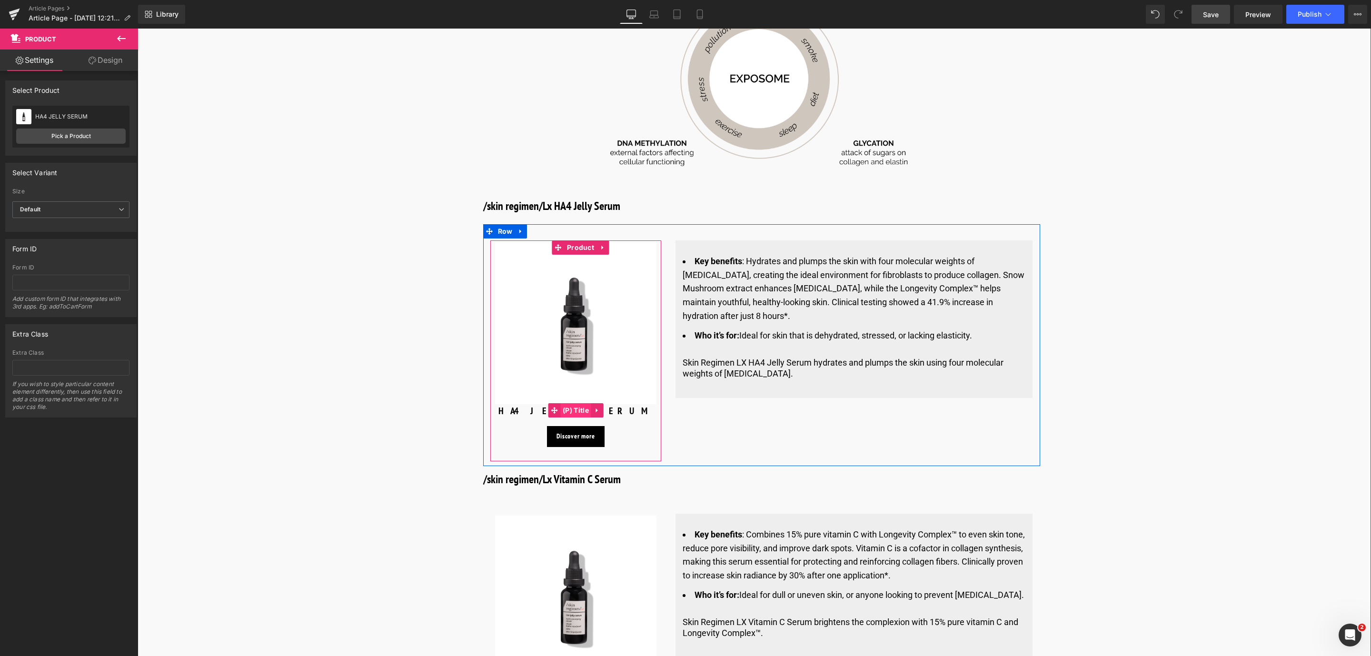
click at [567, 403] on span "(P) Title" at bounding box center [575, 410] width 31 height 14
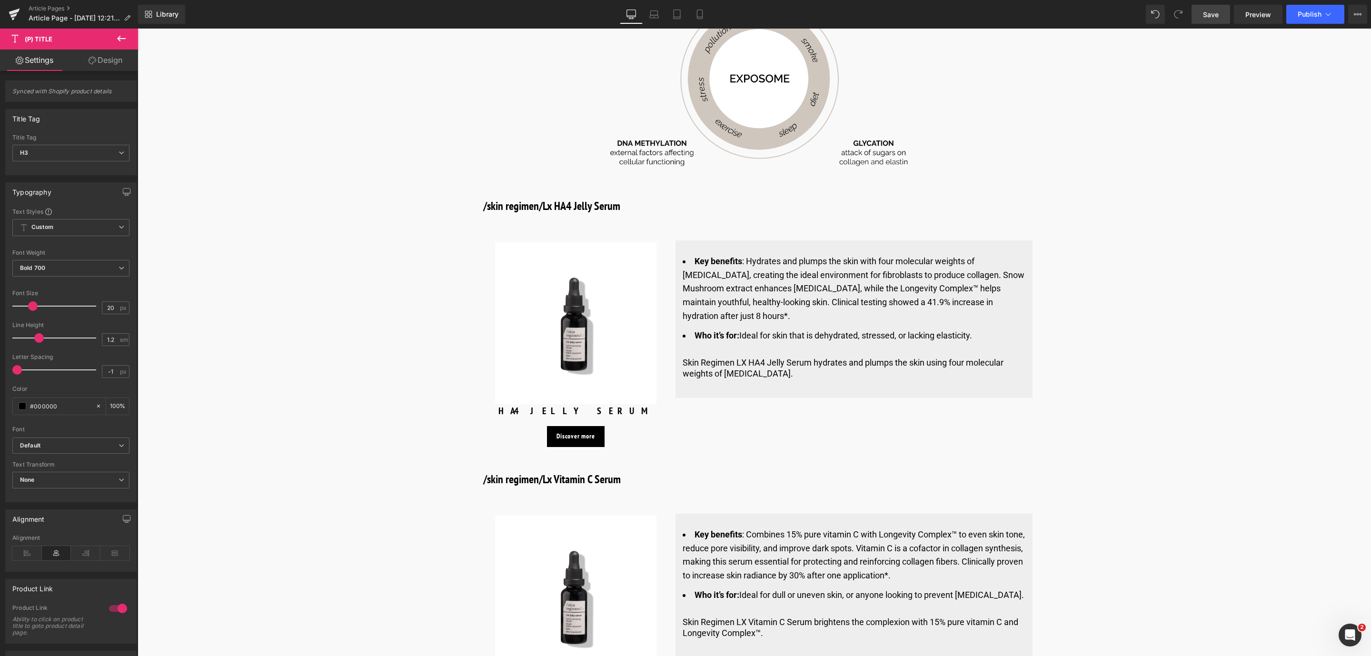
click at [90, 59] on icon at bounding box center [93, 61] width 8 height 8
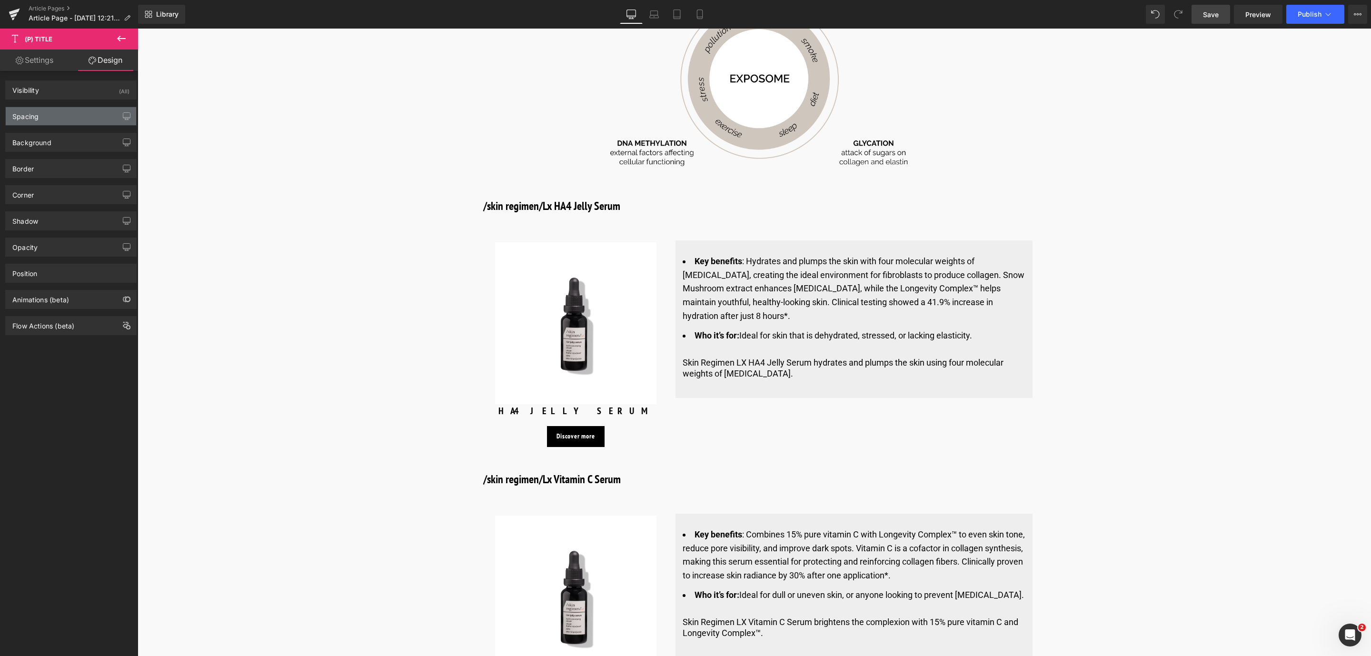
click at [50, 124] on div "Spacing" at bounding box center [71, 116] width 130 height 18
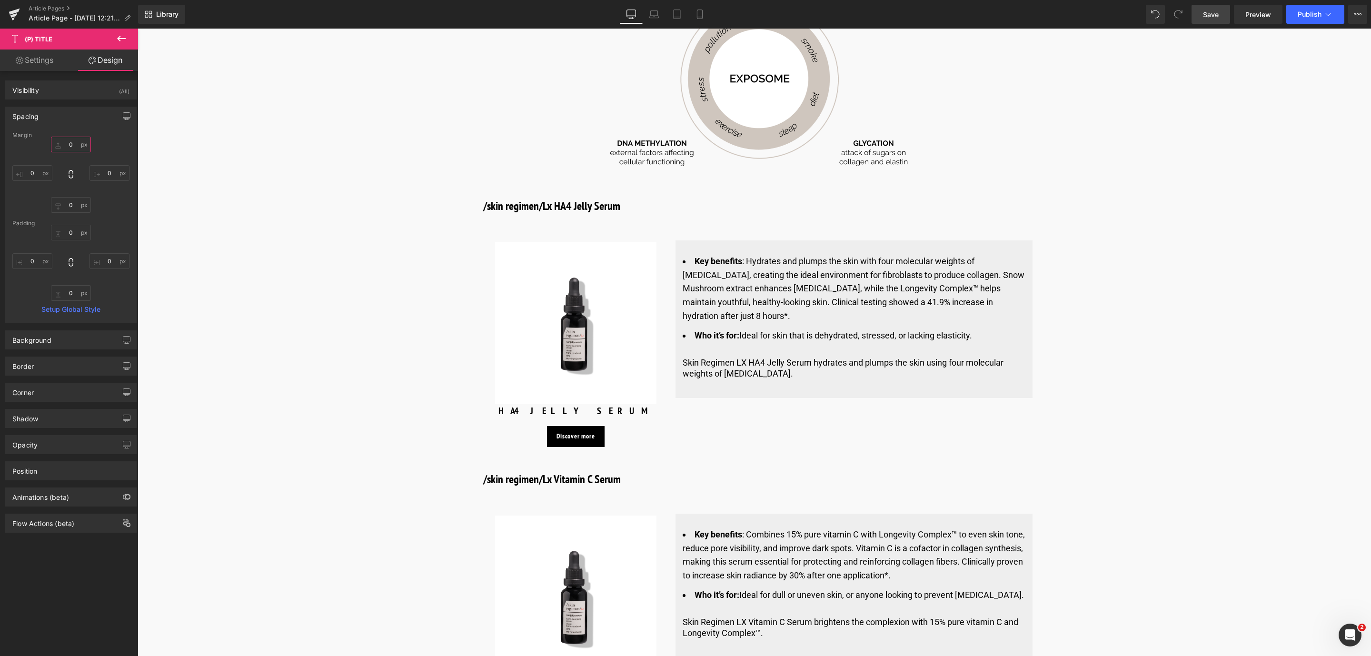
click at [66, 147] on input "0" at bounding box center [71, 145] width 40 height 16
type input "10"
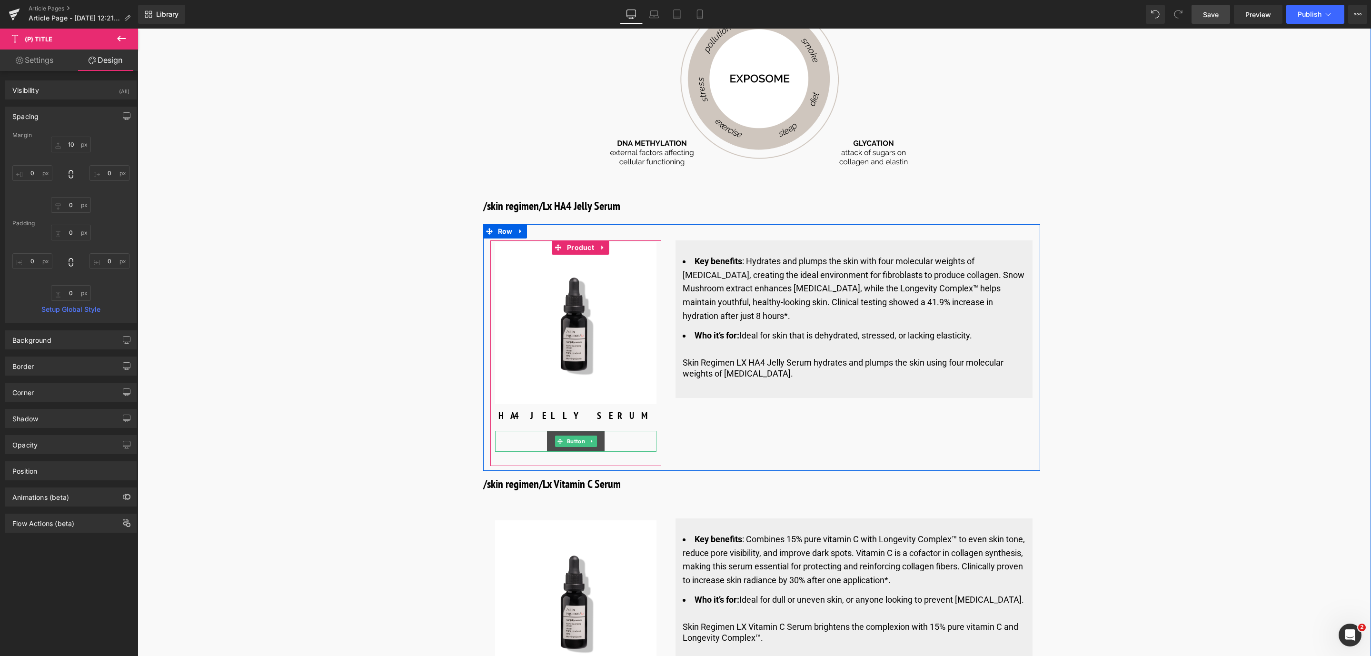
click at [571, 431] on link "Discover more" at bounding box center [575, 441] width 57 height 21
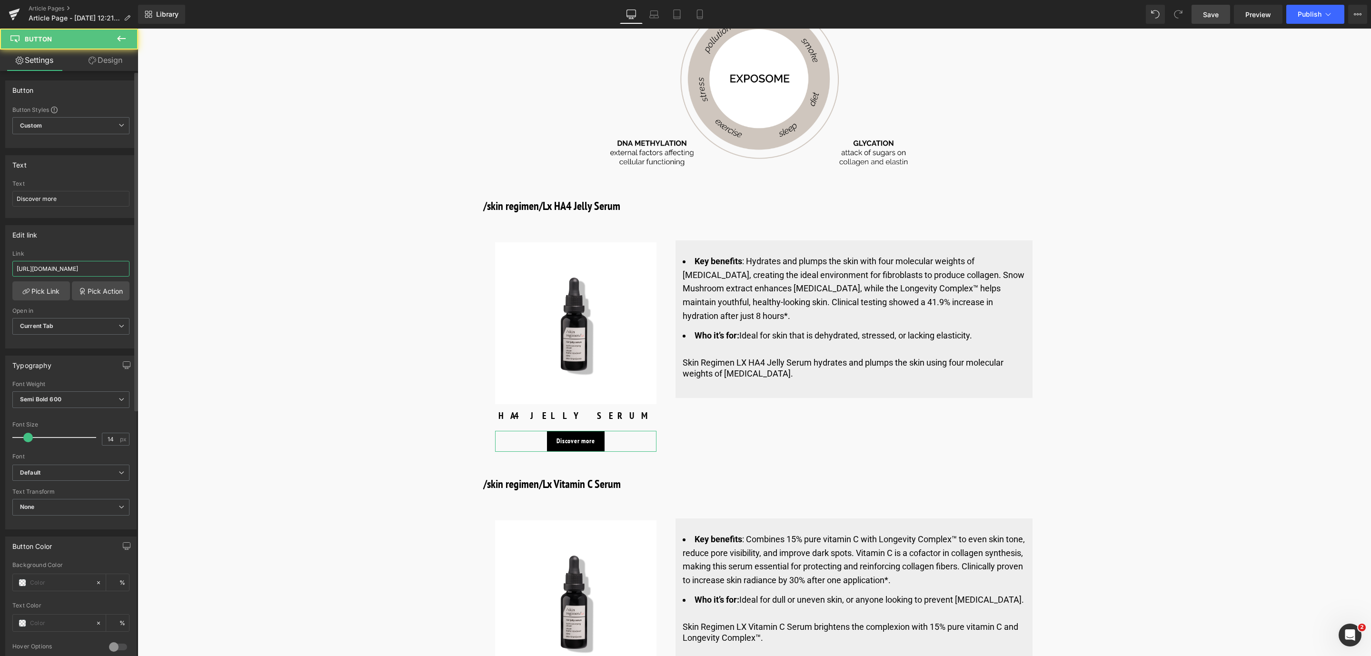
click at [109, 267] on input "https://world.comfortzoneskin.com/products/skin-regimen-lx-ha4-jelly-serum" at bounding box center [70, 269] width 117 height 16
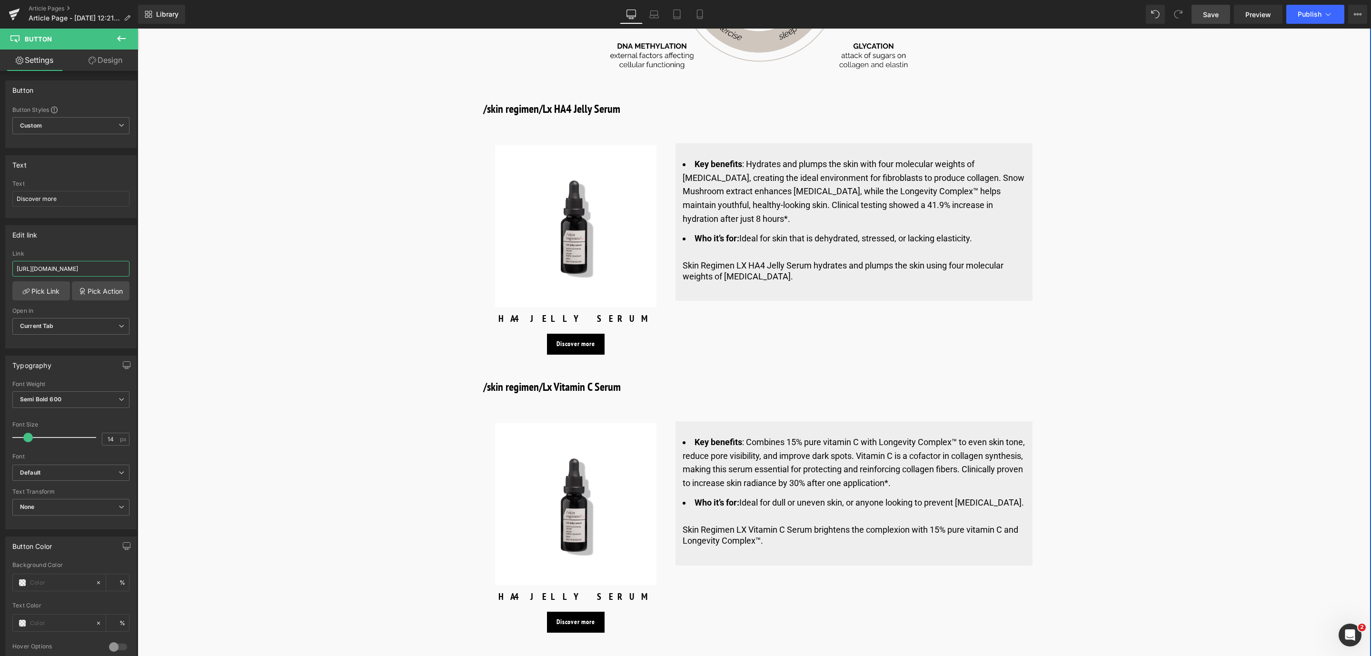
scroll to position [3265, 0]
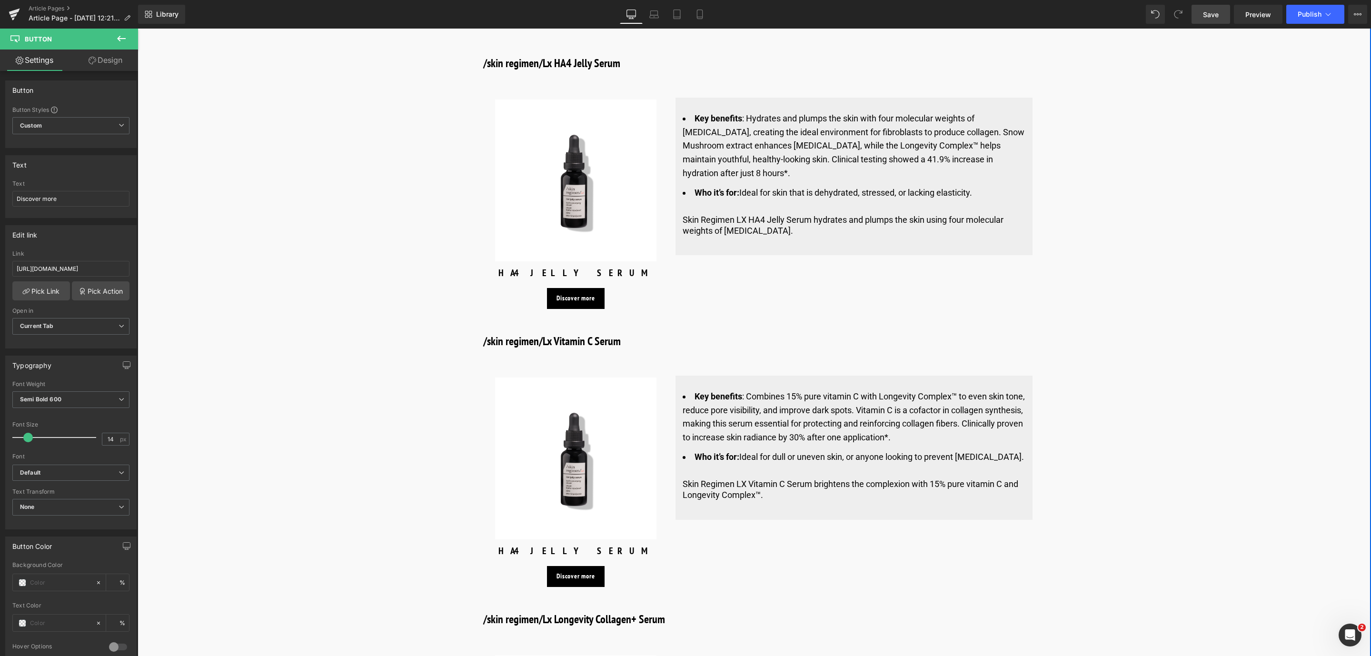
click at [575, 399] on img at bounding box center [576, 458] width 162 height 162
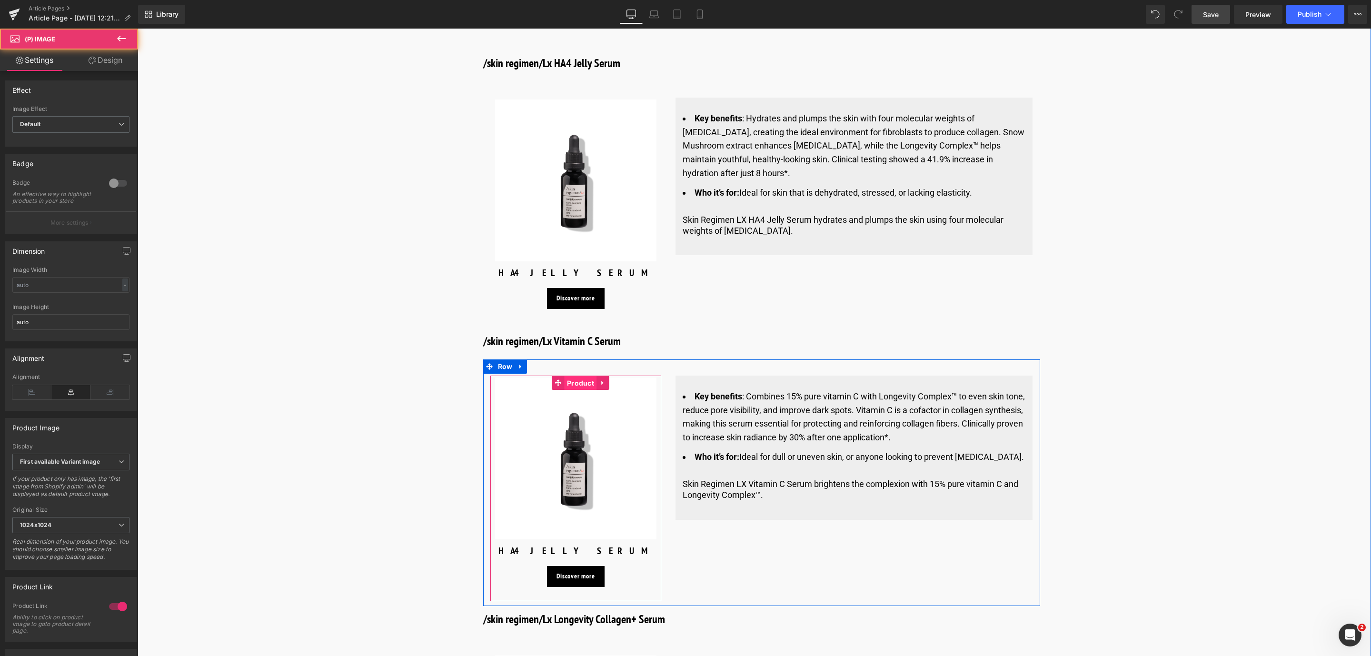
click at [575, 376] on span "Product" at bounding box center [581, 383] width 32 height 14
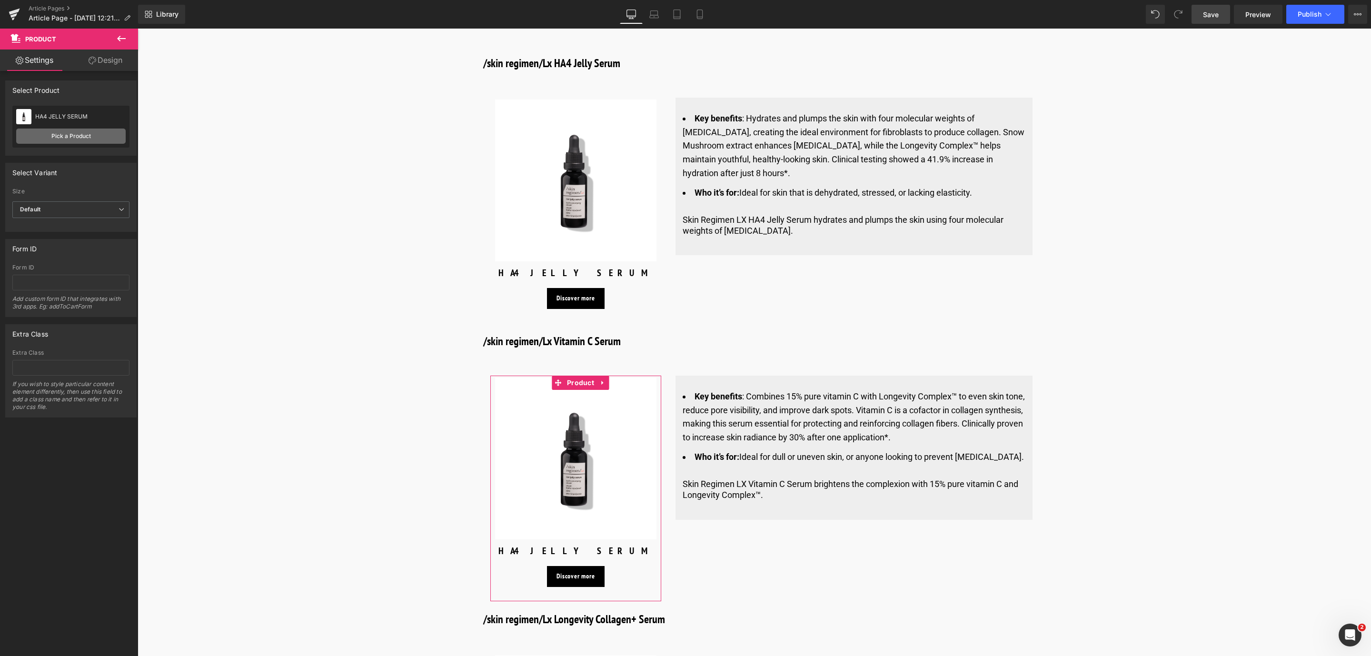
click at [75, 137] on link "Pick a Product" at bounding box center [70, 136] width 109 height 15
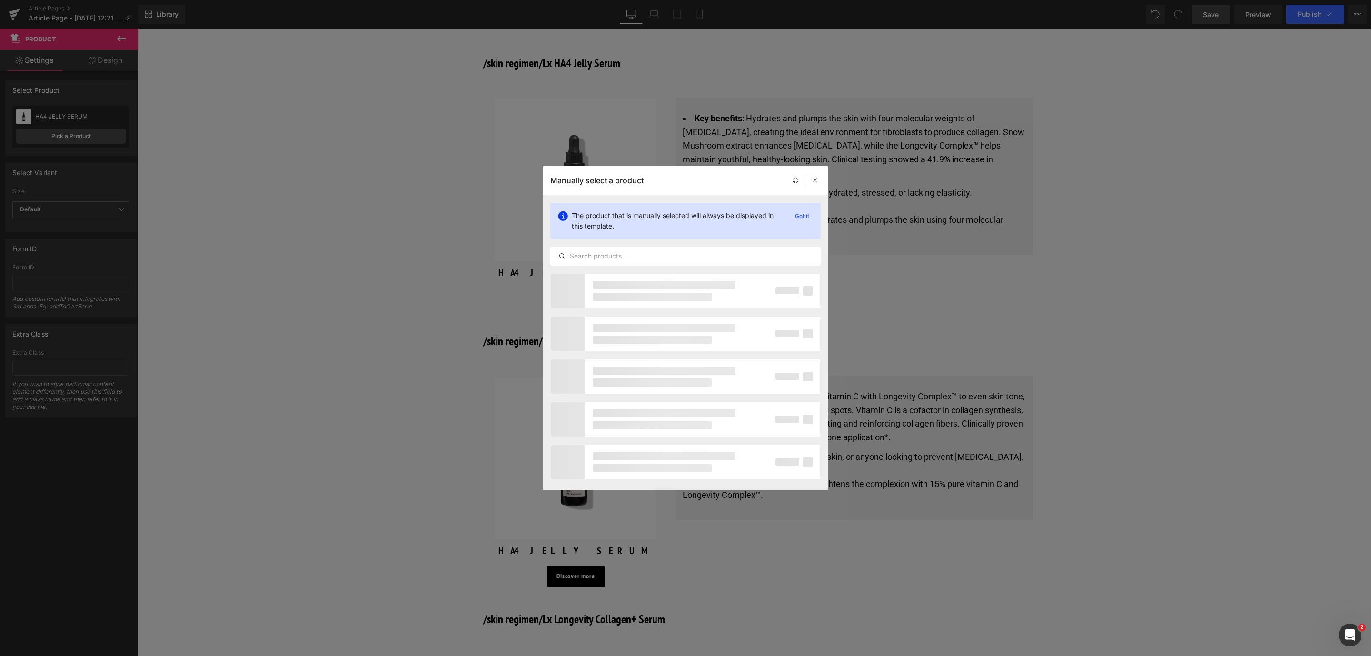
click at [595, 246] on div "The product that is manually selected will always be displayed in this template…" at bounding box center [686, 234] width 286 height 78
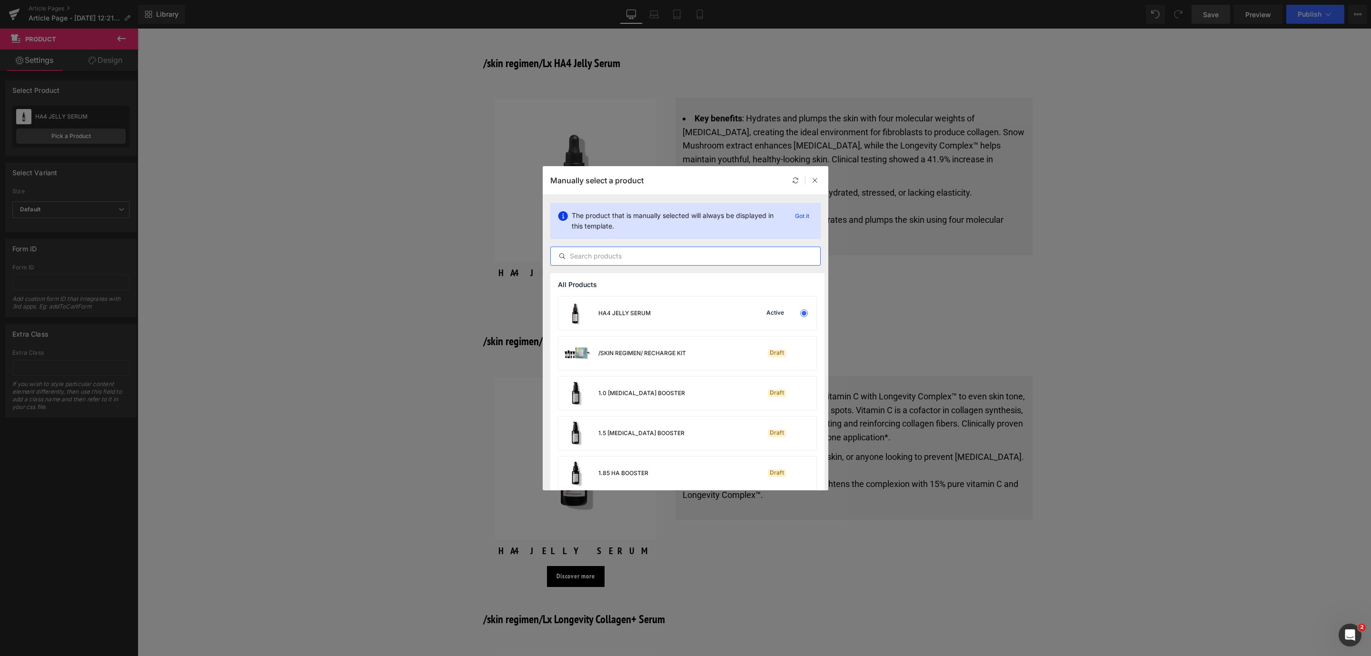
click at [599, 257] on input "text" at bounding box center [685, 255] width 269 height 11
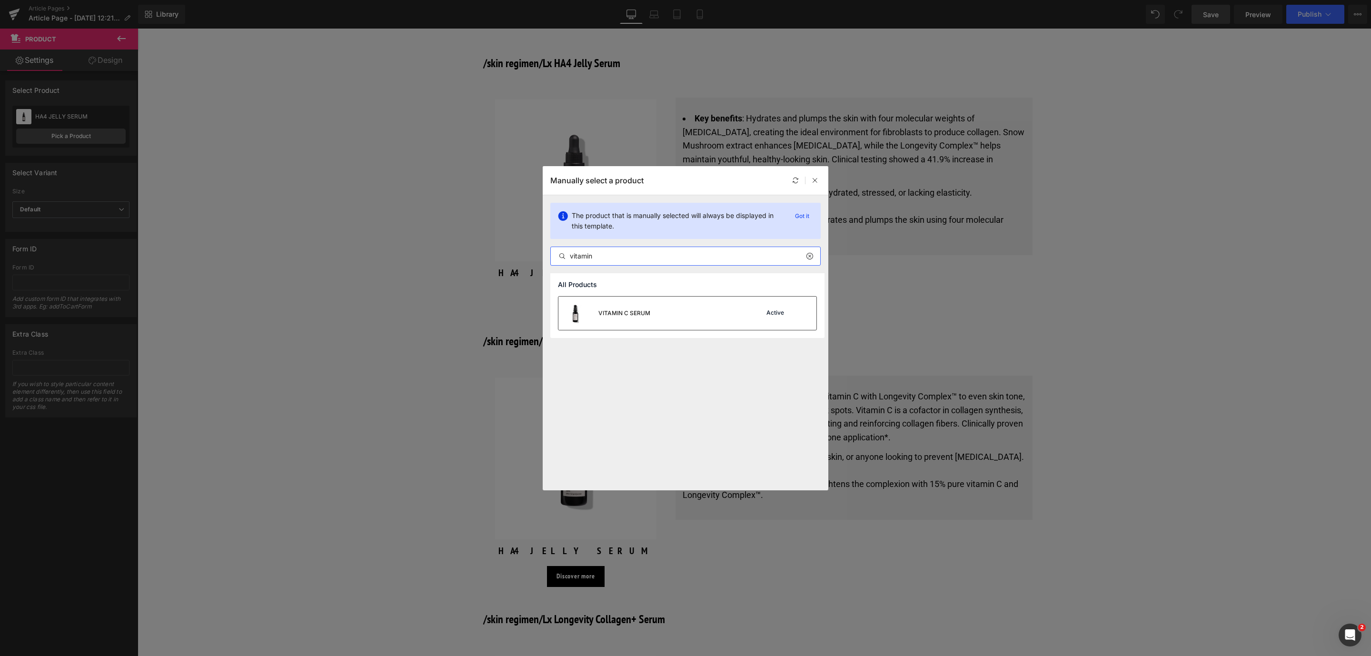
type input "vitamin"
click at [646, 315] on div "VITAMIN C SERUM" at bounding box center [624, 313] width 52 height 9
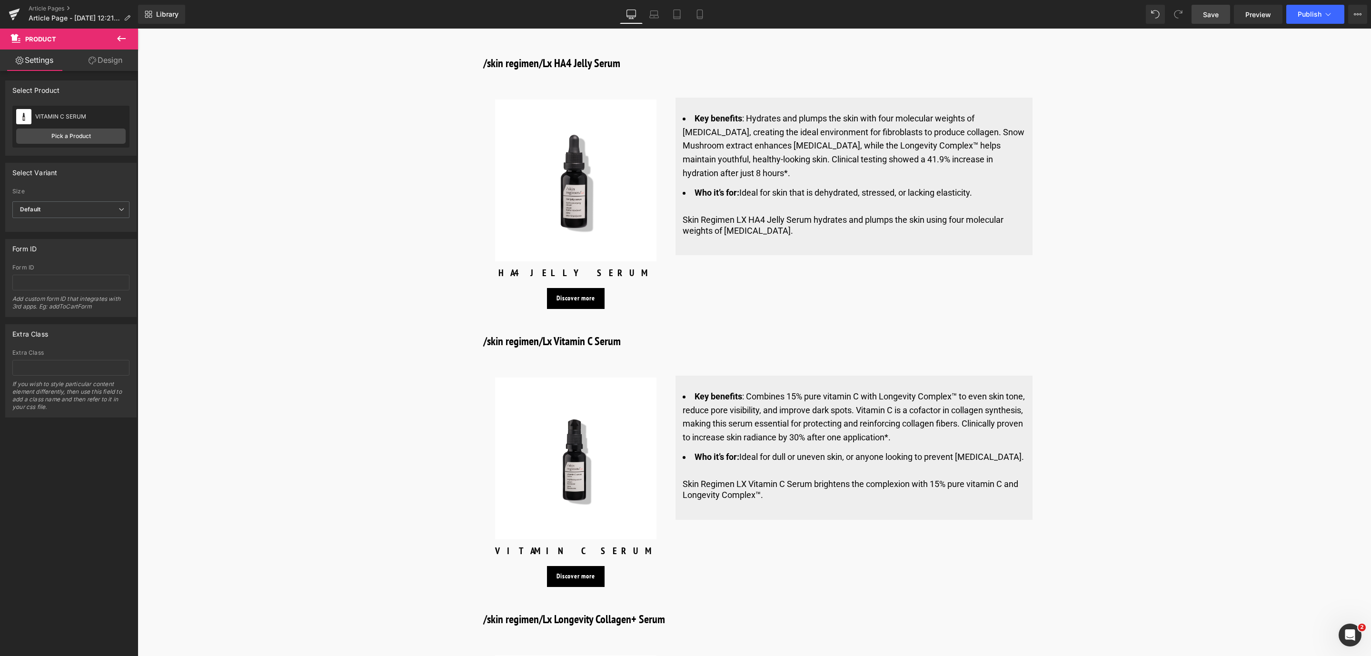
click at [1220, 18] on link "Save" at bounding box center [1210, 14] width 39 height 19
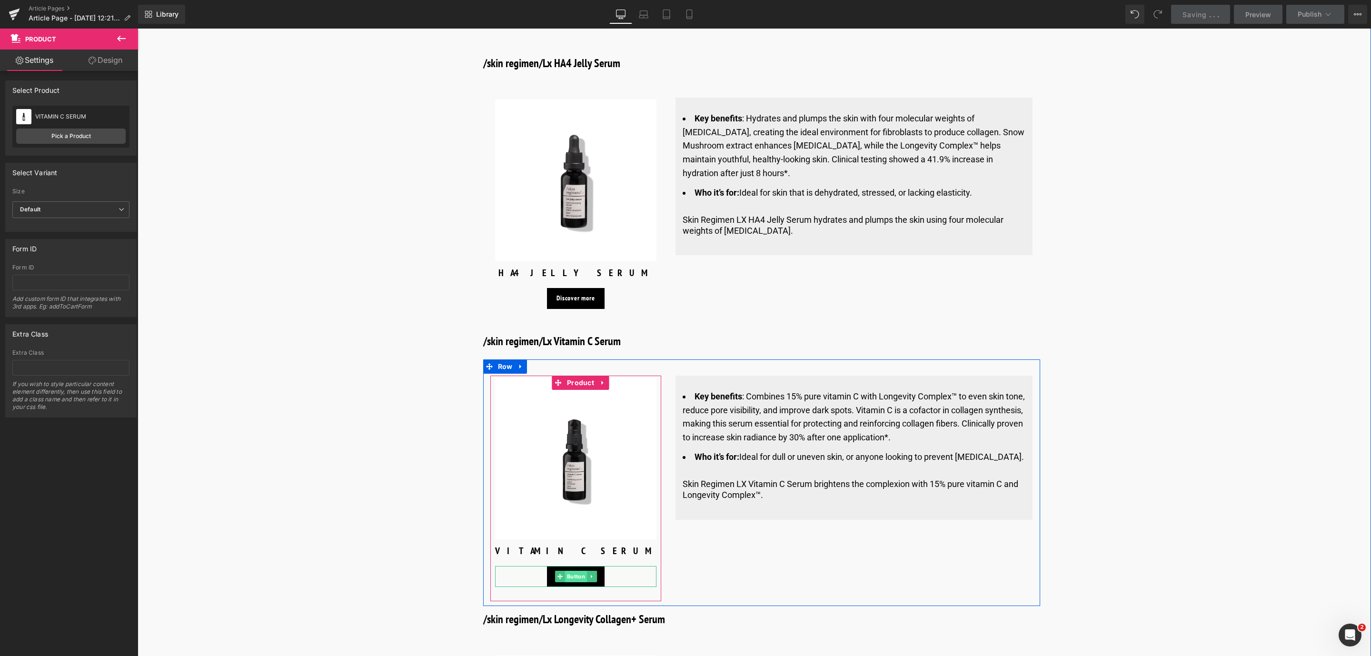
click at [574, 571] on span "Button" at bounding box center [576, 576] width 22 height 11
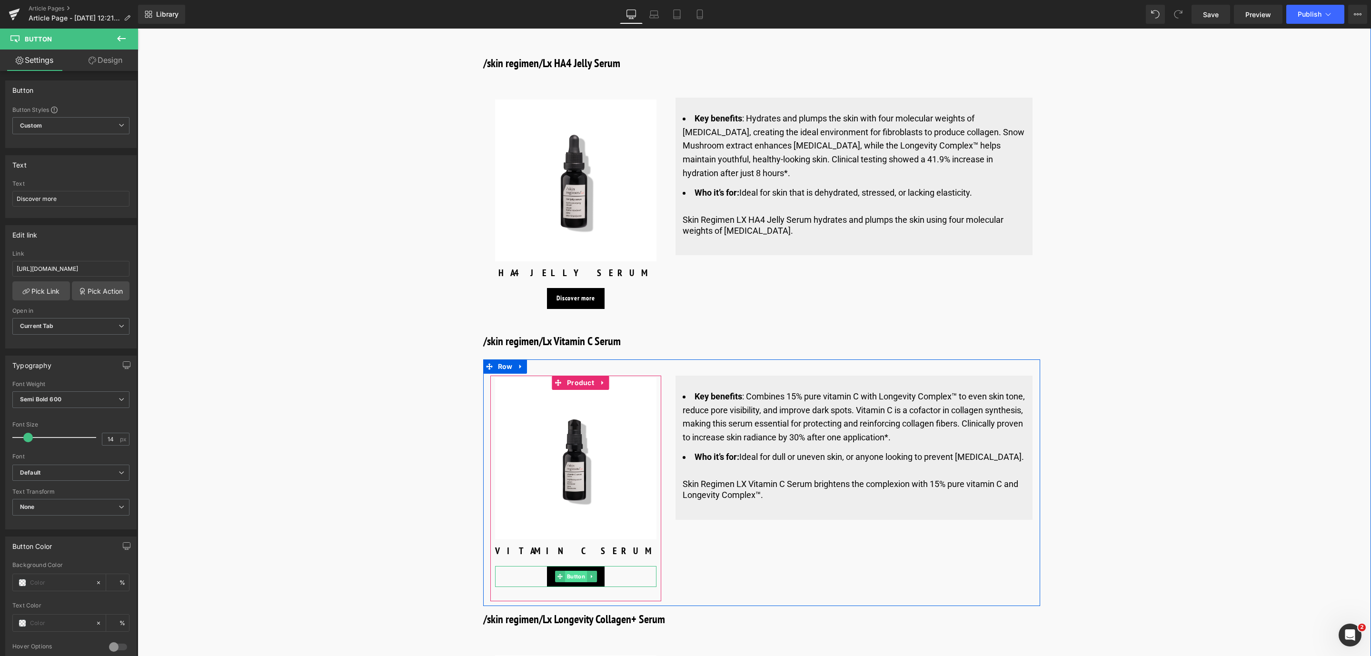
click at [569, 571] on span "Button" at bounding box center [576, 576] width 22 height 11
drag, startPoint x: 155, startPoint y: 296, endPoint x: 261, endPoint y: 258, distance: 112.0
paste input "https://world.comfortzoneskin.com/products/skin-regimen-lx-vitamin-c-serum"
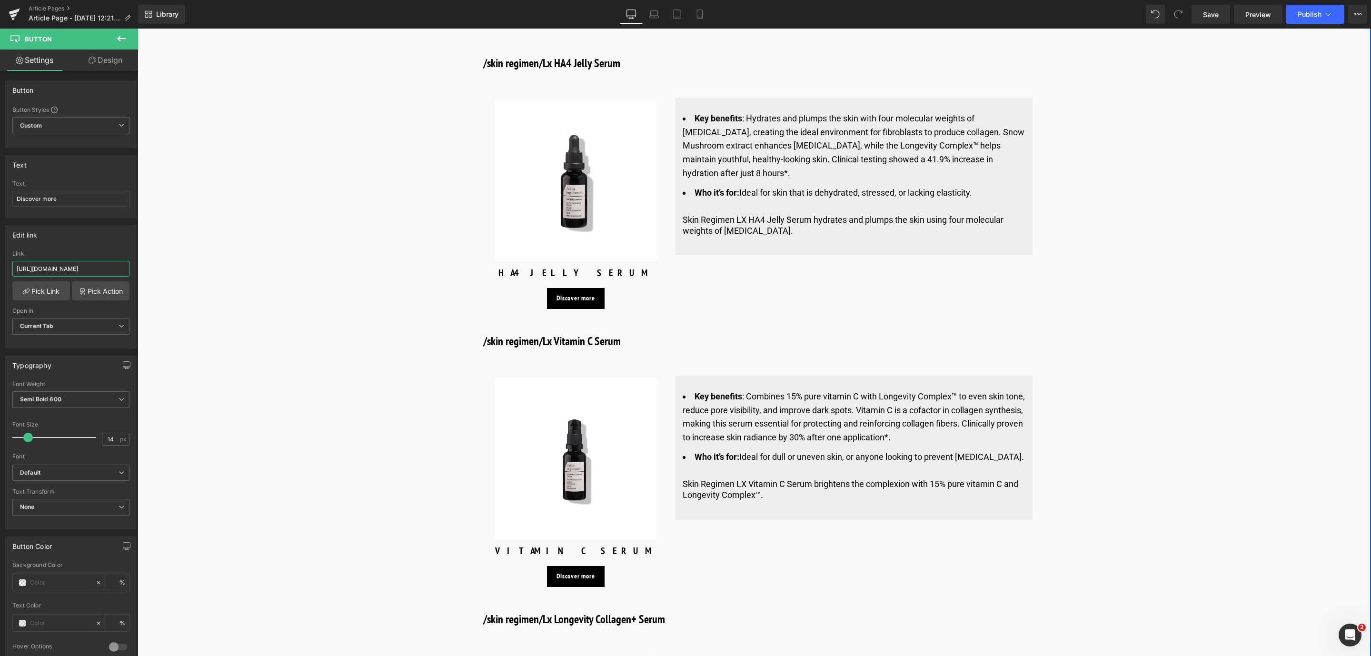
scroll to position [0, 109]
type input "https://world.comfortzoneskin.com/products/skin-regimen-lx-vitamin-c-serum"
click at [40, 290] on link "Pick Link" at bounding box center [41, 290] width 58 height 19
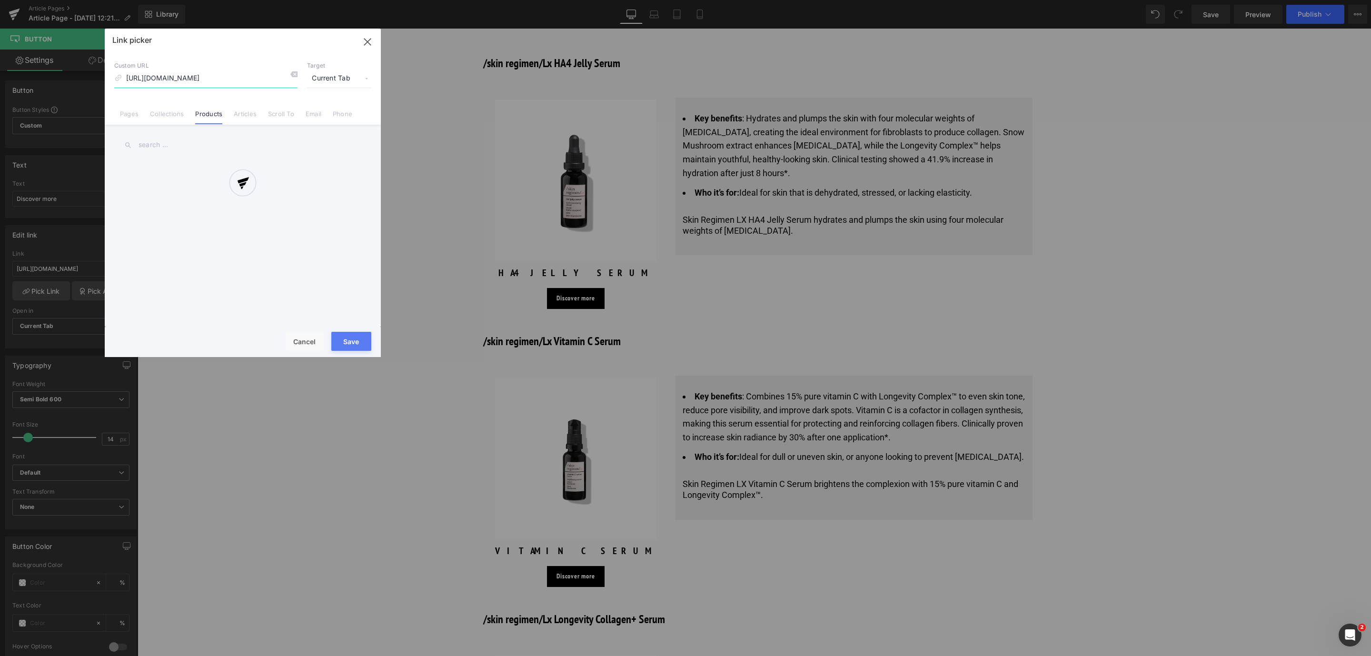
scroll to position [0, 82]
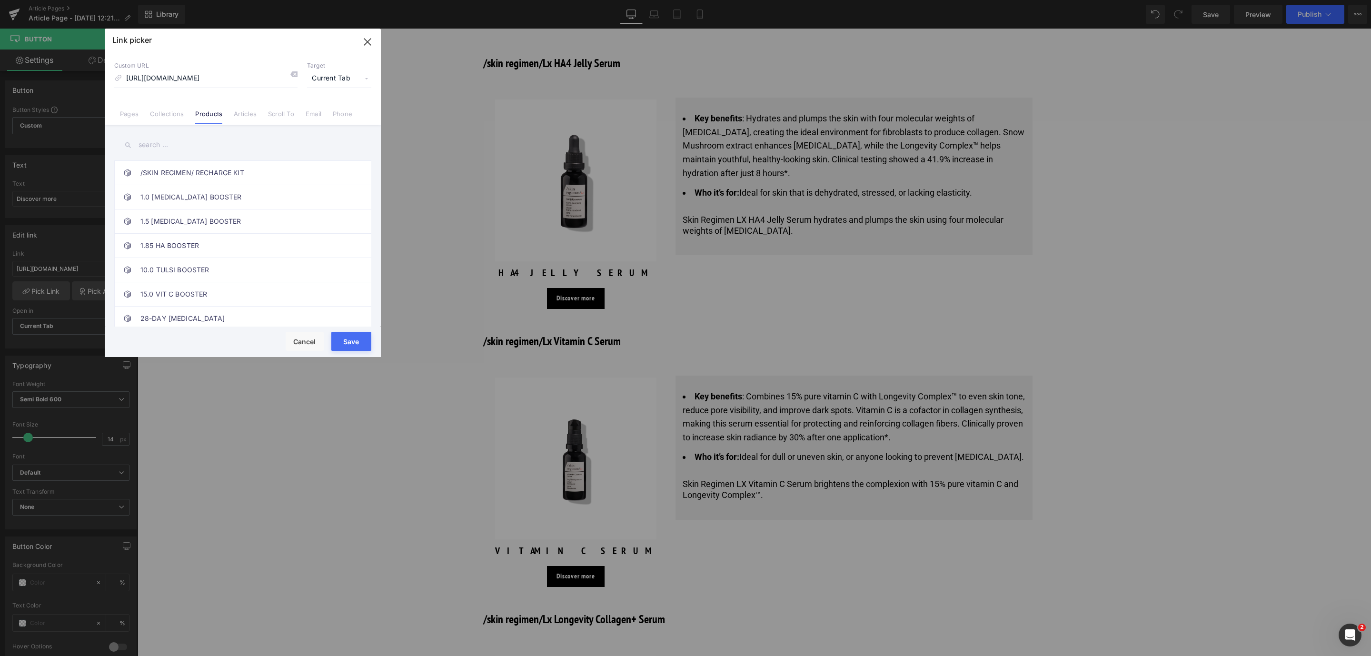
click at [366, 337] on button "Save" at bounding box center [351, 341] width 40 height 19
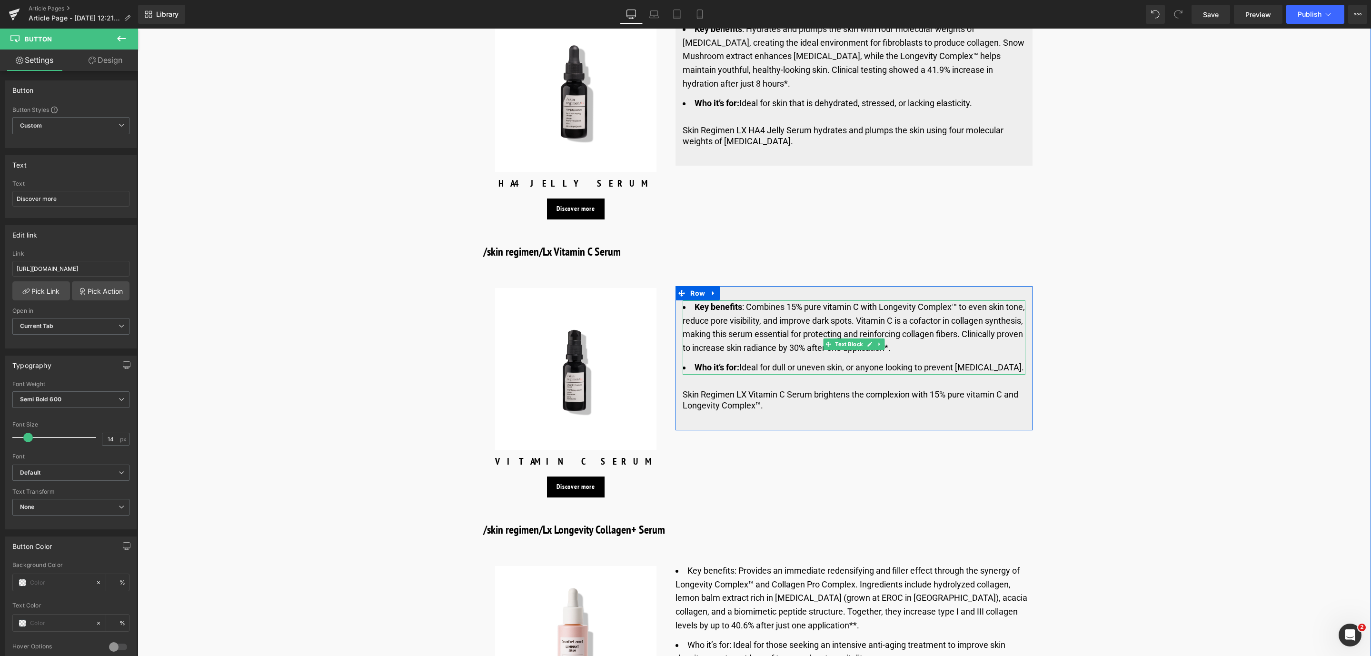
scroll to position [3479, 0]
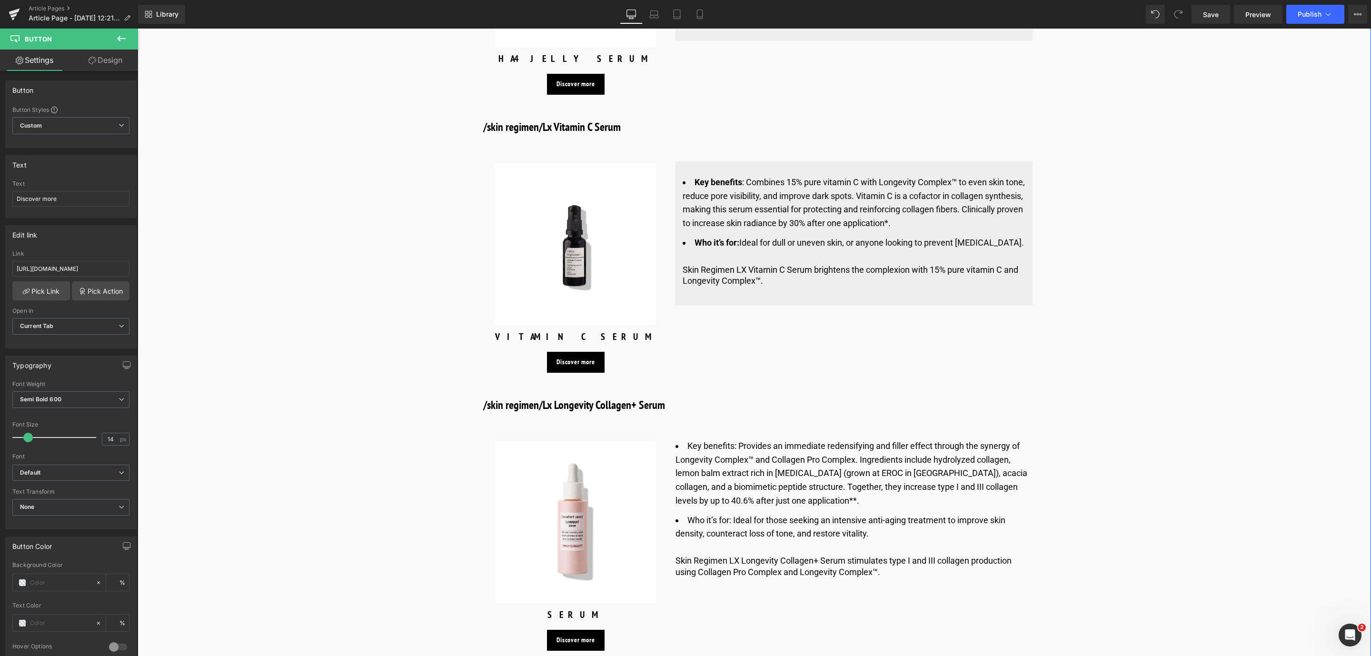
click at [575, 441] on img at bounding box center [576, 522] width 162 height 162
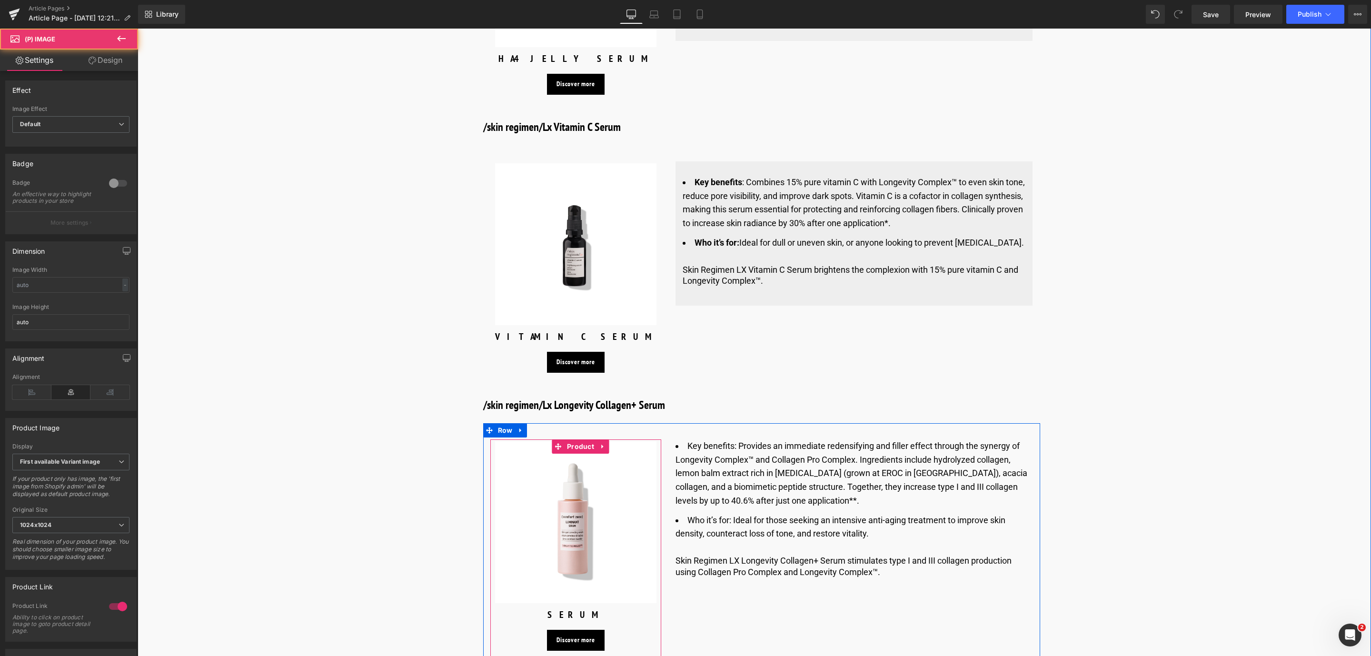
click at [559, 523] on img at bounding box center [576, 522] width 162 height 162
click at [576, 440] on span "Product" at bounding box center [581, 447] width 32 height 14
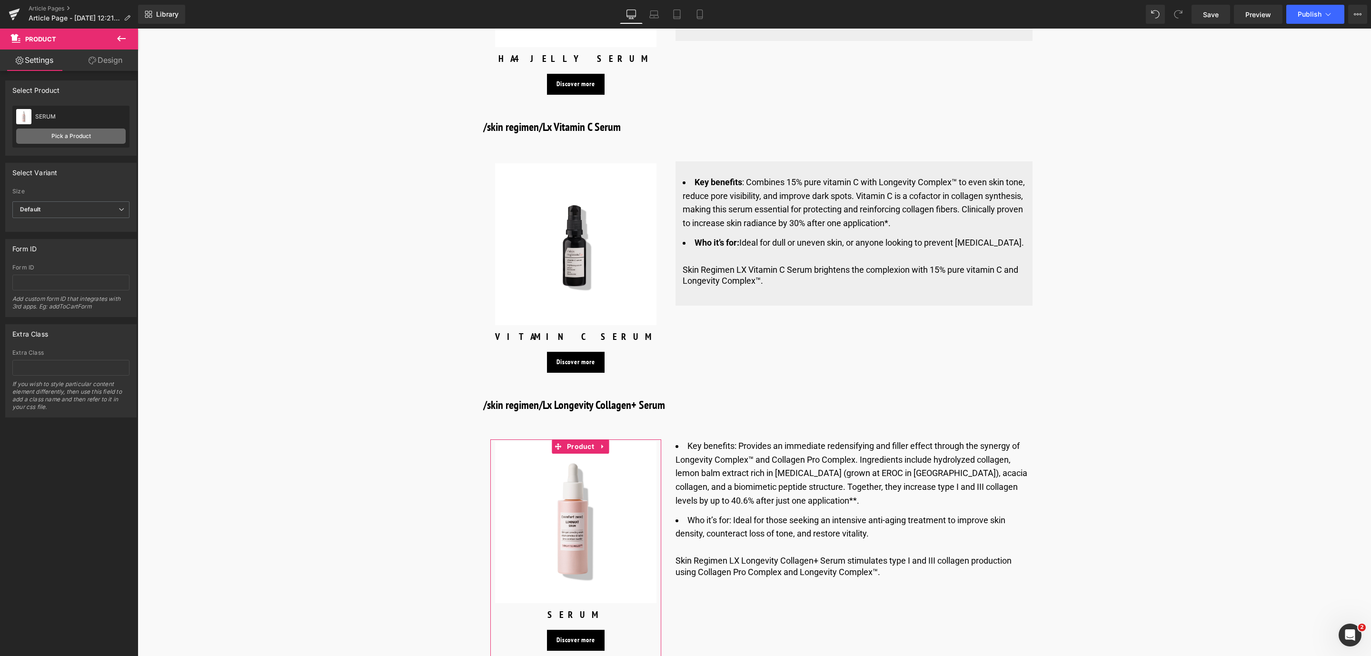
click at [76, 129] on link "Pick a Product" at bounding box center [70, 136] width 109 height 15
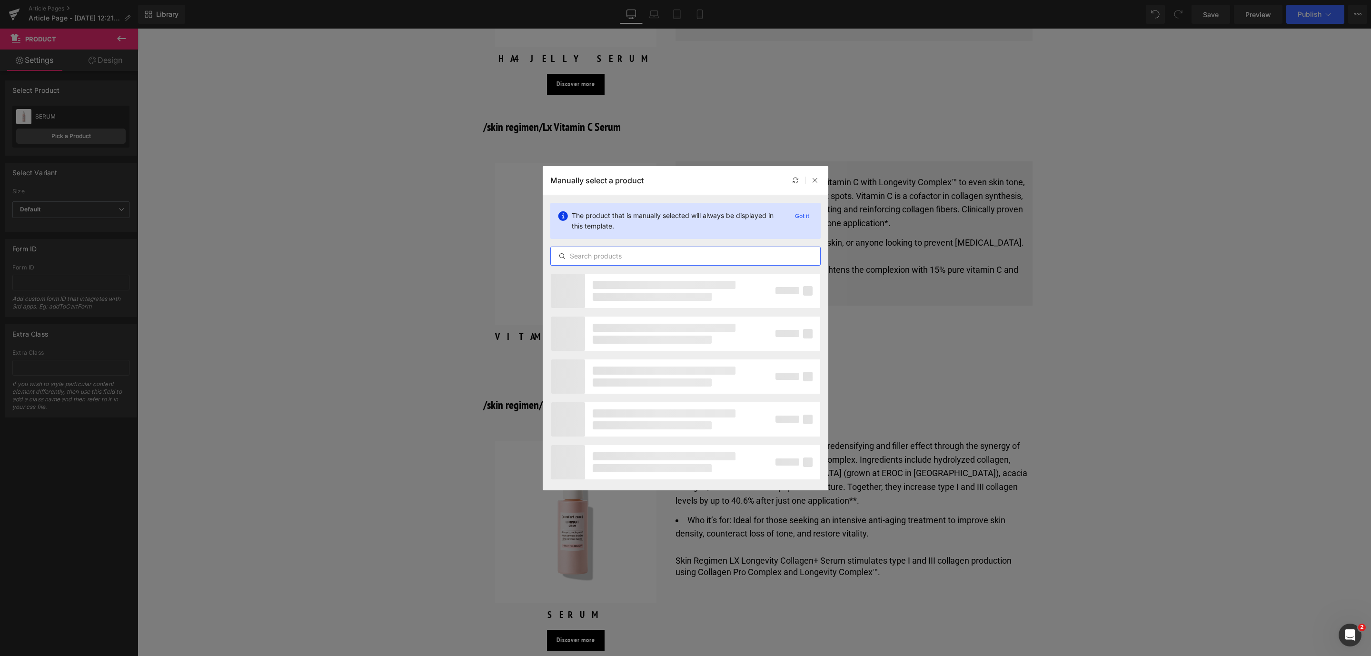
click at [610, 252] on input "text" at bounding box center [685, 255] width 269 height 11
type input "collagen"
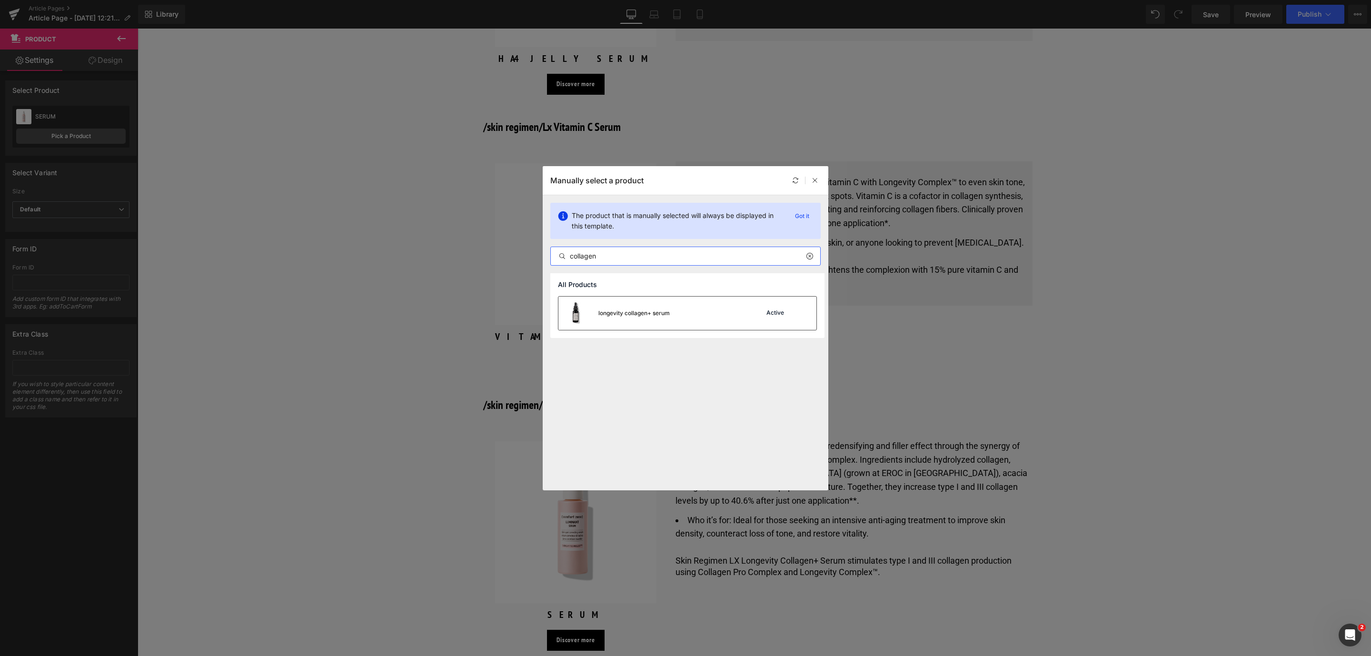
click at [633, 316] on div "longevity collagen+ serum" at bounding box center [633, 313] width 71 height 9
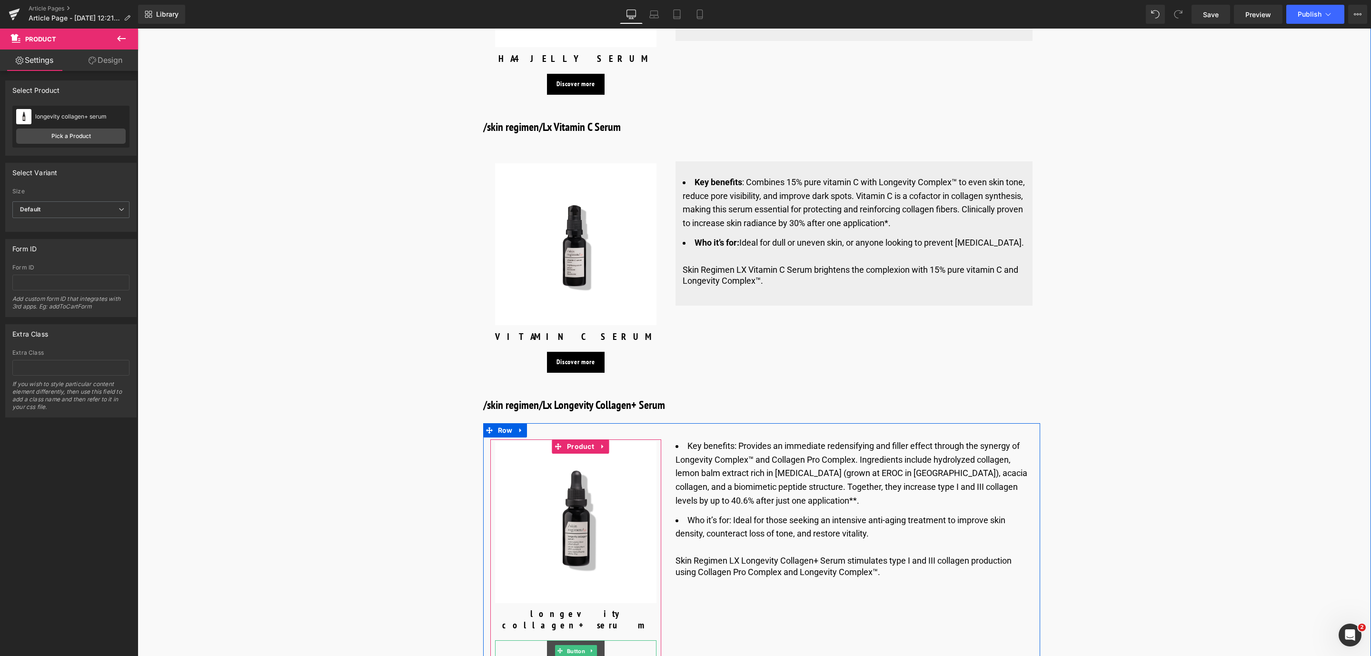
click at [576, 645] on span "Button" at bounding box center [576, 650] width 22 height 11
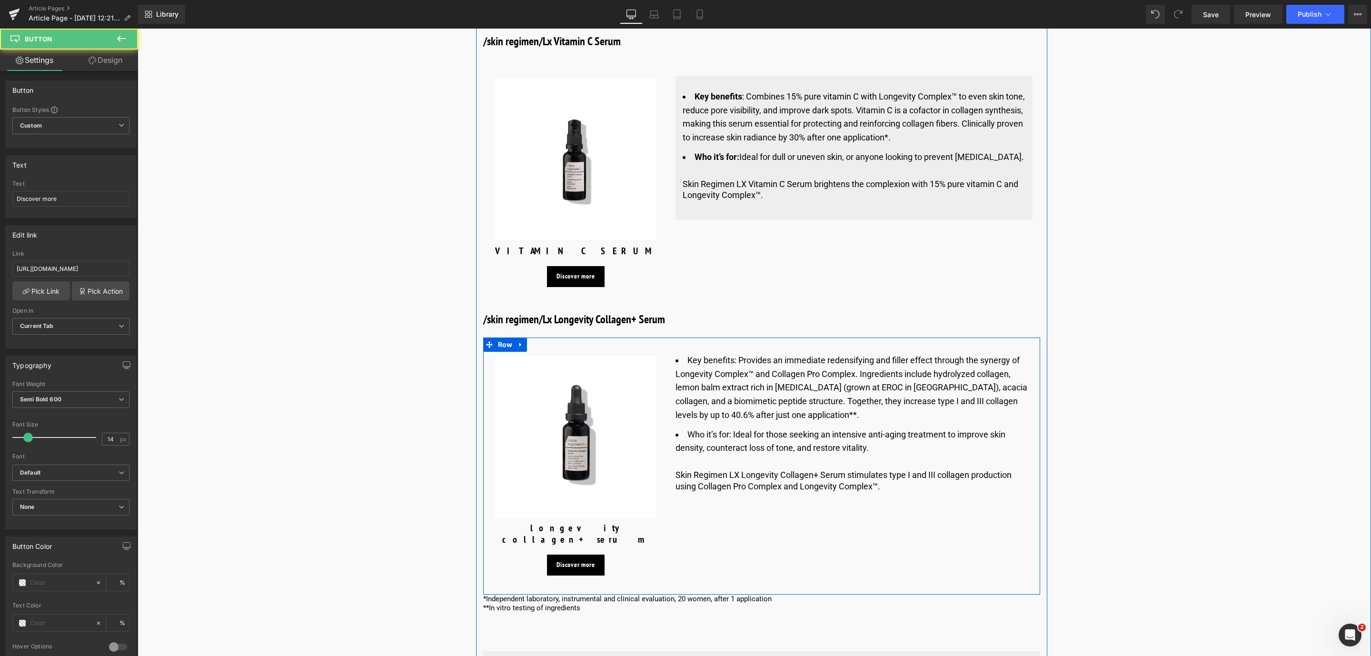
scroll to position [3693, 0]
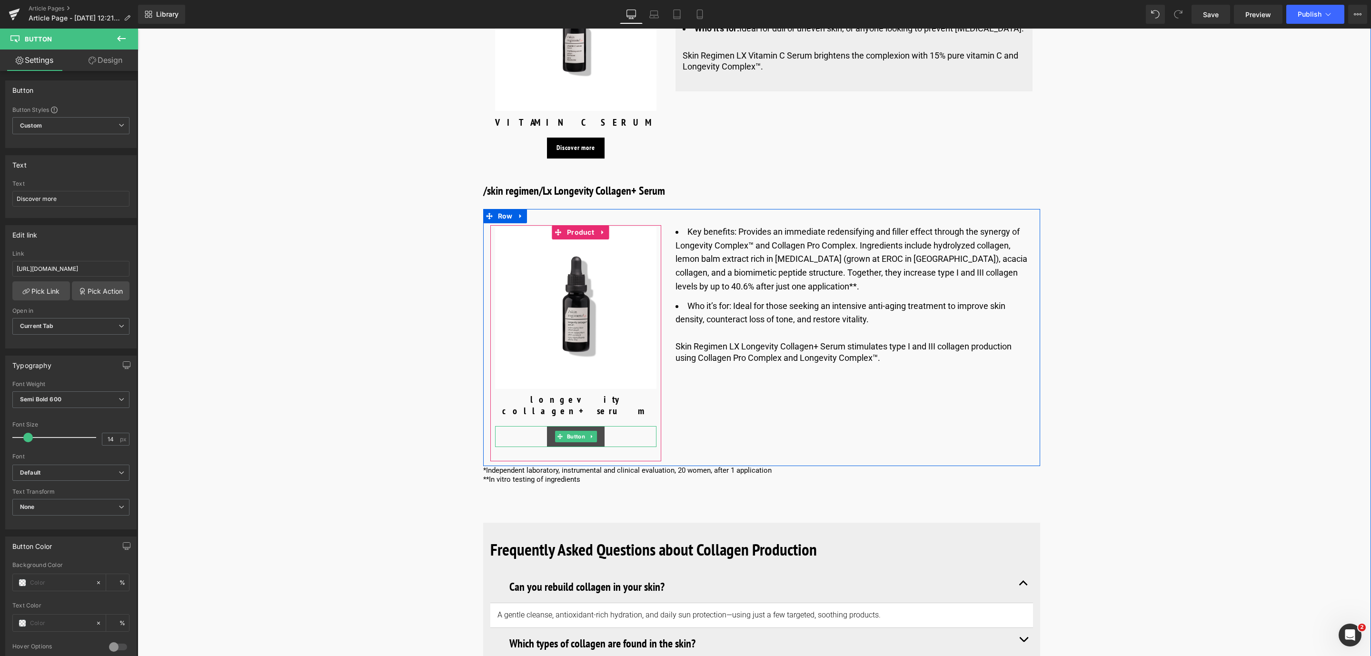
click at [576, 431] on span "Button" at bounding box center [576, 436] width 22 height 11
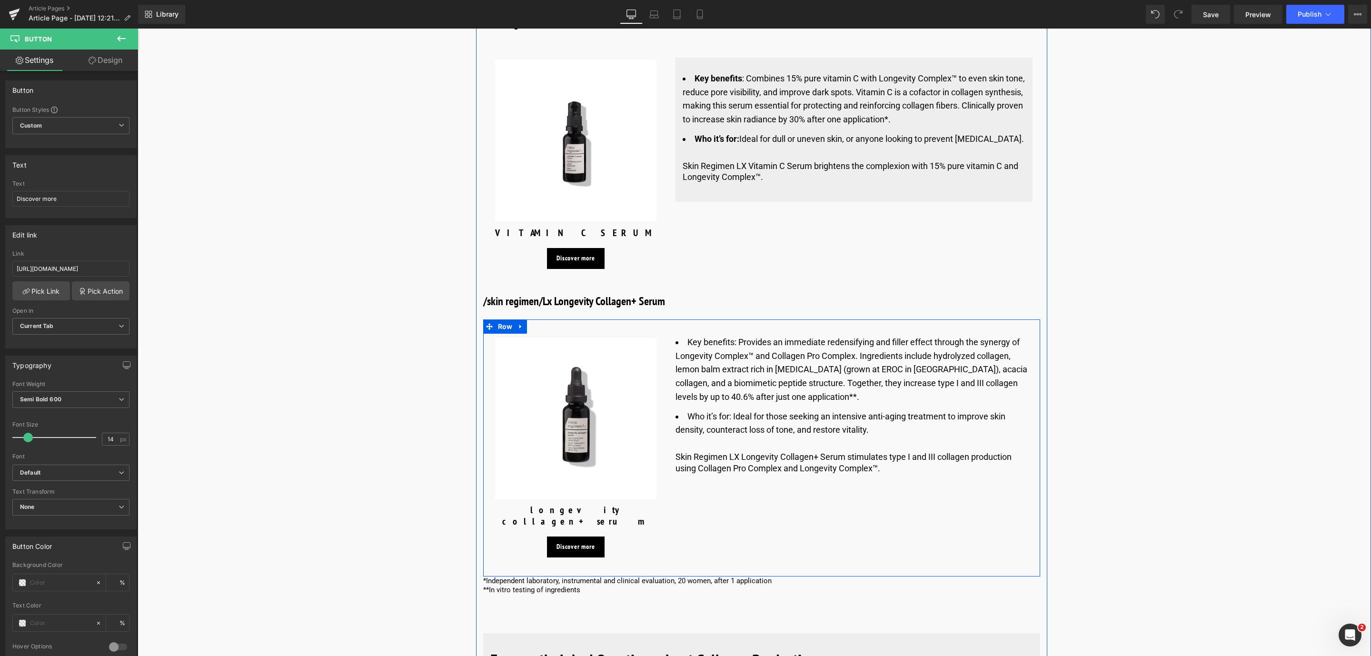
scroll to position [3408, 0]
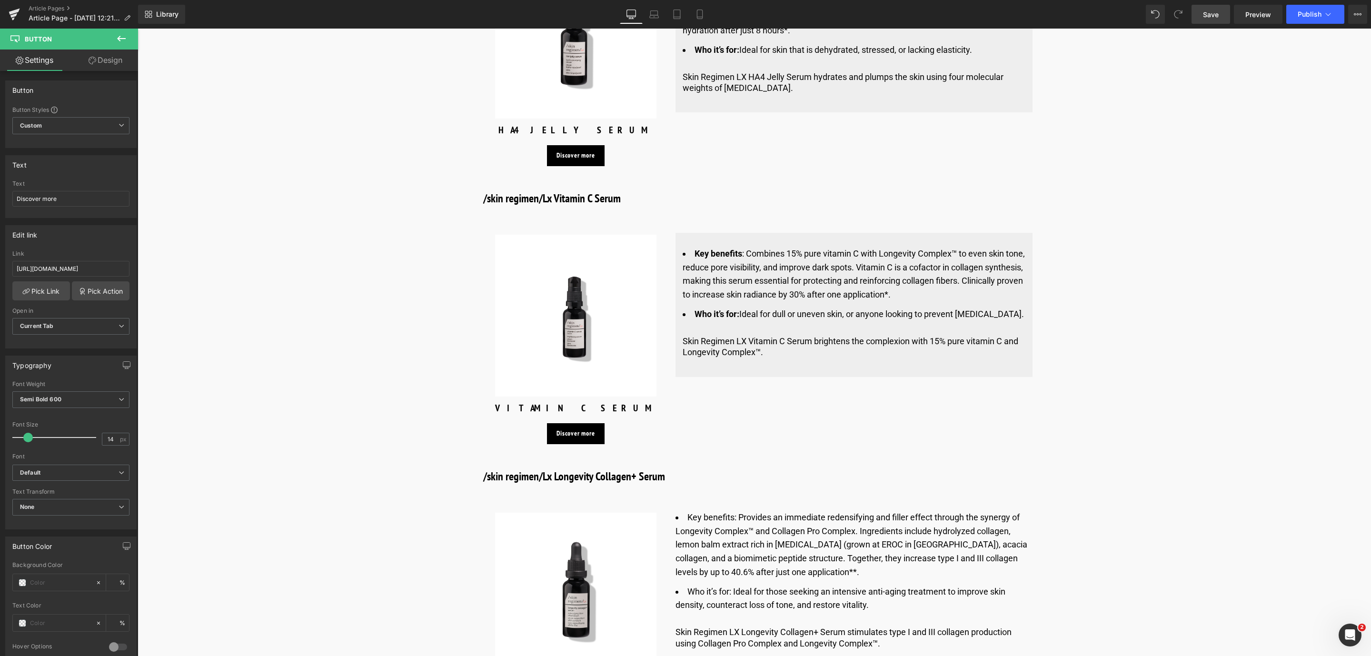
click at [1220, 11] on link "Save" at bounding box center [1210, 14] width 39 height 19
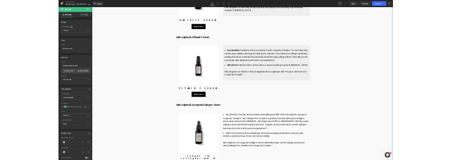
scroll to position [3479, 0]
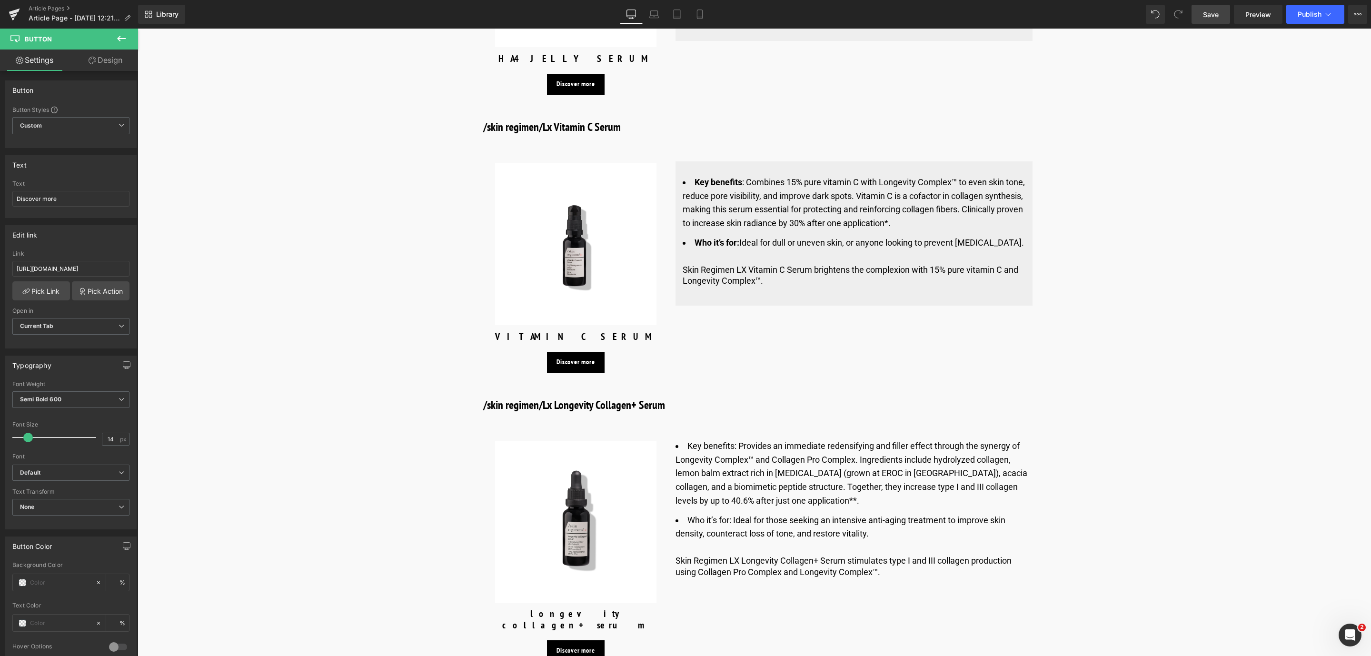
click at [1204, 12] on span "Save" at bounding box center [1211, 15] width 16 height 10
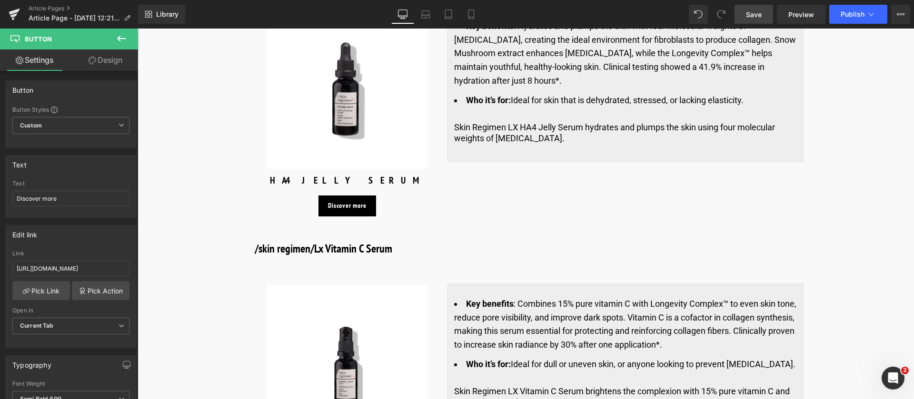
scroll to position [3351, 0]
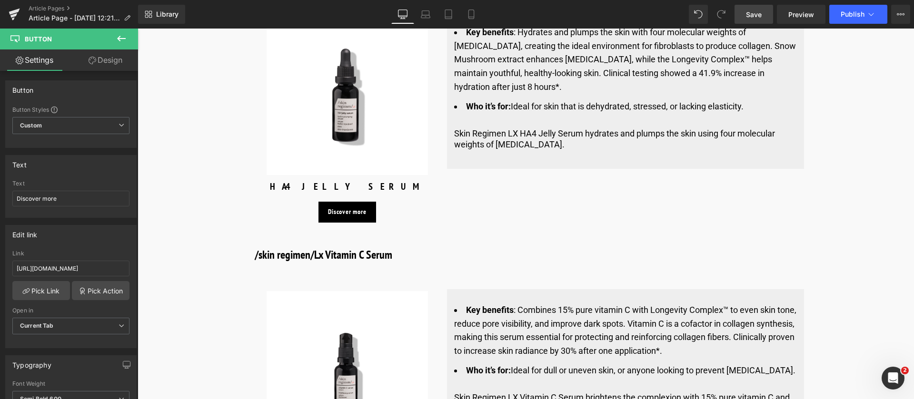
click at [751, 15] on span "Save" at bounding box center [754, 15] width 16 height 10
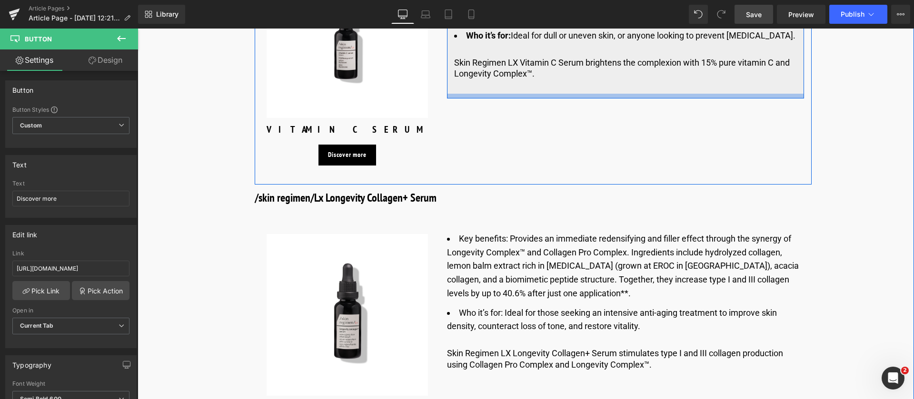
scroll to position [3779, 0]
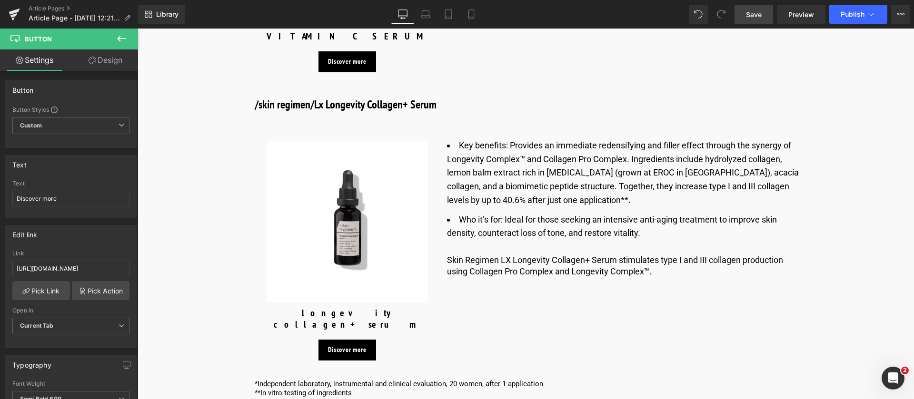
click at [118, 31] on button at bounding box center [121, 39] width 33 height 21
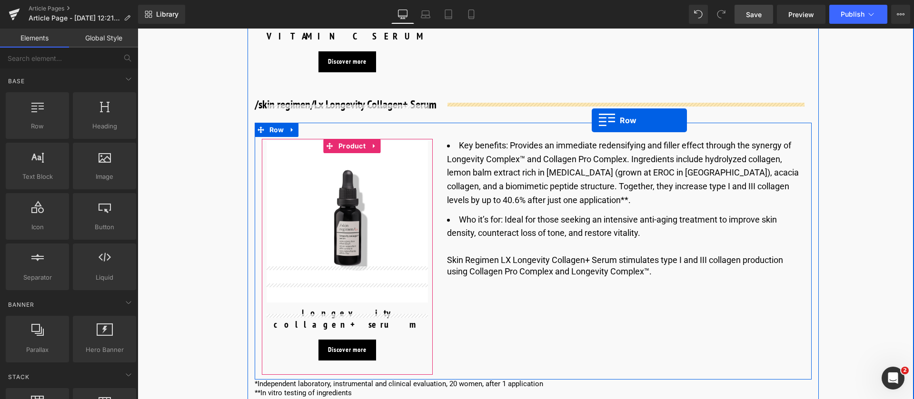
drag, startPoint x: 198, startPoint y: 151, endPoint x: 592, endPoint y: 120, distance: 395.3
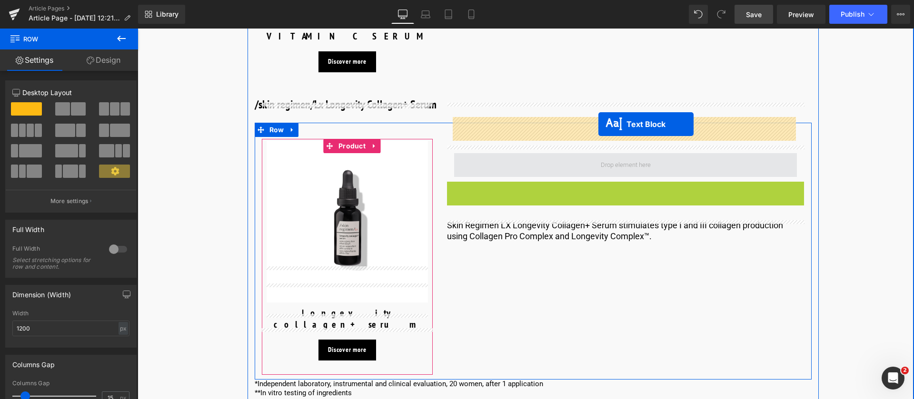
drag, startPoint x: 595, startPoint y: 192, endPoint x: 598, endPoint y: 124, distance: 68.2
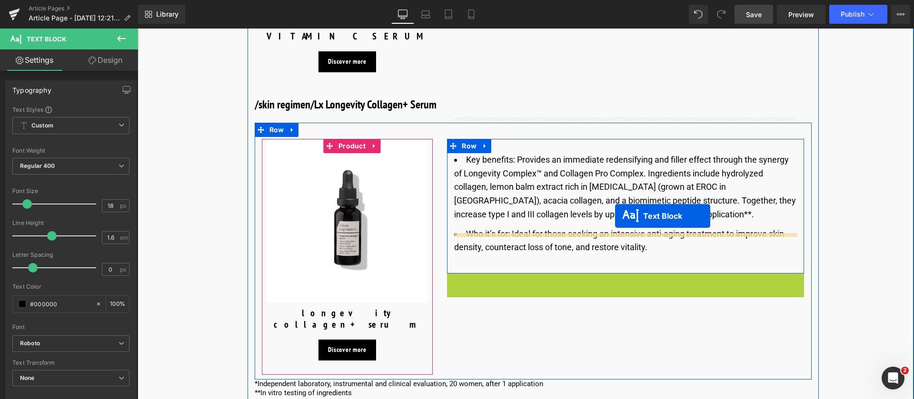
drag, startPoint x: 595, startPoint y: 251, endPoint x: 615, endPoint y: 216, distance: 39.9
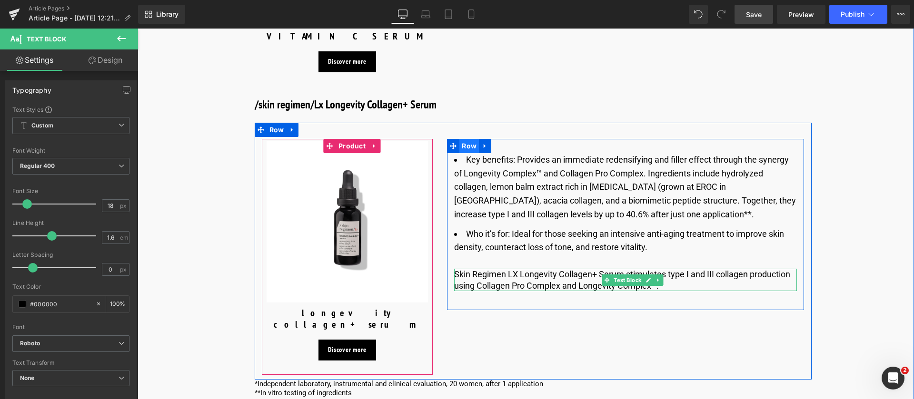
click at [470, 139] on span "Row" at bounding box center [469, 146] width 20 height 14
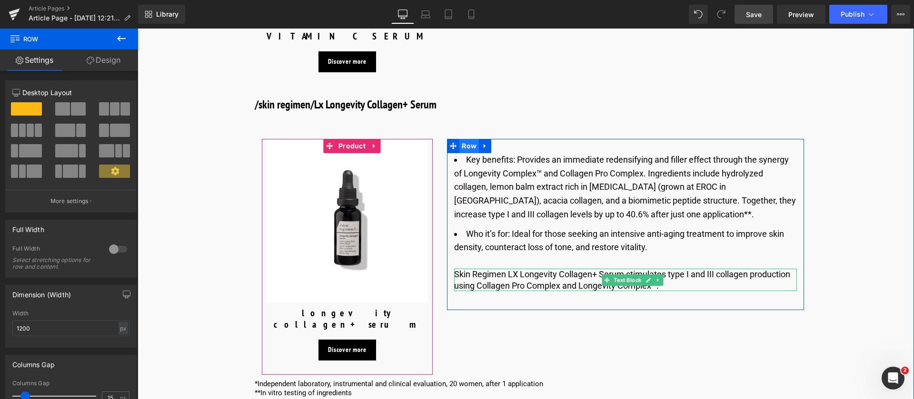
click at [467, 139] on span "Row" at bounding box center [469, 146] width 20 height 14
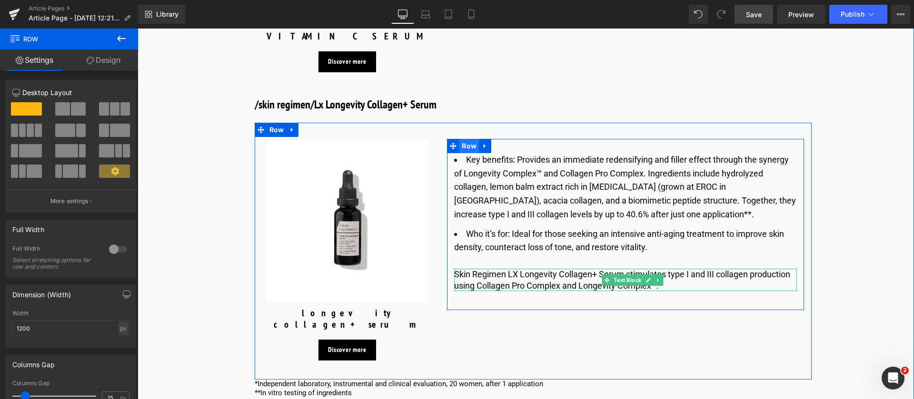
click at [471, 139] on span "Row" at bounding box center [469, 146] width 20 height 14
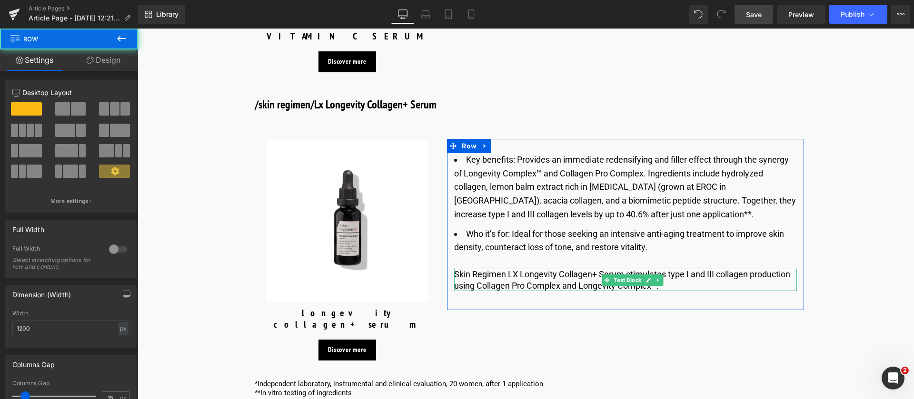
click at [127, 62] on link "Design" at bounding box center [103, 60] width 69 height 21
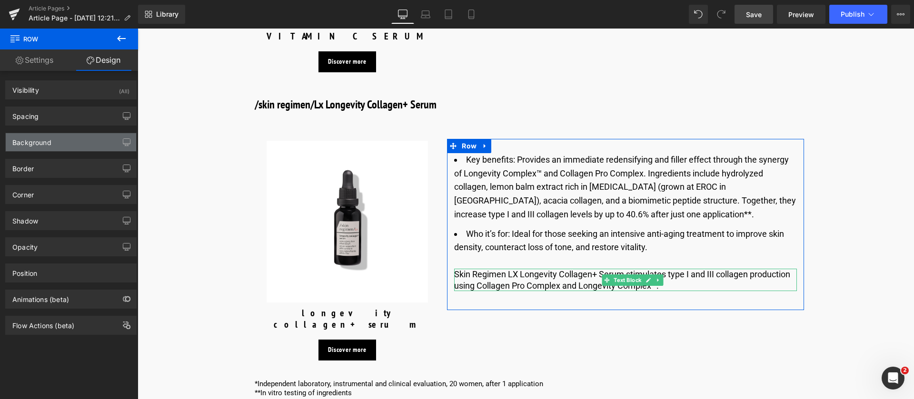
click at [71, 136] on div "Background" at bounding box center [71, 142] width 130 height 18
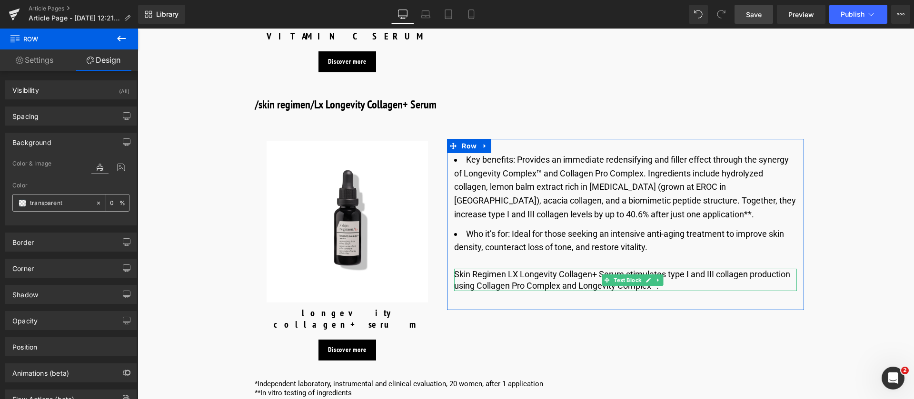
click at [75, 201] on input "transparent" at bounding box center [60, 203] width 61 height 10
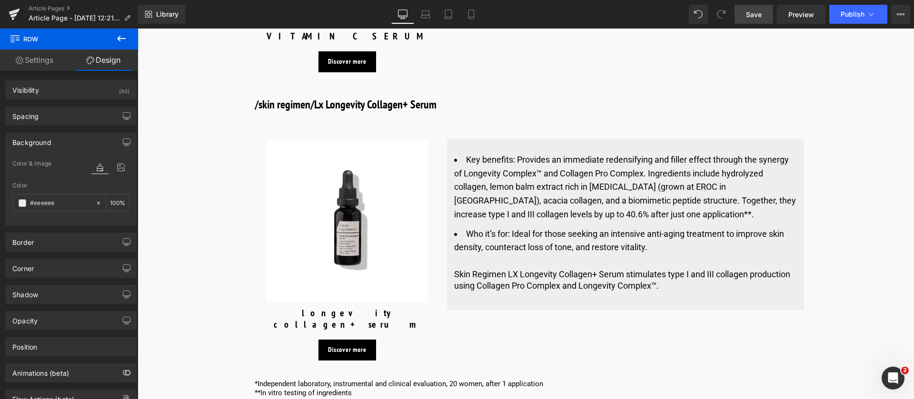
type input "#eeeeee"
click at [755, 18] on span "Save" at bounding box center [754, 15] width 16 height 10
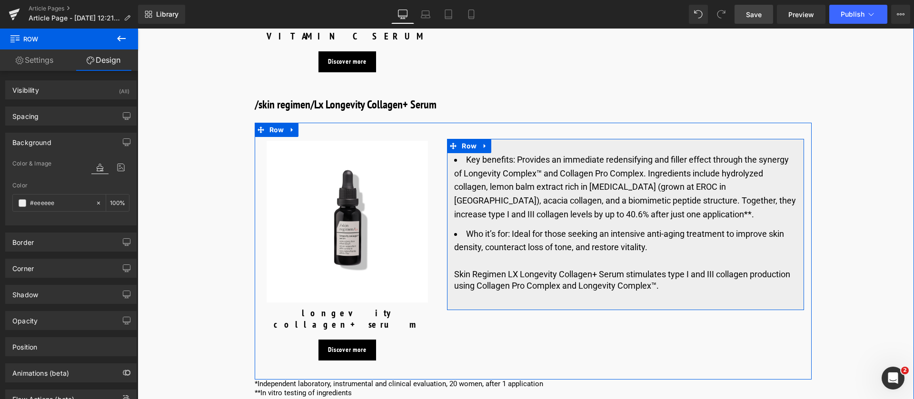
click at [504, 228] on li "Who it’s for: Ideal for those seeking an intensive anti-aging treatment to impr…" at bounding box center [625, 242] width 343 height 28
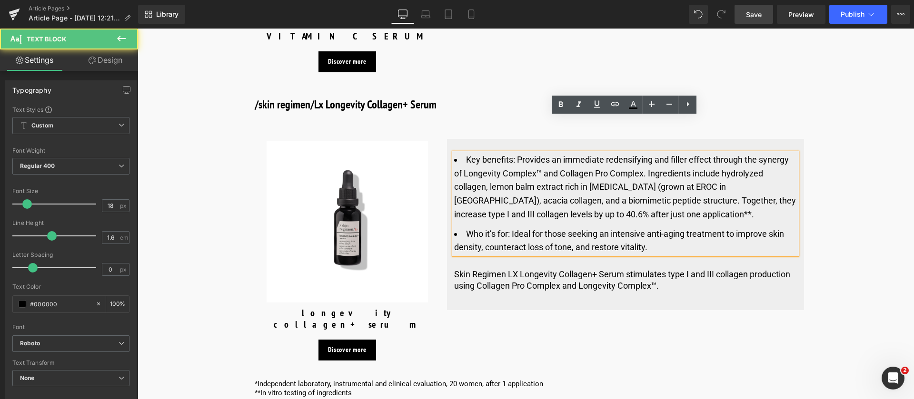
click at [507, 228] on li "Who it’s for: Ideal for those seeking an intensive anti-aging treatment to impr…" at bounding box center [625, 242] width 343 height 28
click at [496, 228] on li "Who it’s for: Ideal for those seeking an intensive anti-aging treatment to impr…" at bounding box center [625, 242] width 343 height 28
click at [473, 228] on li "Who it’s for: Ideal for those seeking an intensive anti-aging treatment to impr…" at bounding box center [625, 242] width 343 height 28
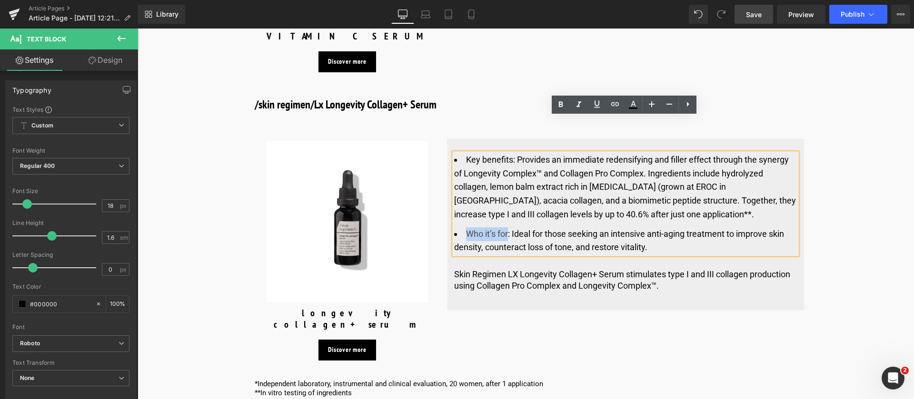
drag, startPoint x: 465, startPoint y: 198, endPoint x: 507, endPoint y: 198, distance: 42.4
click at [507, 228] on li "Who it’s for: Ideal for those seeking an intensive anti-aging treatment to impr…" at bounding box center [625, 242] width 343 height 28
click at [562, 105] on icon at bounding box center [560, 104] width 11 height 11
click at [466, 163] on li "Key benefits:​ Provides an immediate redensifying and filler effect through the…" at bounding box center [625, 187] width 343 height 69
drag, startPoint x: 464, startPoint y: 124, endPoint x: 512, endPoint y: 123, distance: 47.6
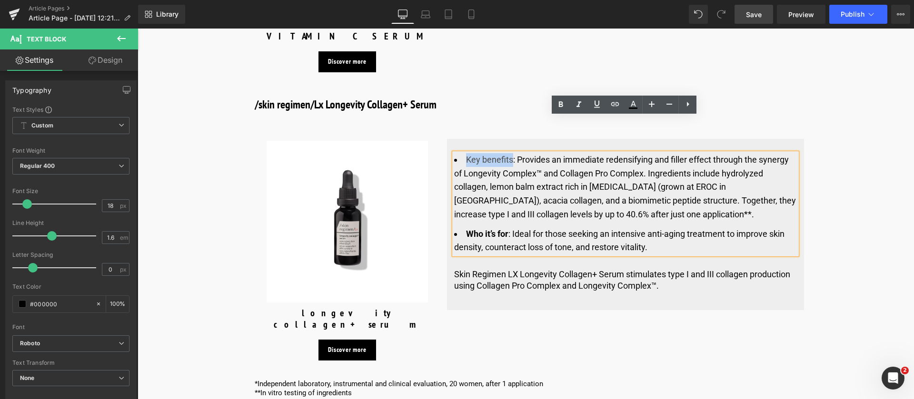
click at [512, 153] on li "Key benefits:​ Provides an immediate redensifying and filler effect through the…" at bounding box center [625, 187] width 343 height 69
click at [554, 108] on link at bounding box center [561, 105] width 18 height 18
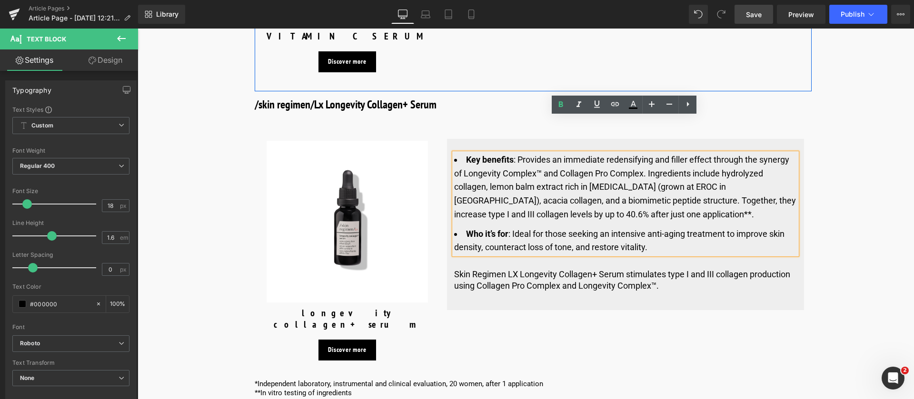
click at [761, 15] on span "Save" at bounding box center [754, 15] width 16 height 10
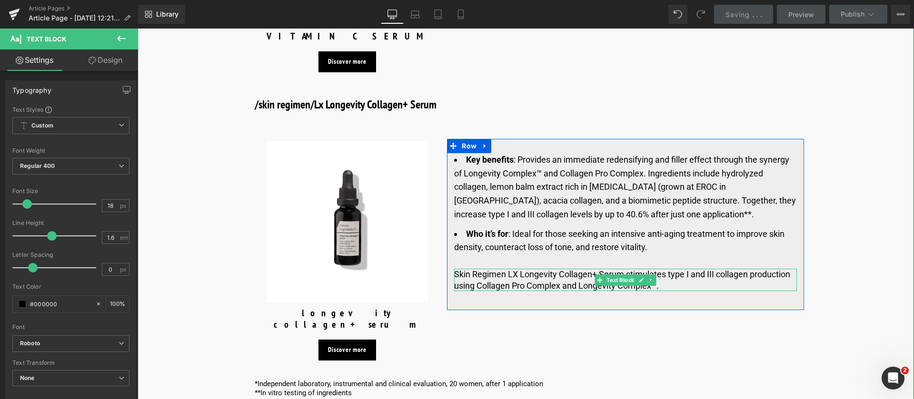
click at [509, 269] on p "​​Skin Regimen LX Longevity Collagen+ Serum stimulates type I and III collagen …" at bounding box center [625, 280] width 343 height 22
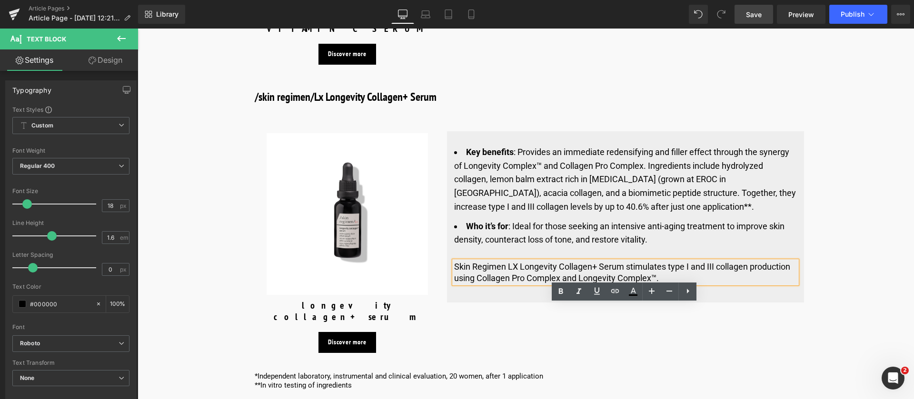
scroll to position [3851, 0]
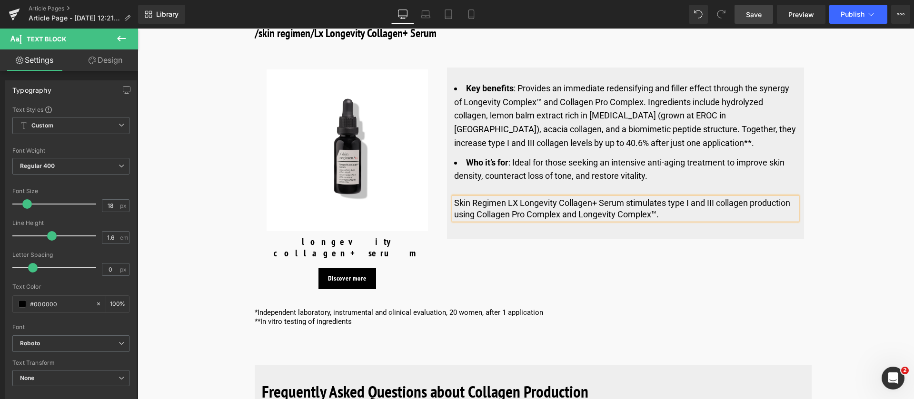
click at [758, 18] on span "Save" at bounding box center [754, 15] width 16 height 10
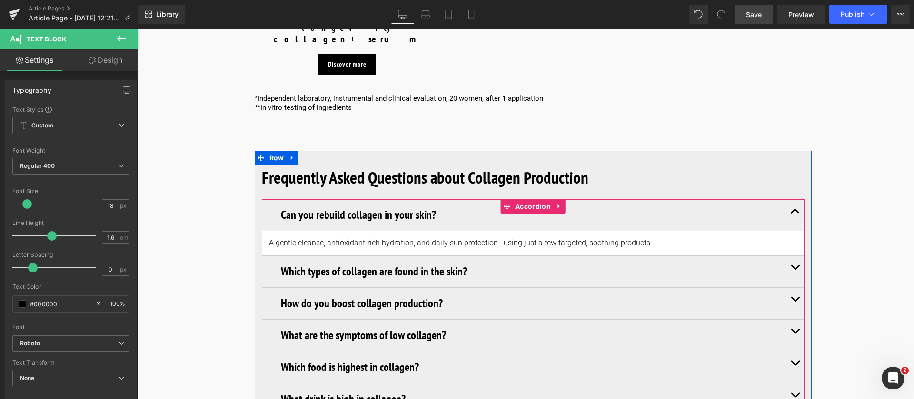
scroll to position [4351, 0]
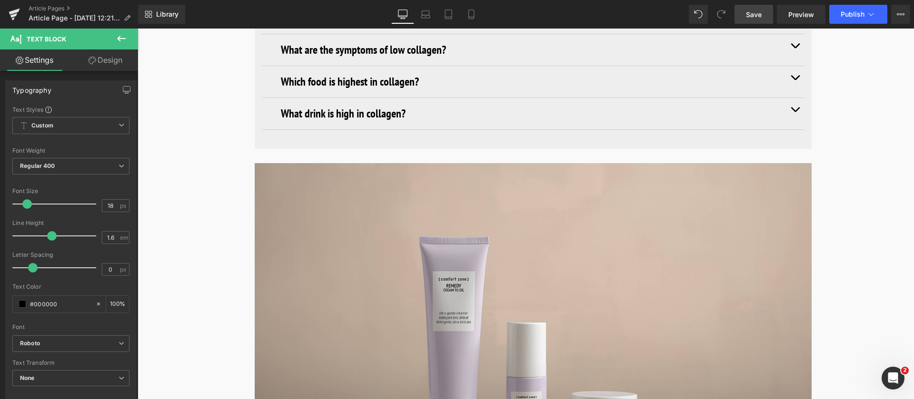
click at [751, 10] on span "Save" at bounding box center [754, 15] width 16 height 10
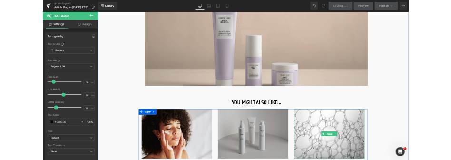
scroll to position [4656, 0]
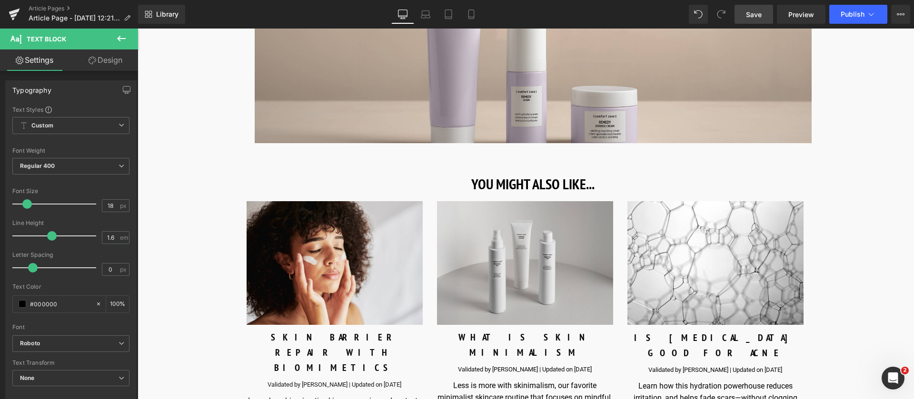
click at [752, 18] on span "Save" at bounding box center [754, 15] width 16 height 10
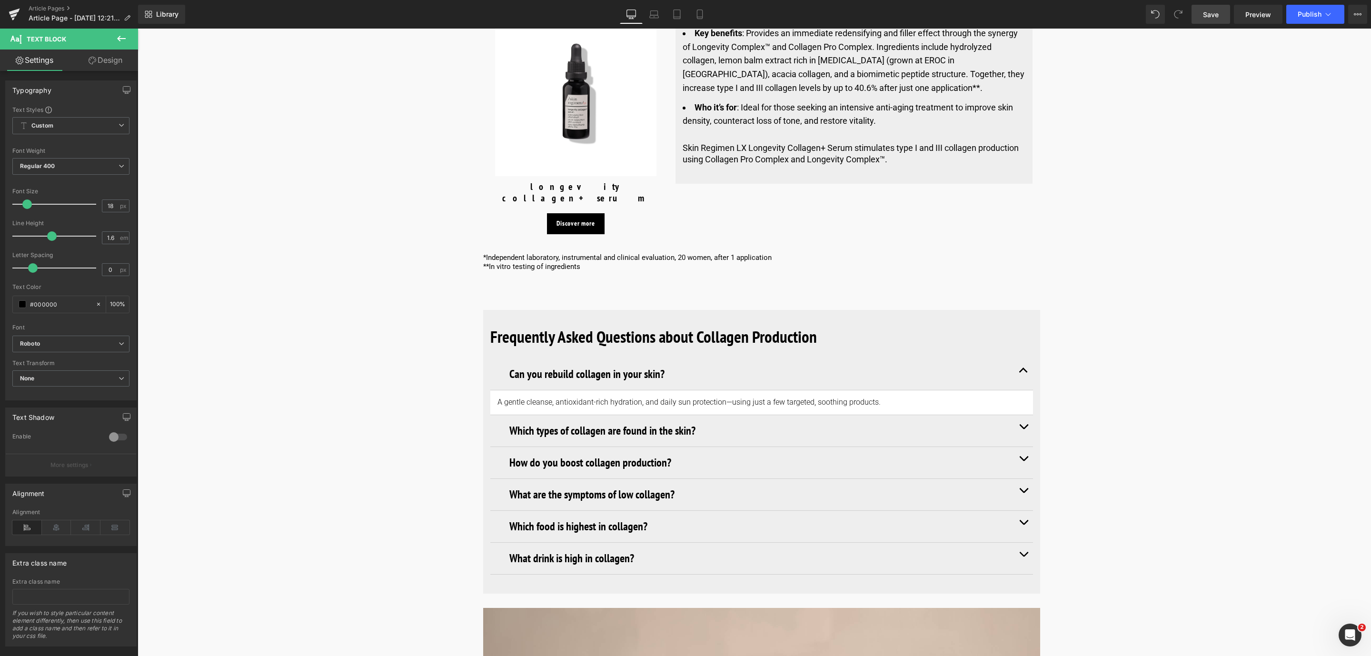
scroll to position [3742, 0]
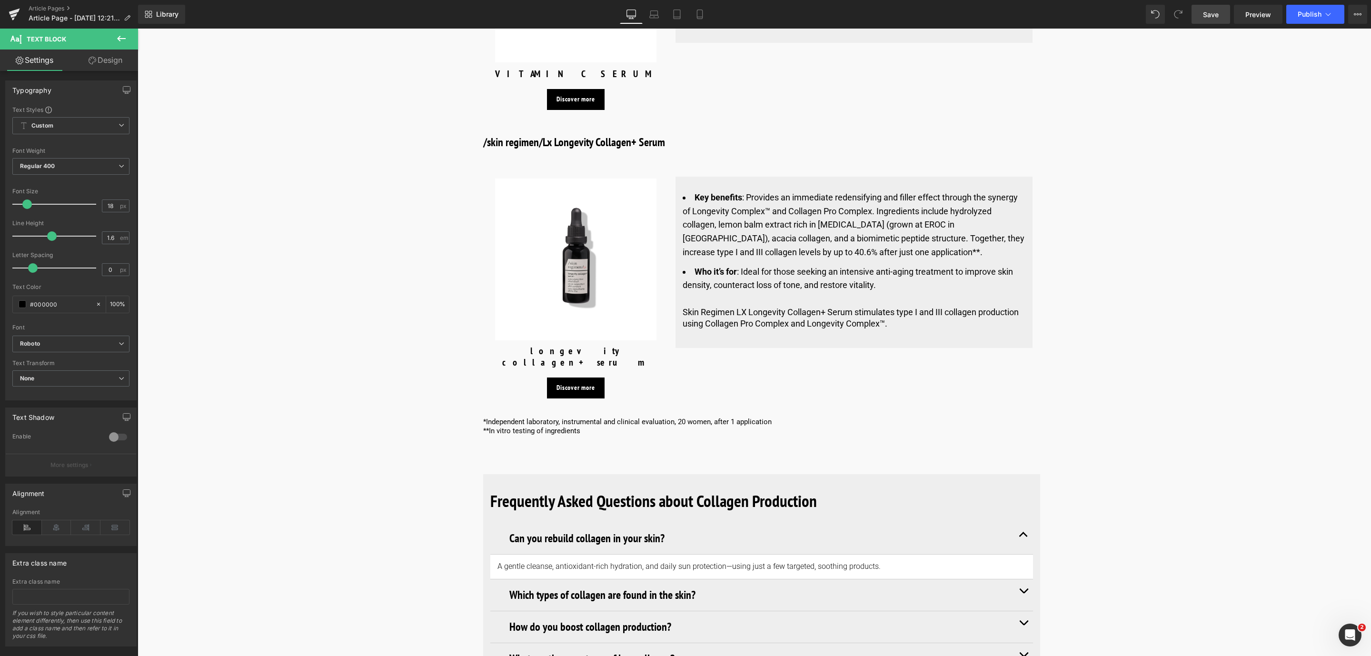
click at [1207, 18] on span "Save" at bounding box center [1211, 15] width 16 height 10
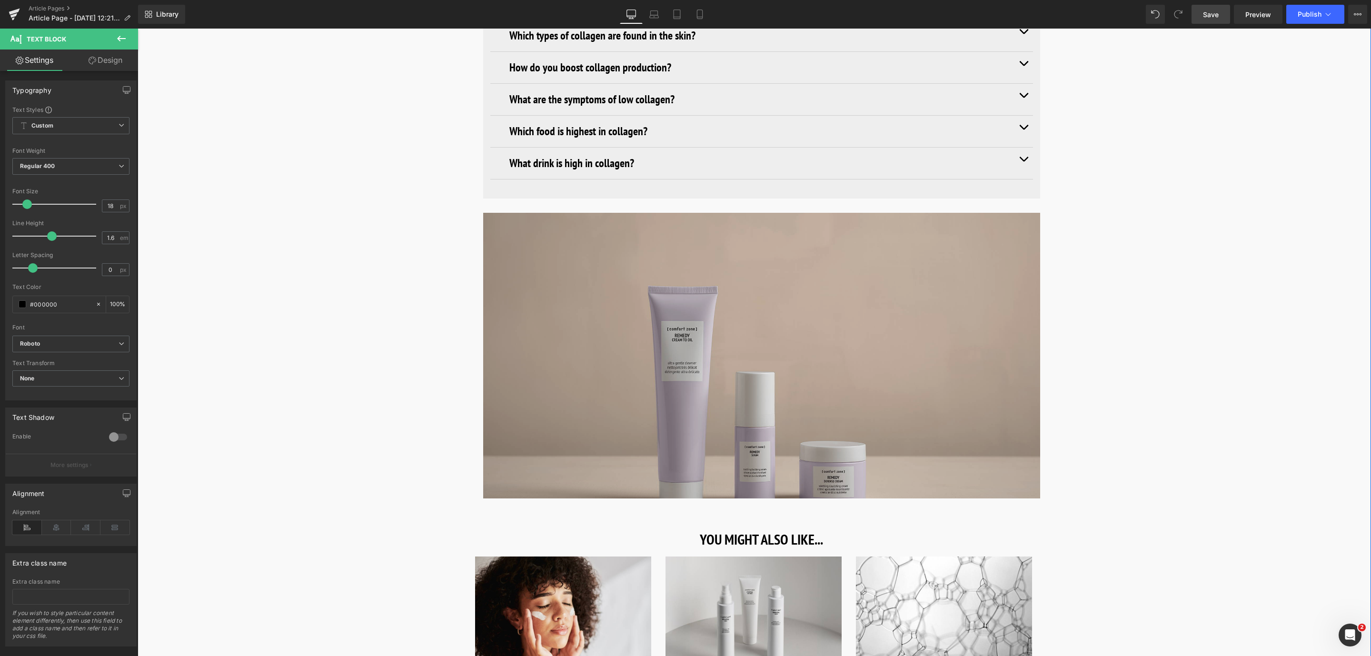
scroll to position [4456, 0]
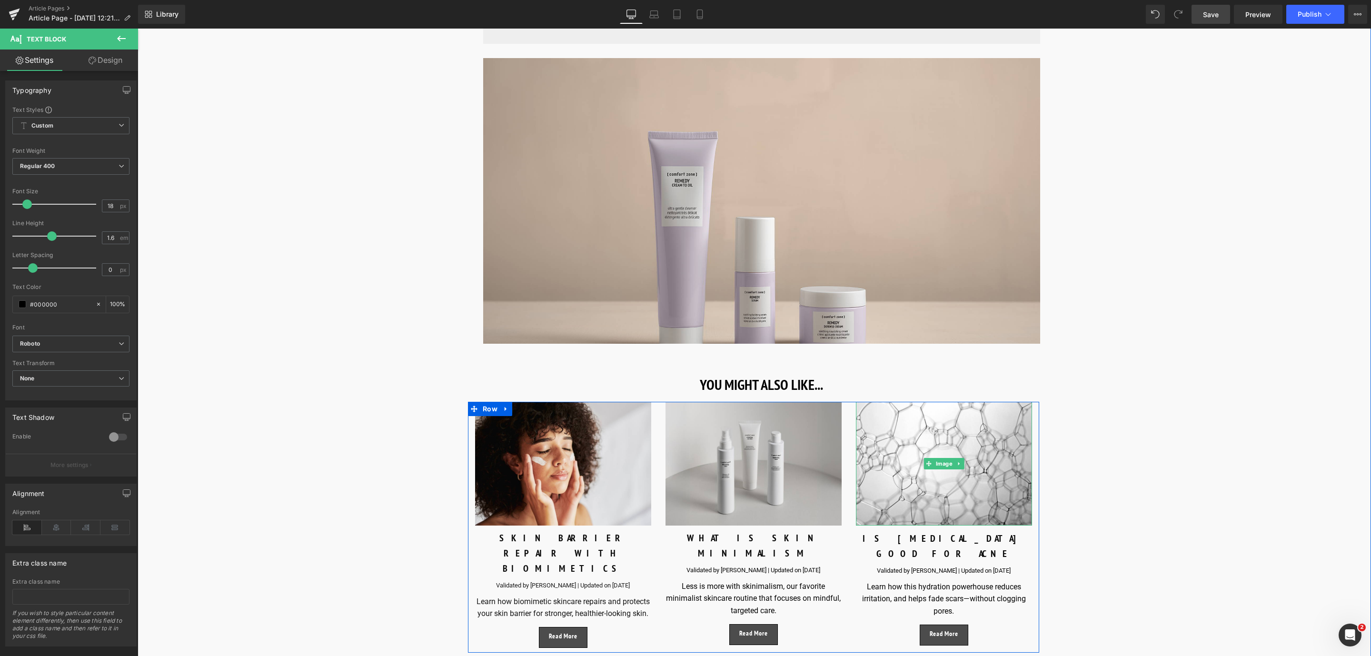
click at [867, 402] on img at bounding box center [944, 464] width 176 height 124
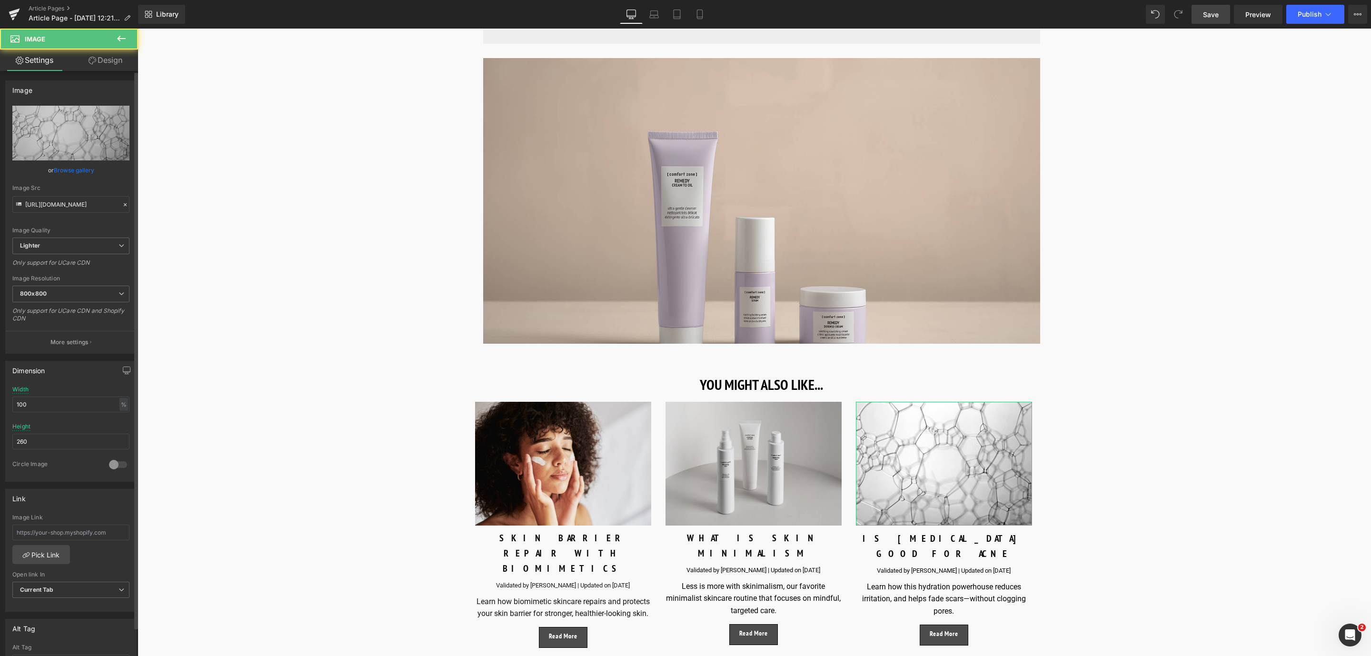
click at [81, 171] on link "Browse gallery" at bounding box center [74, 170] width 40 height 17
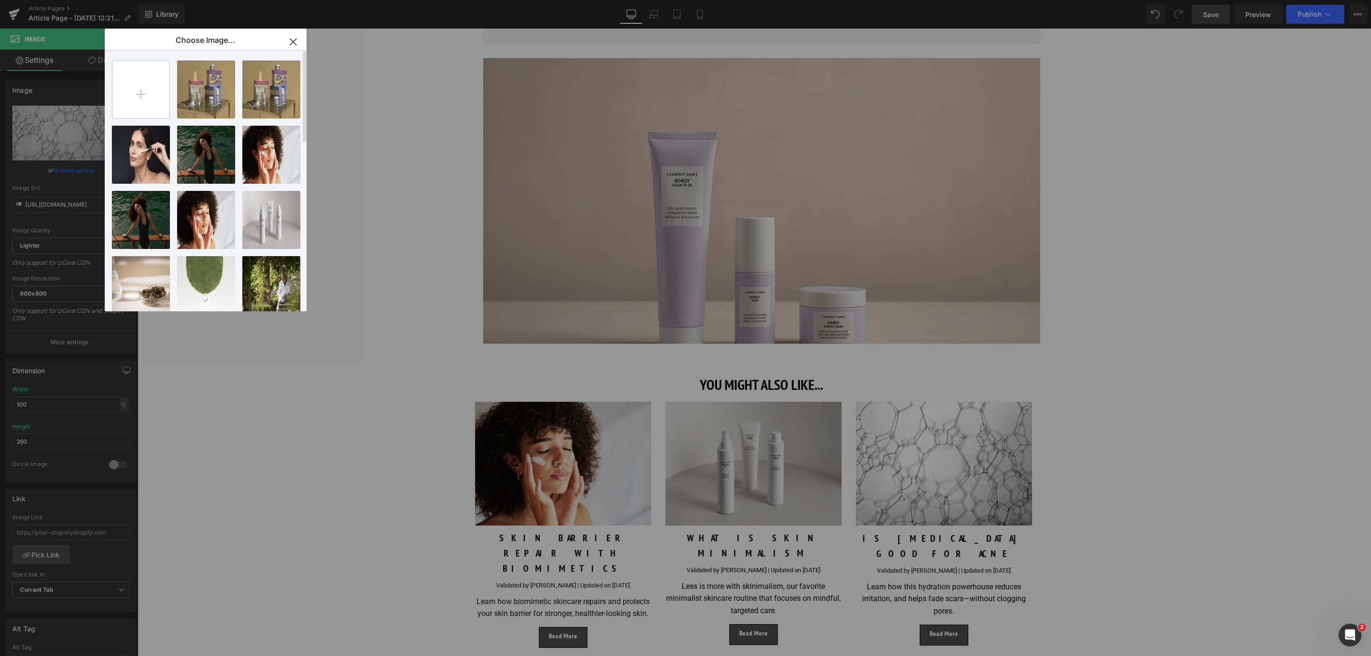
click at [133, 80] on input "file" at bounding box center [140, 89] width 57 height 57
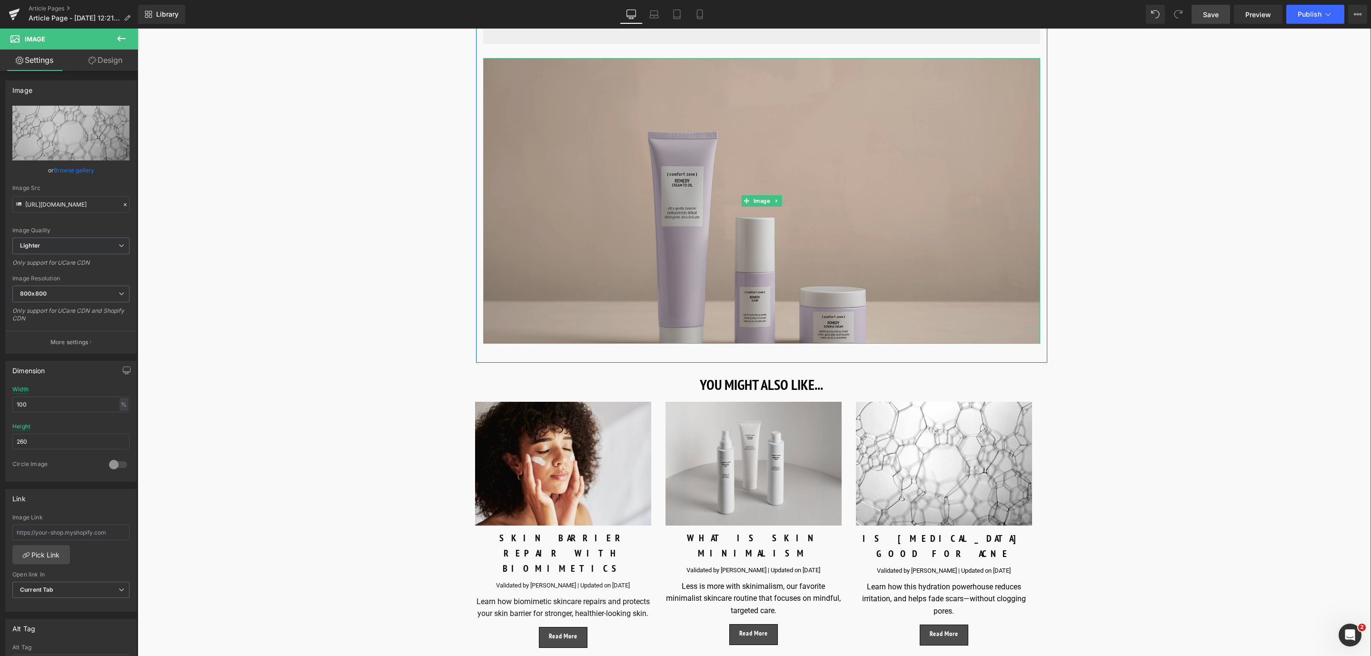
click at [537, 262] on img at bounding box center [761, 201] width 557 height 286
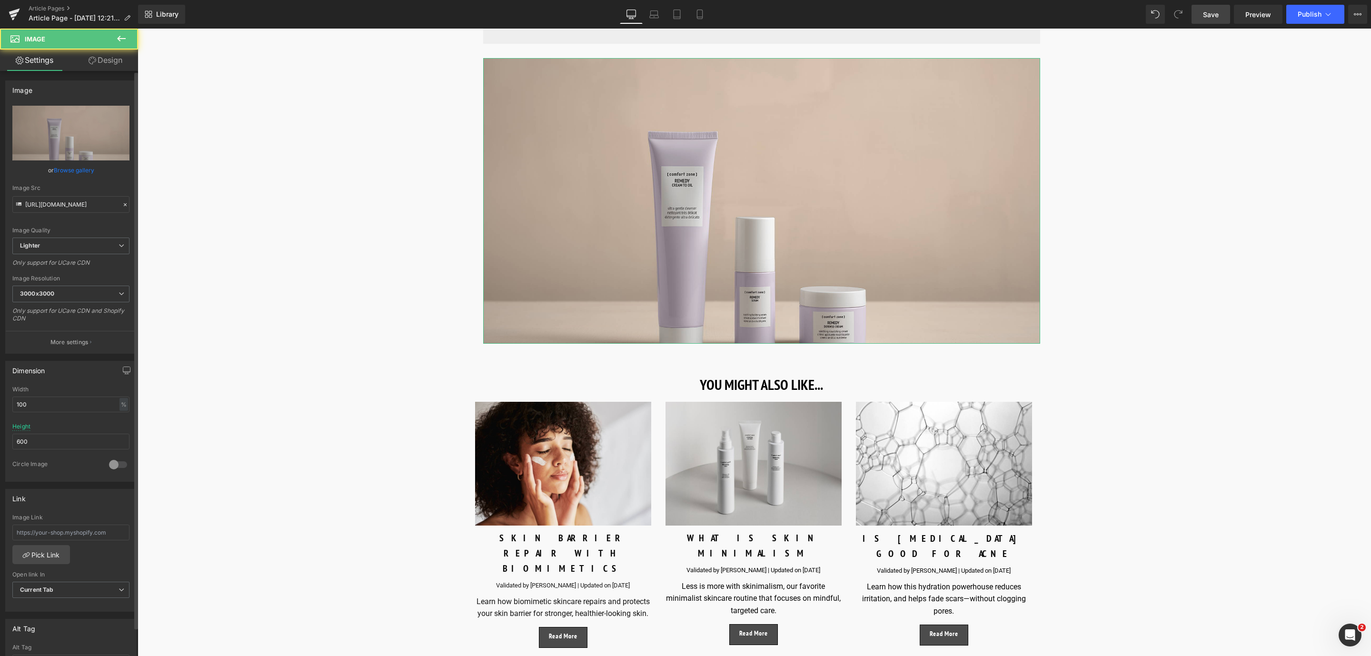
click at [79, 170] on link "Browse gallery" at bounding box center [74, 170] width 40 height 17
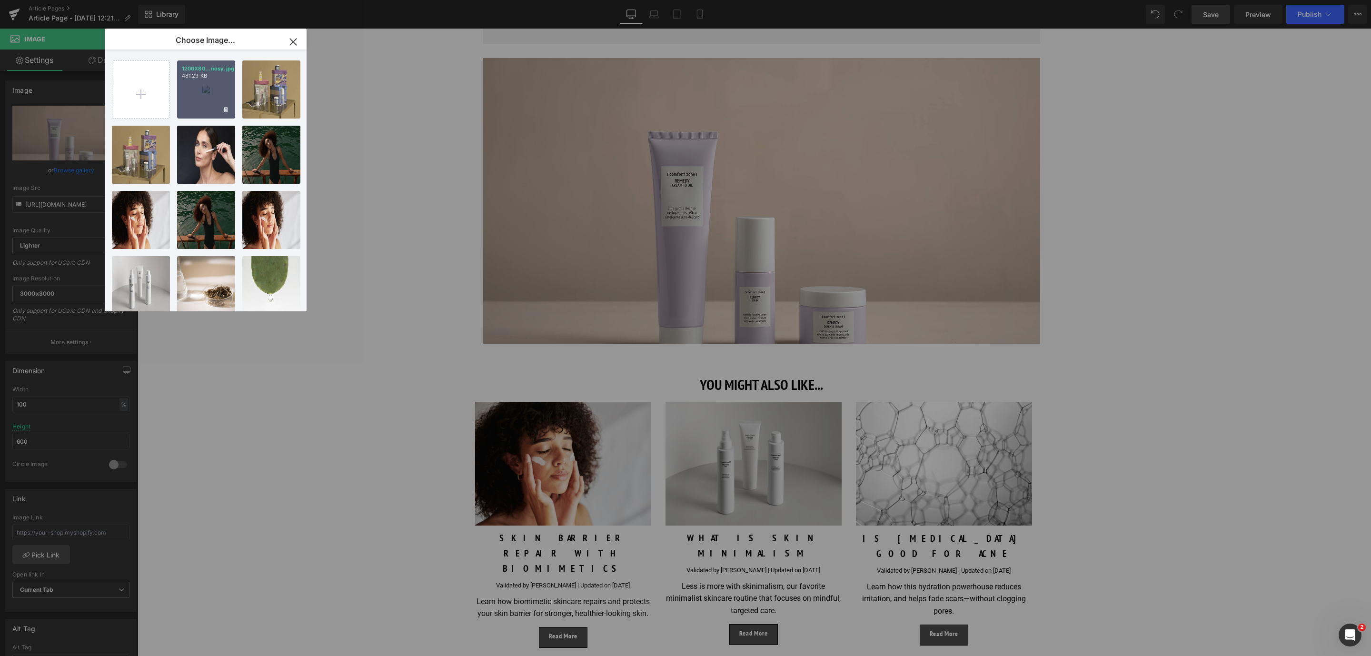
click at [196, 91] on div "1200X80...nosy.jpg 481.23 KB" at bounding box center [206, 89] width 58 height 58
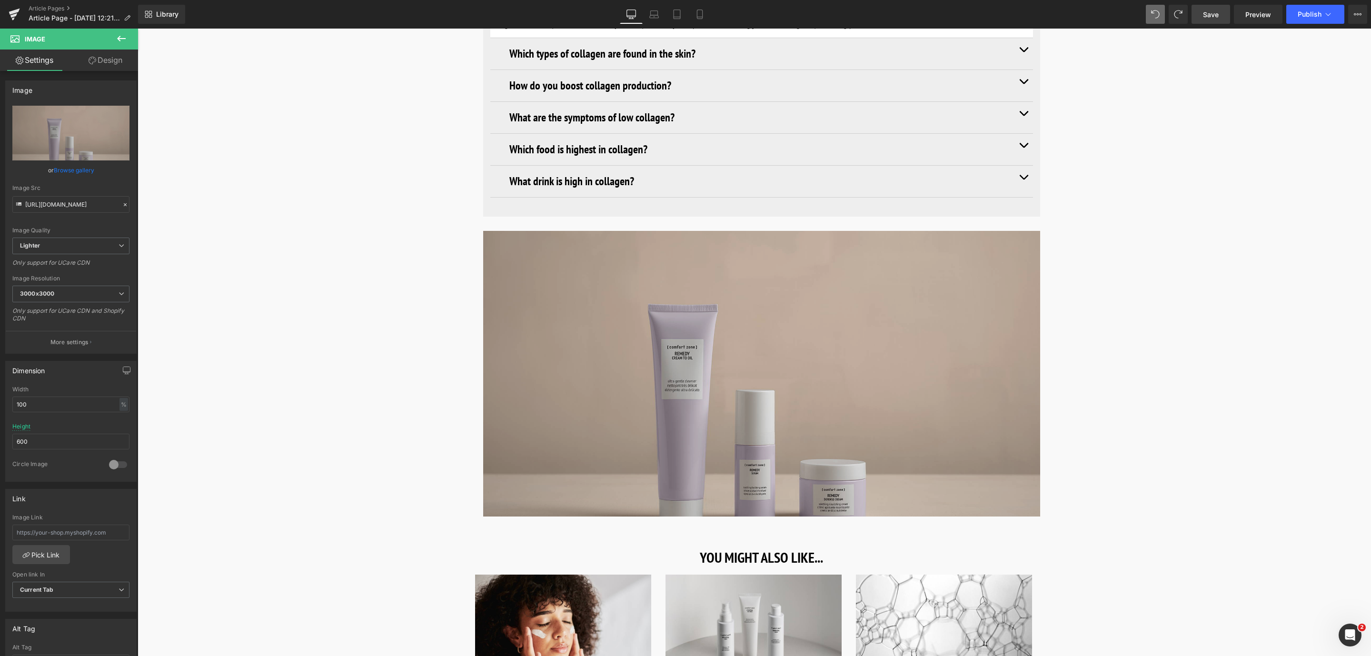
scroll to position [4229, 0]
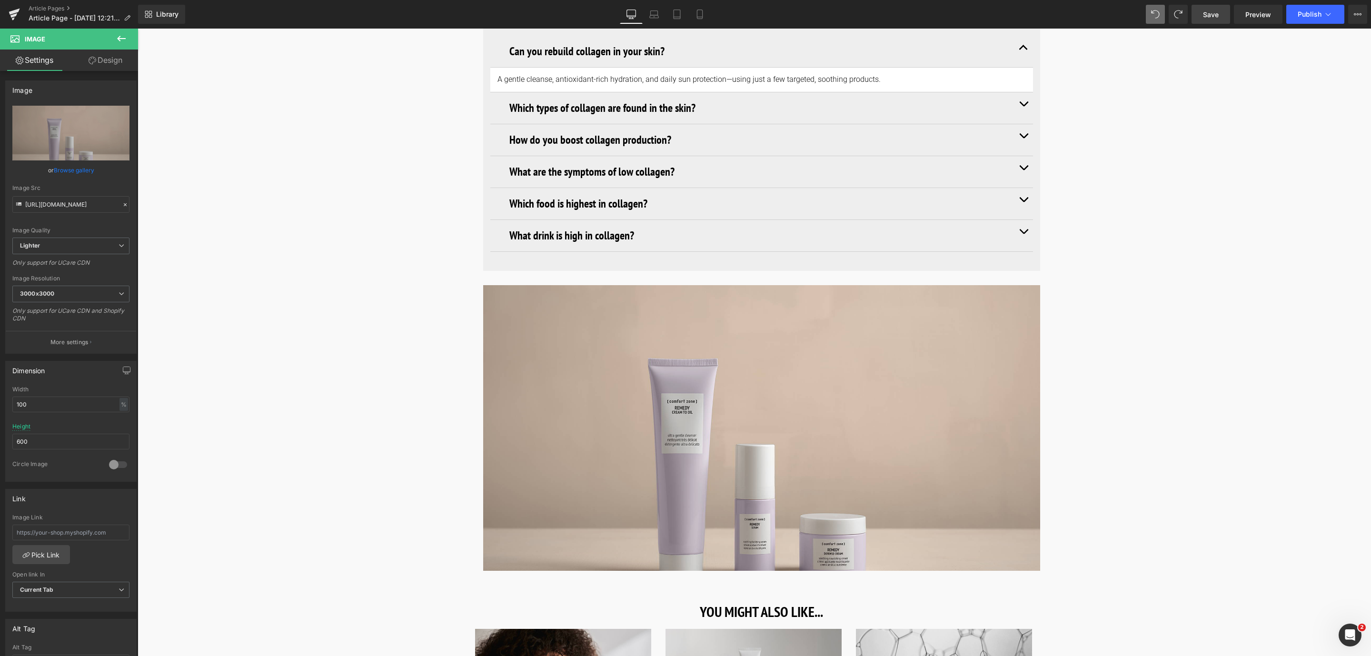
click at [71, 173] on link "Browse gallery" at bounding box center [74, 170] width 40 height 17
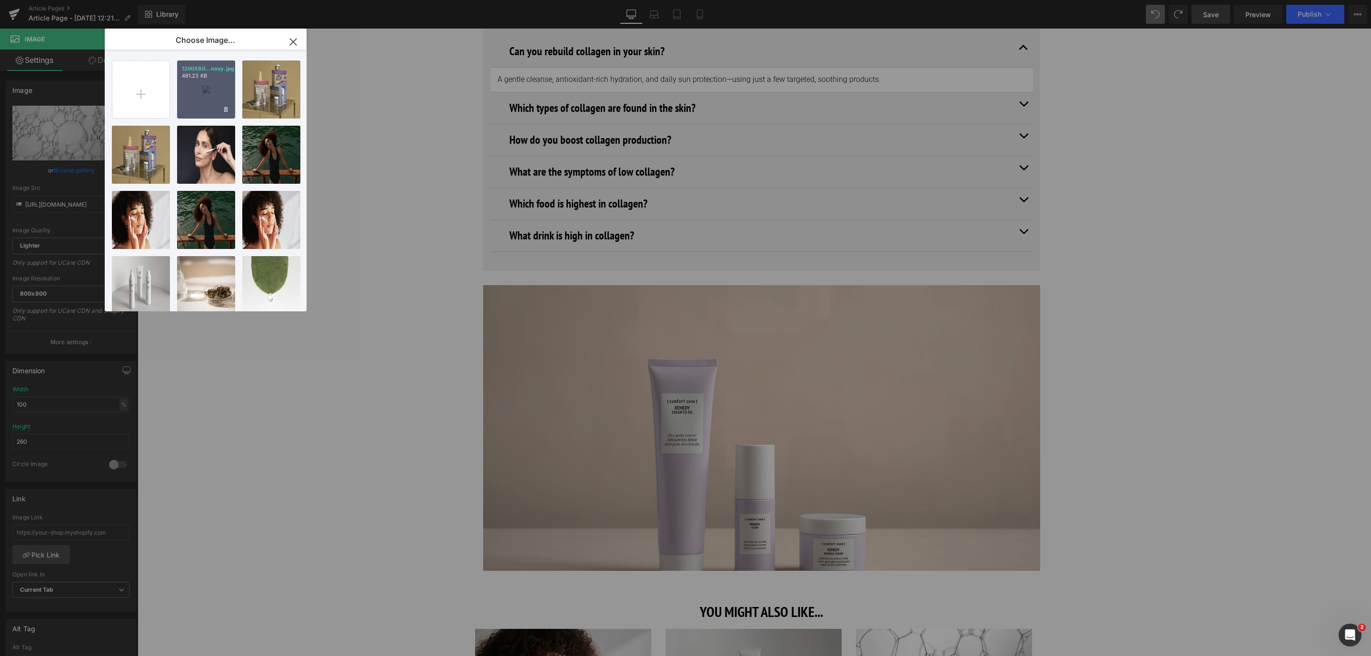
click at [220, 90] on div "1200X80...nosy.jpg 481.23 KB" at bounding box center [206, 89] width 58 height 58
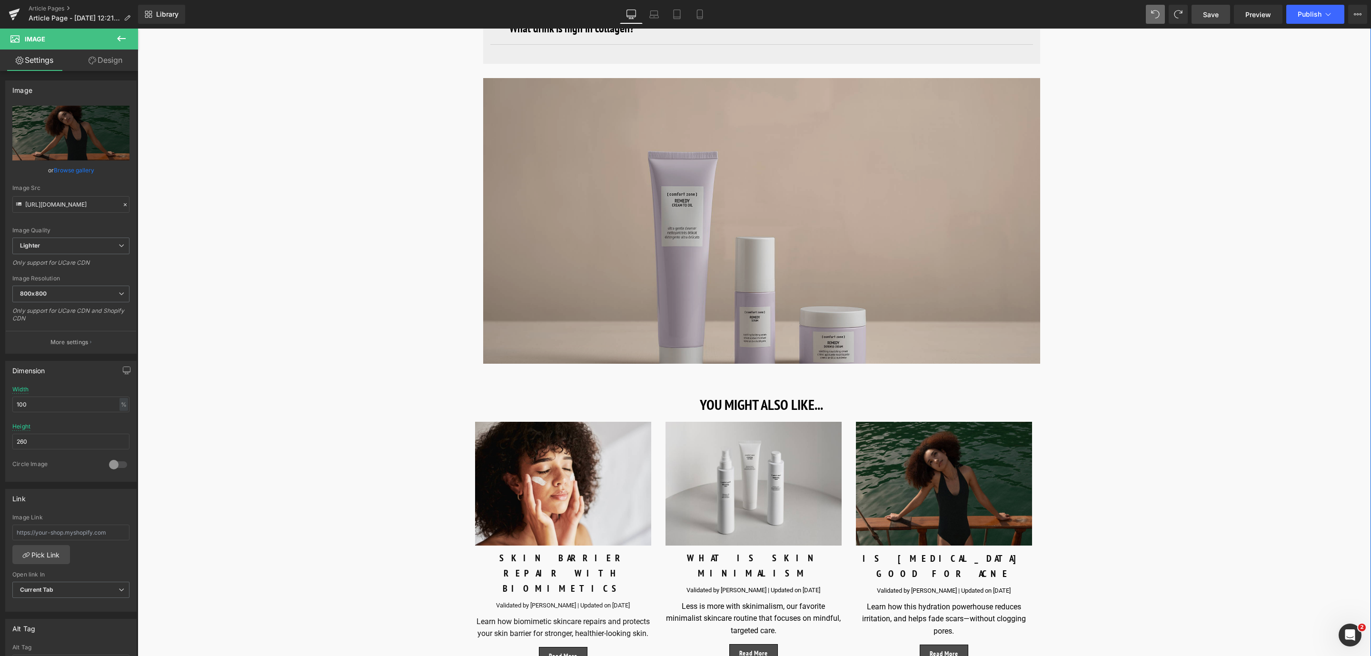
scroll to position [4514, 0]
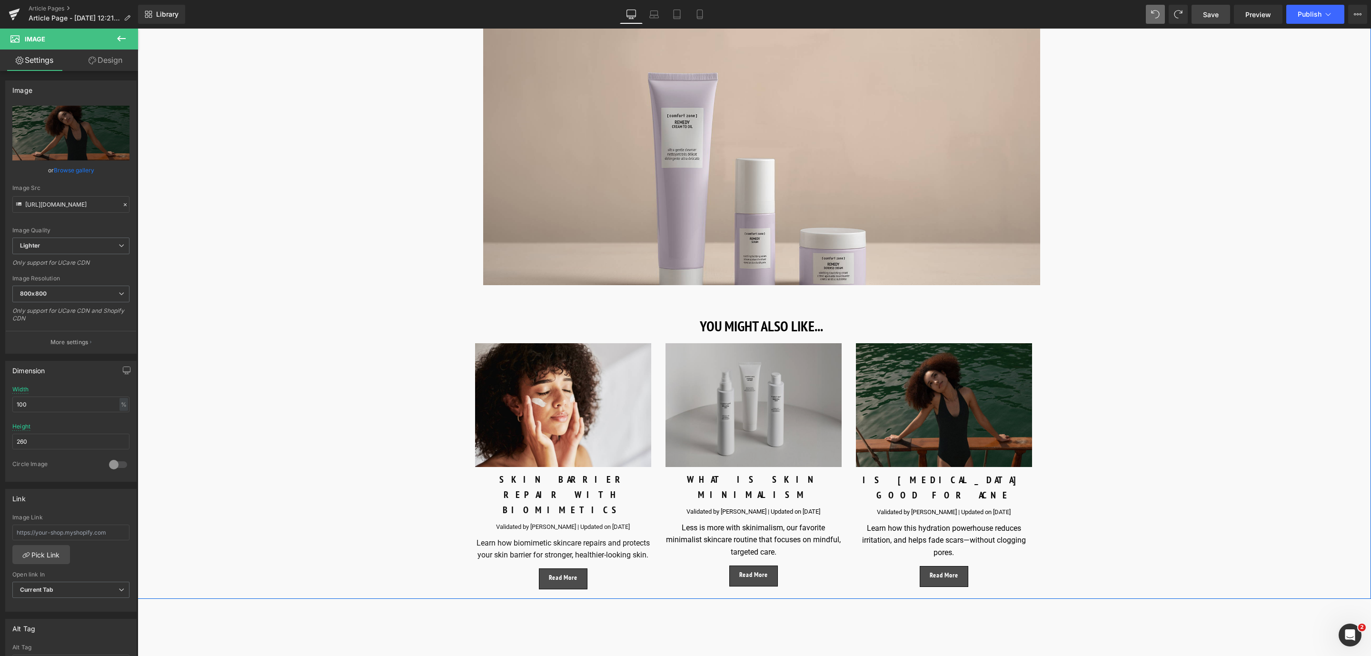
click at [748, 395] on img at bounding box center [753, 405] width 176 height 124
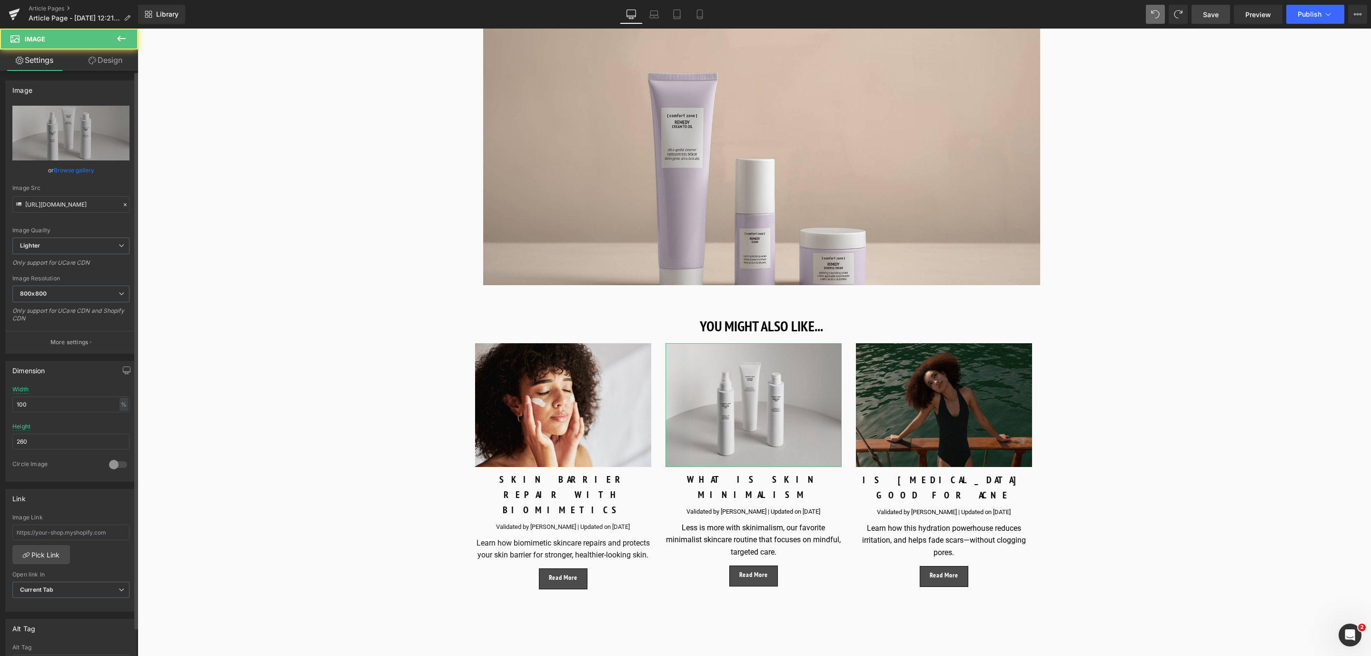
click at [88, 169] on link "Browse gallery" at bounding box center [74, 170] width 40 height 17
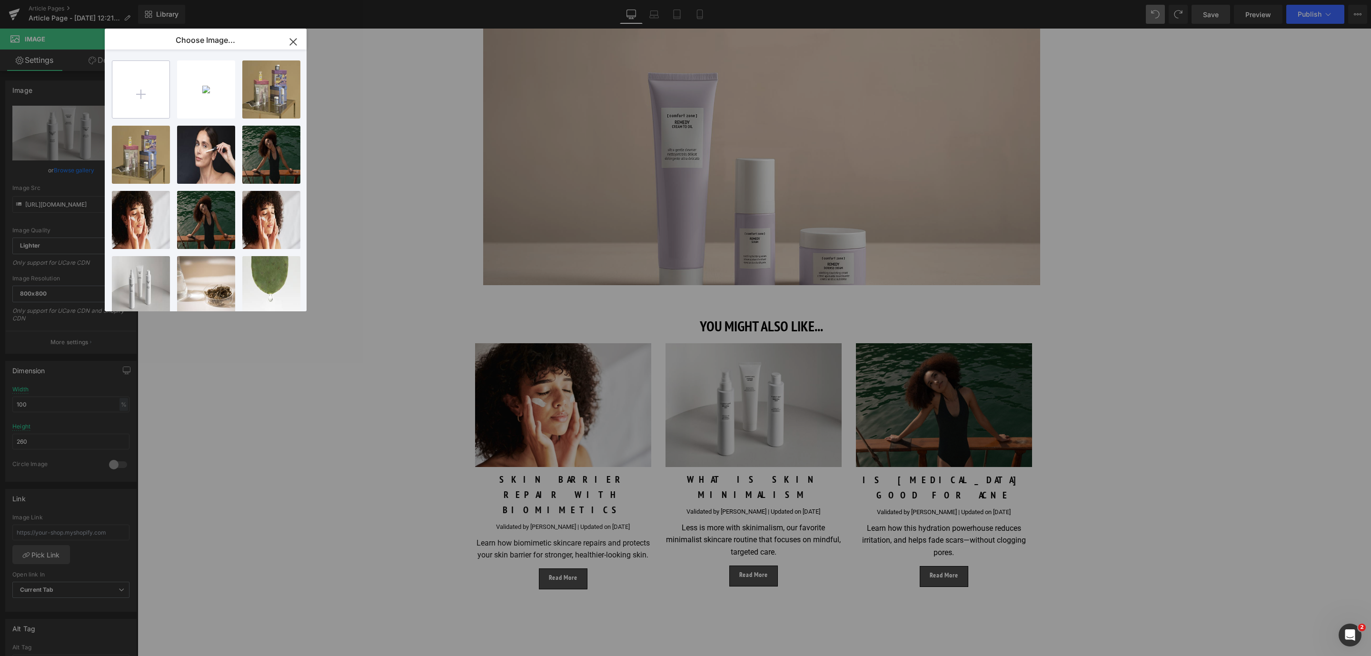
click at [148, 103] on input "file" at bounding box center [140, 89] width 57 height 57
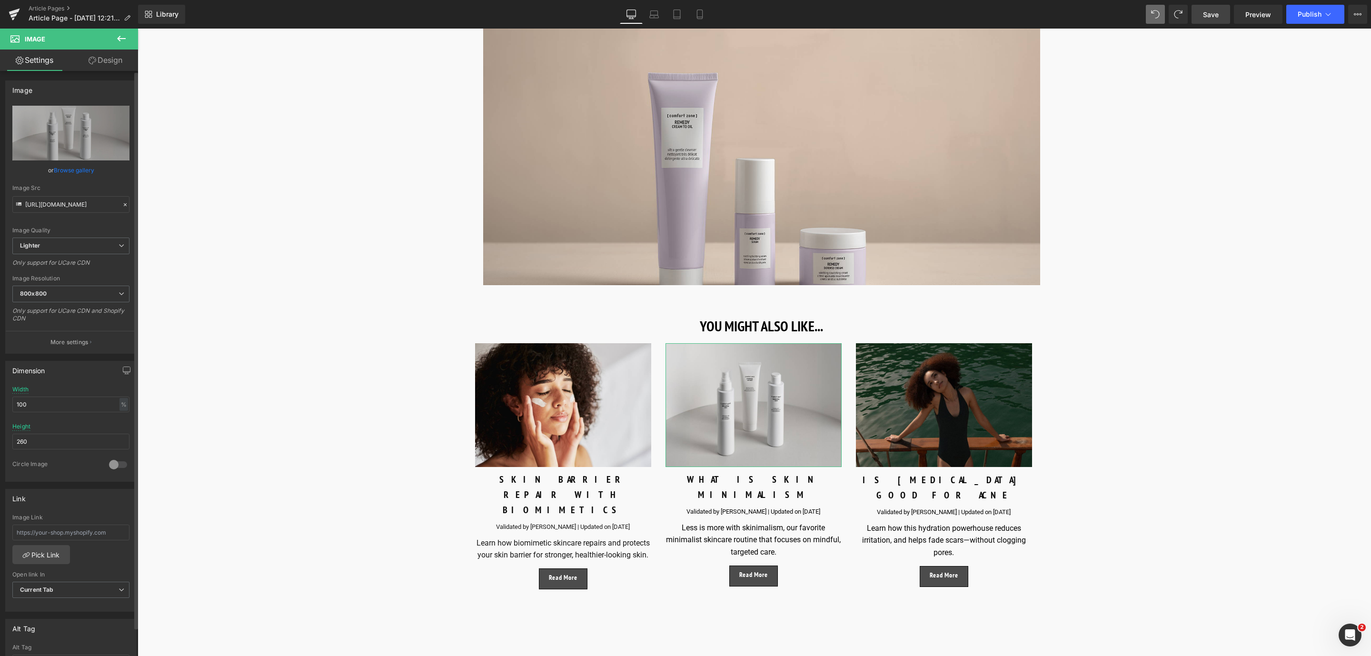
click at [85, 180] on div "Image Quality Lighter Lightest Lighter Lighter Lightest Only support for UCare …" at bounding box center [70, 172] width 117 height 132
click at [76, 169] on link "Browse gallery" at bounding box center [74, 170] width 40 height 17
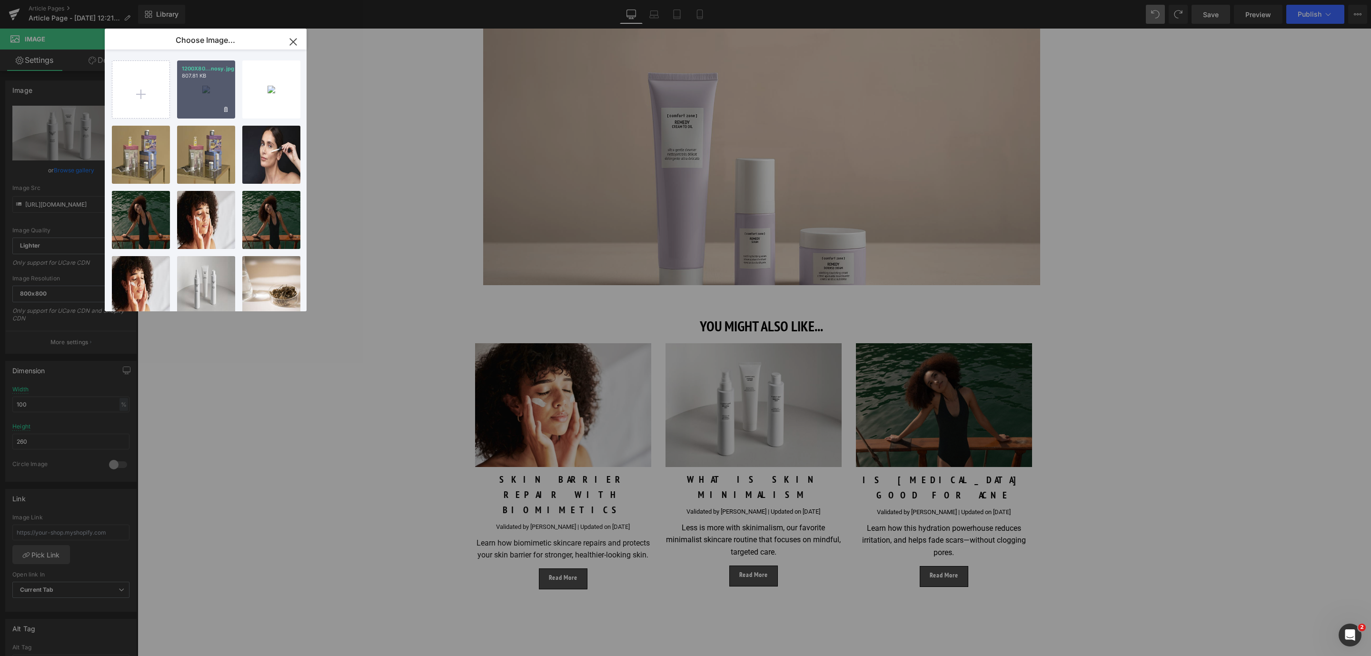
click at [211, 103] on div "1200X80...nosy.jpg 807.81 KB" at bounding box center [206, 89] width 58 height 58
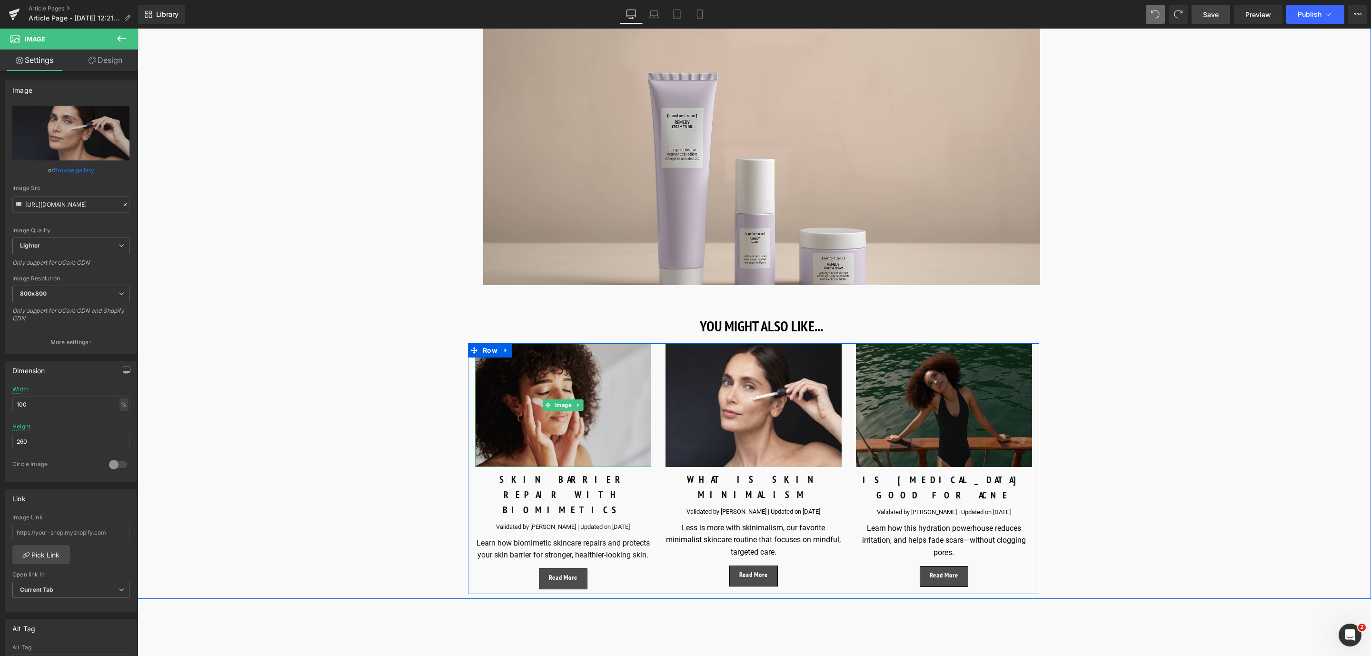
click at [509, 384] on img at bounding box center [563, 405] width 176 height 124
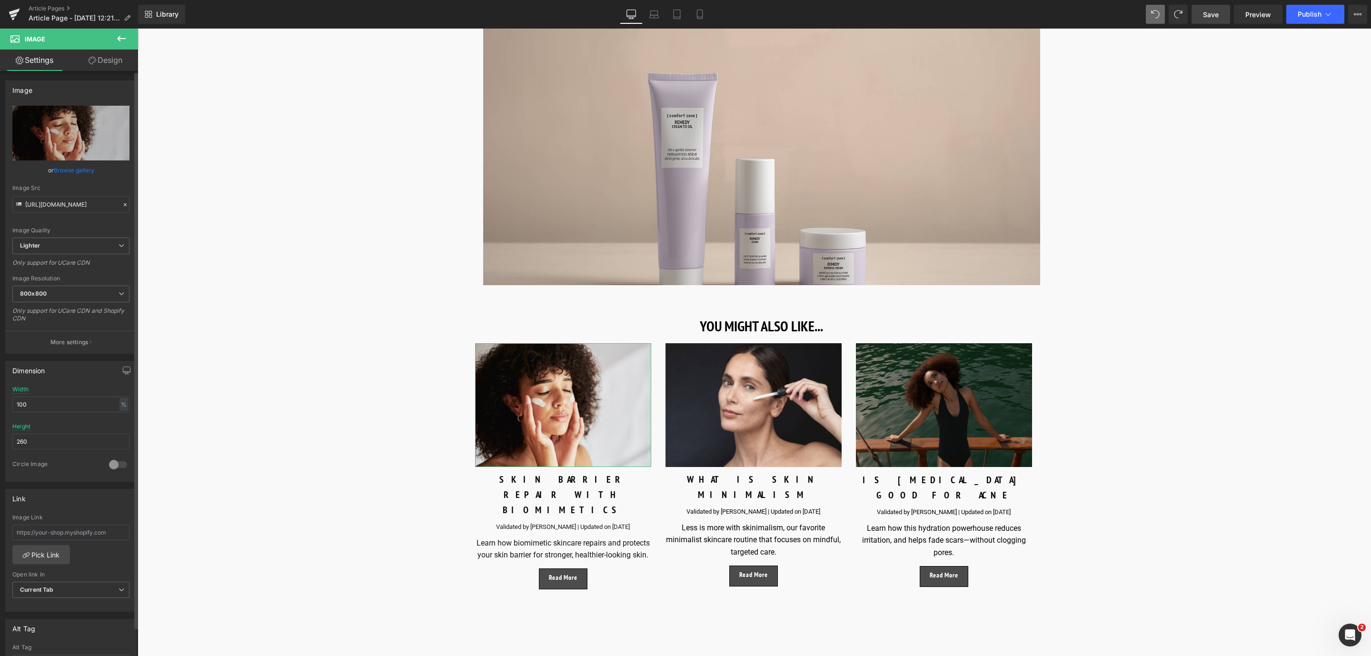
click at [75, 173] on link "Browse gallery" at bounding box center [74, 170] width 40 height 17
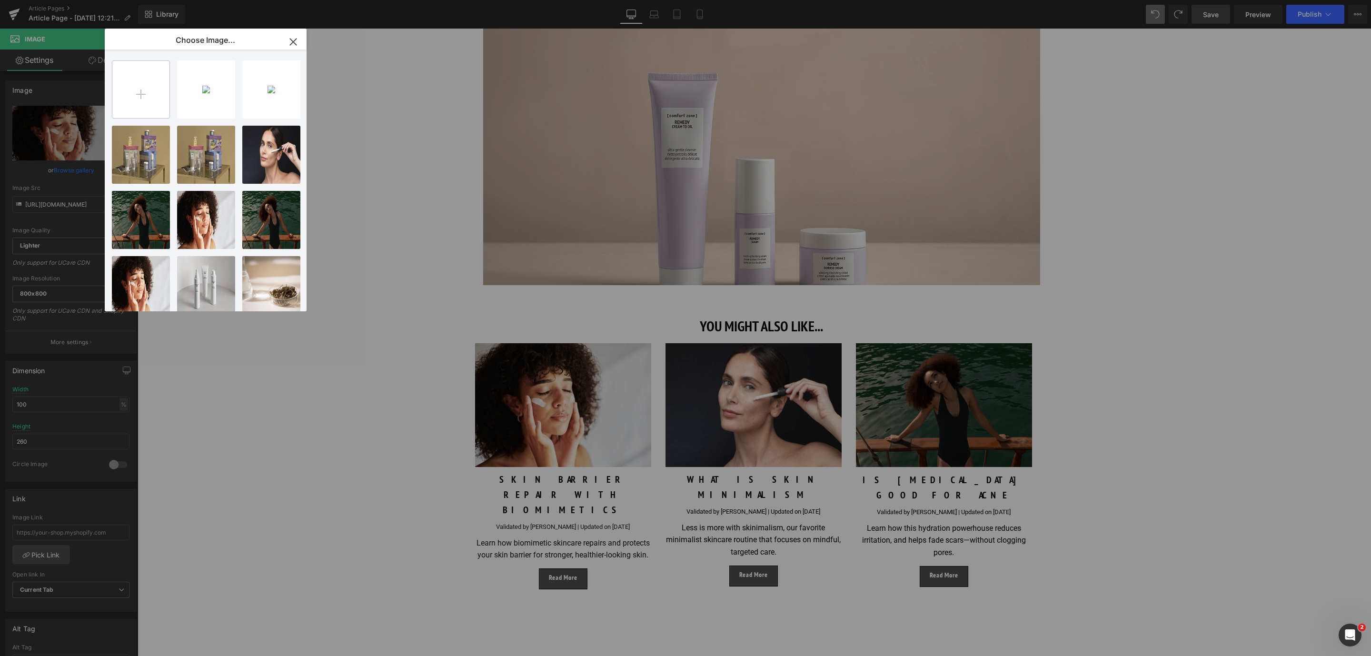
click at [144, 93] on input "file" at bounding box center [140, 89] width 57 height 57
type input "C:\fakepath\1200X800_final block 1_how to increase collagen.jpg"
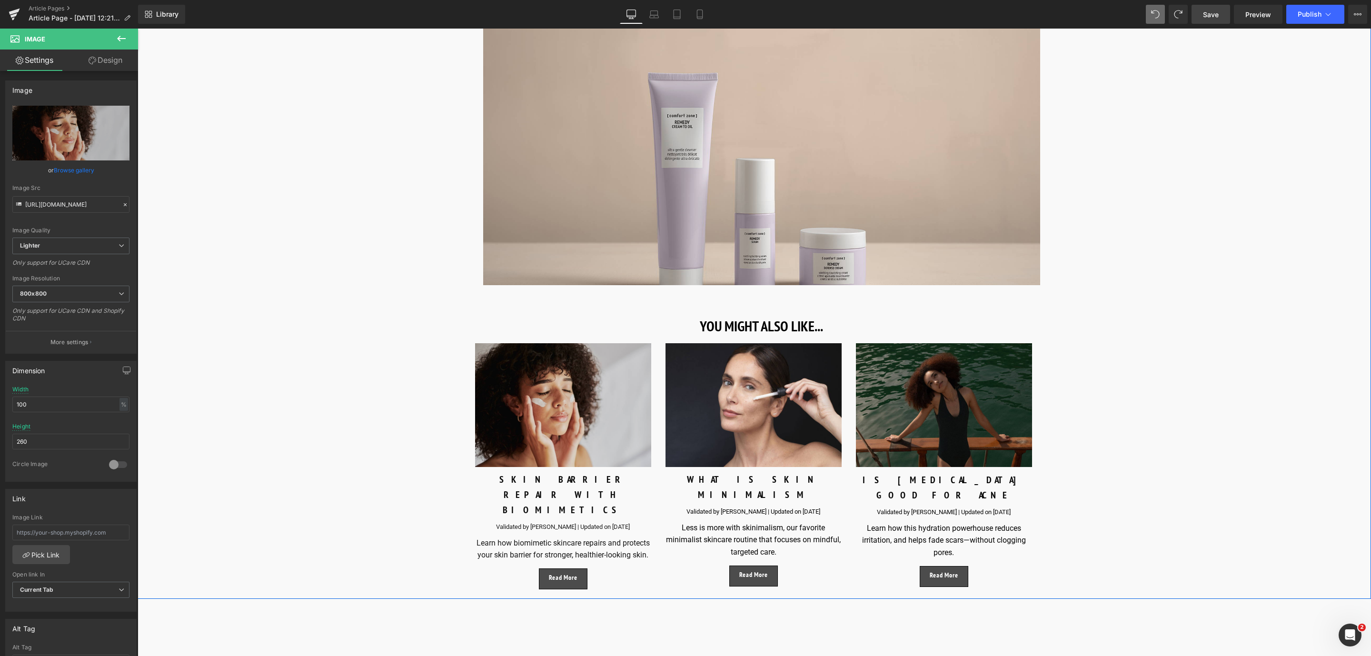
click at [585, 357] on img at bounding box center [563, 405] width 176 height 124
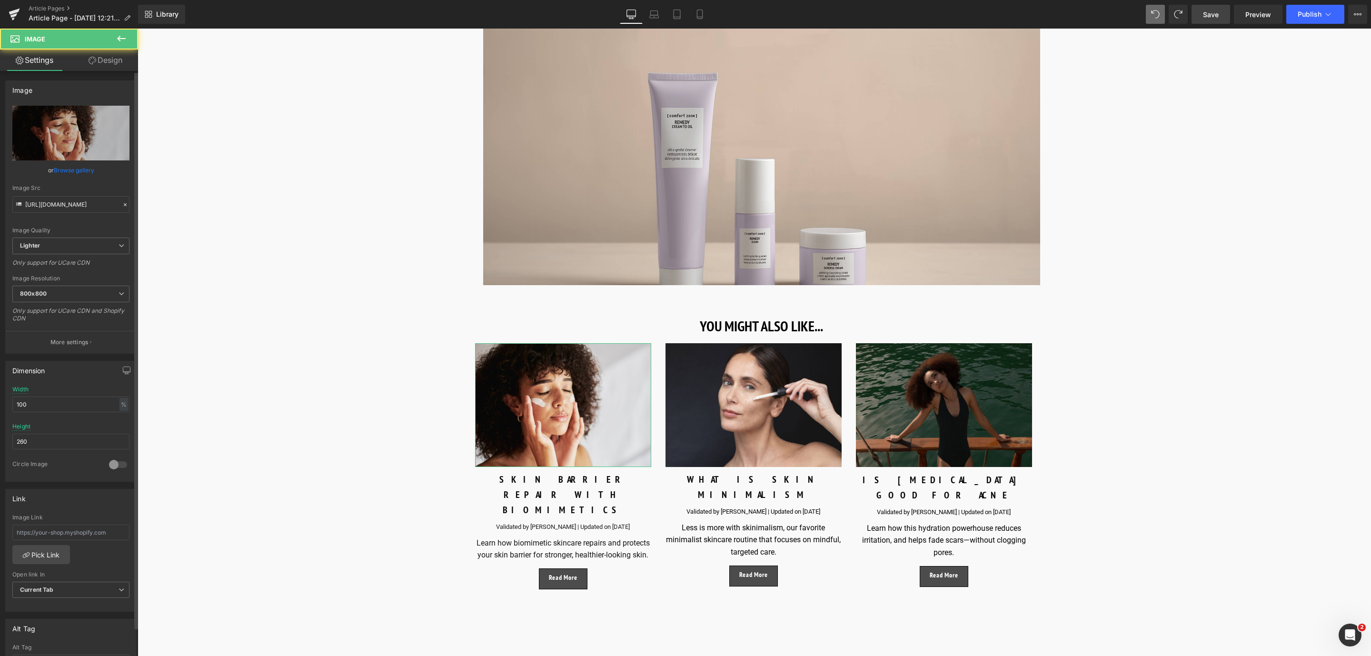
click at [55, 167] on link "Browse gallery" at bounding box center [74, 170] width 40 height 17
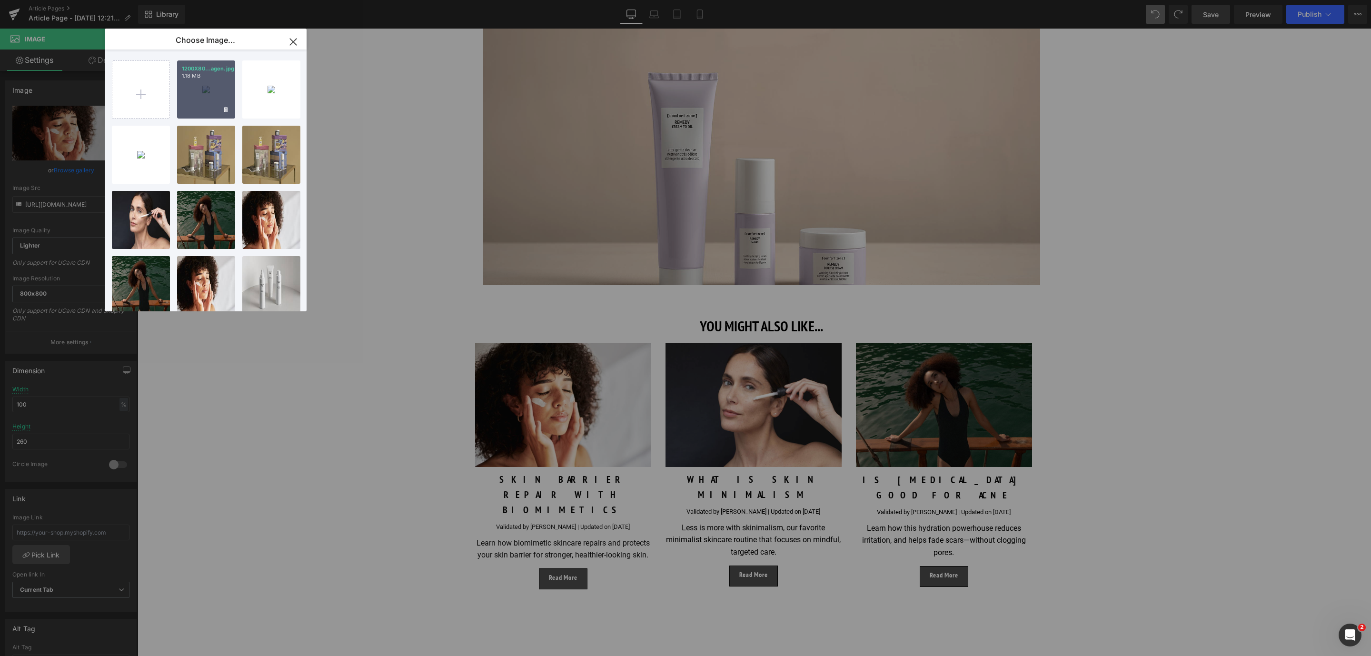
click at [193, 110] on div "1200X80...agen.jpg 1.18 MB" at bounding box center [206, 89] width 58 height 58
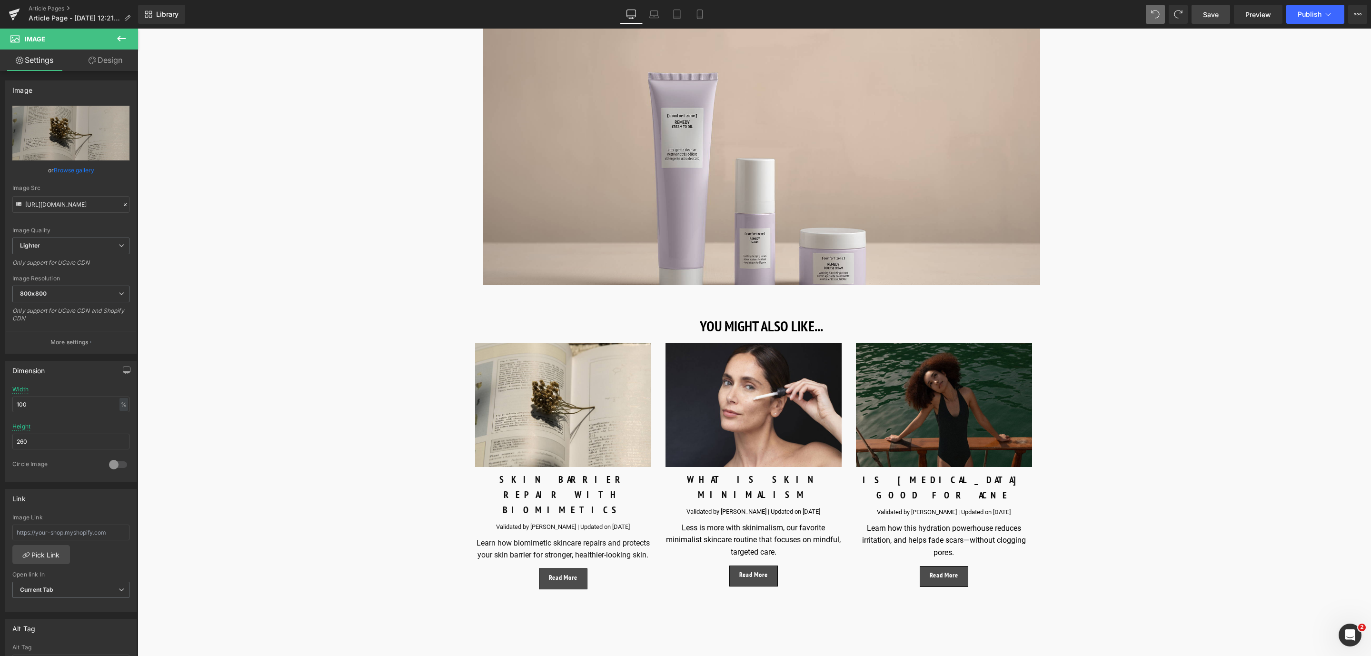
click at [1212, 20] on link "Save" at bounding box center [1210, 14] width 39 height 19
drag, startPoint x: 886, startPoint y: 431, endPoint x: 866, endPoint y: 439, distance: 21.4
click at [886, 472] on p "IS HYALURONIC ACID GOOD FOR ACNE" at bounding box center [944, 487] width 176 height 30
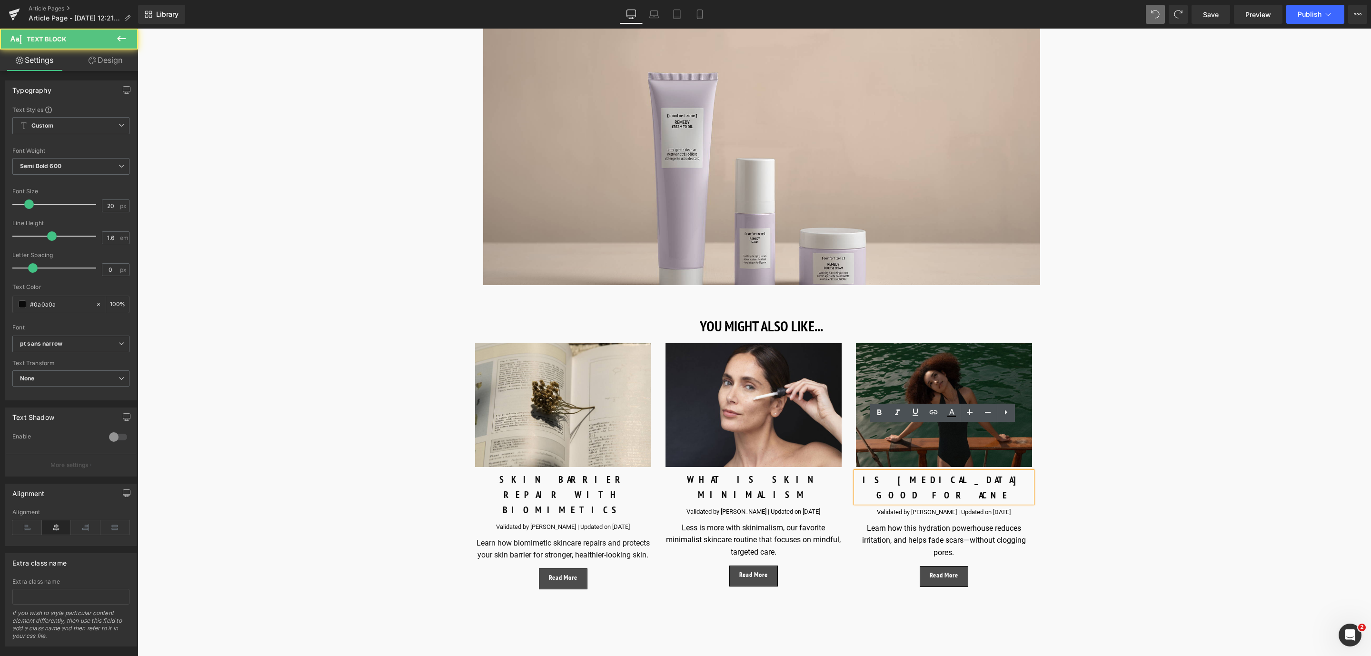
drag, startPoint x: 1015, startPoint y: 438, endPoint x: 872, endPoint y: 437, distance: 142.8
click at [872, 472] on p "IS HYALURONIC ACID GOOD FOR ACNE" at bounding box center [944, 487] width 176 height 30
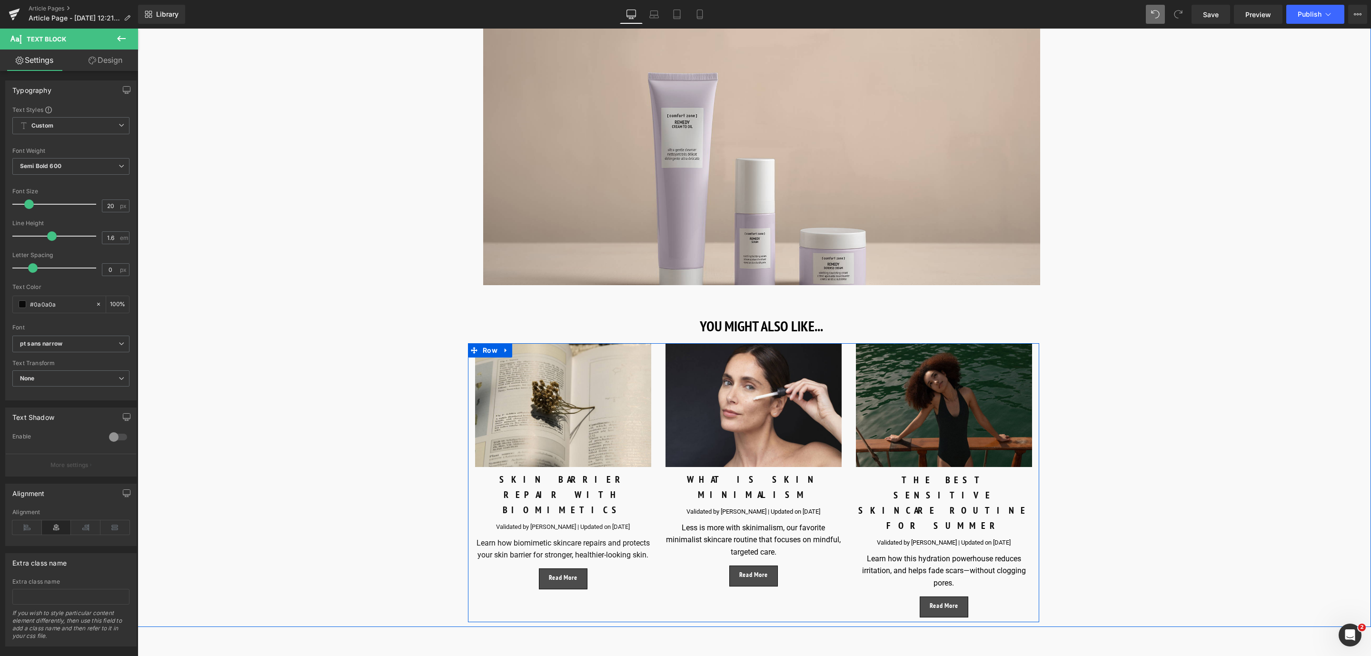
click at [865, 553] on div "Learn how this hydration powerhouse reduces irritation, and helps fade scars—wi…" at bounding box center [944, 571] width 176 height 37
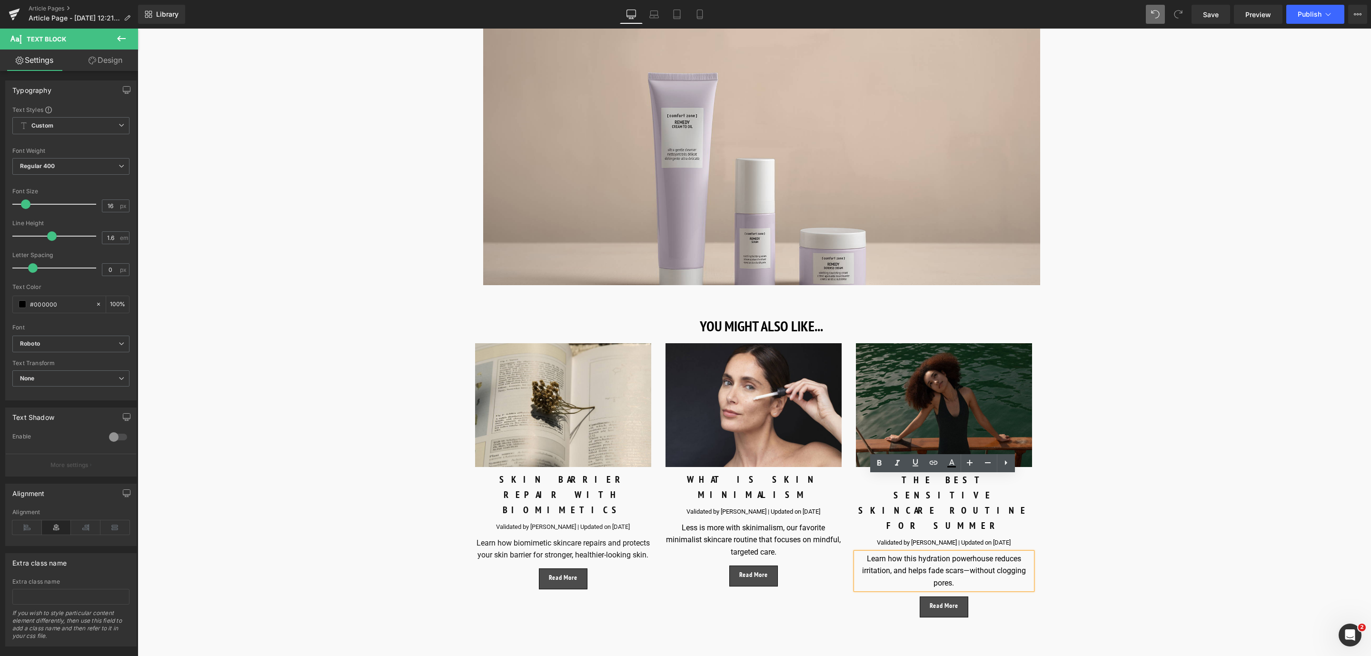
drag, startPoint x: 961, startPoint y: 509, endPoint x: 862, endPoint y: 483, distance: 102.3
click at [862, 553] on div "Learn how this hydration powerhouse reduces irritation, and helps fade scars—wi…" at bounding box center [944, 571] width 176 height 37
paste div
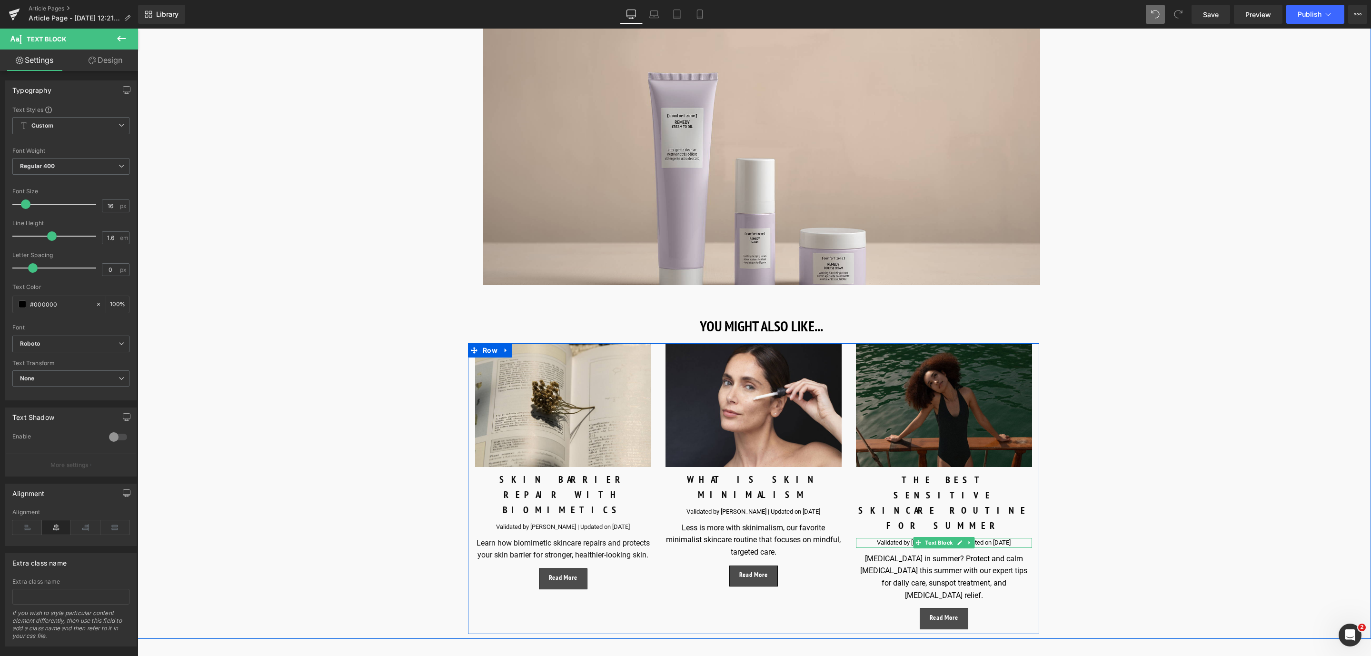
click at [882, 538] on div "Validated by Eve Mérinville | Updated on July 15, 2024 Text Block" at bounding box center [944, 543] width 176 height 10
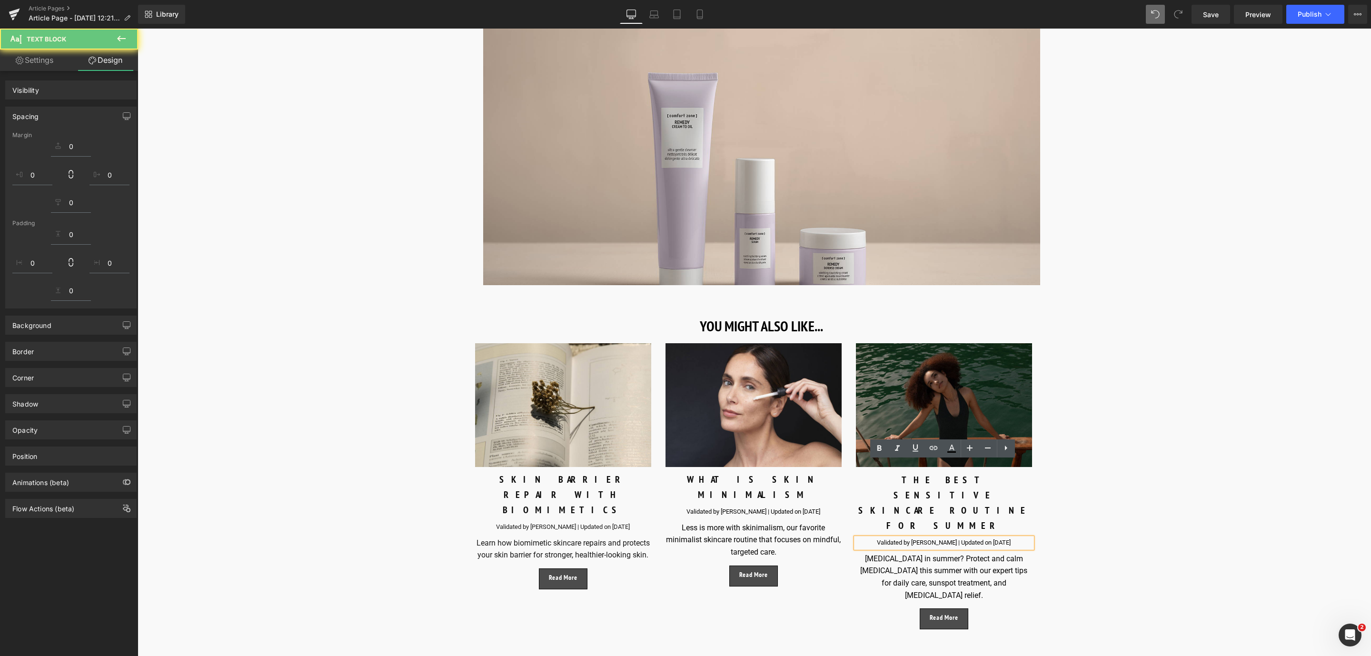
click at [990, 538] on div "Validated by Eve Mérinville | Updated on July 15, 2024" at bounding box center [944, 543] width 176 height 10
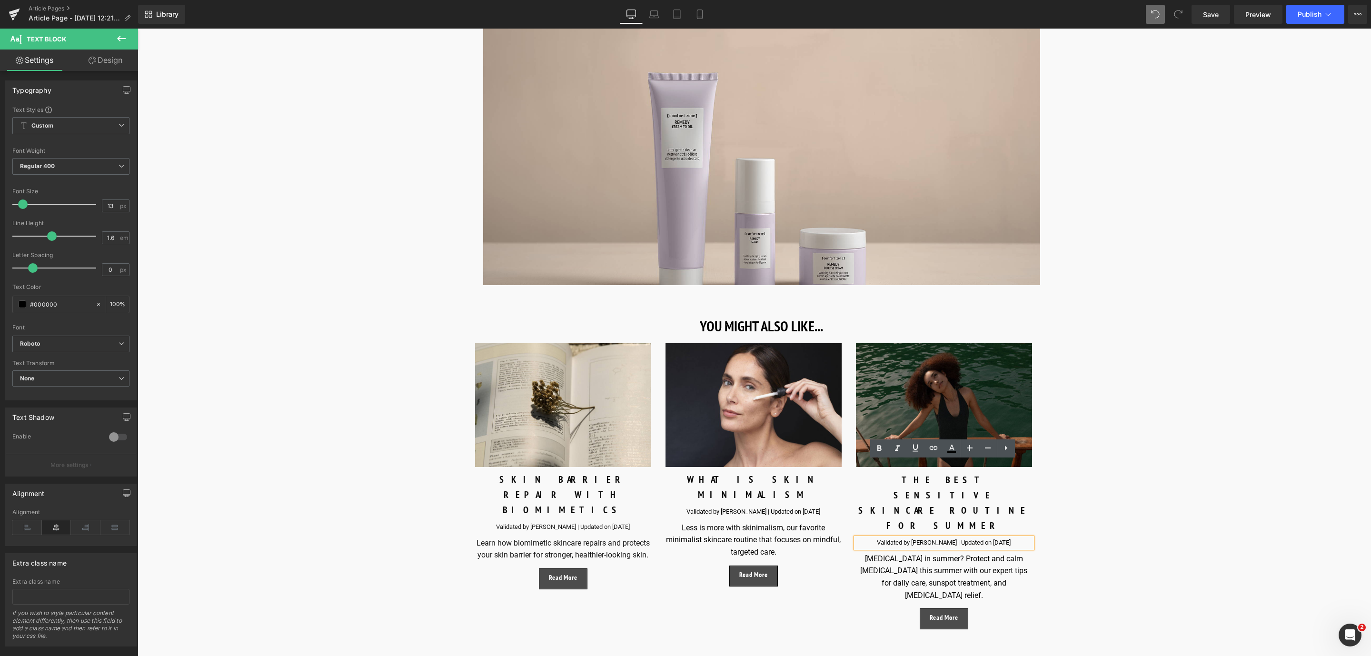
click at [996, 538] on div "Validated by Eve Mérinville | Updated on July 15, 2024" at bounding box center [944, 543] width 176 height 10
click at [1217, 10] on span "Save" at bounding box center [1211, 15] width 16 height 10
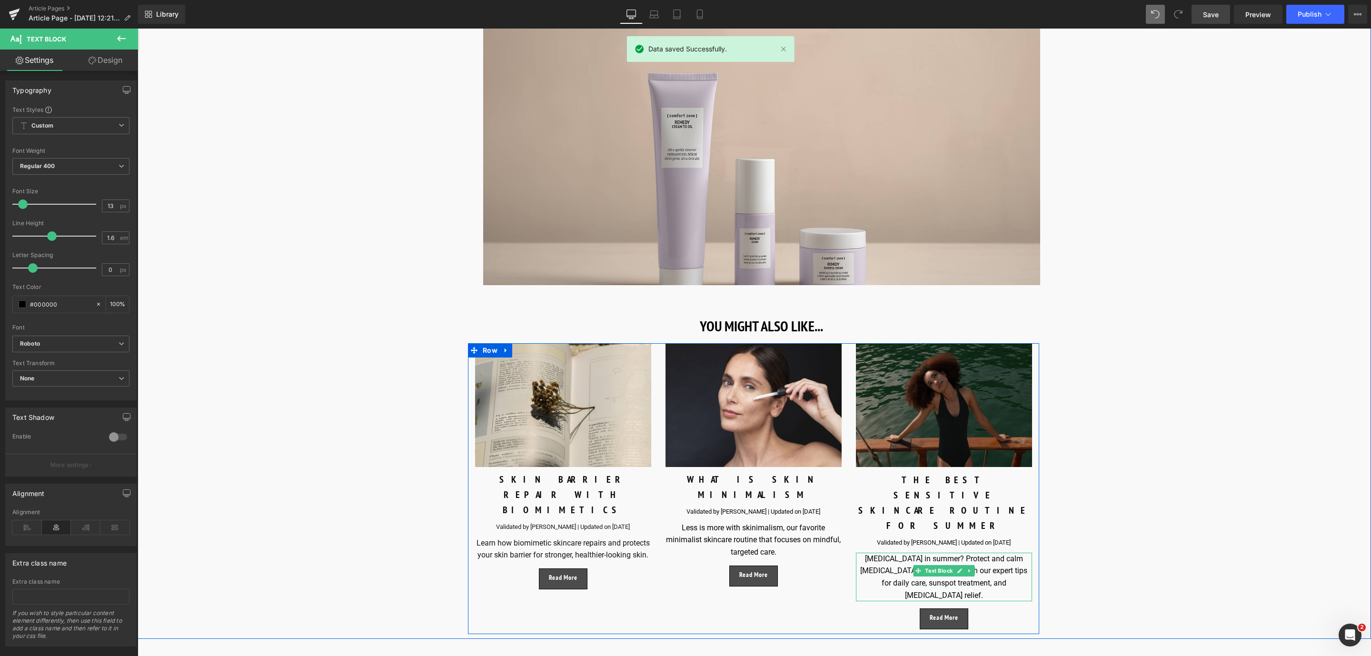
click at [879, 553] on div "[MEDICAL_DATA] in summer? Protect and calm [MEDICAL_DATA] this summer with our …" at bounding box center [944, 577] width 176 height 49
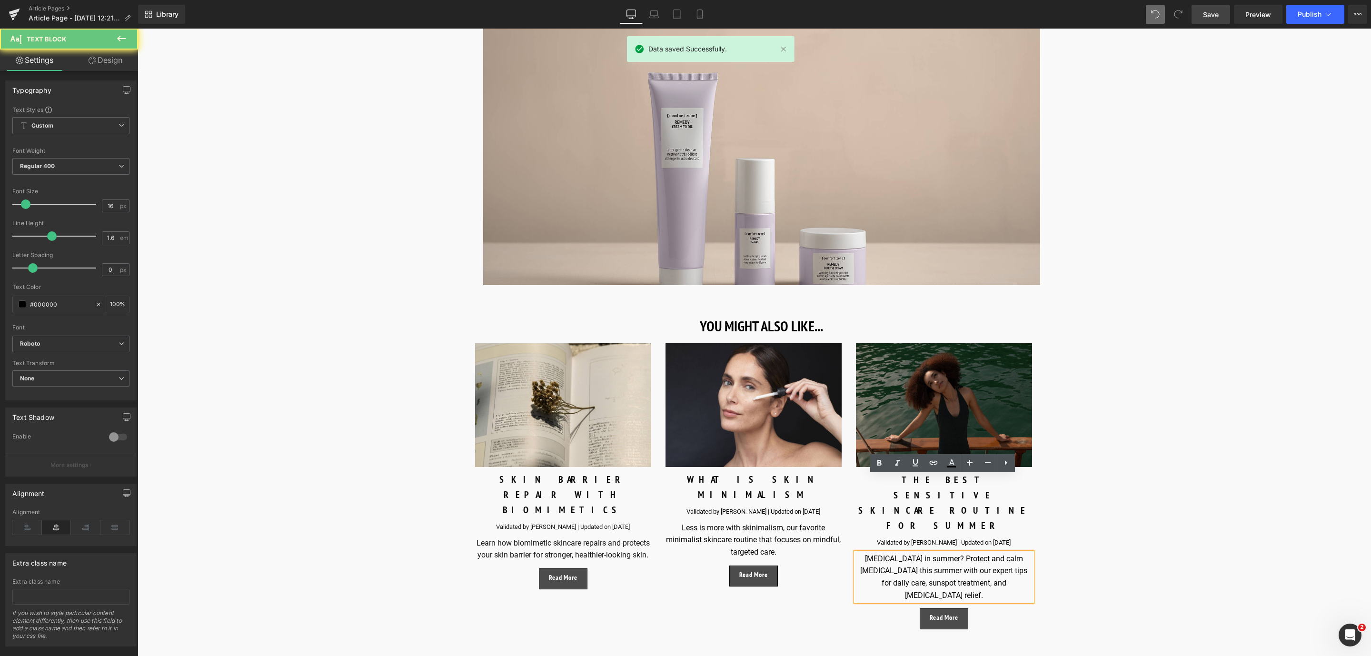
click at [958, 553] on div "[MEDICAL_DATA] in summer? Protect and calm [MEDICAL_DATA] this summer with our …" at bounding box center [944, 577] width 176 height 49
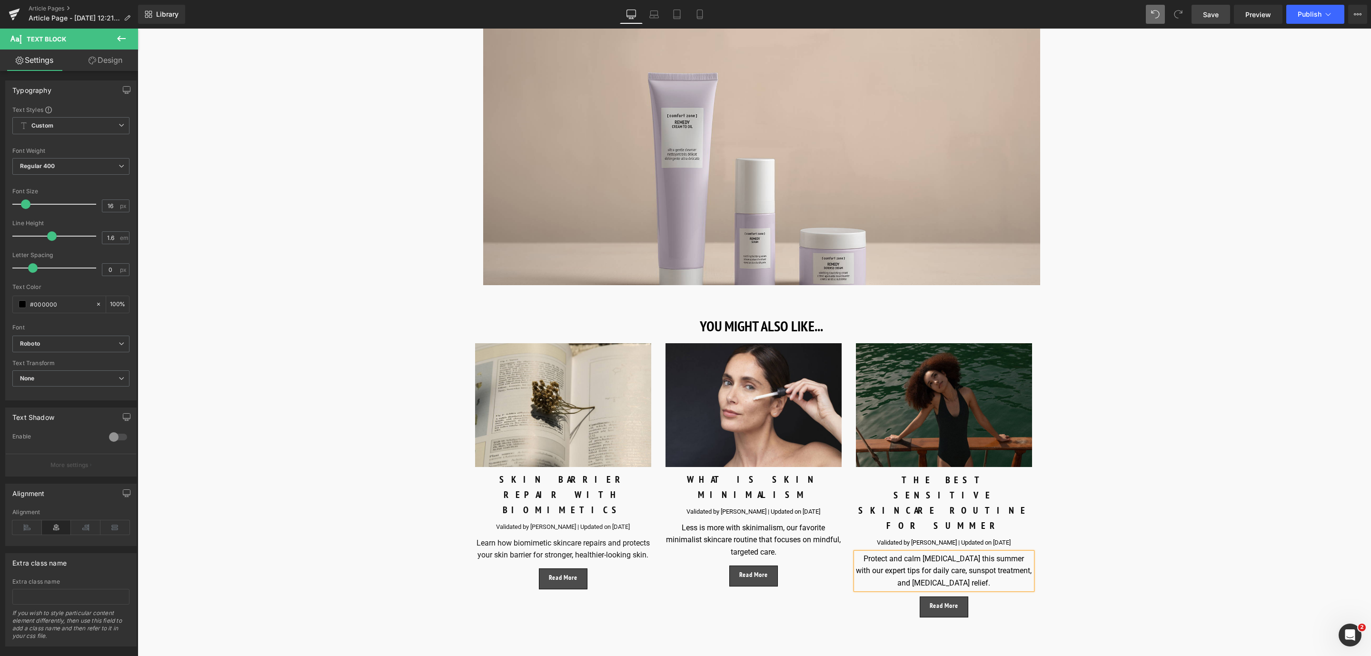
click at [1211, 20] on link "Save" at bounding box center [1210, 14] width 39 height 19
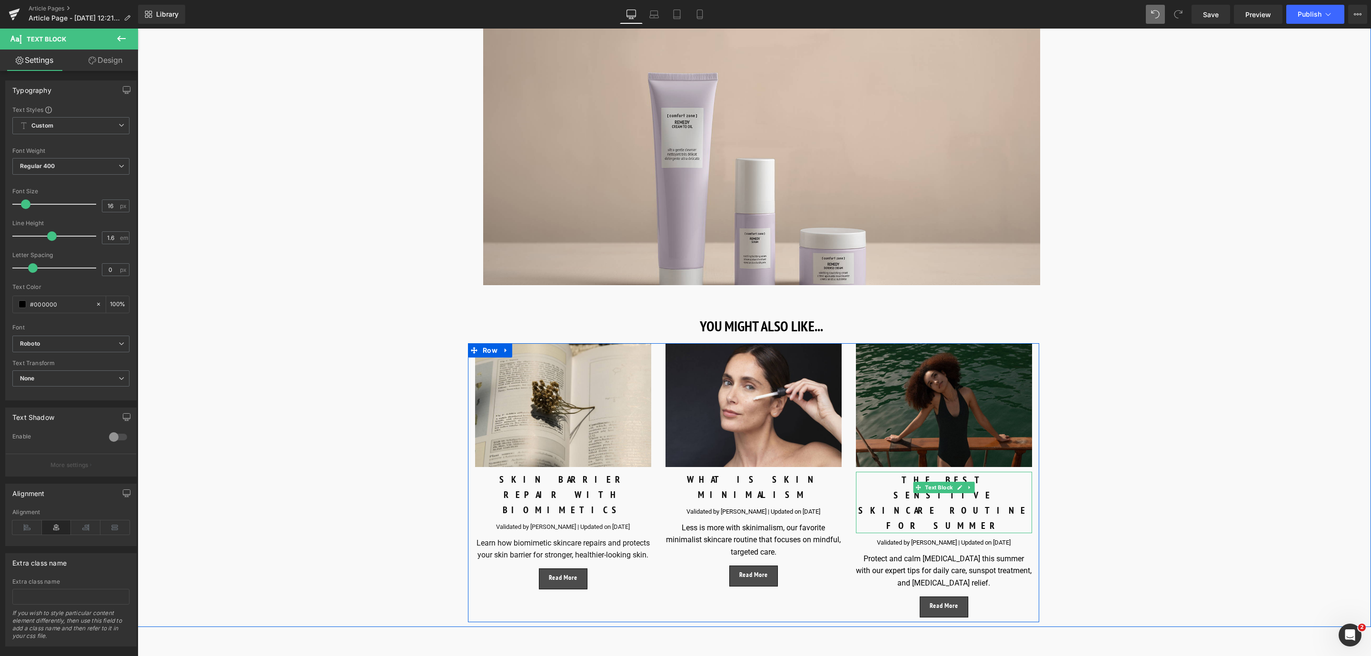
click at [1011, 472] on p "THE BEST SENSITIVE SKINCARE ROUTINE FOR SUMMER" at bounding box center [944, 502] width 176 height 61
click at [947, 601] on span "Button" at bounding box center [944, 606] width 22 height 11
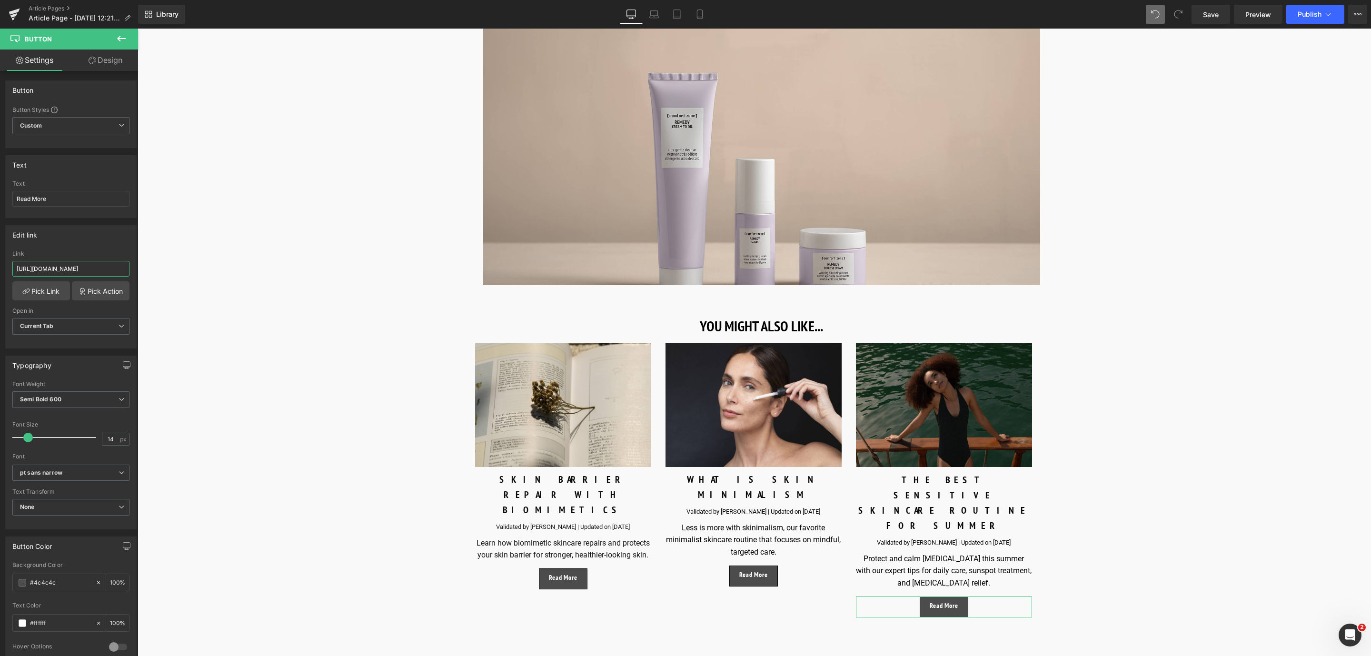
scroll to position [0, 108]
drag, startPoint x: 152, startPoint y: 298, endPoint x: 188, endPoint y: 276, distance: 41.6
paste input "https://world.comfortzoneskin.com/blogs/blog/sensitive-skin-care-summer"
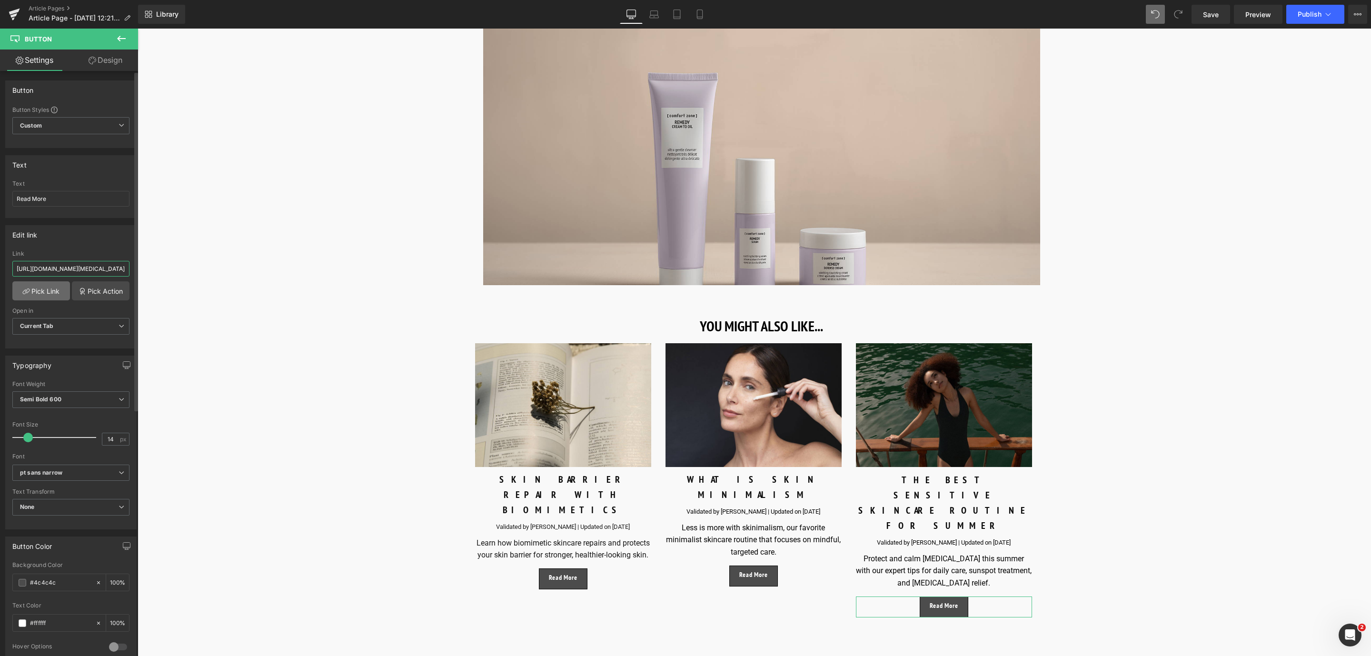
type input "https://world.comfortzoneskin.com/blogs/blog/sensitive-skin-care-summer"
click at [54, 292] on link "Pick Link" at bounding box center [41, 290] width 58 height 19
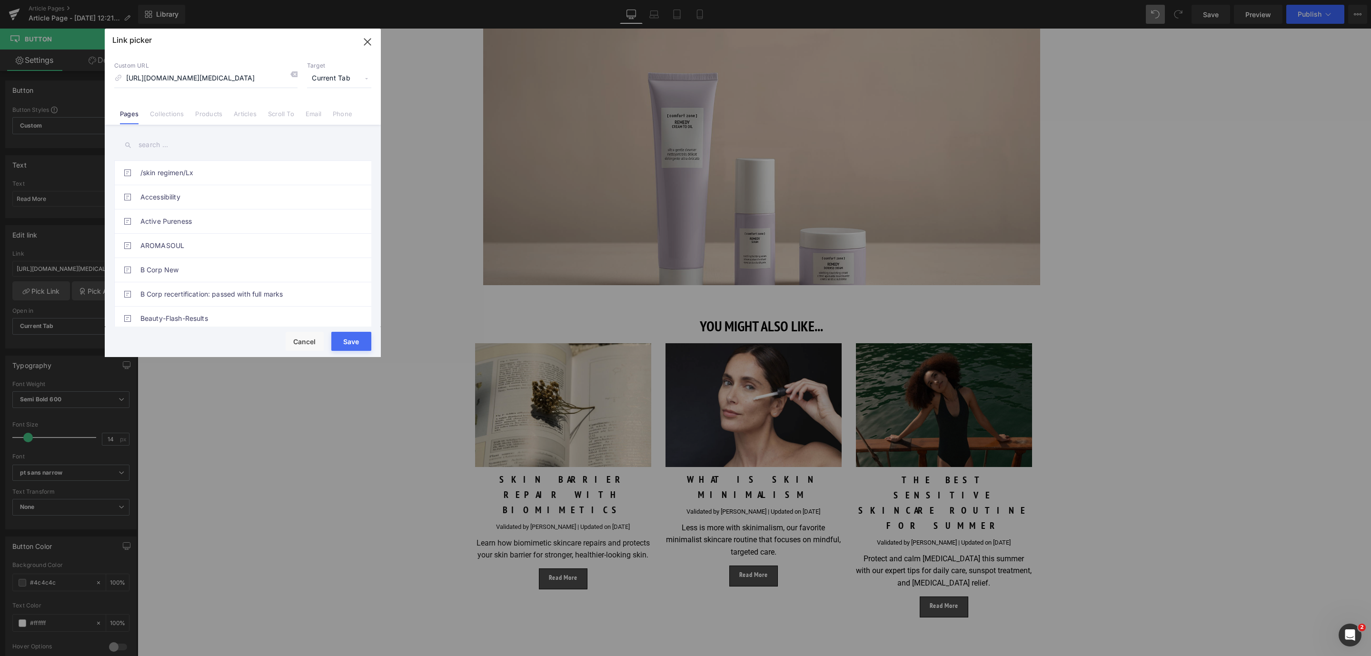
scroll to position [0, 0]
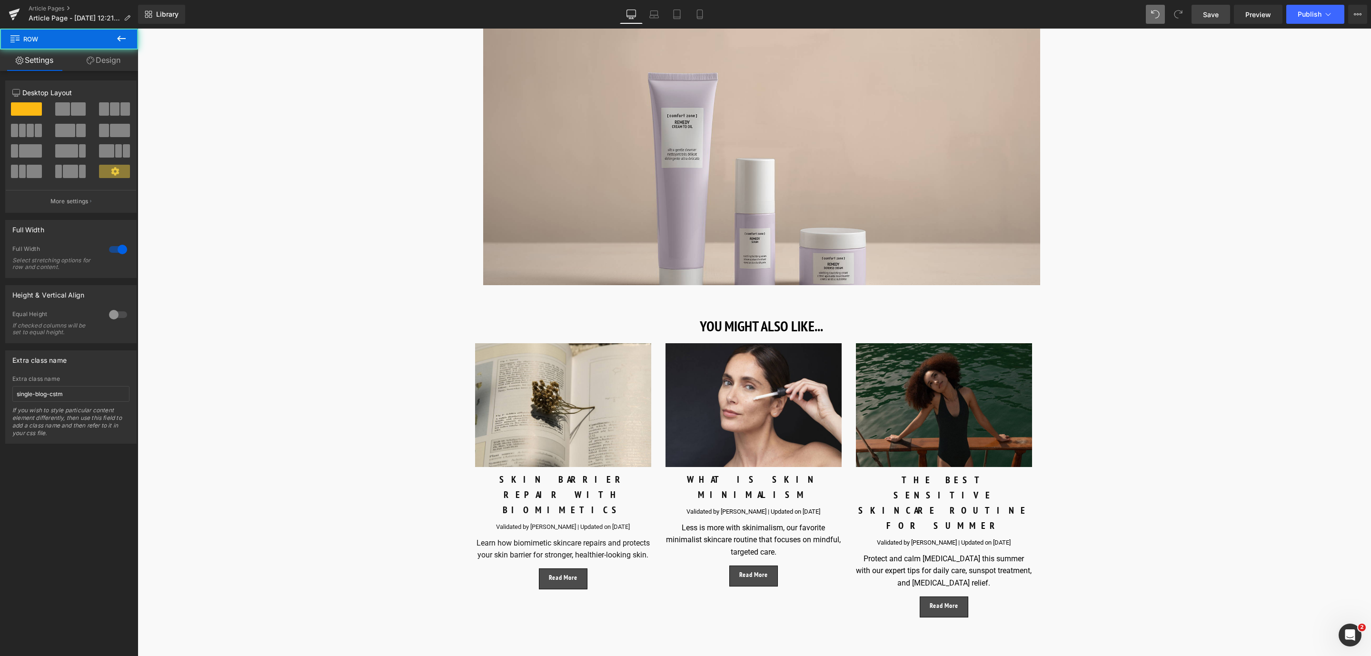
click at [1224, 18] on link "Save" at bounding box center [1210, 14] width 39 height 19
click at [1226, 3] on div "Library Desktop Desktop Laptop Tablet Mobile Save Preview Publish Scheduled Vie…" at bounding box center [754, 14] width 1233 height 29
click at [1221, 13] on link "Save" at bounding box center [1210, 14] width 39 height 19
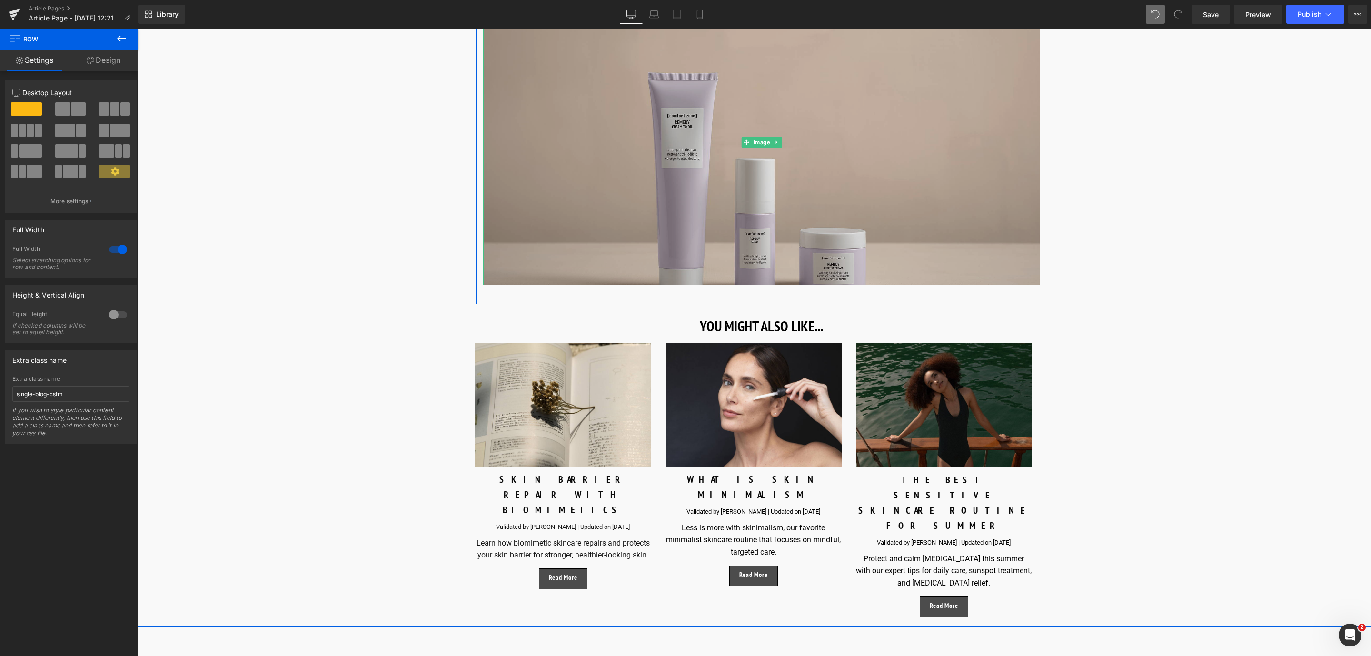
scroll to position [4372, 0]
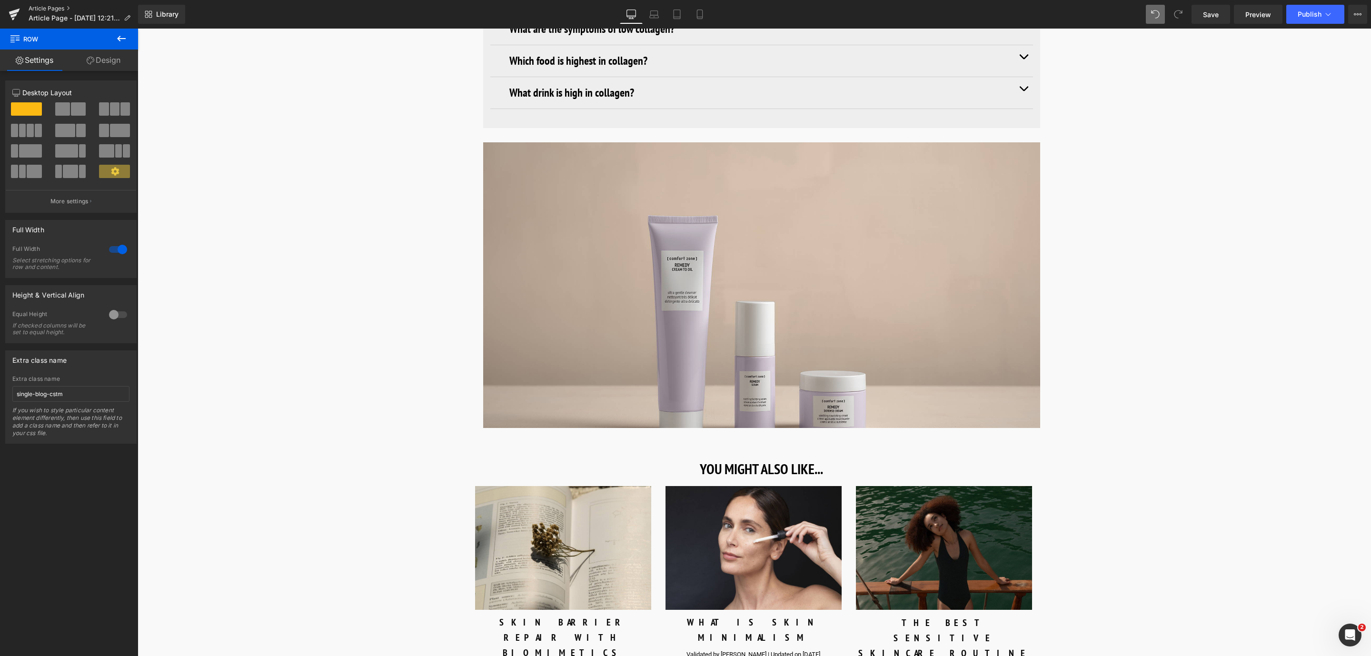
click at [40, 5] on link "Article Pages" at bounding box center [83, 9] width 109 height 8
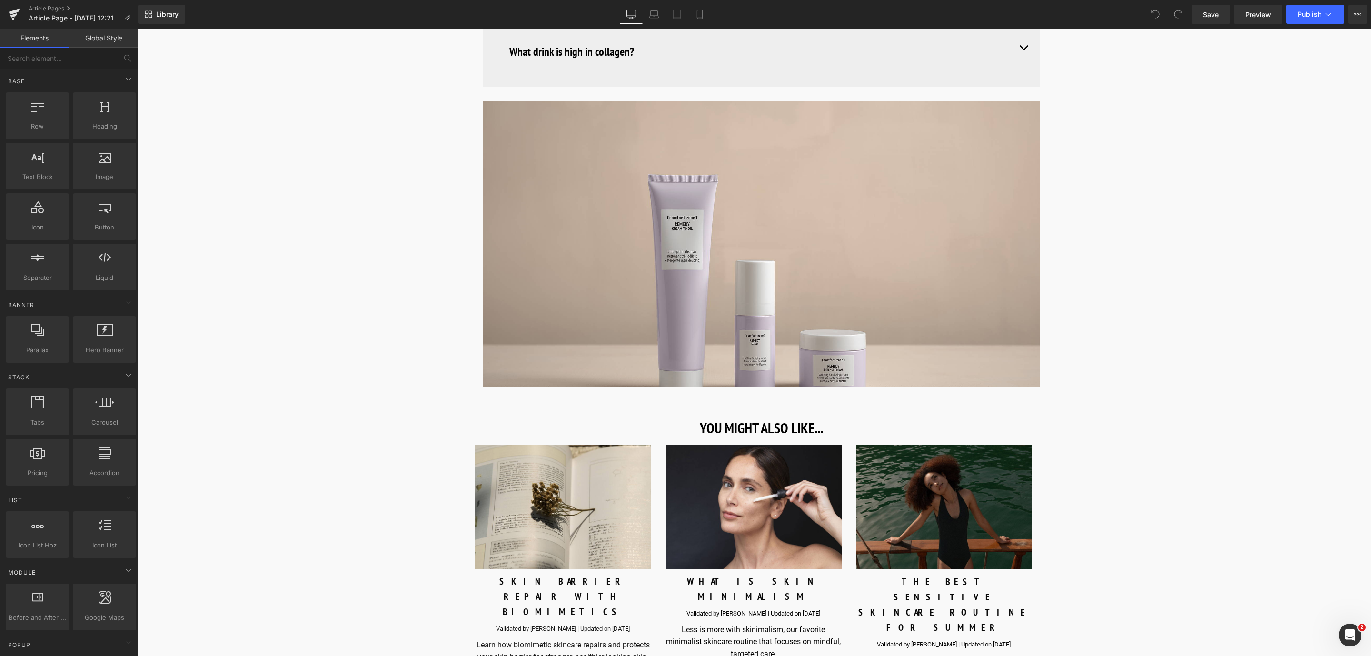
scroll to position [4641, 0]
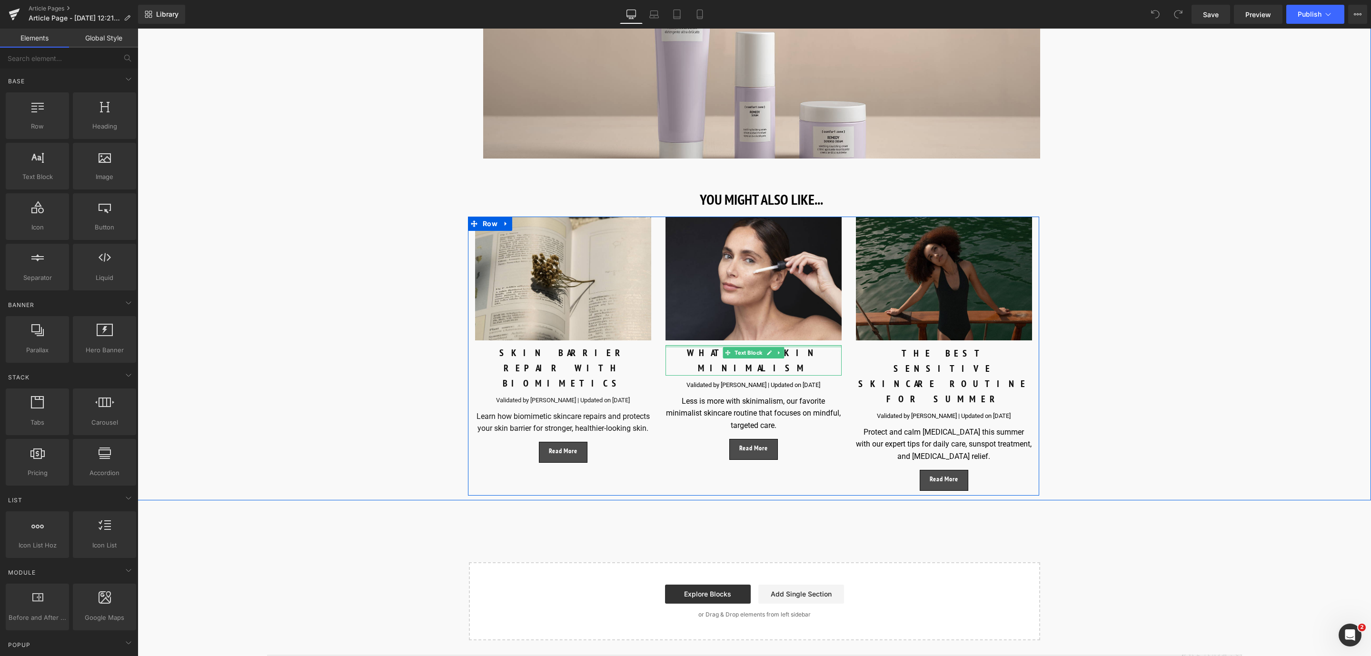
click at [709, 345] on div at bounding box center [753, 346] width 176 height 2
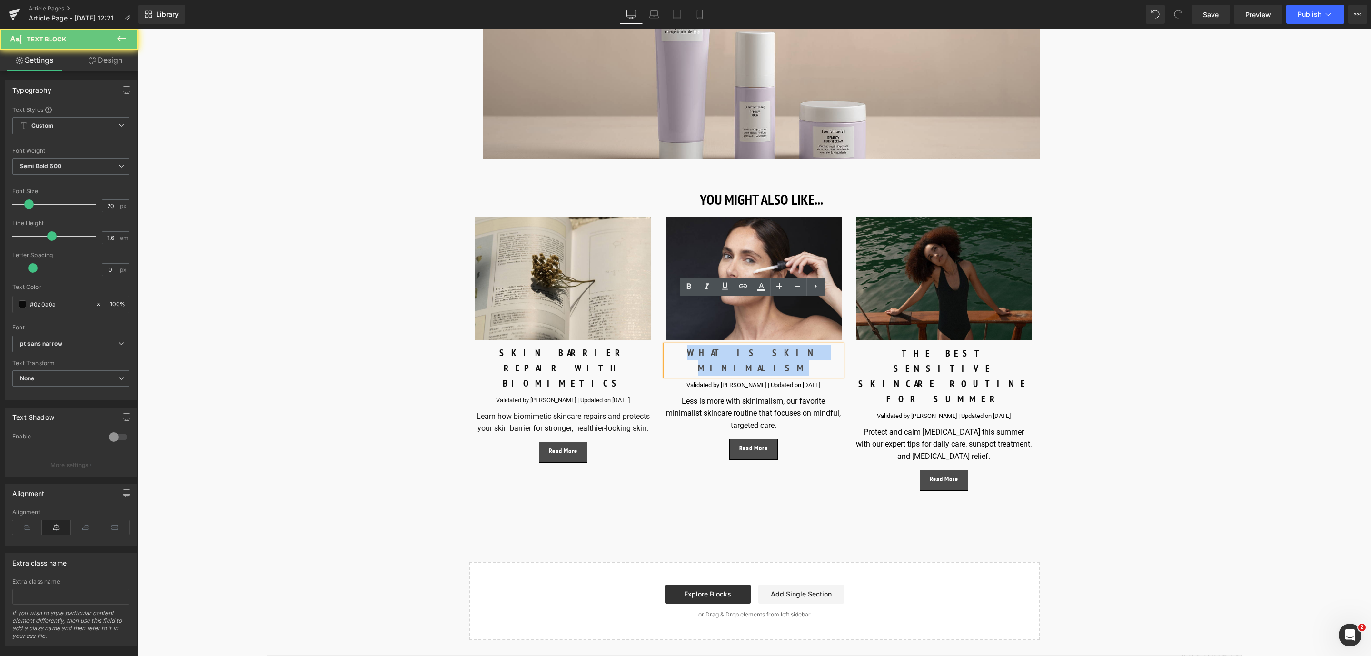
drag, startPoint x: 797, startPoint y: 306, endPoint x: 689, endPoint y: 304, distance: 108.1
click at [689, 345] on div "WHAT IS SKIN MINIMALISM" at bounding box center [753, 360] width 176 height 30
paste div
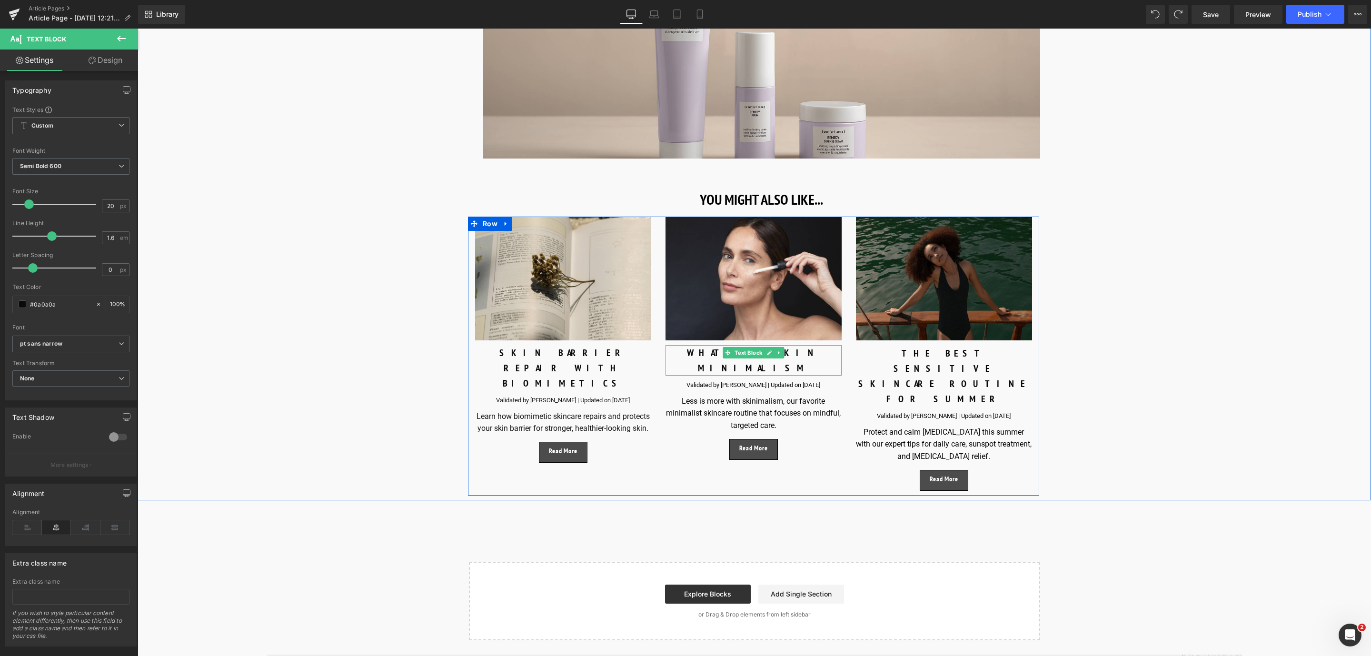
click at [704, 345] on div "WHAT IS SKIN MINIMALISM Text Block" at bounding box center [753, 360] width 176 height 30
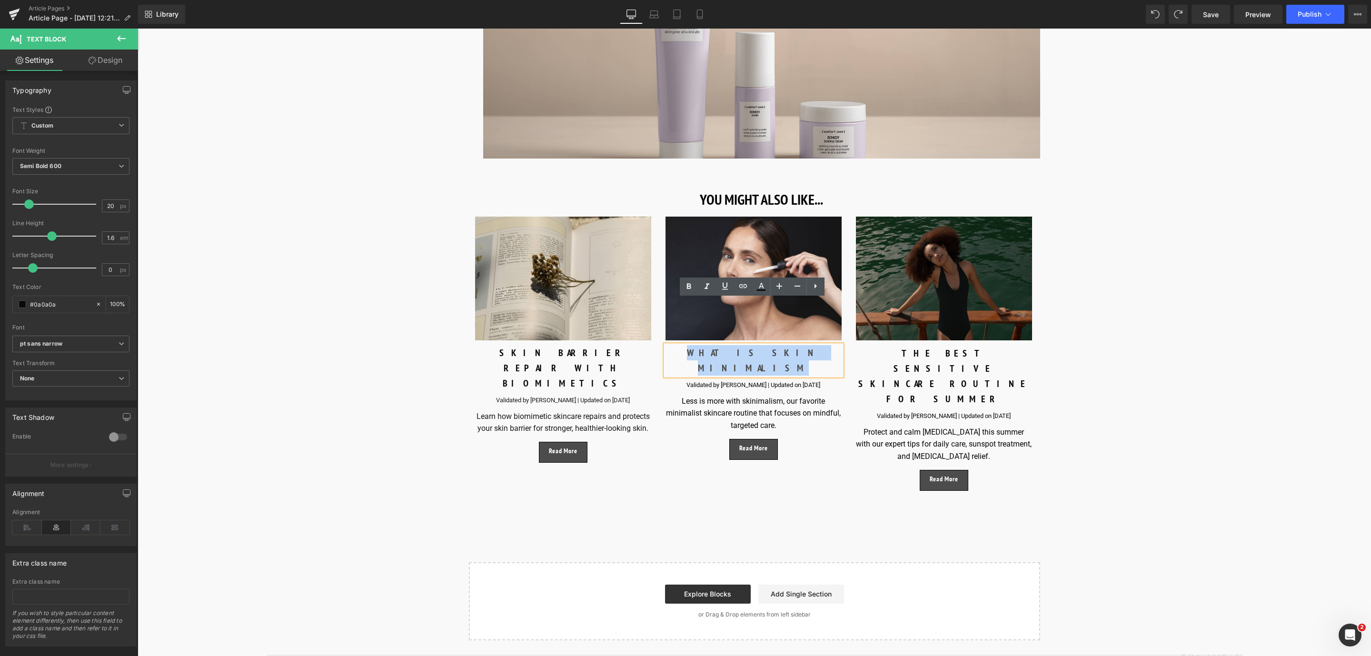
drag, startPoint x: 812, startPoint y: 308, endPoint x: 693, endPoint y: 306, distance: 118.5
click at [693, 345] on div "WHAT IS SKIN MINIMALISM" at bounding box center [753, 360] width 176 height 30
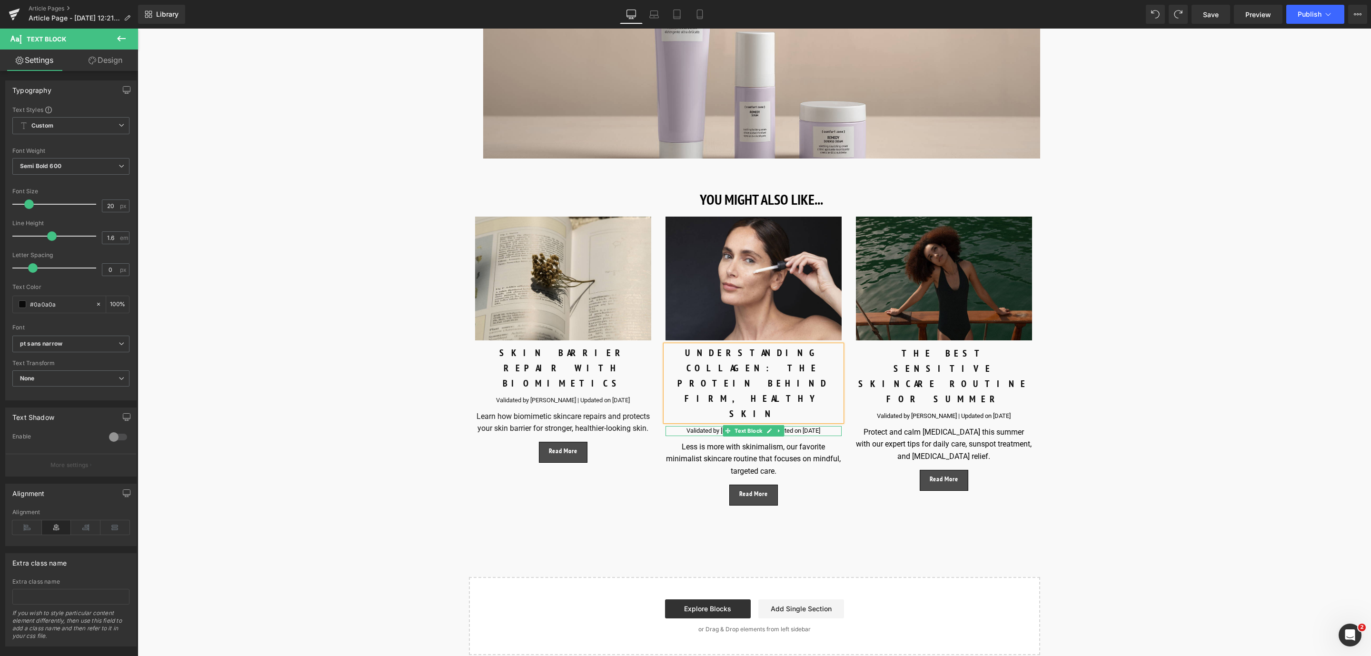
click at [692, 426] on div "Validated by [PERSON_NAME] | Updated on [DATE]" at bounding box center [753, 431] width 176 height 10
click at [887, 411] on div "Validated by Eve Mérinville | Updated on August 20, 2024" at bounding box center [944, 416] width 176 height 10
drag, startPoint x: 899, startPoint y: 338, endPoint x: 938, endPoint y: 338, distance: 38.6
click at [938, 411] on div "Validated by Eve Mérinville | Updated on August 20, 2024" at bounding box center [944, 416] width 176 height 10
copy div "Eve Mérinville"
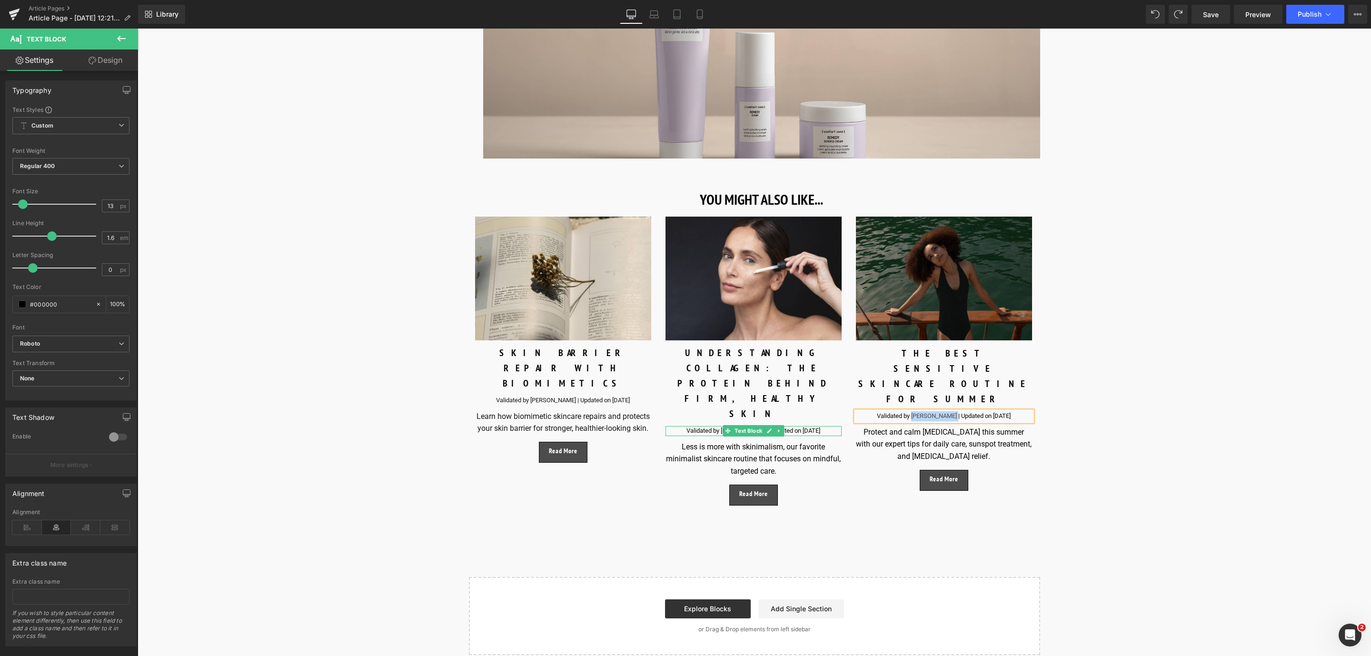
click at [704, 426] on div "Validated by [PERSON_NAME] | Updated on [DATE]" at bounding box center [753, 431] width 176 height 10
drag, startPoint x: 700, startPoint y: 338, endPoint x: 749, endPoint y: 338, distance: 48.6
click at [749, 426] on div "Validated by [PERSON_NAME] | Updated on [DATE]" at bounding box center [753, 431] width 176 height 10
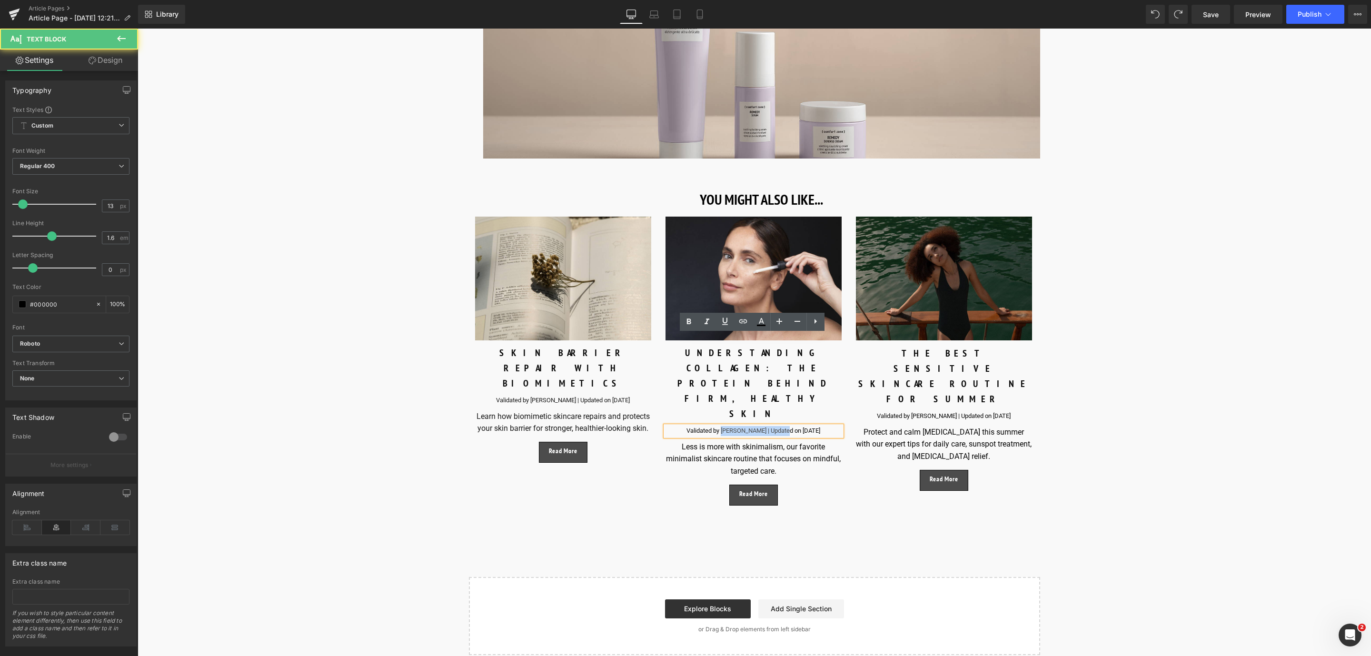
drag, startPoint x: 764, startPoint y: 338, endPoint x: 702, endPoint y: 343, distance: 61.6
click at [702, 426] on div "Validated by [PERSON_NAME] | Updated on [DATE]" at bounding box center [753, 431] width 176 height 10
paste div
click at [1214, 21] on link "Save" at bounding box center [1210, 14] width 39 height 19
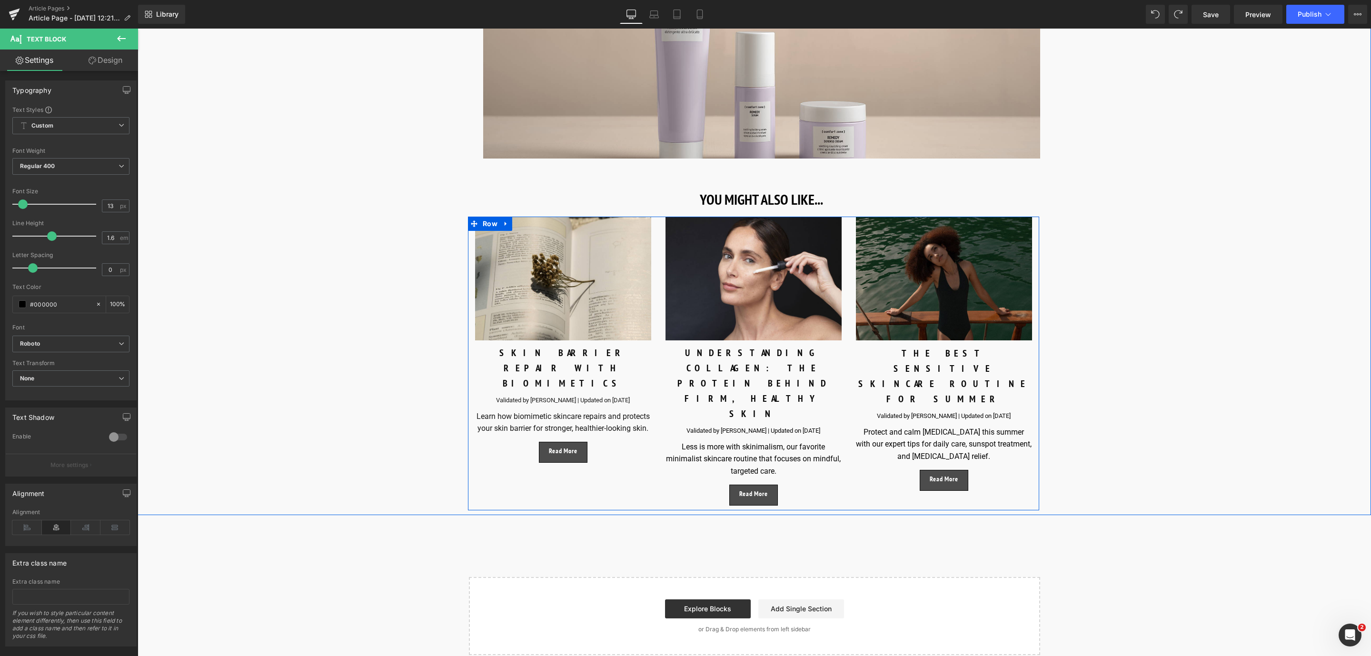
click at [822, 426] on div "Validated by Eve Mérinville | Updated on July 29, 2025" at bounding box center [753, 431] width 176 height 10
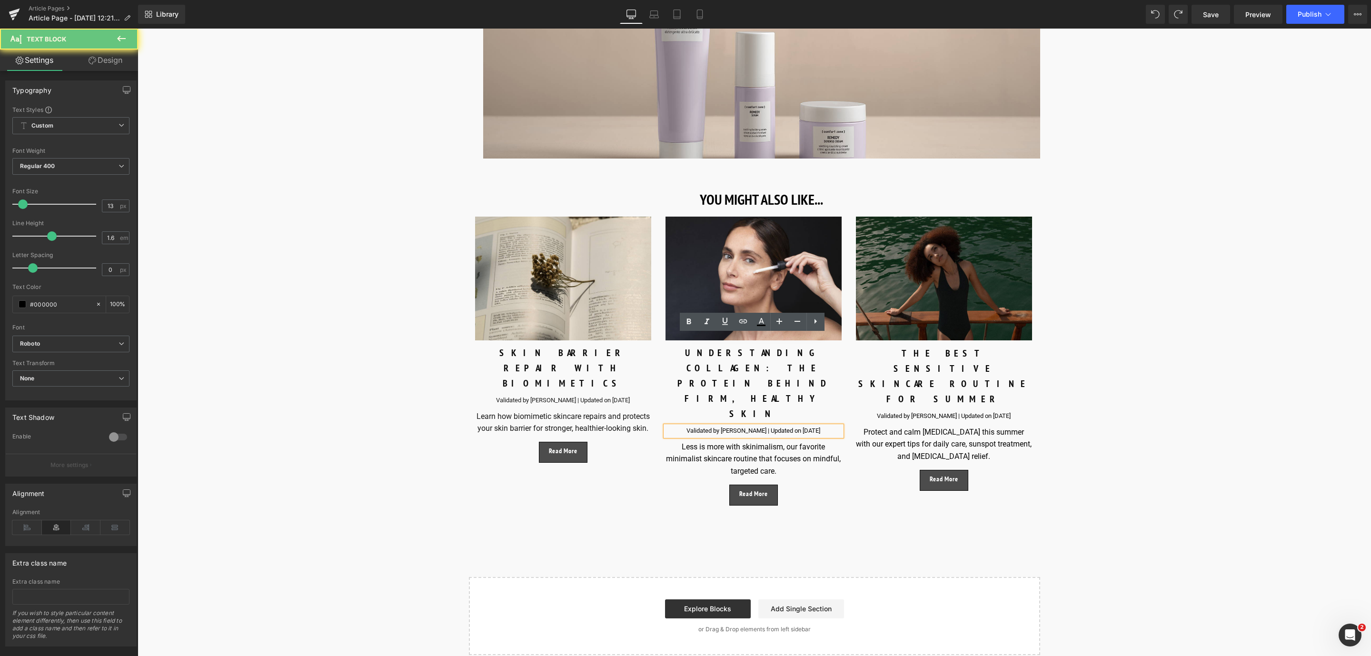
click at [808, 426] on div "Validated by Eve Mérinville | Updated on July 29, 2025" at bounding box center [753, 431] width 176 height 10
click at [704, 441] on div "Less is more with skinimalism, our favorite minimalist skincare routine that fo…" at bounding box center [753, 459] width 176 height 37
drag, startPoint x: 787, startPoint y: 382, endPoint x: 747, endPoint y: 378, distance: 40.1
click at [762, 441] on div "Less is more with skinimalism, our favorite minimalist skincare routine that fo…" at bounding box center [753, 459] width 176 height 37
drag, startPoint x: 747, startPoint y: 378, endPoint x: 735, endPoint y: 375, distance: 12.9
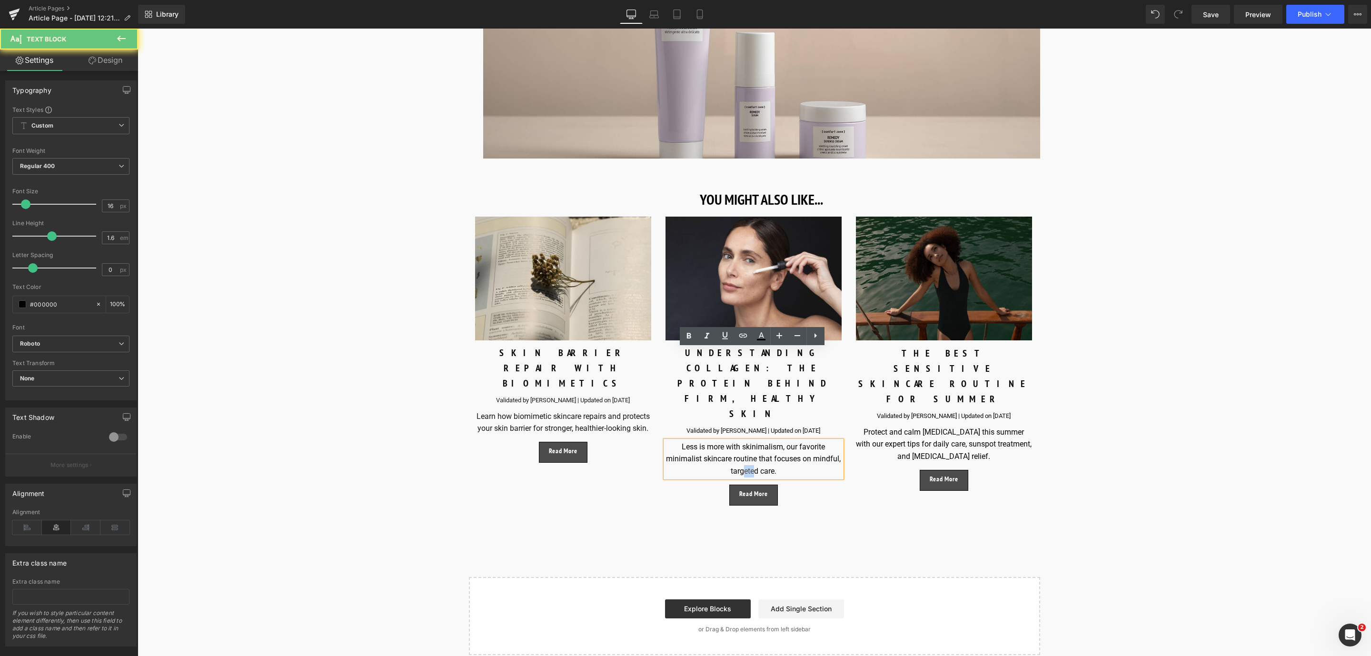
click at [735, 441] on div "Less is more with skinimalism, our favorite minimalist skincare routine that fo…" at bounding box center [753, 459] width 176 height 37
click at [709, 441] on div "Less is more with skinimalism, our favorite minimalist skincare routine that fo…" at bounding box center [753, 459] width 176 height 37
click at [682, 441] on div "Less is more with skinimalism, our favorite minimalist skincare routine that fo…" at bounding box center [753, 459] width 176 height 37
drag, startPoint x: 678, startPoint y: 357, endPoint x: 782, endPoint y: 380, distance: 106.8
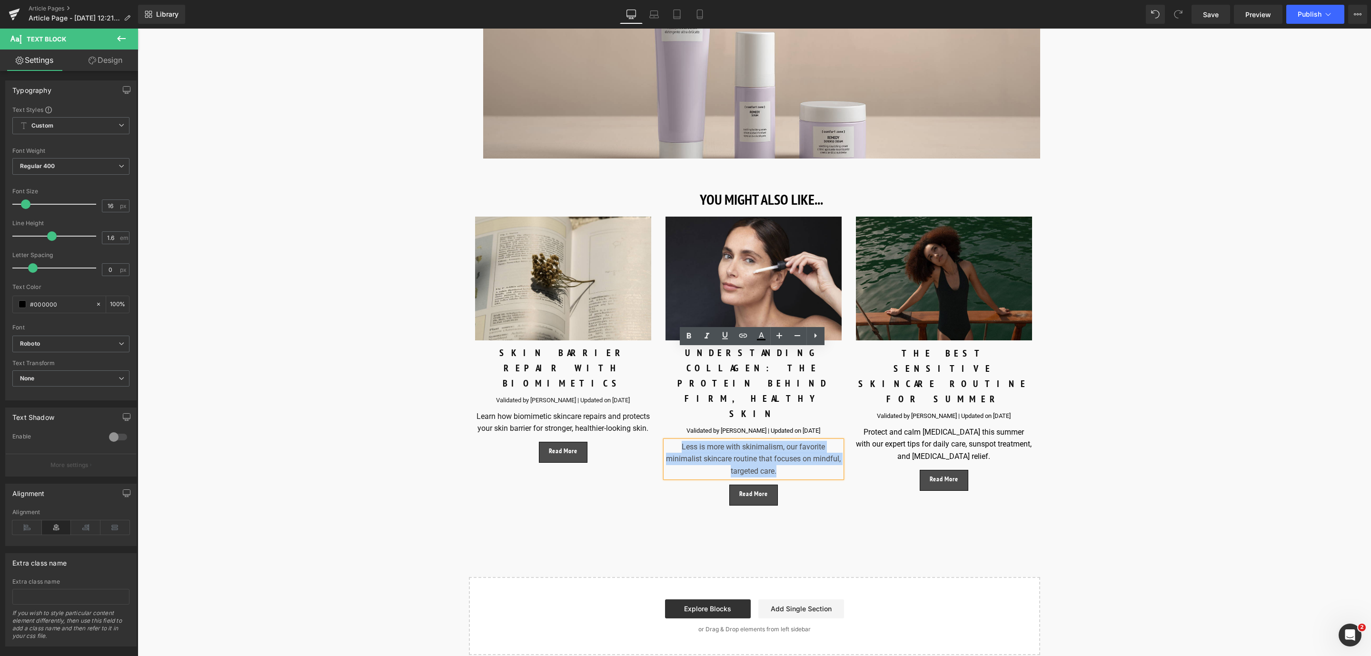
click at [782, 441] on div "Less is more with skinimalism, our favorite minimalist skincare routine that fo…" at bounding box center [753, 459] width 176 height 37
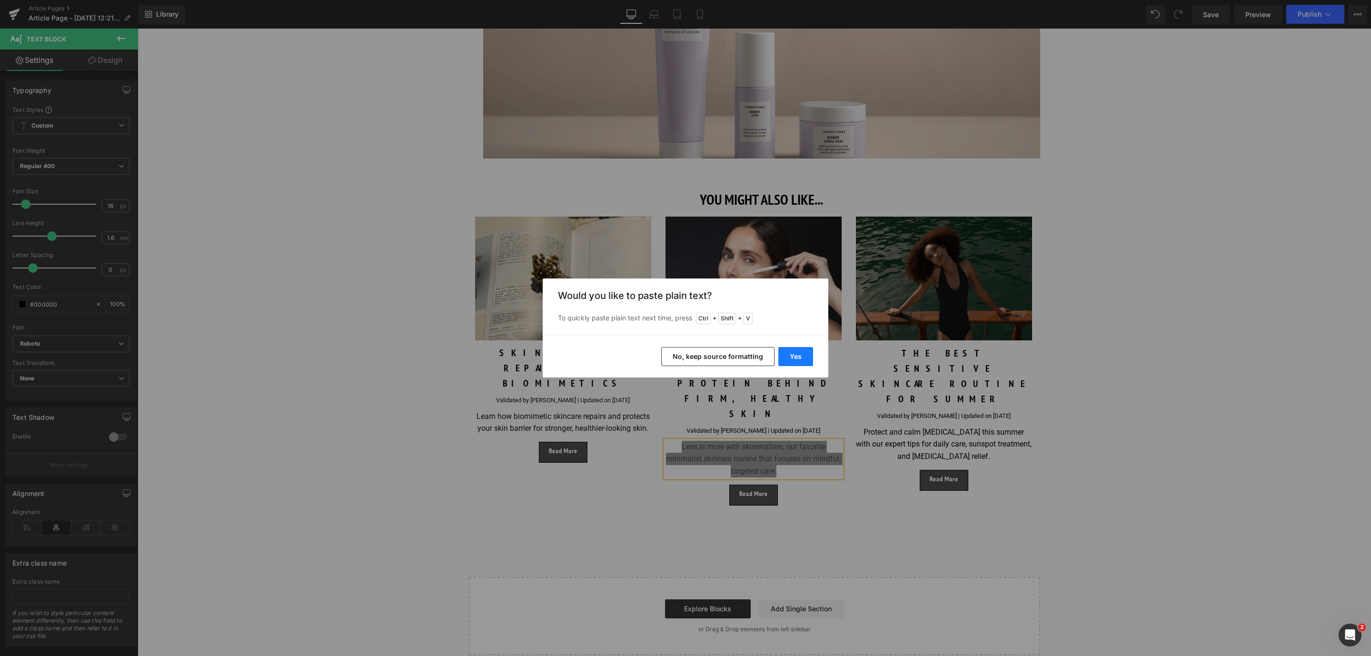
click at [803, 351] on button "Yes" at bounding box center [795, 356] width 35 height 19
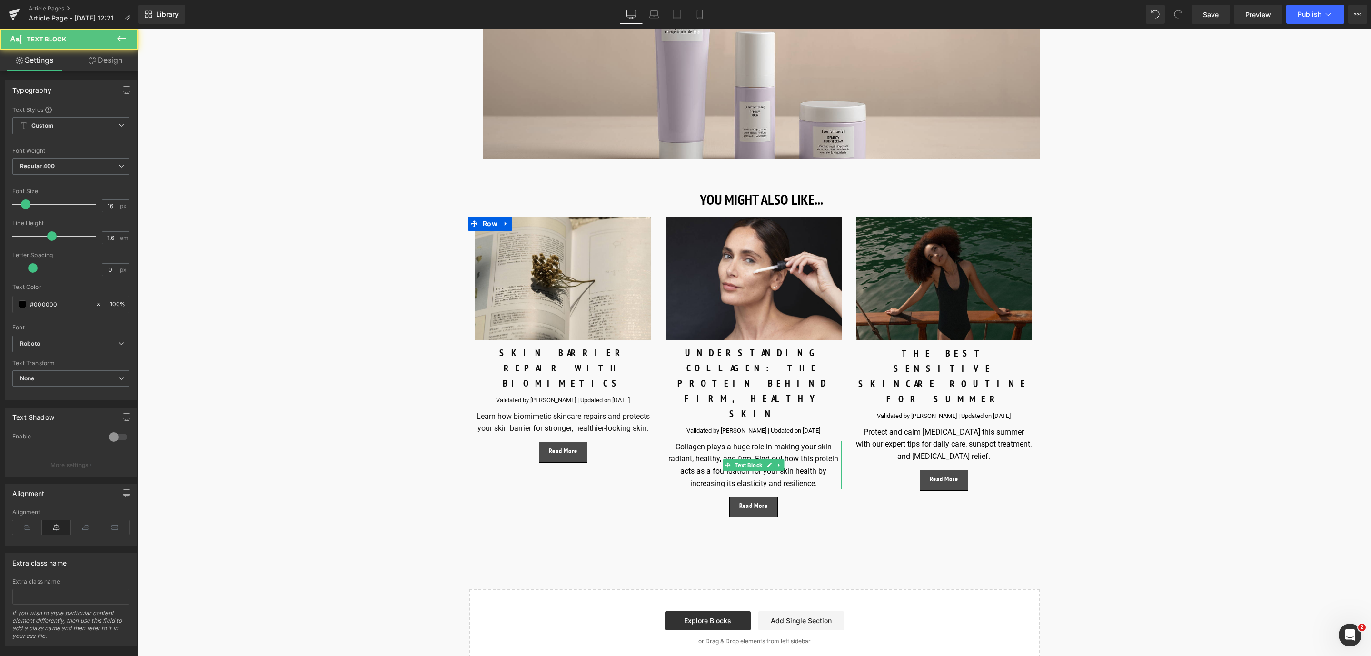
click at [692, 441] on div "Collagen plays a huge role in making your skin radiant, healthy, and firm. Find…" at bounding box center [753, 465] width 176 height 49
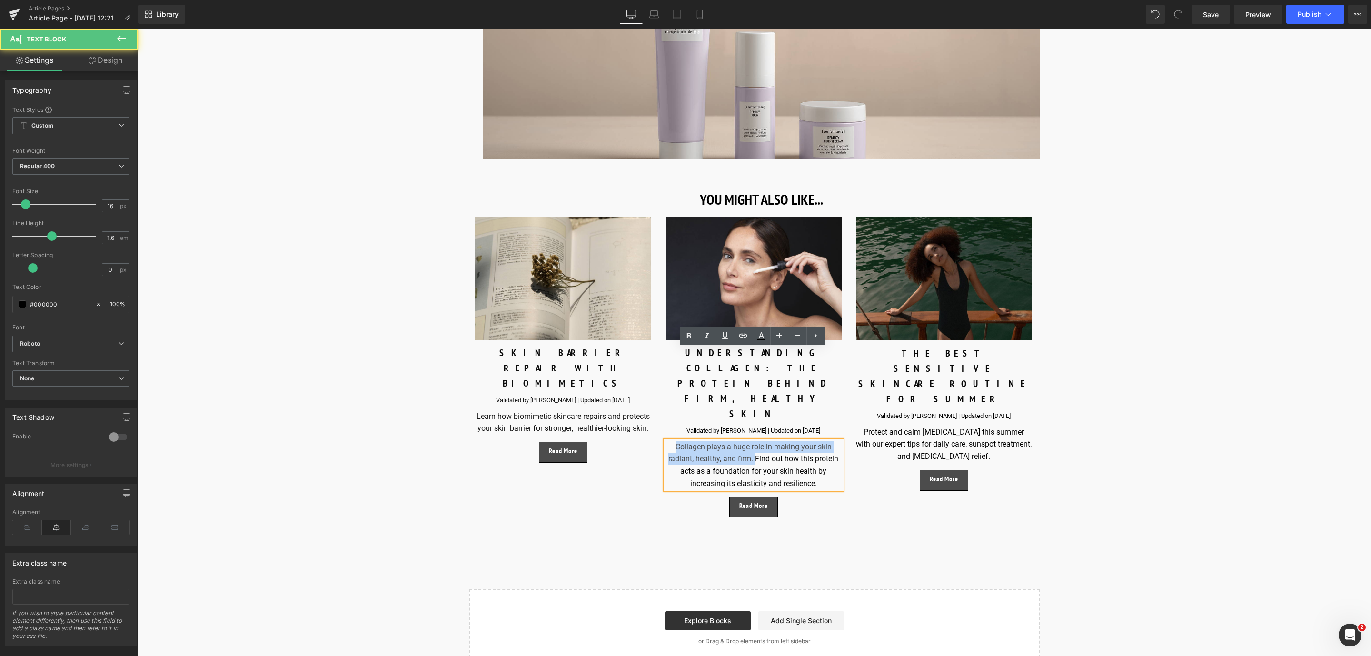
drag, startPoint x: 755, startPoint y: 363, endPoint x: 665, endPoint y: 356, distance: 90.3
click at [665, 441] on div "Collagen plays a huge role in making your skin radiant, healthy, and firm. Find…" at bounding box center [753, 465] width 176 height 49
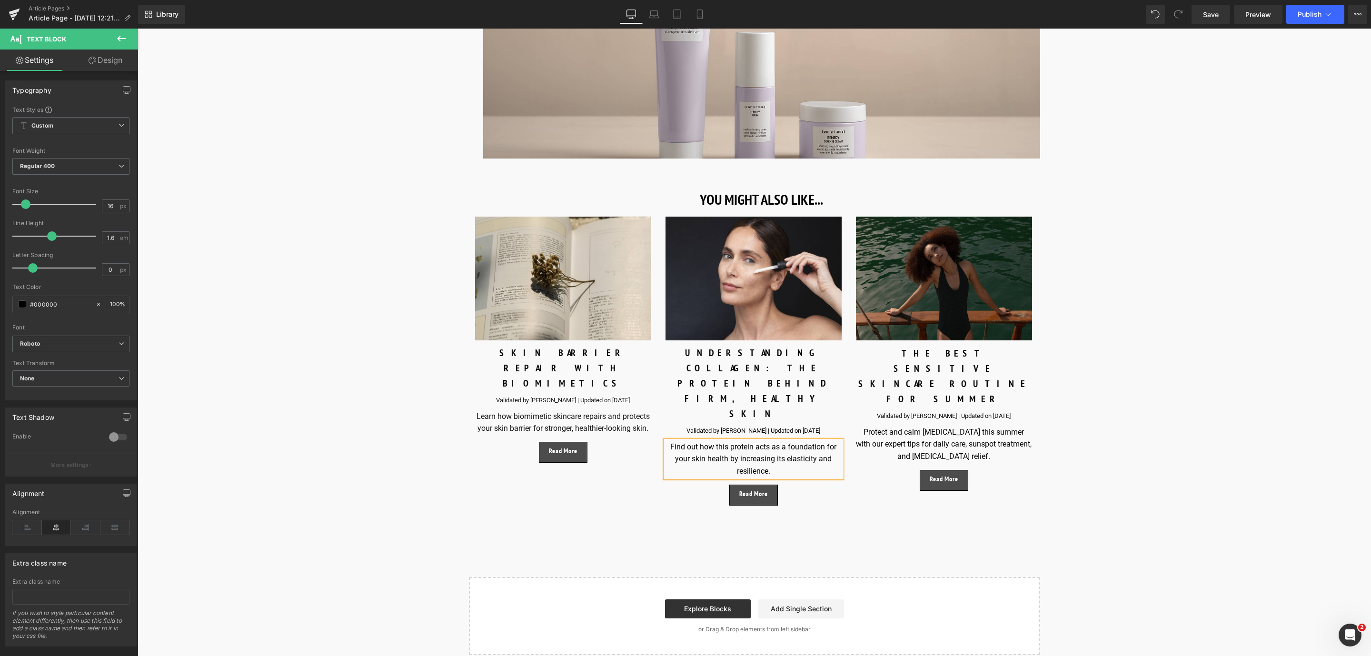
click at [730, 441] on div "Find out how this protein acts as a foundation for your skin health by increasi…" at bounding box center [753, 459] width 176 height 37
click at [736, 441] on div "Find out how protein acts as a foundation for your skin health by increasing it…" at bounding box center [753, 453] width 176 height 24
click at [712, 441] on div "Find out how proteins acts as a foundation for your skin health by increasing i…" at bounding box center [753, 453] width 176 height 24
click at [781, 441] on div "Find out how specific proteins acts as a foundation for your skin health by inc…" at bounding box center [753, 459] width 176 height 37
click at [1204, 17] on span "Save" at bounding box center [1211, 15] width 16 height 10
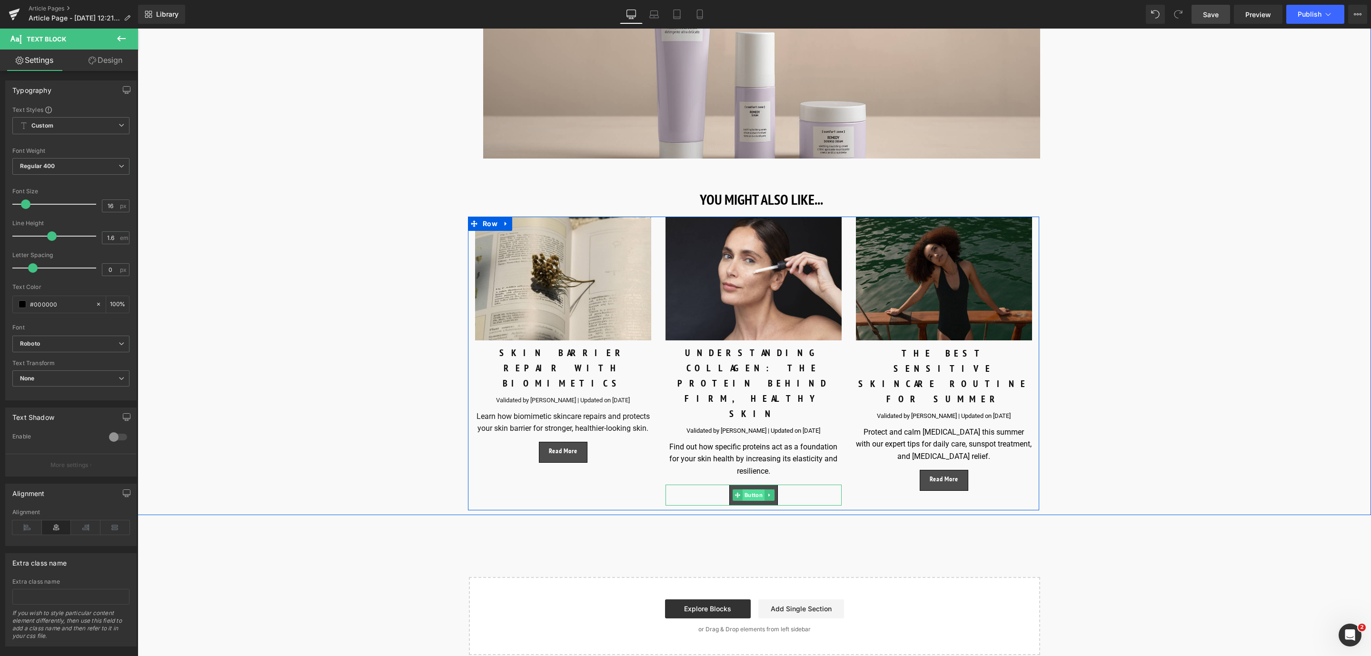
click at [748, 489] on span "Button" at bounding box center [754, 494] width 22 height 11
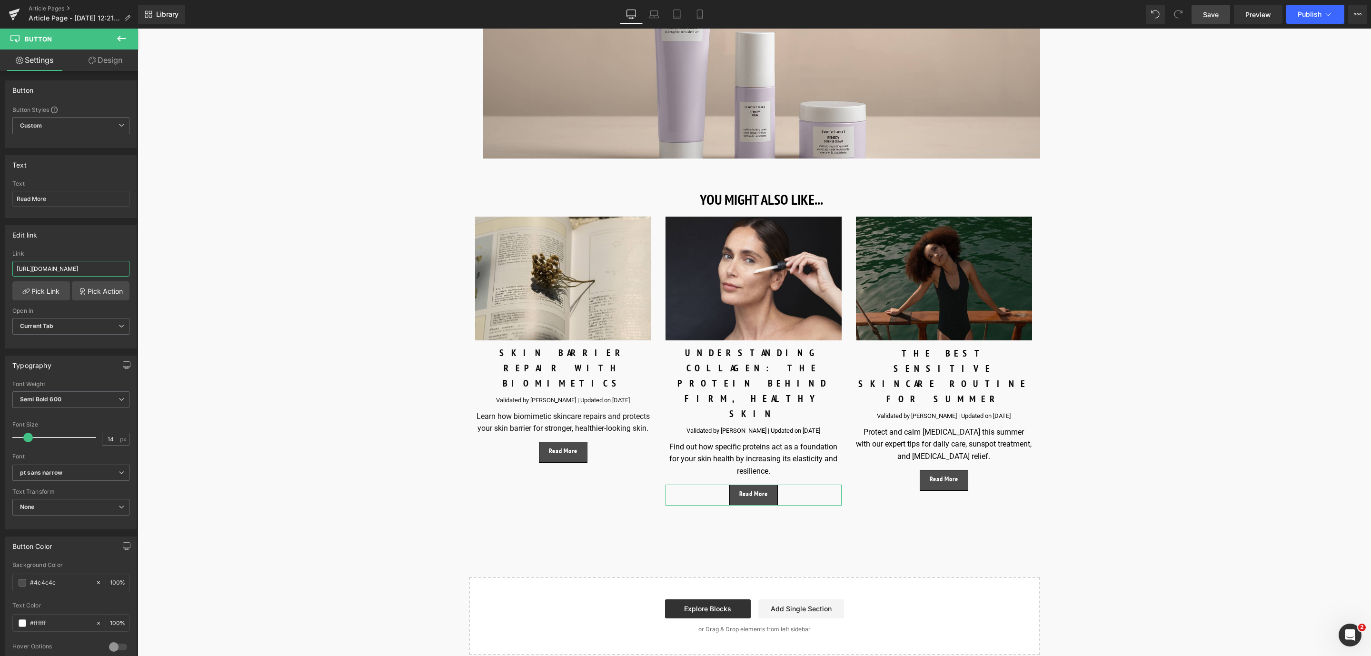
scroll to position [0, 132]
drag, startPoint x: 154, startPoint y: 299, endPoint x: 220, endPoint y: 272, distance: 72.0
paste input "https://world.comfortzoneskin.com/blogs/blog/what-is-collagen"
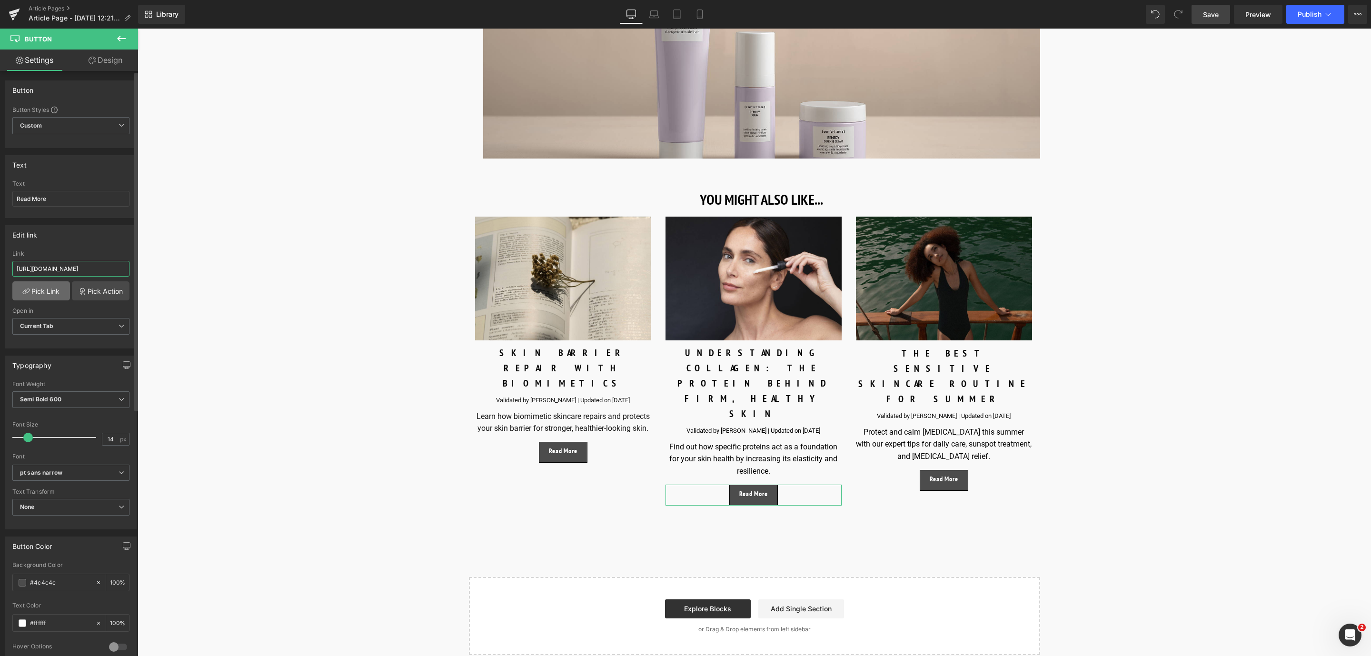
type input "https://world.comfortzoneskin.com/blogs/blog/what-is-collagen"
click at [60, 295] on link "Pick Link" at bounding box center [41, 290] width 58 height 19
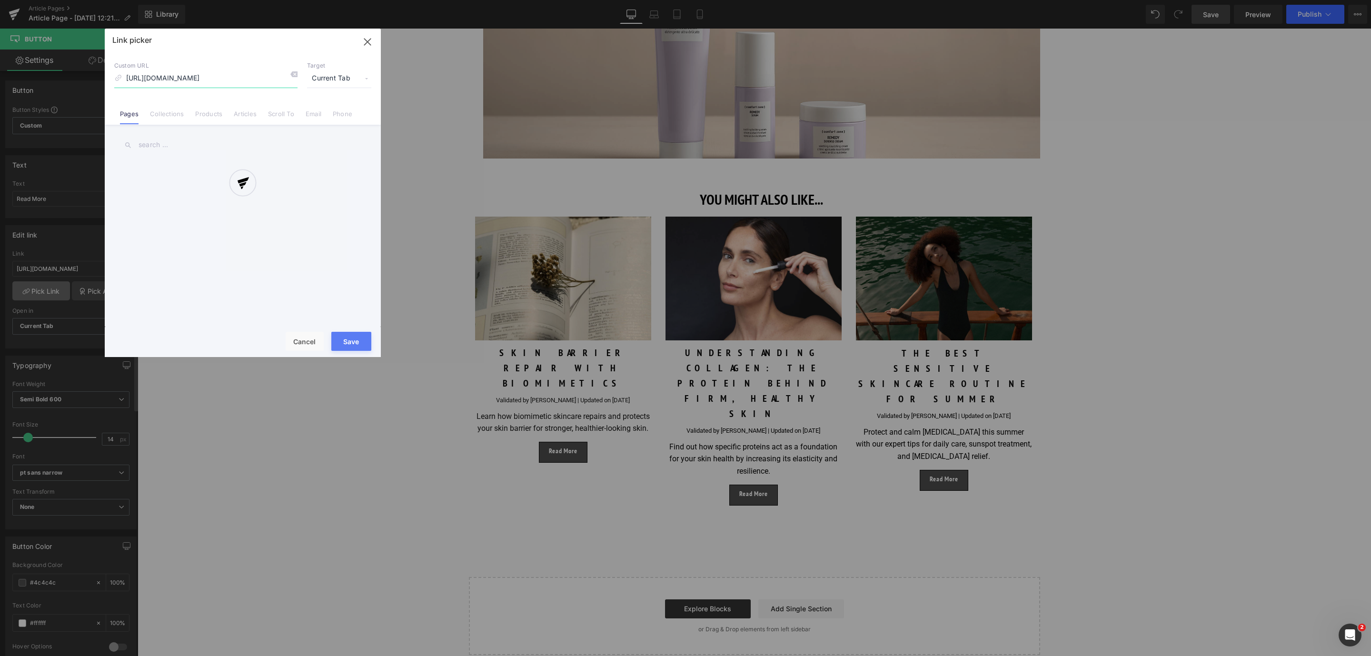
scroll to position [0, 36]
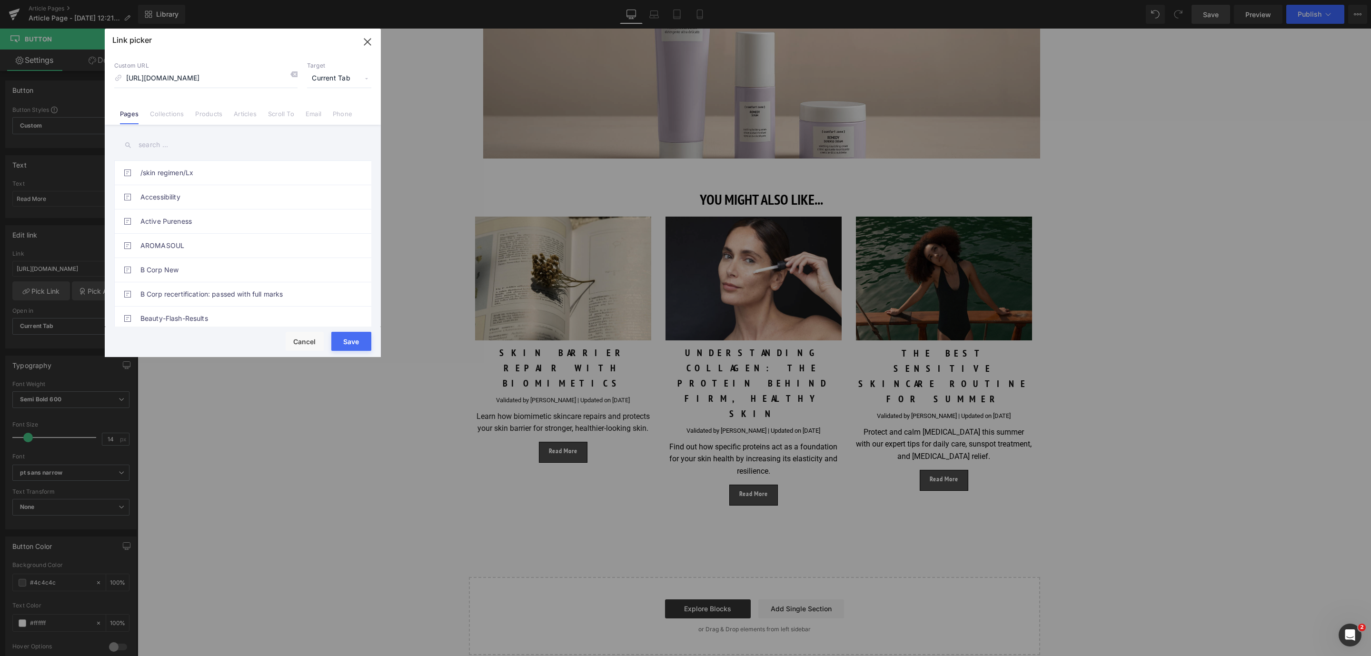
click at [367, 330] on div "Save Cancel" at bounding box center [243, 342] width 276 height 30
click at [355, 346] on button "Save" at bounding box center [351, 341] width 40 height 19
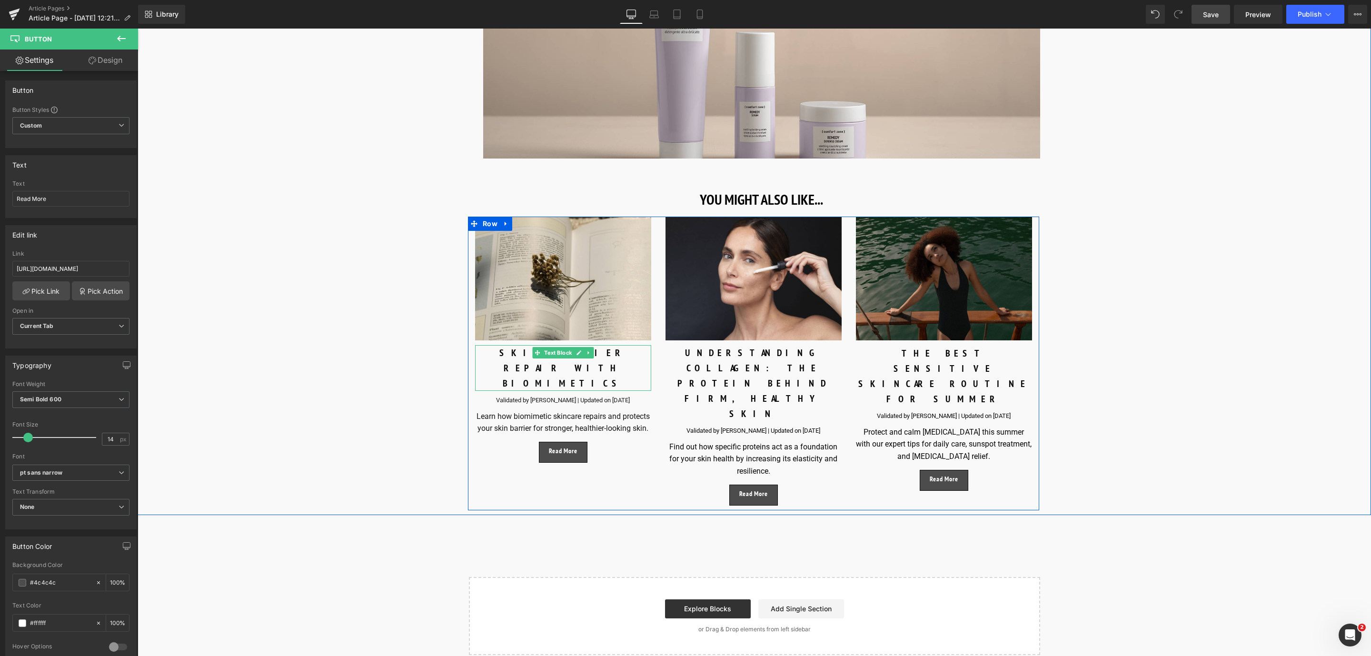
click at [535, 350] on icon at bounding box center [537, 353] width 5 height 6
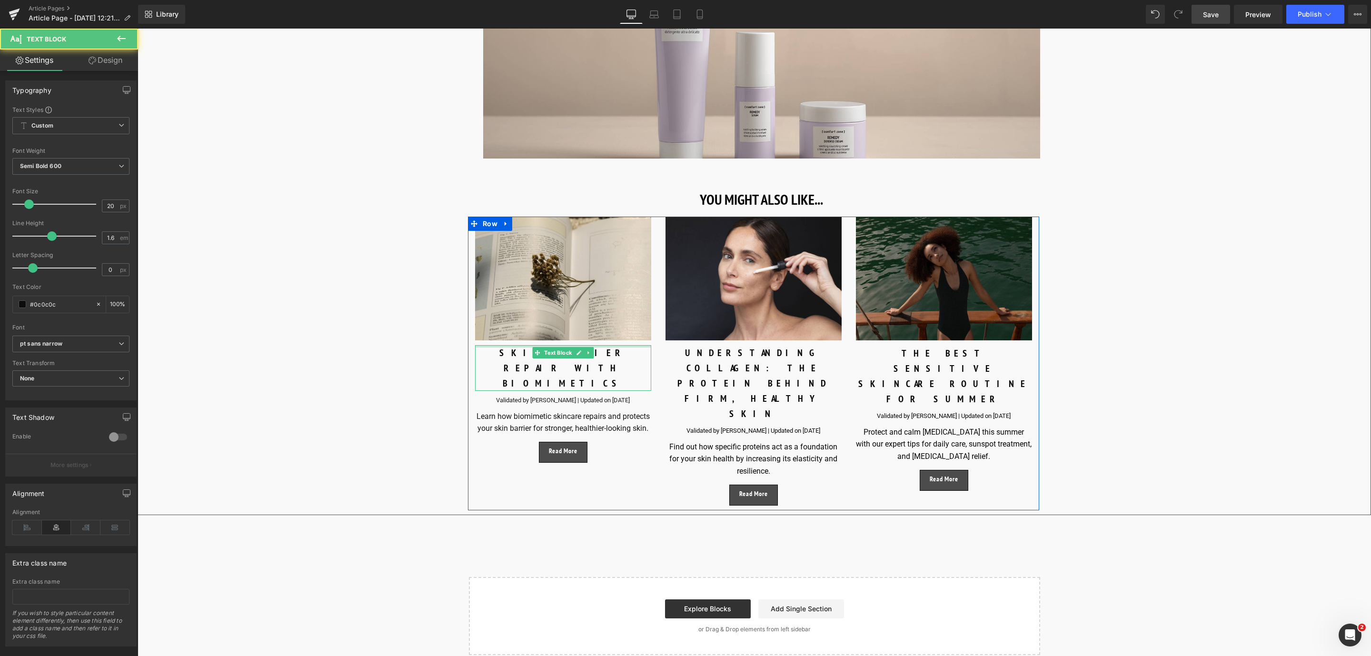
click at [627, 345] on div at bounding box center [563, 346] width 176 height 2
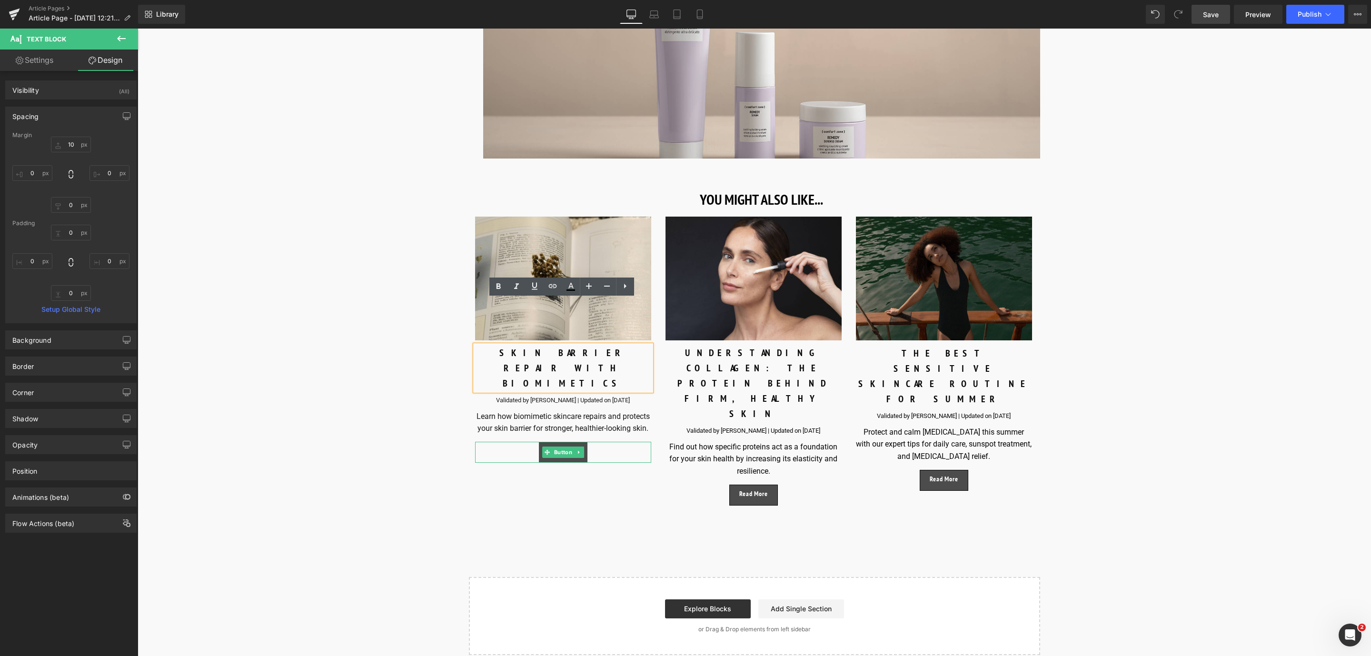
click at [555, 446] on span "Button" at bounding box center [563, 451] width 22 height 11
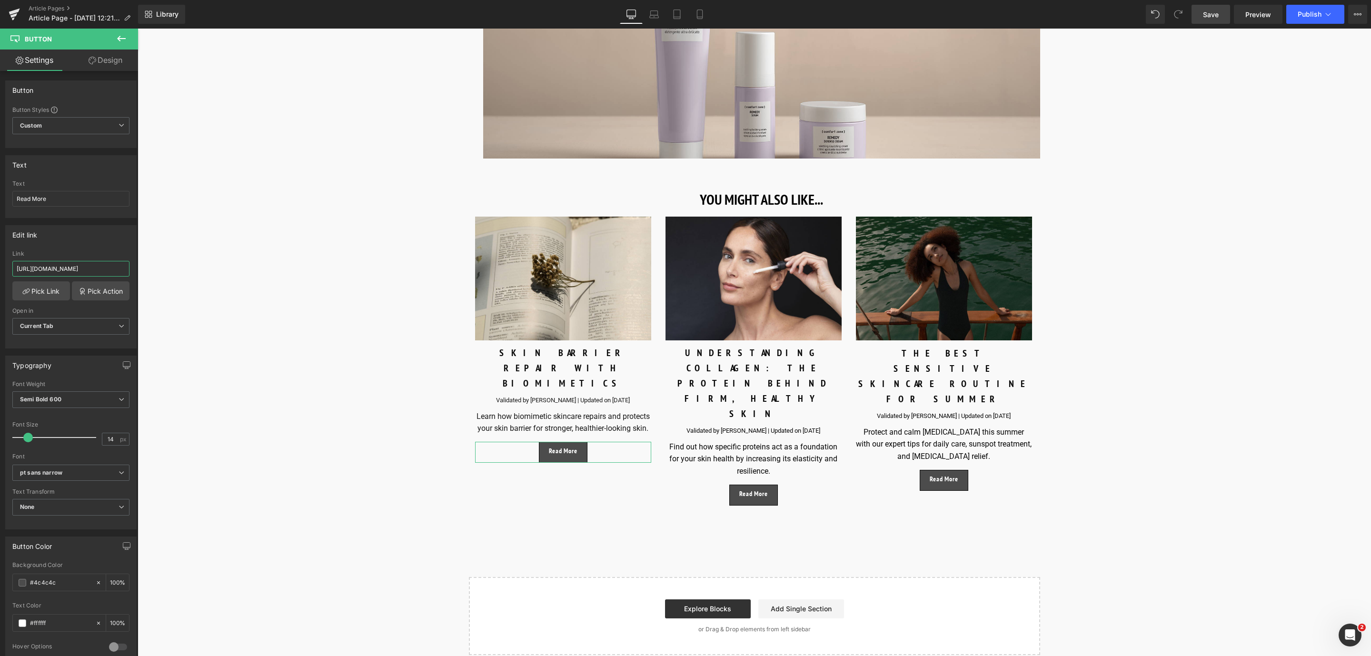
scroll to position [0, 123]
drag, startPoint x: 155, startPoint y: 301, endPoint x: 254, endPoint y: 276, distance: 102.3
paste input "https://world.comfortzoneskin.com/blogs/blog/pharmacognosy-of-botanical-skincare"
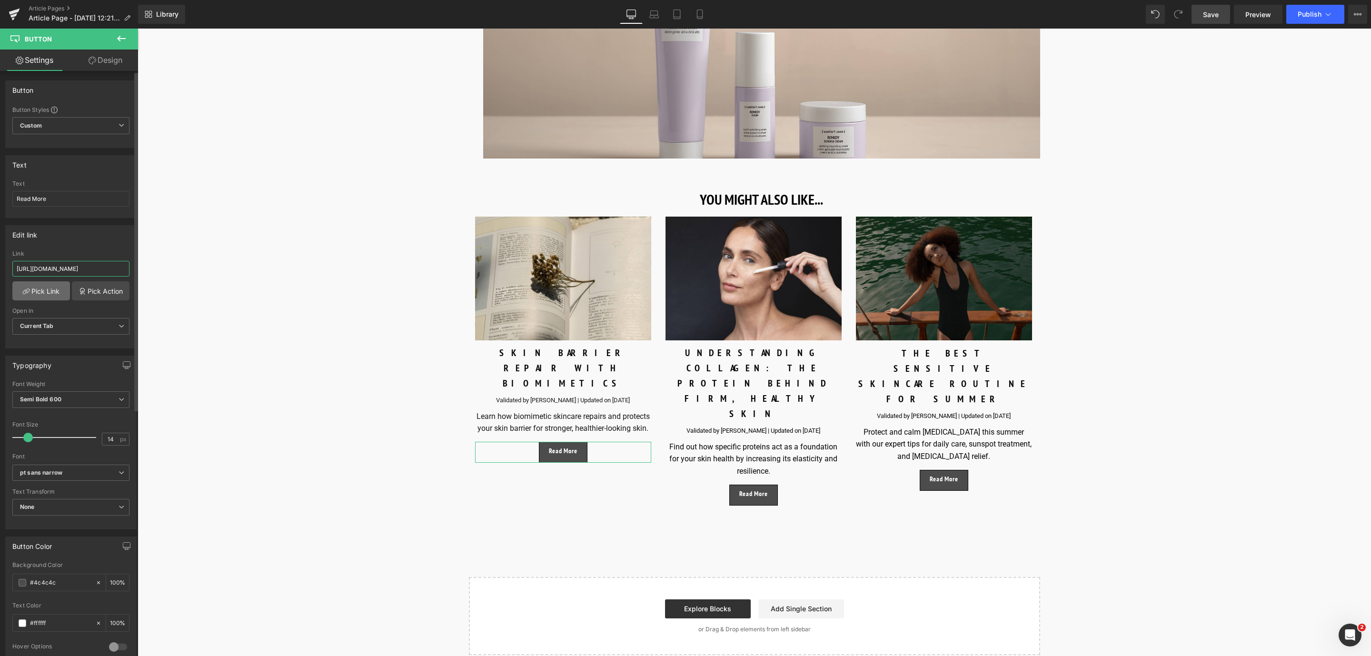
type input "https://world.comfortzoneskin.com/blogs/blog/pharmacognosy-of-botanical-skincare"
click at [60, 288] on link "Pick Link" at bounding box center [41, 290] width 58 height 19
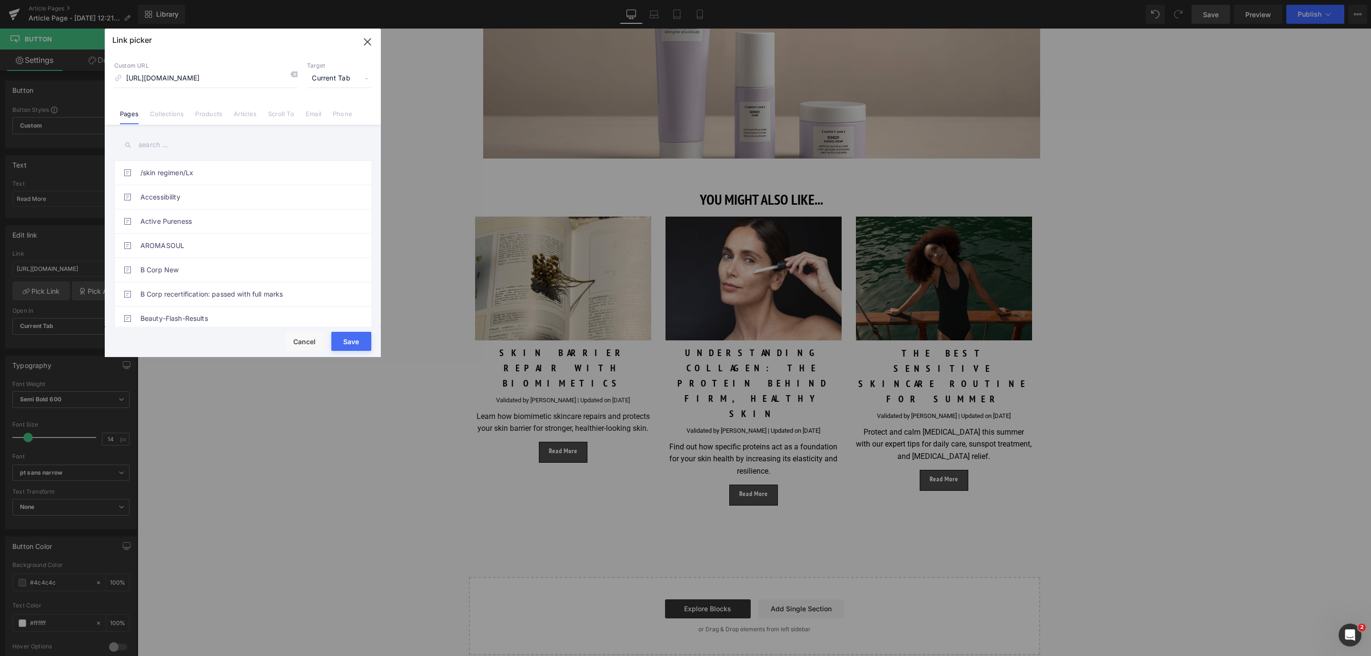
scroll to position [0, 0]
click at [352, 344] on button "Save" at bounding box center [351, 341] width 40 height 19
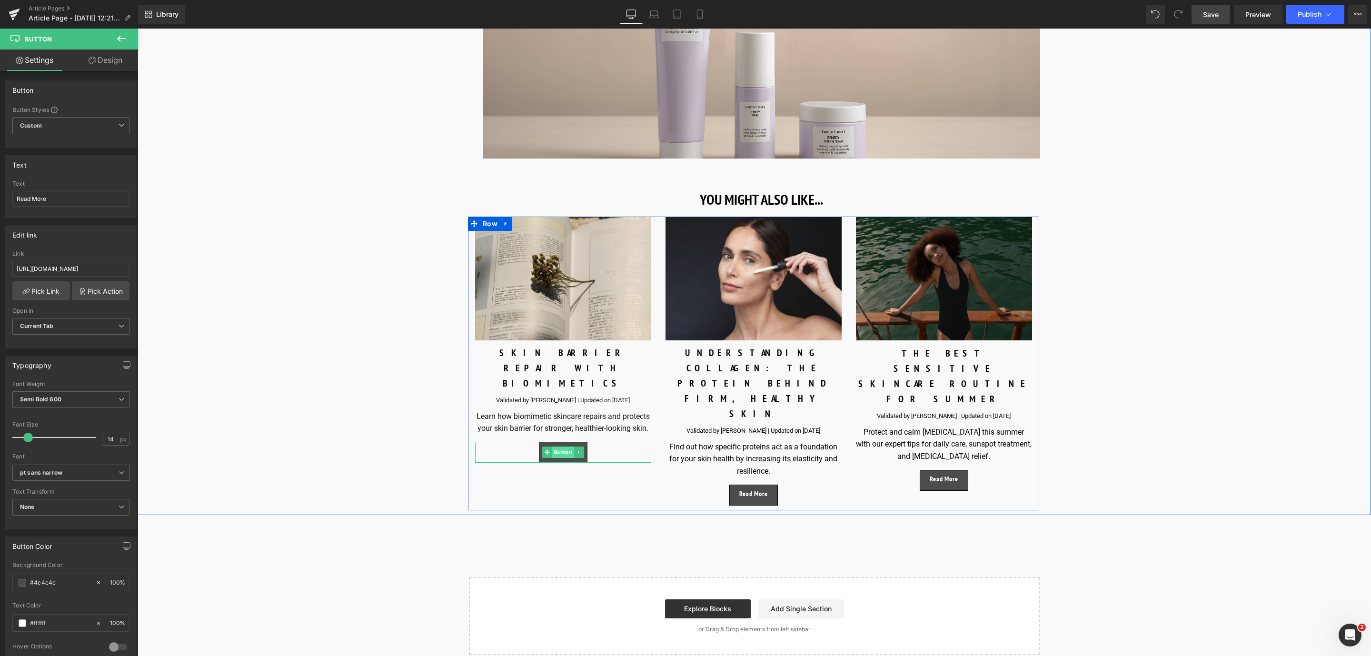
click at [565, 446] on span "Button" at bounding box center [563, 451] width 22 height 11
click at [510, 345] on div "SKIN BARRIER REPAIR WITH BIOMIMETICS" at bounding box center [563, 368] width 176 height 46
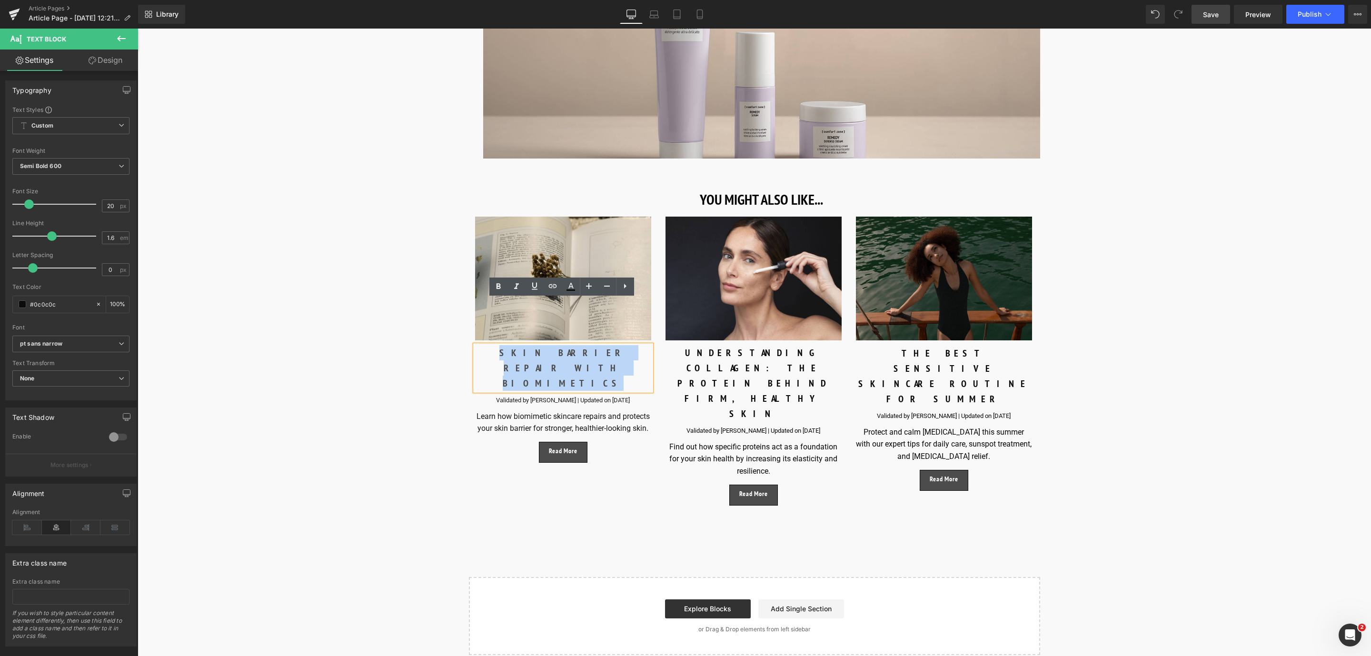
drag, startPoint x: 489, startPoint y: 303, endPoint x: 624, endPoint y: 316, distance: 134.9
click at [624, 345] on div "SKIN BARRIER REPAIR WITH BIOMIMETICS" at bounding box center [563, 368] width 176 height 46
paste div
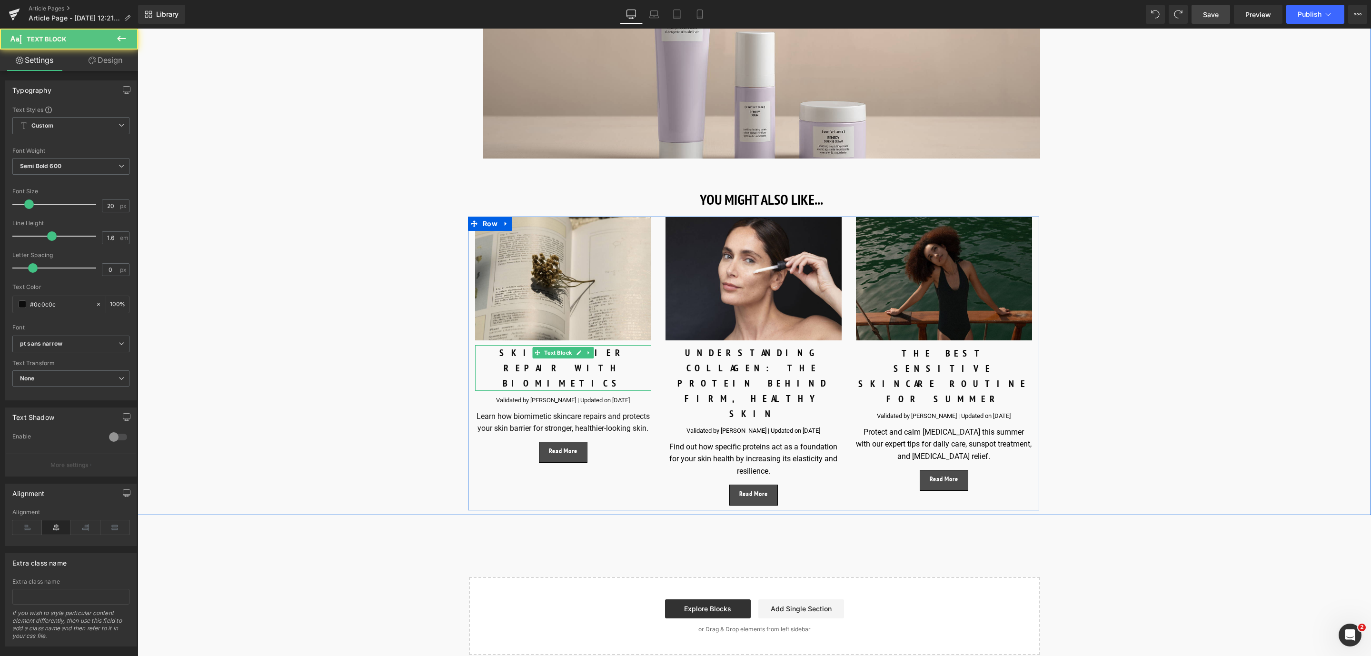
click at [489, 345] on div "SKIN BARRIER REPAIR WITH BIOMIMETICS" at bounding box center [563, 368] width 176 height 46
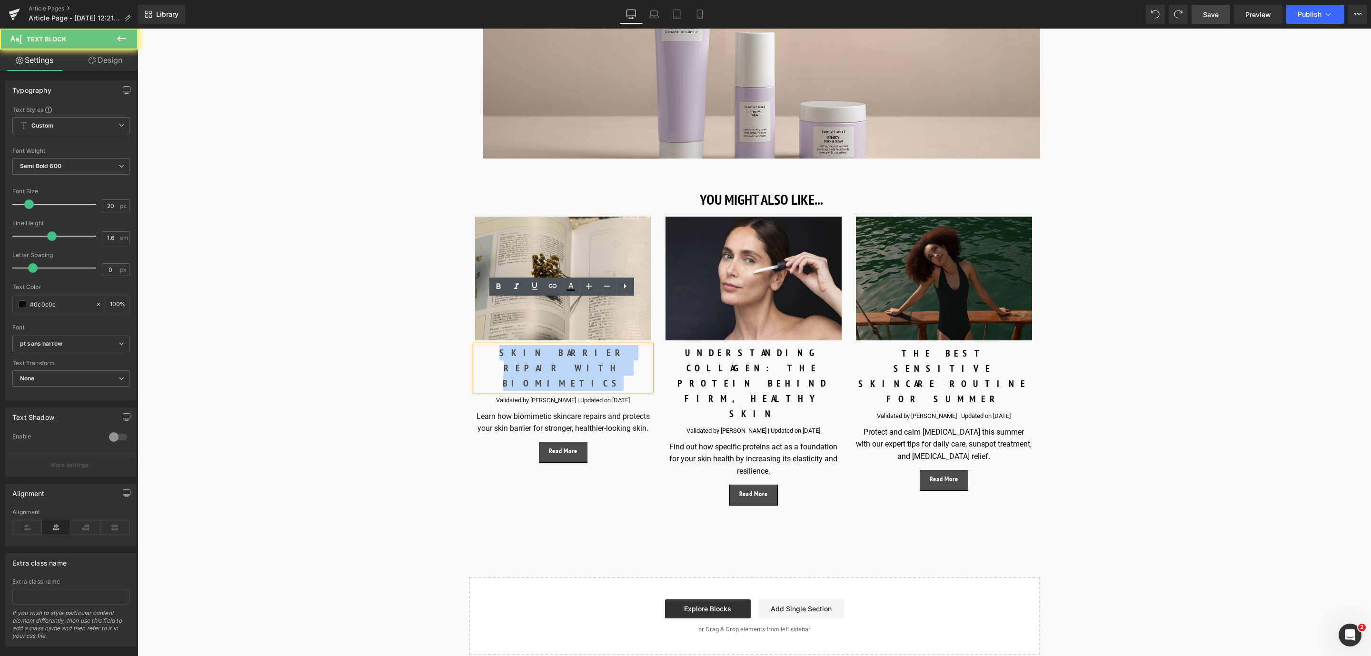
drag, startPoint x: 489, startPoint y: 308, endPoint x: 608, endPoint y: 306, distance: 119.0
click at [608, 345] on div "SKIN BARRIER REPAIR WITH BIOMIMETICS" at bounding box center [563, 368] width 176 height 46
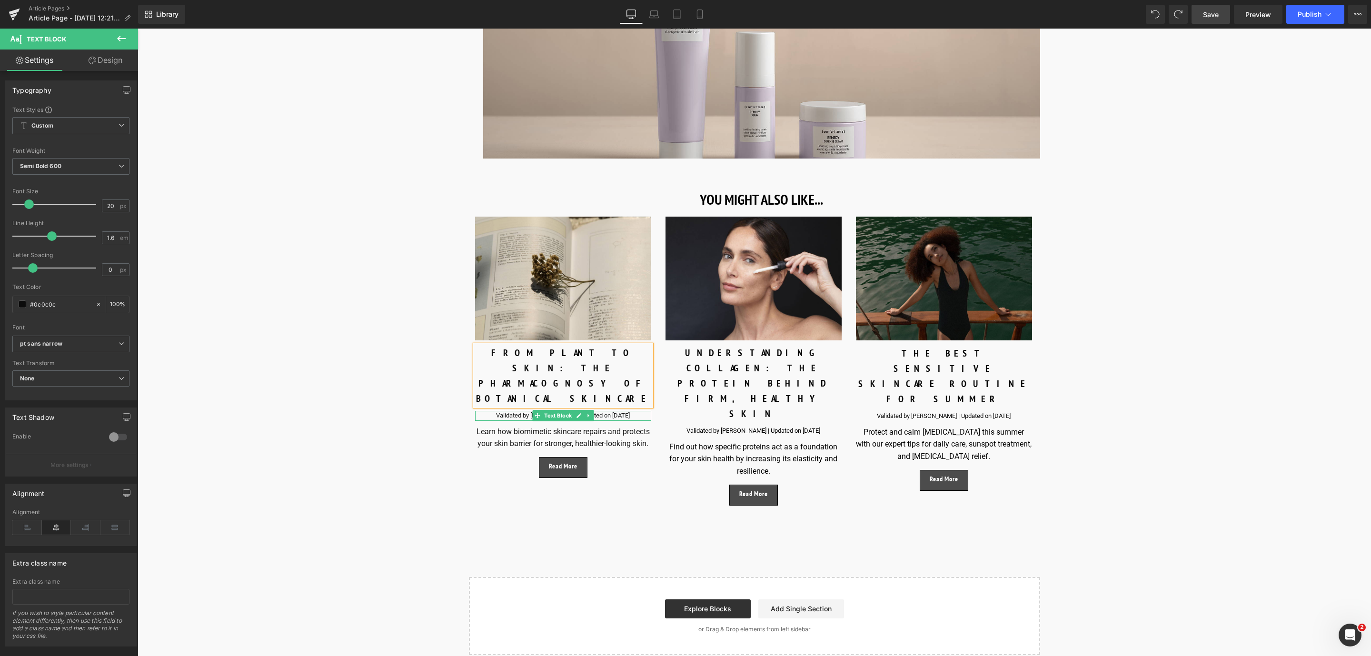
click at [528, 411] on p "Validated by Eve Mérinville | Updated on August 20, 2024" at bounding box center [563, 416] width 176 height 10
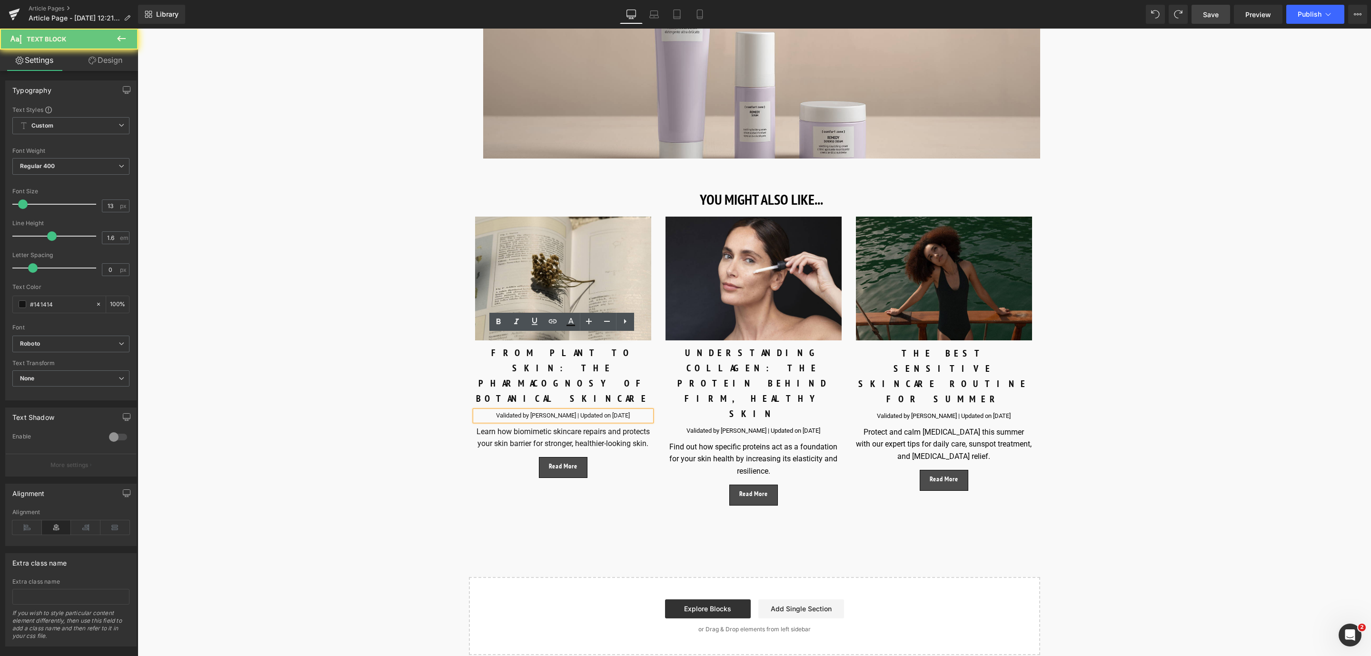
click at [546, 411] on p "Validated by Eve Mérinville | Updated on August 20, 2024" at bounding box center [563, 416] width 176 height 10
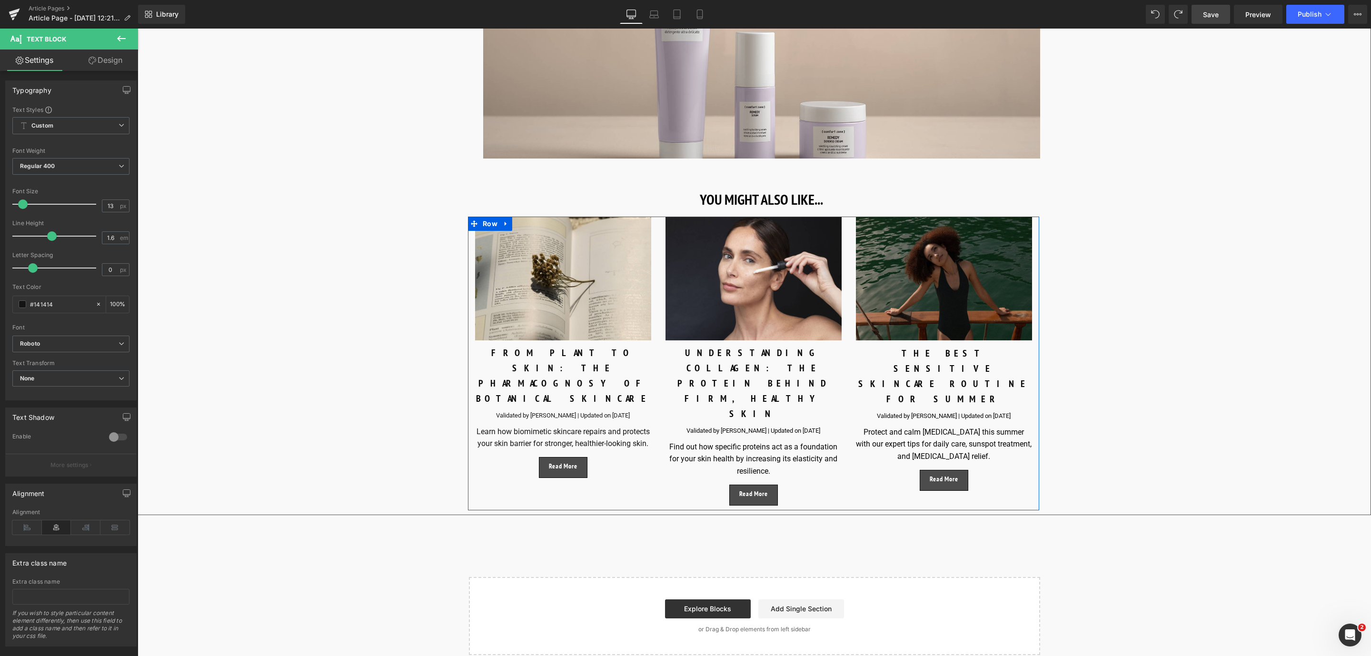
click at [712, 426] on div "Validated by Eve Mérinville | Updated on September 23, 2025" at bounding box center [753, 431] width 176 height 10
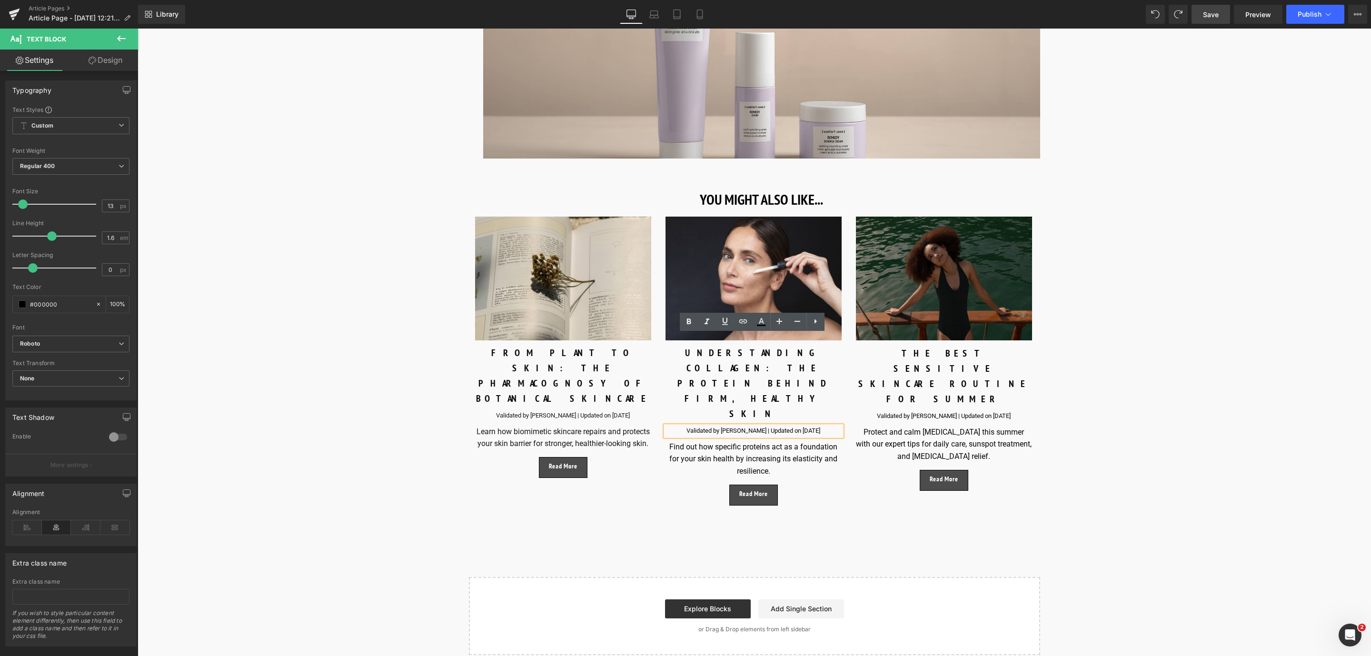
click at [818, 426] on div "Validated by Eve Mérinville | Updated on September 23, 2025" at bounding box center [753, 431] width 176 height 10
click at [1213, 19] on link "Save" at bounding box center [1210, 14] width 39 height 19
click at [1211, 26] on div "Library Desktop Desktop Laptop Tablet Mobile Save Preview Publish Scheduled Vie…" at bounding box center [754, 14] width 1233 height 29
click at [1211, 13] on span "Save" at bounding box center [1211, 15] width 16 height 10
click at [1217, 13] on span "Save" at bounding box center [1211, 15] width 16 height 10
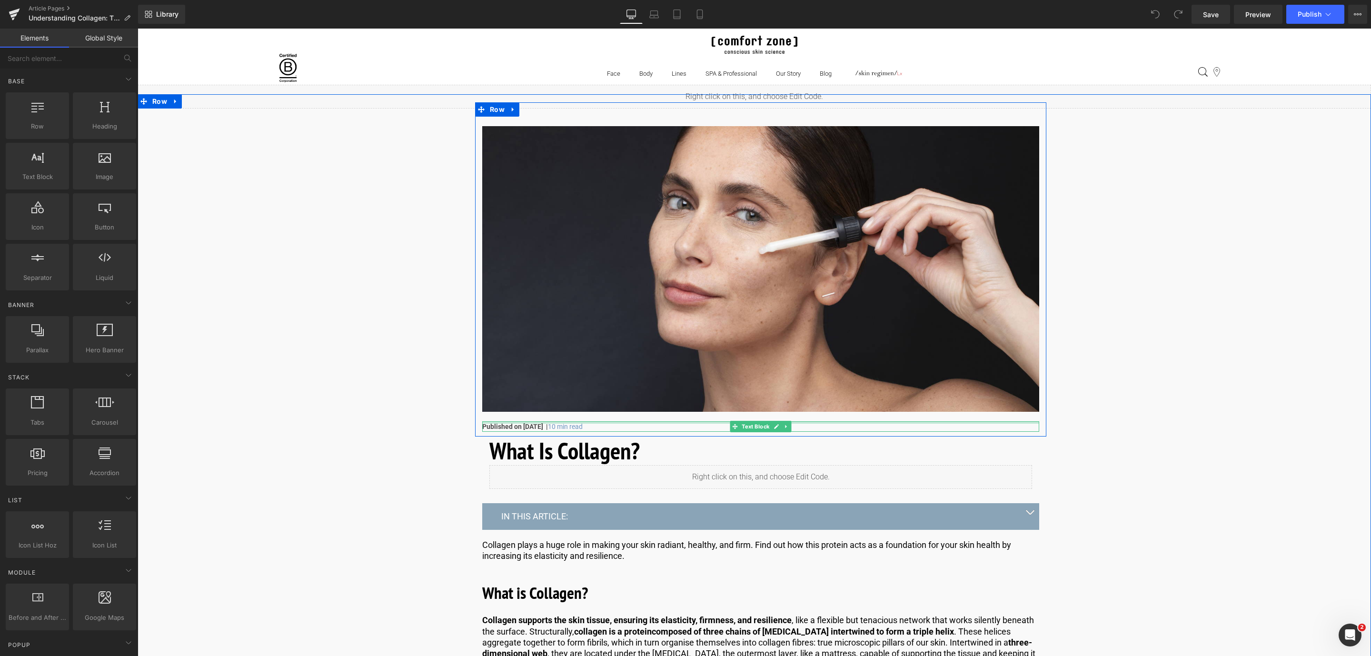
click at [560, 421] on div at bounding box center [760, 422] width 557 height 2
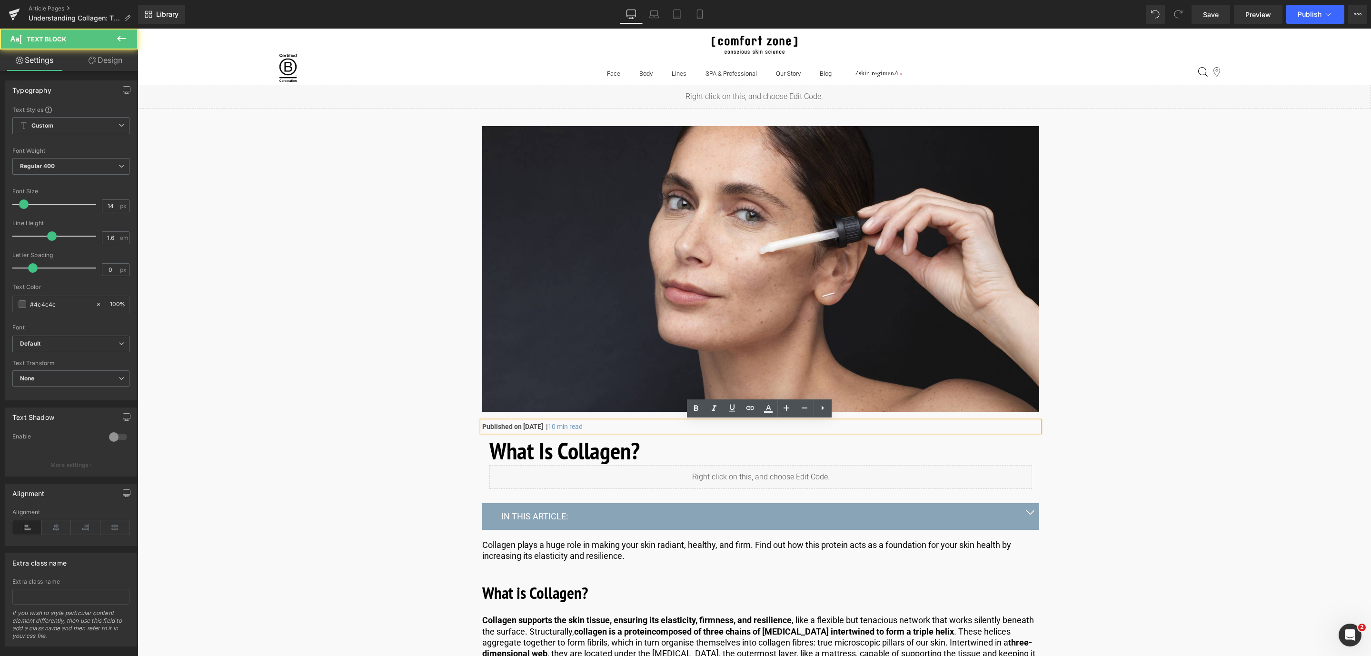
click at [562, 430] on p "Published on [DATE] | 10 min read" at bounding box center [760, 426] width 557 height 10
click at [1211, 14] on span "Save" at bounding box center [1211, 15] width 16 height 10
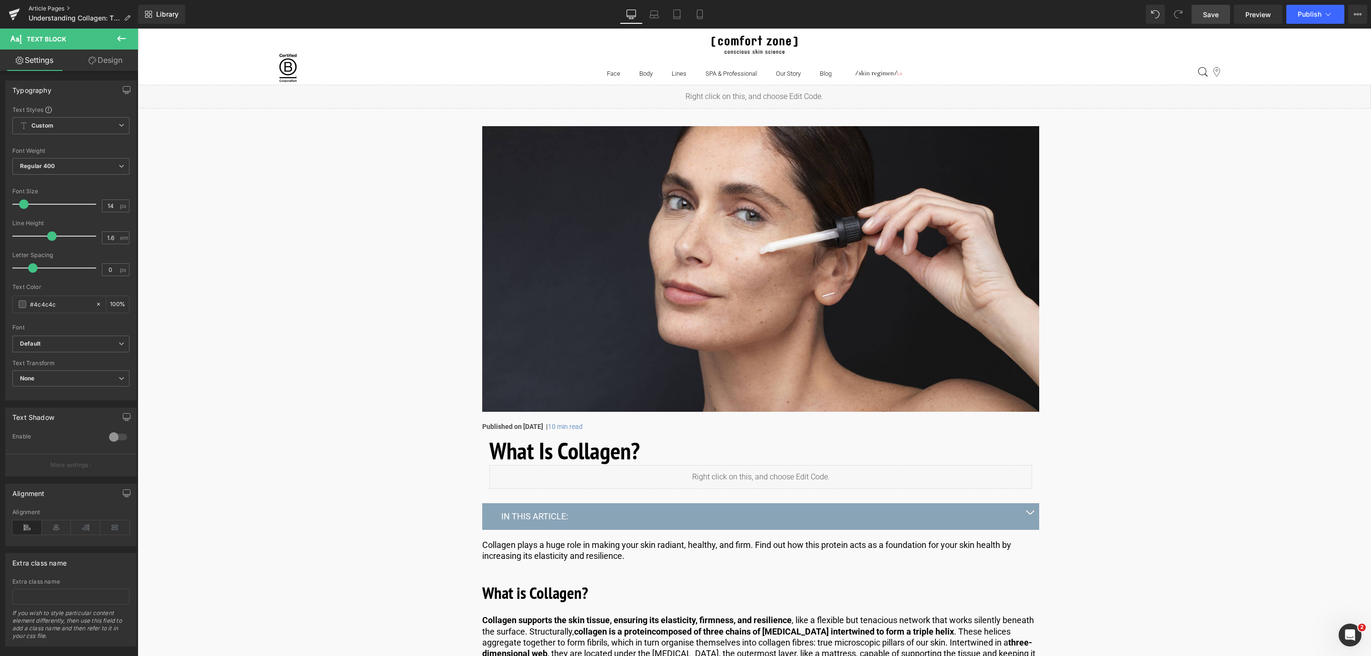
click at [53, 8] on link "Article Pages" at bounding box center [83, 9] width 109 height 8
